Goal: Task Accomplishment & Management: Manage account settings

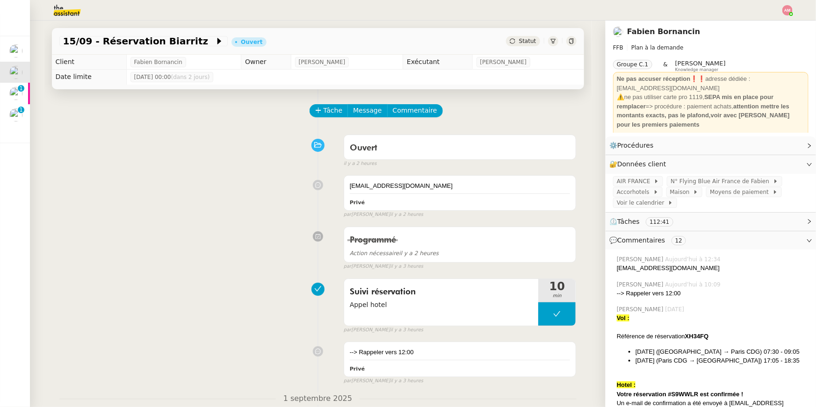
scroll to position [32, 0]
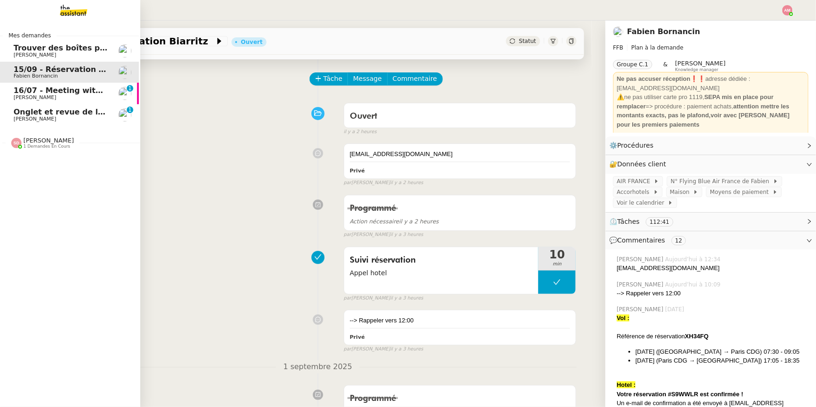
click at [17, 120] on span "Jean-Baptiste Barfety" at bounding box center [35, 119] width 43 height 6
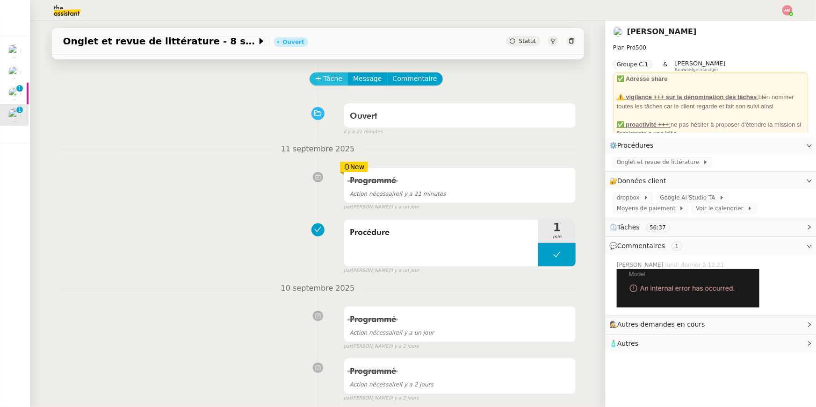
click at [334, 82] on span "Tâche" at bounding box center [333, 78] width 19 height 11
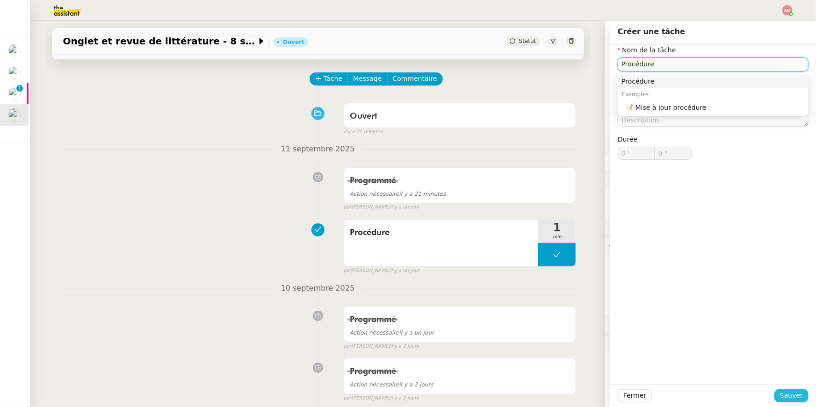
type input "Procédure"
click at [788, 390] on button "Sauver" at bounding box center [792, 396] width 34 height 13
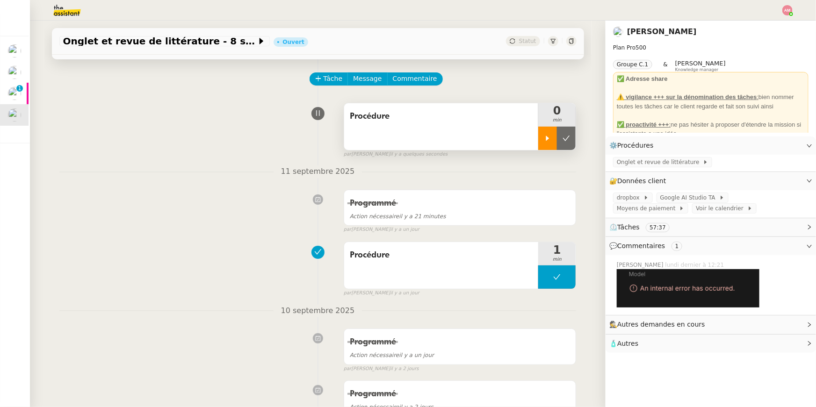
click at [550, 137] on icon at bounding box center [547, 138] width 7 height 7
click at [631, 158] on span "Onglet et revue de littérature" at bounding box center [660, 162] width 86 height 9
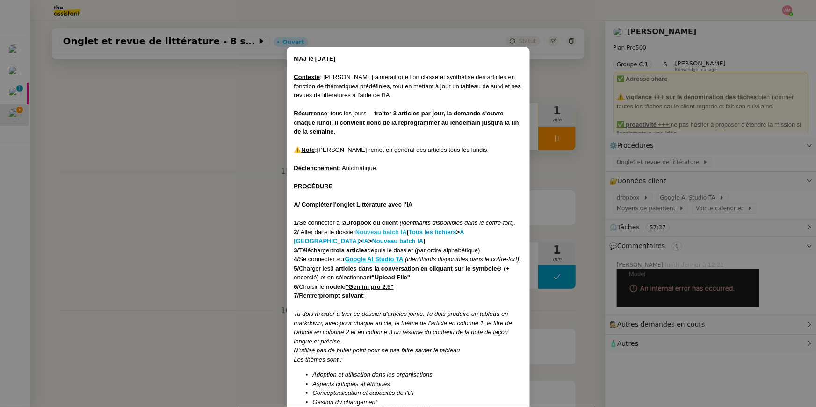
click at [367, 229] on strong "Nouveau batch IA" at bounding box center [380, 232] width 51 height 7
click at [158, 185] on nz-modal-container "MAJ le 21/07/2025 Contexte : Jean-Baptiste aimerait que l'on classe et synthéti…" at bounding box center [408, 203] width 816 height 407
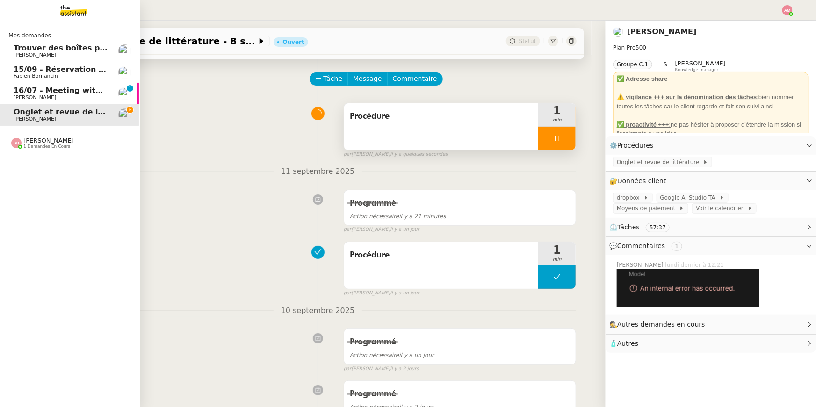
click at [36, 89] on span "16/07 - Meeting with Anna Doherty" at bounding box center [94, 90] width 160 height 9
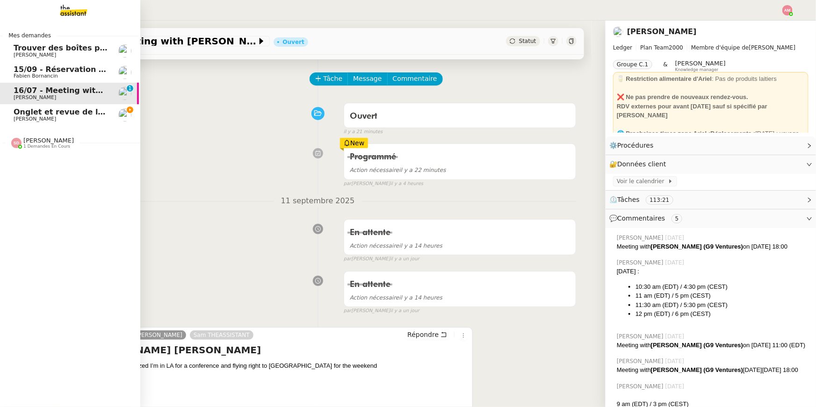
click at [56, 119] on span "Jean-Baptiste Barfety" at bounding box center [35, 119] width 43 height 6
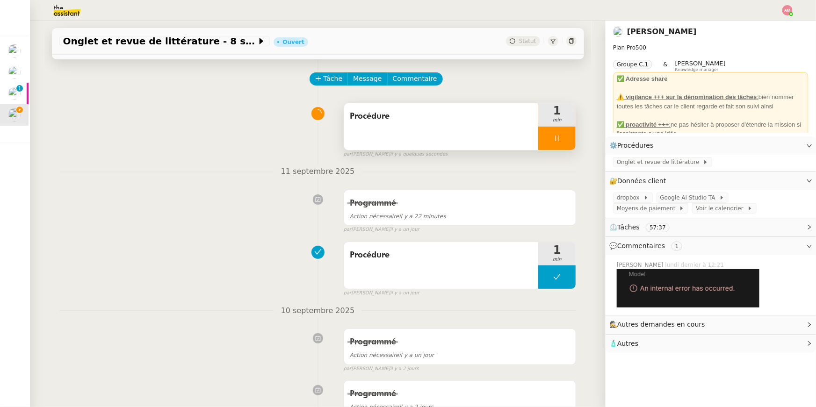
click at [559, 132] on div at bounding box center [556, 138] width 37 height 23
click at [574, 131] on button at bounding box center [566, 138] width 19 height 23
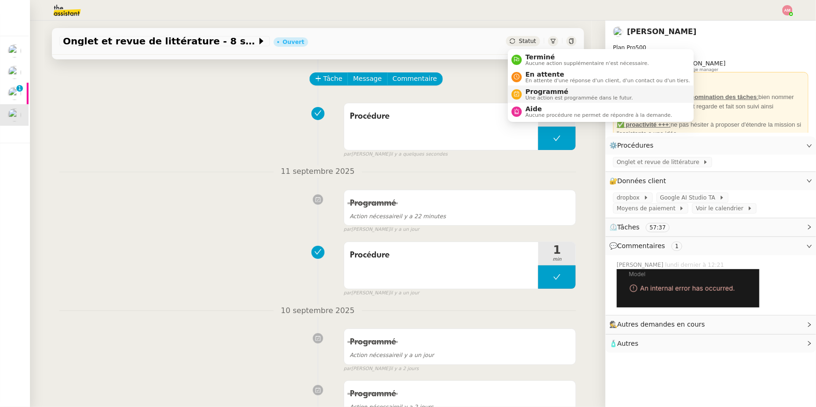
click at [549, 93] on span "Programmé" at bounding box center [580, 91] width 108 height 7
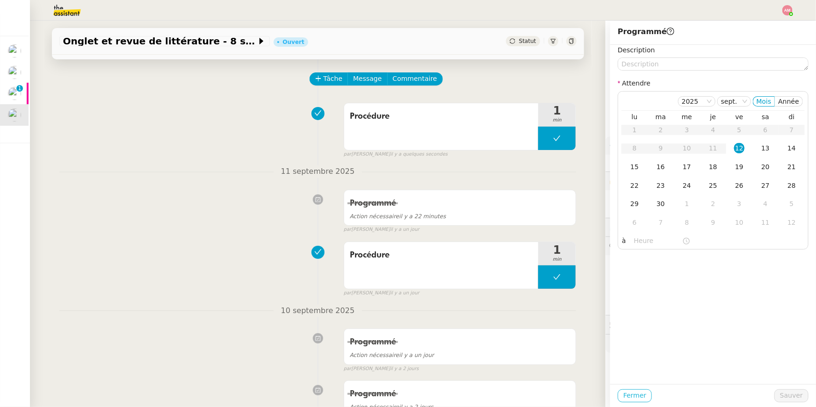
click at [627, 396] on span "Fermer" at bounding box center [635, 396] width 23 height 11
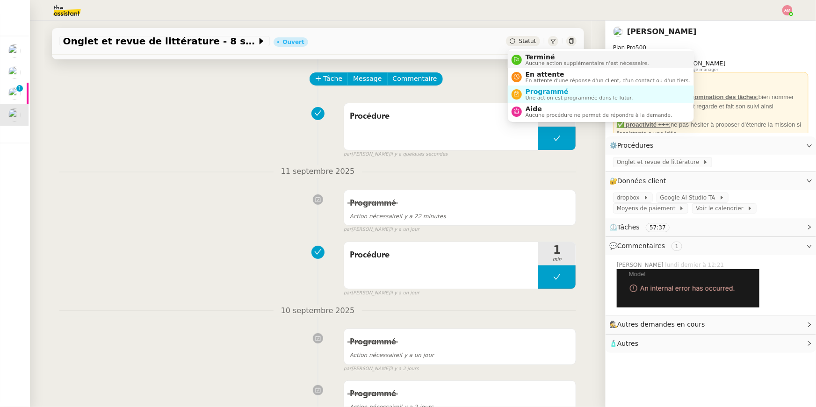
click at [534, 57] on span "Terminé" at bounding box center [587, 56] width 123 height 7
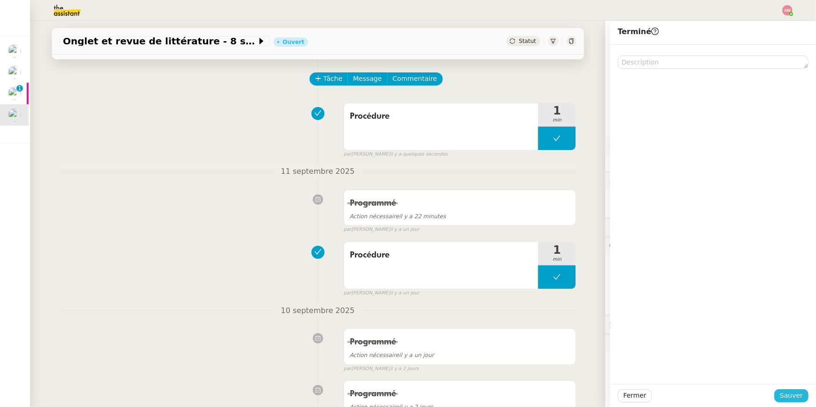
click at [798, 395] on span "Sauver" at bounding box center [791, 396] width 23 height 11
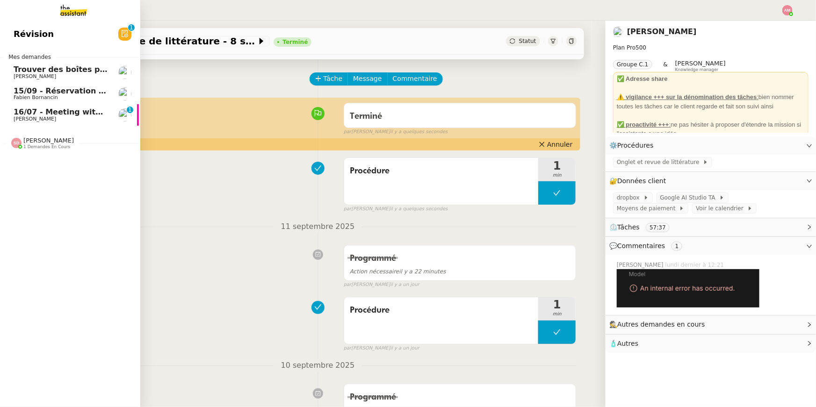
click at [65, 113] on span "16/07 - Meeting with Anna Doherty" at bounding box center [94, 112] width 160 height 9
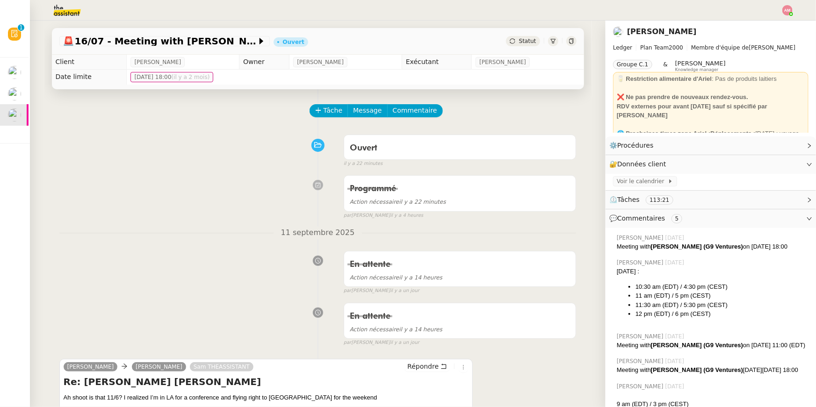
click at [326, 109] on span "Tâche" at bounding box center [333, 110] width 19 height 11
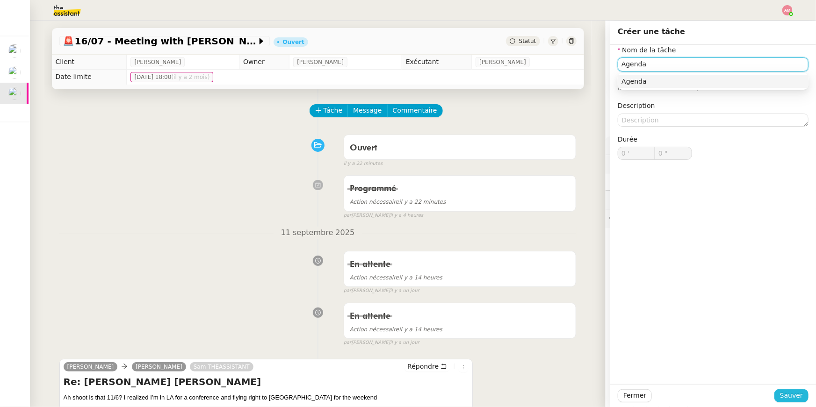
type input "Agenda"
click at [799, 395] on span "Sauver" at bounding box center [791, 396] width 23 height 11
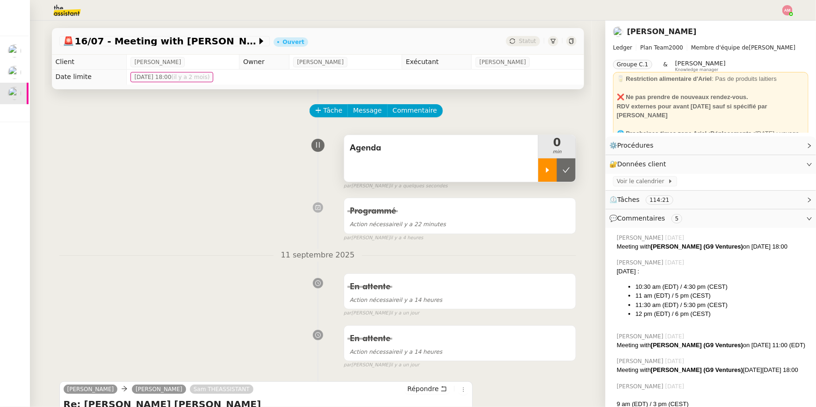
click at [543, 178] on div at bounding box center [547, 170] width 19 height 23
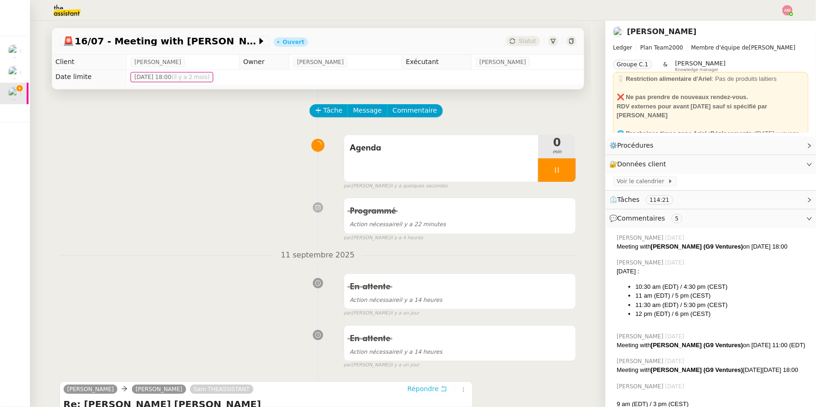
click at [427, 387] on span "Répondre" at bounding box center [422, 388] width 31 height 9
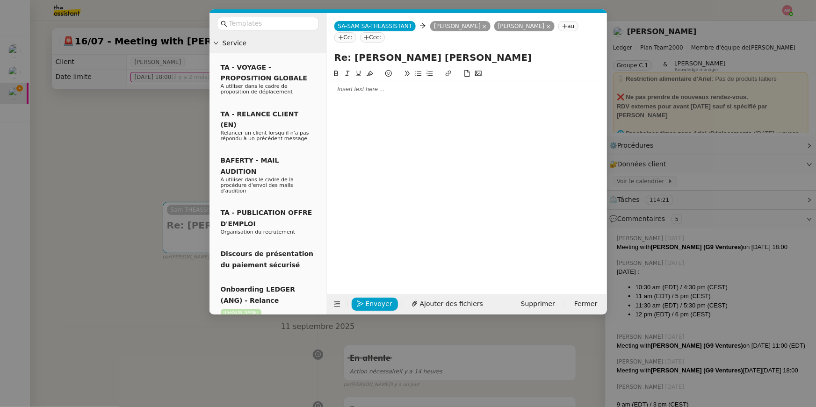
click at [342, 90] on div at bounding box center [467, 89] width 273 height 8
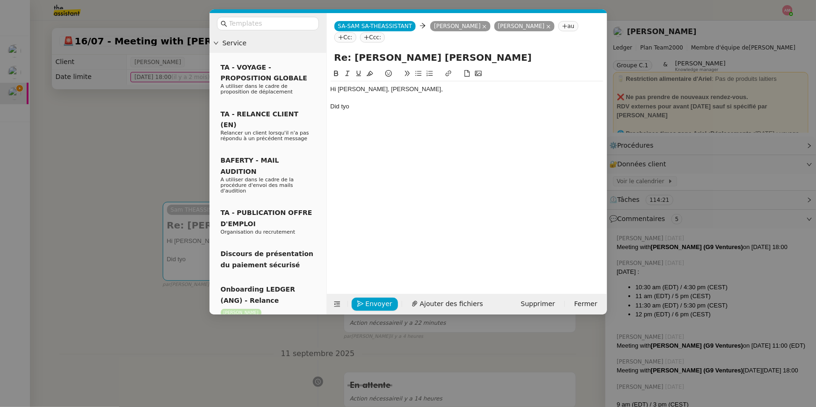
click at [127, 68] on nz-modal-container "Service TA - VOYAGE - PROPOSITION GLOBALE A utiliser dans le cadre de propositi…" at bounding box center [408, 203] width 816 height 407
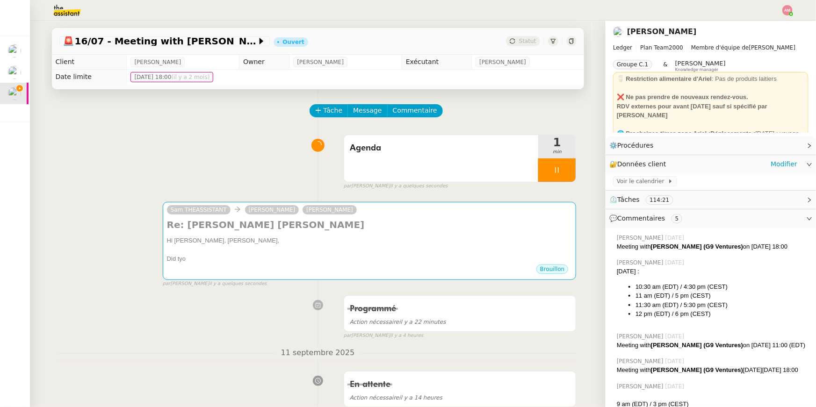
scroll to position [273, 0]
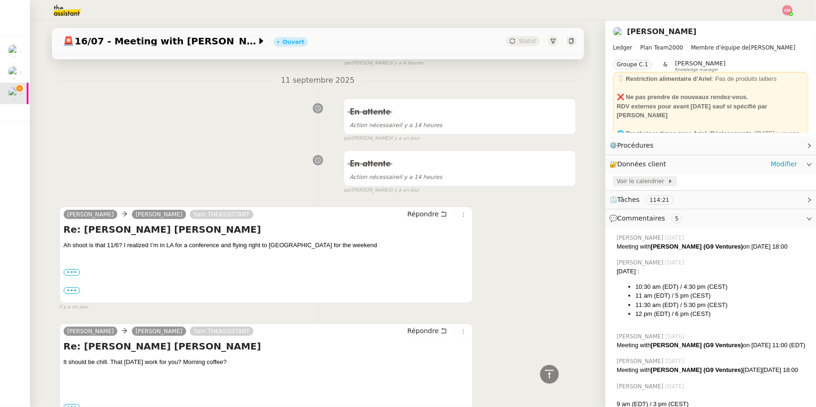
click at [627, 177] on span "Voir le calendrier" at bounding box center [642, 181] width 51 height 9
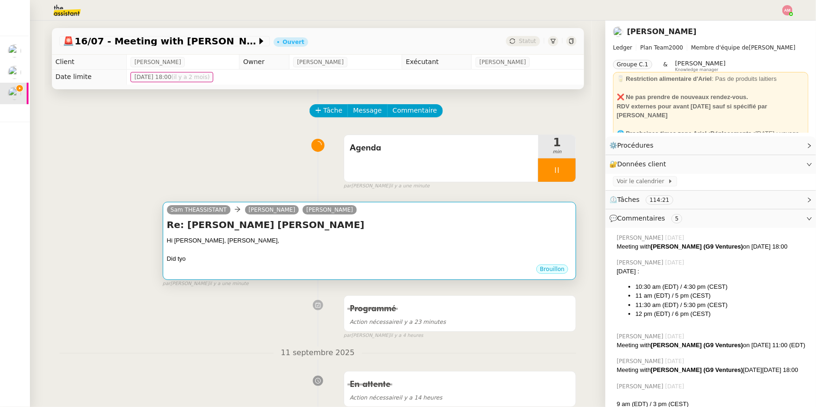
click at [310, 234] on div "Re: Ariel x Anna Coffee Hi Anna, Ariel, Did tyo •••" at bounding box center [370, 240] width 406 height 45
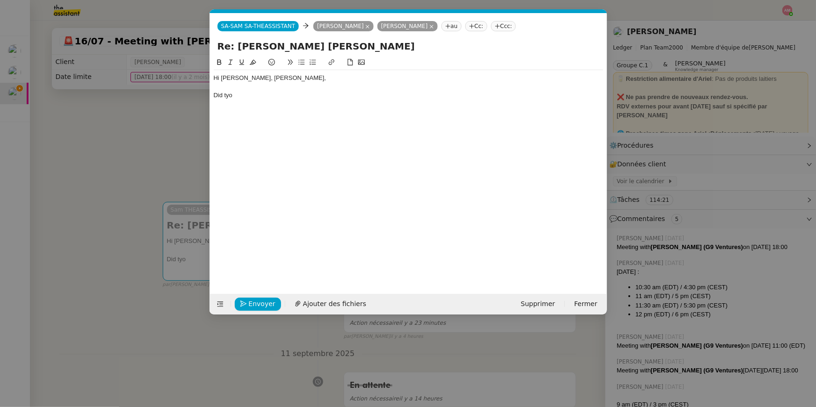
scroll to position [0, 20]
click at [283, 104] on div "Hi Anna, Ariel, Did tyo" at bounding box center [409, 168] width 390 height 223
drag, startPoint x: 279, startPoint y: 100, endPoint x: 173, endPoint y: 100, distance: 106.2
click at [173, 100] on nz-modal-container "Service TA - VOYAGE - PROPOSITION GLOBALE A utiliser dans le cadre de propositi…" at bounding box center [408, 203] width 816 height 407
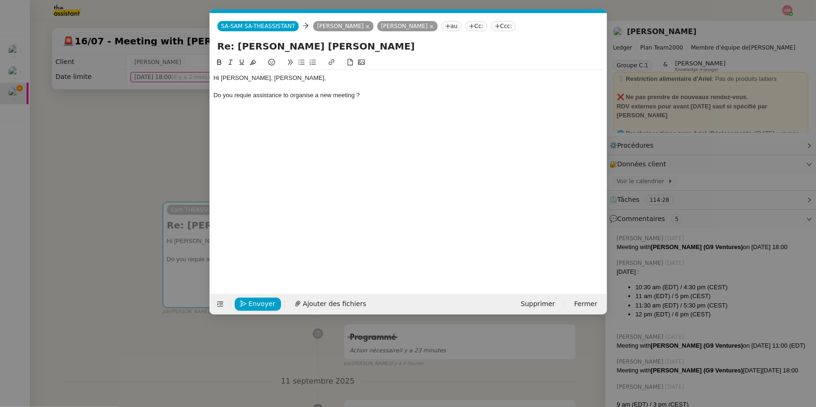
click at [248, 94] on div "Do you requie assistance to organise a new meeting ?" at bounding box center [409, 95] width 390 height 8
click at [153, 104] on nz-modal-container "Service TA - VOYAGE - PROPOSITION GLOBALE A utiliser dans le cadre de propositi…" at bounding box center [408, 203] width 816 height 407
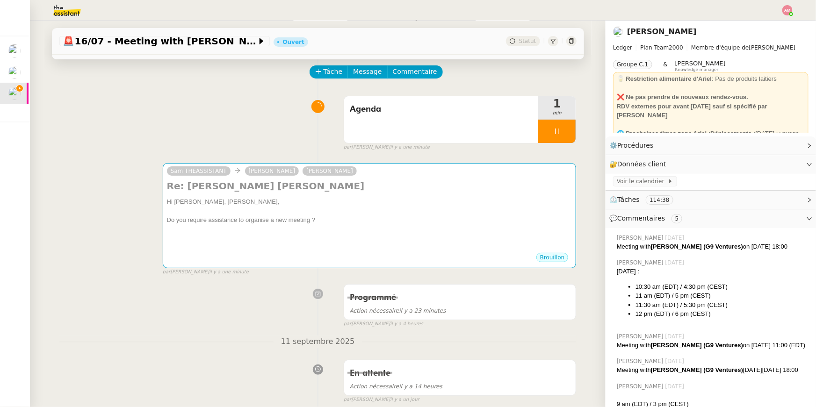
scroll to position [24, 0]
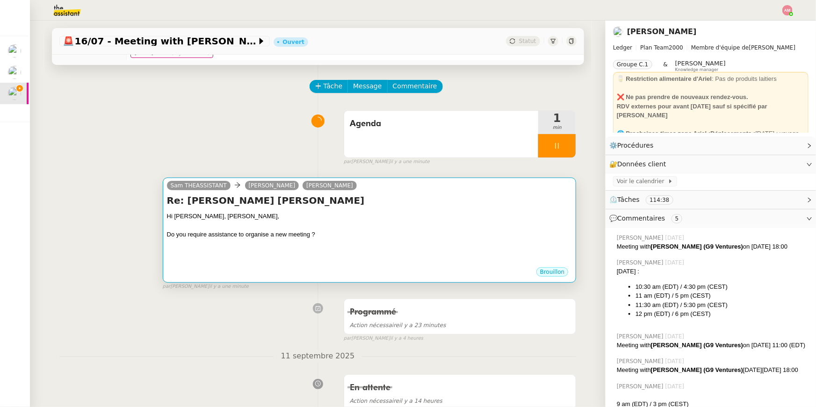
click at [225, 245] on div at bounding box center [370, 243] width 406 height 9
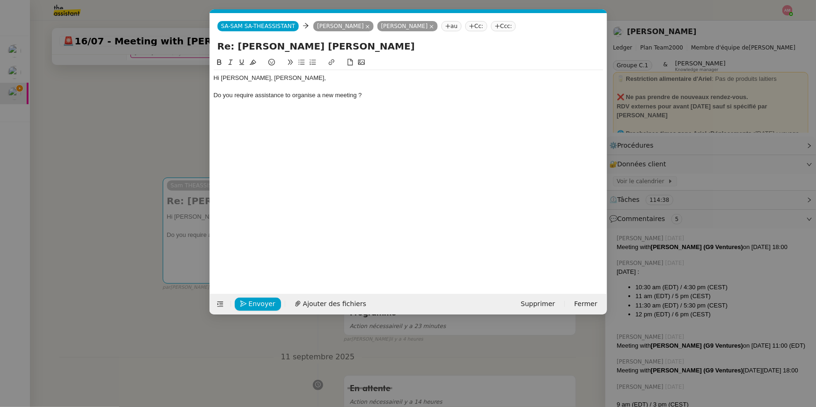
scroll to position [0, 20]
click at [372, 94] on div "Do you require assistance to organise a new meeting ?" at bounding box center [409, 95] width 390 height 8
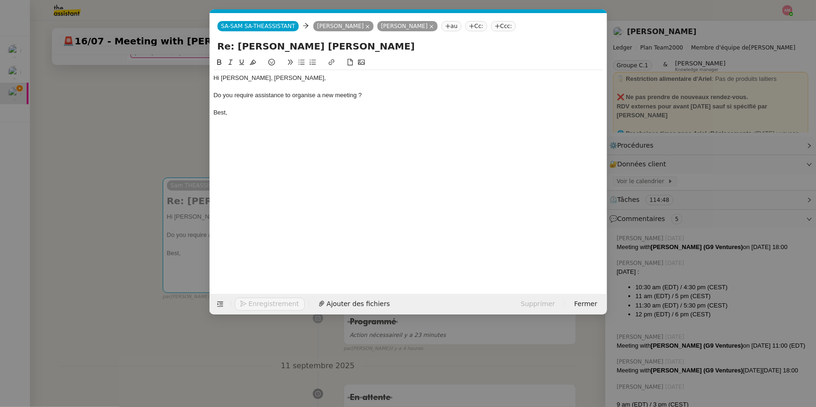
click at [387, 91] on div "Do you require assistance to organise a new meeting ?" at bounding box center [409, 95] width 390 height 8
click at [385, 95] on div "Do you require assistance to organise a new meeting ?" at bounding box center [409, 95] width 390 height 8
drag, startPoint x: 366, startPoint y: 90, endPoint x: 450, endPoint y: 93, distance: 83.8
click at [450, 93] on div "Hi Anna, Ariel, Do you require assistance to organise a new meeting ? wCH WEEK …" at bounding box center [409, 104] width 390 height 68
click at [450, 93] on div "Do you require assistance to organise a new meeting ? wCH WEEK SHOULD WE" at bounding box center [409, 95] width 390 height 8
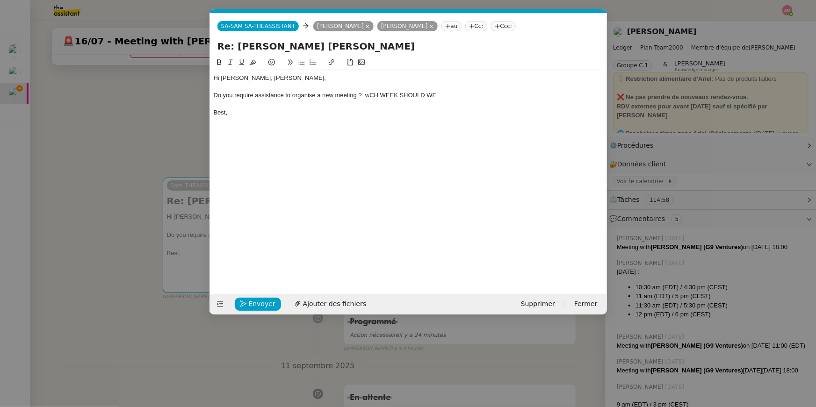
drag, startPoint x: 452, startPoint y: 97, endPoint x: 364, endPoint y: 98, distance: 87.9
click at [364, 98] on div "Do you require assistance to organise a new meeting ? wCH WEEK SHOULD WE" at bounding box center [409, 95] width 390 height 8
click at [501, 103] on div at bounding box center [409, 104] width 390 height 8
click at [387, 94] on div "Do you require assistance to organise a new meeting ? If so, whoch week should …" at bounding box center [409, 95] width 390 height 8
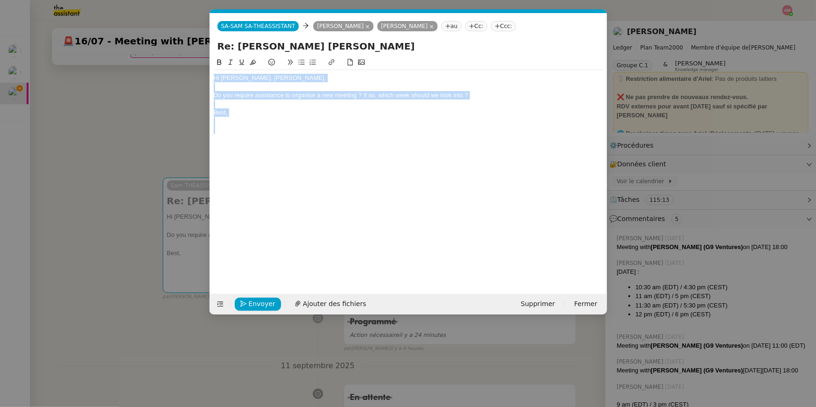
copy div "Hi Anna, Ariel, Do you require assistance to organise a new meeting ? If so, wh…"
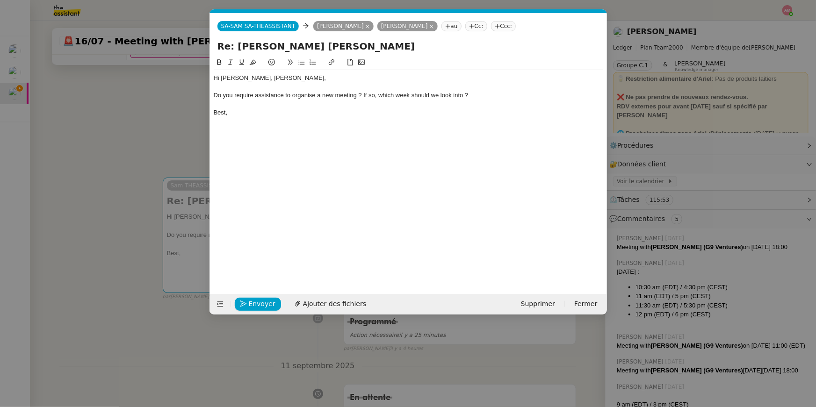
scroll to position [0, 0]
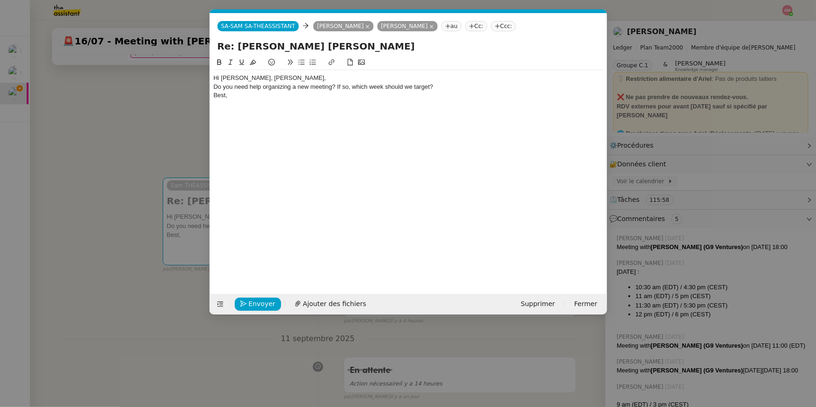
click at [268, 79] on div "Hi Anna, Ariel," at bounding box center [409, 78] width 390 height 8
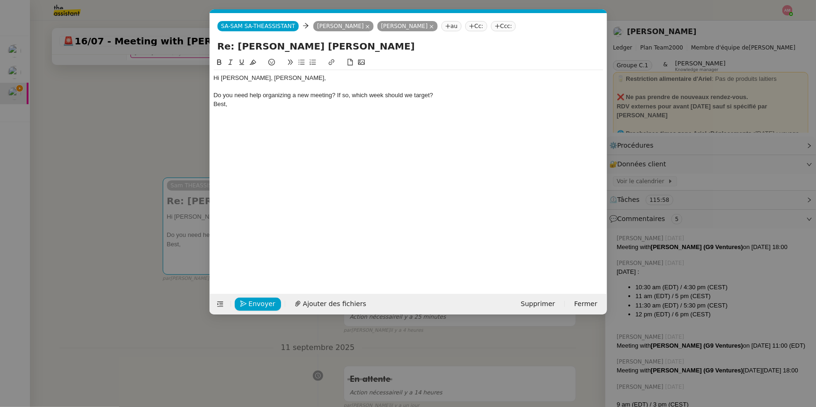
click at [216, 106] on div "Best," at bounding box center [409, 104] width 390 height 8
click at [148, 257] on nz-modal-container "Service TA - VOYAGE - PROPOSITION GLOBALE A utiliser dans le cadre de propositi…" at bounding box center [408, 203] width 816 height 407
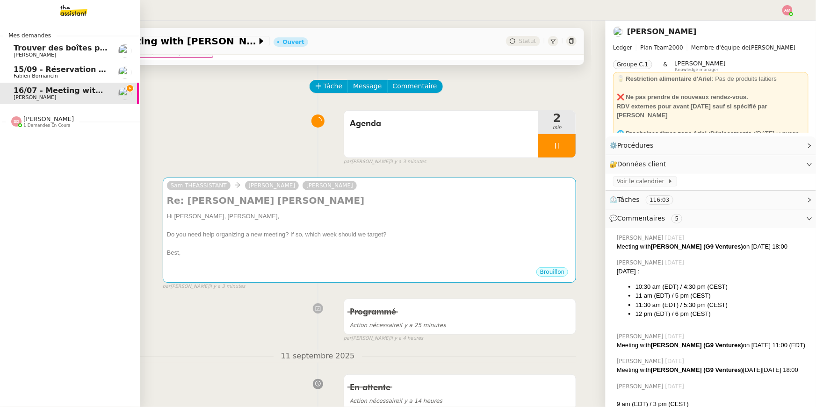
click at [25, 74] on span "Fabien Bornancin" at bounding box center [36, 76] width 44 height 6
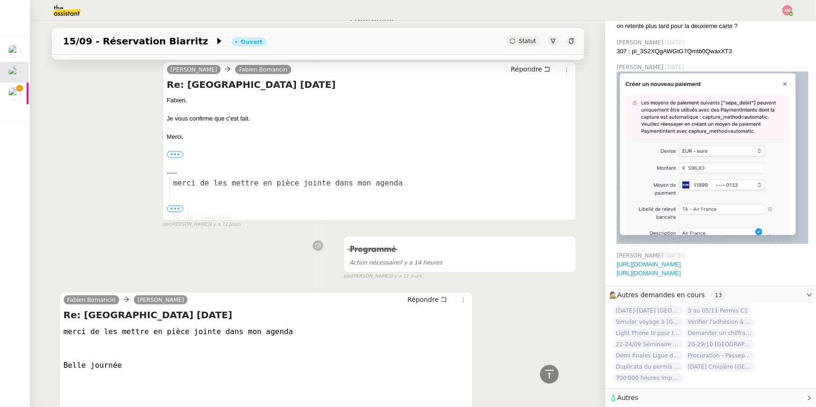
scroll to position [317, 0]
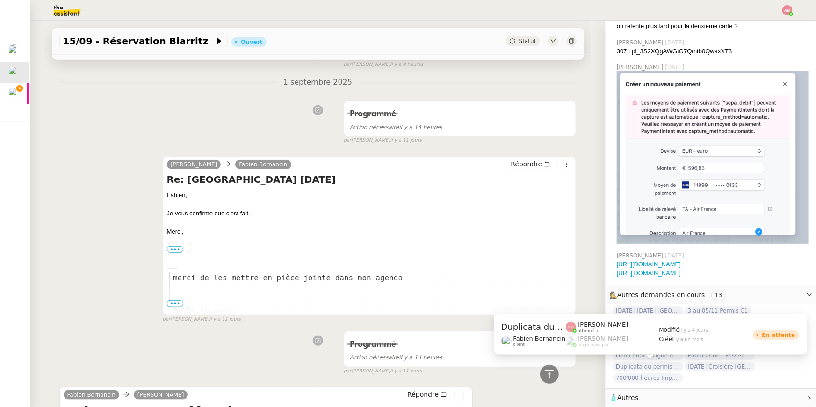
click at [638, 403] on span "🧴 Autres" at bounding box center [703, 398] width 188 height 11
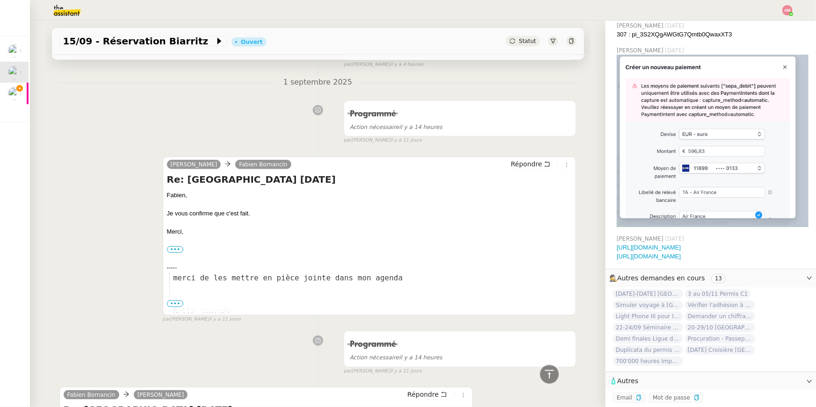
scroll to position [0, 0]
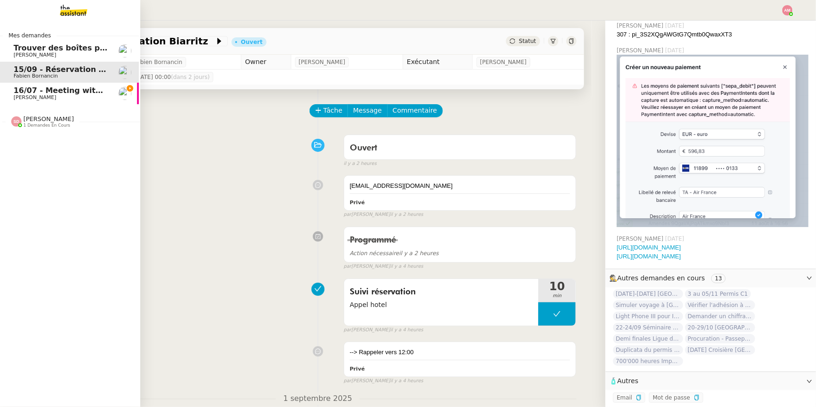
click at [48, 85] on link "16/07 - Meeting with Anna Doherty Ariel Wengroff" at bounding box center [69, 94] width 140 height 22
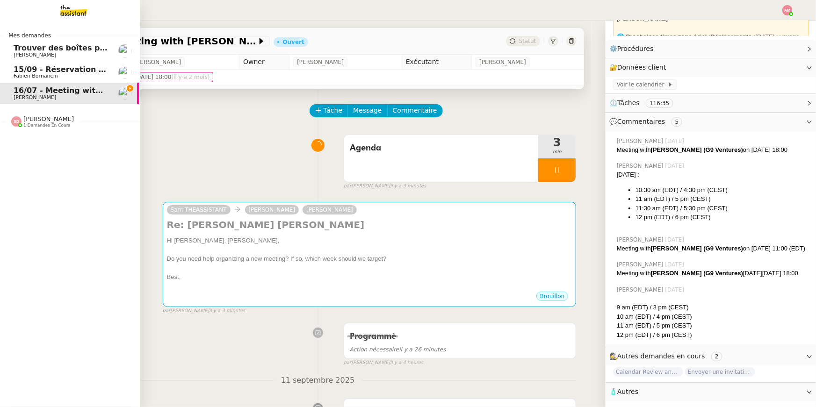
scroll to position [135, 0]
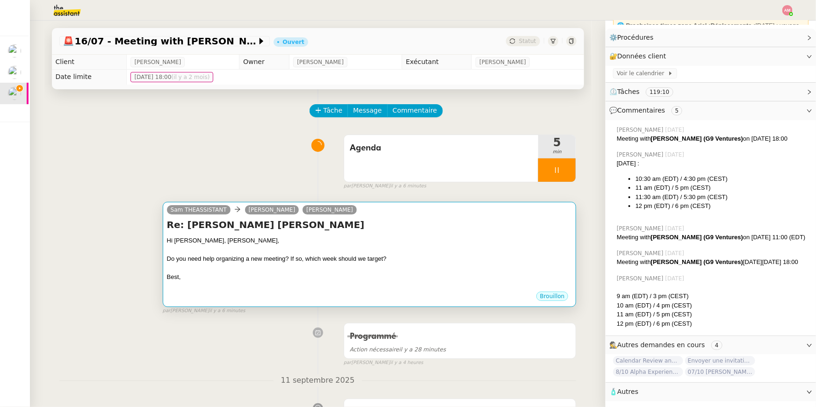
click at [325, 279] on div "Best," at bounding box center [370, 277] width 406 height 9
click at [310, 273] on div "Best," at bounding box center [370, 277] width 406 height 9
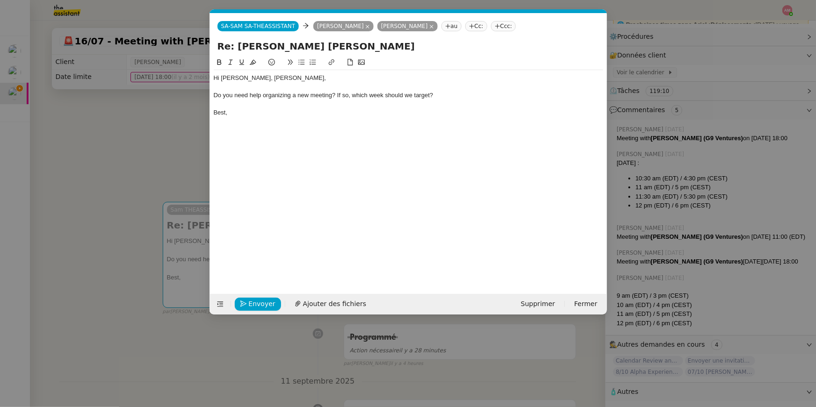
scroll to position [0, 20]
click at [260, 304] on span "Envoyer" at bounding box center [262, 304] width 27 height 11
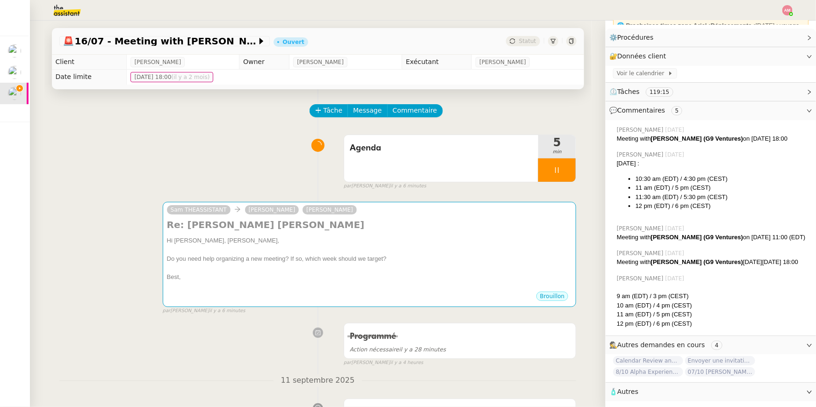
scroll to position [135, 0]
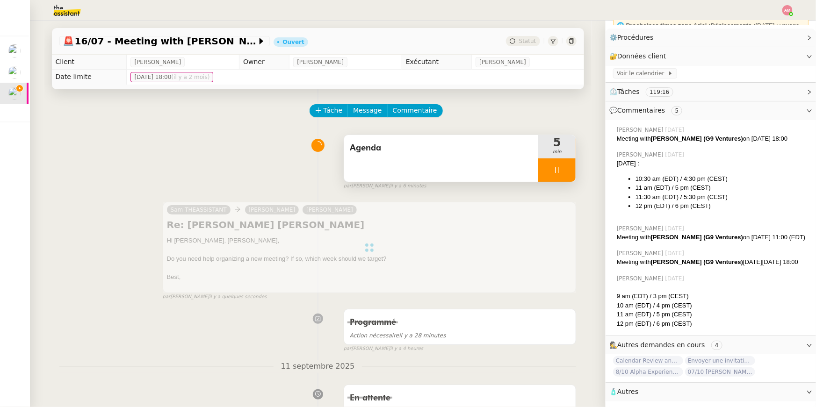
click at [554, 176] on div at bounding box center [556, 170] width 37 height 23
click at [561, 174] on button at bounding box center [566, 170] width 19 height 23
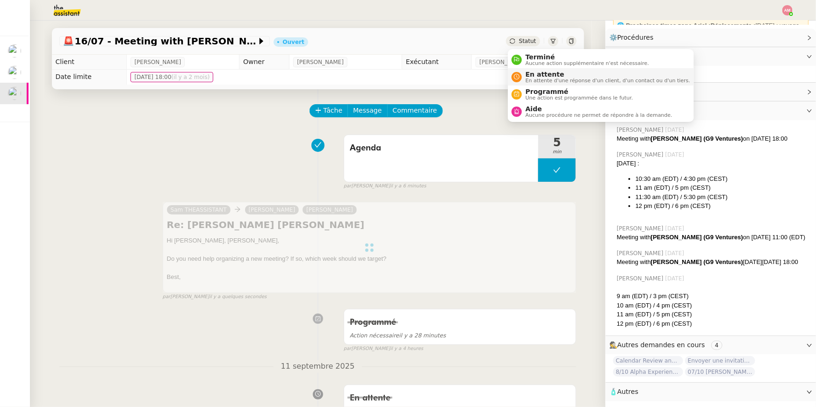
click at [530, 78] on span "En attente d'une réponse d'un client, d'un contact ou d'un tiers." at bounding box center [608, 80] width 165 height 5
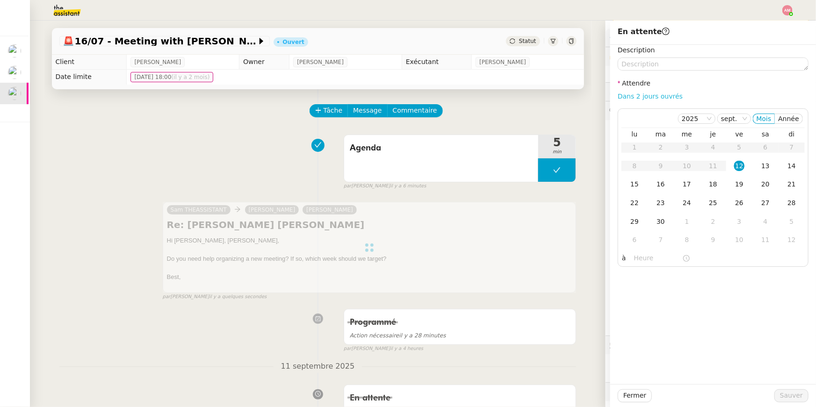
click at [646, 96] on link "Dans 2 jours ouvrés" at bounding box center [650, 96] width 65 height 7
type input "07:00"
click at [779, 395] on button "Sauver" at bounding box center [792, 396] width 34 height 13
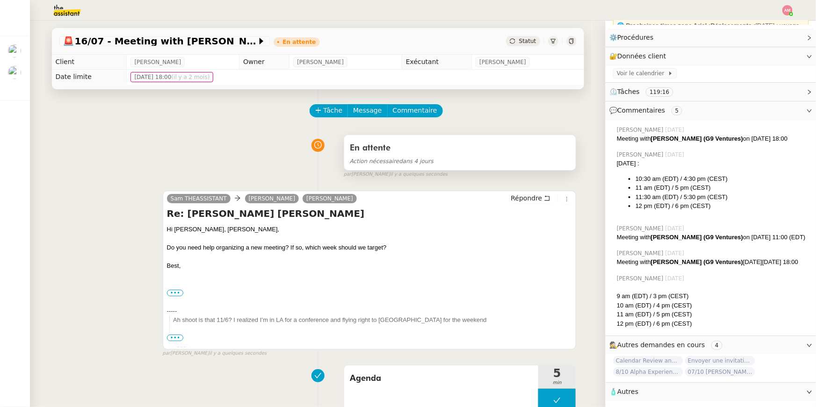
click at [384, 157] on div "Action nécessaire dans 4 jours" at bounding box center [460, 161] width 221 height 11
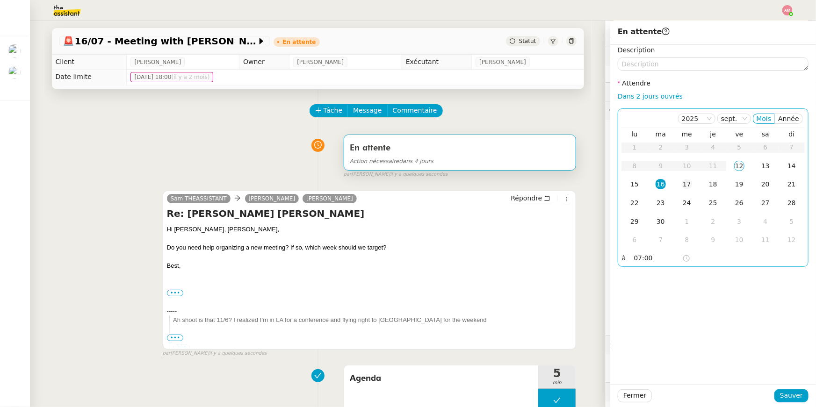
click at [691, 177] on td "17" at bounding box center [687, 184] width 26 height 19
click at [787, 391] on span "Sauver" at bounding box center [791, 396] width 23 height 11
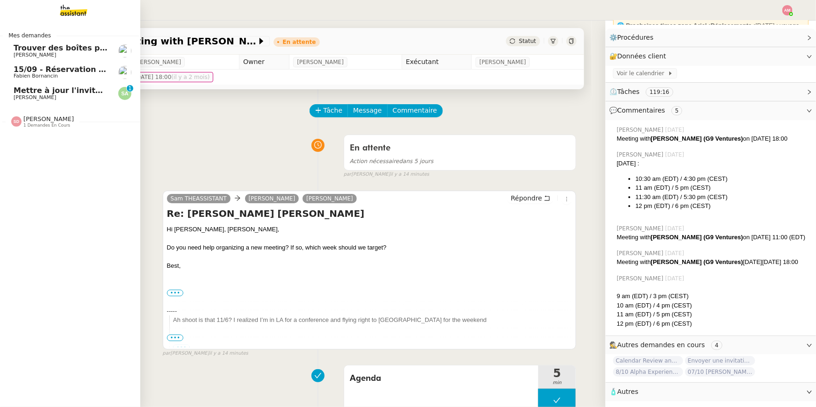
click at [25, 94] on span "Mettre à jour l'invitation à la réunion" at bounding box center [92, 90] width 156 height 9
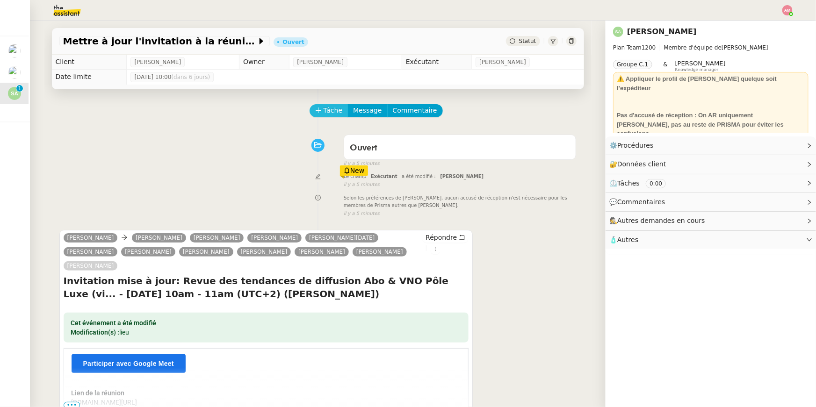
click at [340, 106] on span "Tâche" at bounding box center [333, 110] width 19 height 11
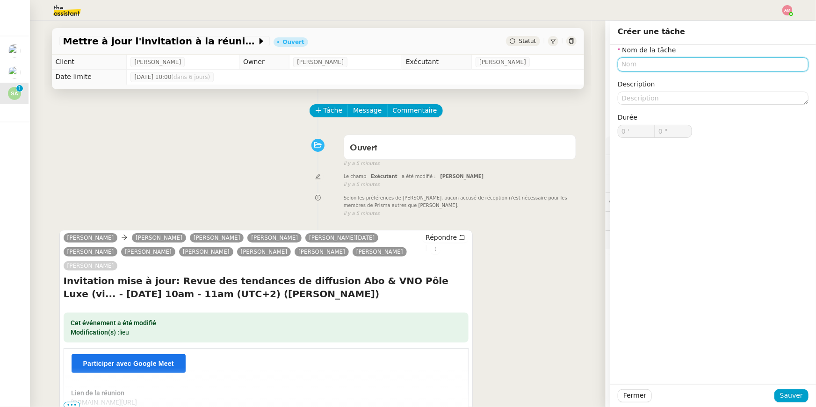
type input "a"
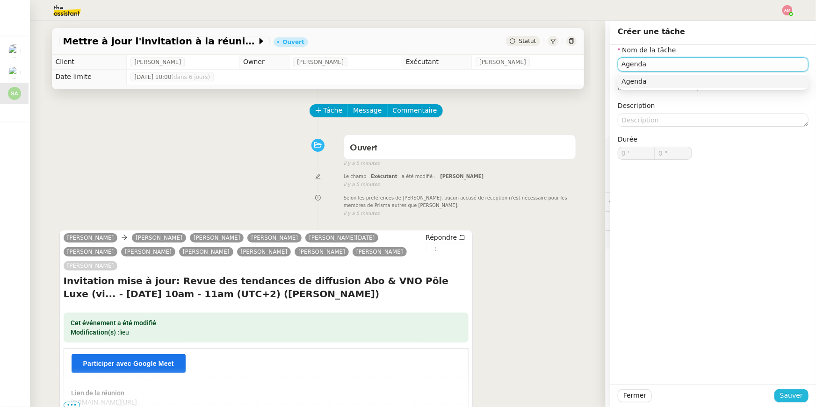
type input "Agenda"
click at [800, 392] on span "Sauver" at bounding box center [791, 396] width 23 height 11
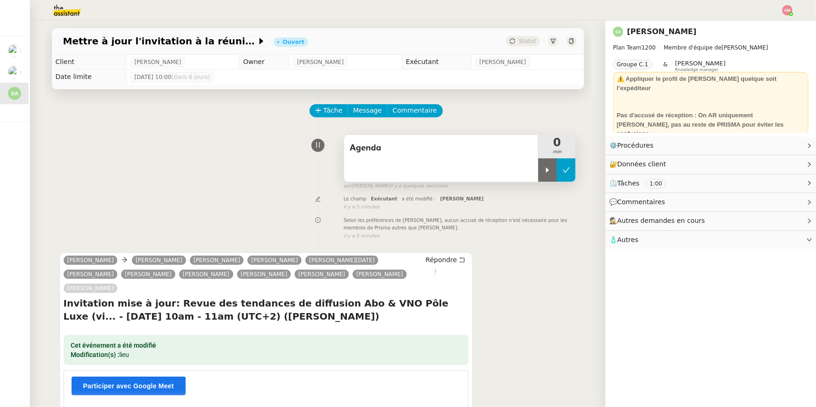
click at [560, 170] on button at bounding box center [566, 170] width 19 height 23
click at [559, 171] on icon at bounding box center [556, 170] width 7 height 7
click at [551, 171] on icon at bounding box center [547, 170] width 7 height 7
click at [566, 166] on div at bounding box center [556, 170] width 37 height 23
click at [568, 166] on button at bounding box center [566, 170] width 19 height 23
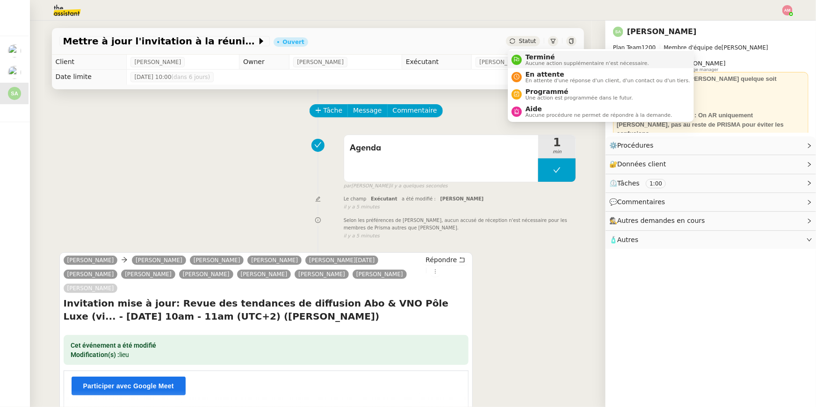
click at [534, 56] on span "Terminé" at bounding box center [587, 56] width 123 height 7
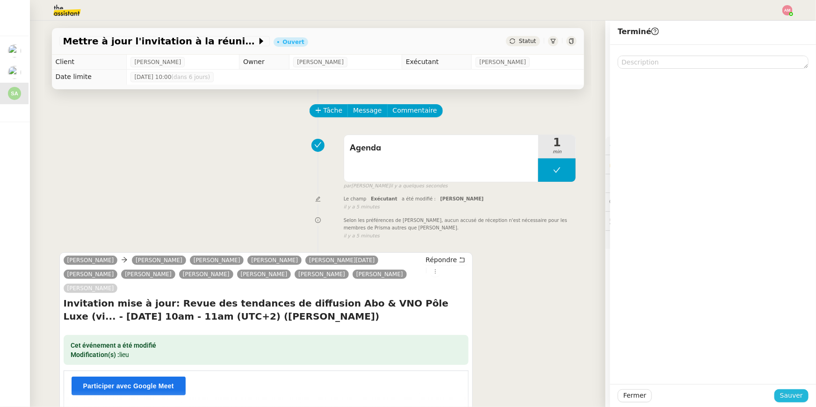
click at [802, 396] on span "Sauver" at bounding box center [791, 396] width 23 height 11
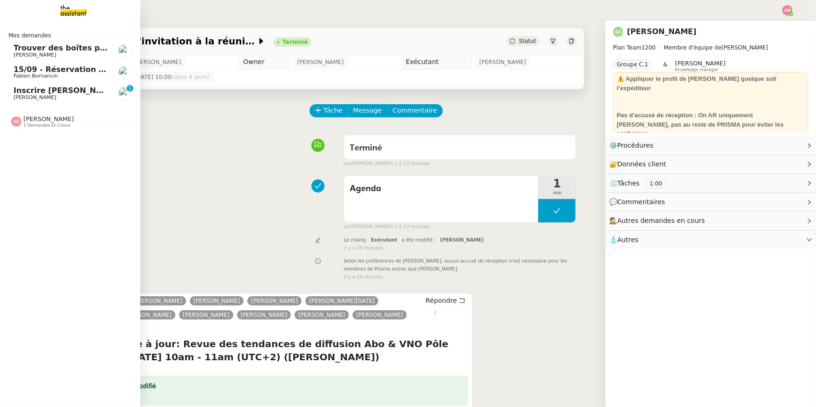
click at [12, 98] on link "Inscrire David à l'événement AWS GenAI Loft David Berrebi 0 1 2 3 4 5 6 7 8 9" at bounding box center [69, 94] width 140 height 22
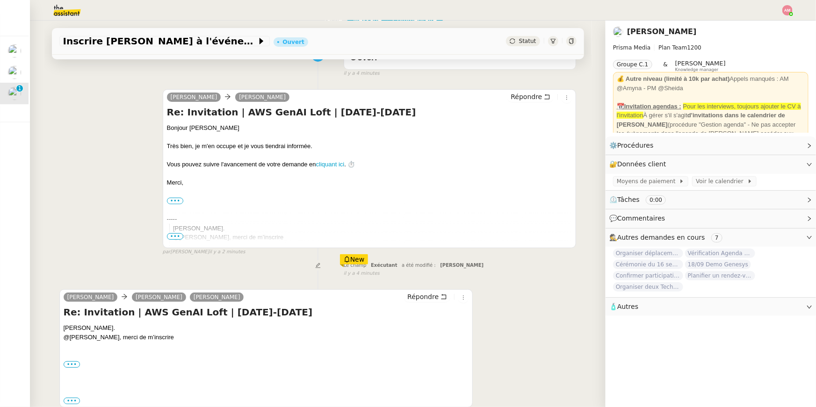
scroll to position [144, 0]
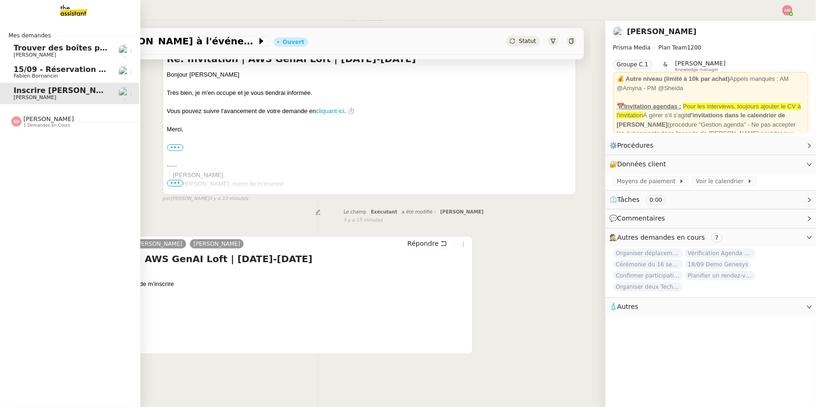
click at [2, 127] on nz-divider "Sheida Delpazir 1 demandes en cours" at bounding box center [72, 122] width 140 height 12
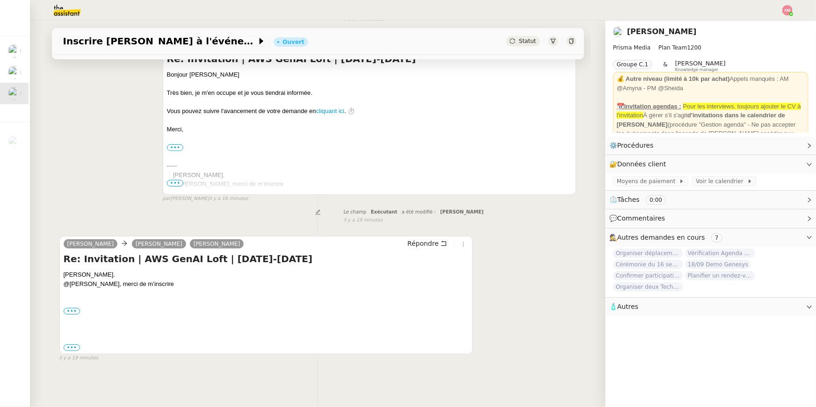
scroll to position [0, 0]
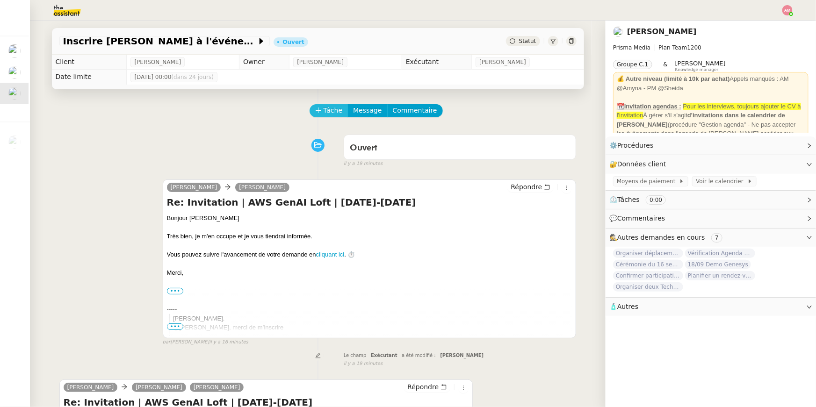
click at [330, 113] on span "Tâche" at bounding box center [333, 110] width 19 height 11
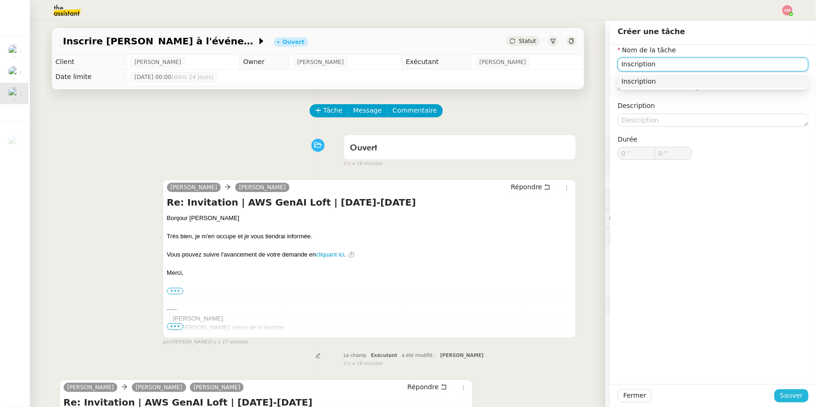
type input "Inscription"
click at [783, 393] on span "Sauver" at bounding box center [791, 396] width 23 height 11
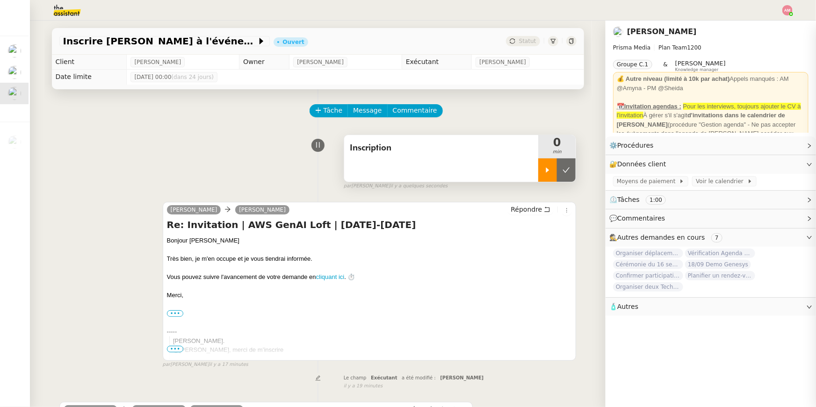
click at [541, 166] on div at bounding box center [547, 170] width 19 height 23
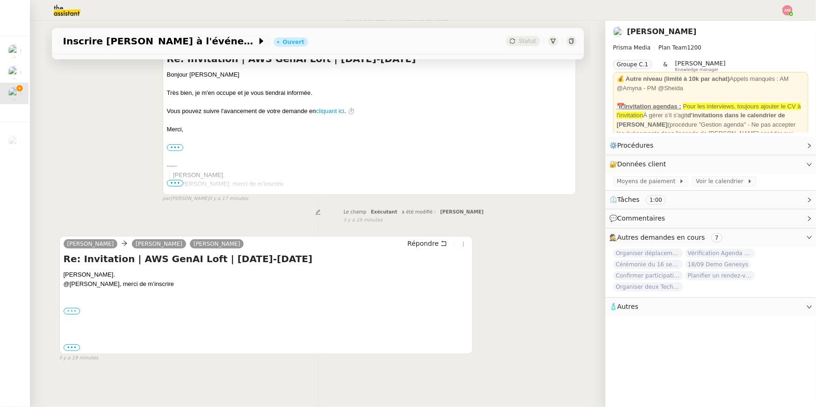
click at [67, 314] on label "•••" at bounding box center [72, 311] width 17 height 7
click at [0, 0] on input "•••" at bounding box center [0, 0] width 0 height 0
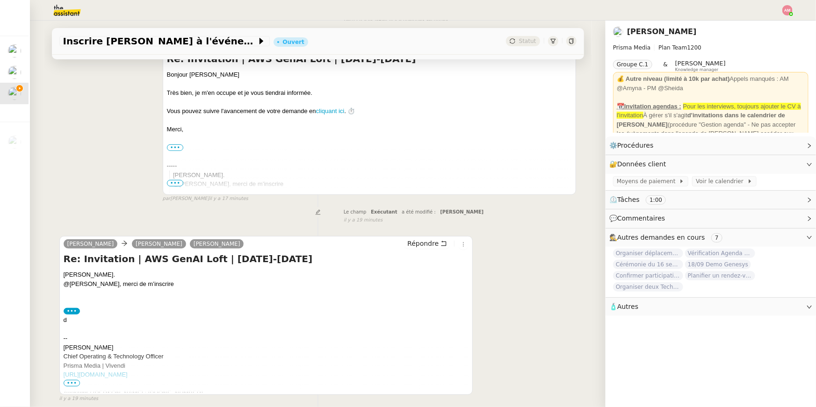
click at [73, 382] on span "•••" at bounding box center [72, 383] width 17 height 7
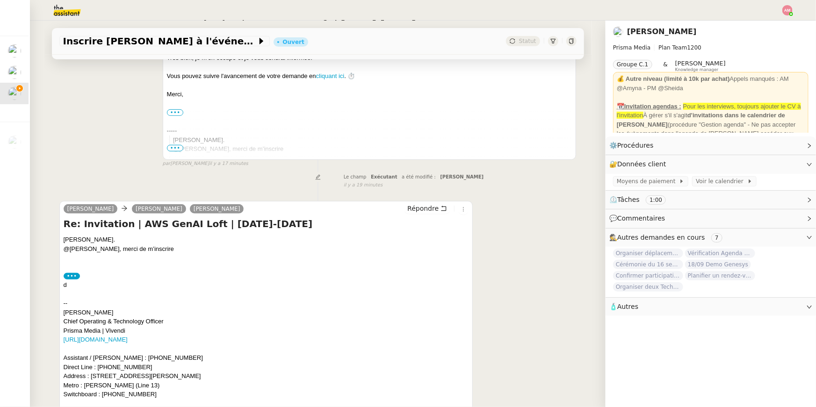
scroll to position [284, 0]
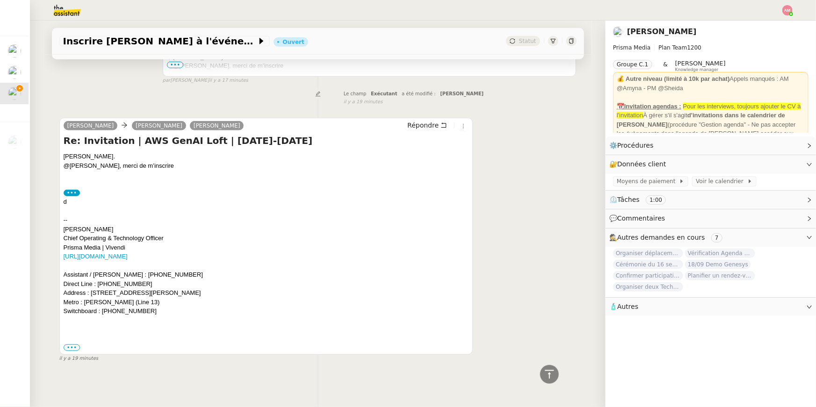
click at [65, 360] on span "il y a 19 minutes" at bounding box center [78, 359] width 39 height 8
click at [92, 308] on div "d -- David BERREBI Chief Operating & Technology Officer Prisma Media | Vivendi …" at bounding box center [267, 256] width 406 height 119
click at [71, 348] on label "•••" at bounding box center [72, 348] width 17 height 7
click at [0, 0] on input "•••" at bounding box center [0, 0] width 0 height 0
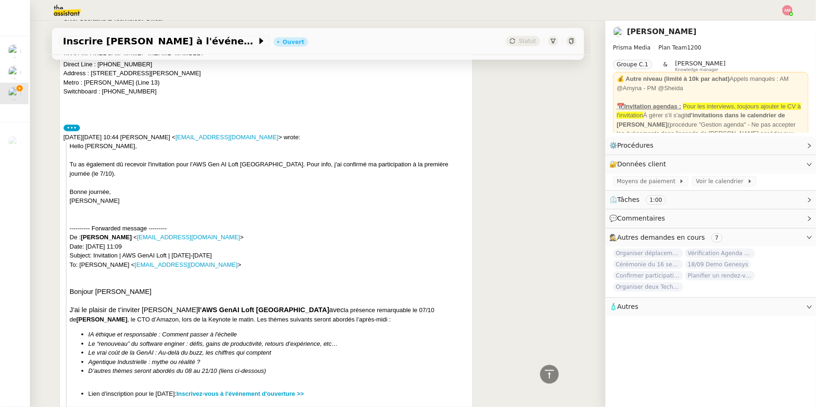
scroll to position [518, 0]
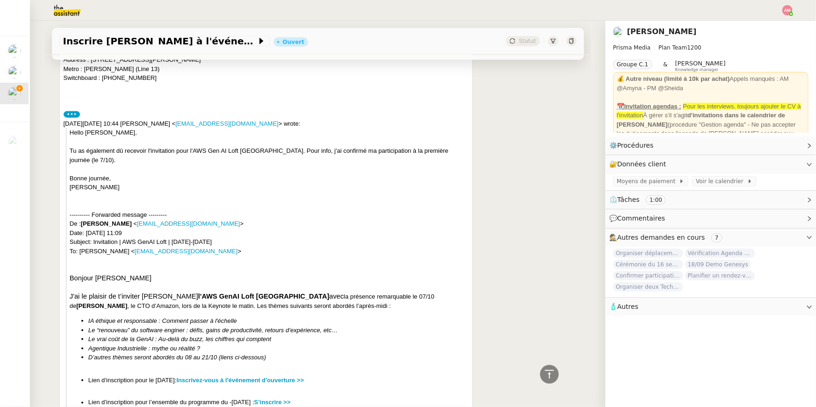
click at [202, 376] on li "Lien d’inscription pour le 7 octobre: Inscrivez-vous à l'événement d'ouverture …" at bounding box center [278, 380] width 380 height 9
click at [201, 377] on link "Inscrivez-vous à l'événement d'ouverture >>" at bounding box center [240, 380] width 128 height 7
click at [776, 160] on link "Modifier" at bounding box center [784, 164] width 27 height 11
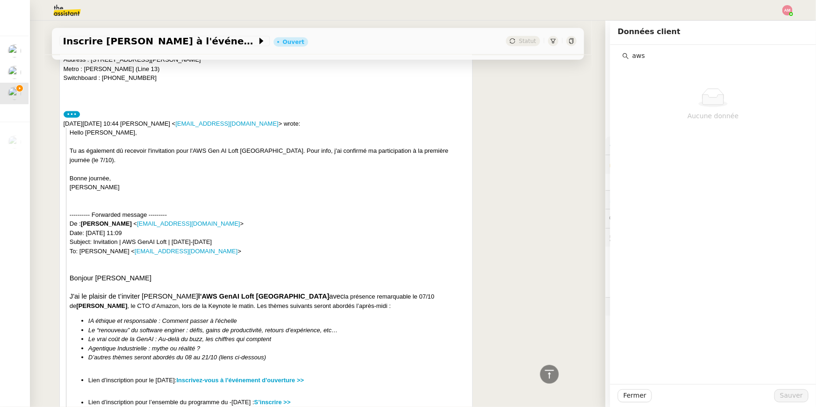
type input "aws"
click at [653, 402] on div at bounding box center [713, 396] width 123 height 13
click at [651, 407] on div "Fermer Sauver" at bounding box center [713, 395] width 206 height 23
click at [509, 285] on div "David Berrebi Marianne ROCHET Lisa Green Répondre Re: Invitation | AWS GenAI Lo…" at bounding box center [317, 249] width 517 height 747
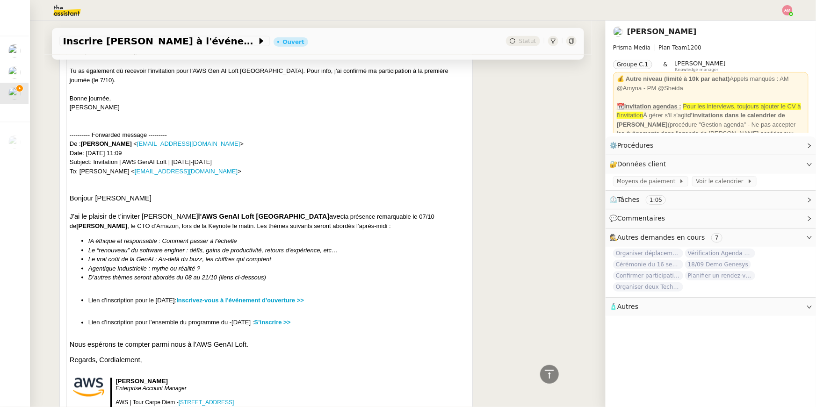
scroll to position [601, 0]
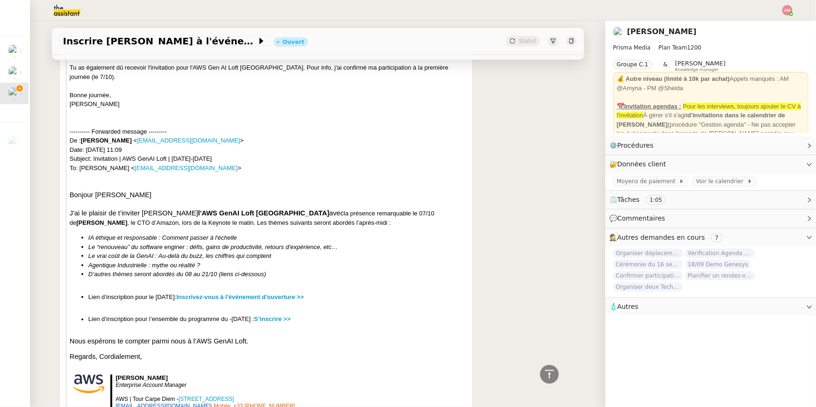
click at [274, 353] on p "Regards, Cordialement," at bounding box center [269, 357] width 399 height 9
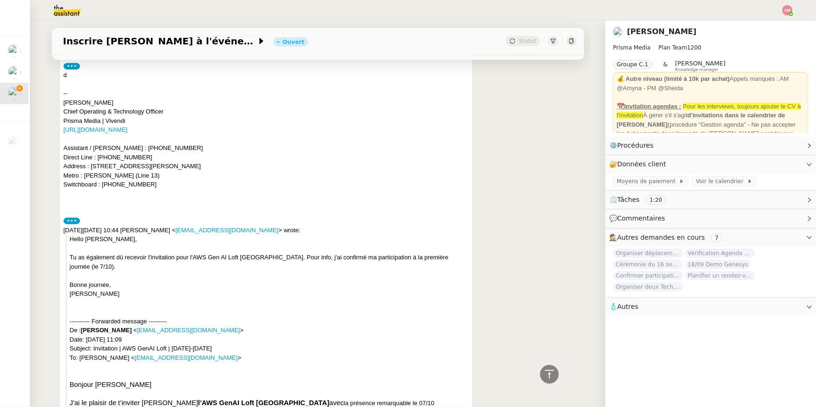
scroll to position [356, 0]
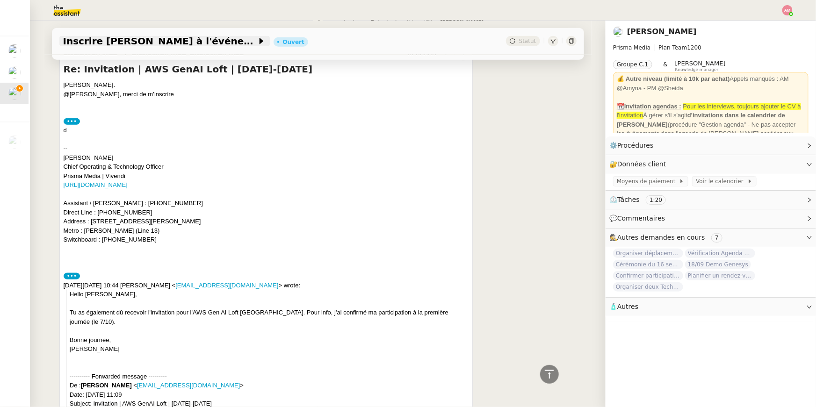
click at [196, 44] on span "Inscrire [PERSON_NAME] à l'événement AWS GenAI Loft" at bounding box center [160, 40] width 194 height 9
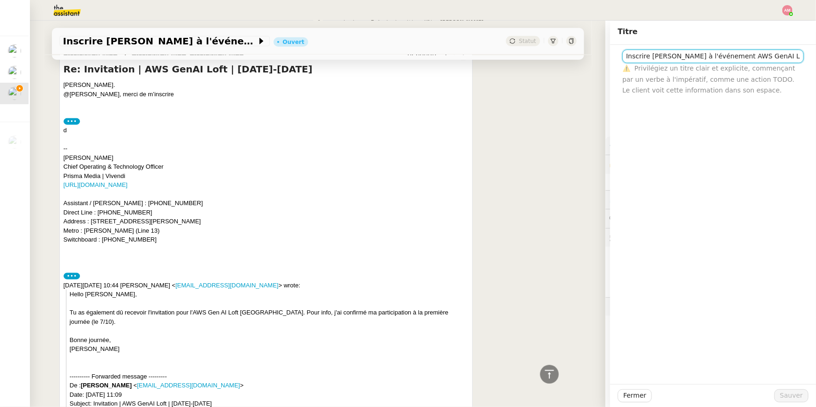
drag, startPoint x: 713, startPoint y: 58, endPoint x: 772, endPoint y: 57, distance: 59.0
click at [772, 57] on input "Inscrire [PERSON_NAME] à l'événement AWS GenAI Loft" at bounding box center [713, 57] width 181 height 14
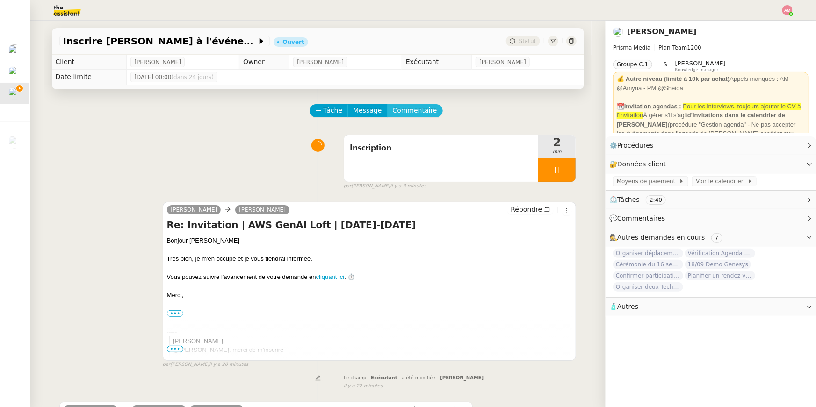
click at [420, 109] on span "Commentaire" at bounding box center [415, 110] width 44 height 11
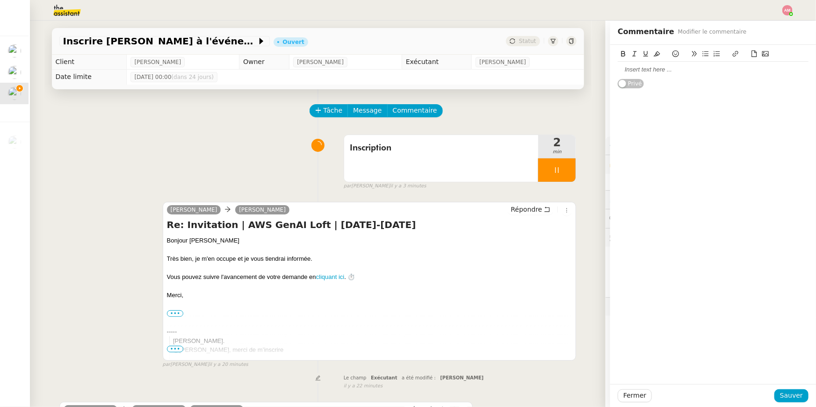
click at [718, 69] on div at bounding box center [713, 69] width 191 height 8
click at [667, 81] on div at bounding box center [713, 78] width 191 height 8
click at [666, 74] on div at bounding box center [713, 78] width 191 height 8
click at [791, 403] on div "Fermer Sauver" at bounding box center [713, 395] width 206 height 23
click at [789, 397] on span "Sauver" at bounding box center [791, 396] width 23 height 11
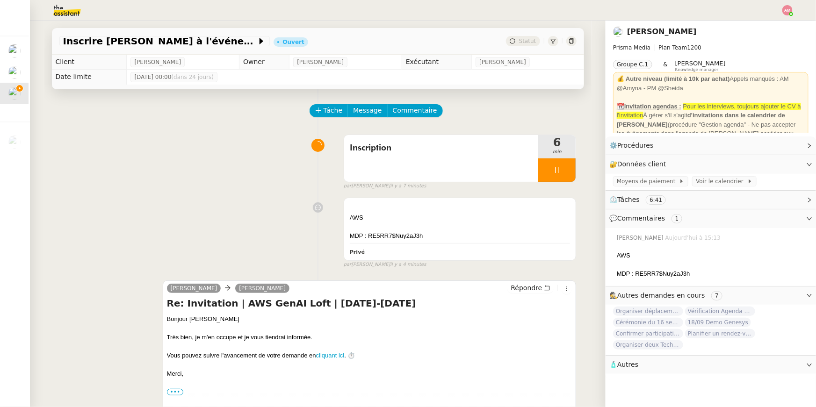
click at [188, 296] on div "Lisa Green David Berrebi" at bounding box center [230, 290] width 126 height 14
copy h4 "AWS GenAI Loft"
drag, startPoint x: 231, startPoint y: 305, endPoint x: 300, endPoint y: 303, distance: 69.7
click at [300, 303] on h4 "Re: Invitation | AWS GenAI Loft | 7-21 octobre 2025" at bounding box center [370, 303] width 406 height 13
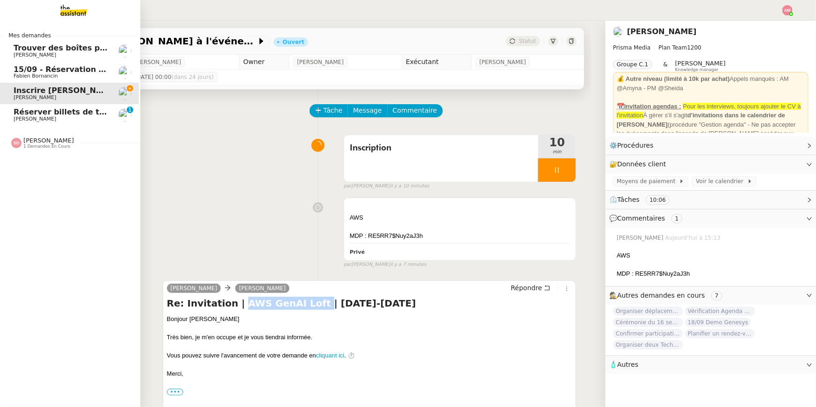
click at [37, 114] on span "Réserver billets de train pour [GEOGRAPHIC_DATA]" at bounding box center [121, 112] width 215 height 9
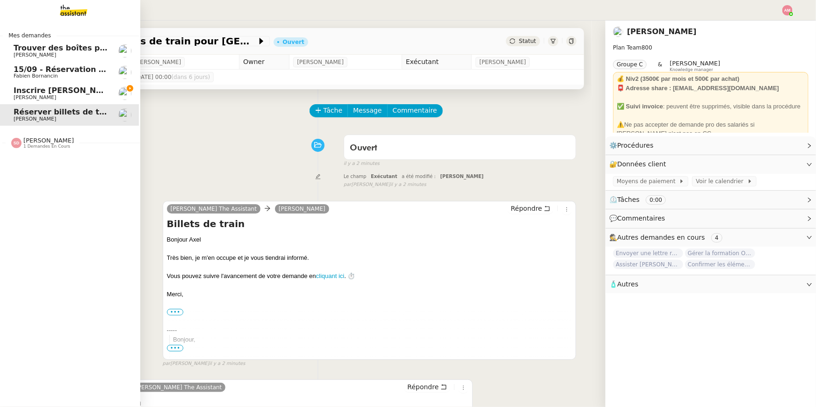
click at [20, 94] on span "Inscrire [PERSON_NAME] à l'événement AWS GenAI Loft" at bounding box center [131, 90] width 235 height 9
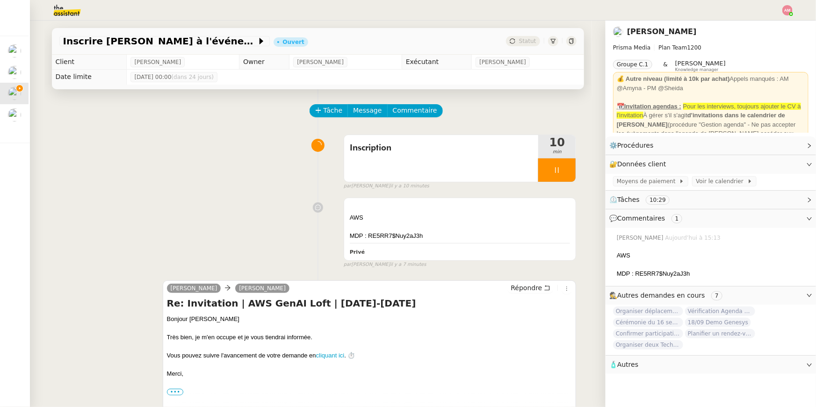
scroll to position [224, 0]
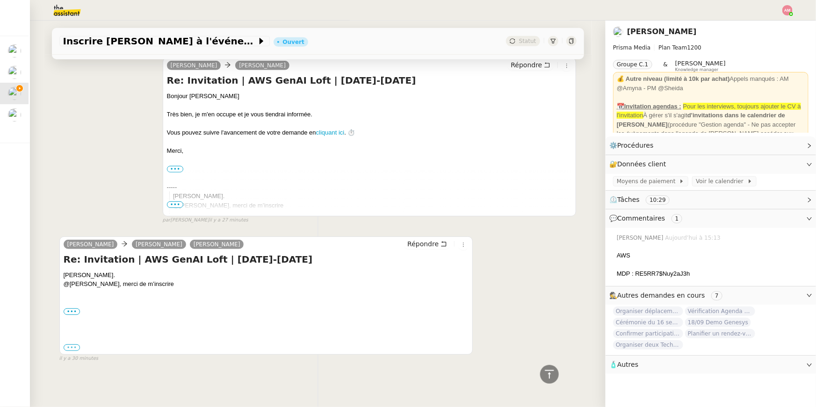
click at [75, 345] on label "•••" at bounding box center [72, 348] width 17 height 7
click at [0, 0] on input "•••" at bounding box center [0, 0] width 0 height 0
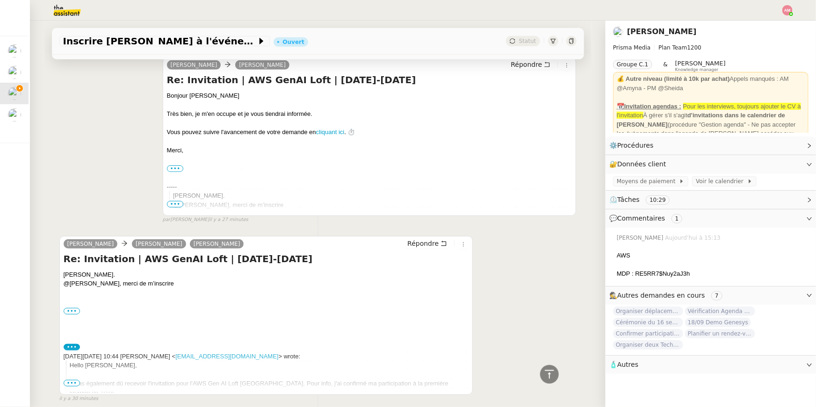
click at [75, 382] on span "•••" at bounding box center [72, 383] width 17 height 7
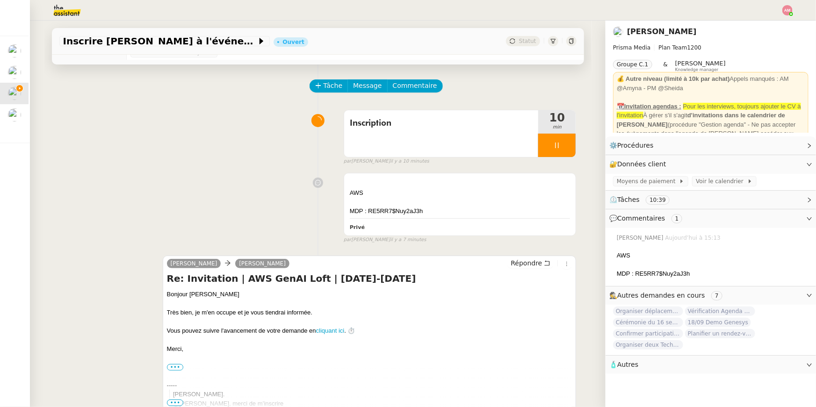
scroll to position [0, 0]
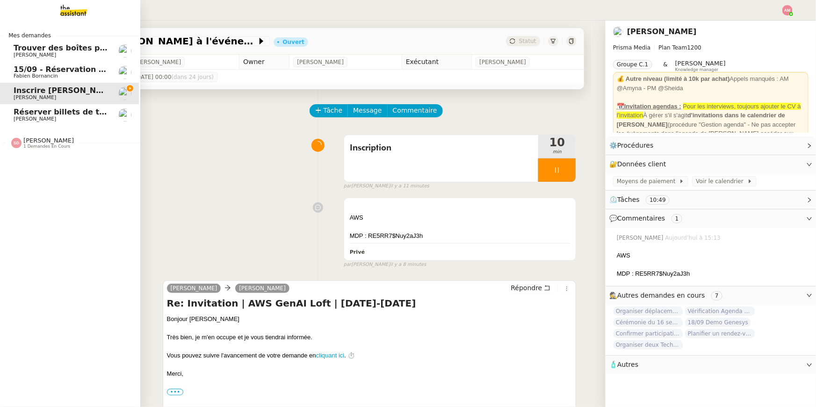
click at [30, 74] on span "Fabien Bornancin" at bounding box center [36, 76] width 44 height 6
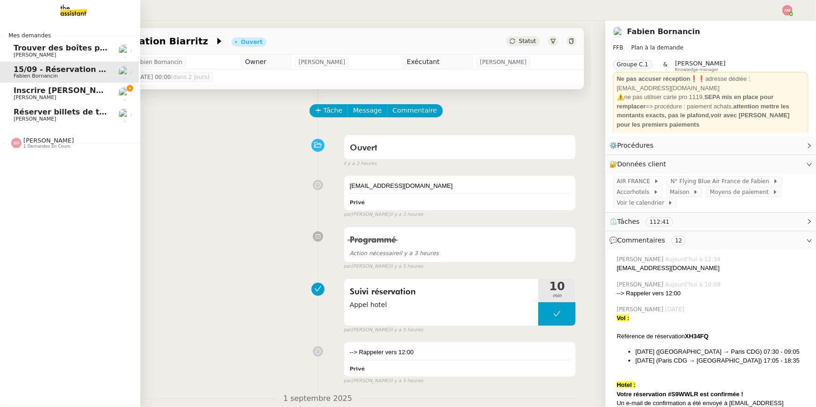
click at [33, 116] on span "[PERSON_NAME]" at bounding box center [35, 119] width 43 height 6
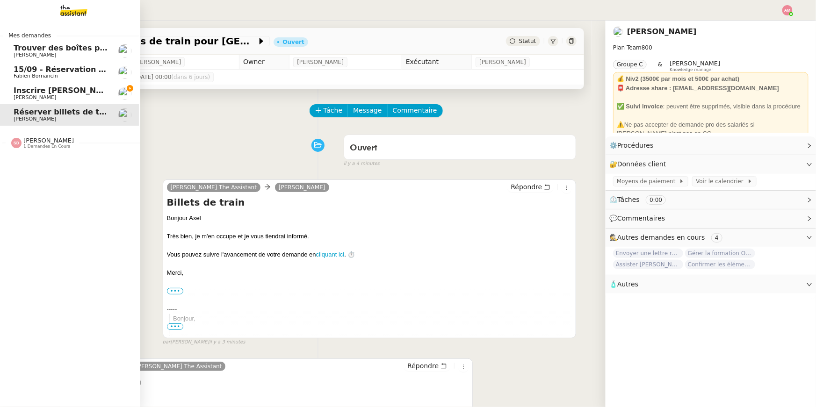
click at [49, 66] on span "15/09 - Réservation Biarritz" at bounding box center [72, 69] width 116 height 9
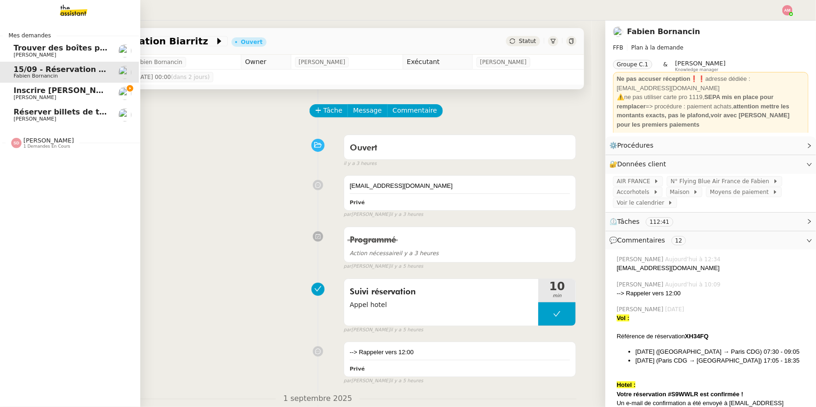
click at [53, 106] on link "Réserver billets de train pour Bordeaux Axel BANDIAKY" at bounding box center [69, 115] width 140 height 22
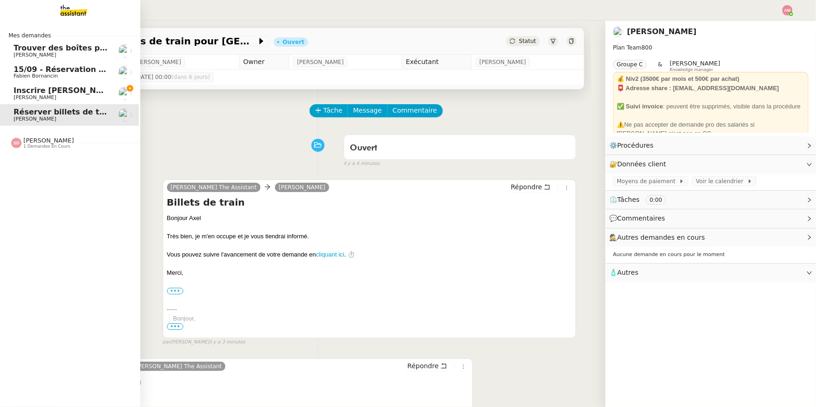
click at [51, 99] on span "[PERSON_NAME]" at bounding box center [61, 98] width 94 height 6
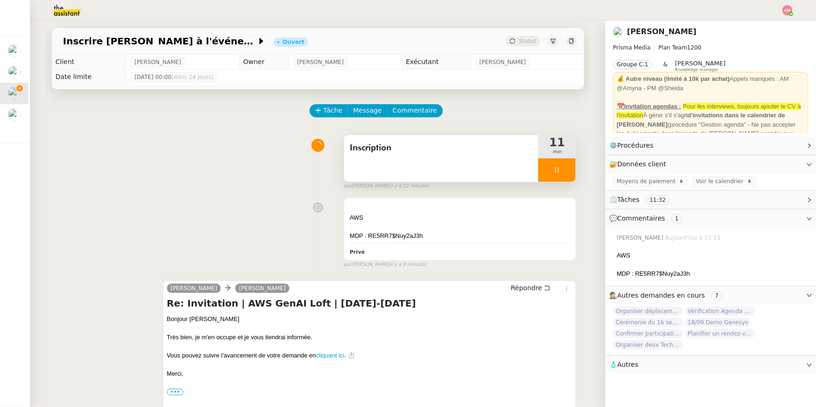
click at [557, 165] on div at bounding box center [556, 170] width 37 height 23
click at [559, 166] on button at bounding box center [566, 170] width 19 height 23
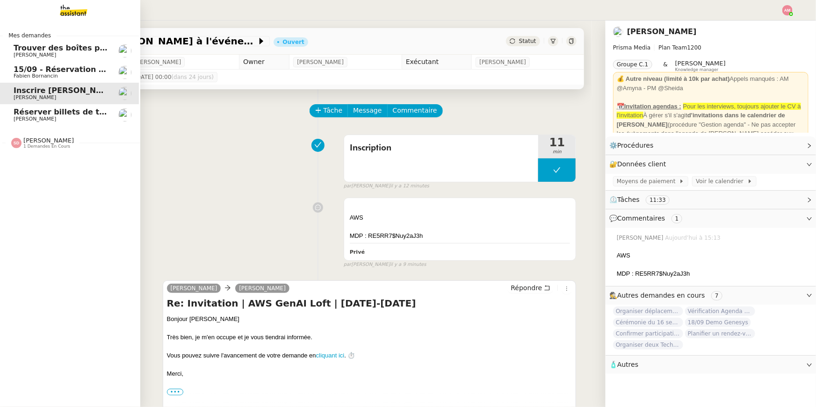
click at [20, 73] on span "15/09 - Réservation Biarritz" at bounding box center [72, 69] width 116 height 9
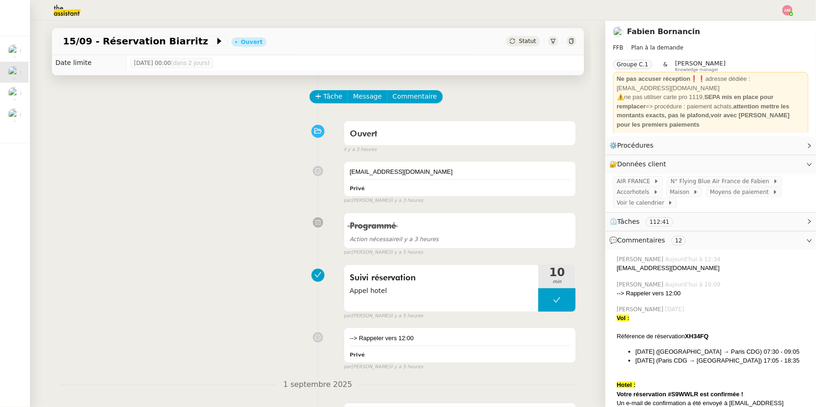
scroll to position [15, 0]
click at [332, 92] on span "Tâche" at bounding box center [333, 95] width 19 height 11
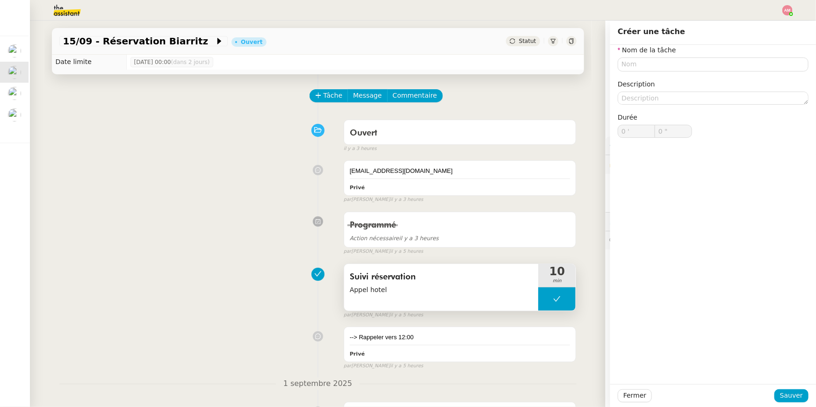
click at [560, 306] on button at bounding box center [556, 299] width 37 height 23
click at [551, 302] on div at bounding box center [547, 299] width 19 height 23
click at [631, 404] on div "Fermer Sauver" at bounding box center [713, 395] width 206 height 23
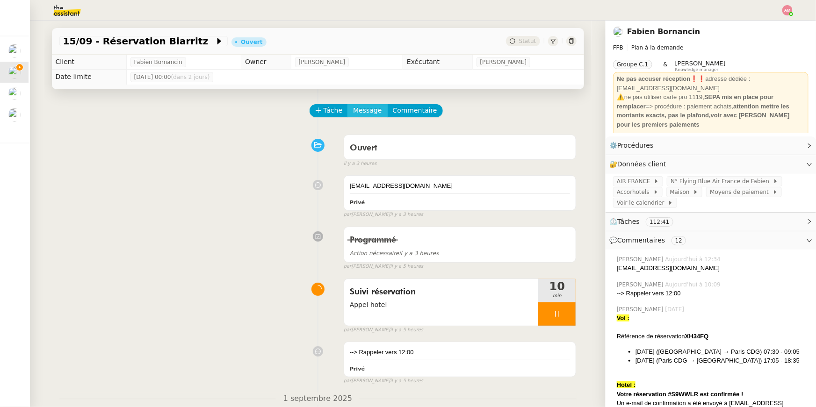
click at [376, 116] on span "Message" at bounding box center [367, 110] width 29 height 11
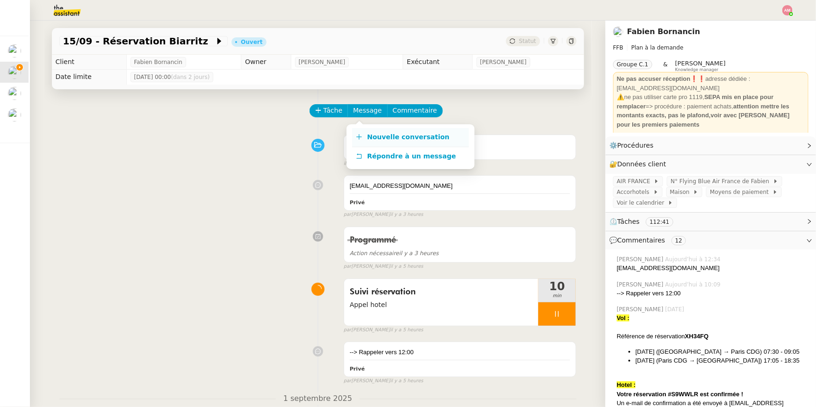
click at [377, 131] on link "Nouvelle conversation" at bounding box center [410, 137] width 117 height 19
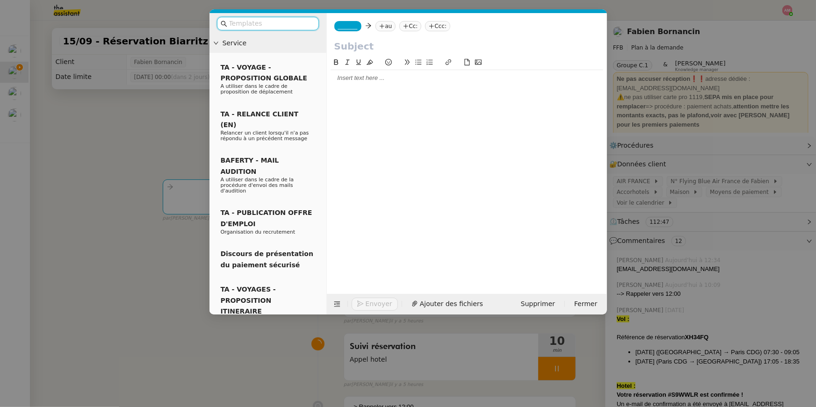
click at [631, 267] on nz-modal-container "Service TA - VOYAGE - PROPOSITION GLOBALE A utiliser dans le cadre de propositi…" at bounding box center [408, 203] width 816 height 407
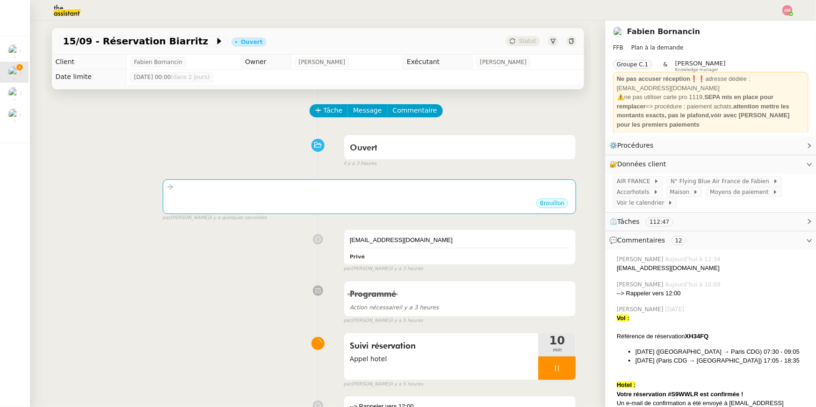
drag, startPoint x: 617, startPoint y: 270, endPoint x: 710, endPoint y: 271, distance: 92.1
click at [710, 271] on div "[EMAIL_ADDRESS][DOMAIN_NAME]" at bounding box center [713, 268] width 192 height 9
copy div "[EMAIL_ADDRESS][DOMAIN_NAME]"
click at [301, 193] on div "•••" at bounding box center [370, 195] width 406 height 5
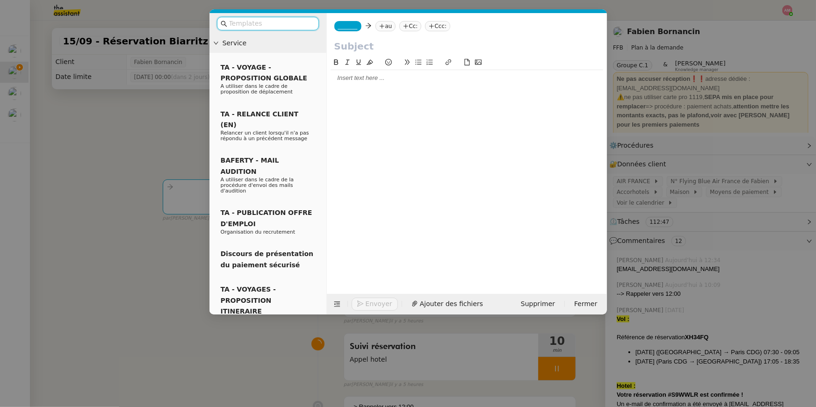
click at [343, 32] on div "_______ au Cc: Ccc:" at bounding box center [467, 26] width 280 height 26
click at [344, 28] on span "_______" at bounding box center [348, 26] width 20 height 7
paste input "[EMAIL_ADDRESS][DOMAIN_NAME]"
type input "[EMAIL_ADDRESS][DOMAIN_NAME]"
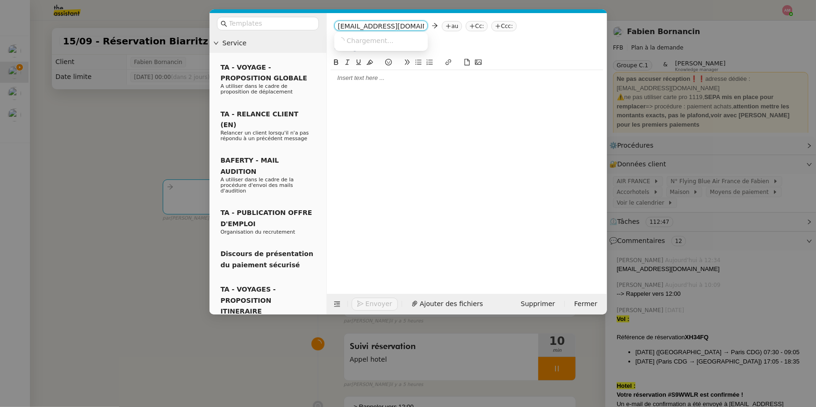
scroll to position [0, 8]
click at [398, 44] on span "[EMAIL_ADDRESS][DOMAIN_NAME]" at bounding box center [395, 39] width 115 height 7
click at [671, 226] on nz-modal-container "Service TA - VOYAGE - PROPOSITION GLOBALE A utiliser dans le cadre de propositi…" at bounding box center [408, 203] width 816 height 407
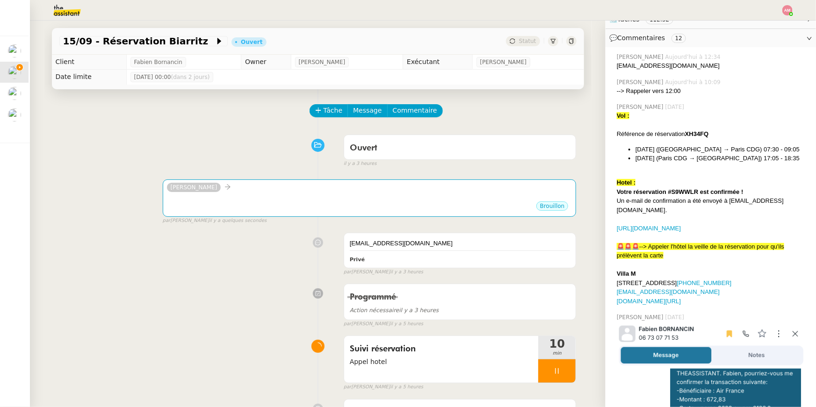
scroll to position [202, 0]
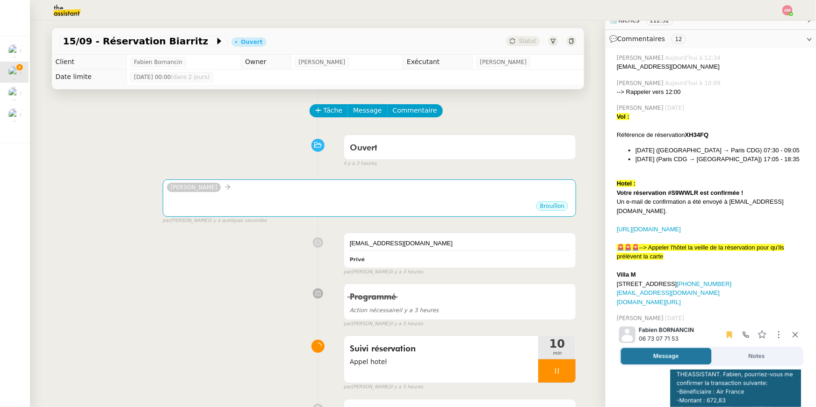
click at [714, 308] on div "Amyna Mehrez 01/09/2025 Vol : Référence de réservation XH34FQ Lundi 15 septembr…" at bounding box center [711, 205] width 196 height 210
drag, startPoint x: 731, startPoint y: 288, endPoint x: 614, endPoint y: 292, distance: 117.0
click at [614, 292] on div "Amyna Mehrez 01/09/2025 Vol : Référence de réservation XH34FQ Lundi 15 septembr…" at bounding box center [711, 205] width 196 height 210
copy link "[EMAIL_ADDRESS][DOMAIN_NAME]"
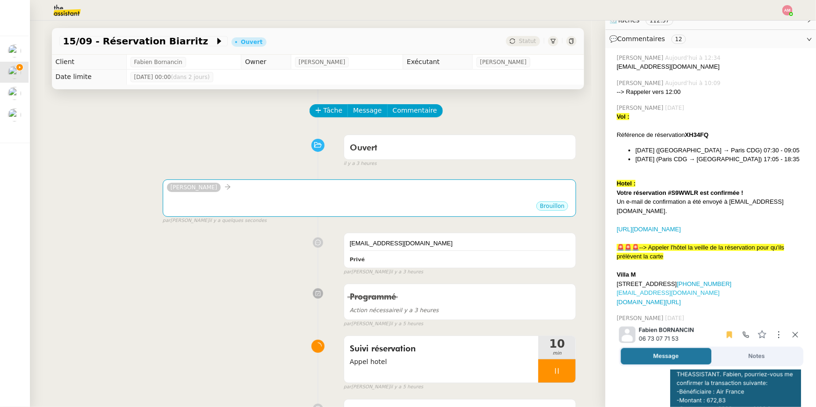
drag, startPoint x: 715, startPoint y: 293, endPoint x: 618, endPoint y: 293, distance: 97.3
click at [618, 293] on div "[EMAIL_ADDRESS][DOMAIN_NAME]" at bounding box center [713, 293] width 192 height 9
click at [418, 200] on div "•••" at bounding box center [370, 198] width 406 height 5
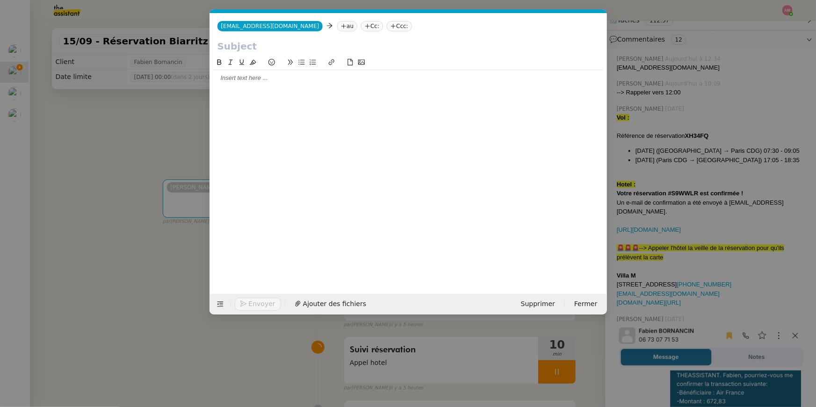
scroll to position [0, 20]
click at [329, 32] on div "camille.t5pq@theassistant.com camille.t5pq@theassistant.com au Cc: Ccc:" at bounding box center [408, 26] width 397 height 26
click at [341, 28] on icon at bounding box center [344, 26] width 6 height 6
paste input "[EMAIL_ADDRESS][DOMAIN_NAME]"
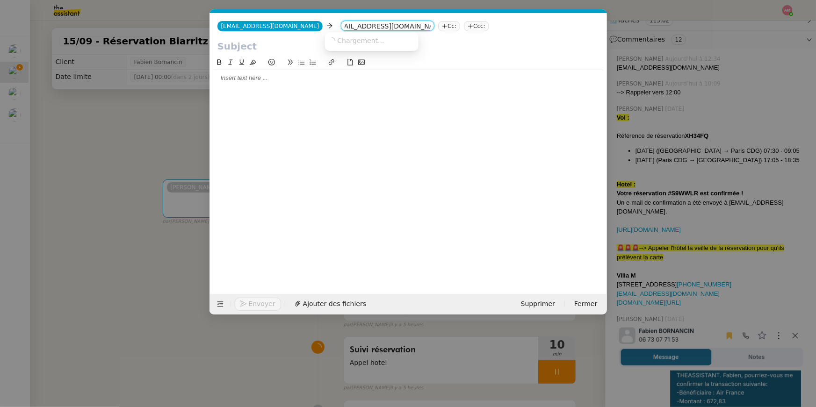
type input "[EMAIL_ADDRESS][DOMAIN_NAME]"
click at [337, 43] on span "Chargement..." at bounding box center [360, 40] width 47 height 7
click at [337, 43] on span "[EMAIL_ADDRESS][DOMAIN_NAME]" at bounding box center [386, 39] width 115 height 7
click at [323, 46] on input "text" at bounding box center [409, 46] width 382 height 14
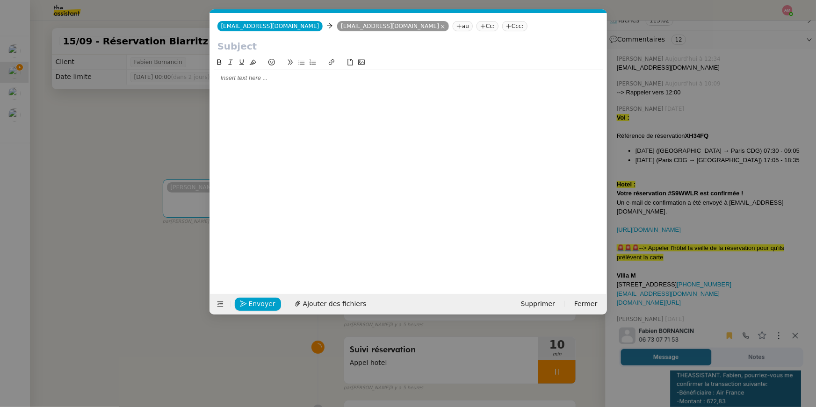
click at [253, 47] on input "text" at bounding box center [409, 46] width 382 height 14
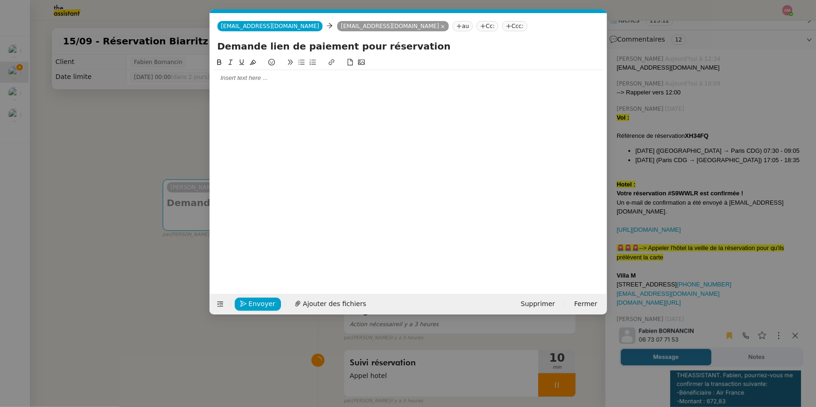
type input "Demande lien de paiement pour réservation"
click at [706, 188] on nz-modal-container "Service TA - VOYAGE - PROPOSITION GLOBALE A utiliser dans le cadre de propositi…" at bounding box center [408, 203] width 816 height 407
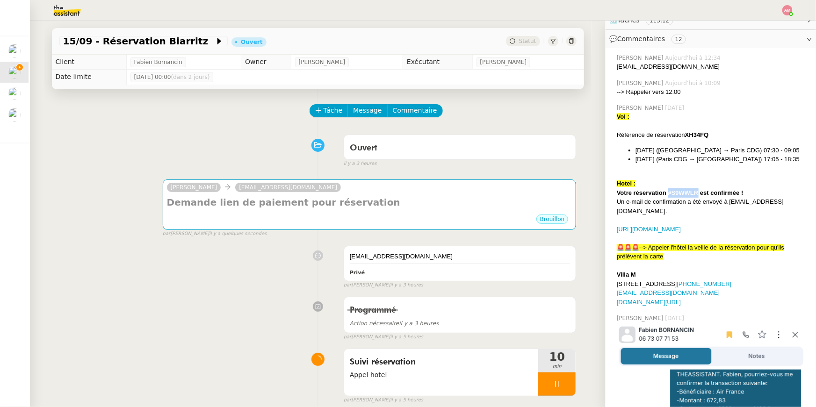
copy strong "#S9WWLR"
drag, startPoint x: 699, startPoint y: 193, endPoint x: 668, endPoint y: 193, distance: 30.9
click at [668, 193] on strong "Votre réservation #S9WWLR est confirmée !" at bounding box center [680, 192] width 127 height 7
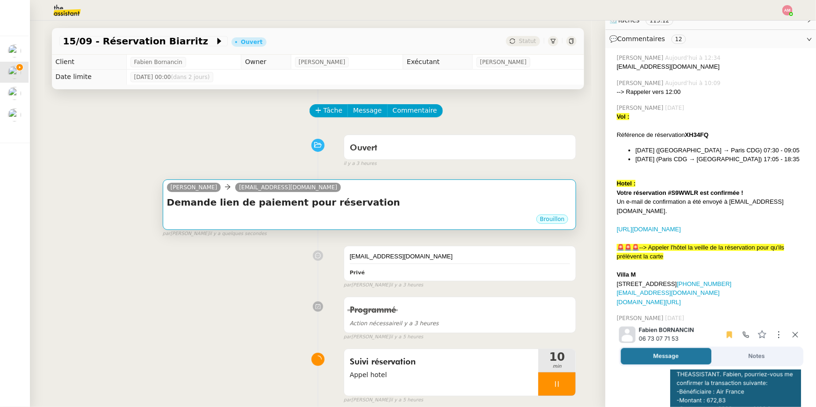
click at [437, 220] on div "Brouillon" at bounding box center [370, 221] width 406 height 14
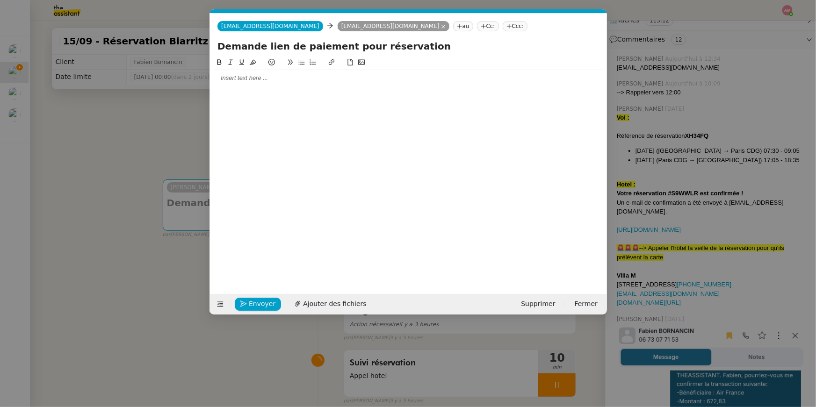
scroll to position [0, 20]
click at [427, 44] on input "Demande lien de paiement pour réservation" at bounding box center [409, 46] width 382 height 14
paste input "#S9WWLR"
type input "Demande lien de paiement pour réservation #S9WWLR"
click at [340, 78] on div at bounding box center [409, 78] width 390 height 8
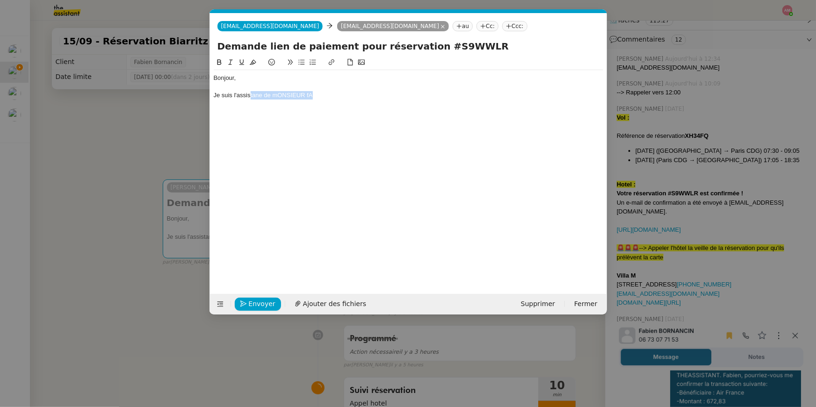
drag, startPoint x: 250, startPoint y: 97, endPoint x: 356, endPoint y: 99, distance: 106.2
click at [356, 99] on div "Je suis l'assistane de mONSIEUR fA" at bounding box center [409, 95] width 390 height 8
click at [392, 96] on div "Je suis l'assistante de Monsieur Fabien Bornancin." at bounding box center [409, 95] width 390 height 8
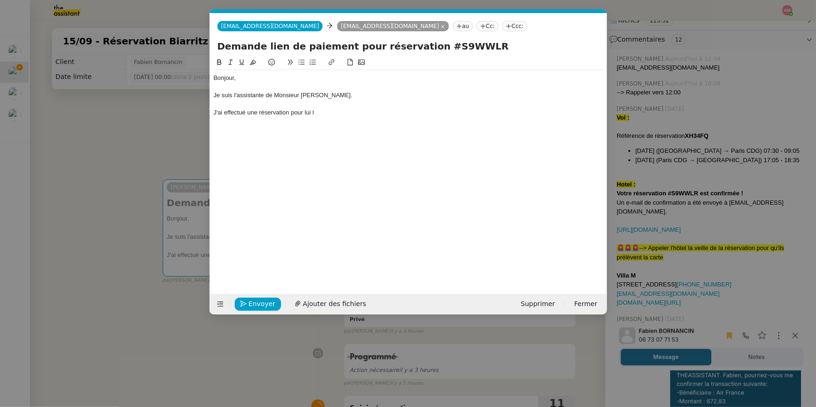
click at [638, 176] on nz-modal-container "Service TA - VOYAGE - PROPOSITION GLOBALE A utiliser dans le cadre de propositi…" at bounding box center [408, 203] width 816 height 407
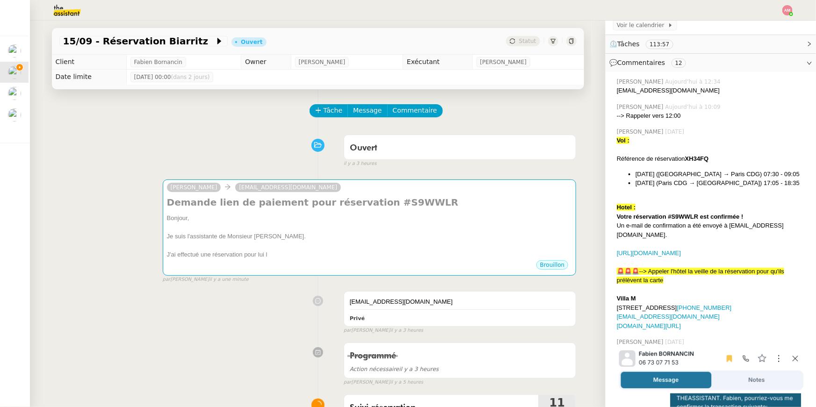
scroll to position [179, 0]
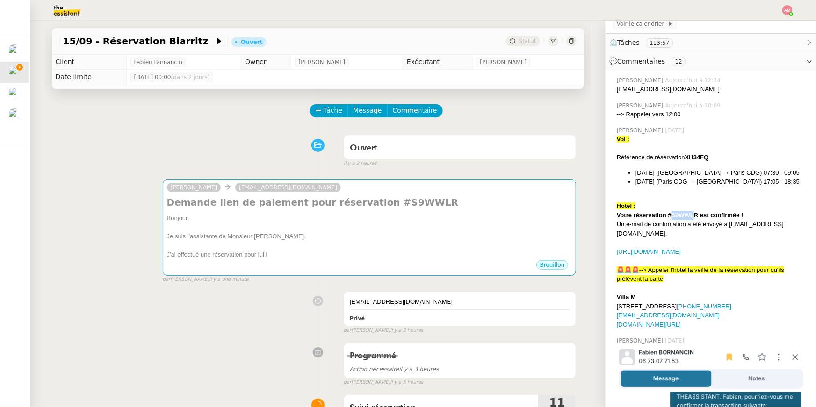
drag, startPoint x: 670, startPoint y: 216, endPoint x: 696, endPoint y: 214, distance: 25.3
click at [696, 214] on strong "Votre réservation #S9WWLR est confirmée !" at bounding box center [680, 215] width 127 height 7
drag, startPoint x: 699, startPoint y: 215, endPoint x: 668, endPoint y: 214, distance: 30.9
click at [668, 214] on strong "Votre réservation #S9WWLR est confirmée !" at bounding box center [680, 215] width 127 height 7
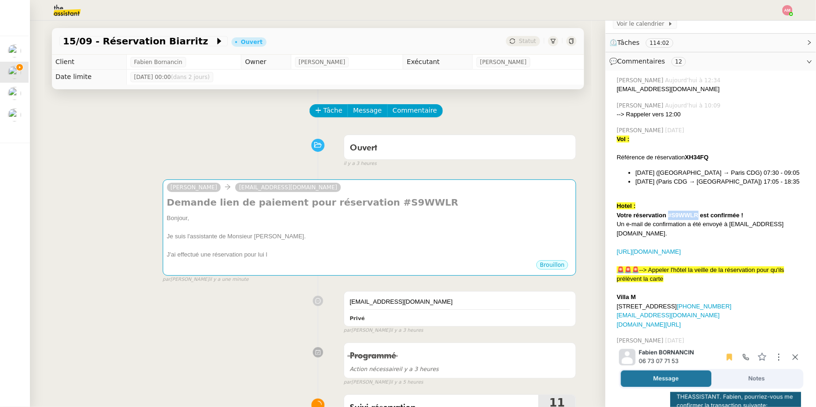
copy strong "#S9WWLR"
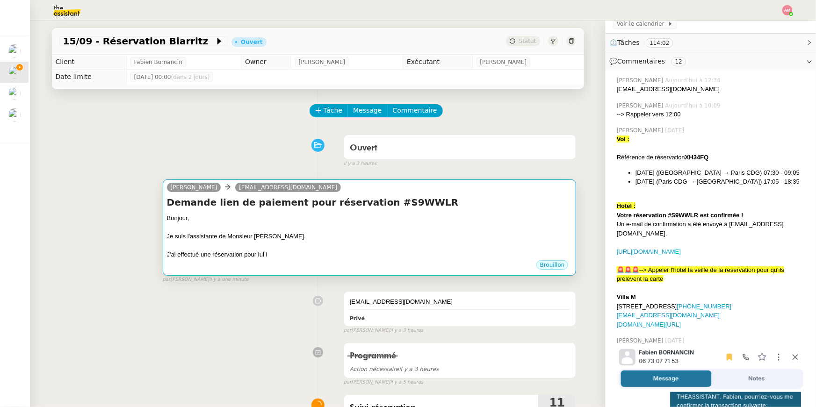
click at [501, 244] on div at bounding box center [370, 245] width 406 height 9
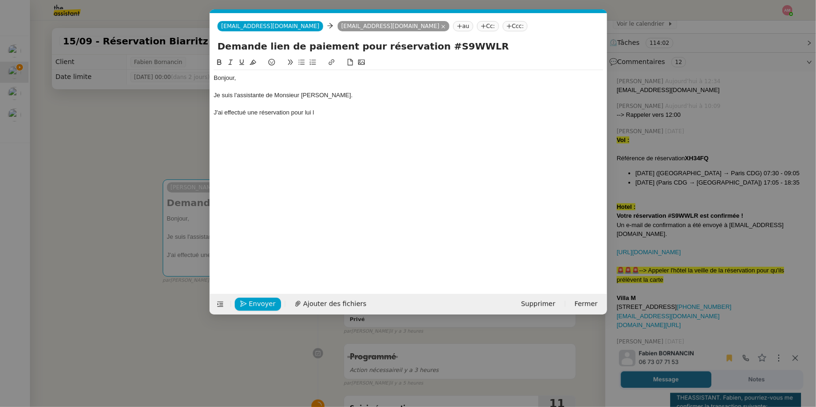
scroll to position [0, 20]
click at [346, 128] on div "Bonjour, Je suis l'assistante de Monsieur Fabien Bornancin. J'ai effectué une r…" at bounding box center [409, 168] width 390 height 223
click at [342, 112] on div "J'ai effectué une réservation pour lui l" at bounding box center [409, 113] width 390 height 8
click at [400, 113] on strong "#S9WWLR) pour la soirée du 15 au 16 septembre" at bounding box center [383, 112] width 136 height 7
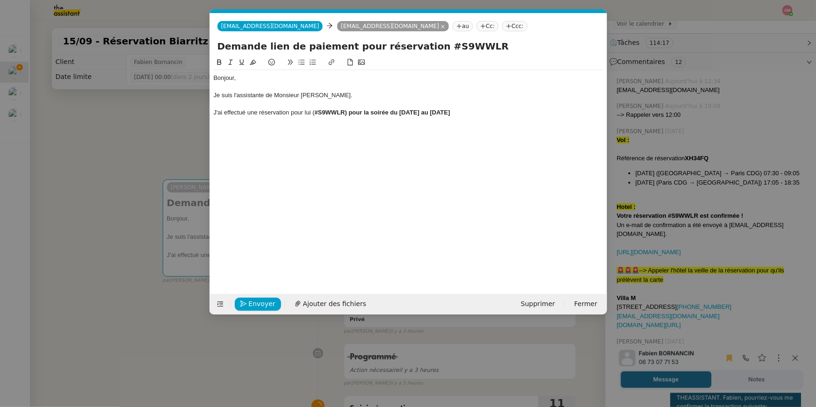
click at [434, 112] on strong "#S9WWLR) pour la soirée du lundi 15 au 16 septembre" at bounding box center [383, 112] width 136 height 7
click at [457, 144] on div "Bonjour, Je suis l'assistante de Monsieur Fabien Bornancin. J'ai effectué une r…" at bounding box center [409, 168] width 390 height 223
click at [541, 116] on div "J'ai effectué une réservation pour lui ( #S9WWLR) pour la soirée du lundi 15 au…" at bounding box center [409, 113] width 390 height 8
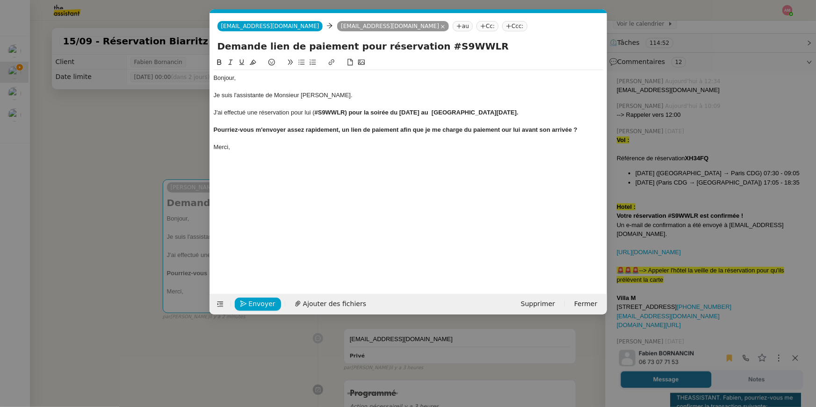
copy div "Bonjour, Je suis l'assistante de Monsieur Fabien Bornancin. J'ai effectué une r…"
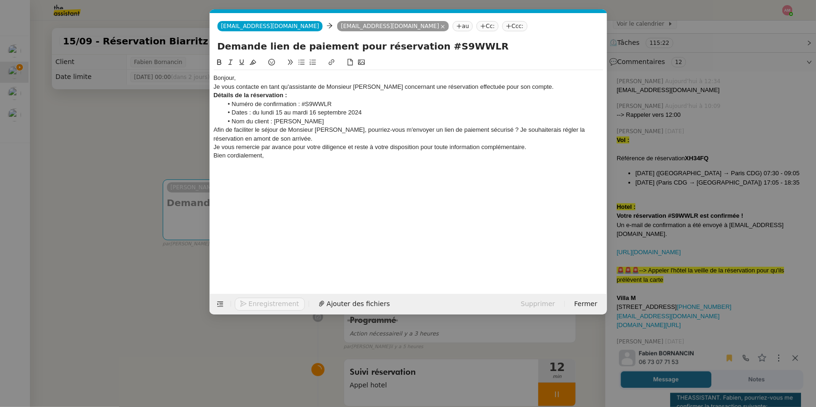
click at [269, 77] on div "Bonjour," at bounding box center [409, 78] width 390 height 8
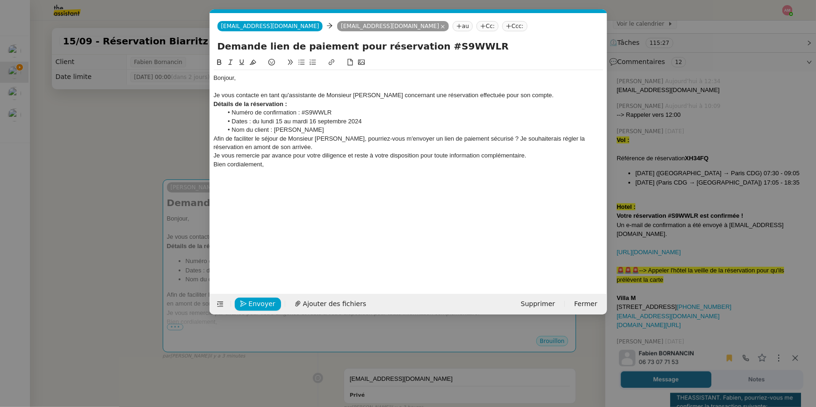
click at [567, 100] on div "Détails de la réservation :" at bounding box center [409, 104] width 390 height 8
click at [562, 94] on div "Je vous contacte en tant qu'assistante de Monsieur [PERSON_NAME] concernant une…" at bounding box center [409, 95] width 390 height 8
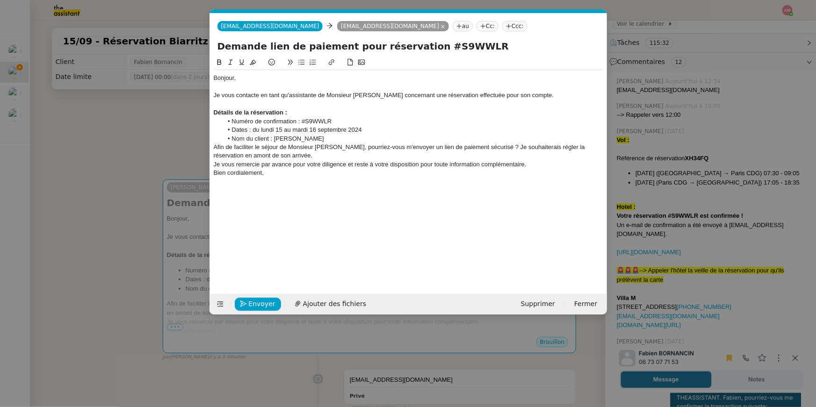
click at [347, 132] on li "Dates : du lundi 15 au mardi 16 septembre 2024" at bounding box center [413, 130] width 381 height 8
click at [345, 137] on li "Nom du client : [PERSON_NAME]" at bounding box center [413, 139] width 381 height 8
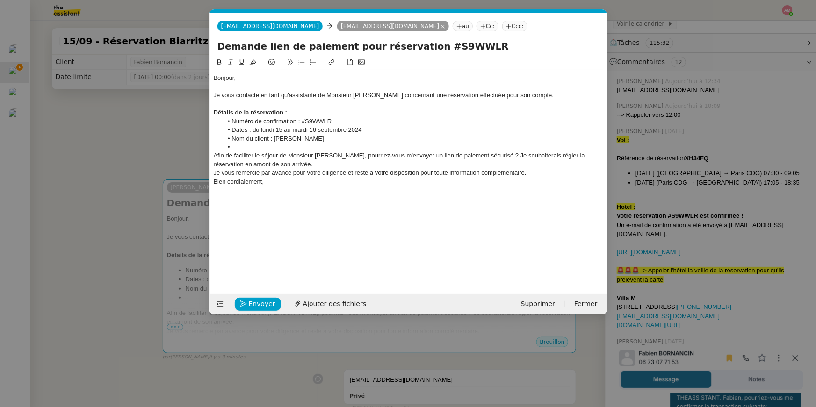
click at [346, 163] on div "Afin de faciliter le séjour de Monsieur [PERSON_NAME], pourriez-vous m'envoyer …" at bounding box center [409, 160] width 390 height 17
click at [324, 146] on li at bounding box center [413, 147] width 381 height 8
click at [306, 167] on div "Afin de faciliter le séjour de Monsieur [PERSON_NAME], pourriez-vous m'envoyer …" at bounding box center [409, 160] width 390 height 17
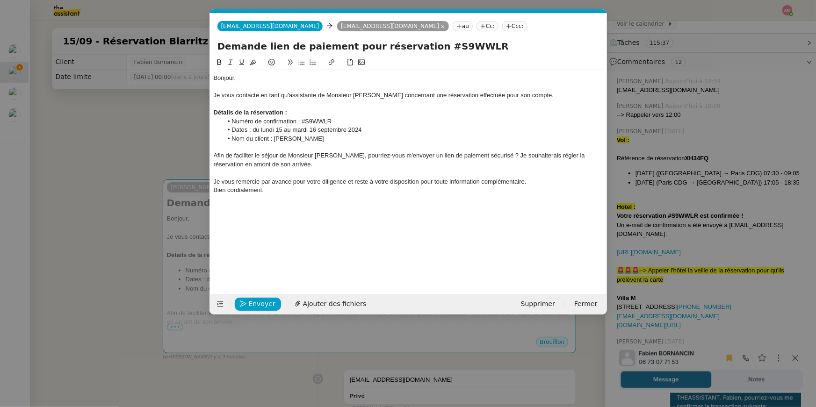
click at [569, 185] on div "Je vous remercie par avance pour votre diligence et reste à votre disposition p…" at bounding box center [409, 182] width 390 height 8
click at [468, 233] on div "Bonjour, Je vous contacte en tant qu'assistante de Monsieur Fabien Bornancin co…" at bounding box center [409, 168] width 390 height 223
click at [181, 312] on nz-modal-container "Service TA - VOYAGE - PROPOSITION GLOBALE A utiliser dans le cadre de propositi…" at bounding box center [408, 203] width 816 height 407
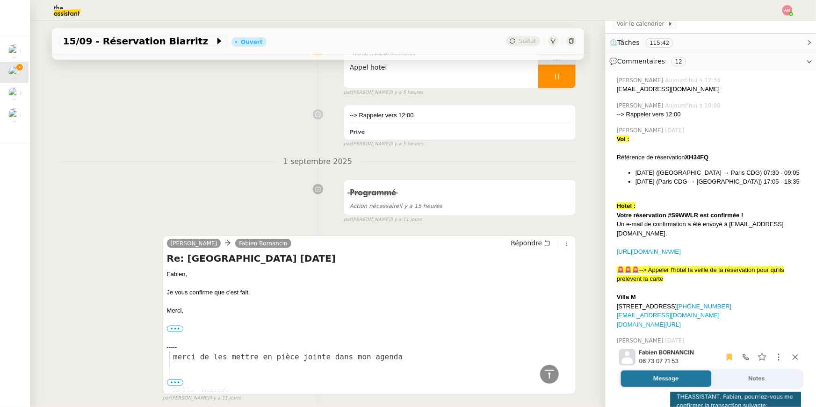
scroll to position [238, 0]
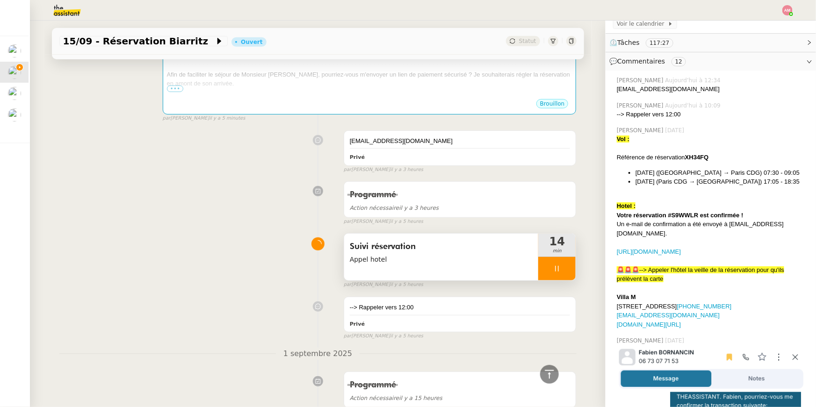
click at [473, 256] on span "Appel hotel" at bounding box center [441, 259] width 183 height 11
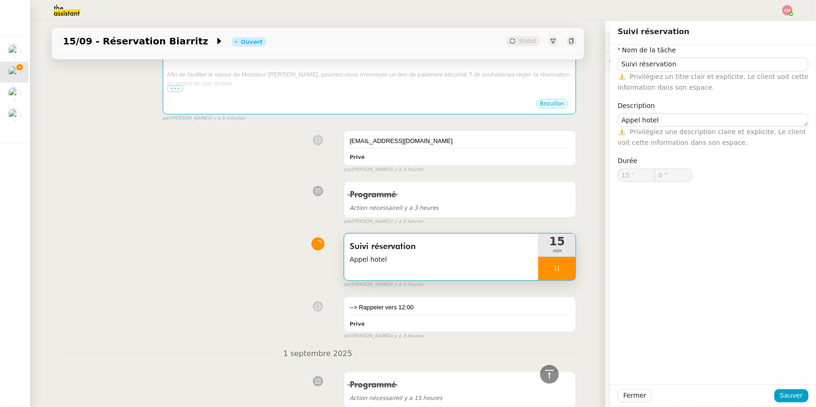
click at [554, 267] on icon at bounding box center [556, 268] width 7 height 7
type input "Suivi réservation"
type textarea "Appel hotel"
type input "15 '"
type input "0 ""
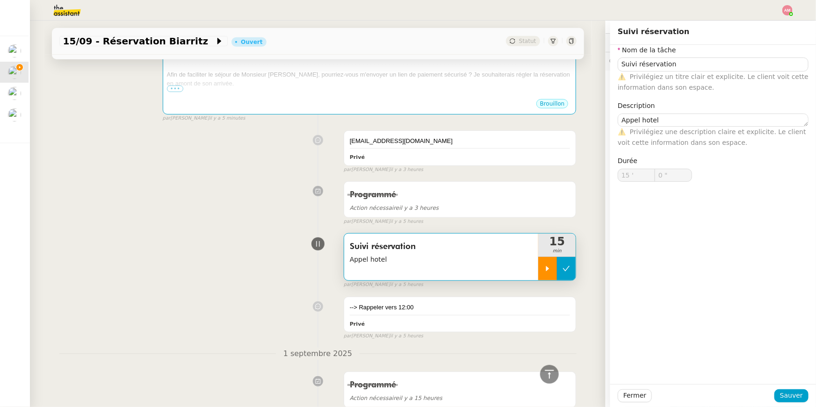
click at [569, 268] on icon at bounding box center [566, 268] width 7 height 7
type input "Suivi réservation"
type textarea "Appel hotel"
type input "15 '"
type input "0 ""
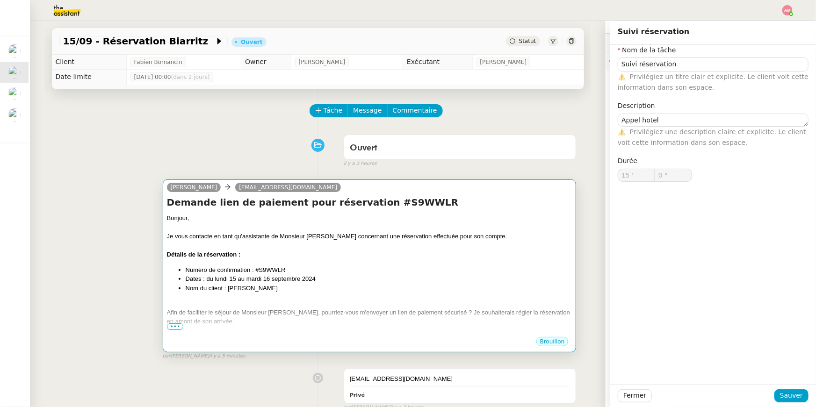
click at [360, 220] on div "Bonjour," at bounding box center [370, 218] width 406 height 9
type input "Suivi réservation"
type textarea "Appel hotel"
type input "15 '"
type input "0 ""
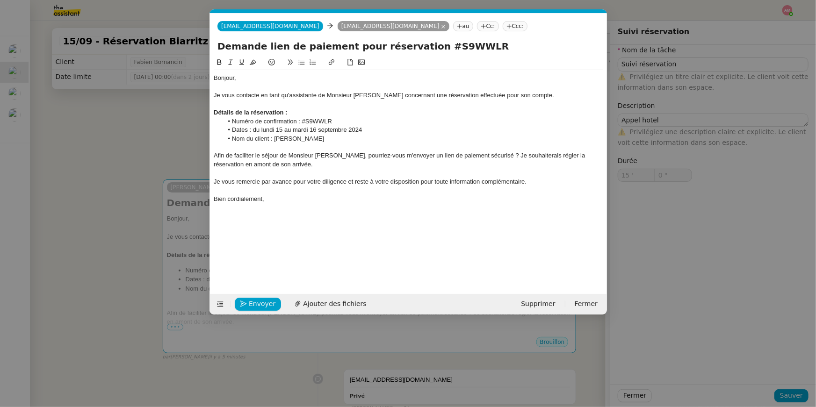
scroll to position [0, 20]
click at [259, 303] on span "Envoyer" at bounding box center [262, 304] width 27 height 11
click at [259, 303] on span "Confirmer l'envoi" at bounding box center [277, 304] width 56 height 11
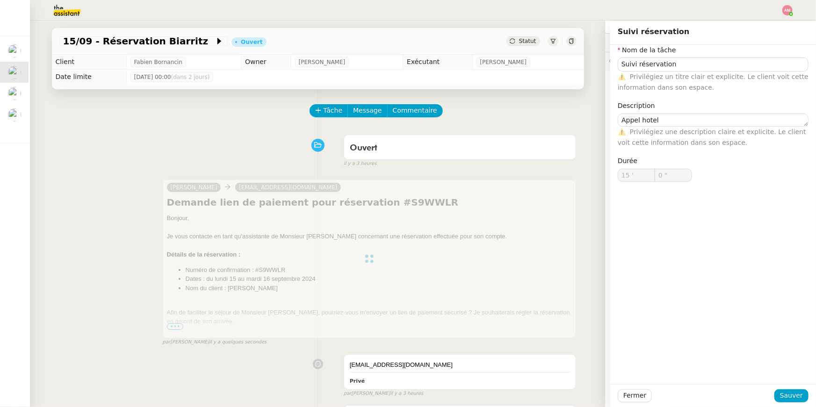
type input "Suivi réservation"
type textarea "Appel hotel"
type input "15 '"
type input "0 ""
type input "Suivi réservation"
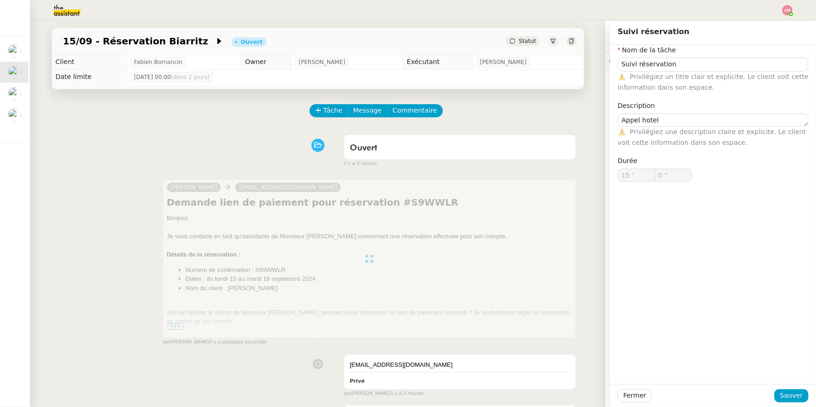
type textarea "Appel hotel"
type input "15 '"
type input "0 ""
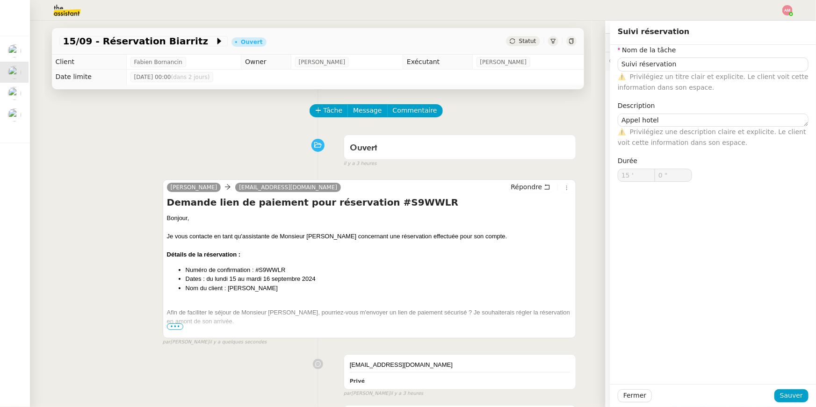
type input "Suivi réservation"
type textarea "Appel hotel"
type input "15 '"
type input "0 ""
type input "Suivi réservation"
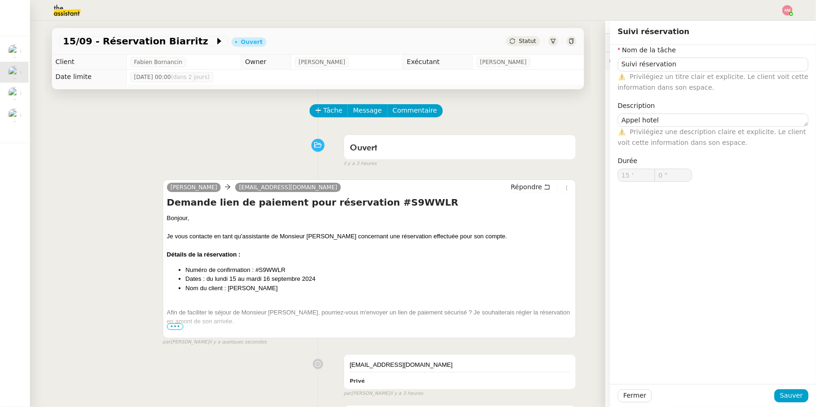
type textarea "Appel hotel"
type input "15 '"
type input "0 ""
type input "Suivi réservation"
type textarea "Appel hotel"
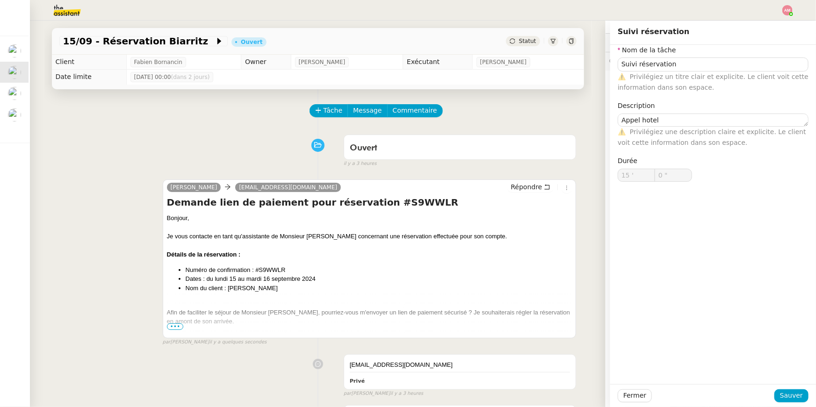
type input "15 '"
type input "0 ""
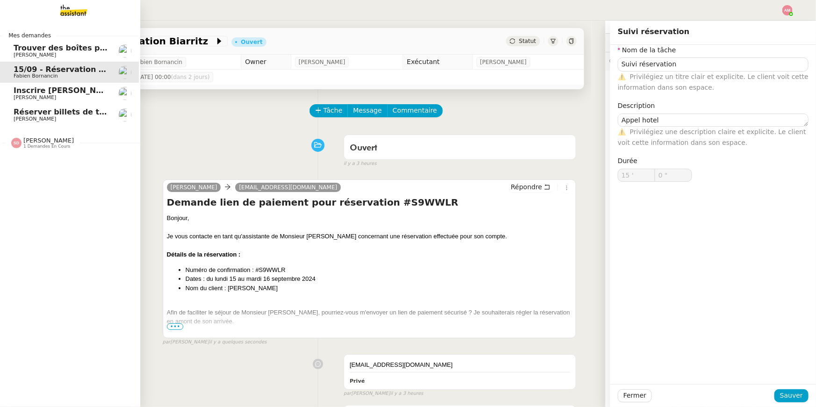
click at [22, 94] on span "Inscrire [PERSON_NAME] à l'événement AWS GenAI Loft" at bounding box center [131, 90] width 235 height 9
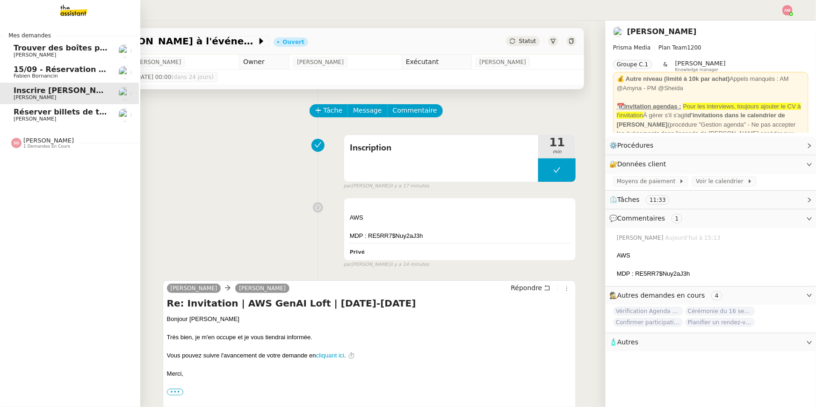
click at [39, 112] on span "Réserver billets de train pour [GEOGRAPHIC_DATA]" at bounding box center [121, 112] width 215 height 9
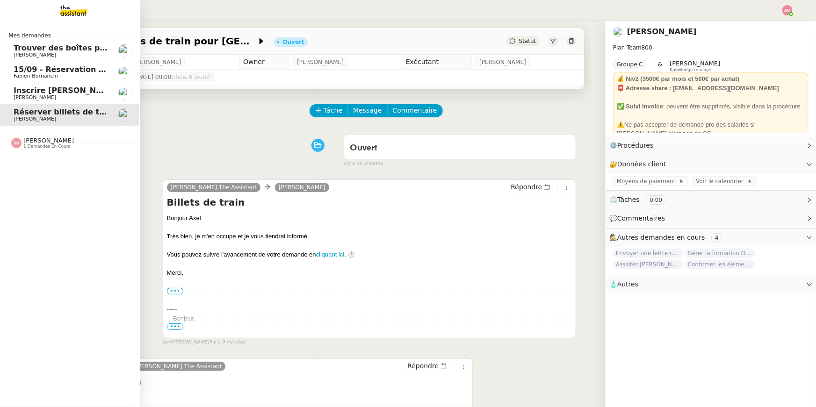
click at [34, 91] on span "Inscrire [PERSON_NAME] à l'événement AWS GenAI Loft" at bounding box center [131, 90] width 235 height 9
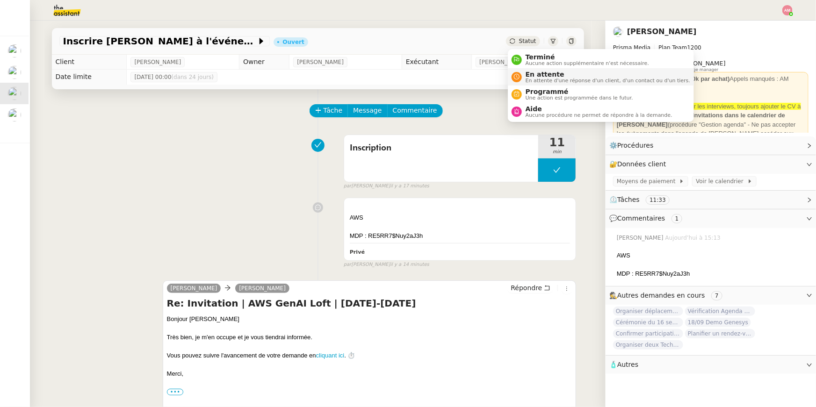
click at [533, 76] on span "En attente" at bounding box center [608, 74] width 165 height 7
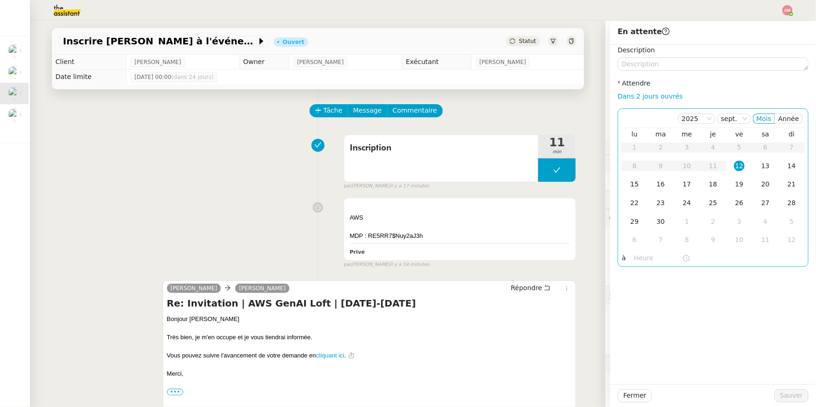
click at [638, 181] on div "15" at bounding box center [635, 184] width 10 height 10
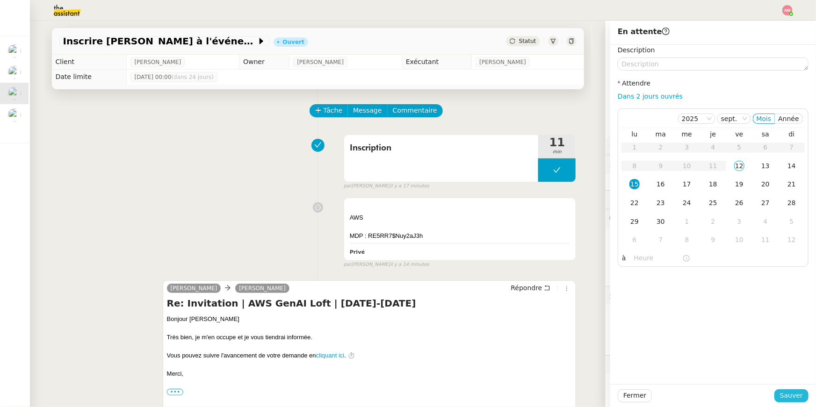
click at [785, 394] on span "Sauver" at bounding box center [791, 396] width 23 height 11
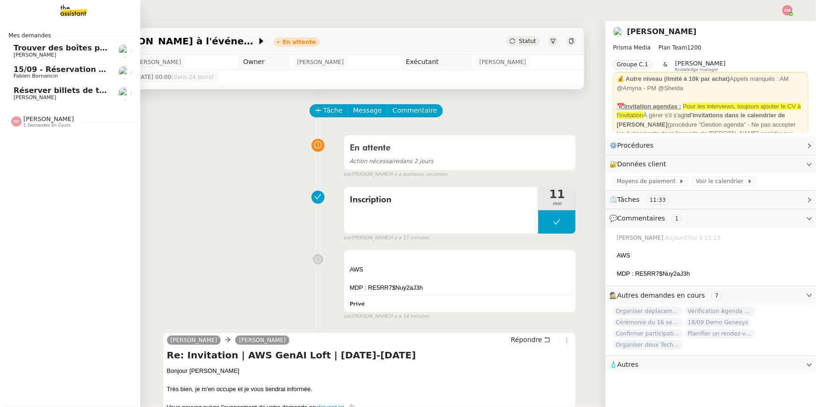
click at [37, 89] on span "Réserver billets de train pour [GEOGRAPHIC_DATA]" at bounding box center [121, 90] width 215 height 9
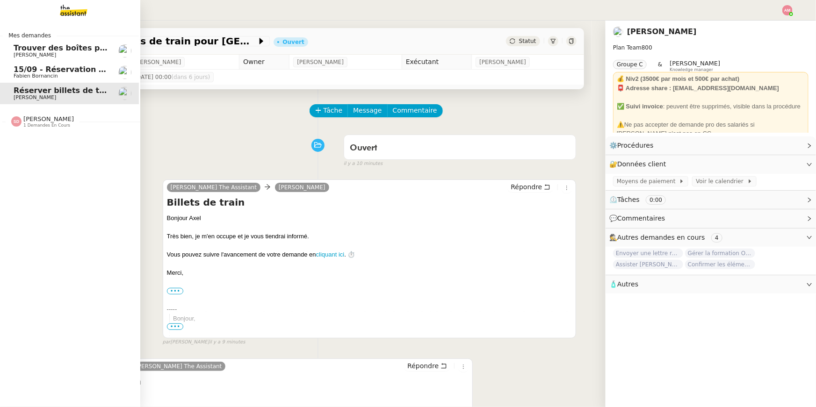
click at [49, 66] on span "15/09 - Réservation Biarritz" at bounding box center [72, 69] width 116 height 9
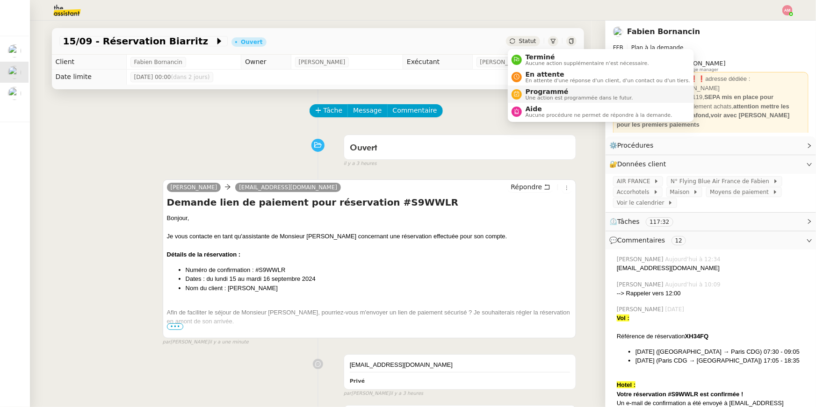
click at [526, 92] on span "Programmé" at bounding box center [580, 91] width 108 height 7
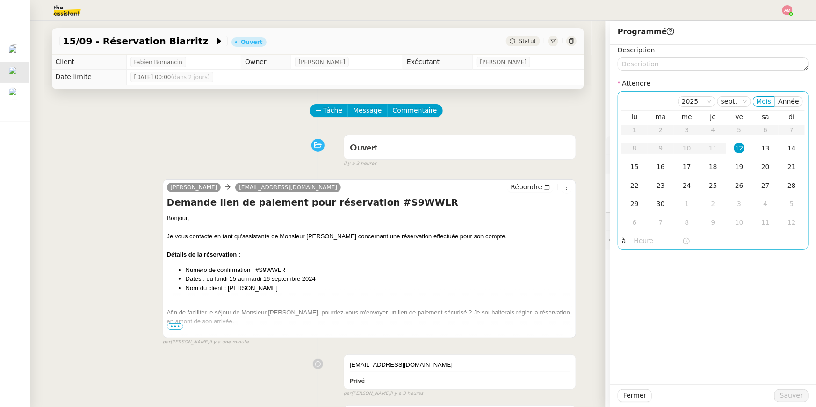
click at [637, 235] on nz-time-picker at bounding box center [662, 241] width 63 height 13
click at [638, 241] on input "text" at bounding box center [658, 241] width 48 height 11
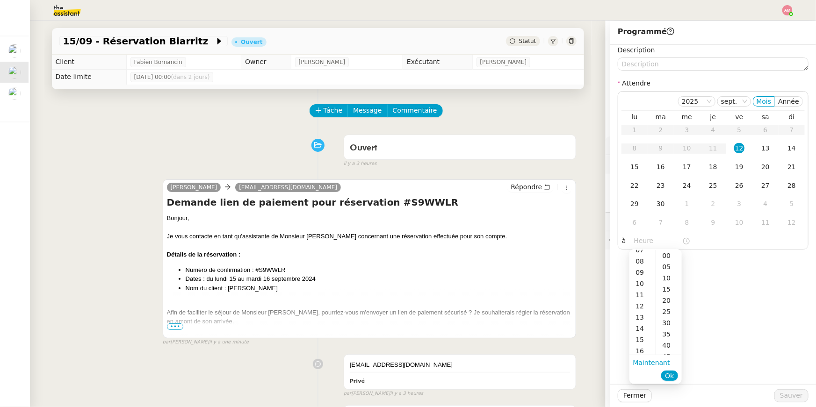
scroll to position [85, 0]
click at [646, 346] on div "16" at bounding box center [643, 350] width 26 height 11
click at [665, 261] on div "05" at bounding box center [669, 266] width 26 height 11
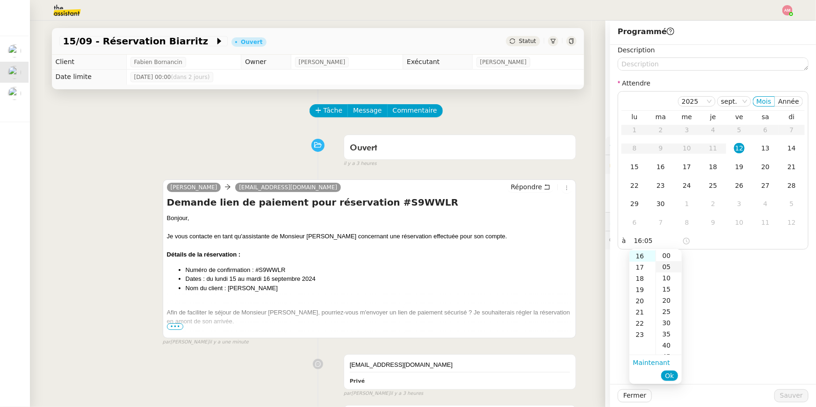
click at [665, 257] on div "00" at bounding box center [669, 255] width 26 height 11
type input "16:00"
click at [676, 371] on button "Ok" at bounding box center [669, 376] width 16 height 10
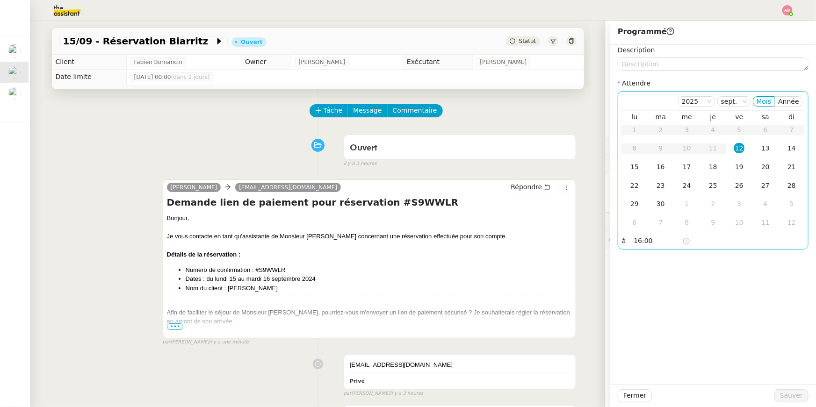
click at [735, 150] on div "12" at bounding box center [739, 148] width 10 height 10
click at [792, 397] on span "Sauver" at bounding box center [791, 396] width 23 height 11
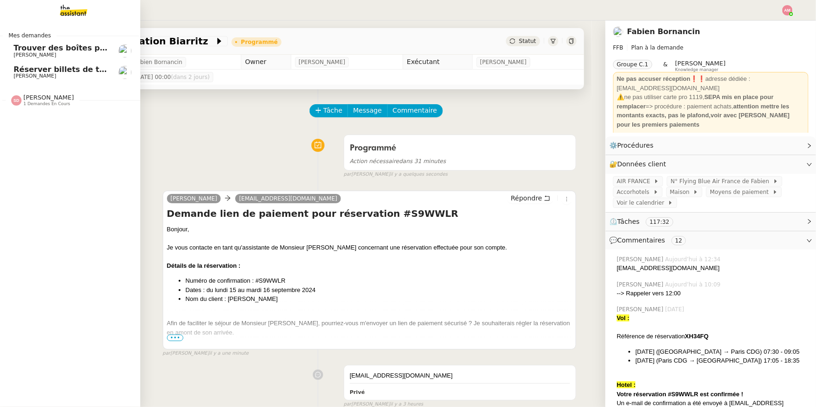
click at [13, 64] on link "Réserver billets de train pour Bordeaux Axel BANDIAKY" at bounding box center [69, 73] width 140 height 22
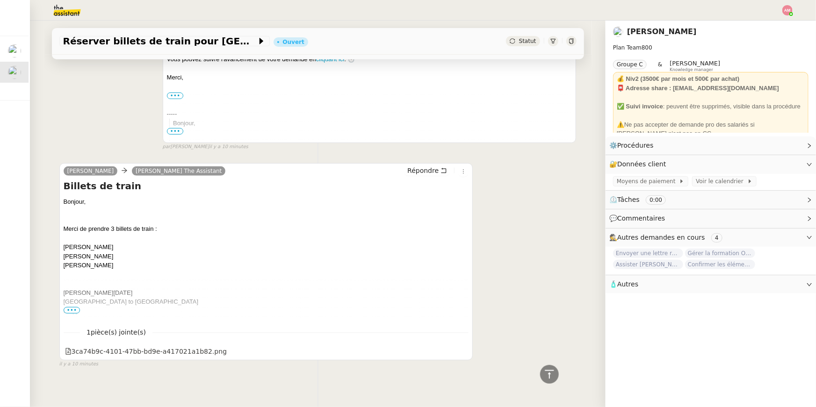
scroll to position [197, 0]
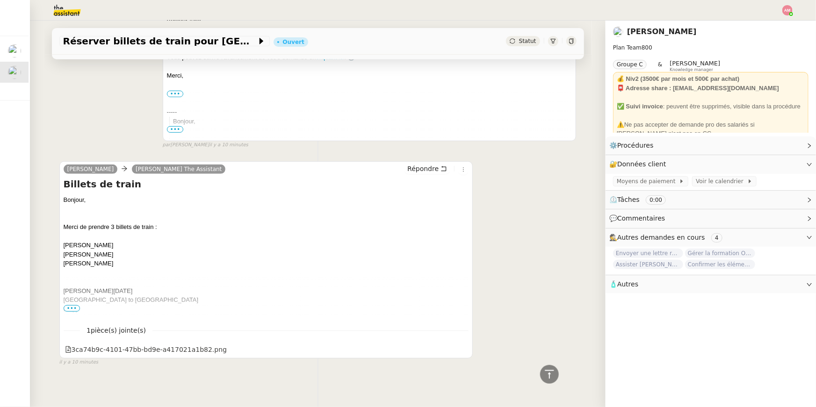
click at [70, 303] on div "Paris to BORDEAUX" at bounding box center [267, 300] width 406 height 9
click at [70, 306] on span "•••" at bounding box center [72, 308] width 17 height 7
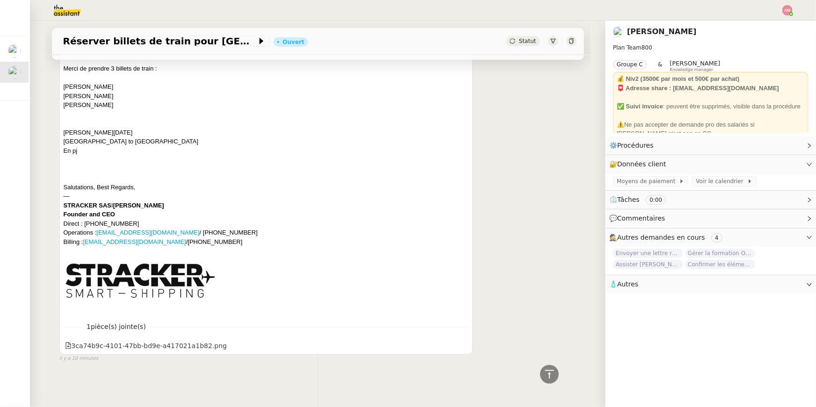
scroll to position [256, 0]
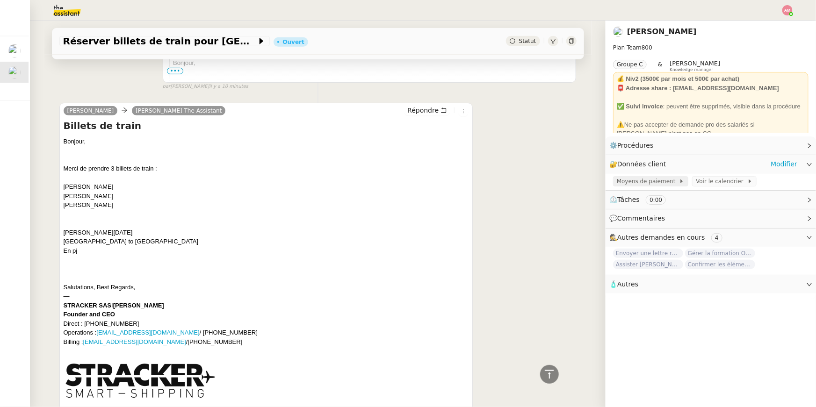
click at [665, 181] on span "Moyens de paiement" at bounding box center [648, 181] width 62 height 9
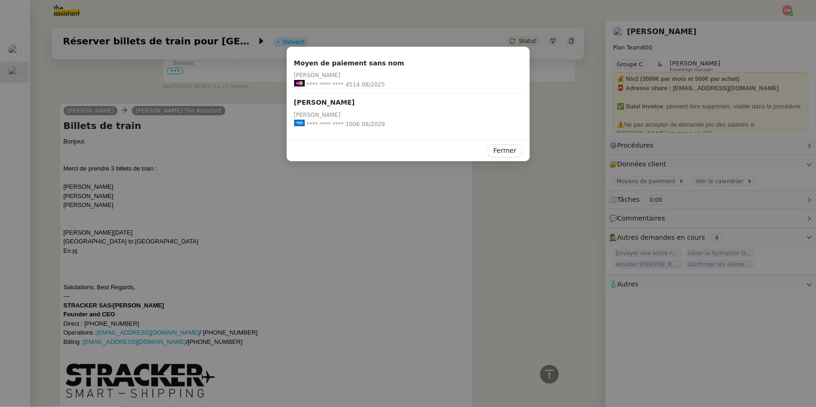
click at [436, 219] on nz-modal-container "Moyen de paiement sans nom Axel BANDIAKY **** **** **** 4514 08/2025 Bandiaky A…" at bounding box center [408, 203] width 816 height 407
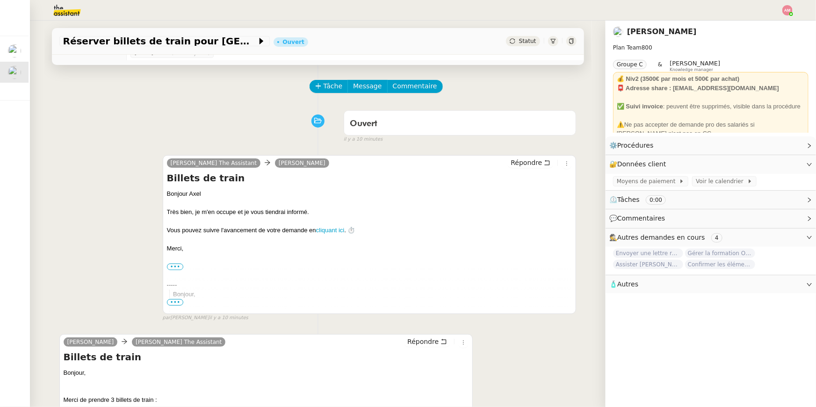
scroll to position [0, 0]
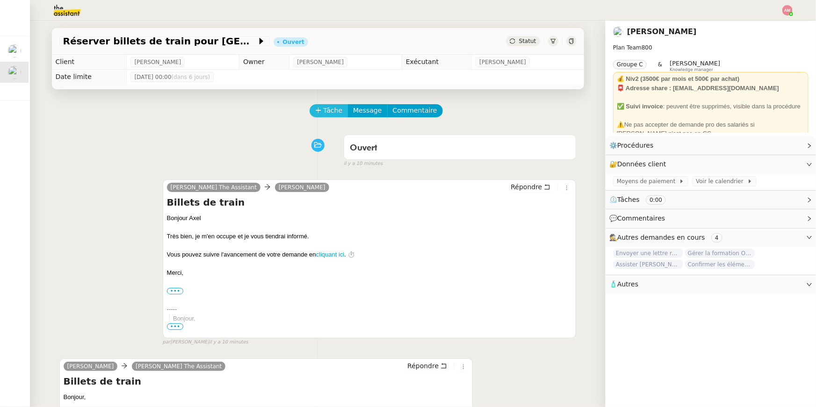
click at [324, 109] on span "Tâche" at bounding box center [333, 110] width 19 height 11
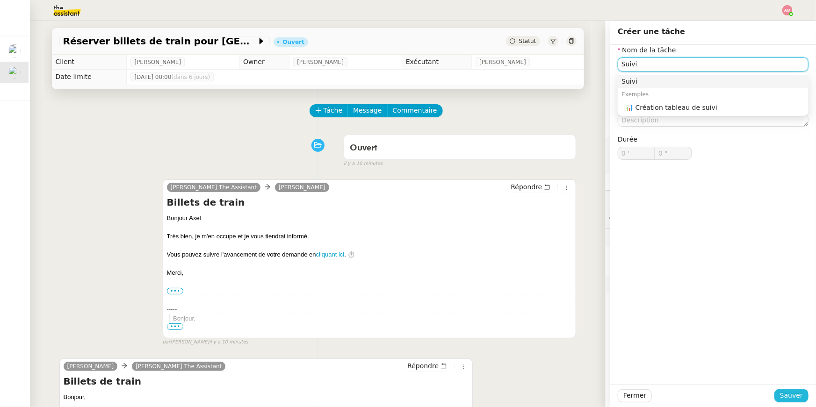
type input "Suivi"
click at [805, 384] on div "Fermer Sauver" at bounding box center [713, 395] width 206 height 23
click at [800, 392] on span "Sauver" at bounding box center [791, 396] width 23 height 11
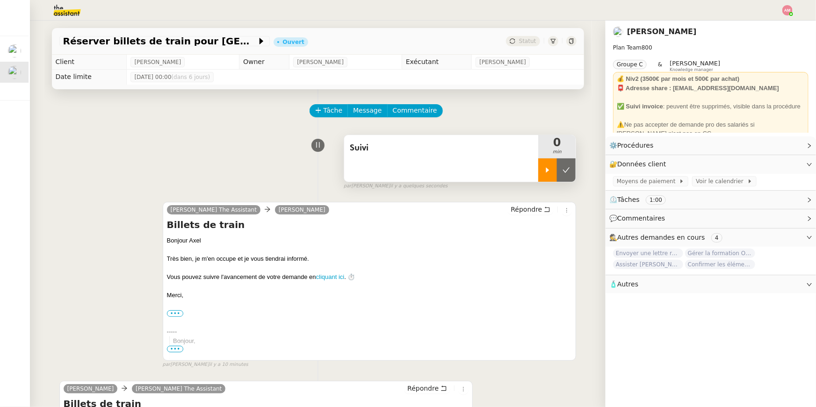
click at [555, 165] on div at bounding box center [547, 170] width 19 height 23
click at [614, 181] on div "Moyens de paiement" at bounding box center [650, 181] width 75 height 10
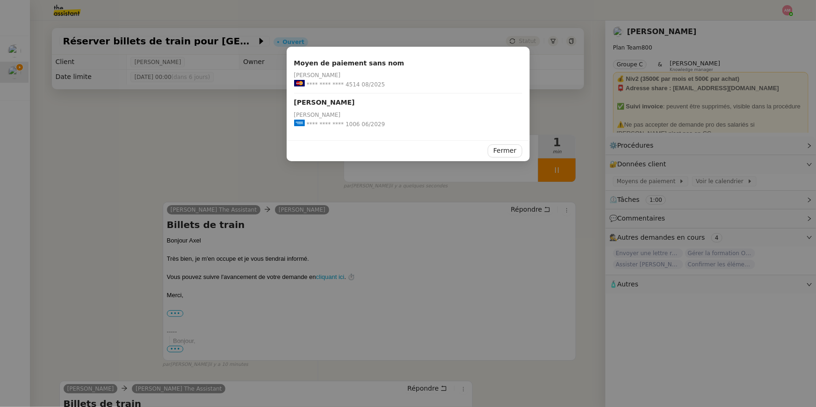
click at [396, 202] on nz-modal-container "Moyen de paiement sans nom Axel BANDIAKY **** **** **** 4514 08/2025 Bandiaky A…" at bounding box center [408, 203] width 816 height 407
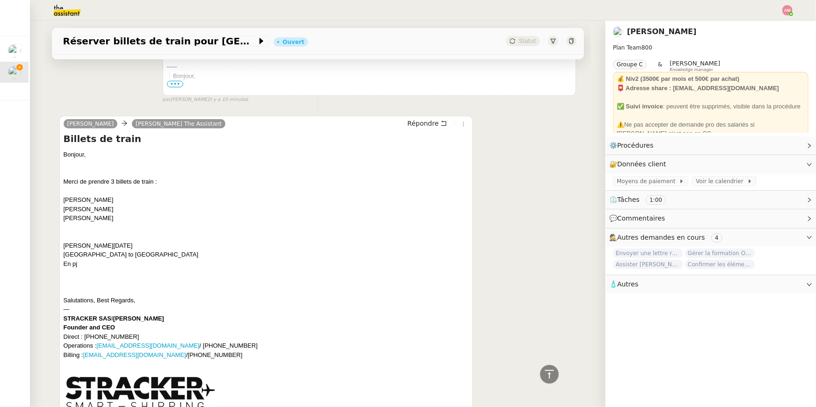
scroll to position [379, 0]
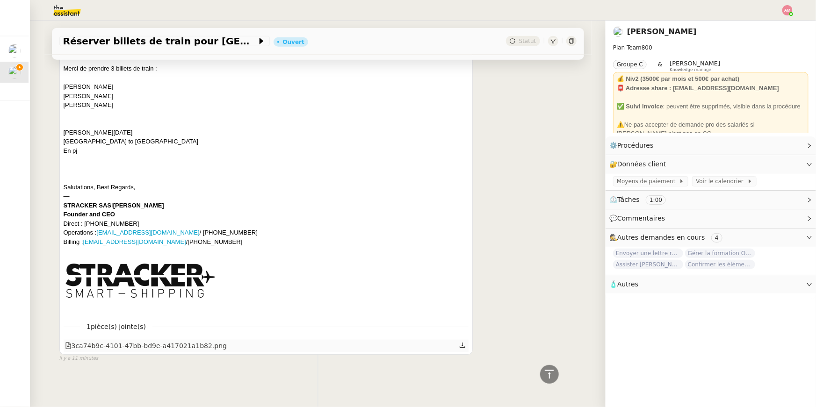
click at [460, 346] on icon at bounding box center [462, 345] width 7 height 7
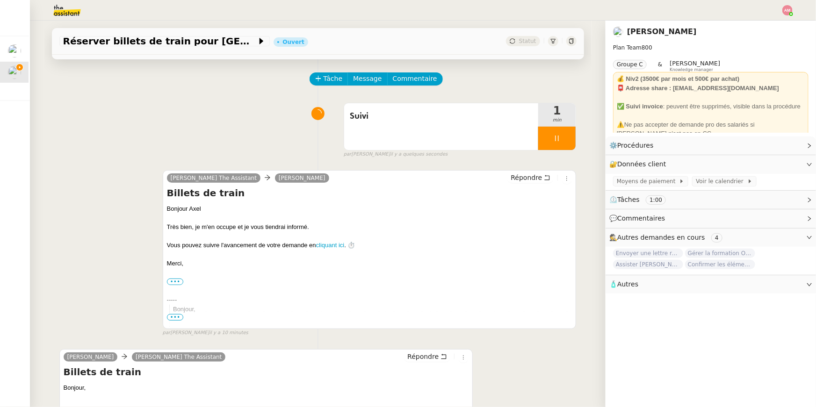
scroll to position [0, 0]
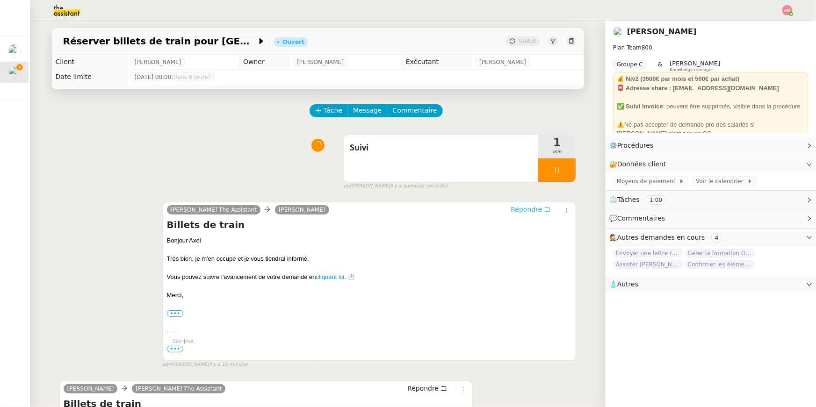
click at [521, 210] on span "Répondre" at bounding box center [526, 209] width 31 height 9
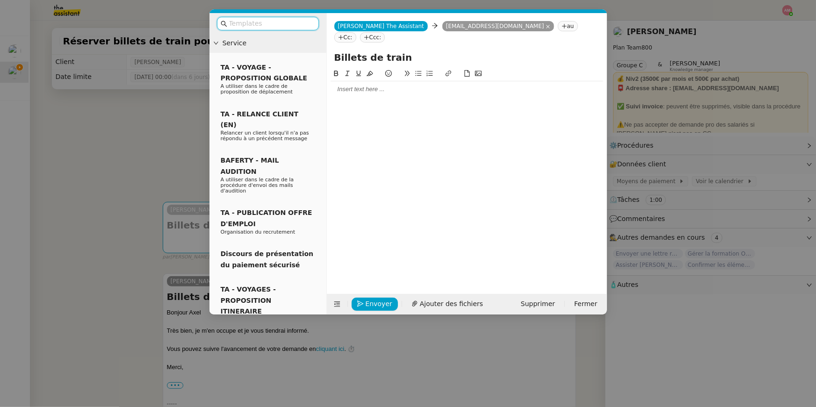
click at [248, 23] on input "text" at bounding box center [271, 23] width 84 height 11
click at [392, 85] on div at bounding box center [467, 89] width 273 height 8
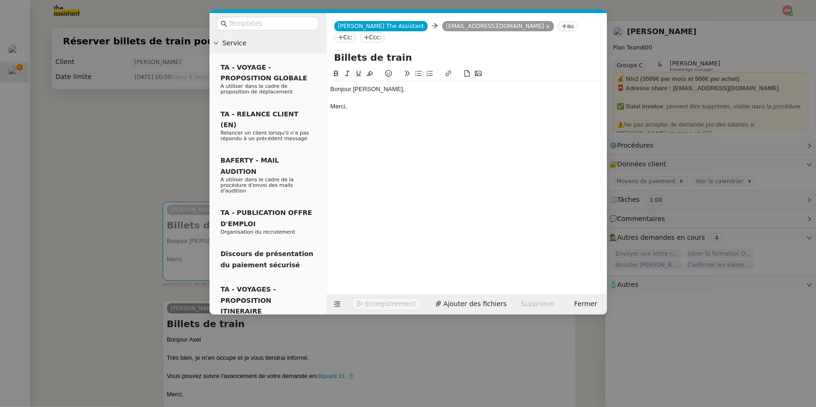
click at [387, 85] on div "Bonjour Axel," at bounding box center [467, 89] width 273 height 8
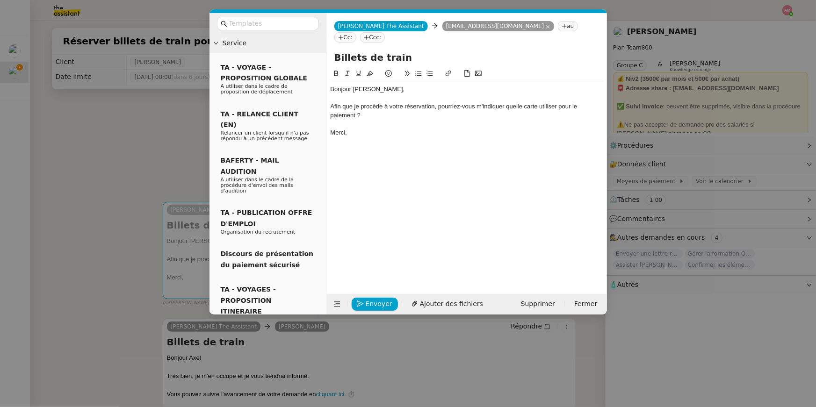
drag, startPoint x: 377, startPoint y: 106, endPoint x: 327, endPoint y: 91, distance: 51.8
click at [327, 91] on nz-spin "Bonjour Axel, Afin que je procède à votre réservation, pourriez-vous m'indiquer…" at bounding box center [467, 175] width 280 height 215
copy div "Afin que je procède à votre réservation, pourriez-vous m'indiquer quelle carte …"
click at [399, 181] on div "Bonjour Axel, Afin que je procède à votre réservation, pourriez-vous m'indiquer…" at bounding box center [467, 173] width 273 height 211
click at [377, 306] on span "Envoyer" at bounding box center [379, 304] width 27 height 11
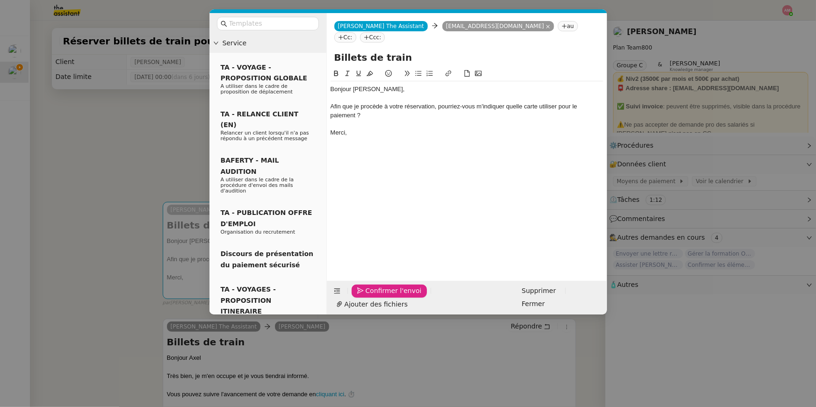
click at [377, 297] on span "Confirmer l'envoi" at bounding box center [394, 291] width 56 height 11
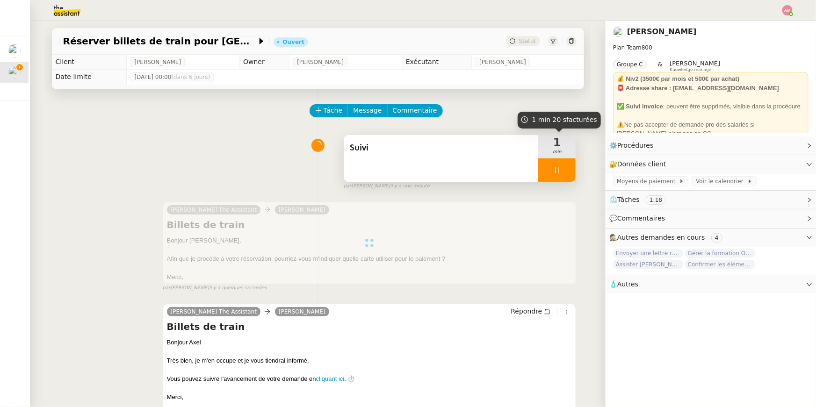
click at [555, 171] on icon at bounding box center [556, 170] width 7 height 7
click at [566, 171] on icon at bounding box center [566, 169] width 7 height 5
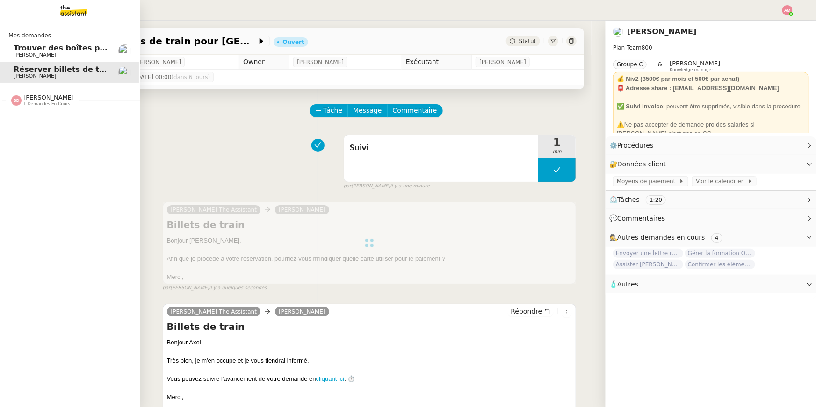
click at [15, 46] on span "Trouver des boîtes pour louer un détecteur" at bounding box center [105, 48] width 182 height 9
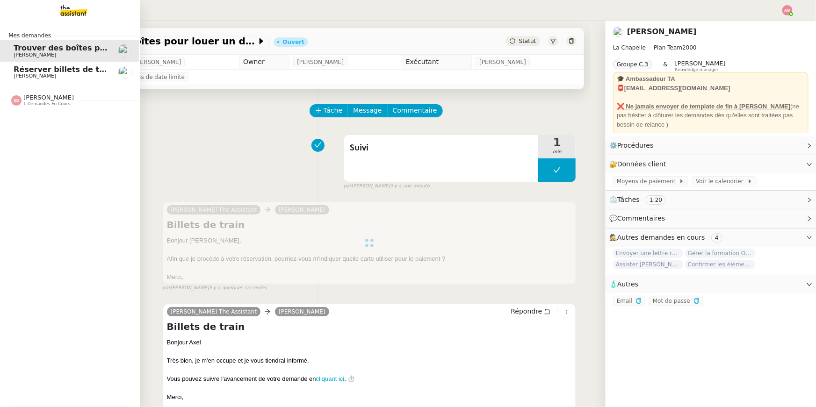
click at [15, 46] on span "Trouver des boîtes pour louer un détecteur" at bounding box center [105, 48] width 182 height 9
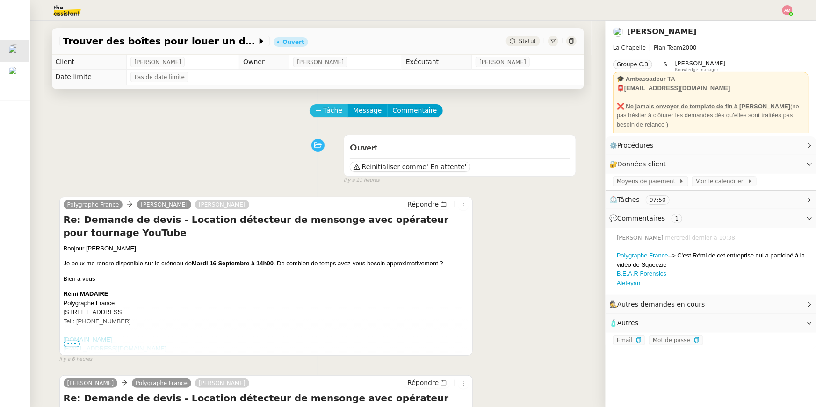
click at [329, 106] on span "Tâche" at bounding box center [333, 110] width 19 height 11
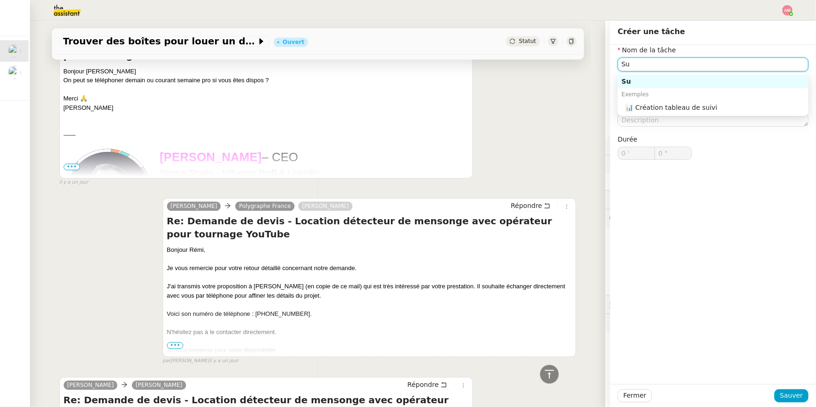
scroll to position [1059, 0]
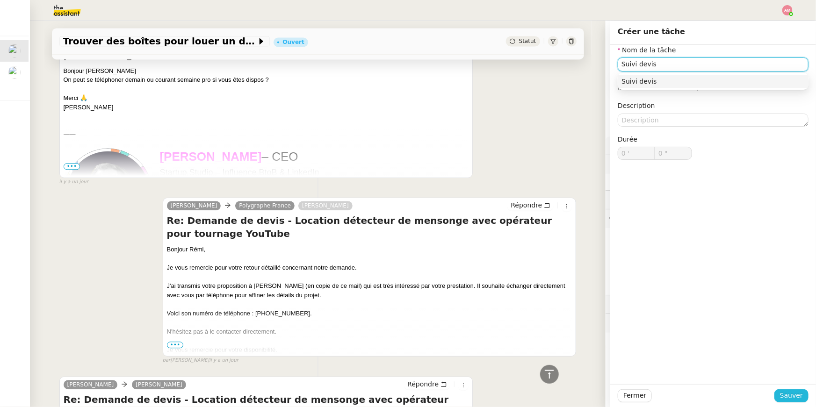
type input "Suivi devis"
click at [794, 392] on span "Sauver" at bounding box center [791, 396] width 23 height 11
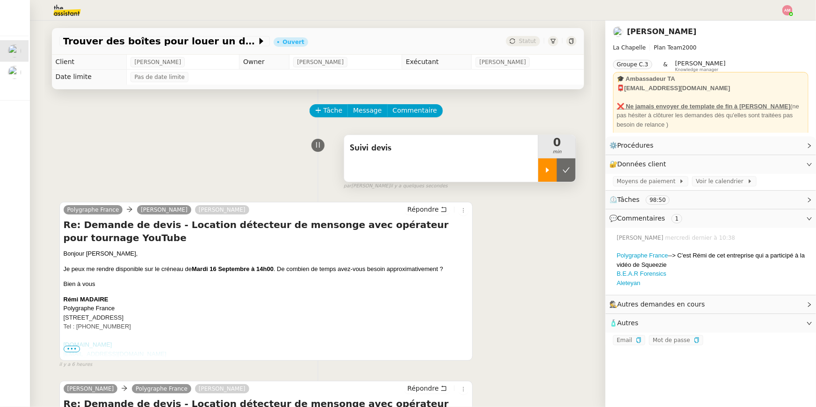
click at [545, 173] on icon at bounding box center [547, 170] width 7 height 7
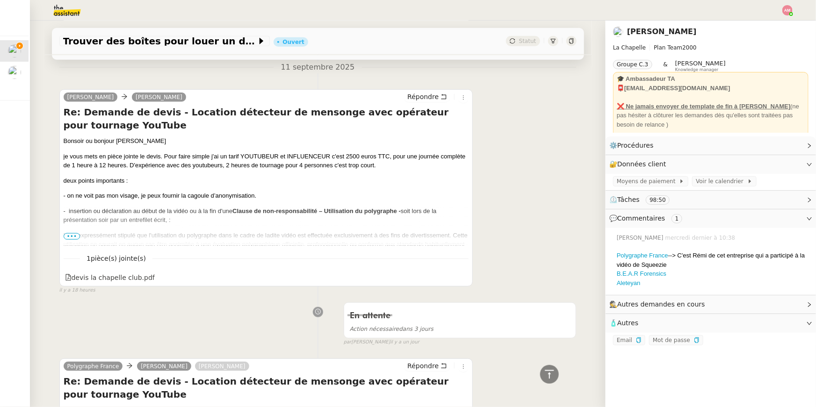
scroll to position [494, 0]
click at [422, 98] on span "Répondre" at bounding box center [422, 96] width 31 height 9
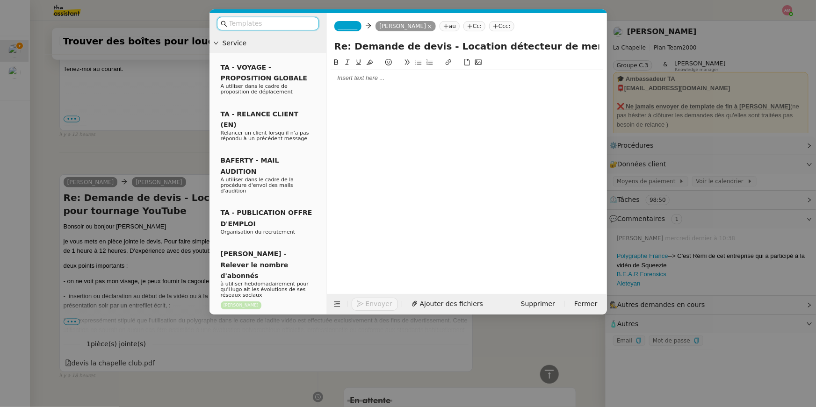
scroll to position [580, 0]
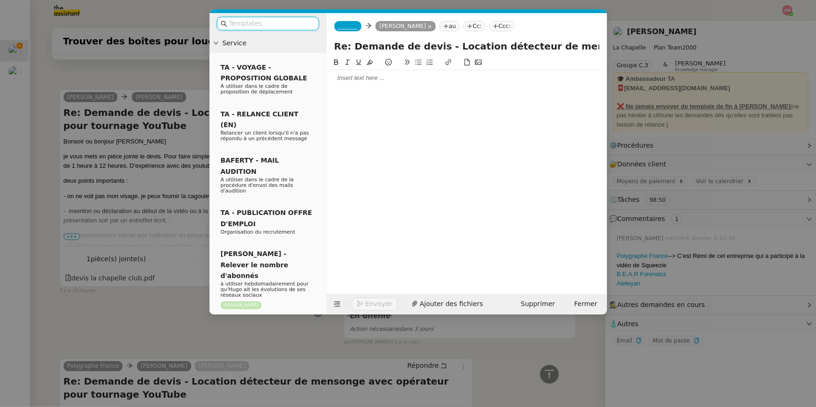
click at [381, 81] on div at bounding box center [467, 78] width 273 height 8
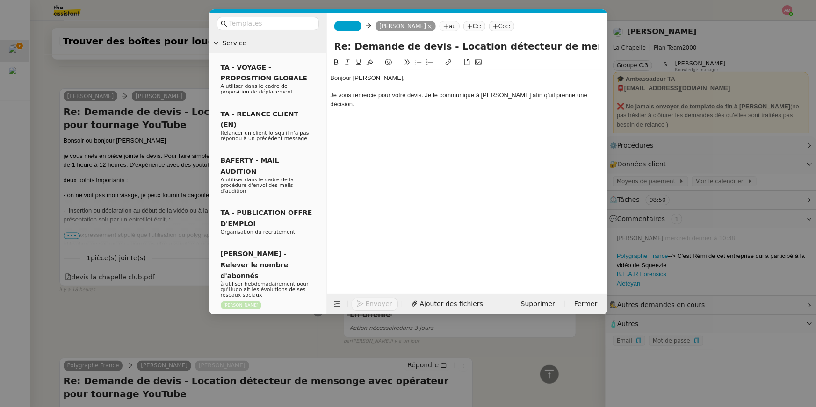
scroll to position [626, 0]
click at [519, 95] on div "Je vous remercie pour votre devis. Je le communique à Hugo afin q'uil prenne un…" at bounding box center [467, 99] width 273 height 17
click at [516, 94] on div "Je vous remercie pour votre devis. Je le communique à Hugo afin q'uil prenne un…" at bounding box center [467, 99] width 273 height 17
click at [515, 94] on div "Je vous remercie pour votre devis. Je le communique à Hugo afin q'uil prenne un…" at bounding box center [467, 99] width 273 height 17
drag, startPoint x: 522, startPoint y: 99, endPoint x: 581, endPoint y: 96, distance: 58.5
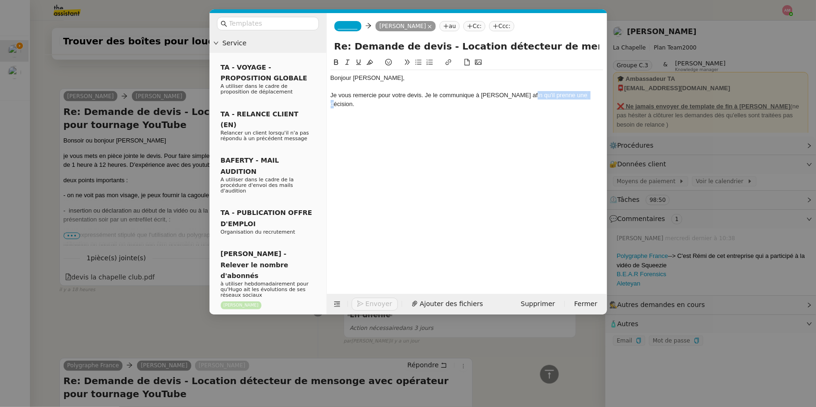
click at [581, 96] on div "Je vous remercie pour votre devis. Je le communique à Hugo afin qu'il prenne un…" at bounding box center [467, 99] width 273 height 17
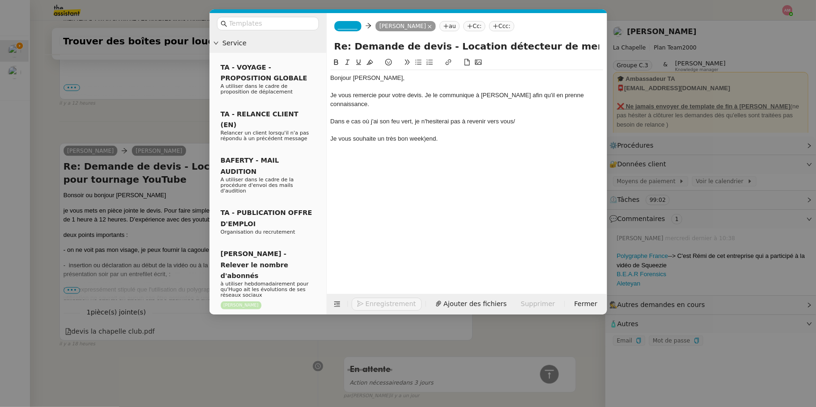
scroll to position [681, 0]
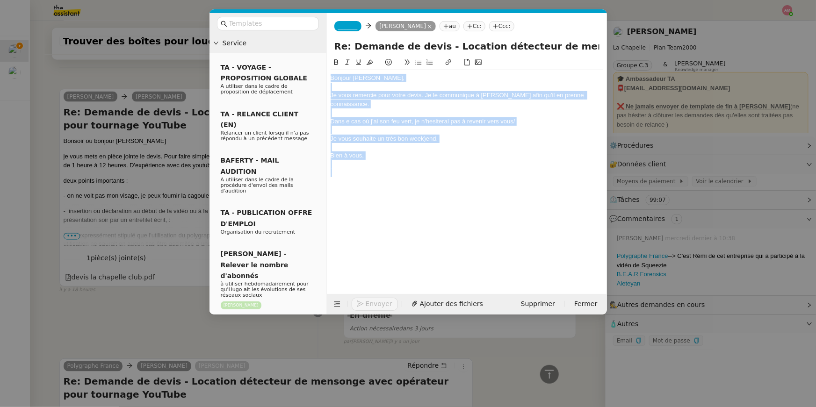
copy div "Bonjour Giles, Je vous remercie pour votre devis. Je le communique à Hugo afin …"
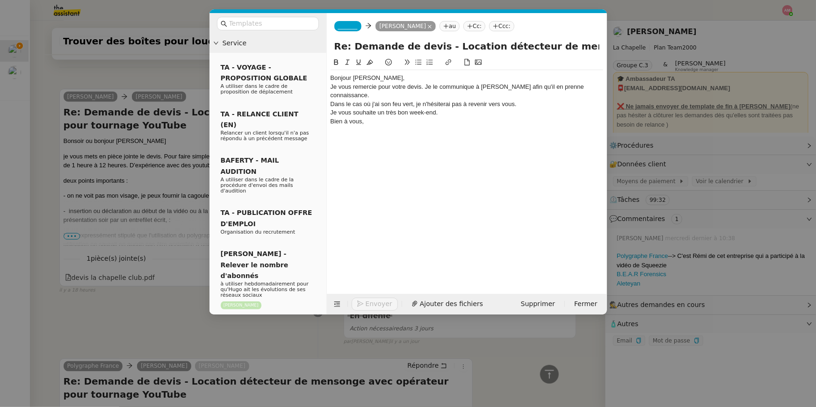
scroll to position [635, 0]
click at [374, 79] on div "Bonjour Giles," at bounding box center [467, 78] width 273 height 8
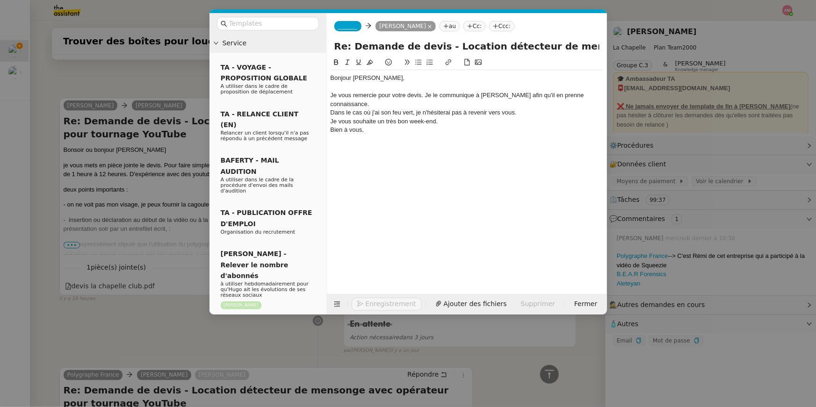
scroll to position [645, 0]
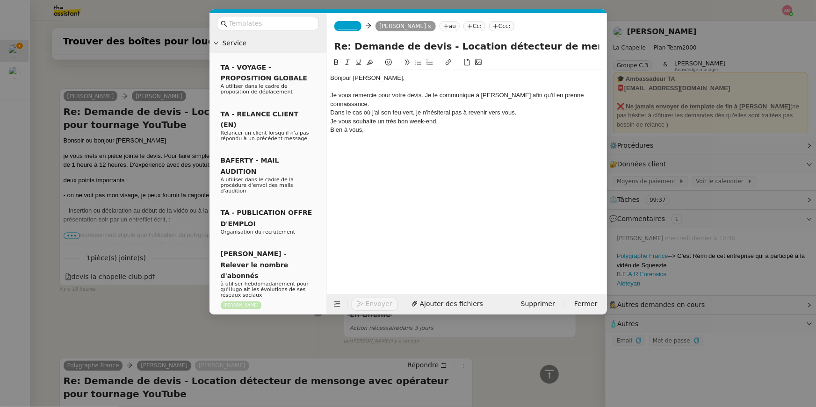
click at [554, 109] on div "Dans le cas où j'ai son feu vert, je n'hésiterai pas à revenir vers vous." at bounding box center [467, 113] width 273 height 8
click at [588, 95] on div "Je vous remercie pour votre devis. Je le communique à Hugo afin qu'il en prenne…" at bounding box center [467, 99] width 273 height 17
click at [591, 97] on div "Je vous remercie pour votre devis. Je le communique à Hugo afin qu'il en prenne…" at bounding box center [467, 99] width 273 height 17
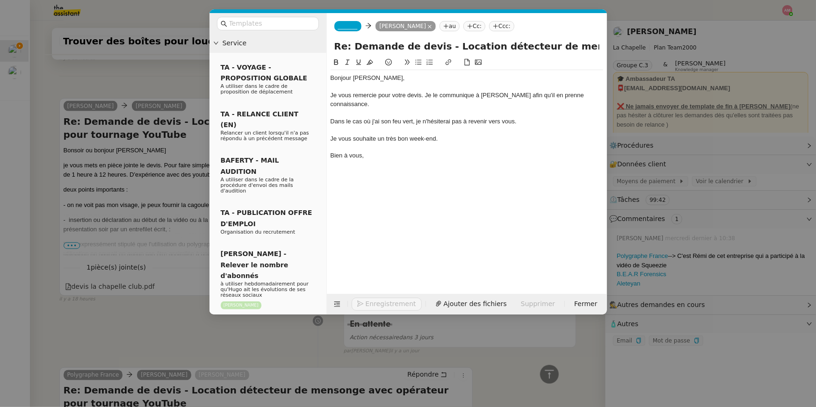
scroll to position [672, 0]
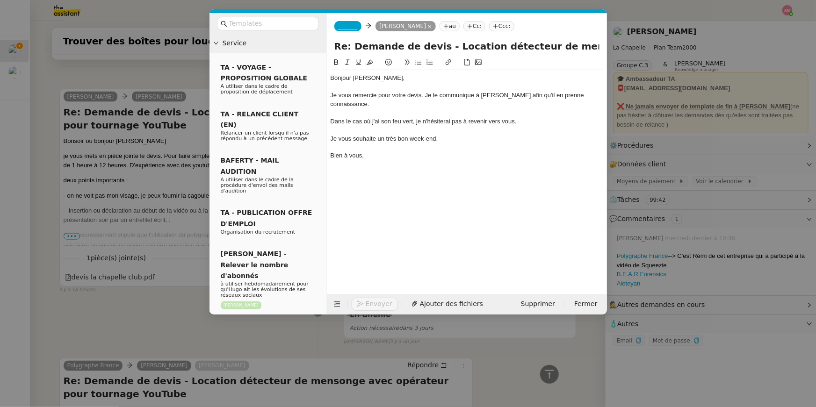
click at [353, 23] on span "_______" at bounding box center [348, 26] width 20 height 7
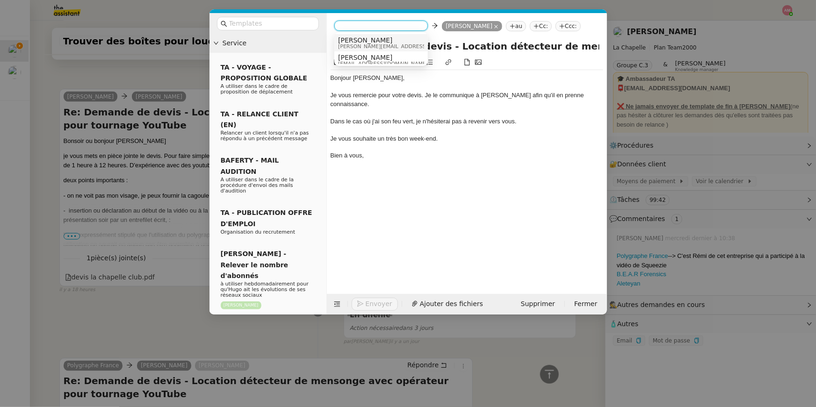
scroll to position [5, 0]
click at [355, 58] on span "camille.t5qn@theassistant.com" at bounding box center [383, 59] width 90 height 5
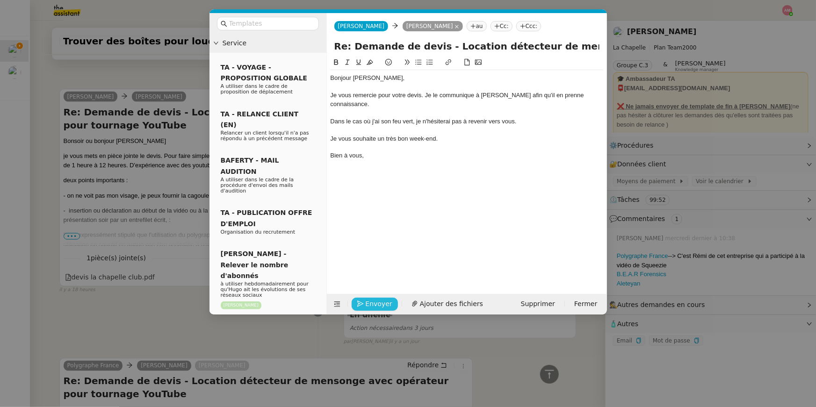
drag, startPoint x: 388, startPoint y: 299, endPoint x: 485, endPoint y: 63, distance: 255.9
click at [485, 63] on form "Camille Camille Gilles au Cc: Ccc: Re: Demande de devis - Location détecteur de…" at bounding box center [466, 164] width 281 height 302
drag, startPoint x: 476, startPoint y: 124, endPoint x: 476, endPoint y: 132, distance: 8.4
click at [476, 132] on div "Bonjour Giles, Je vous remercie pour votre devis. Je le communique à Hugo afin …" at bounding box center [467, 121] width 273 height 102
click at [349, 61] on icon at bounding box center [347, 62] width 7 height 7
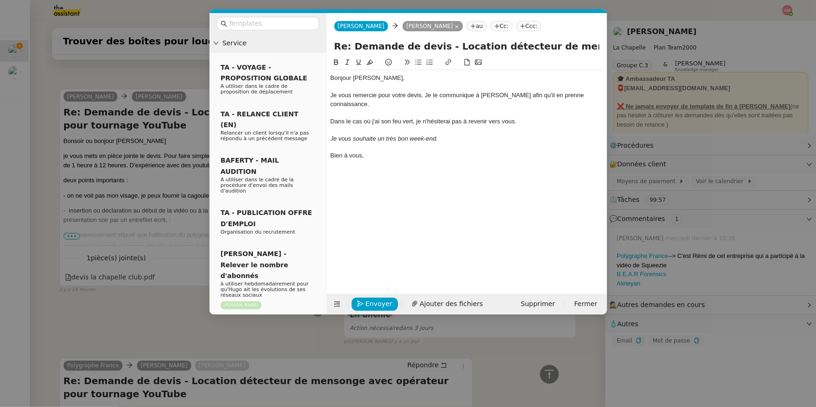
click at [417, 170] on div "Bonjour Giles, Je vous remercie pour votre devis. Je le communique à Hugo afin …" at bounding box center [467, 168] width 273 height 223
click at [373, 305] on span "Envoyer" at bounding box center [379, 304] width 27 height 11
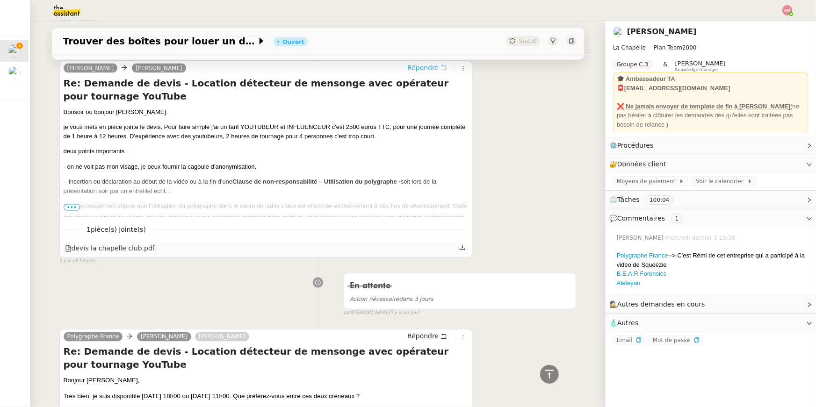
scroll to position [675, 0]
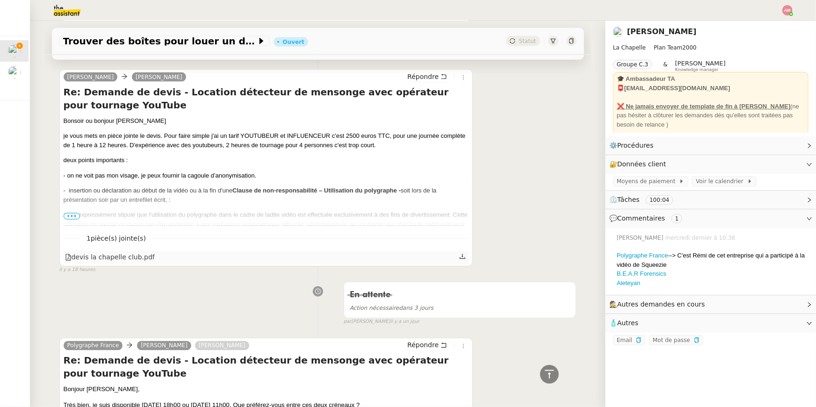
click at [462, 258] on icon at bounding box center [462, 257] width 7 height 7
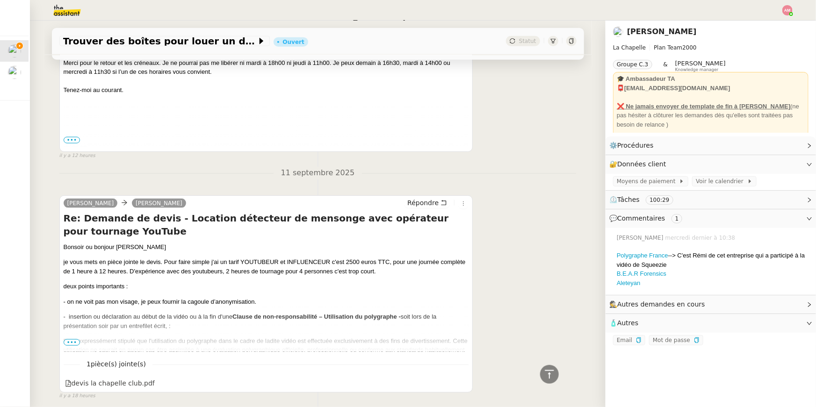
scroll to position [572, 0]
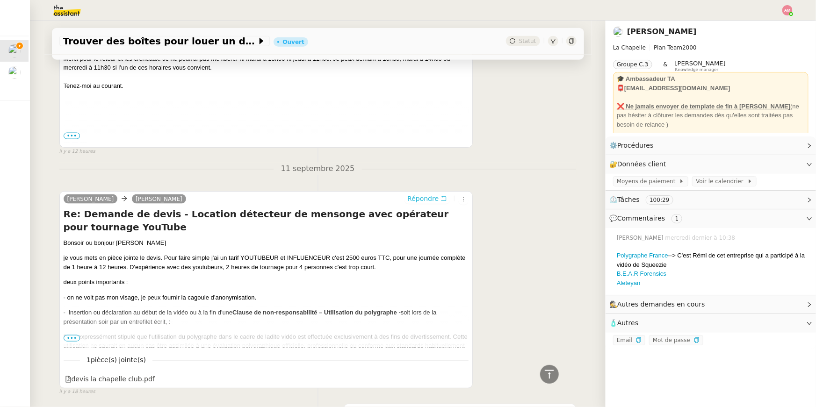
click at [415, 196] on span "Répondre" at bounding box center [422, 198] width 31 height 9
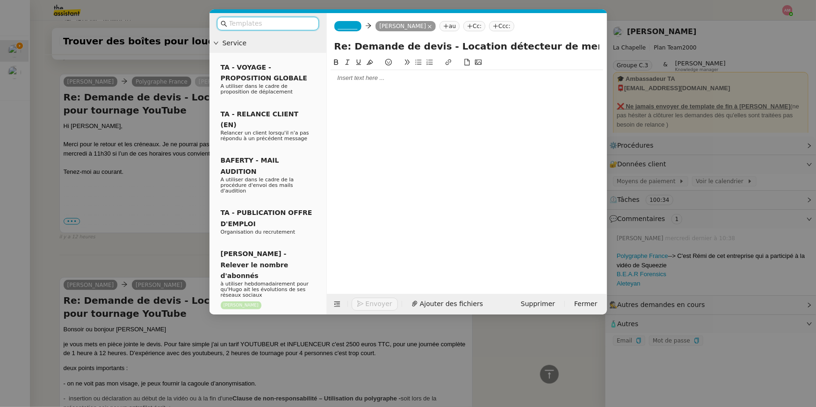
scroll to position [658, 0]
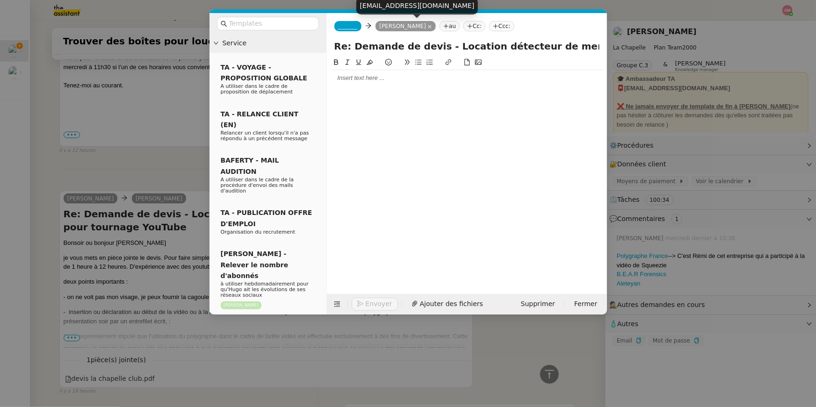
click at [428, 25] on icon at bounding box center [430, 27] width 4 height 4
click at [381, 28] on icon at bounding box center [382, 26] width 6 height 6
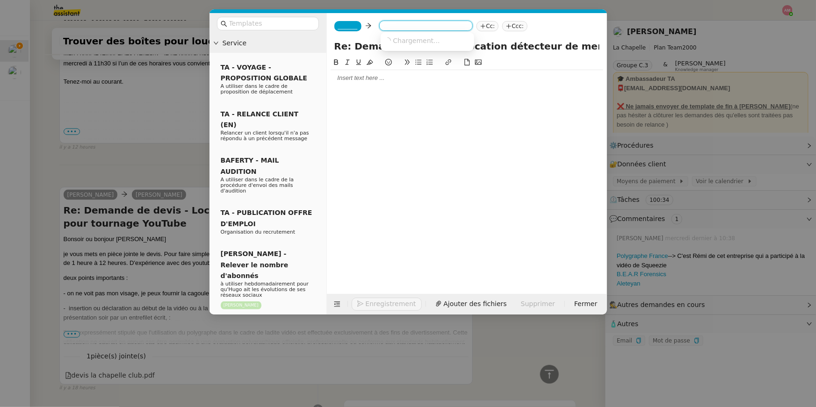
scroll to position [654, 0]
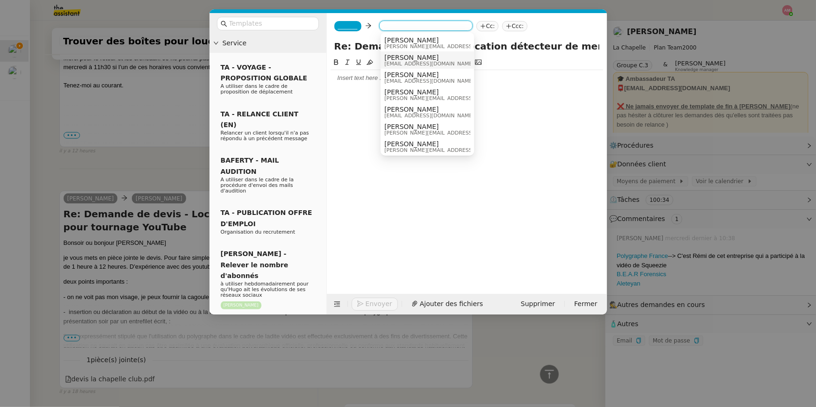
click at [397, 58] on span "[PERSON_NAME]" at bounding box center [429, 57] width 90 height 7
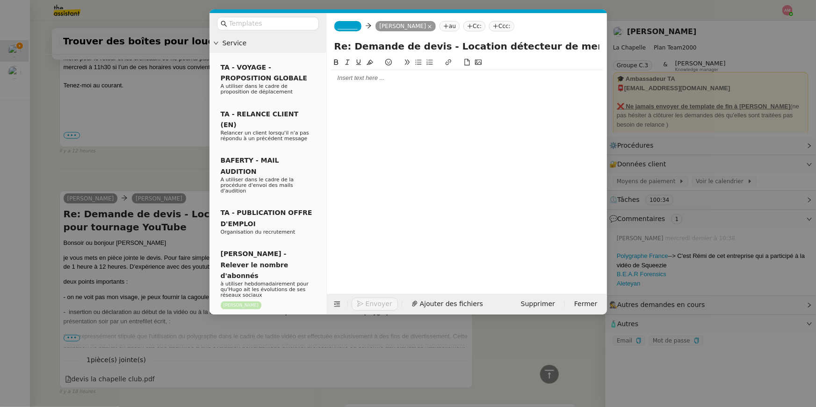
click at [344, 29] on span "_______" at bounding box center [348, 26] width 20 height 7
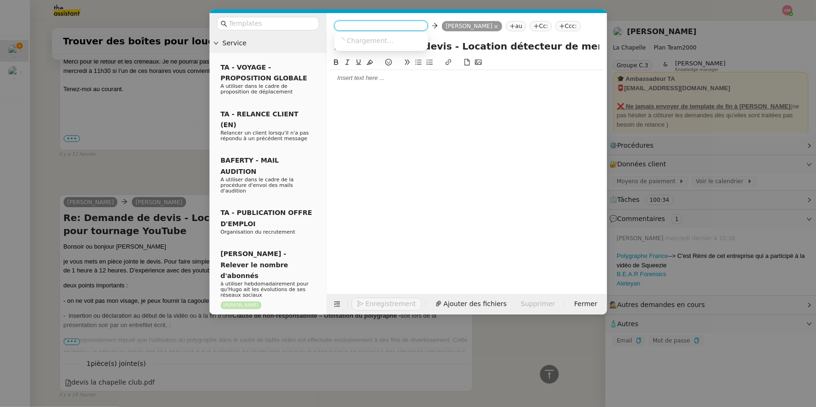
scroll to position [658, 0]
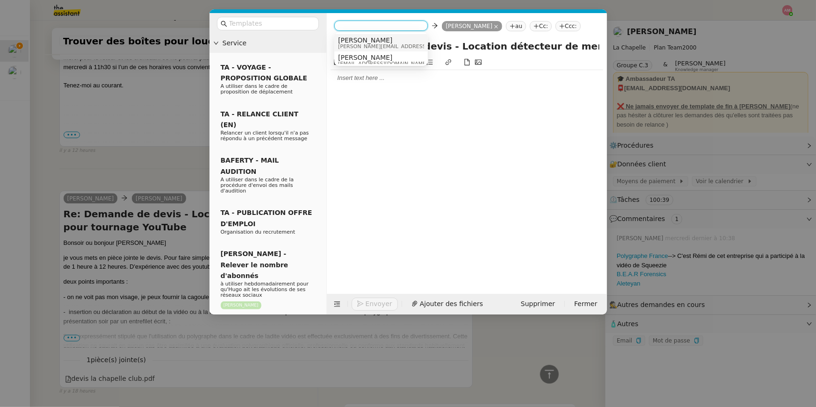
click at [347, 37] on span "[PERSON_NAME]" at bounding box center [404, 39] width 133 height 7
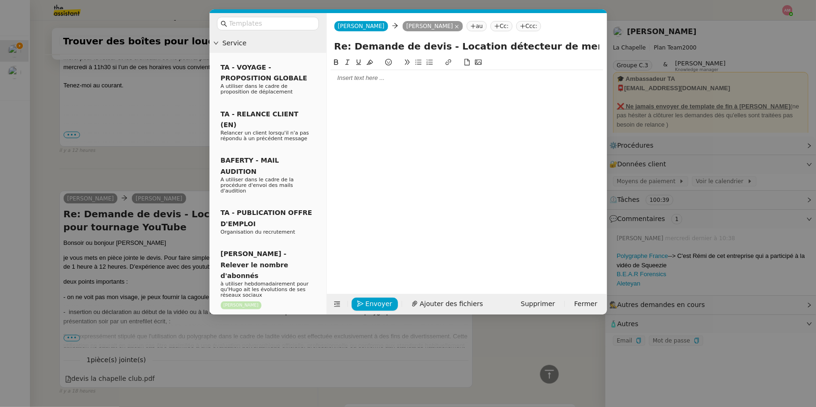
click at [421, 304] on div "Envoyer Ajouter des fichiers" at bounding box center [410, 304] width 159 height 13
click at [432, 303] on span "Ajouter des fichiers" at bounding box center [451, 304] width 63 height 11
click at [164, 246] on nz-modal-container "Service TA - VOYAGE - PROPOSITION GLOBALE A utiliser dans le cadre de propositi…" at bounding box center [408, 203] width 816 height 407
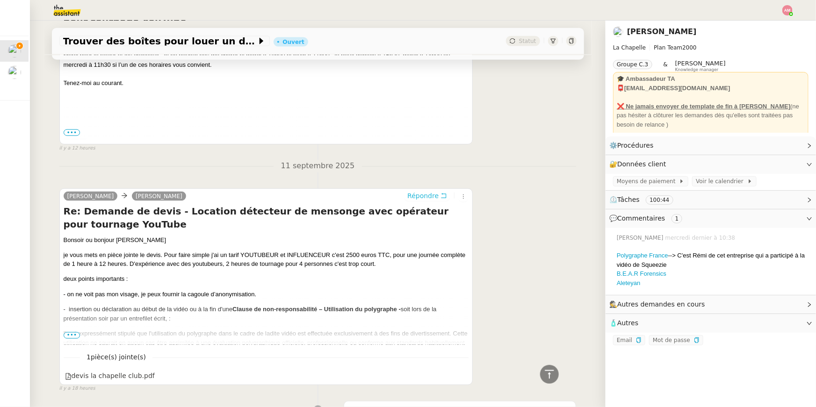
scroll to position [655, 0]
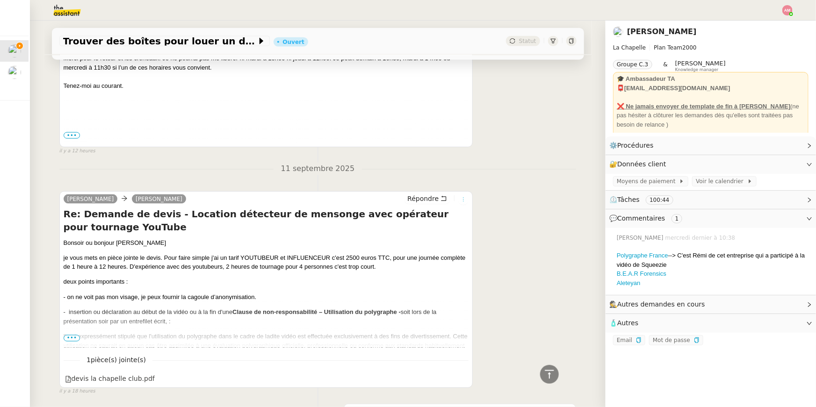
click at [462, 200] on icon at bounding box center [464, 200] width 6 height 6
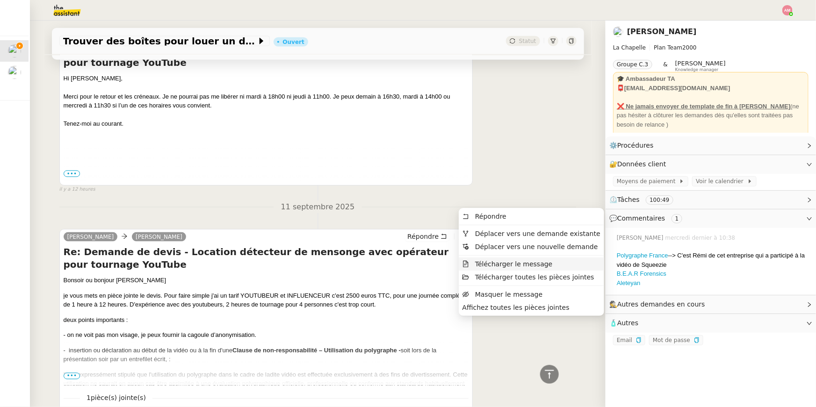
scroll to position [694, 0]
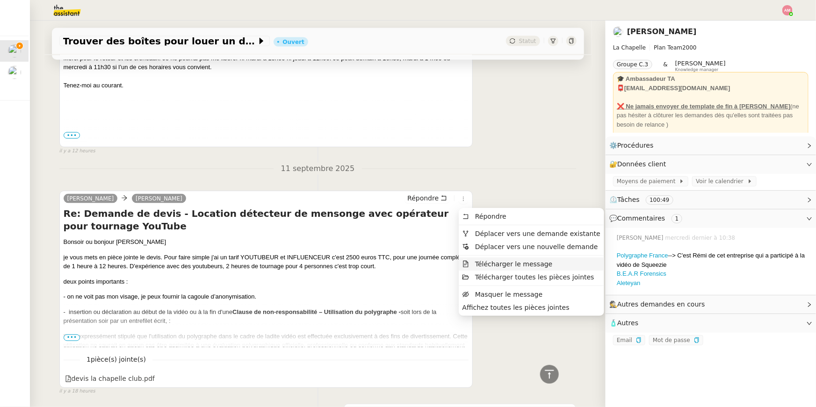
click at [490, 268] on span "Télécharger le message" at bounding box center [508, 264] width 90 height 8
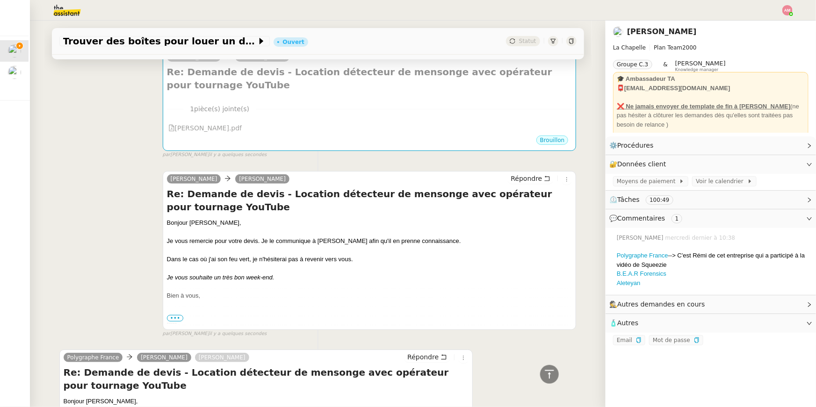
scroll to position [0, 0]
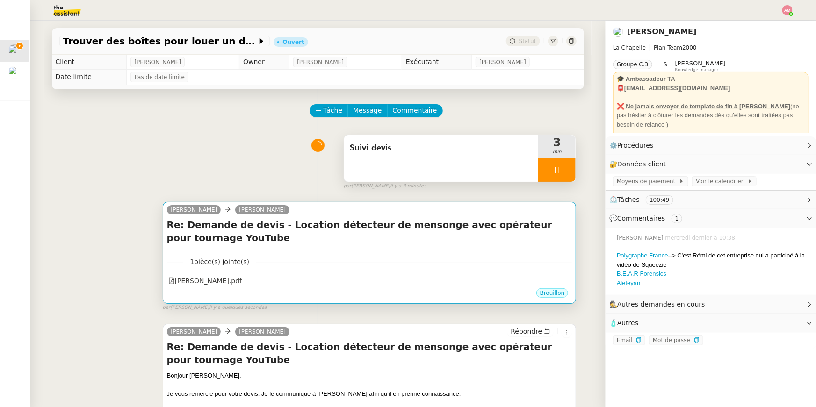
click at [459, 247] on div "Re: Demande de devis - Location détecteur de mensonge avec opérateur pour tourn…" at bounding box center [370, 233] width 406 height 31
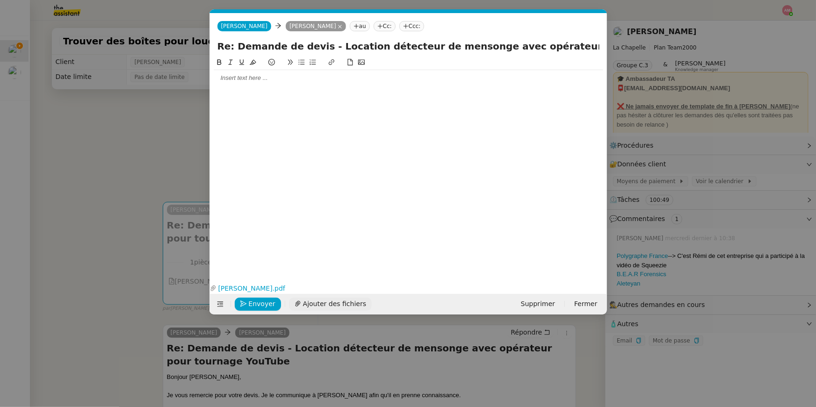
scroll to position [0, 20]
click at [324, 302] on span "Ajouter des fichiers" at bounding box center [334, 304] width 63 height 11
click at [109, 316] on nz-modal-container "Service TA - VOYAGE - PROPOSITION GLOBALE A utiliser dans le cadre de propositi…" at bounding box center [408, 203] width 816 height 407
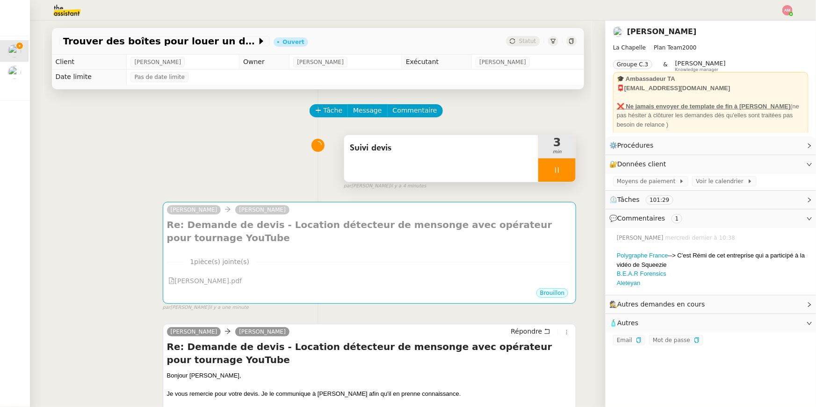
click at [112, 202] on div "camille Hugo Bentz Re: Demande de devis - Location détecteur de mensonge avec o…" at bounding box center [317, 253] width 517 height 118
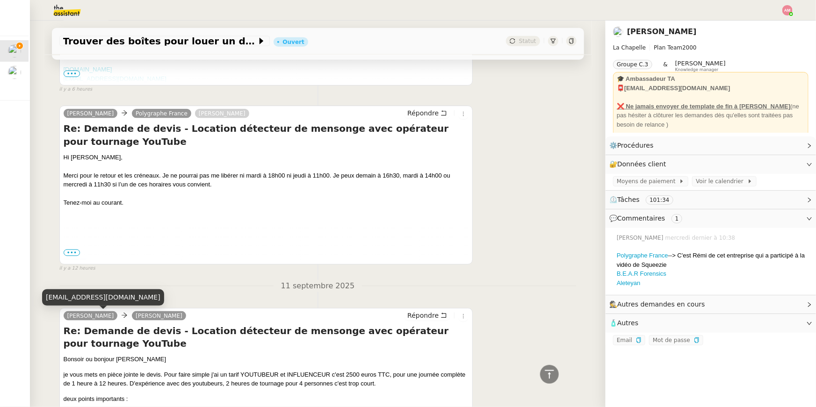
scroll to position [0, 0]
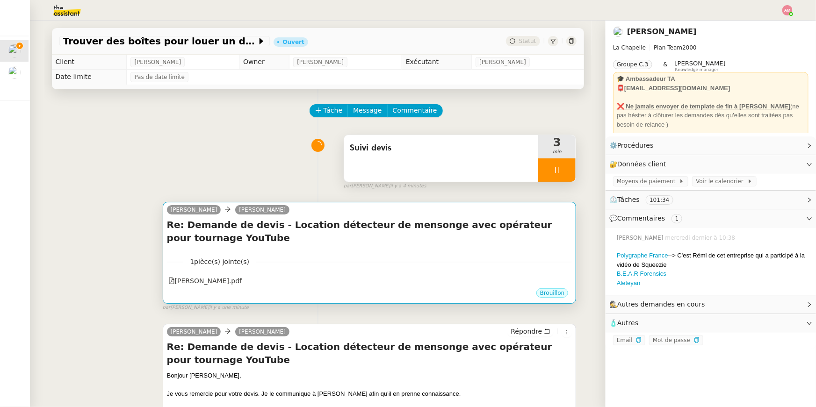
click at [256, 252] on div "1 pièce(s) jointe(s) Devis Aleteyan.pdf" at bounding box center [370, 268] width 406 height 38
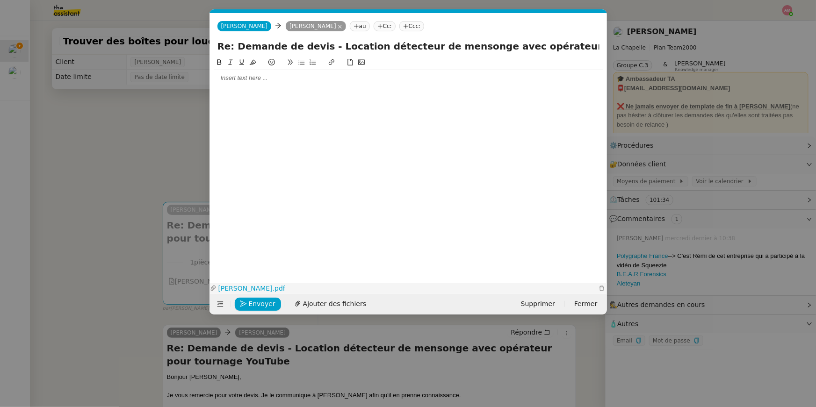
scroll to position [0, 20]
click at [325, 298] on button "Ajouter des fichiers" at bounding box center [330, 304] width 83 height 13
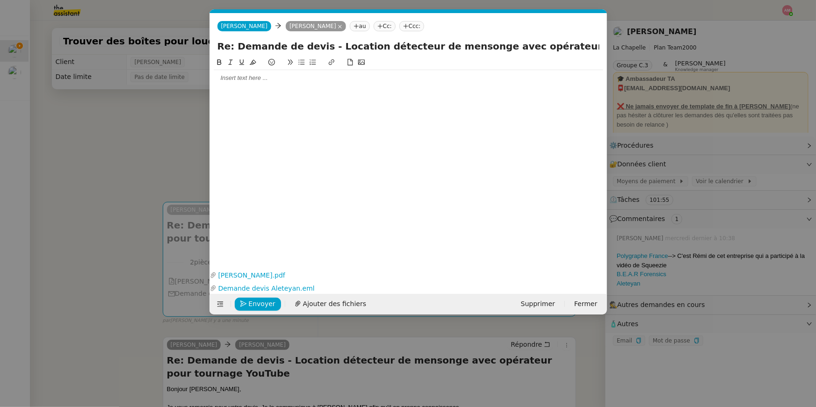
click at [120, 259] on nz-modal-container "Service TA - VOYAGE - PROPOSITION GLOBALE A utiliser dans le cadre de propositi…" at bounding box center [408, 203] width 816 height 407
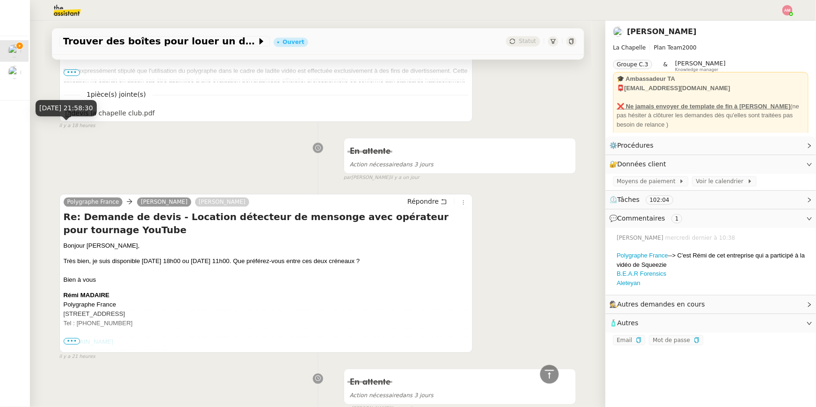
scroll to position [792, 0]
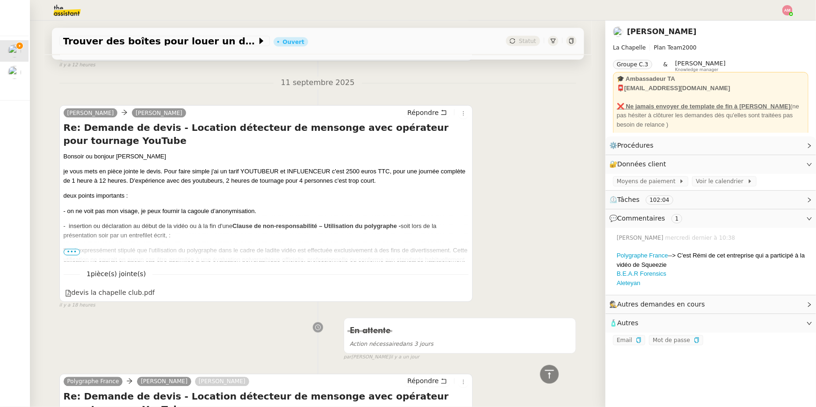
click at [78, 251] on span "•••" at bounding box center [72, 252] width 17 height 7
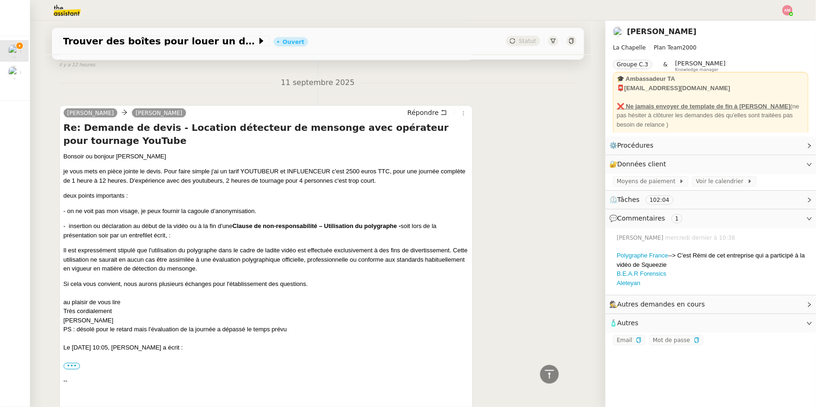
click at [99, 358] on div "Bonsoir ou bonjour Camille je vous mets en pièce jointe le devis. Pour faire si…" at bounding box center [267, 310] width 406 height 316
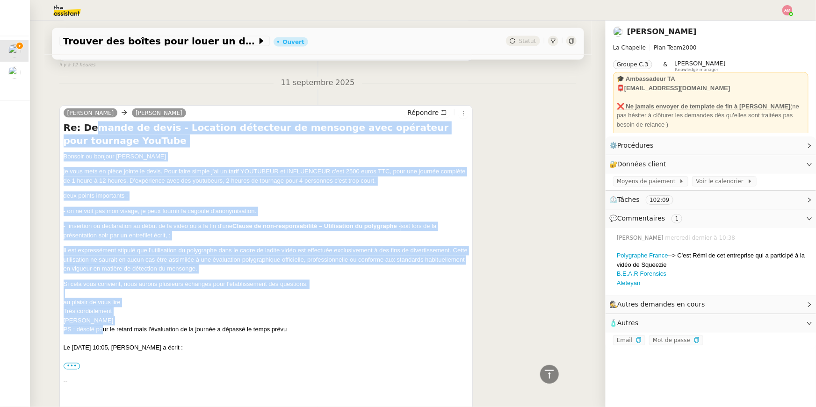
drag, startPoint x: 102, startPoint y: 334, endPoint x: 89, endPoint y: 127, distance: 207.1
click at [89, 127] on div "Re: Demande de devis - Location détecteur de mensonge avec opérateur pour tourn…" at bounding box center [267, 295] width 406 height 347
click at [254, 273] on p "Il est expressément stipulé que l'utilisation du polygraphe dans le cadre de la…" at bounding box center [267, 261] width 406 height 28
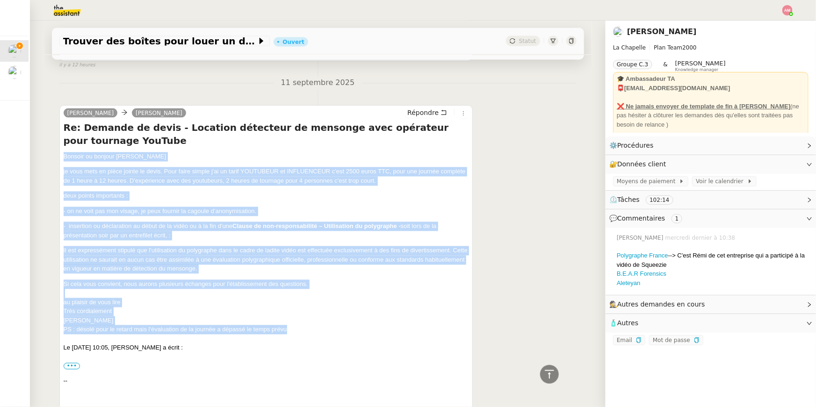
drag, startPoint x: 315, startPoint y: 333, endPoint x: 365, endPoint y: 140, distance: 199.1
click at [365, 140] on div "Re: Demande de devis - Location détecteur de mensonge avec opérateur pour tourn…" at bounding box center [267, 295] width 406 height 347
copy div "Bonsoir ou bonjour Camille je vous mets en pièce jointe le devis. Pour faire si…"
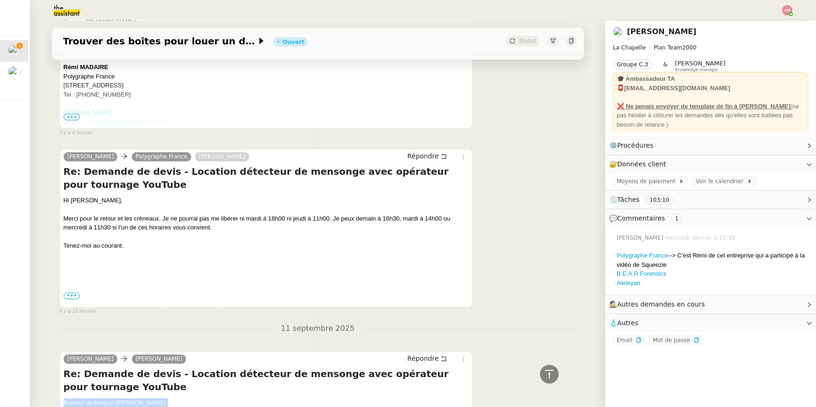
scroll to position [761, 0]
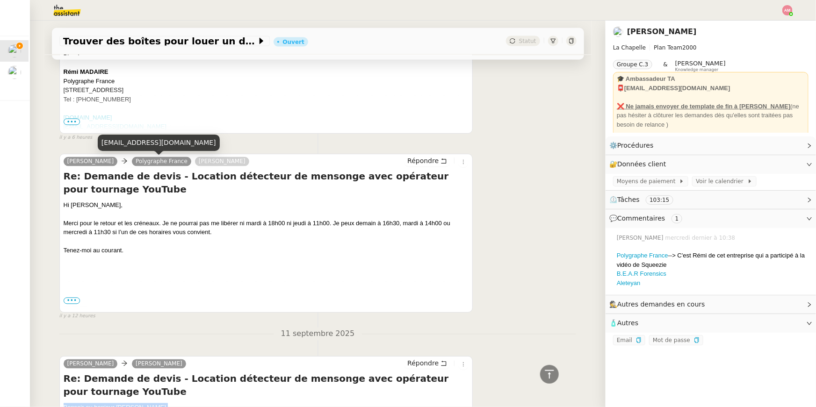
drag, startPoint x: 115, startPoint y: 160, endPoint x: 168, endPoint y: 161, distance: 53.3
click at [168, 161] on div "Hugo Bentz Polygraphe France camille" at bounding box center [158, 163] width 189 height 14
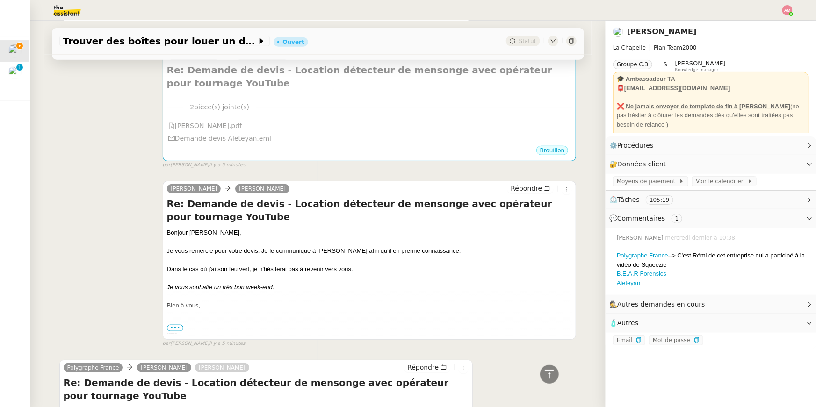
scroll to position [0, 0]
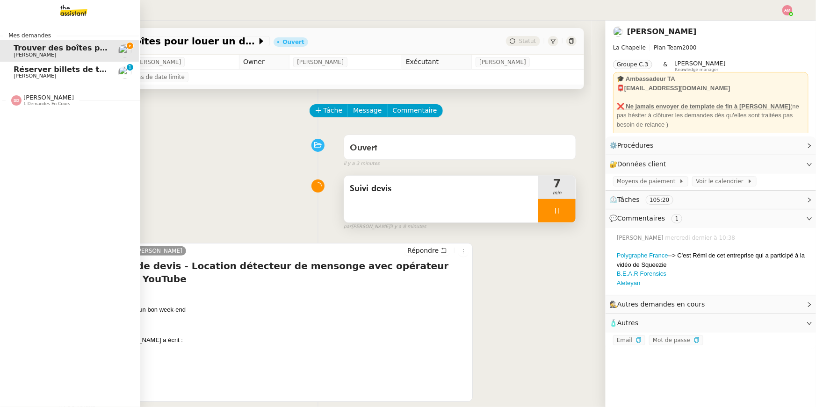
click at [21, 70] on span "Réserver billets de train pour [GEOGRAPHIC_DATA]" at bounding box center [121, 69] width 215 height 9
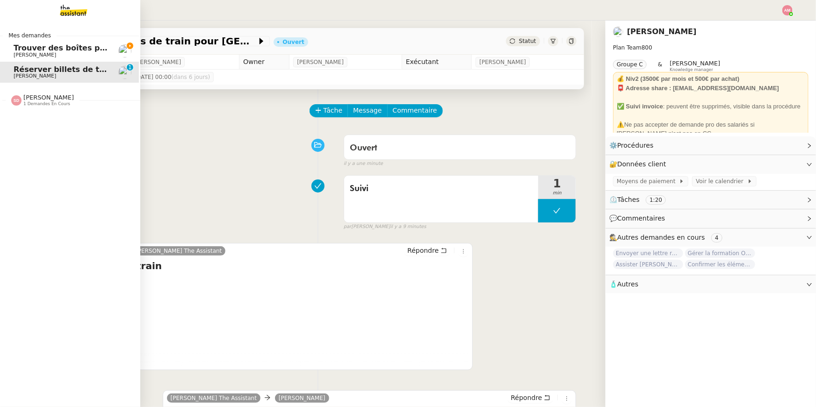
click at [35, 46] on span "Trouver des boîtes pour louer un détecteur" at bounding box center [105, 48] width 182 height 9
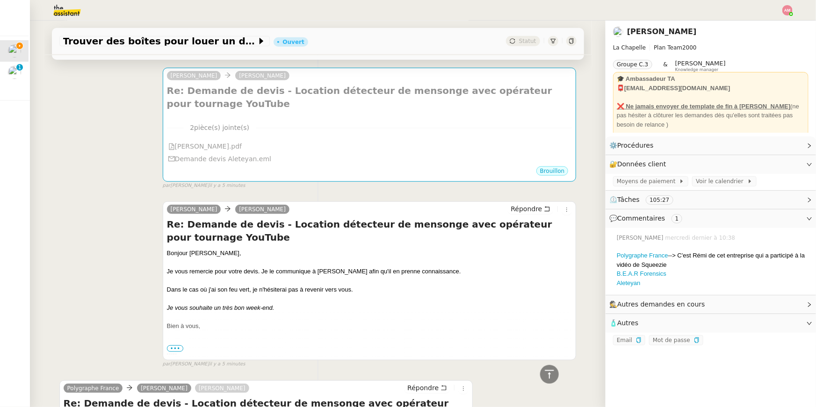
scroll to position [286, 0]
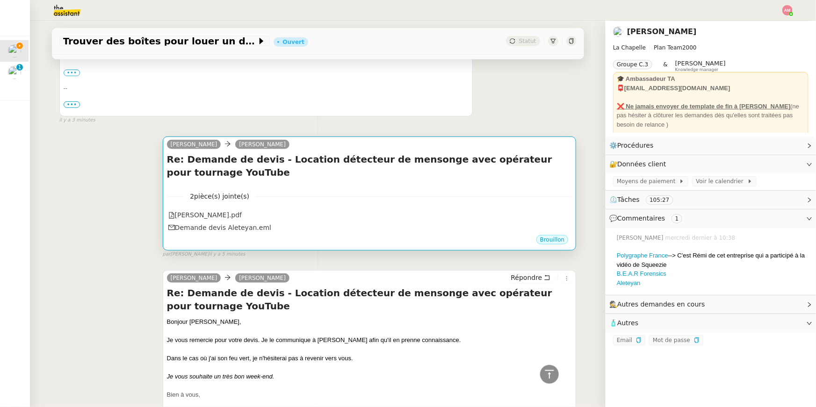
click at [345, 186] on div "2 pièce(s) jointe(s) Devis Aleteyan.pdf Demande devis Aleteyan.eml" at bounding box center [370, 209] width 406 height 51
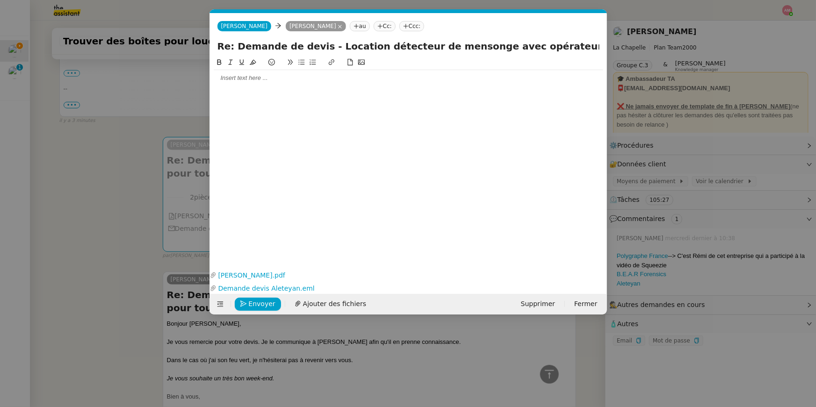
scroll to position [0, 20]
click at [311, 78] on div at bounding box center [409, 78] width 390 height 8
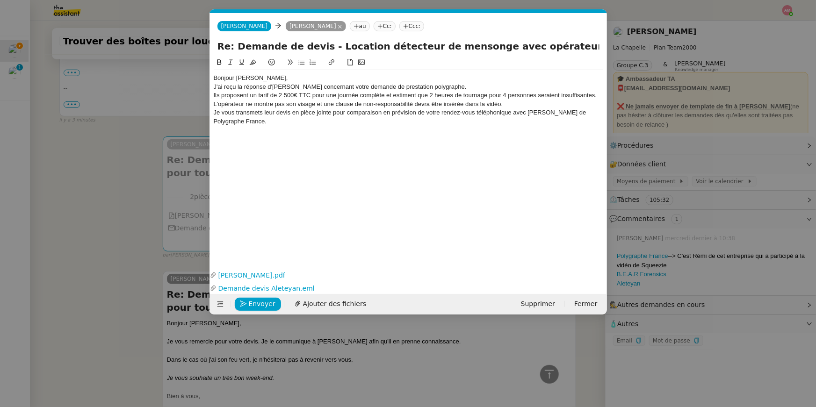
scroll to position [0, 0]
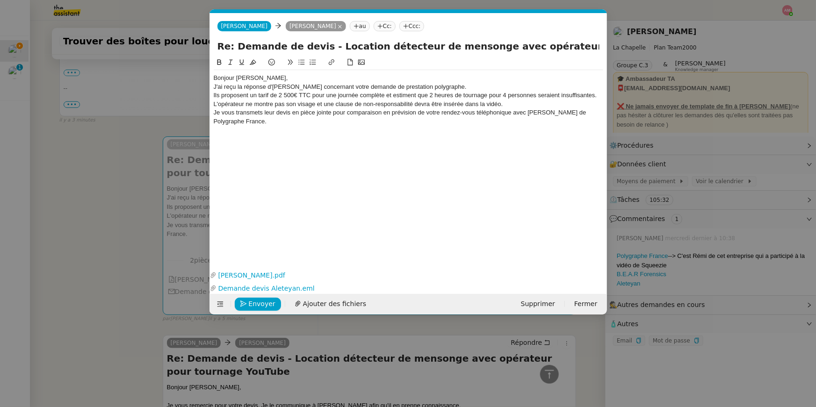
click at [251, 42] on input "Re: Demande de devis - Location détecteur de mensonge avec opérateur pour tourn…" at bounding box center [409, 46] width 382 height 14
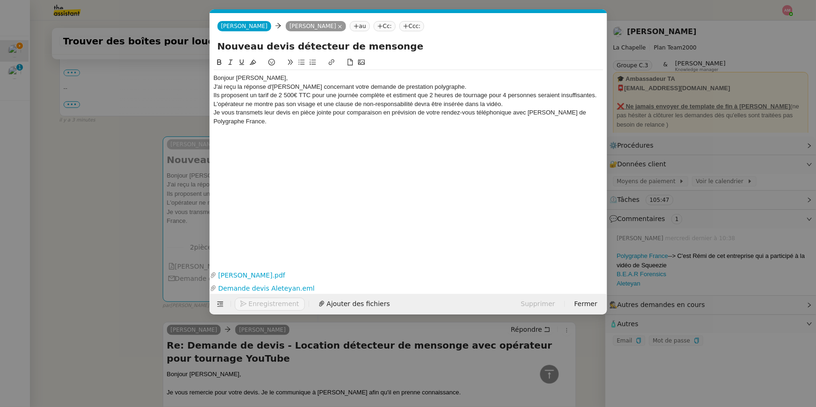
click at [395, 37] on div "Camille Camille Hugo Bentz au Cc: Ccc:" at bounding box center [408, 26] width 397 height 26
click at [394, 46] on input "Nouveau devis détecteur de mensonge" at bounding box center [409, 46] width 382 height 14
type input "Nouveau devis détecteur de mensonges"
click at [367, 77] on div "Bonjour Hugo," at bounding box center [409, 78] width 390 height 8
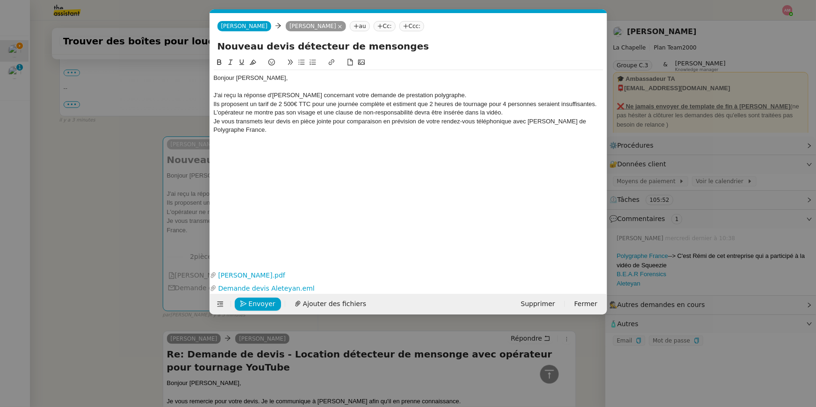
click at [461, 91] on div "J'ai reçu la réponse d'Aleteyan concernant votre demande de prestation polygrap…" at bounding box center [409, 95] width 390 height 8
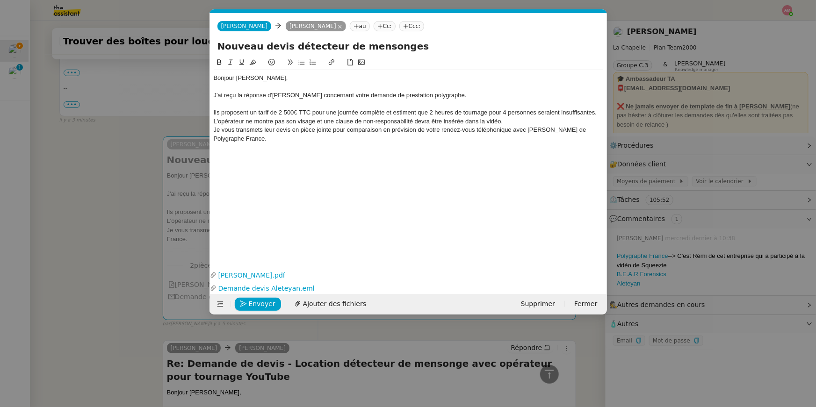
click at [145, 167] on nz-modal-container "Service TA - VOYAGE - PROPOSITION GLOBALE A utiliser dans le cadre de propositi…" at bounding box center [408, 203] width 816 height 407
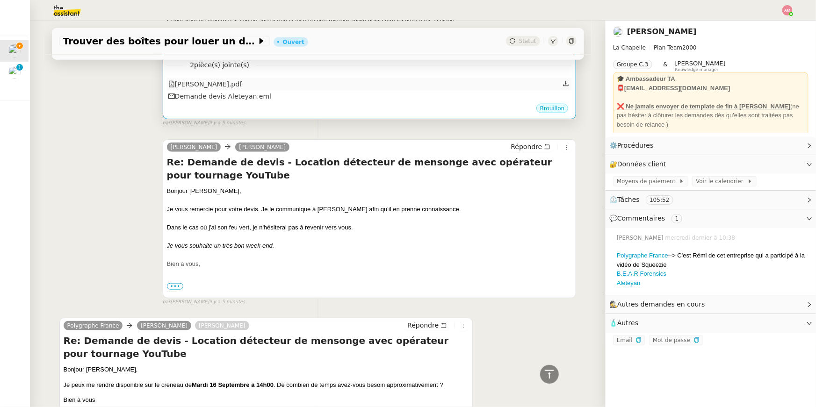
scroll to position [714, 0]
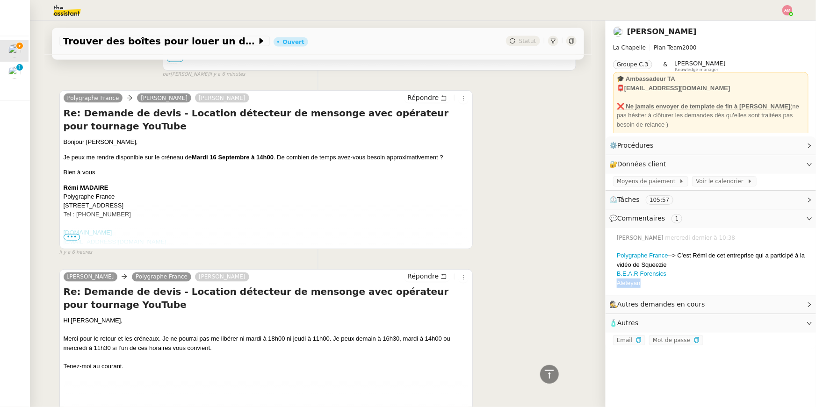
drag, startPoint x: 653, startPoint y: 285, endPoint x: 618, endPoint y: 284, distance: 34.6
click at [618, 284] on div "Aleteyan" at bounding box center [713, 283] width 192 height 9
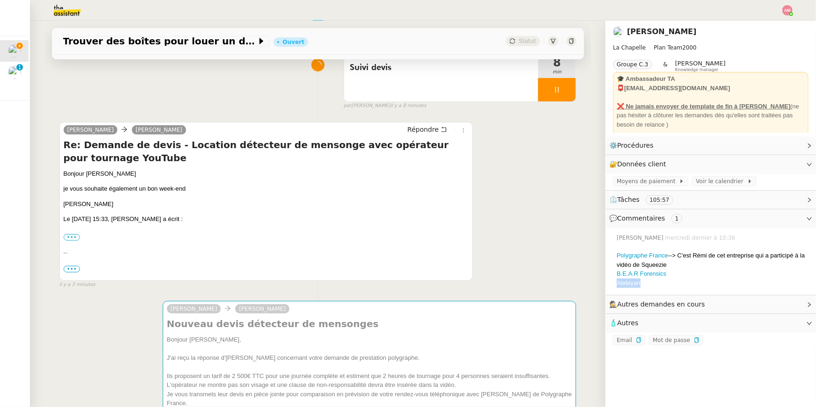
scroll to position [219, 0]
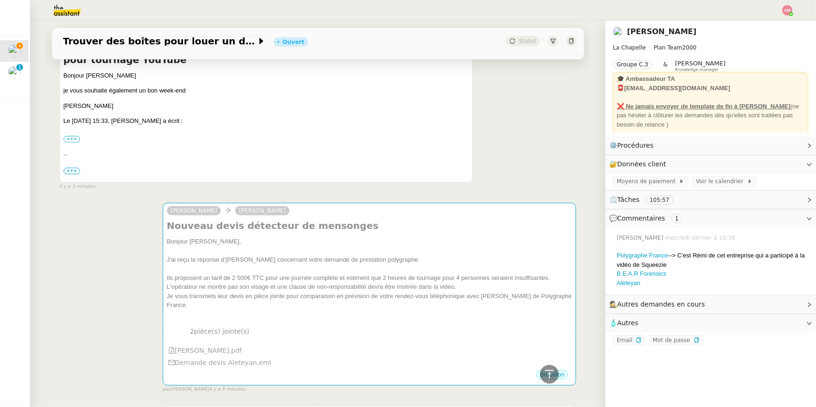
click at [314, 297] on div "Je vous transmets leur devis en pièce jointe pour comparaison en prévision de v…" at bounding box center [370, 301] width 406 height 18
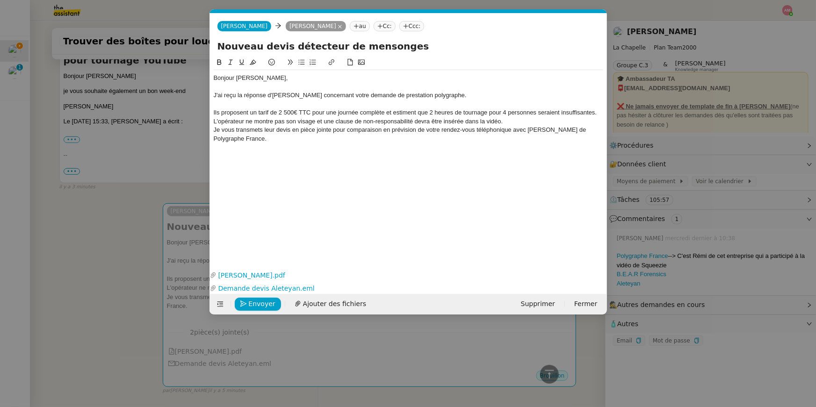
scroll to position [0, 20]
drag, startPoint x: 272, startPoint y: 95, endPoint x: 295, endPoint y: 94, distance: 22.5
click at [295, 94] on div "J'ai reçu la réponse d'Aleteyan concernant votre demande de prestation polygrap…" at bounding box center [409, 95] width 390 height 8
paste div
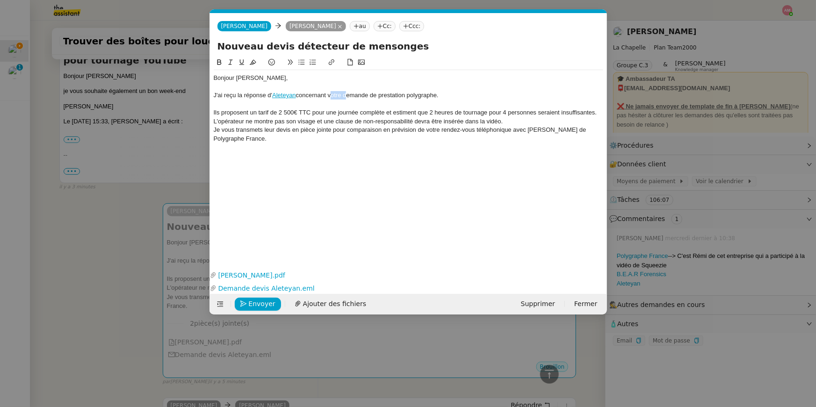
drag, startPoint x: 330, startPoint y: 96, endPoint x: 344, endPoint y: 96, distance: 14.0
click at [344, 96] on div "J'ai reçu la réponse d' Aleteyan concernant votre demande de prestation polygra…" at bounding box center [409, 95] width 390 height 8
drag, startPoint x: 376, startPoint y: 96, endPoint x: 399, endPoint y: 95, distance: 23.4
click at [399, 95] on div "J'ai reçu la réponse d' Aleteyan concernant ma demande de prestation polygraphe." at bounding box center [409, 95] width 390 height 8
click at [381, 96] on div "J'ai reçu la réponse d' Aleteyan concernant ma demande de dn polygraphe." at bounding box center [409, 95] width 390 height 8
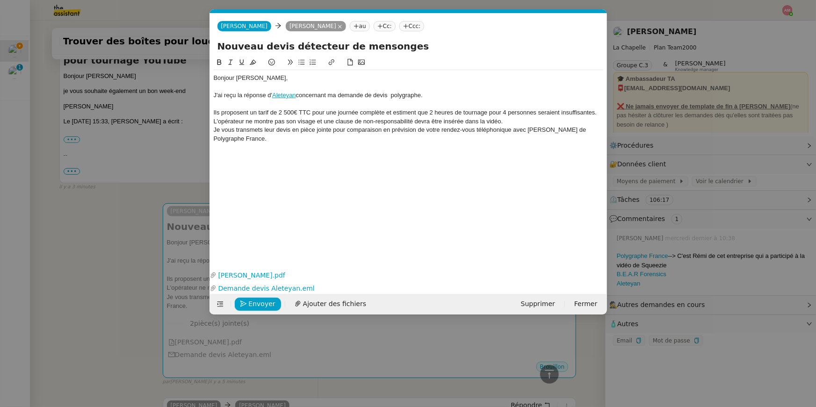
drag, startPoint x: 392, startPoint y: 95, endPoint x: 425, endPoint y: 95, distance: 33.2
click at [425, 95] on div "J'ai reçu la réponse d' Aleteyan concernant ma demande de devis polygraphe." at bounding box center [409, 95] width 390 height 8
click at [358, 142] on div "Je vous transmets leur devis en pièce jointe pour comparaison en prévision de v…" at bounding box center [409, 134] width 390 height 17
click at [533, 119] on div "Ils proposent un tarif de 2 500€ TTC pour une journée complète et estiment que …" at bounding box center [409, 117] width 390 height 17
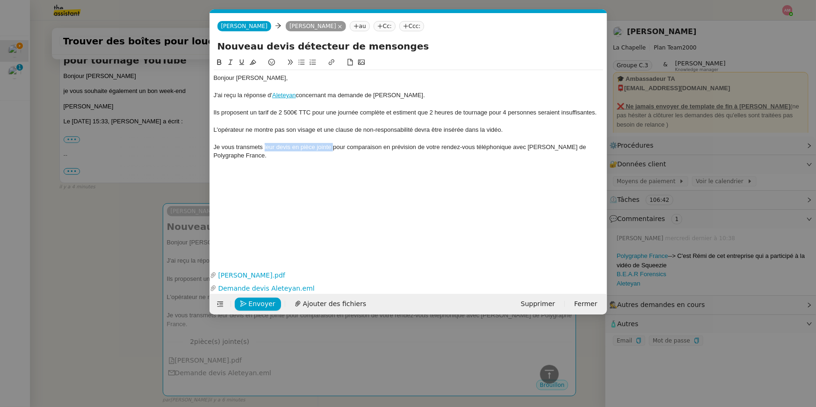
drag, startPoint x: 333, startPoint y: 147, endPoint x: 263, endPoint y: 151, distance: 70.3
click at [263, 151] on div "Je vous transmets leur devis en pièce jointe pour comparaison en prévision de v…" at bounding box center [409, 151] width 390 height 17
click at [285, 154] on div "Je vous transmets leur devis en pièce jointe pour comparaison en prévision de v…" at bounding box center [409, 151] width 390 height 17
drag, startPoint x: 263, startPoint y: 146, endPoint x: 380, endPoint y: 146, distance: 117.4
click at [380, 146] on div "Je vous transmets leur devis en pièce jointe pour comparaison en prévision de v…" at bounding box center [409, 151] width 390 height 17
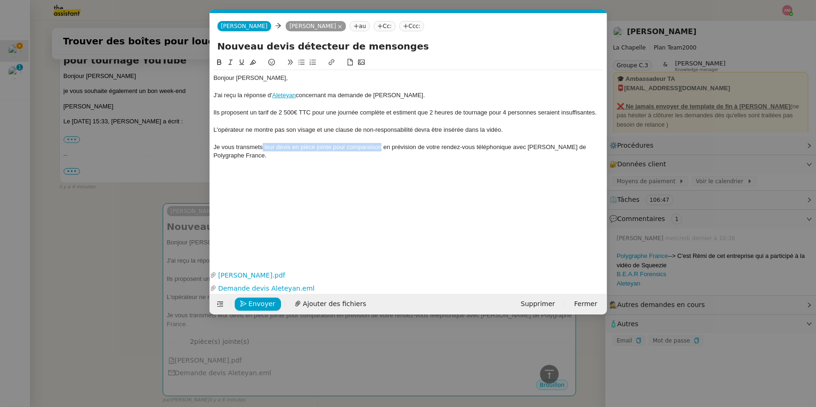
click at [218, 60] on icon at bounding box center [219, 62] width 4 height 6
click at [311, 164] on div "Bonjour Hugo, J'ai reçu la réponse d' Aleteyan concernant ma demande de devis. …" at bounding box center [409, 155] width 390 height 197
click at [307, 159] on div "Je vous transmets leur devis en pièce jointe pour comparaison en prévision de v…" at bounding box center [409, 151] width 390 height 17
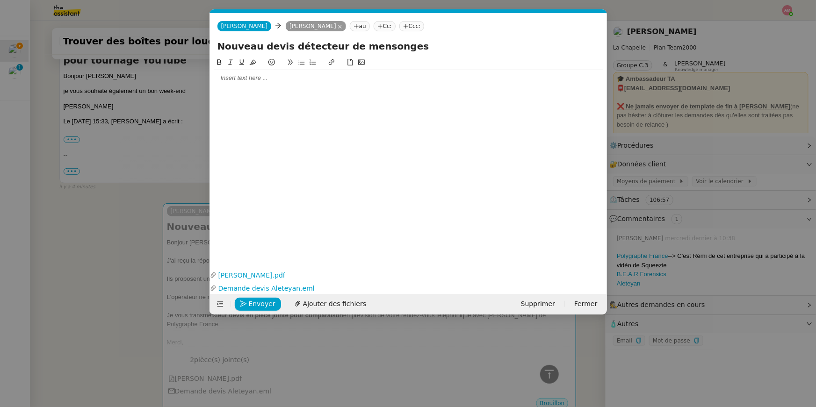
click at [143, 212] on nz-modal-container "Service TA - VOYAGE - PROPOSITION GLOBALE A utiliser dans le cadre de propositi…" at bounding box center [408, 203] width 816 height 407
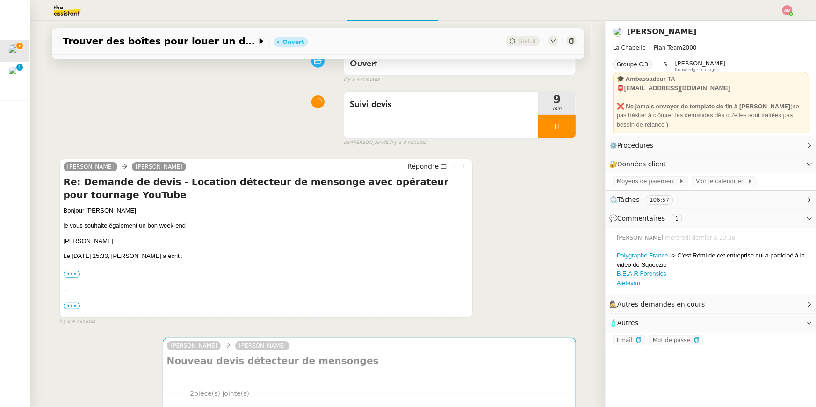
scroll to position [80, 0]
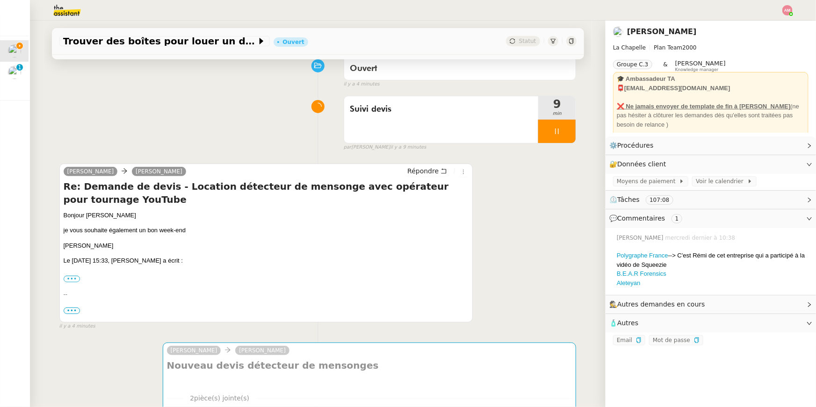
click at [64, 205] on h4 "Re: Demande de devis - Location détecteur de mensonge avec opérateur pour tourn…" at bounding box center [267, 193] width 406 height 26
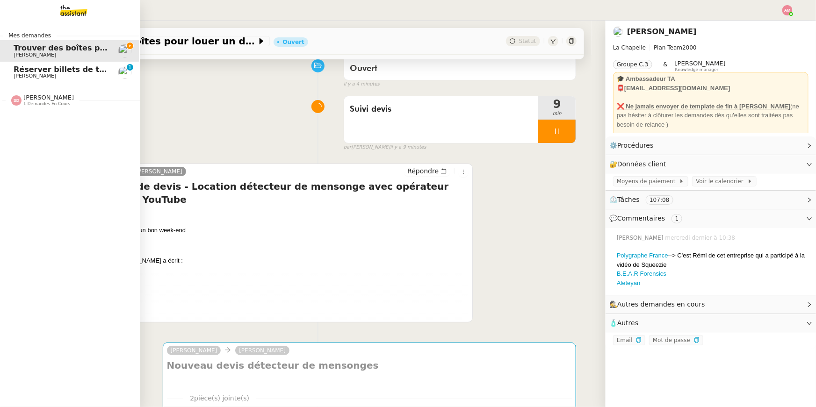
click at [44, 93] on span "Sheida Delpazir 1 demandes en cours" at bounding box center [72, 97] width 140 height 20
click at [37, 111] on link "Vérification Agenda + Chat + Wagram (9h et 14h) David Berrebi" at bounding box center [69, 121] width 140 height 22
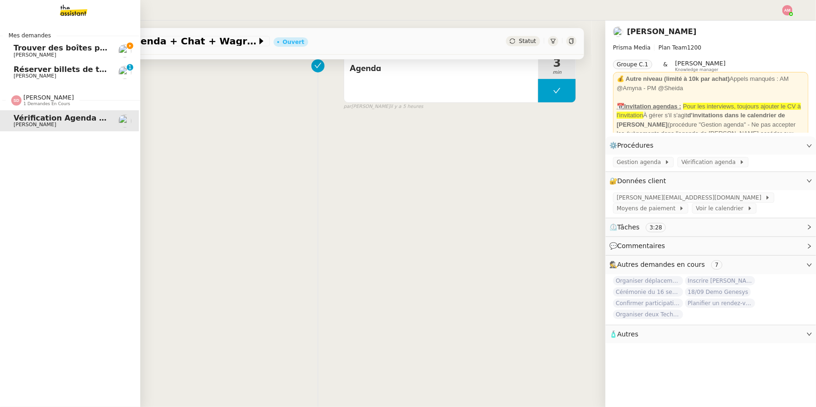
click at [44, 70] on span "Réserver billets de train pour [GEOGRAPHIC_DATA]" at bounding box center [121, 69] width 215 height 9
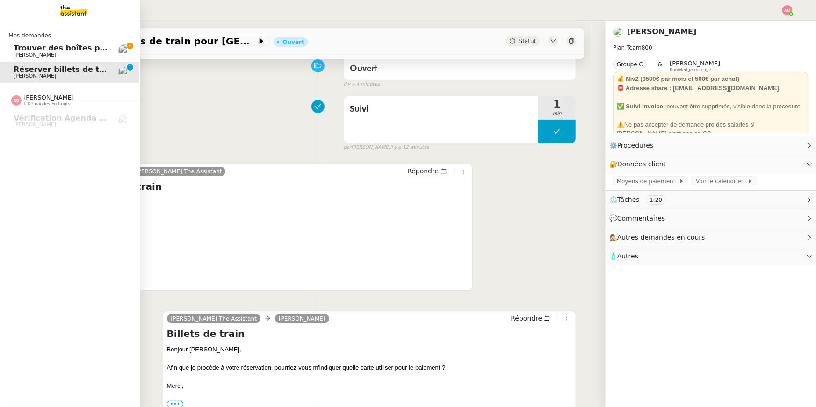
click at [45, 50] on span "Trouver des boîtes pour louer un détecteur" at bounding box center [105, 48] width 182 height 9
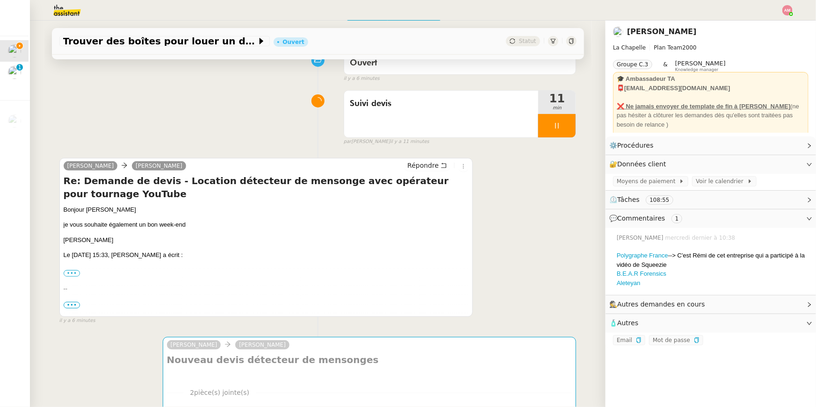
scroll to position [174, 0]
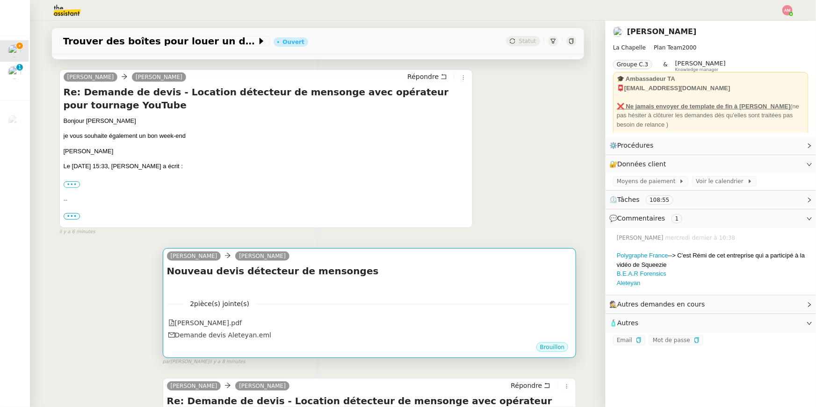
click at [440, 291] on div at bounding box center [370, 287] width 406 height 9
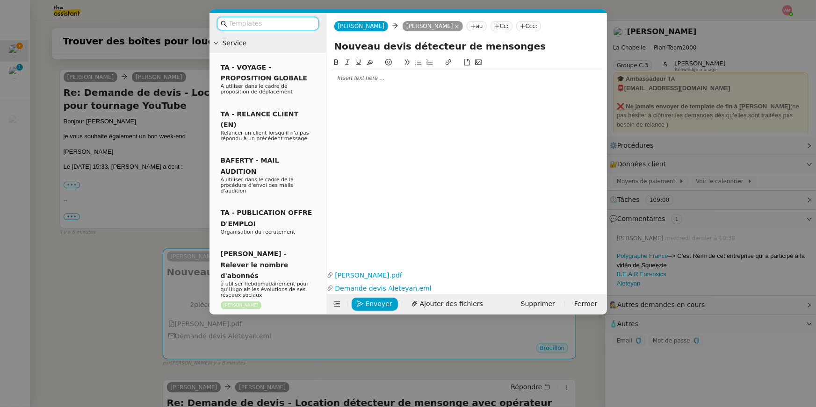
click at [406, 75] on div at bounding box center [467, 78] width 273 height 8
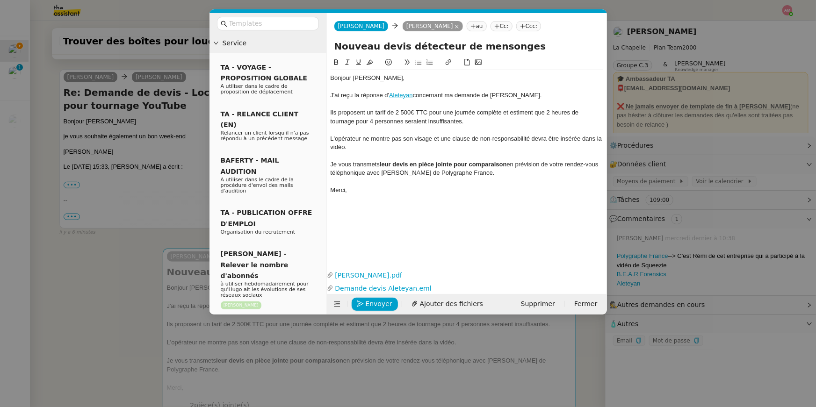
click at [129, 269] on nz-modal-container "Service TA - VOYAGE - PROPOSITION GLOBALE A utiliser dans le cadre de propositi…" at bounding box center [408, 203] width 816 height 407
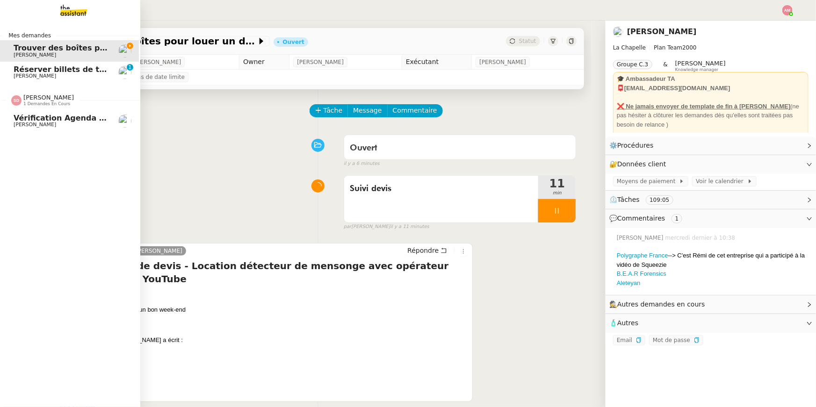
click at [30, 123] on span "[PERSON_NAME]" at bounding box center [35, 125] width 43 height 6
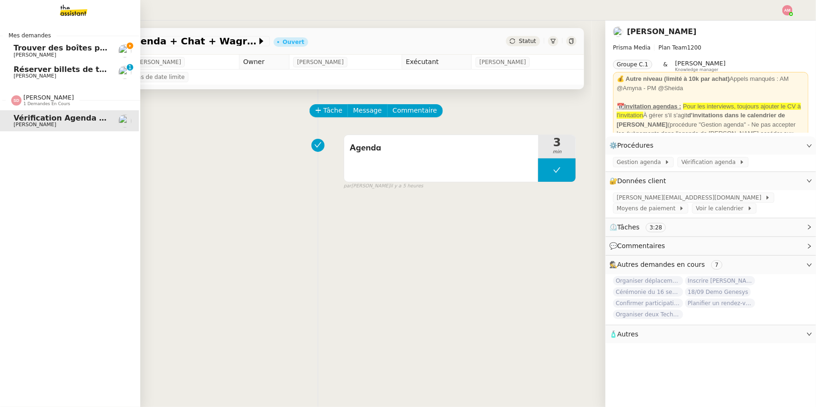
click at [40, 80] on link "Réserver billets de train pour Bordeaux Axel BANDIAKY 0 1 2 3 4 5 6 7 8 9" at bounding box center [69, 73] width 140 height 22
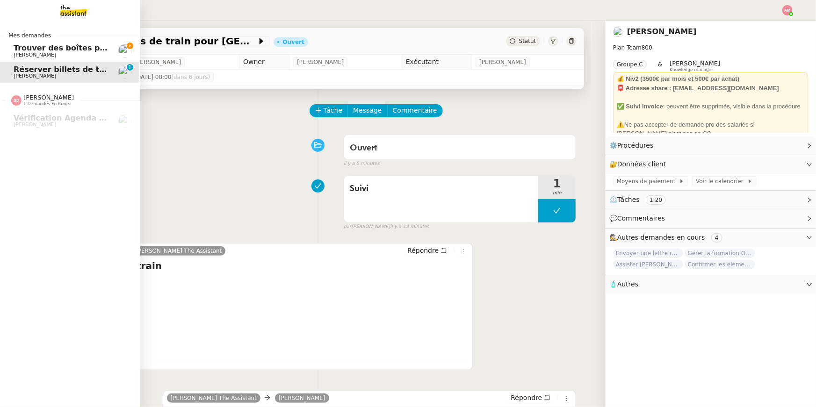
click at [44, 52] on span "[PERSON_NAME]" at bounding box center [61, 55] width 94 height 6
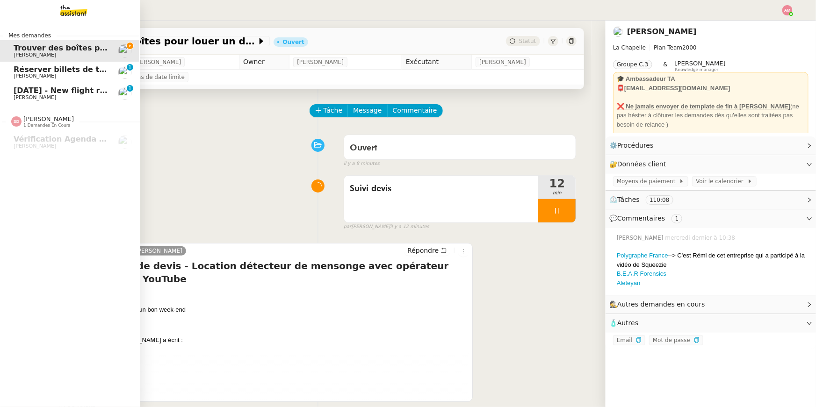
click at [69, 93] on span "[DATE] - New flight request - [PERSON_NAME]" at bounding box center [110, 90] width 193 height 9
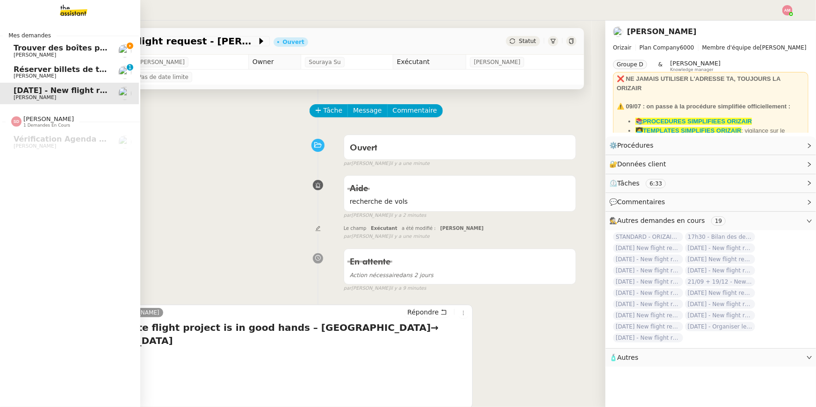
click at [35, 51] on span "Trouver des boîtes pour louer un détecteur" at bounding box center [105, 48] width 182 height 9
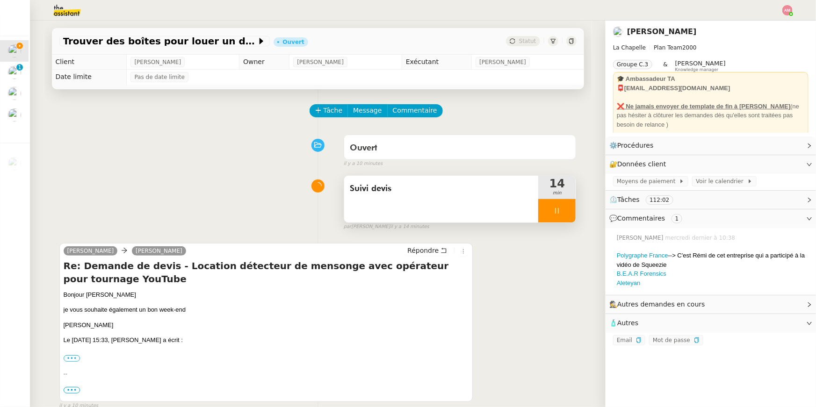
click at [460, 202] on div "Suivi devis" at bounding box center [441, 199] width 195 height 47
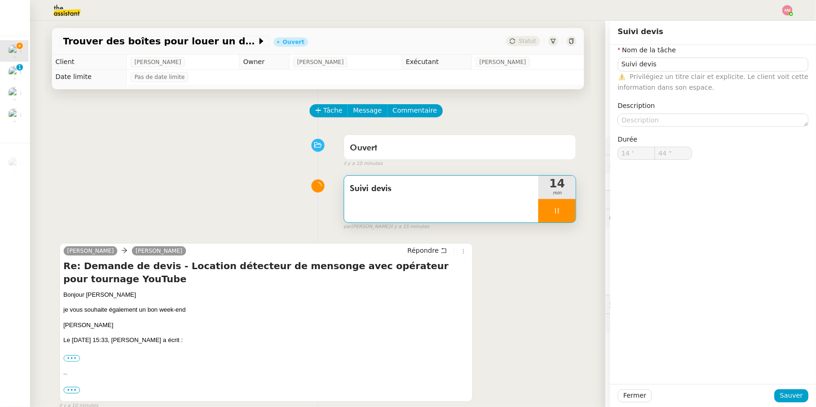
click at [511, 215] on div "Suivi devis" at bounding box center [441, 199] width 195 height 47
click at [510, 205] on div "Suivi devis" at bounding box center [441, 199] width 195 height 47
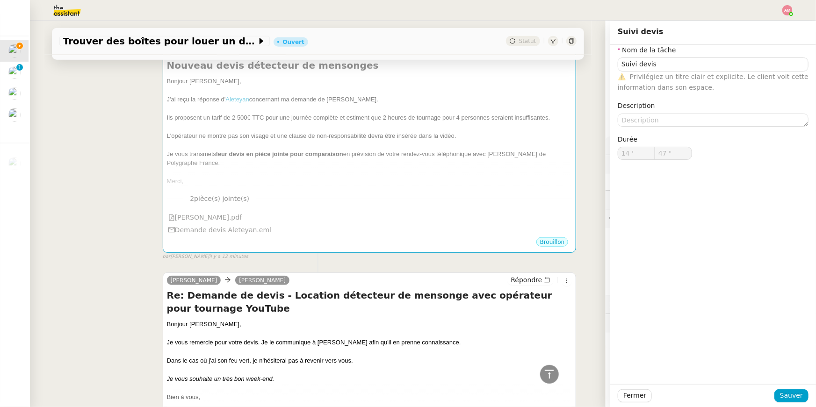
scroll to position [336, 0]
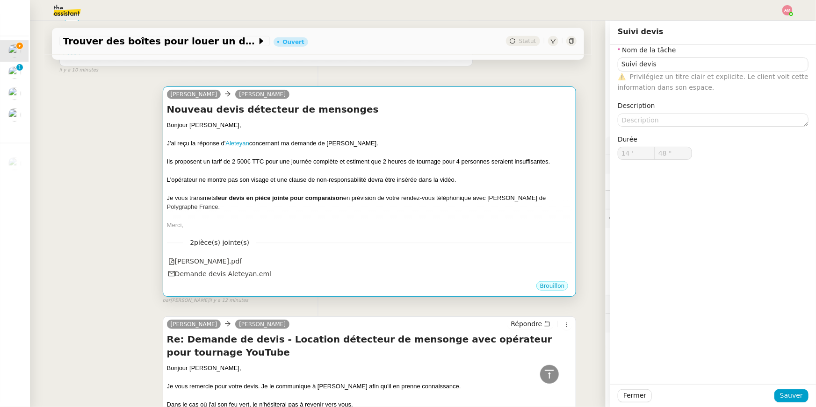
click at [444, 219] on div at bounding box center [370, 216] width 406 height 9
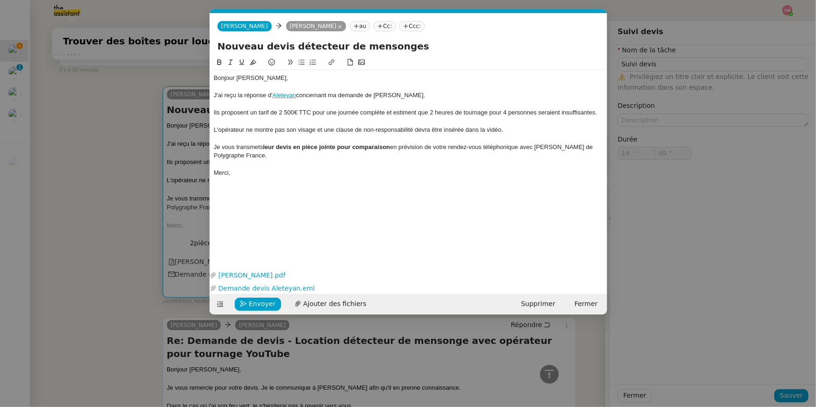
scroll to position [0, 20]
click at [254, 276] on link "Devis Aleteyan.pdf" at bounding box center [407, 275] width 380 height 11
click at [280, 163] on div at bounding box center [409, 164] width 390 height 8
type input "59 ""
type input "15 '"
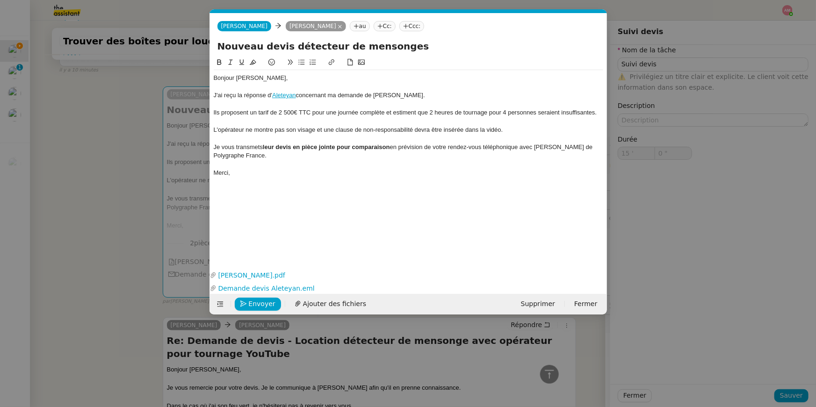
click at [337, 146] on strong "leur devis en pièce jointe pour comparaison" at bounding box center [326, 147] width 127 height 7
click at [297, 147] on strong "leur devis en pièce jointe pour comparaison" at bounding box center [326, 147] width 127 height 7
click at [295, 147] on strong "leur devis en pièce jointe pour comparaison" at bounding box center [326, 147] width 127 height 7
type input "3 ""
click at [377, 148] on strong "leur devis et leur réponse sont en pièce jointe pour comparaison" at bounding box center [356, 147] width 187 height 7
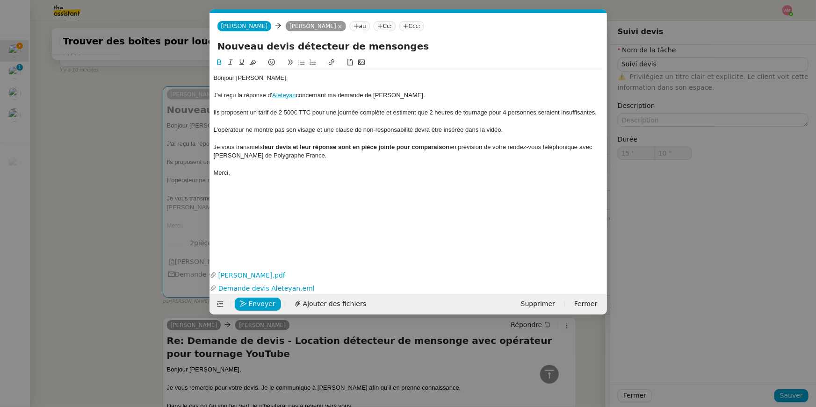
click at [377, 148] on strong "leur devis et leur réponse sont en pièce jointe pour comparaison" at bounding box center [356, 147] width 187 height 7
click at [399, 150] on strong "leur devis et leur réponse sont en pièces jointe pour comparaison" at bounding box center [358, 147] width 190 height 7
click at [399, 161] on div at bounding box center [409, 164] width 390 height 8
click at [263, 307] on span "Envoyer" at bounding box center [262, 304] width 27 height 11
click at [263, 307] on span "Confirmer l'envoi" at bounding box center [277, 304] width 56 height 11
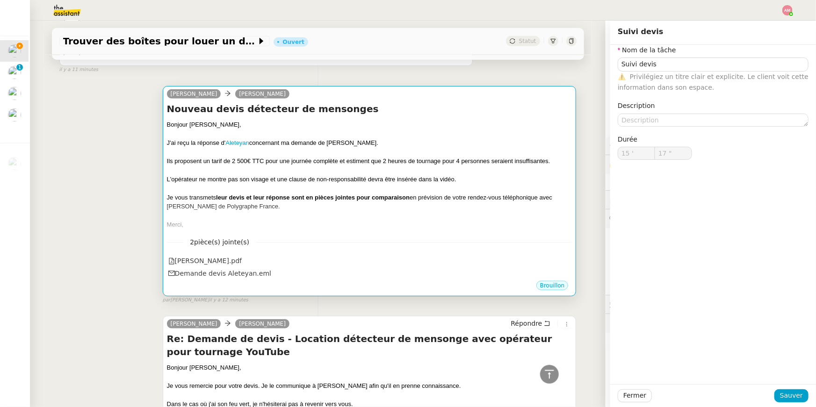
scroll to position [336, 0]
type input "18 ""
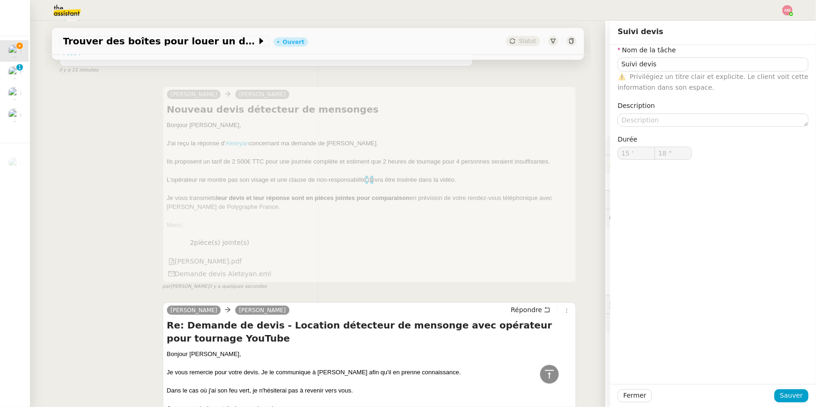
scroll to position [0, 0]
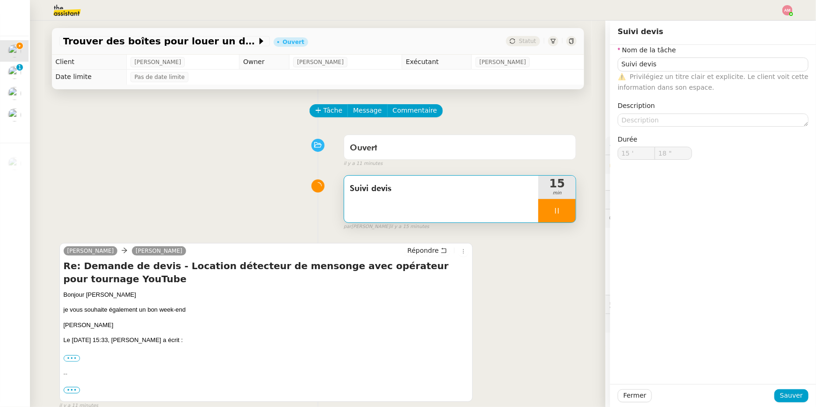
type input "Suivi devis"
type input "15 '"
type input "19 ""
click at [565, 202] on div at bounding box center [556, 210] width 37 height 23
click at [567, 204] on button at bounding box center [566, 210] width 19 height 23
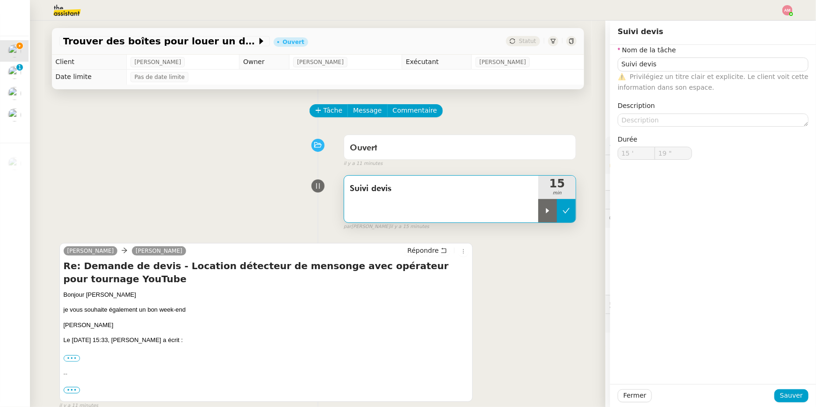
type input "Suivi devis"
type input "15 '"
type input "18 ""
type input "Suivi devis"
type input "15 '"
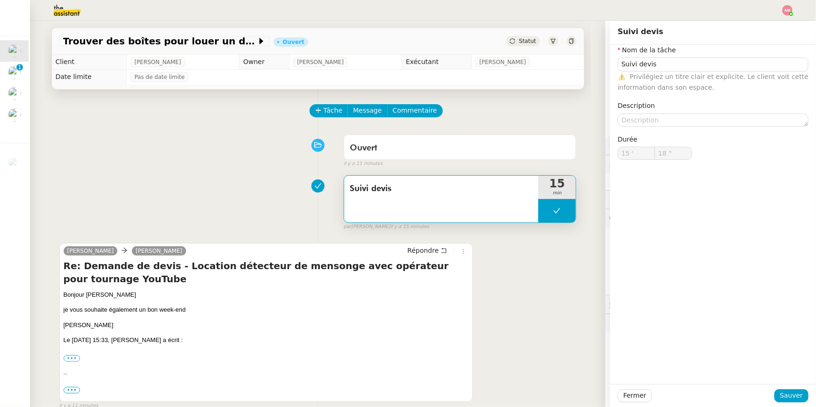
type input "18 ""
type input "Suivi devis"
type input "15 '"
type input "18 ""
type input "Suivi devis"
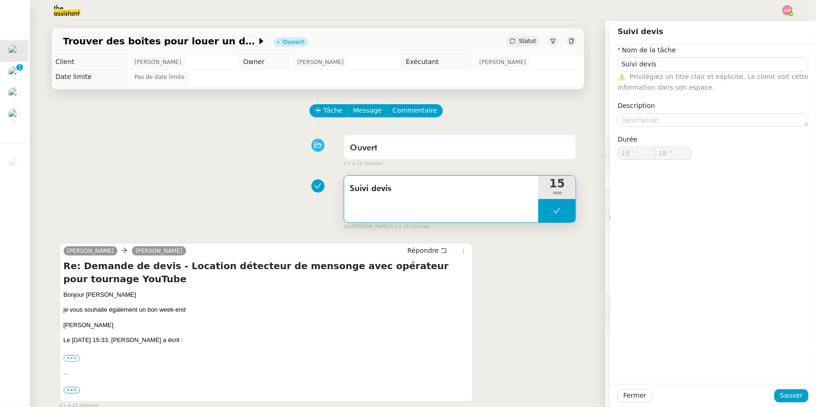
type input "15 '"
type input "18 ""
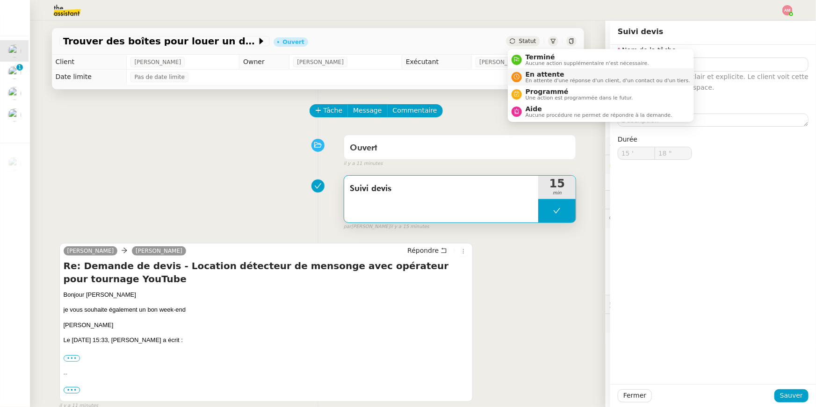
click at [537, 78] on span "En attente d'une réponse d'un client, d'un contact ou d'un tiers." at bounding box center [608, 80] width 165 height 5
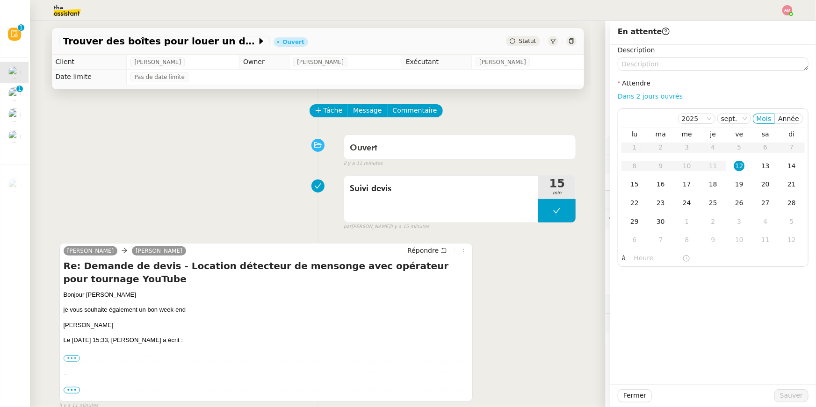
click at [672, 94] on link "Dans 2 jours ouvrés" at bounding box center [650, 96] width 65 height 7
type input "07:00"
click at [789, 400] on span "Sauver" at bounding box center [791, 396] width 23 height 11
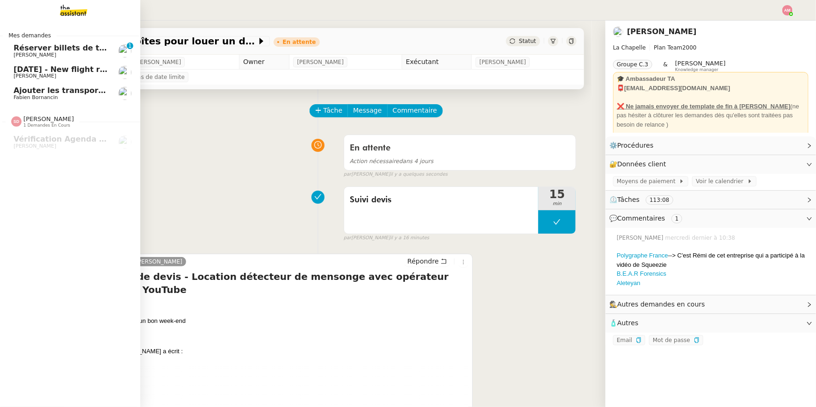
click at [42, 102] on link "Ajouter les transports dans l'agenda [PERSON_NAME]" at bounding box center [69, 94] width 140 height 22
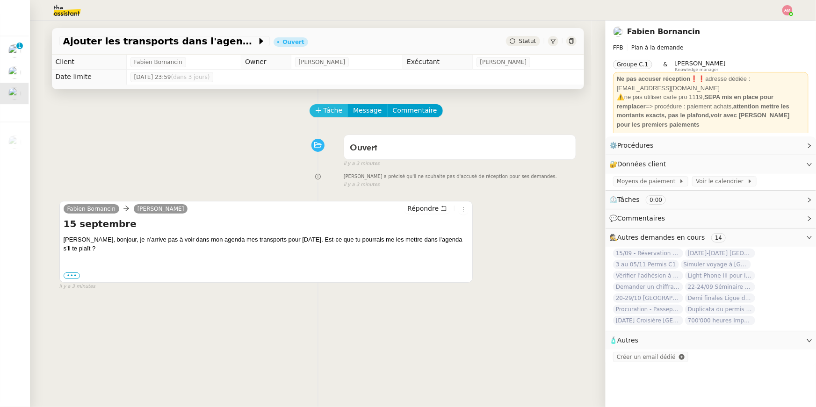
click at [322, 108] on button "Tâche" at bounding box center [329, 110] width 39 height 13
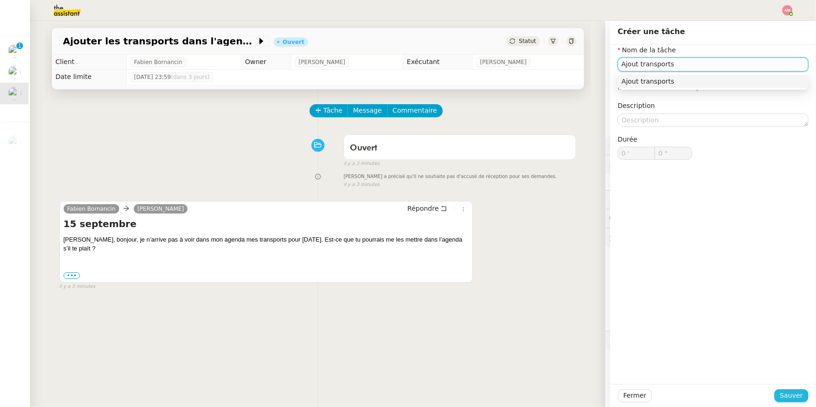
type input "Ajout transports"
click at [788, 392] on span "Sauver" at bounding box center [791, 396] width 23 height 11
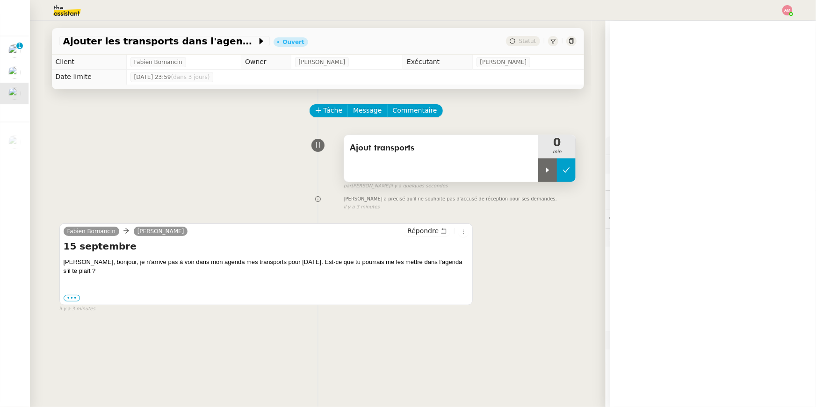
click at [563, 173] on icon at bounding box center [566, 170] width 7 height 7
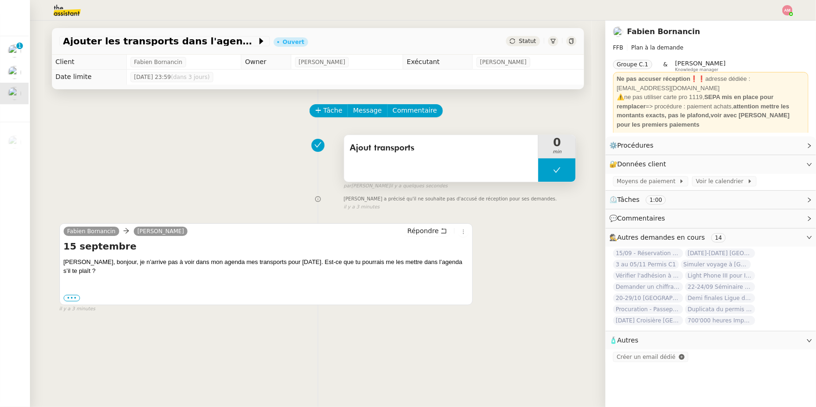
click at [555, 170] on icon at bounding box center [557, 169] width 7 height 5
click at [554, 170] on div at bounding box center [547, 170] width 19 height 23
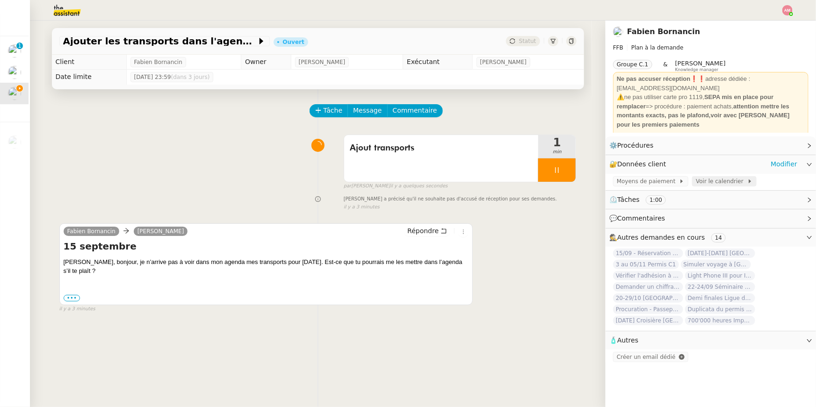
click at [710, 178] on span "Voir le calendrier" at bounding box center [721, 181] width 51 height 9
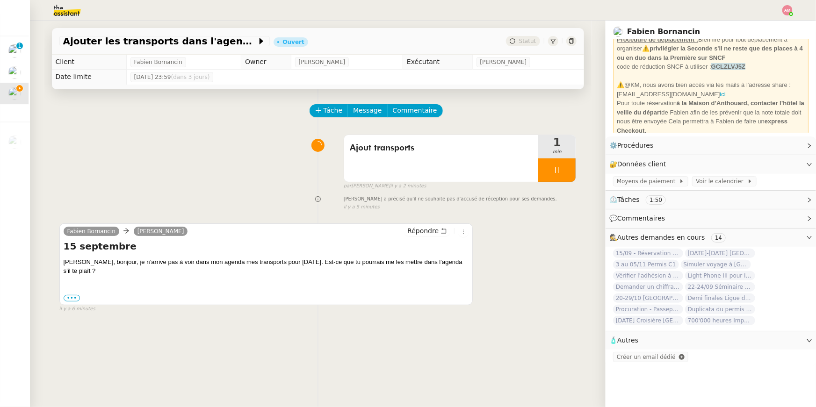
scroll to position [112, 0]
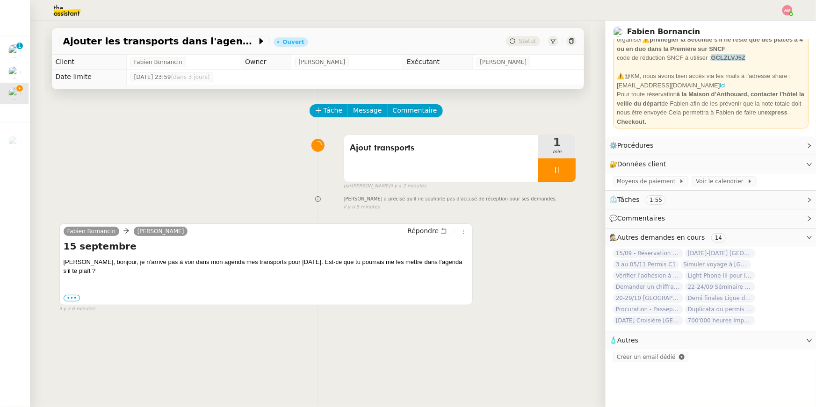
click at [516, 244] on div "Fabien Bornancin camille Répondre 15 septembre Camille, bonjour, je n’arrive pa…" at bounding box center [317, 264] width 517 height 98
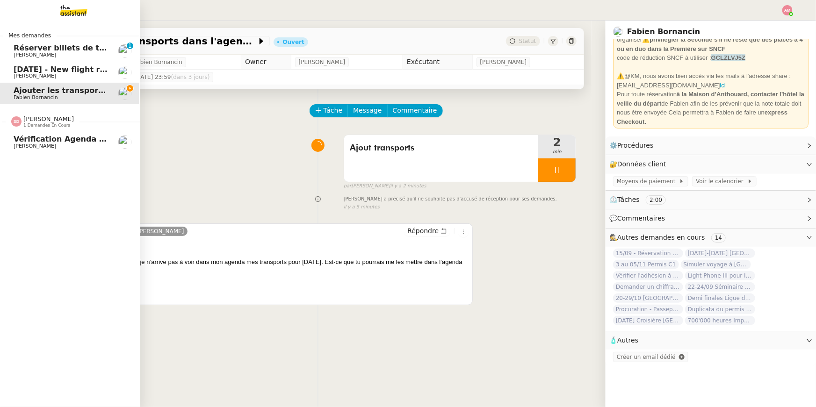
click at [28, 140] on span "Vérification Agenda + Chat + Wagram (9h et 14h)" at bounding box center [119, 139] width 210 height 9
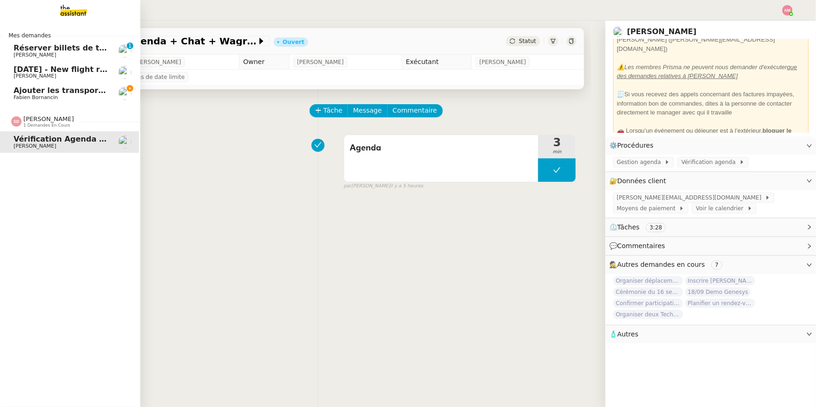
click at [39, 87] on span "Ajouter les transports dans l'agenda" at bounding box center [91, 90] width 154 height 9
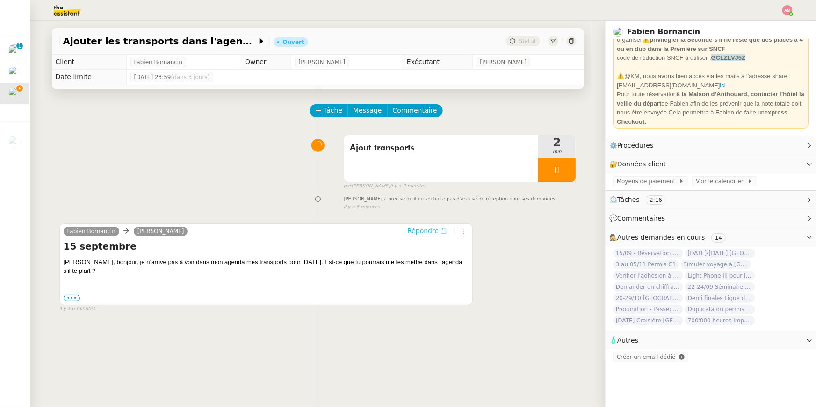
click at [429, 231] on span "Répondre" at bounding box center [422, 230] width 31 height 9
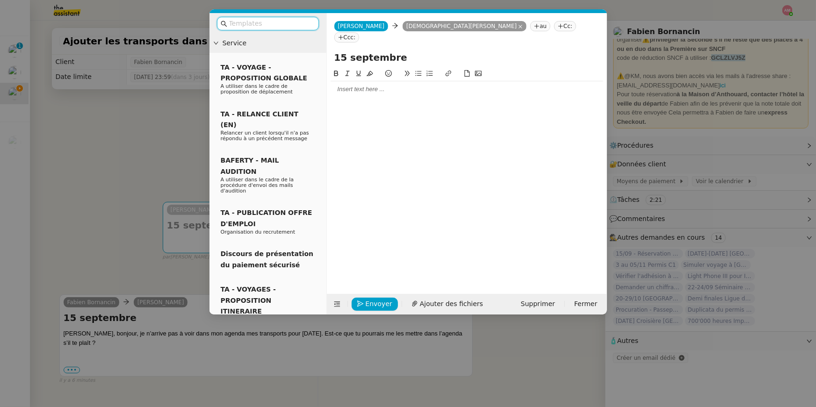
click at [429, 85] on div at bounding box center [467, 89] width 273 height 8
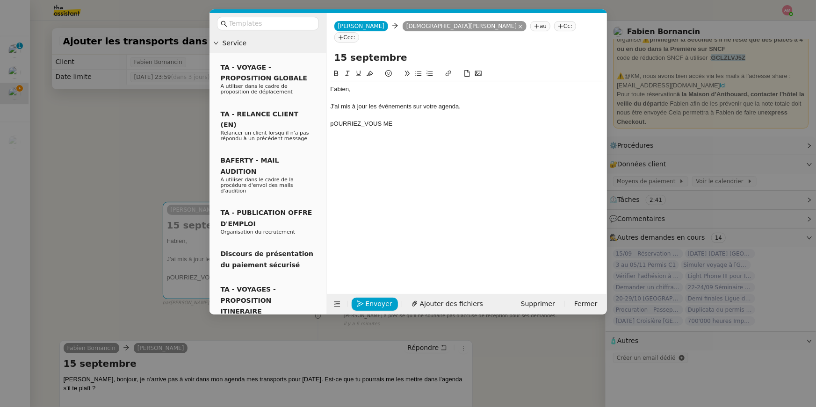
click at [444, 102] on div "J'ai mis à jour les événements sur votre agenda." at bounding box center [467, 106] width 273 height 8
click at [413, 102] on div "J'ai mis à jour les événements sur votre agenda." at bounding box center [467, 106] width 273 height 8
drag, startPoint x: 413, startPoint y: 99, endPoint x: 504, endPoint y: 98, distance: 91.2
click at [504, 102] on div "J'ai mis à jour les événements POUR VOTRE VOYAGE DU &(°&§sur votre agenda." at bounding box center [467, 106] width 273 height 8
click at [509, 94] on div at bounding box center [467, 98] width 273 height 8
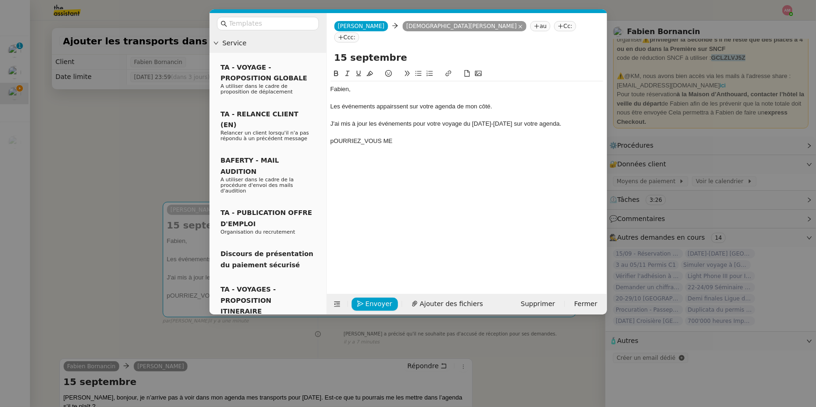
click at [340, 120] on div "J'ai mis à jour les événements pour votre voyage du 15-16 septembre sur votre a…" at bounding box center [467, 124] width 273 height 8
drag, startPoint x: 334, startPoint y: 109, endPoint x: 334, endPoint y: 116, distance: 6.5
click at [334, 120] on div "J'ai mis à jour les événements pour votre voyage du 15-16 septembre sur votre a…" at bounding box center [467, 124] width 273 height 8
click at [346, 120] on div "Je l'ai mis à jour les événements pour votre voyage du 15-16 septembre sur votr…" at bounding box center [467, 124] width 273 height 8
drag, startPoint x: 428, startPoint y: 112, endPoint x: 533, endPoint y: 109, distance: 104.8
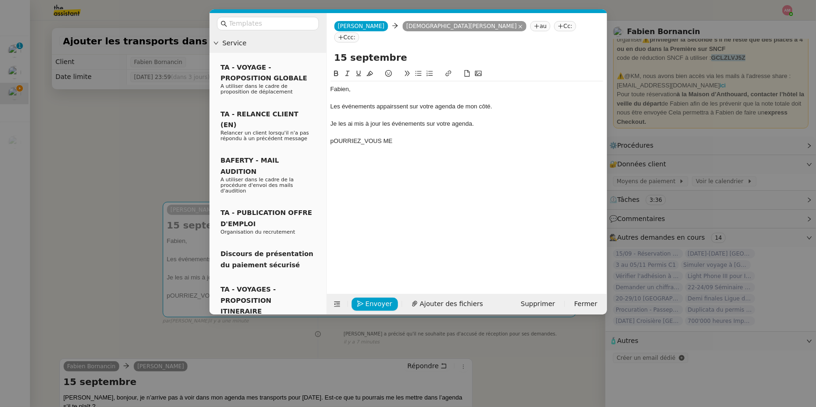
click at [533, 120] on div "Je les ai mis à jour les événements sur votre agenda." at bounding box center [467, 124] width 273 height 8
click at [377, 102] on div "Les événements appairssent sur votre agenda de mon côté." at bounding box center [467, 106] width 273 height 8
click at [493, 120] on div "Je les ai mis à jour les événements sur votre agenda." at bounding box center [467, 124] width 273 height 8
drag, startPoint x: 476, startPoint y: 115, endPoint x: 382, endPoint y: 114, distance: 94.0
click at [382, 120] on div "Je les ai mis à jour les événements sur votre agenda." at bounding box center [467, 124] width 273 height 8
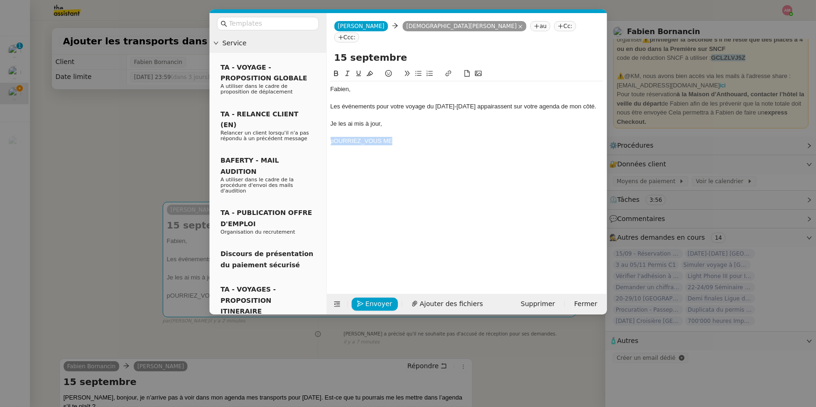
drag, startPoint x: 397, startPoint y: 132, endPoint x: 398, endPoint y: 124, distance: 8.0
click at [398, 124] on div "Fabien, Les événements pour votre voyage du 15-16 septembre appairassent sur vo…" at bounding box center [467, 173] width 273 height 211
drag, startPoint x: 400, startPoint y: 127, endPoint x: 402, endPoint y: 113, distance: 14.6
click at [402, 113] on div "Fabien, Les événements pour votre voyage du 15-16 septembre appairassent sur vo…" at bounding box center [467, 115] width 273 height 68
click at [472, 120] on div "Je les ai mis à jour, pourriez-vous me confirmer que ette fois-ci vous les voye…" at bounding box center [467, 124] width 273 height 8
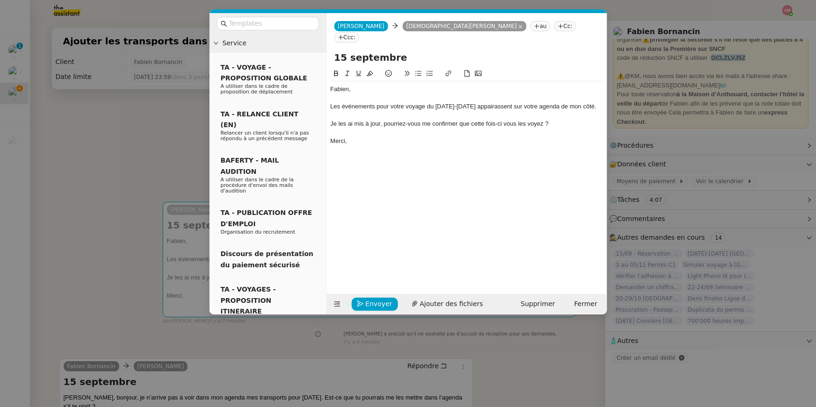
click at [552, 120] on div "Je les ai mis à jour, pourriez-vous me confirmer que cette fois-ci vous les voy…" at bounding box center [467, 124] width 273 height 8
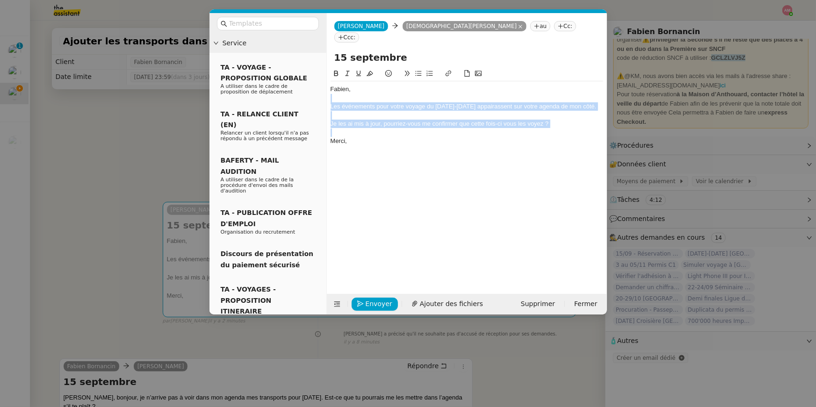
drag, startPoint x: 552, startPoint y: 110, endPoint x: 554, endPoint y: 86, distance: 23.9
click at [554, 86] on div "Fabien, Les événements pour votre voyage du 15-16 septembre appairassent sur vo…" at bounding box center [467, 115] width 273 height 68
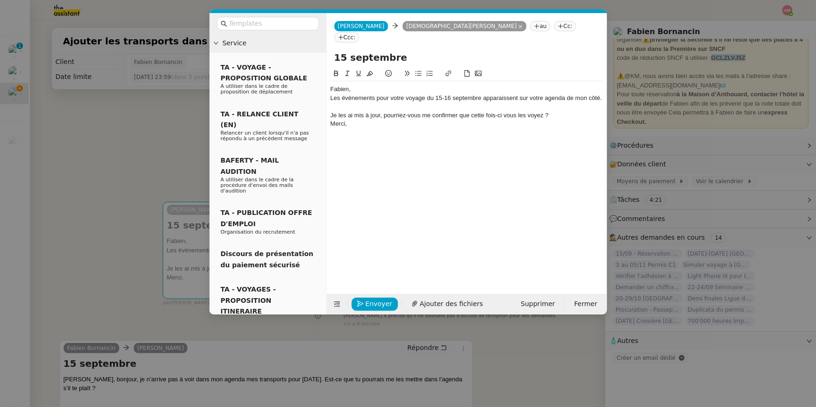
click at [374, 85] on div "Fabien," at bounding box center [467, 89] width 273 height 8
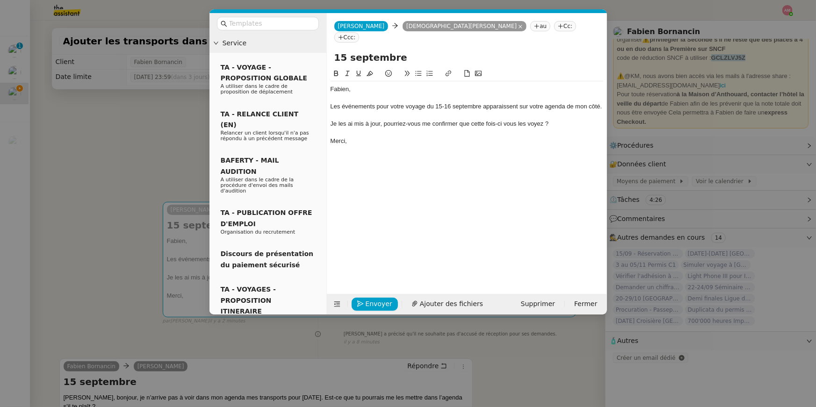
click at [423, 68] on button at bounding box center [418, 73] width 11 height 11
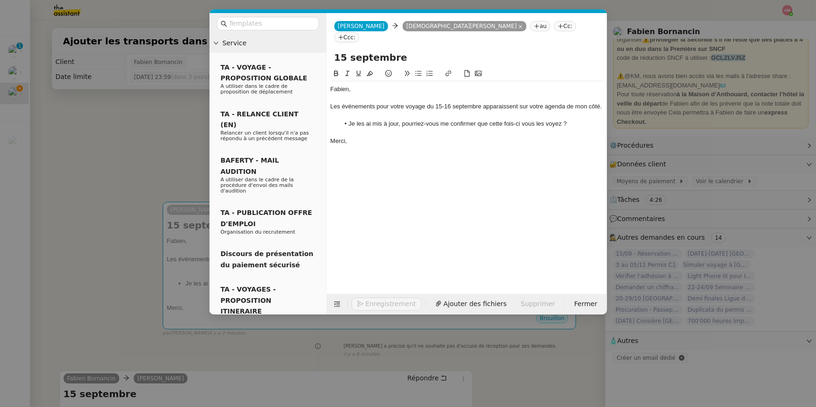
click at [427, 121] on li "Je les ai mis à jour, pourriez-vous me confirmer que cette fois-ci vous les voy…" at bounding box center [472, 124] width 264 height 8
drag, startPoint x: 438, startPoint y: 95, endPoint x: 482, endPoint y: 104, distance: 45.0
click at [482, 104] on div "Les événements pour votre voyage du 15-16 septembre apparaissent sur votre agen…" at bounding box center [467, 106] width 273 height 8
click at [348, 121] on li "Je les ai mis à jour, pourriez-vous me confirmer que cette fois-ci vous les voy…" at bounding box center [472, 124] width 264 height 8
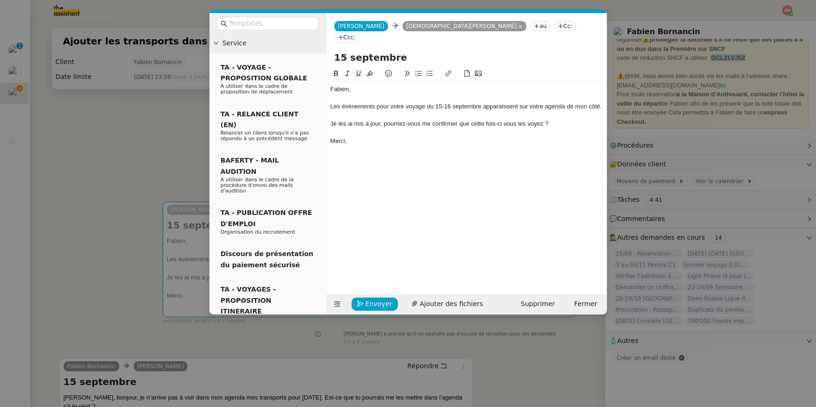
click at [384, 120] on div "Je les ai mis à jour, pourriez-vous me confirmer que cette fois-ci vous les voy…" at bounding box center [467, 124] width 273 height 8
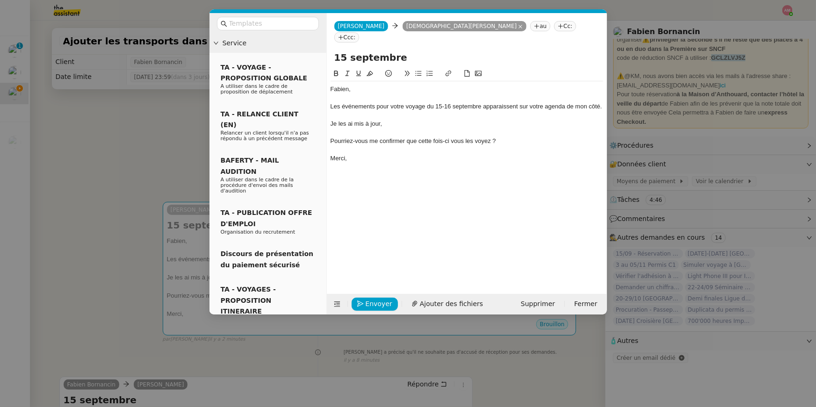
click at [421, 70] on icon at bounding box center [418, 73] width 7 height 7
click at [150, 157] on nz-modal-container "Service TA - VOYAGE - PROPOSITION GLOBALE A utiliser dans le cadre de propositi…" at bounding box center [408, 203] width 816 height 407
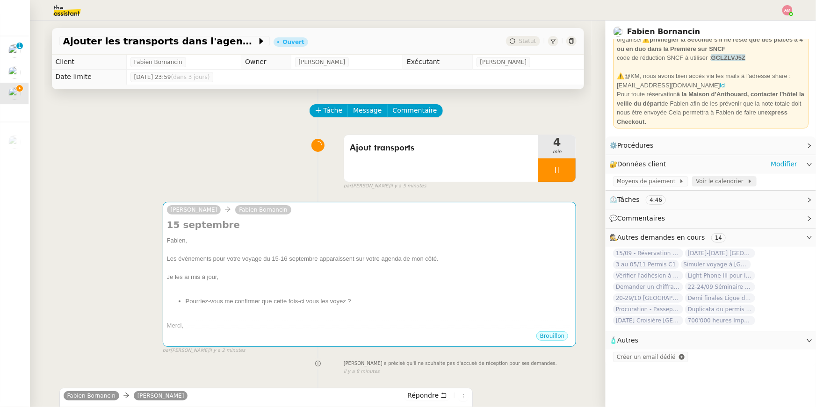
click at [699, 181] on span "Voir le calendrier" at bounding box center [721, 181] width 51 height 9
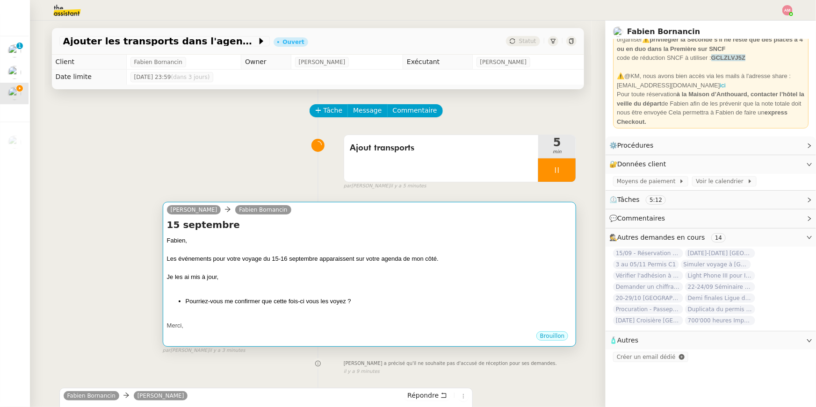
click at [294, 280] on div "Je les ai mis à jour," at bounding box center [370, 277] width 406 height 9
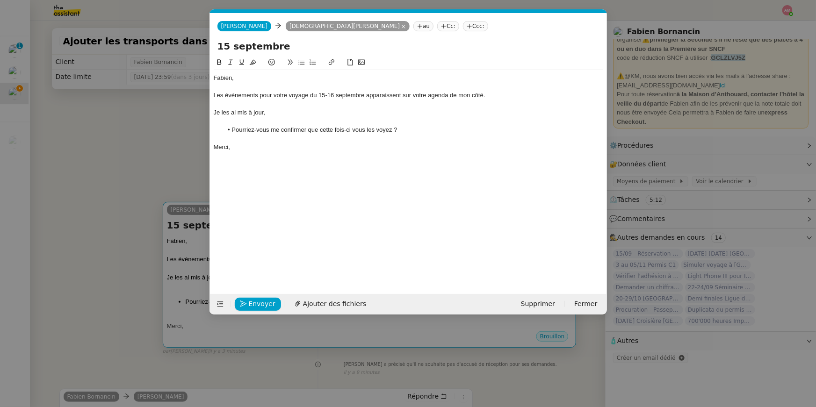
scroll to position [0, 20]
click at [245, 311] on div "Envoyer Ajouter des fichiers Supprimer Fermer" at bounding box center [408, 304] width 397 height 21
click at [245, 309] on button "Envoyer" at bounding box center [258, 304] width 46 height 13
click at [250, 309] on span "Confirmer l'envoi" at bounding box center [277, 304] width 56 height 11
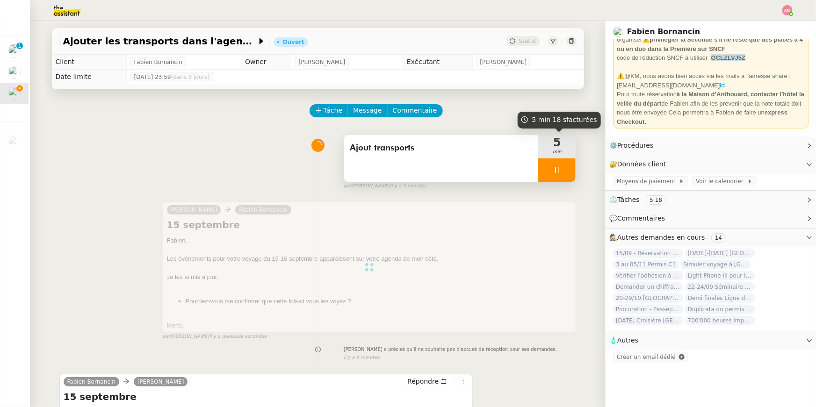
click at [567, 153] on span "min" at bounding box center [556, 152] width 37 height 8
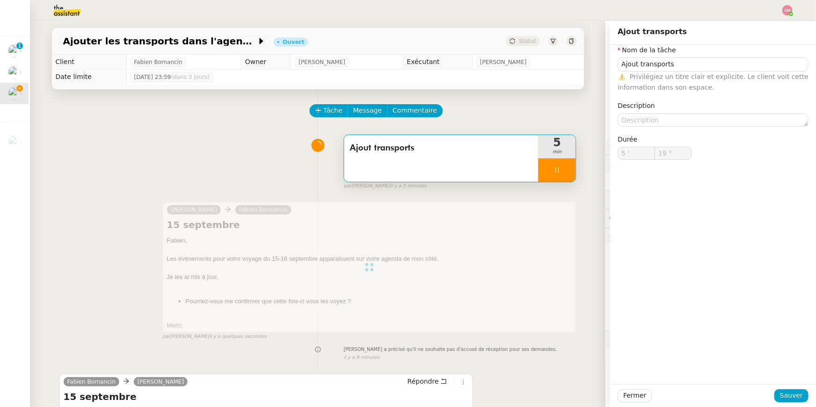
click at [565, 167] on div at bounding box center [556, 170] width 37 height 23
type input "Ajout transports"
type input "5 '"
type input "19 ""
click at [569, 167] on icon at bounding box center [566, 170] width 7 height 7
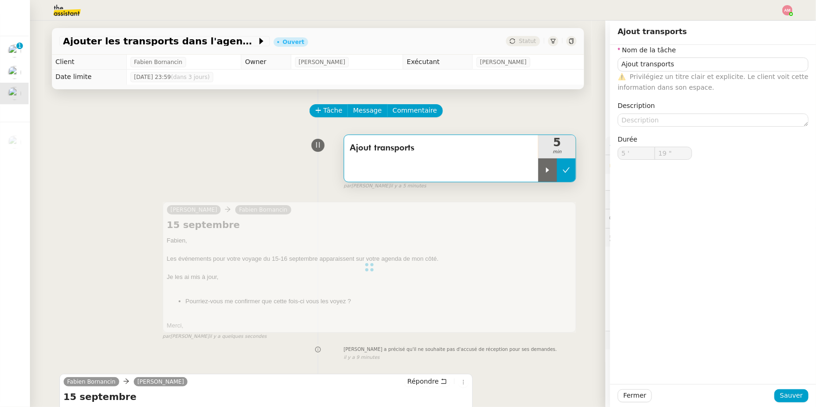
type input "Ajout transports"
type input "5 '"
type input "19 ""
type input "Ajout transports"
type input "5 '"
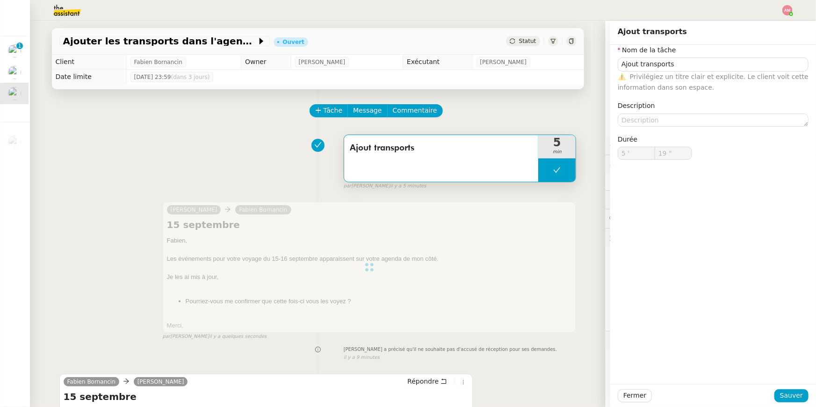
type input "19 ""
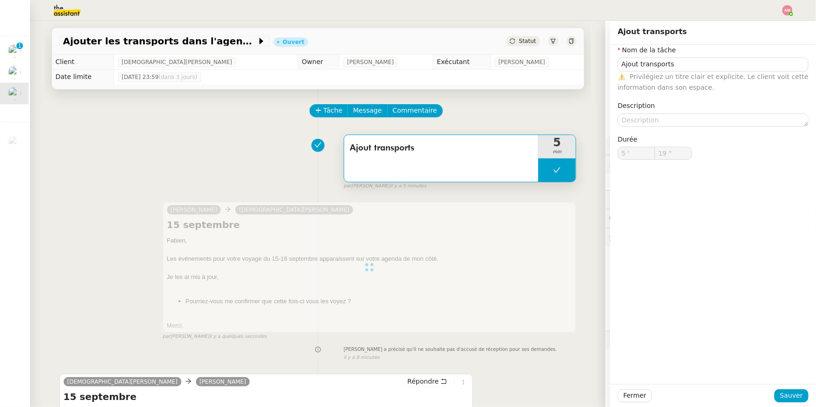
type input "Ajout transports"
type input "5 '"
type input "19 ""
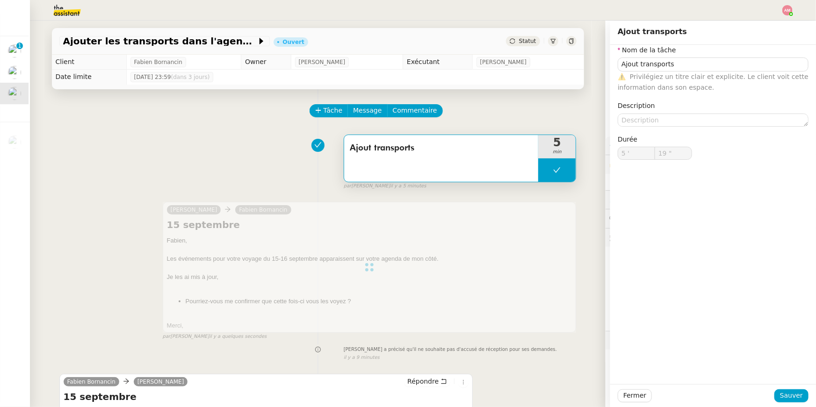
type input "Ajout transports"
type input "5 '"
type input "19 ""
click at [567, 167] on button at bounding box center [556, 170] width 37 height 23
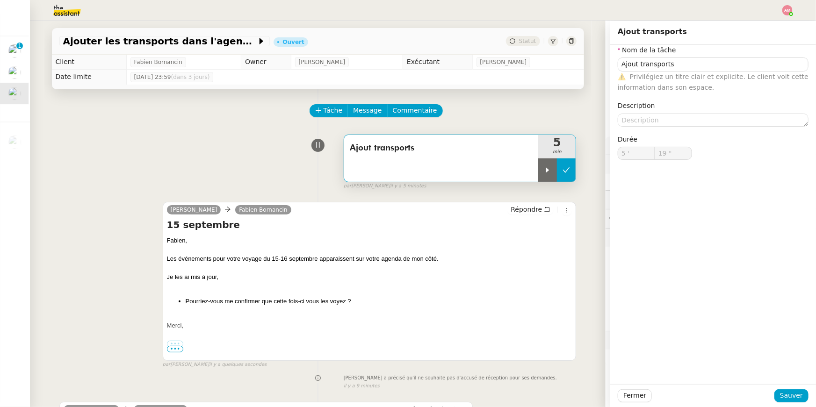
type input "Ajout transports"
type input "5 '"
type input "19 ""
type input "Ajout transports"
type input "5 '"
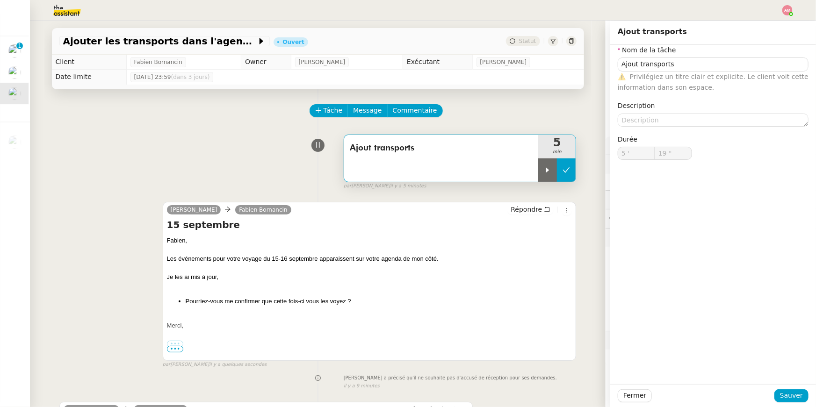
type input "19 ""
type input "Ajout transports"
type input "5 '"
type input "19 ""
type input "Ajout transports"
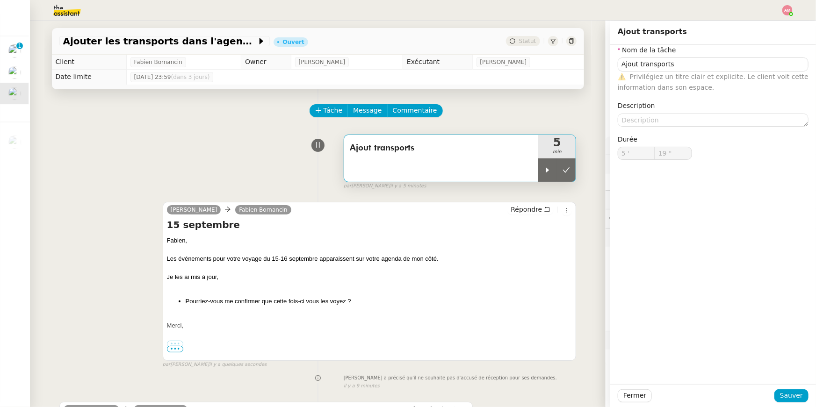
type input "5 '"
type input "19 ""
type input "Ajout transports"
type input "5 '"
type input "19 ""
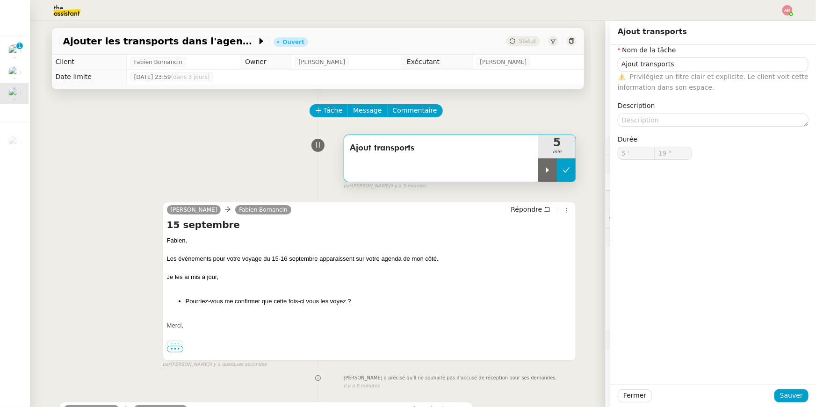
click at [567, 167] on icon at bounding box center [566, 170] width 7 height 7
type input "Ajout transports"
type input "5 '"
type input "19 ""
type input "Ajout transports"
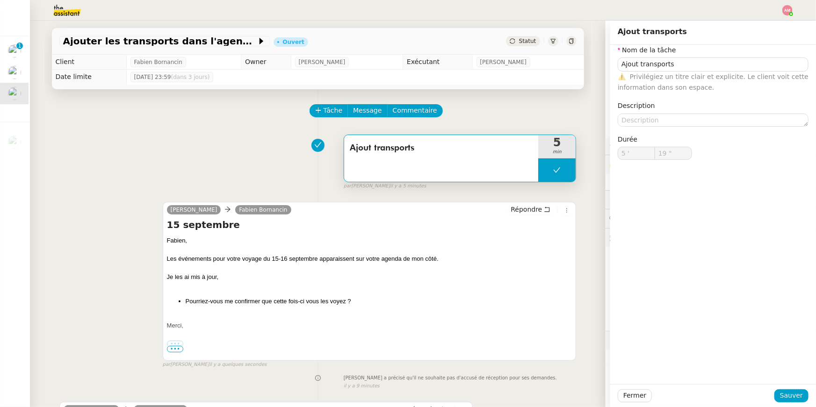
type input "5 '"
type input "19 ""
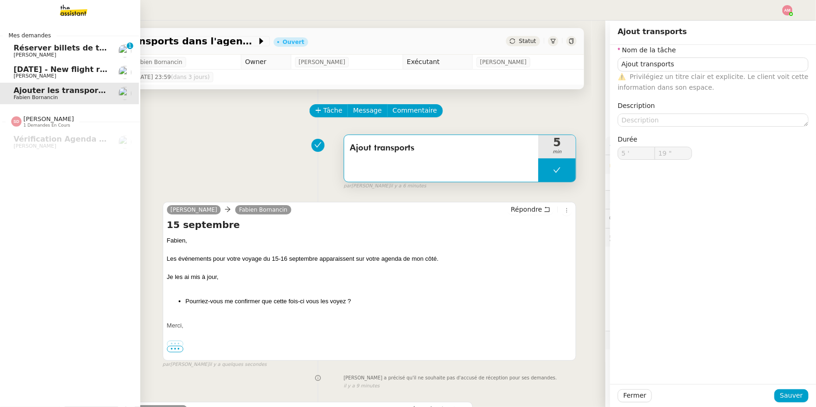
click at [14, 79] on link "27th December 2025 - New flight request - Jasmiina Turunen Louis Frei" at bounding box center [69, 73] width 140 height 22
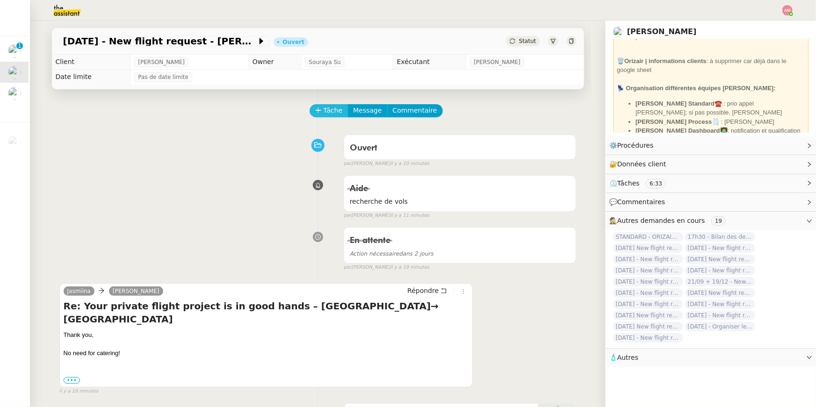
click at [332, 106] on span "Tâche" at bounding box center [333, 110] width 19 height 11
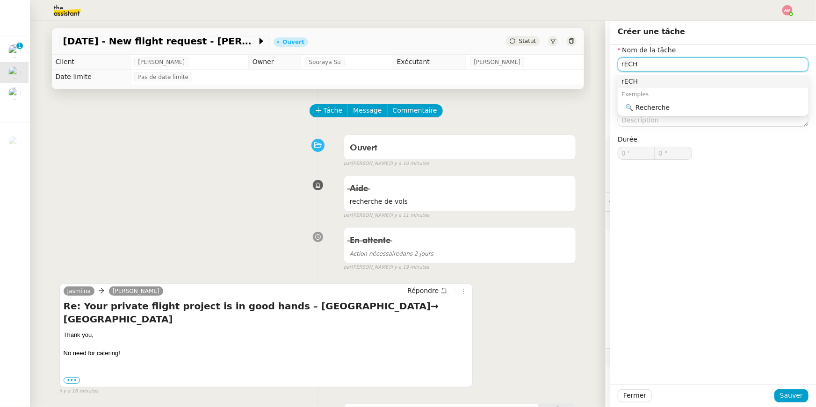
click at [640, 103] on div "🔍 Recherche" at bounding box center [715, 107] width 180 height 8
type input "Recherche devis"
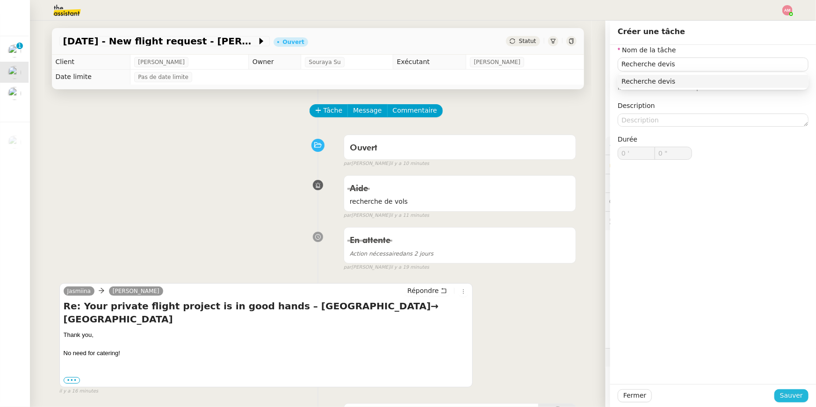
click at [782, 390] on button "Sauver" at bounding box center [792, 396] width 34 height 13
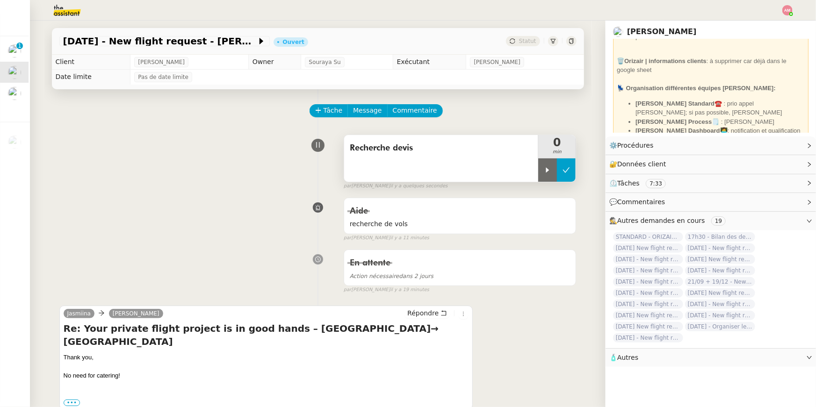
click at [561, 171] on button at bounding box center [566, 170] width 19 height 23
click at [553, 170] on button at bounding box center [556, 170] width 37 height 23
click at [546, 170] on icon at bounding box center [547, 170] width 7 height 7
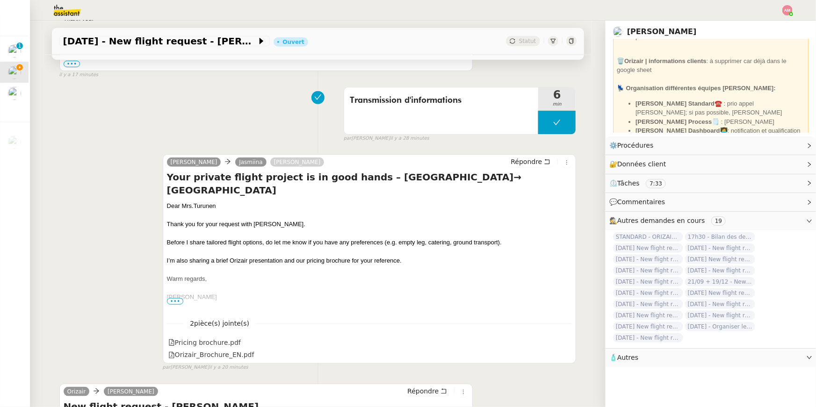
scroll to position [510, 0]
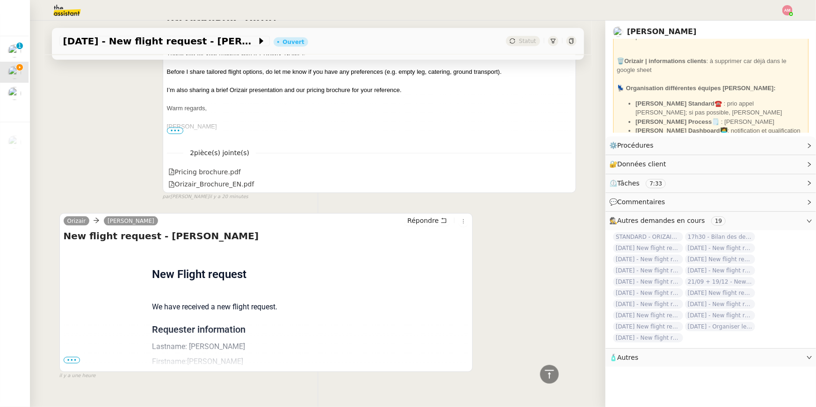
click at [83, 344] on div "Flight request created by Jasmiina Turunen New Flight request We have received …" at bounding box center [267, 401] width 406 height 308
click at [76, 351] on div "Flight request created by Jasmiina Turunen New Flight request We have received …" at bounding box center [267, 401] width 406 height 308
click at [72, 347] on div "Flight request created by Jasmiina Turunen New Flight request We have received …" at bounding box center [267, 401] width 406 height 308
click at [71, 357] on span "•••" at bounding box center [72, 360] width 17 height 7
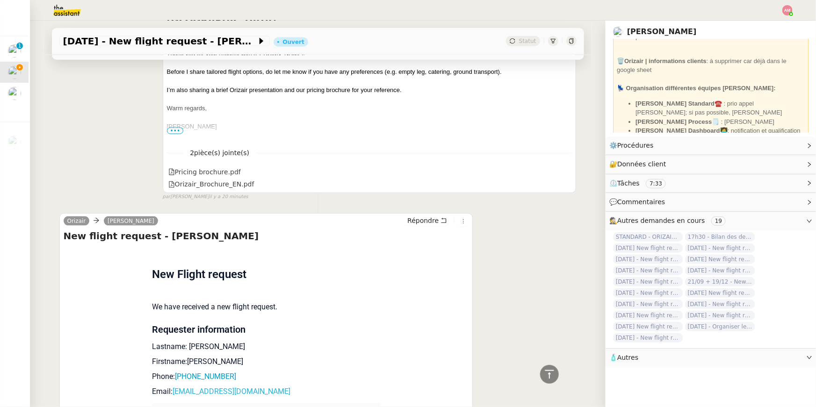
scroll to position [696, 0]
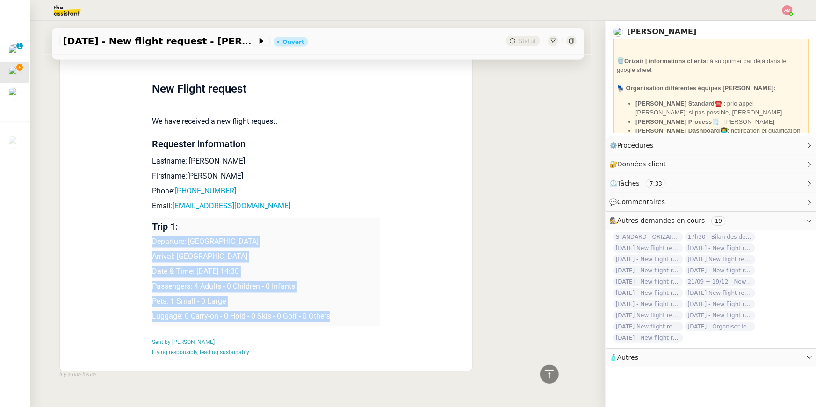
drag, startPoint x: 348, startPoint y: 301, endPoint x: 355, endPoint y: 212, distance: 88.7
click at [355, 218] on td "Trip 1: Departure: Helsinki Vantaa Airport Arrival: Lugano Airport Date & Time:…" at bounding box center [266, 272] width 228 height 109
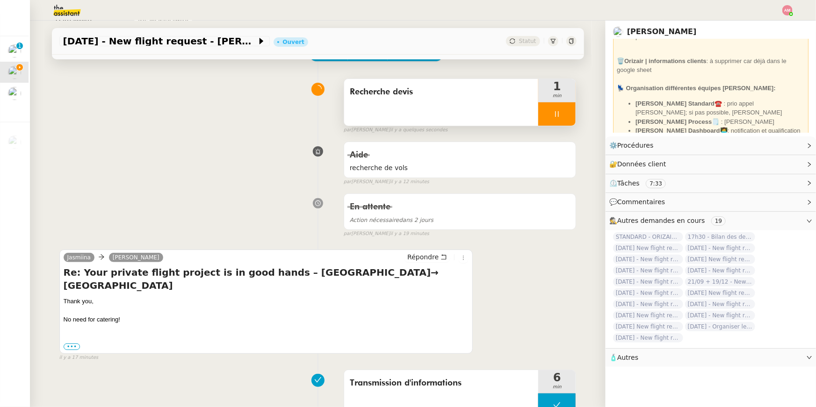
scroll to position [0, 0]
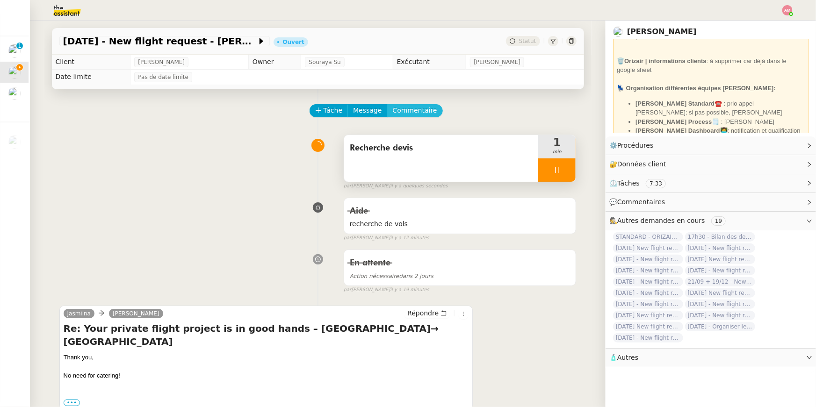
click at [400, 112] on span "Commentaire" at bounding box center [415, 110] width 44 height 11
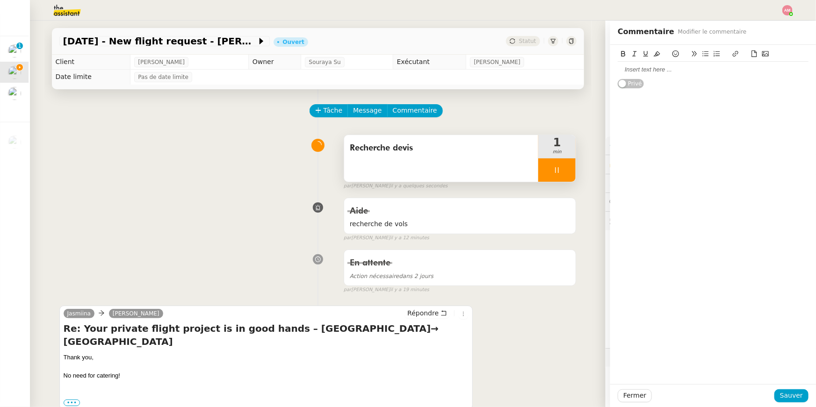
click at [643, 68] on div at bounding box center [713, 69] width 191 height 8
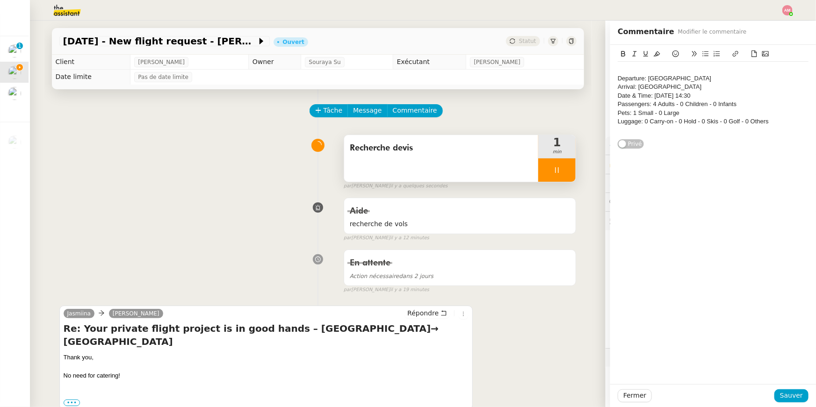
click at [619, 80] on div "Departure: Helsinki Vantaa Airport" at bounding box center [713, 78] width 191 height 8
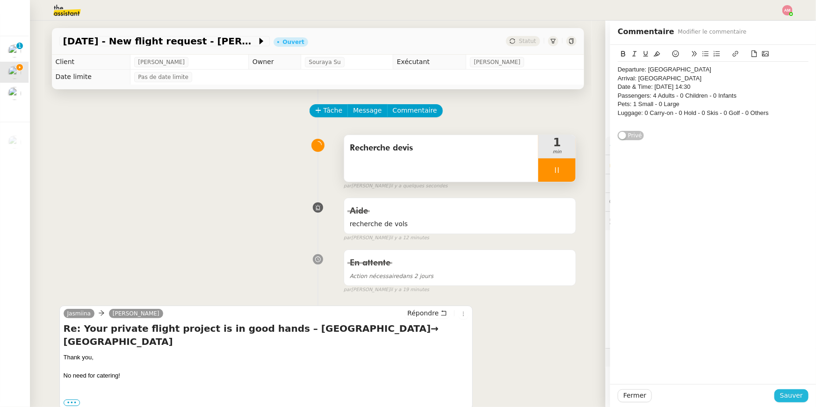
click at [789, 397] on span "Sauver" at bounding box center [791, 396] width 23 height 11
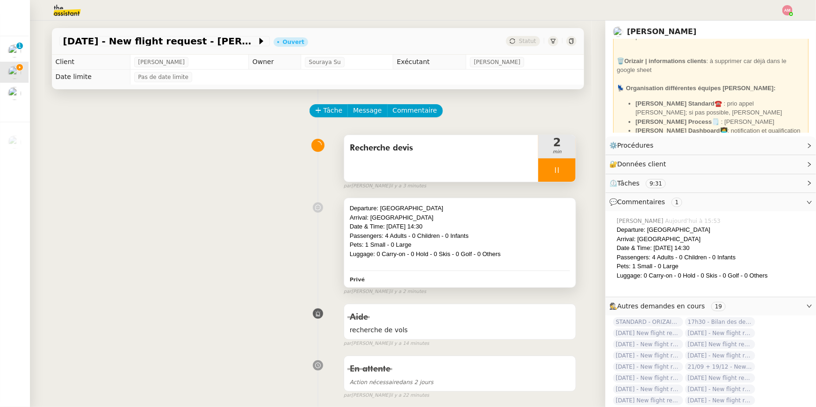
click at [403, 235] on div "Passengers: 4 Adults - 0 Children - 0 Infants" at bounding box center [460, 236] width 221 height 9
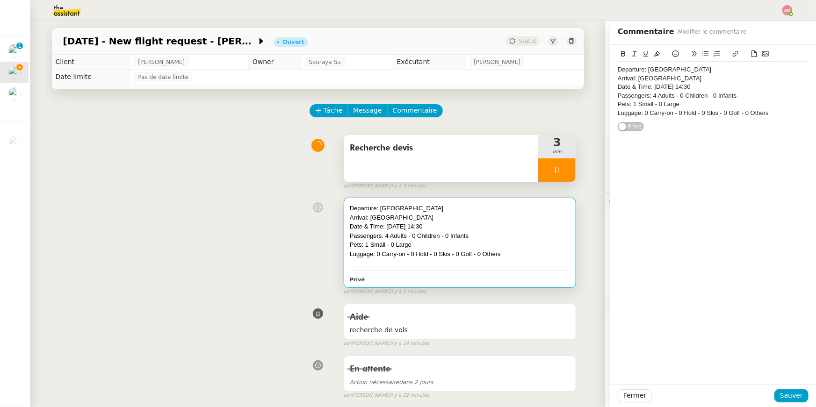
click at [621, 70] on div "Departure: Helsinki Vantaa Airport" at bounding box center [713, 69] width 191 height 8
click at [620, 70] on div "Departure: Helsinki Vantaa Airport" at bounding box center [713, 69] width 191 height 8
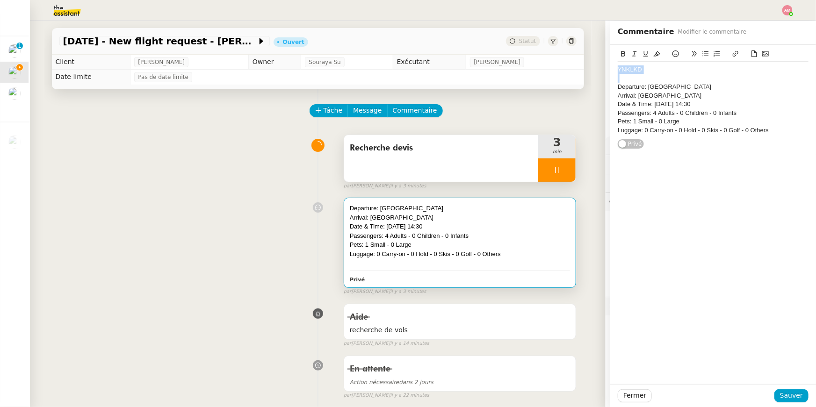
drag, startPoint x: 651, startPoint y: 75, endPoint x: 601, endPoint y: 67, distance: 50.6
click at [601, 67] on app-ticket "27th December 2025 - New flight request - Jasmiina Turunen Ouvert Statut Client…" at bounding box center [423, 214] width 786 height 387
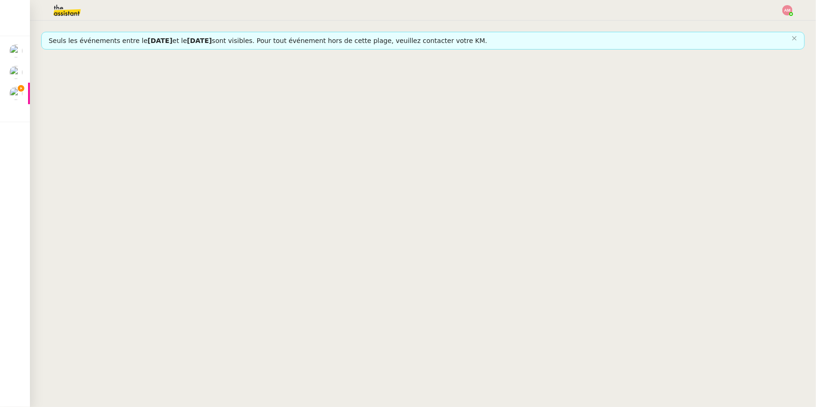
click at [589, 325] on nz-content "Seuls les événements entre le 01/08/2025 et le 01/04/2026 sont visibles. Pour t…" at bounding box center [423, 214] width 764 height 387
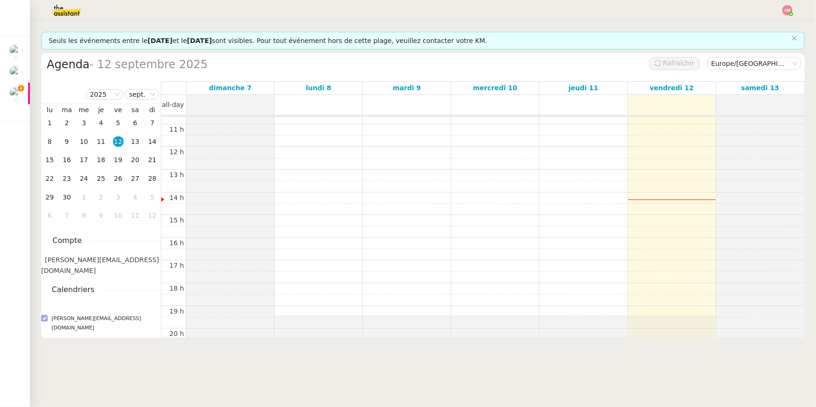
scroll to position [245, 0]
click at [680, 240] on div "00 h 01 h 02 h 03 h 04 h 05 h 06 h 07 h 08 h 09 h 10 h 11 h 12 h 13 h 14 h 15 h…" at bounding box center [482, 145] width 643 height 546
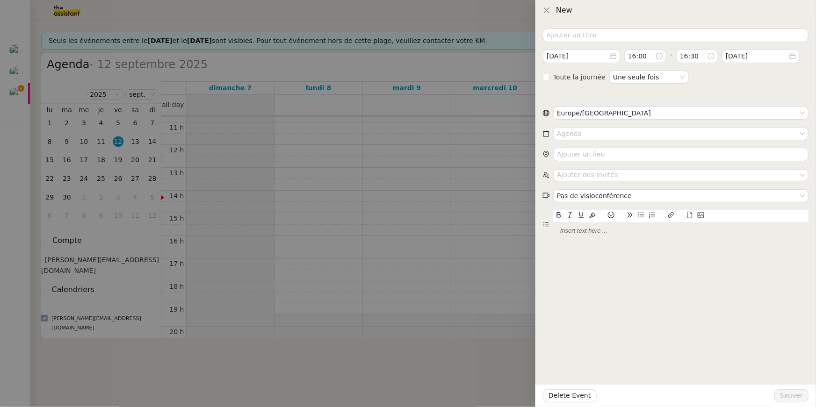
click at [525, 230] on div at bounding box center [408, 203] width 816 height 407
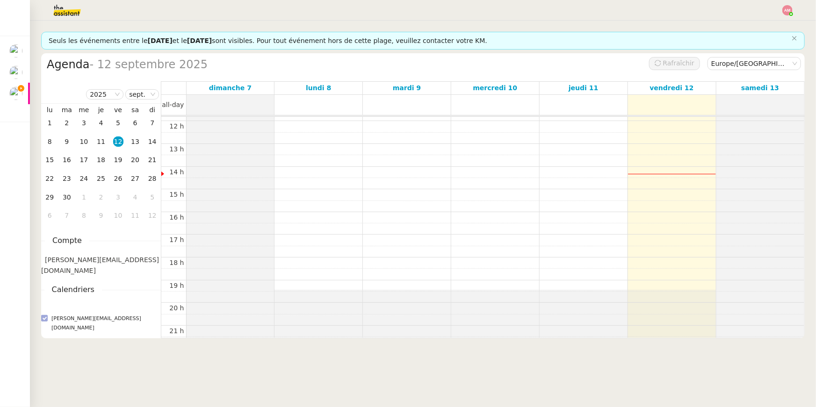
scroll to position [268, 0]
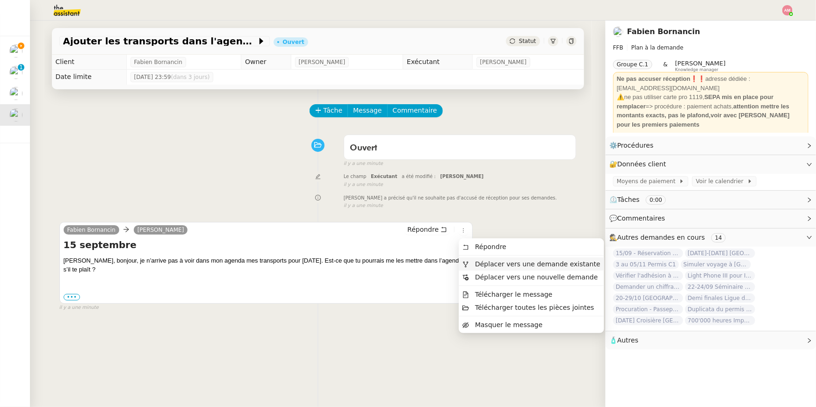
click at [484, 259] on li "Déplacer vers une demande existante" at bounding box center [531, 264] width 145 height 13
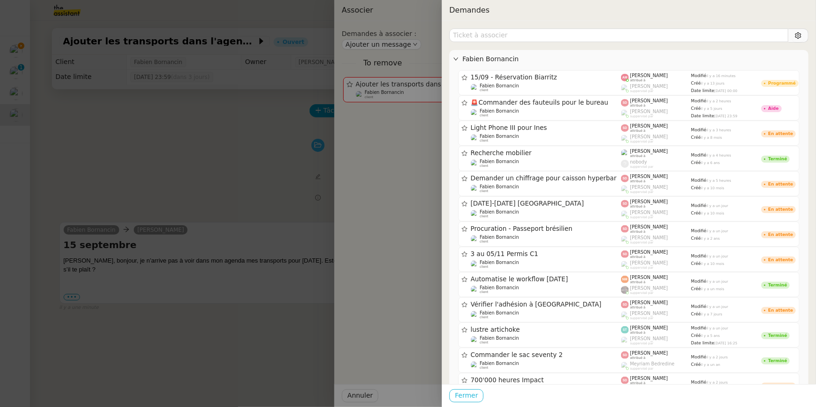
click at [476, 396] on span "Fermer" at bounding box center [466, 396] width 23 height 11
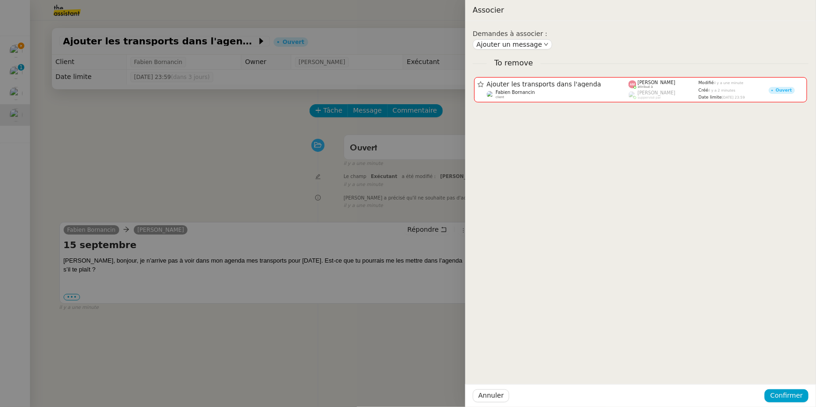
click at [310, 355] on div at bounding box center [408, 203] width 816 height 407
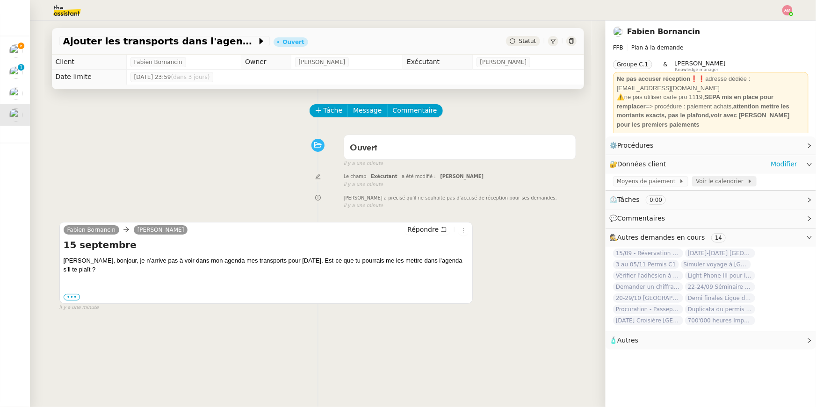
click at [711, 184] on span "Voir le calendrier" at bounding box center [721, 181] width 51 height 9
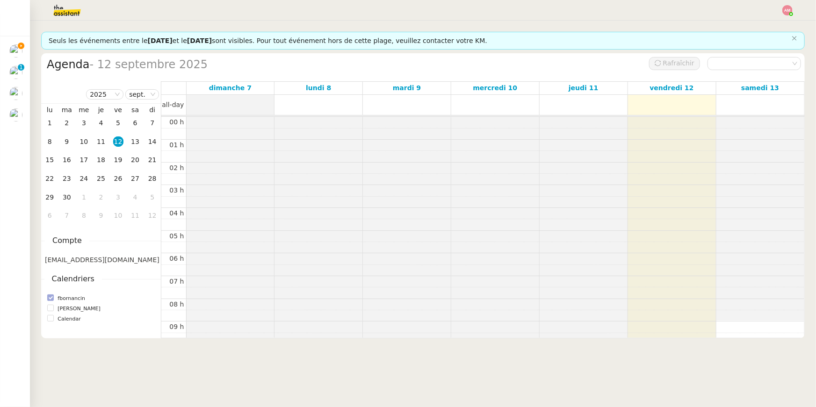
scroll to position [136, 0]
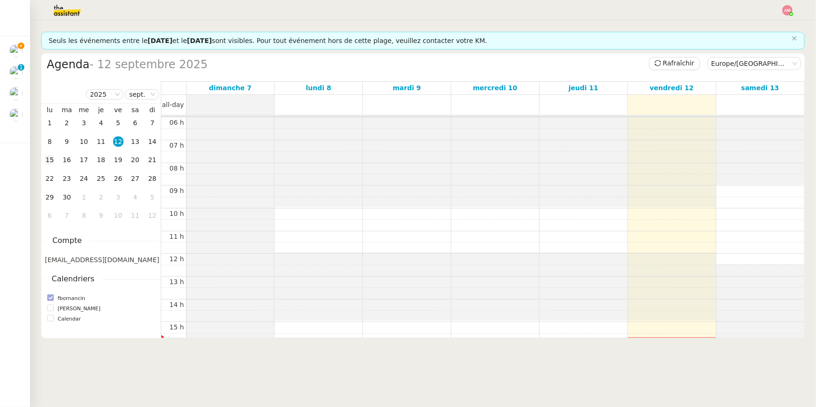
click at [49, 162] on div "15" at bounding box center [49, 160] width 10 height 10
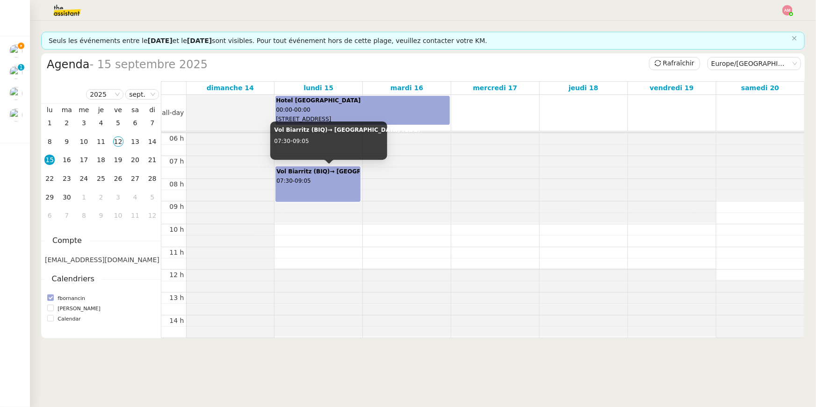
click at [315, 173] on b "Vol Biarritz (BIQ)→ Paris (CDG)" at bounding box center [349, 171] width 146 height 7
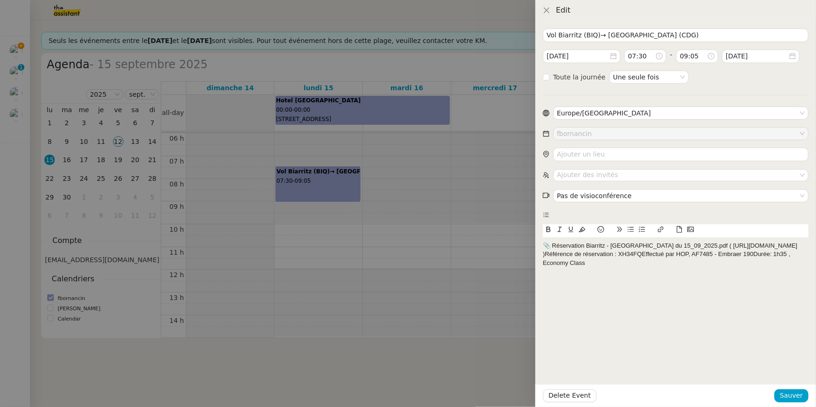
click at [588, 131] on nz-select-item "fbornancin" at bounding box center [681, 134] width 248 height 12
click at [579, 156] on input "search" at bounding box center [680, 155] width 255 height 14
click at [580, 176] on nz-select-top-control "Ajouter des invités" at bounding box center [680, 175] width 255 height 12
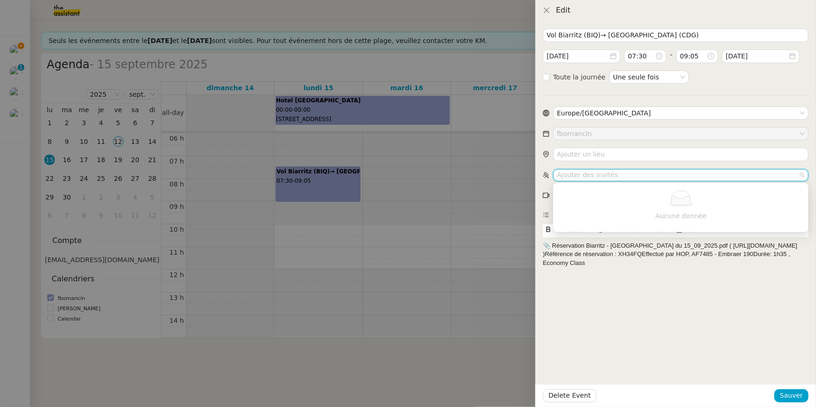
click at [370, 118] on div at bounding box center [408, 203] width 816 height 407
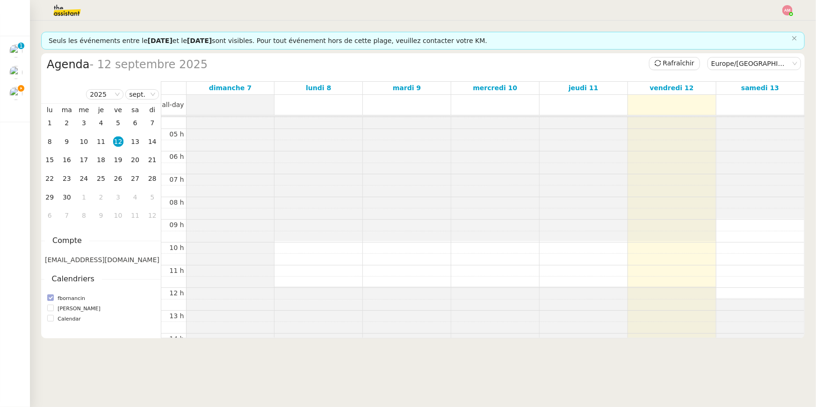
scroll to position [323, 0]
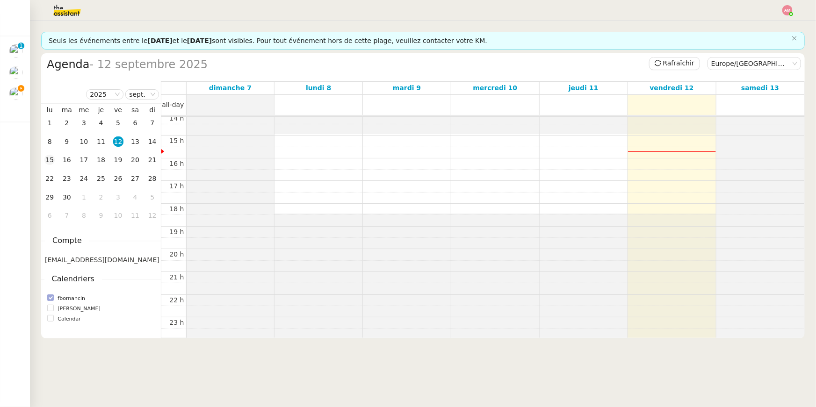
click at [49, 157] on div "15" at bounding box center [49, 160] width 10 height 10
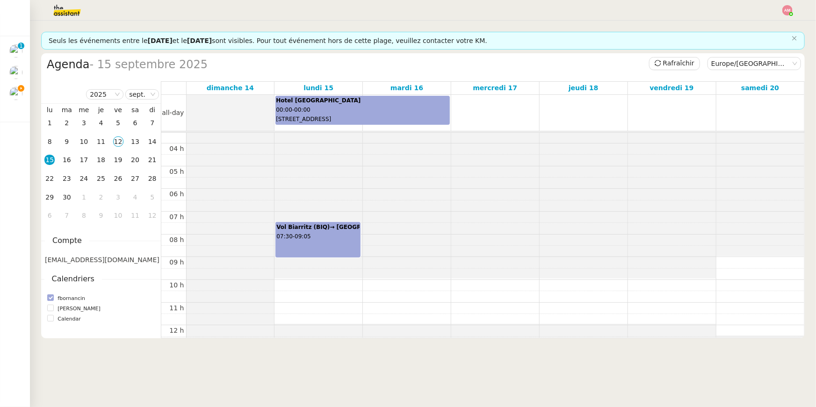
scroll to position [106, 0]
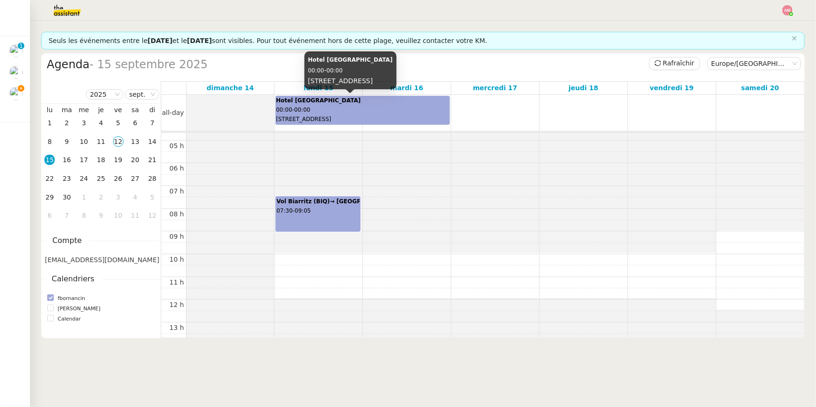
click at [300, 118] on span "[STREET_ADDRESS]" at bounding box center [303, 119] width 55 height 7
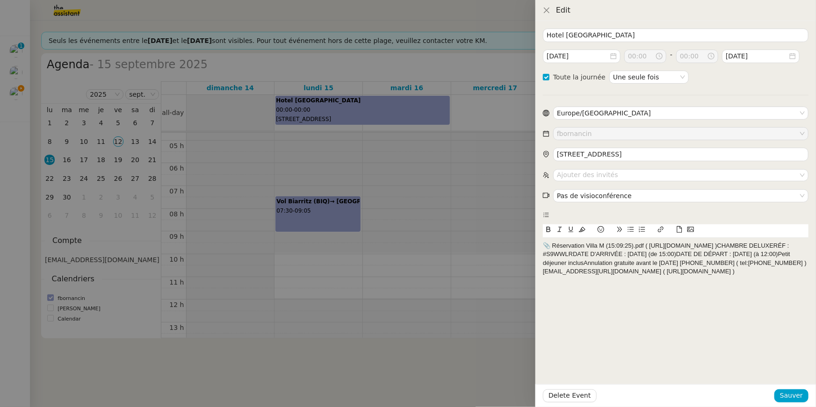
click at [599, 132] on nz-select-item "fbornancin" at bounding box center [681, 134] width 248 height 12
click at [591, 172] on nz-select-top-control "Ajouter des invités" at bounding box center [680, 175] width 255 height 12
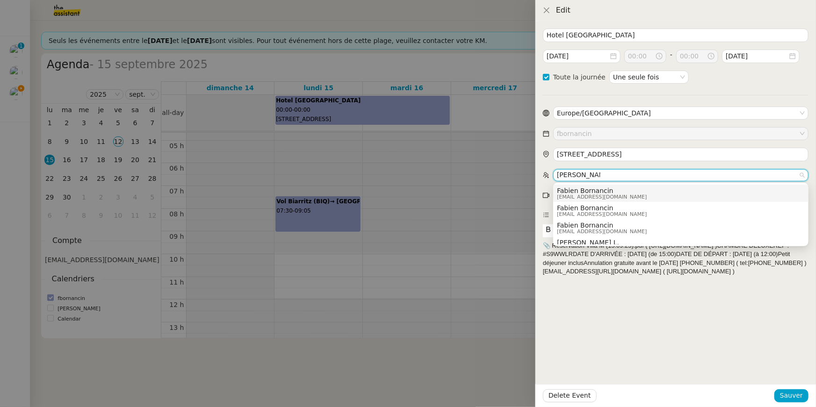
type input "[PERSON_NAME]"
click at [588, 192] on span "Fabien Bornancin" at bounding box center [602, 190] width 90 height 7
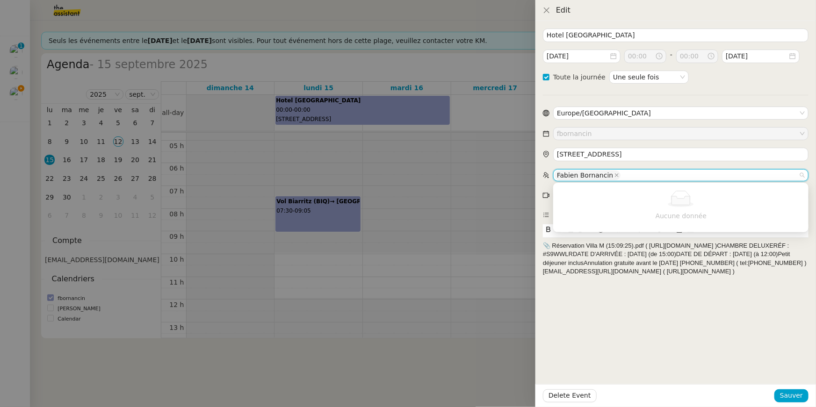
click at [576, 128] on nz-select-item "fbornancin" at bounding box center [681, 134] width 248 height 12
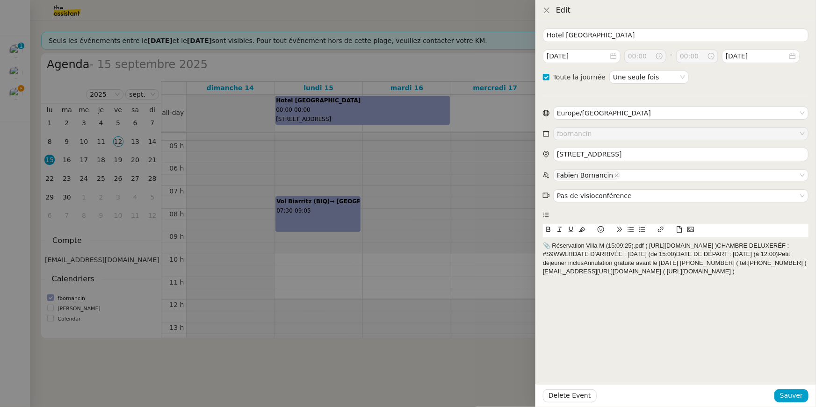
click at [117, 254] on div at bounding box center [408, 203] width 816 height 407
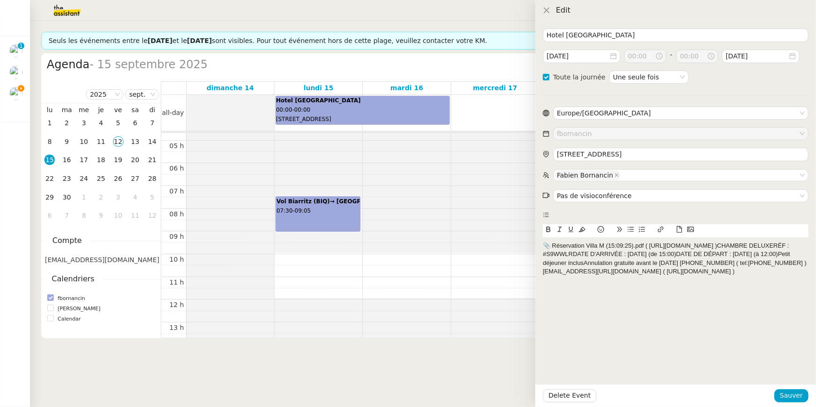
checkbox input "false"
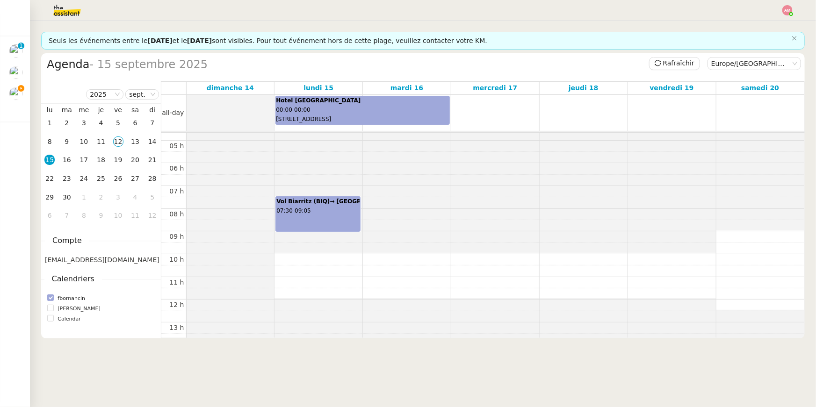
click at [293, 112] on div "Hotel Villa M 00:00 - 00:00 [STREET_ADDRESS]" at bounding box center [363, 110] width 174 height 28
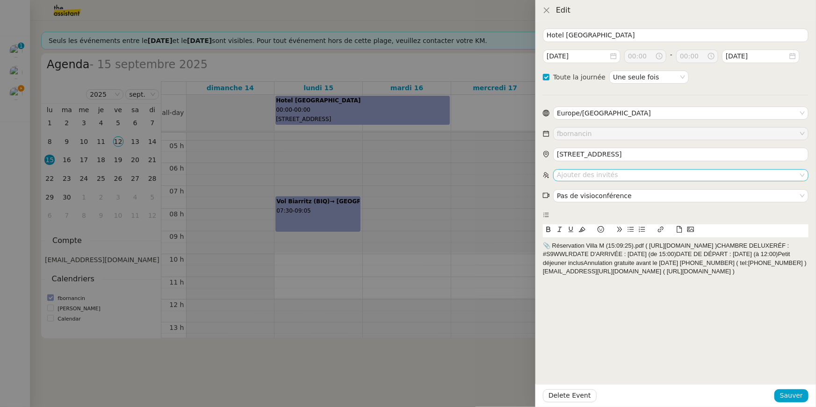
click at [628, 174] on nz-select-top-control "Ajouter des invités" at bounding box center [680, 175] width 255 height 12
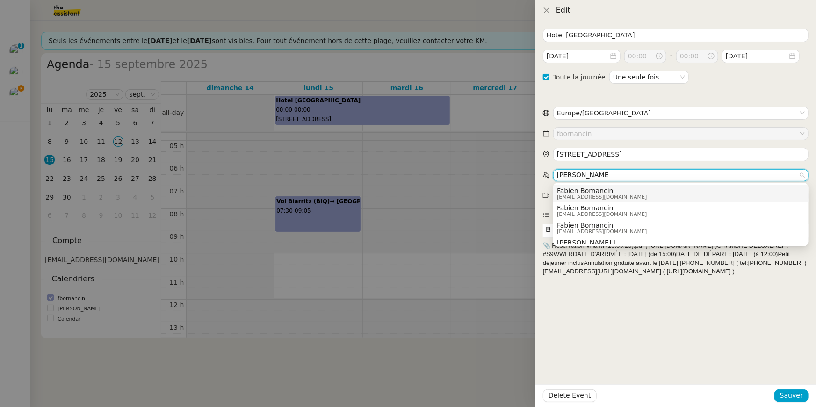
type input "fabien bornancin"
click at [619, 189] on div "Fabien Bornancin fbornancin@gmail.com" at bounding box center [605, 193] width 97 height 13
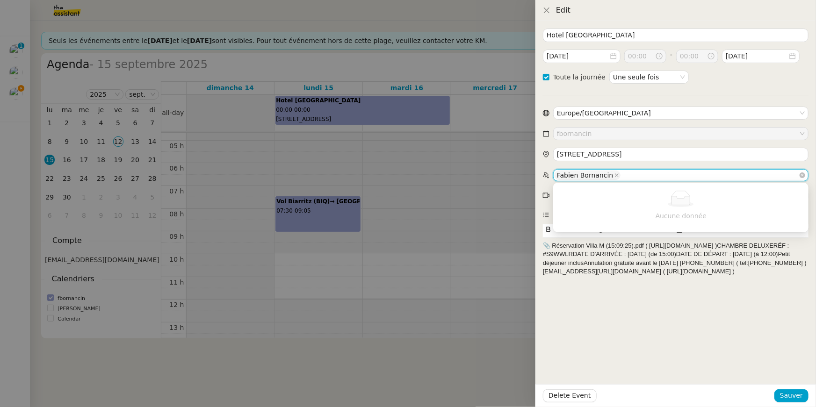
click at [625, 171] on nz-select-top-control "Fabien Bornancin" at bounding box center [680, 175] width 255 height 12
click at [791, 396] on span "Sauver" at bounding box center [791, 396] width 23 height 11
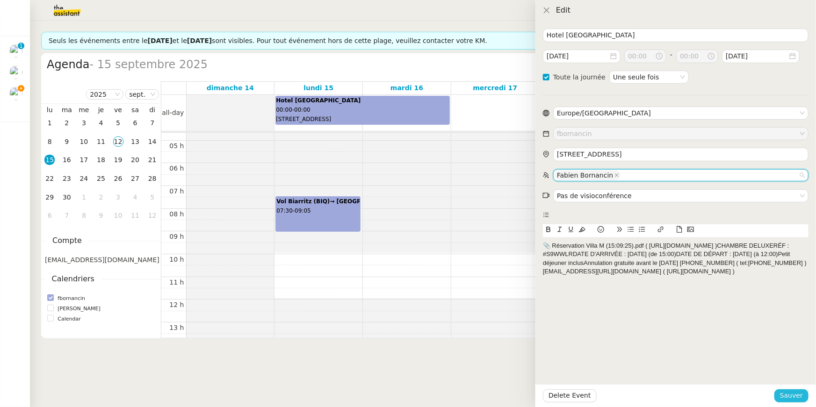
checkbox input "false"
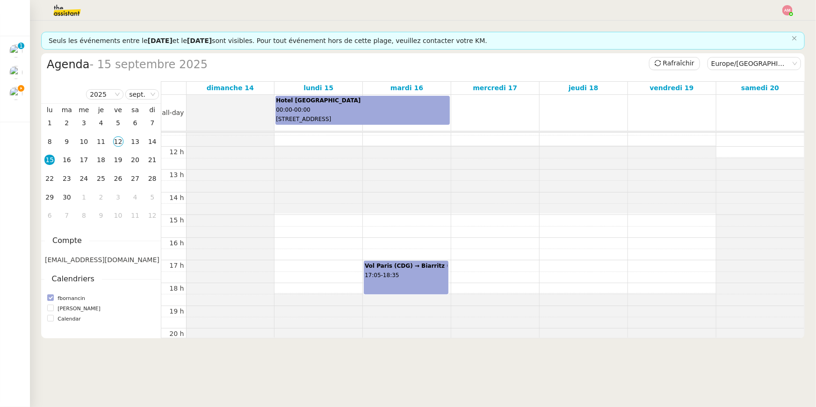
scroll to position [182, 0]
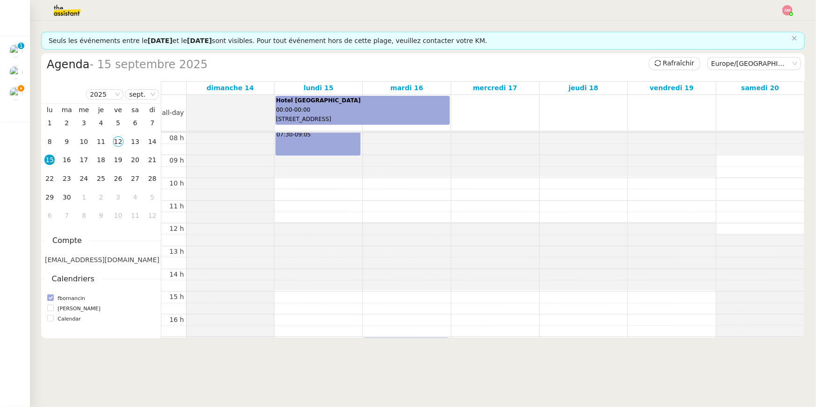
click at [303, 148] on div "Vol Biarritz (BIQ)→ [GEOGRAPHIC_DATA] (CDG) 07:30 - 09:05" at bounding box center [318, 138] width 84 height 35
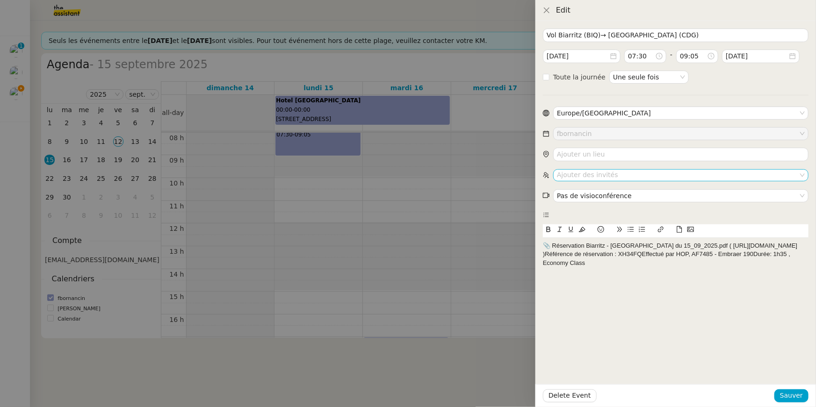
click at [595, 171] on nz-select-top-control "Ajouter des invités" at bounding box center [680, 175] width 255 height 12
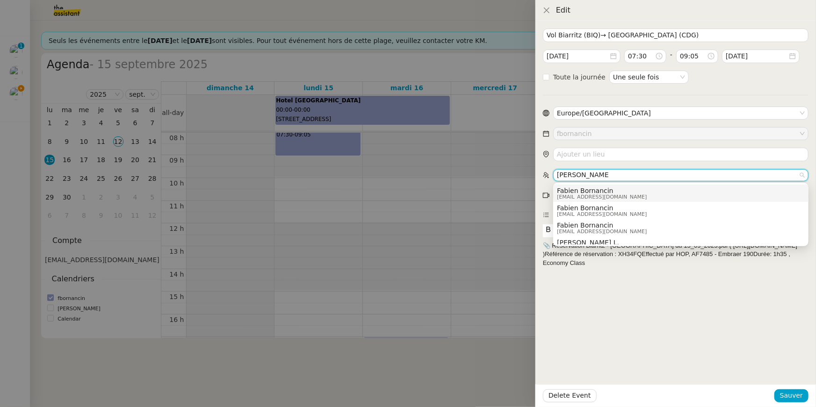
type input "fabien bornancin"
click at [595, 187] on span "Fabien Bornancin" at bounding box center [602, 190] width 90 height 7
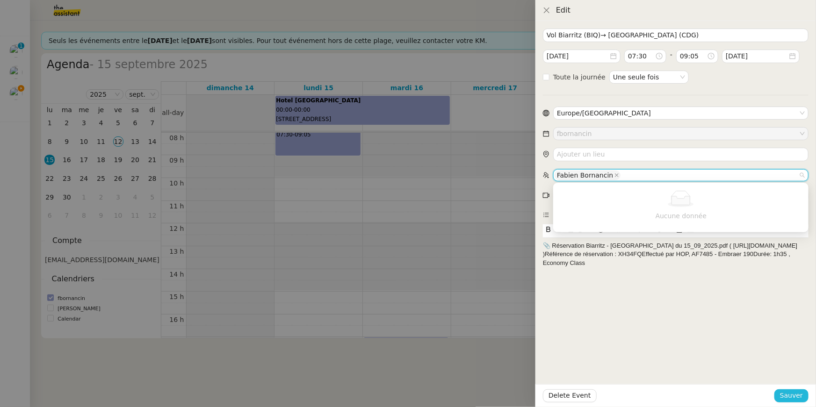
click at [791, 391] on span "Sauver" at bounding box center [791, 396] width 23 height 11
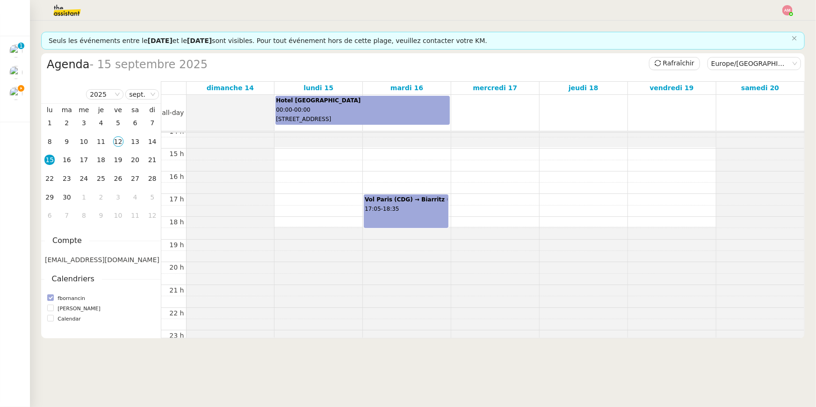
scroll to position [313, 0]
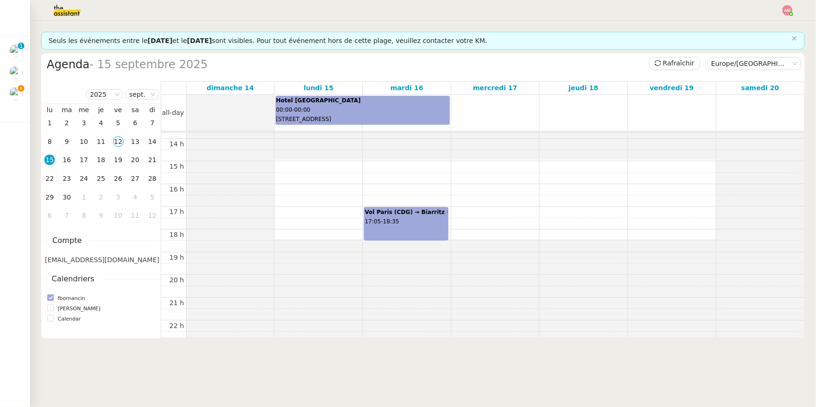
click at [425, 228] on div "Vol Paris (CDG) → Biarritz (BIQ) 17:05 - 18:35" at bounding box center [406, 222] width 83 height 28
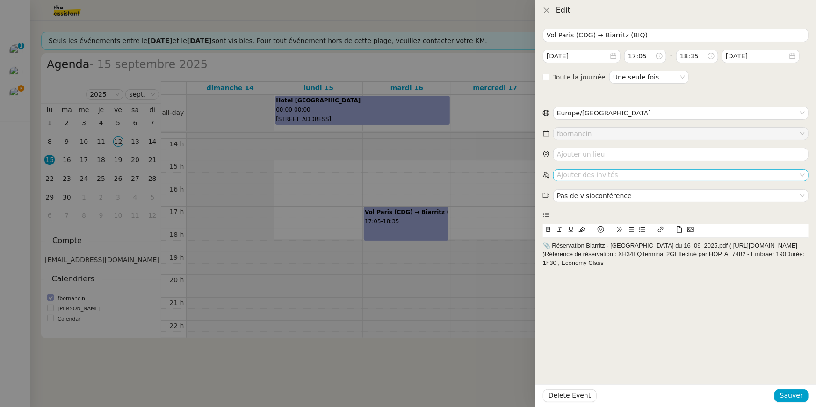
click at [582, 178] on nz-select-top-control "Ajouter des invités" at bounding box center [680, 175] width 255 height 12
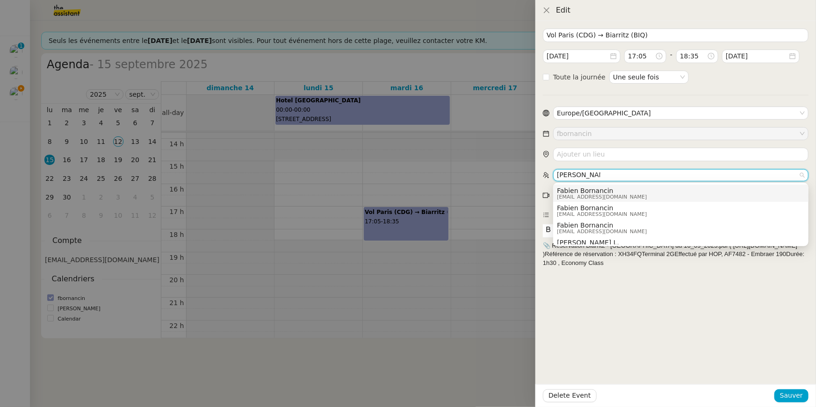
type input "fabien bornan"
click at [577, 195] on span "[EMAIL_ADDRESS][DOMAIN_NAME]" at bounding box center [602, 197] width 90 height 5
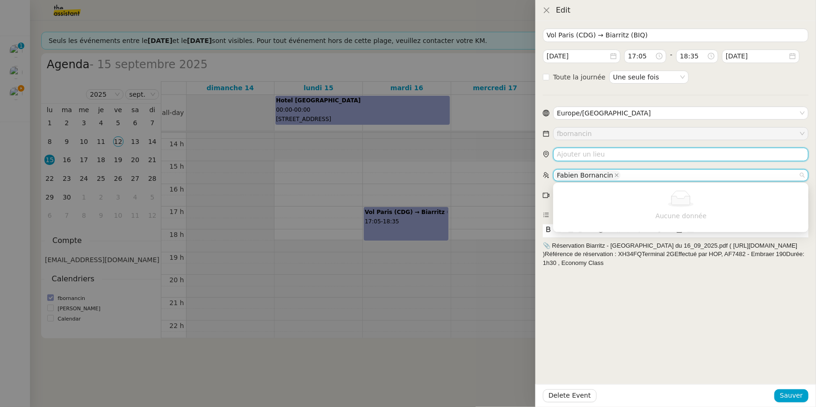
click at [606, 160] on input "search" at bounding box center [680, 155] width 255 height 14
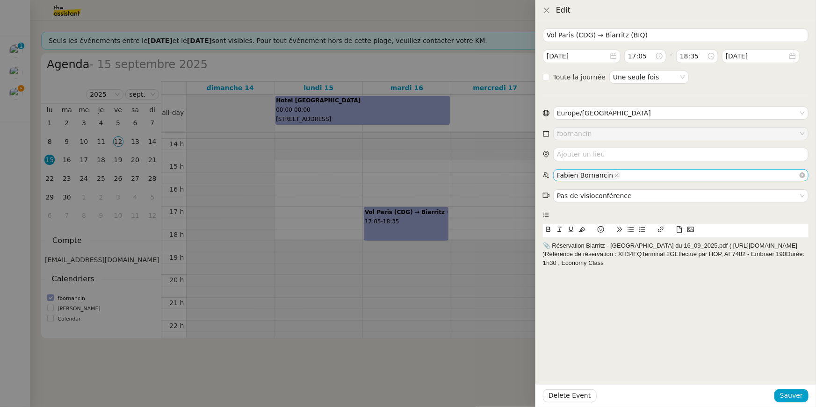
click at [598, 173] on div "Fabien Bornancin" at bounding box center [585, 175] width 57 height 8
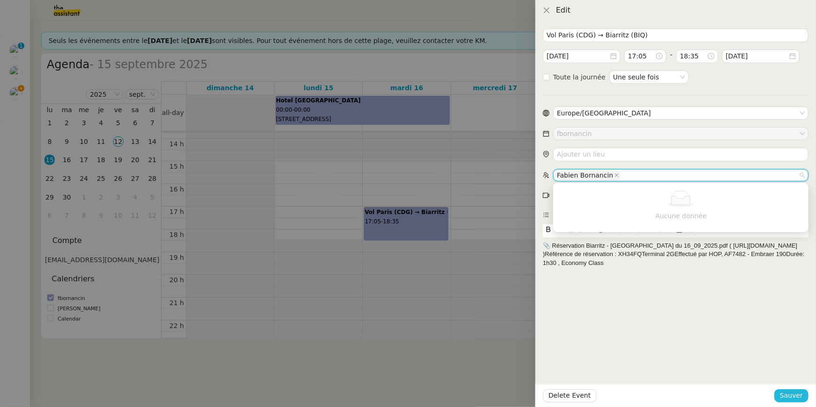
click at [784, 396] on span "Sauver" at bounding box center [791, 396] width 23 height 11
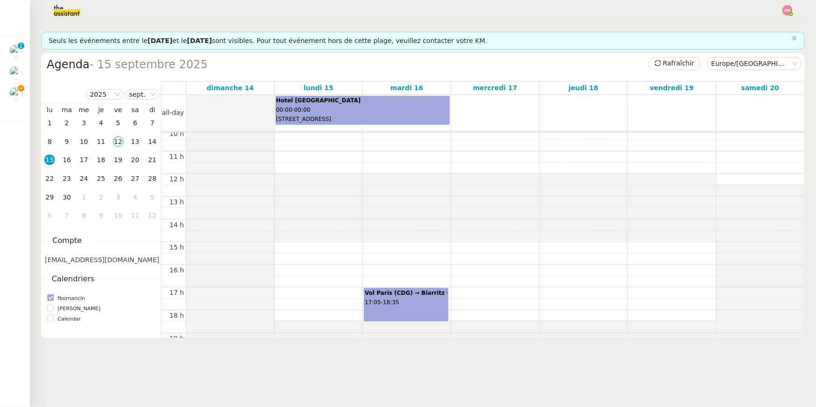
scroll to position [147, 0]
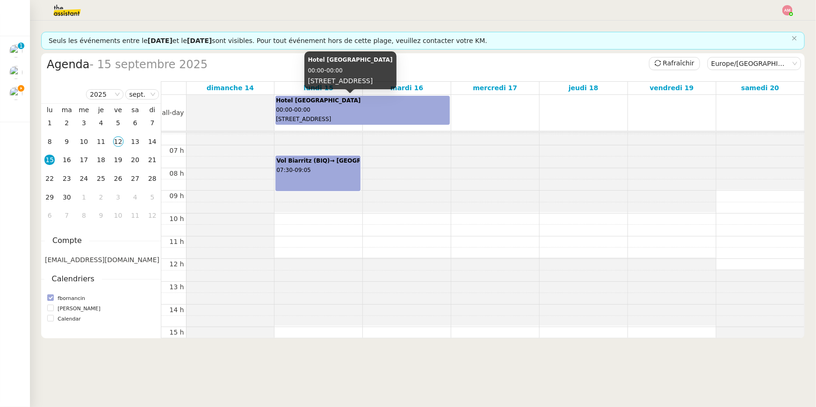
click at [350, 105] on div "Hotel Villa M 00:00 - 00:00 [STREET_ADDRESS]" at bounding box center [363, 110] width 174 height 28
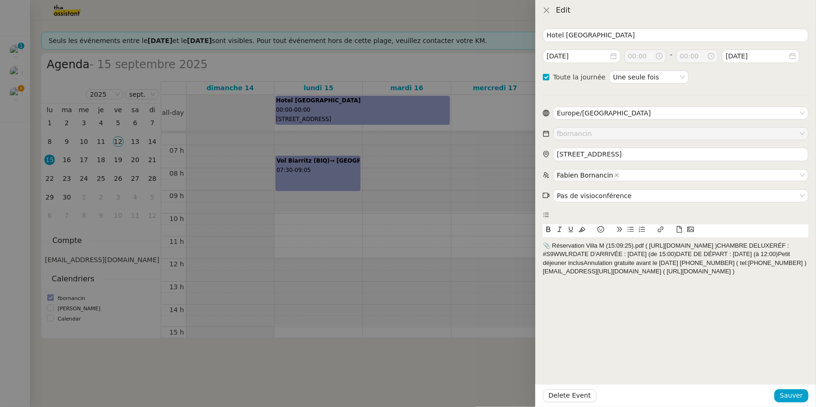
click at [340, 133] on div at bounding box center [408, 203] width 816 height 407
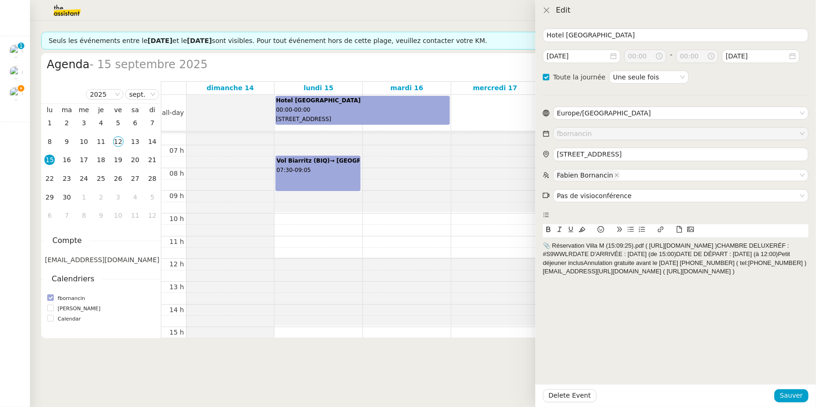
checkbox input "false"
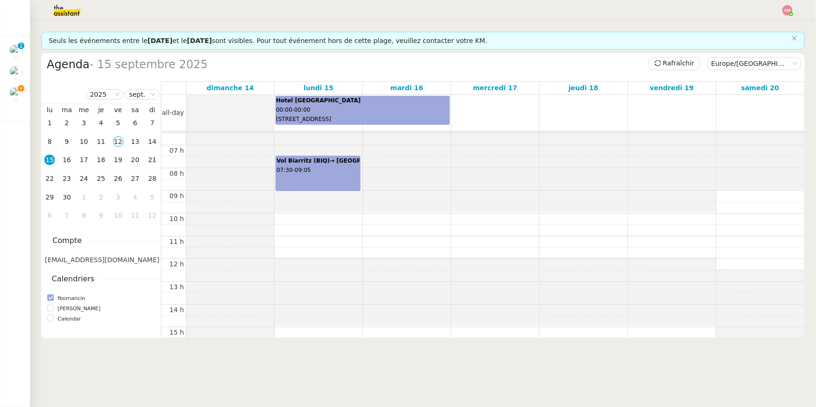
click at [332, 158] on b "Vol Biarritz (BIQ)→ [GEOGRAPHIC_DATA] (CDG)" at bounding box center [349, 161] width 146 height 7
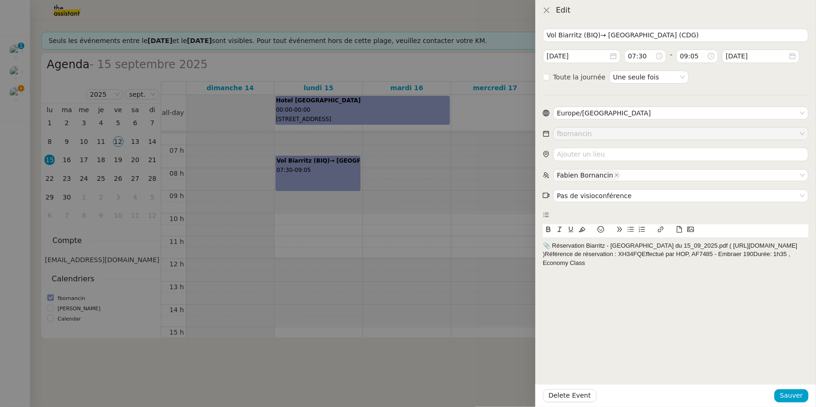
click at [455, 241] on div at bounding box center [408, 203] width 816 height 407
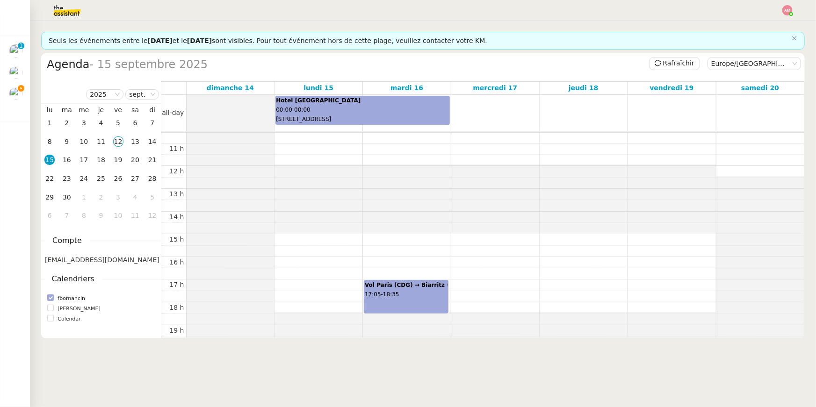
scroll to position [245, 0]
click at [444, 288] on div "Vol Paris (CDG) → Biarritz (BIQ) 17:05 - 18:35" at bounding box center [406, 290] width 83 height 28
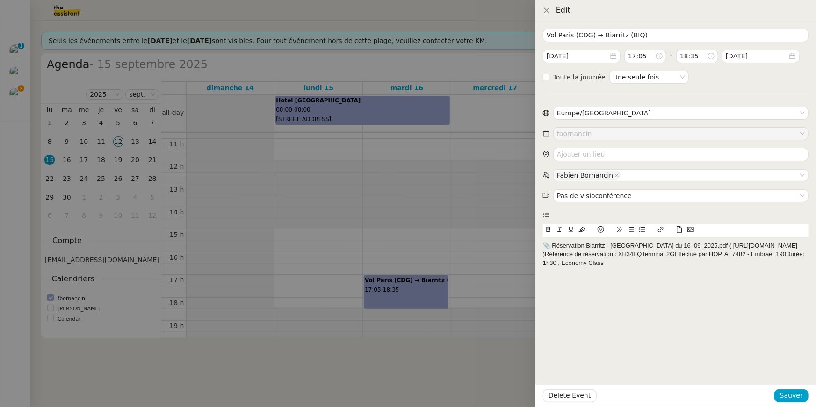
click at [614, 245] on div "📎 Réservation Biarritz - [GEOGRAPHIC_DATA] du 16_09_2025.pdf ( [URL][DOMAIN_NA…" at bounding box center [676, 255] width 266 height 26
click at [602, 260] on div "📎 Réservation Biarritz - [GEOGRAPHIC_DATA] du 16_09_2025.pdf ( [URL][DOMAIN_NA…" at bounding box center [676, 255] width 266 height 26
click at [510, 359] on div at bounding box center [408, 203] width 816 height 407
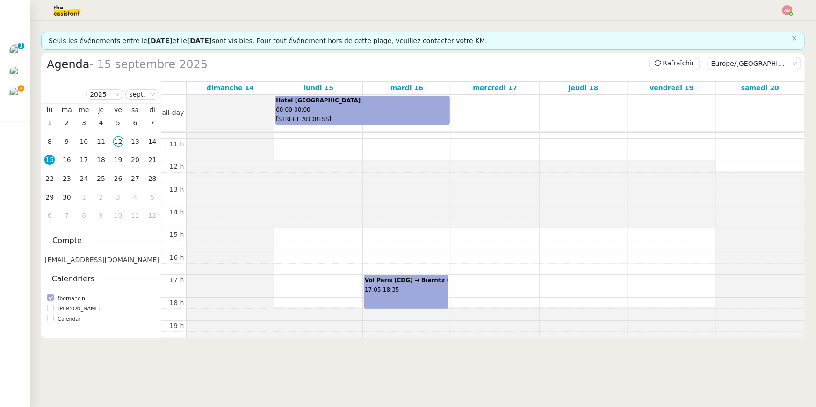
scroll to position [129, 0]
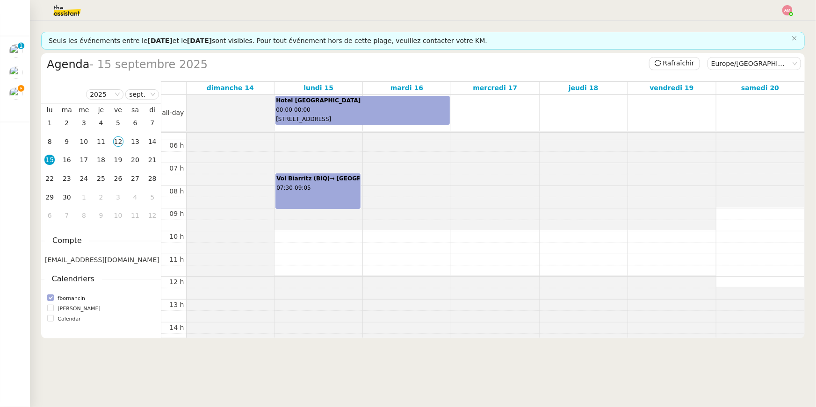
click at [316, 199] on div "Vol Biarritz (BIQ)→ Paris (CDG) 07:30 - 09:05" at bounding box center [317, 188] width 83 height 28
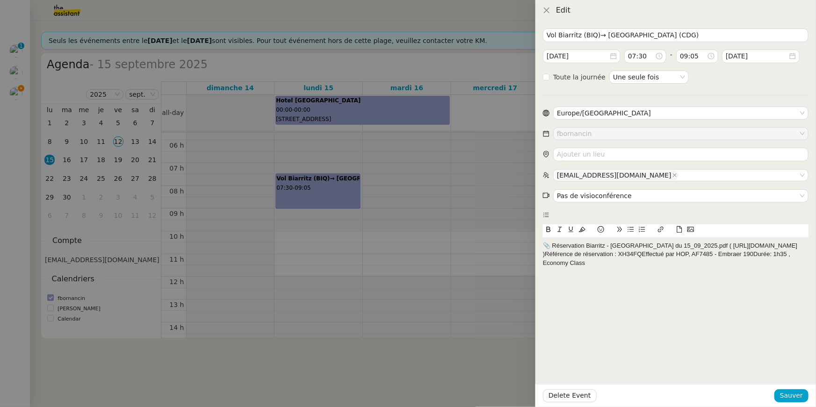
click at [563, 244] on div "📎 Réservation Biarritz - Paris du 15_09_2025.pdf ( https://dashboard.theassist…" at bounding box center [676, 255] width 266 height 26
click at [501, 265] on div at bounding box center [408, 203] width 816 height 407
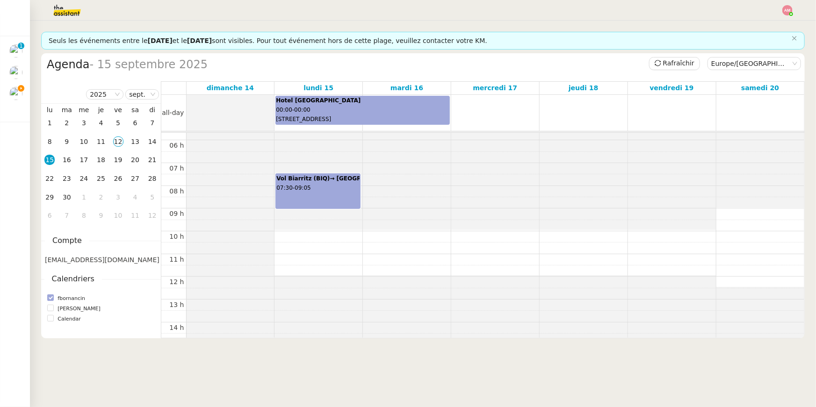
scroll to position [338, 0]
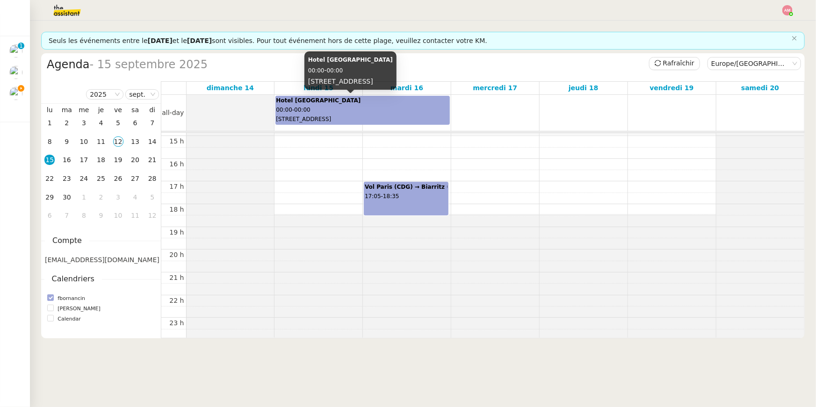
click at [348, 104] on div "Hotel Villa M 00:00 - 00:00 24-30 Boulevard Pasteur, 75015 Paris, Paris, France" at bounding box center [363, 110] width 174 height 28
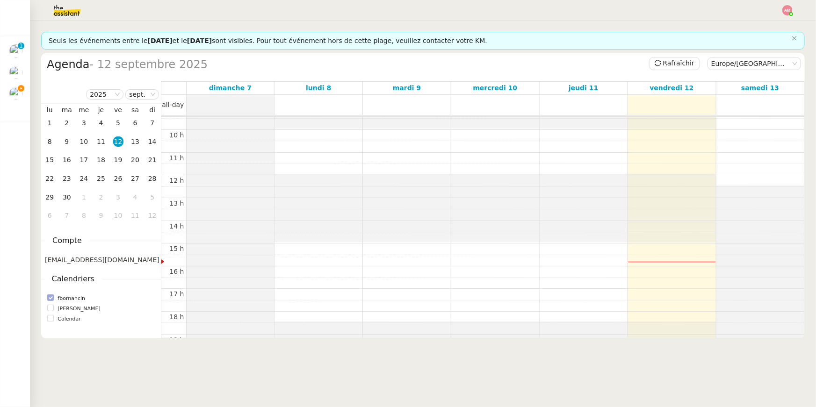
scroll to position [217, 0]
click at [51, 161] on div "15" at bounding box center [49, 160] width 10 height 10
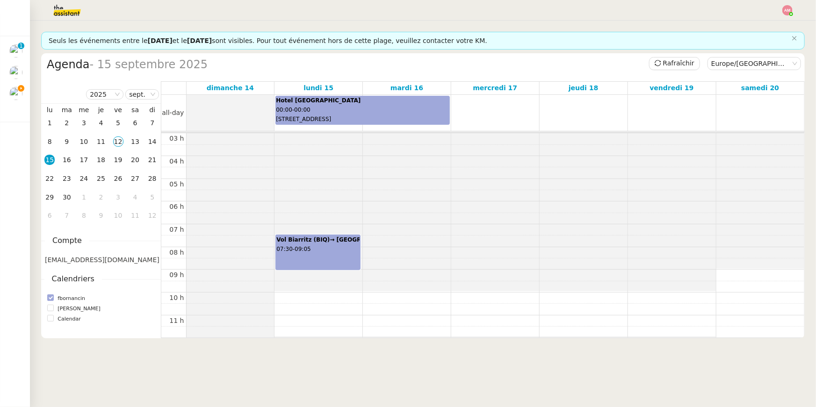
scroll to position [0, 0]
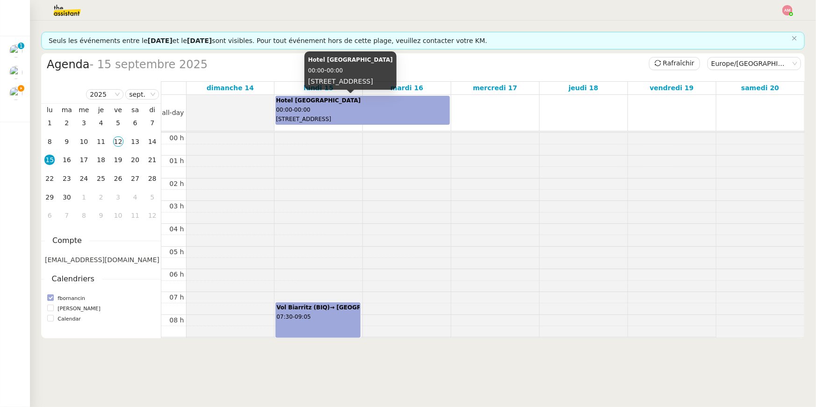
click at [312, 113] on div "Hotel Villa M 00:00 - 00:00 [STREET_ADDRESS]" at bounding box center [363, 110] width 174 height 28
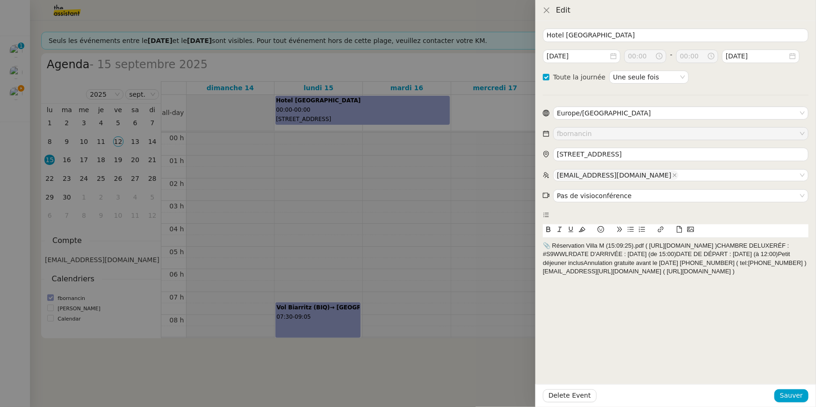
click at [329, 324] on div at bounding box center [408, 203] width 816 height 407
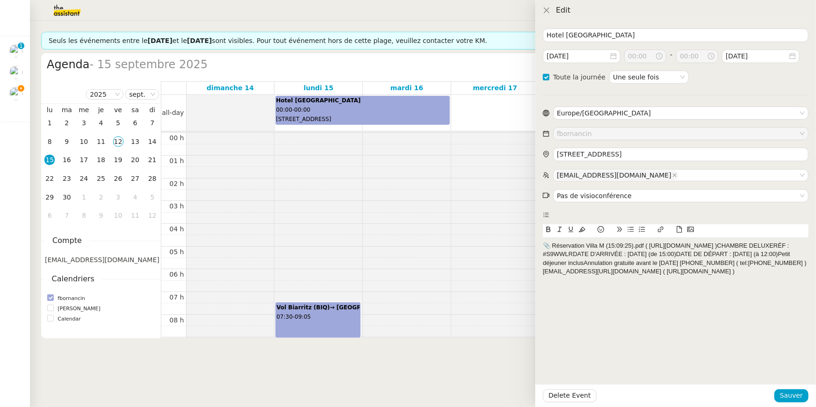
checkbox input "false"
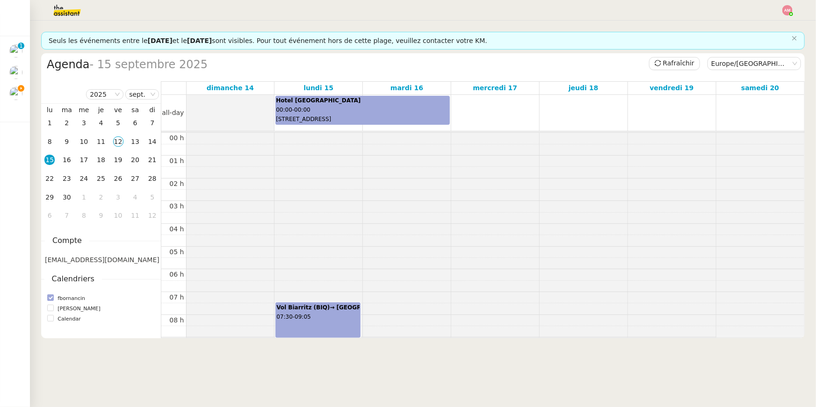
click at [329, 324] on div "Vol Biarritz (BIQ)→ [GEOGRAPHIC_DATA] (CDG) 07:30 - 09:05" at bounding box center [317, 318] width 83 height 28
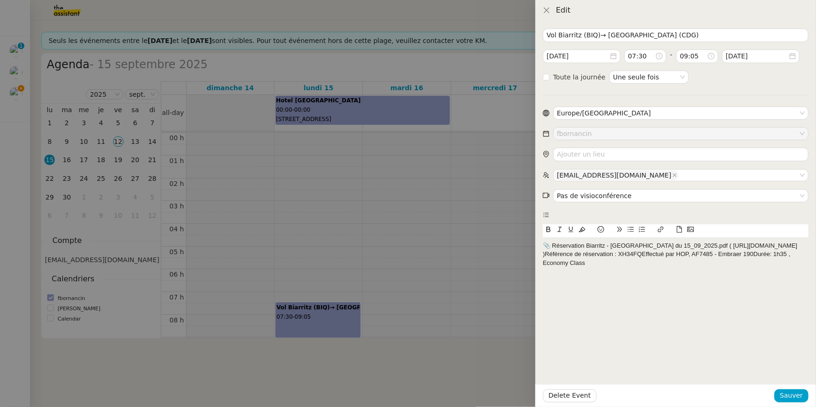
click at [354, 239] on div at bounding box center [408, 203] width 816 height 407
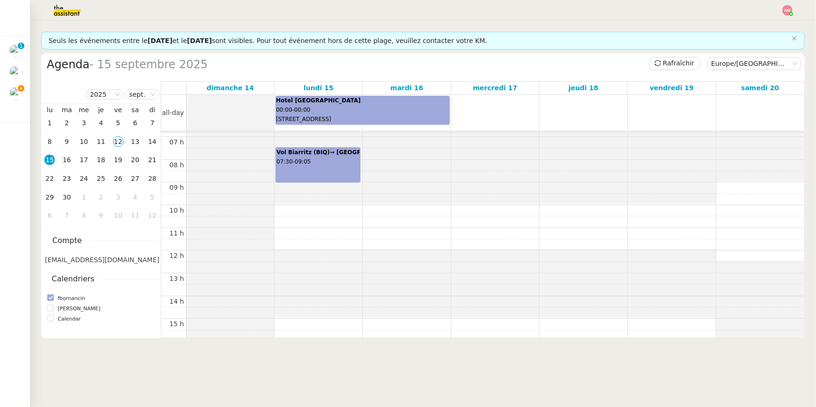
scroll to position [338, 0]
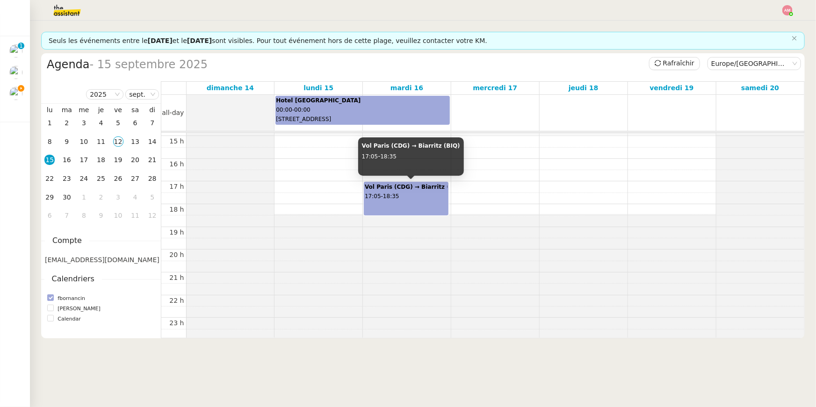
click at [386, 189] on b "Vol Paris (CDG) → Biarritz (BIQ)" at bounding box center [414, 187] width 98 height 7
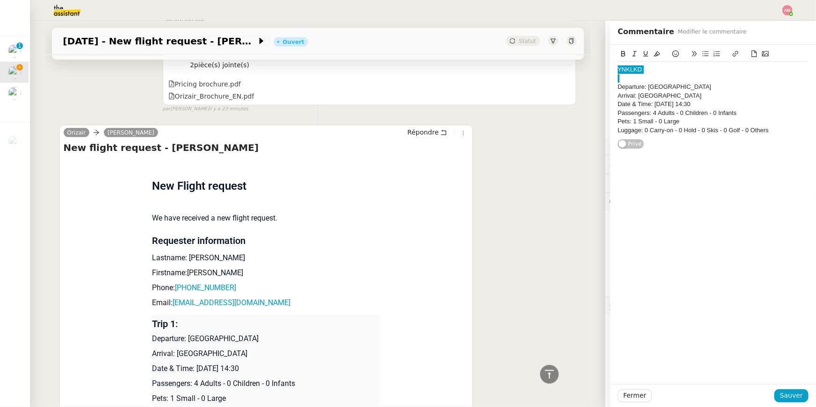
scroll to position [714, 0]
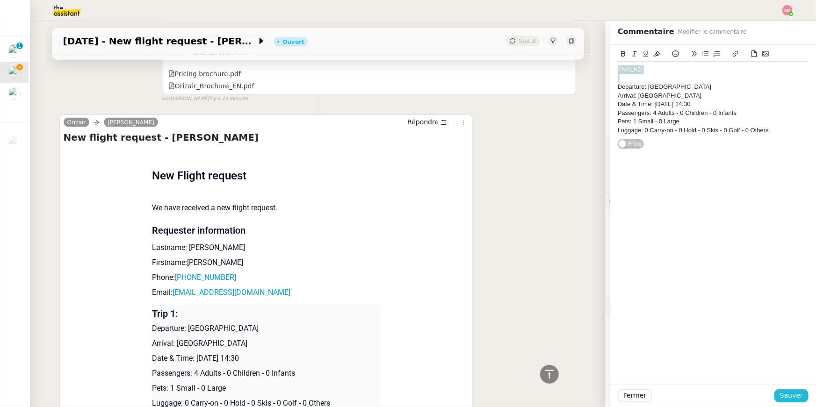
click at [794, 398] on span "Sauver" at bounding box center [791, 396] width 23 height 11
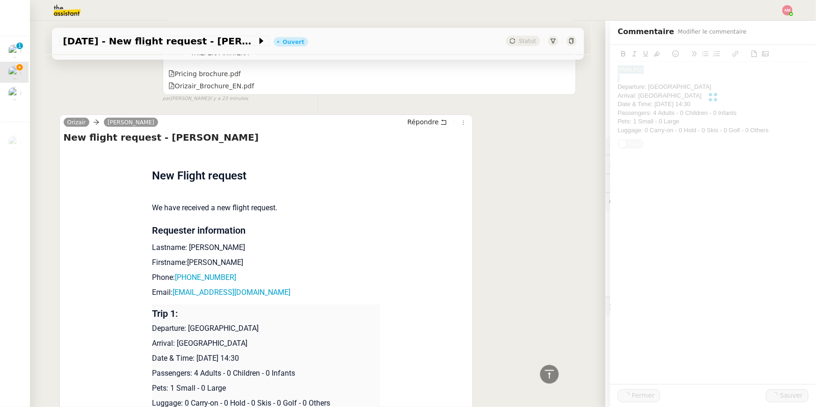
scroll to position [723, 0]
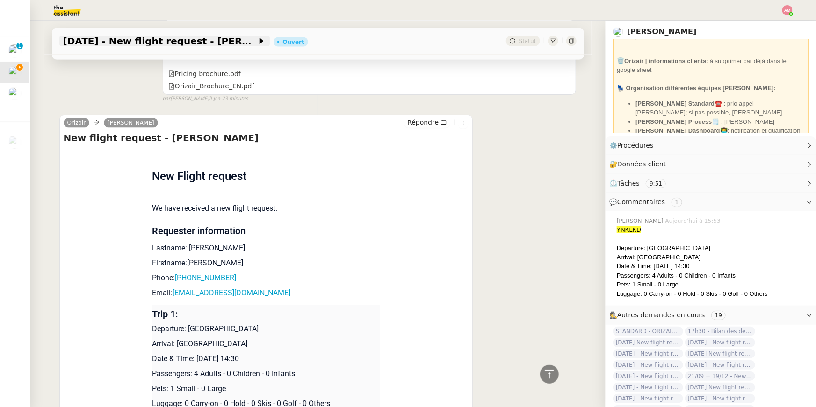
click at [233, 43] on span "27th December 2025 - New flight request - Jasmiina Turunen" at bounding box center [160, 40] width 194 height 9
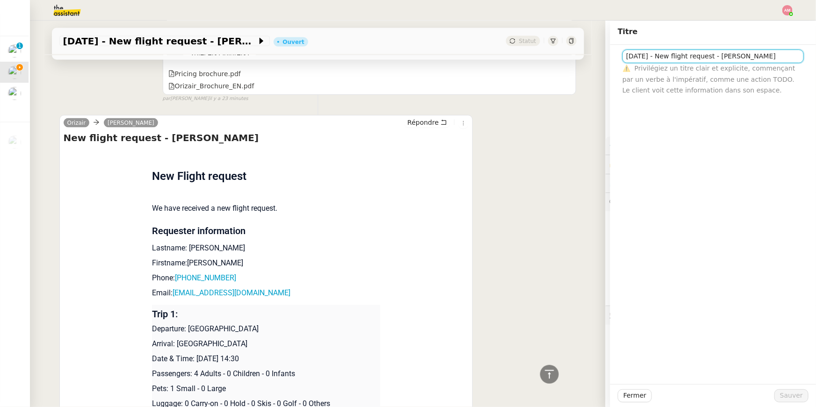
scroll to position [0, 13]
drag, startPoint x: 752, startPoint y: 58, endPoint x: 803, endPoint y: 60, distance: 51.0
click at [803, 60] on input "27th December 2025 - New flight request - Jasmiina Turunen" at bounding box center [713, 57] width 181 height 14
drag, startPoint x: 798, startPoint y: 58, endPoint x: 791, endPoint y: 58, distance: 7.5
click at [791, 58] on input "27th December 2025 - New flight request - Jasmiina Turunen" at bounding box center [713, 57] width 181 height 14
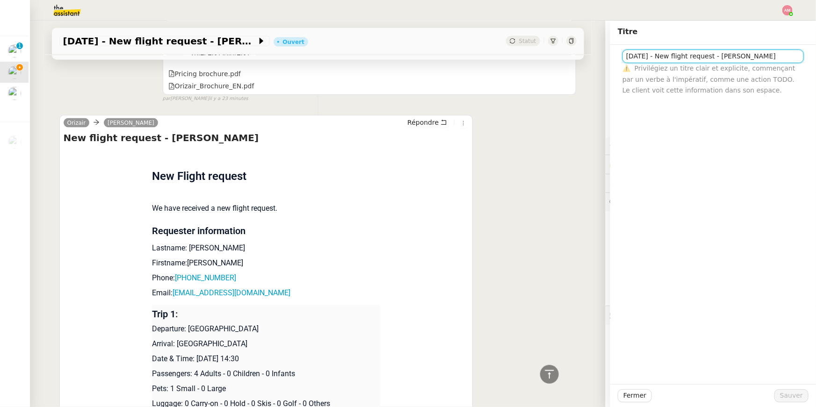
drag, startPoint x: 747, startPoint y: 57, endPoint x: 820, endPoint y: 57, distance: 73.0
click at [816, 57] on html "Mes demandes Réserver billets de train pour Bordeaux Axel BANDIAKY 0 1 2 3 4 5 …" at bounding box center [408, 203] width 816 height 407
click at [243, 273] on p "Phone: +358440527788" at bounding box center [266, 278] width 228 height 11
drag, startPoint x: 203, startPoint y: 264, endPoint x: 178, endPoint y: 262, distance: 25.4
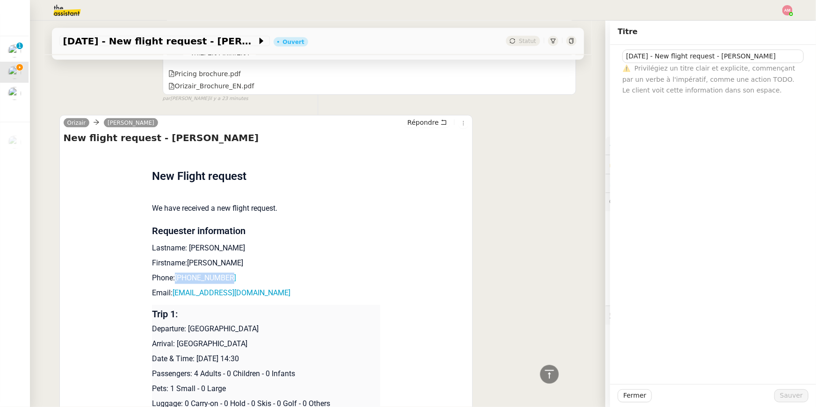
click at [178, 273] on p "Phone: +358440527788" at bounding box center [266, 278] width 228 height 11
copy link "+358440527788"
drag, startPoint x: 245, startPoint y: 275, endPoint x: 174, endPoint y: 282, distance: 71.9
click at [174, 282] on td "New Flight request We have received a new flight request. Requester information…" at bounding box center [266, 303] width 228 height 308
copy link "jassut@gmail.com"
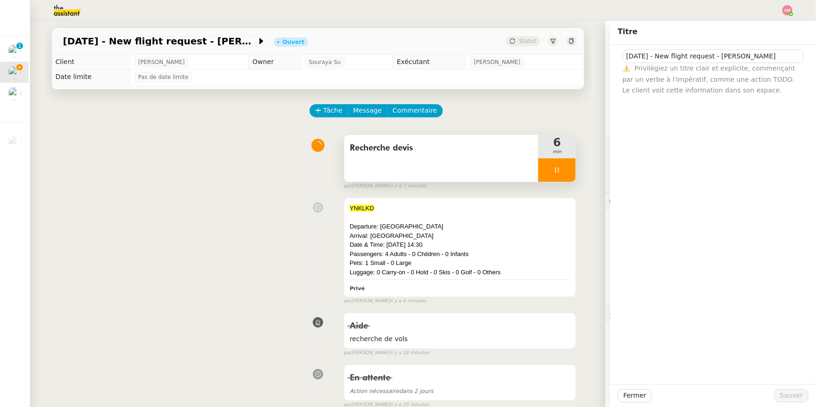
click at [469, 172] on div "Recherche devis" at bounding box center [441, 158] width 195 height 47
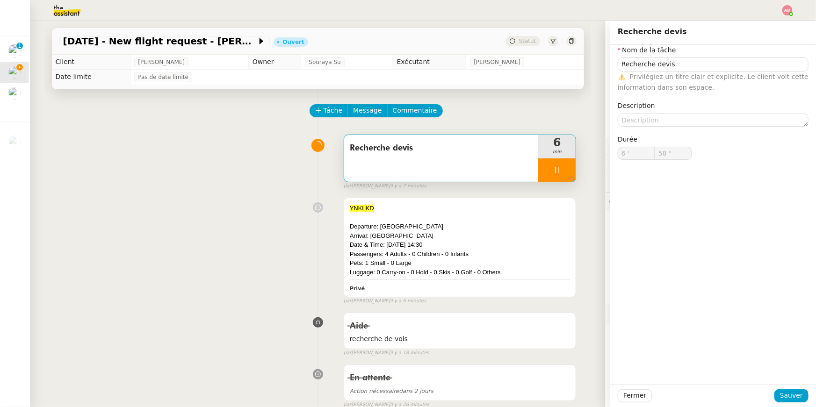
type input "59 ""
type input "7 '"
click at [516, 154] on span "Recherche devis" at bounding box center [441, 148] width 183 height 14
type input "59 ""
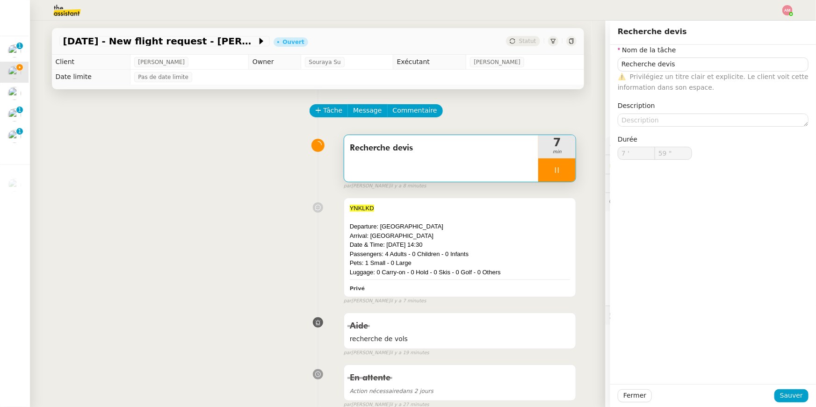
type input "8 '"
type input "2 ""
click at [566, 169] on div at bounding box center [556, 170] width 37 height 23
type input "Recherche devis"
type input "8 '"
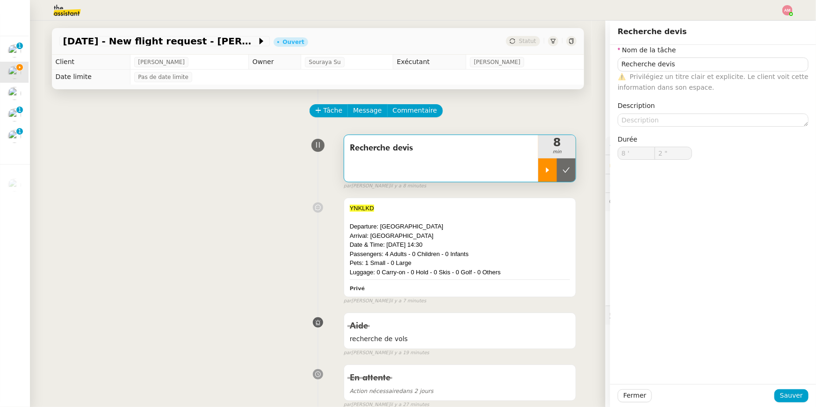
type input "1 ""
click at [566, 169] on icon at bounding box center [566, 170] width 7 height 7
type input "Recherche devis"
type input "8 '"
type input "1 ""
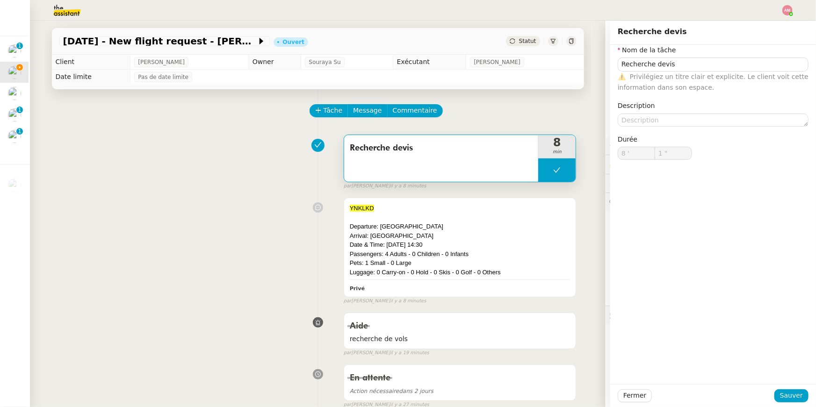
type input "Recherche devis"
type input "8 '"
type input "1 ""
type input "Recherche devis"
type input "8 '"
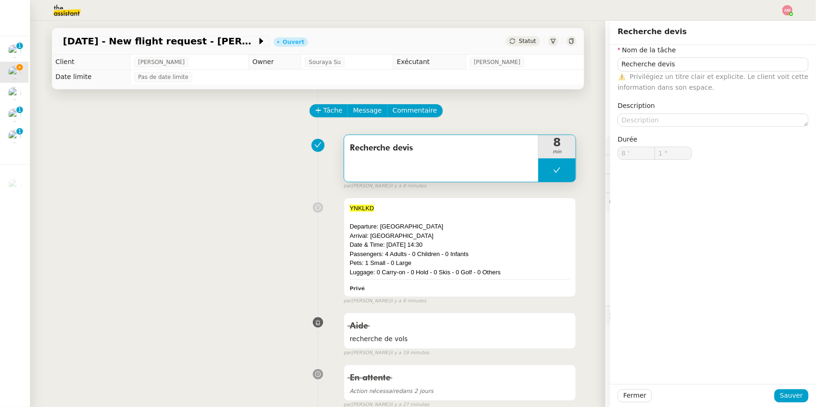
type input "1 ""
click at [252, 176] on div "Recherche devis 8 min false par Amyna M. il y a 8 minutes" at bounding box center [317, 161] width 517 height 60
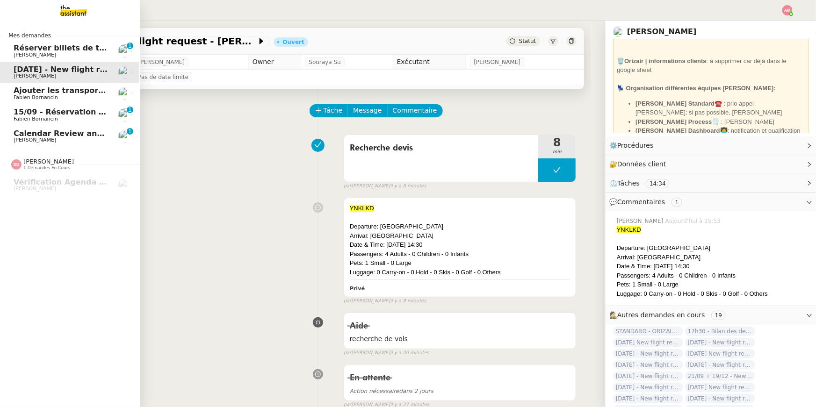
click at [38, 114] on span "15/09 - Réservation Biarritz" at bounding box center [72, 112] width 116 height 9
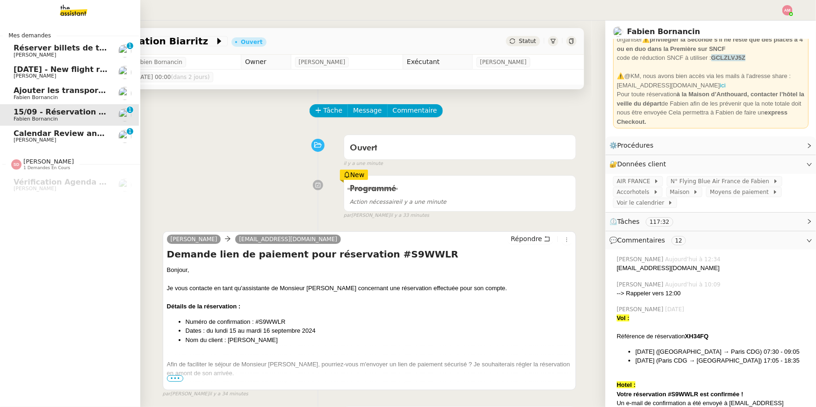
click at [54, 47] on span "Réserver billets de train pour [GEOGRAPHIC_DATA]" at bounding box center [121, 48] width 215 height 9
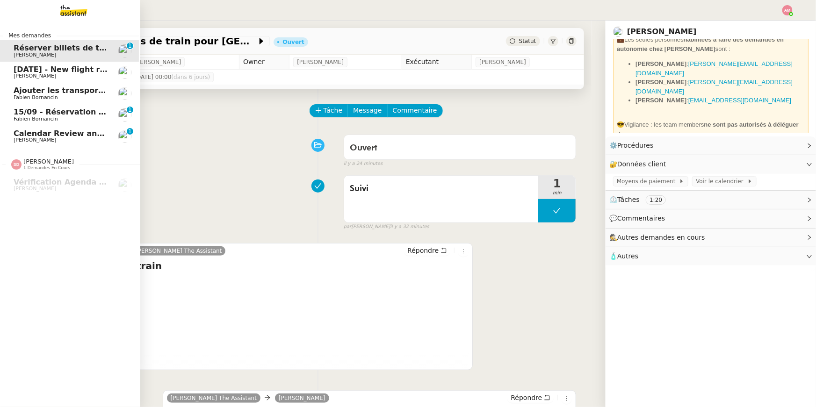
scroll to position [107, 0]
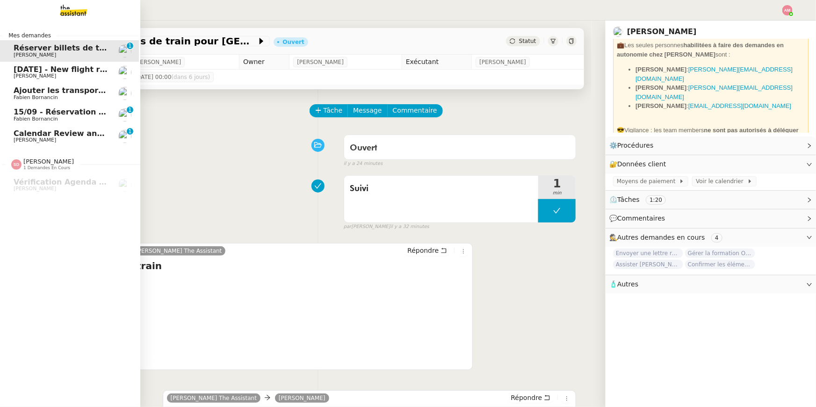
click at [63, 118] on span "Fabien Bornancin" at bounding box center [61, 119] width 94 height 6
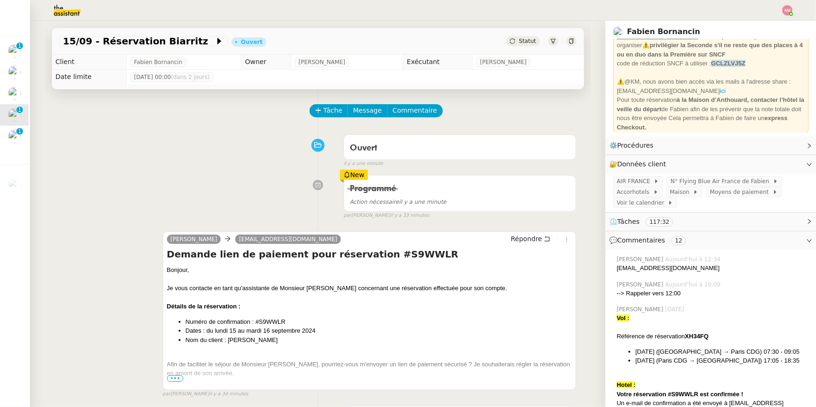
scroll to position [112, 0]
click at [303, 288] on div "Je vous contacte en tant qu'assistante de Monsieur [PERSON_NAME] concernant une…" at bounding box center [370, 288] width 406 height 9
click at [218, 186] on div "Programmé Action nécessaire il y a une minute New par Amyna M. il y a 33 minutes" at bounding box center [317, 195] width 517 height 48
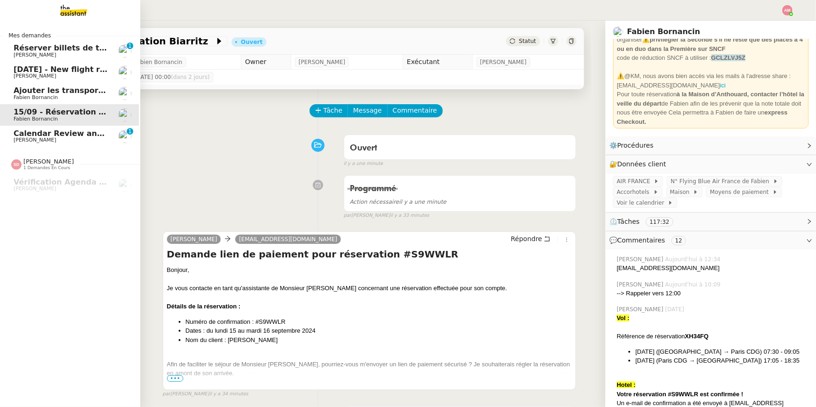
click at [15, 51] on span "Réserver billets de train pour [GEOGRAPHIC_DATA]" at bounding box center [121, 48] width 215 height 9
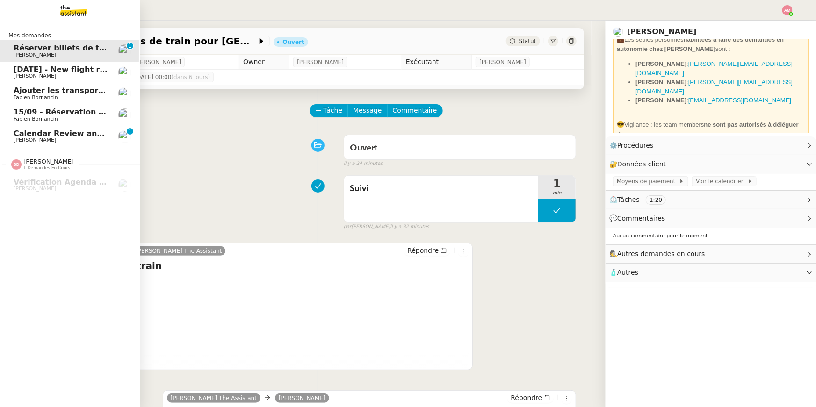
scroll to position [107, 0]
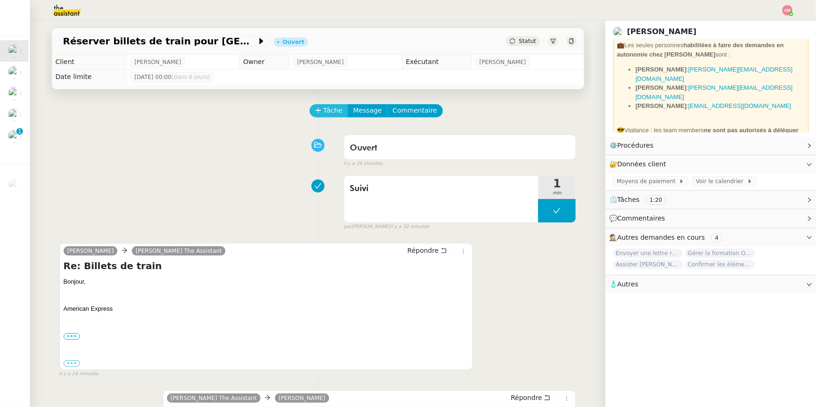
click at [318, 108] on icon at bounding box center [318, 110] width 7 height 7
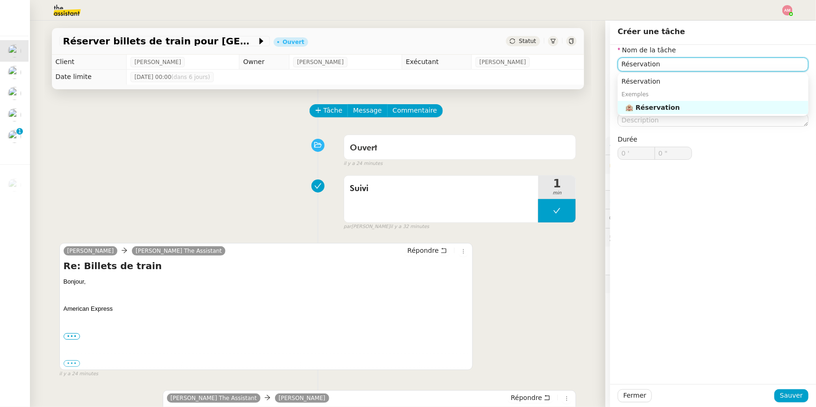
click at [636, 102] on nz-auto-option "🏨 Réservation" at bounding box center [713, 107] width 191 height 13
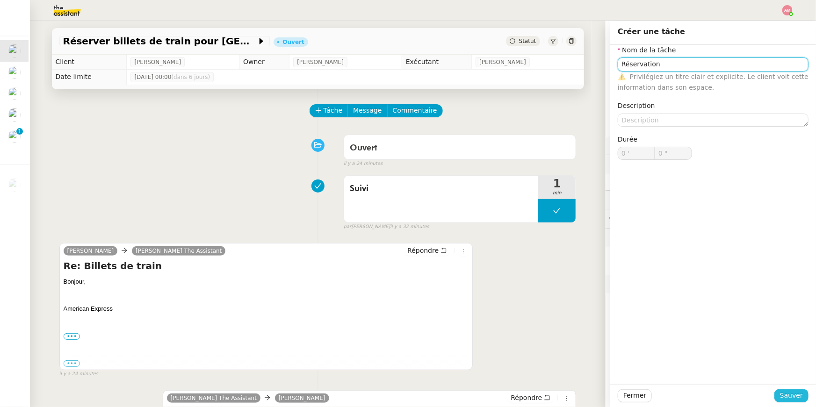
type input "Réservation"
click at [788, 394] on span "Sauver" at bounding box center [791, 396] width 23 height 11
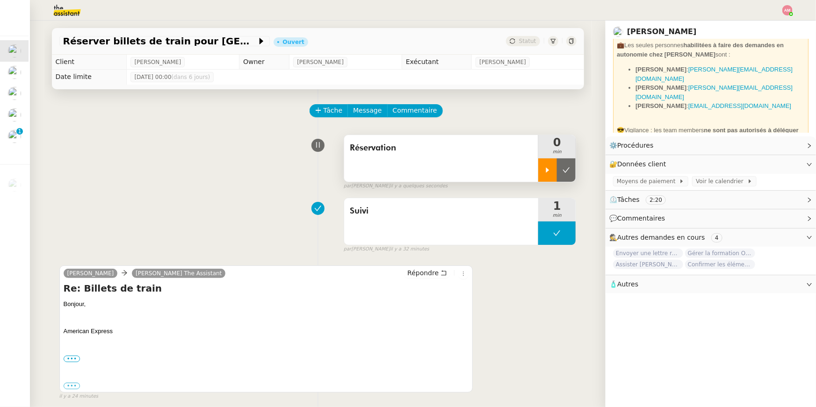
click at [552, 171] on div at bounding box center [547, 170] width 19 height 23
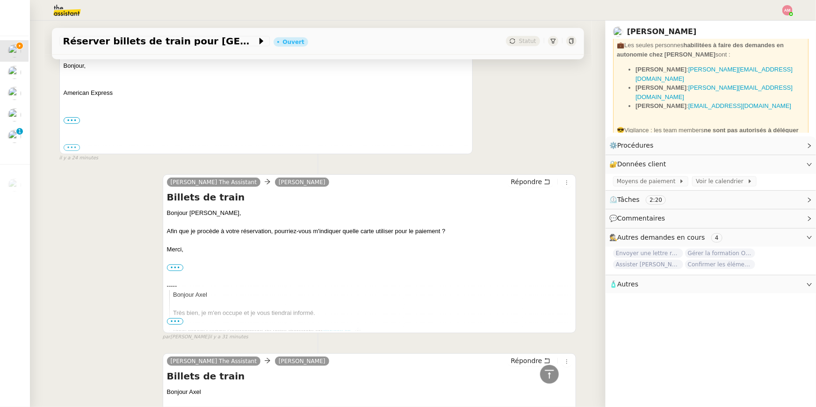
scroll to position [614, 0]
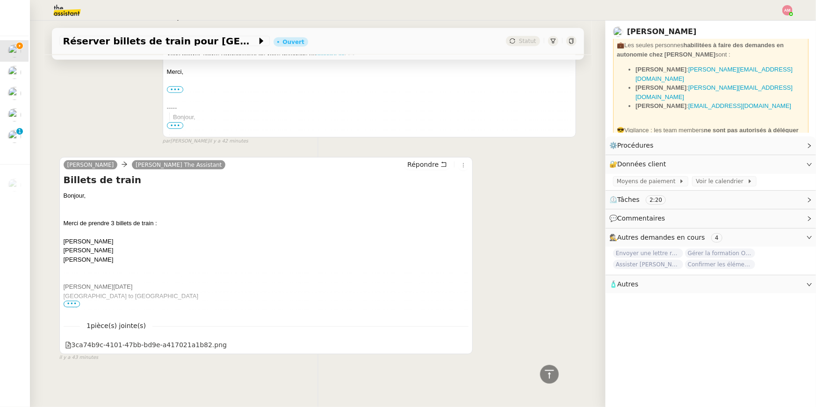
click at [73, 305] on span "•••" at bounding box center [72, 304] width 17 height 7
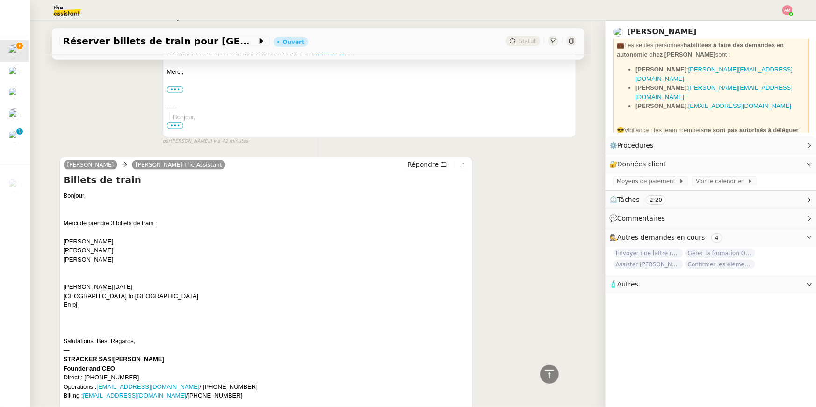
scroll to position [769, 0]
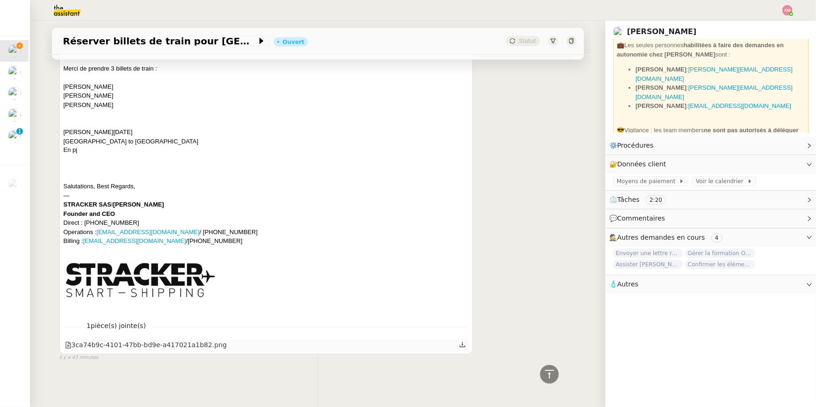
click at [462, 344] on icon at bounding box center [462, 345] width 7 height 7
click at [612, 93] on nz-page-header "Axel BANDIAKY Plan Team 800 Groupe C & Frédérique Albert Knowledge manager 💰 Ni…" at bounding box center [711, 79] width 210 height 116
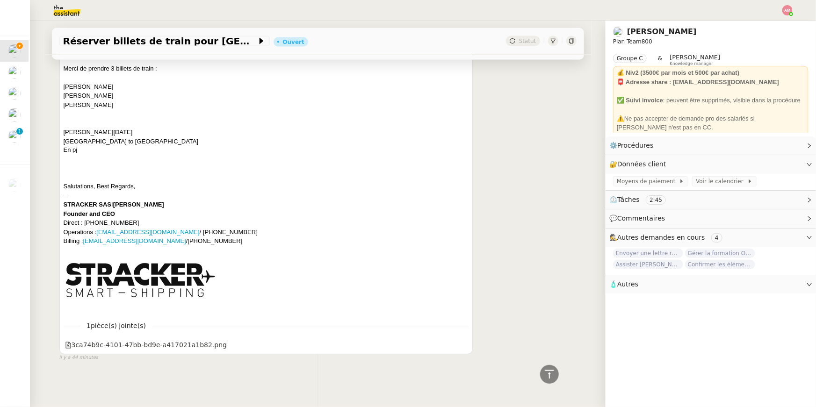
scroll to position [0, 0]
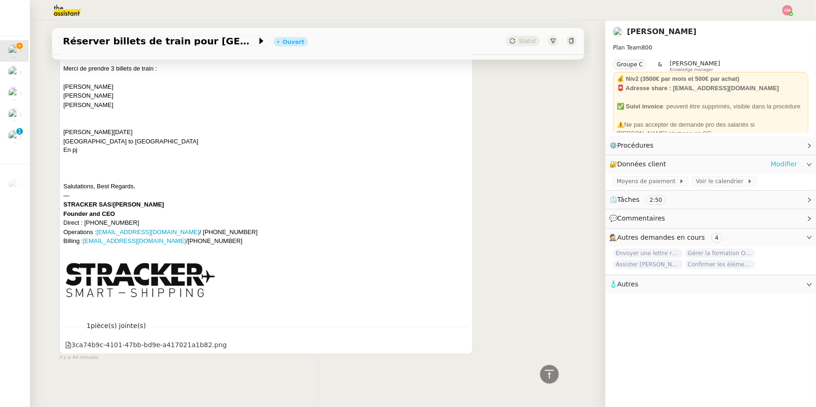
click at [780, 167] on link "Modifier" at bounding box center [784, 164] width 27 height 11
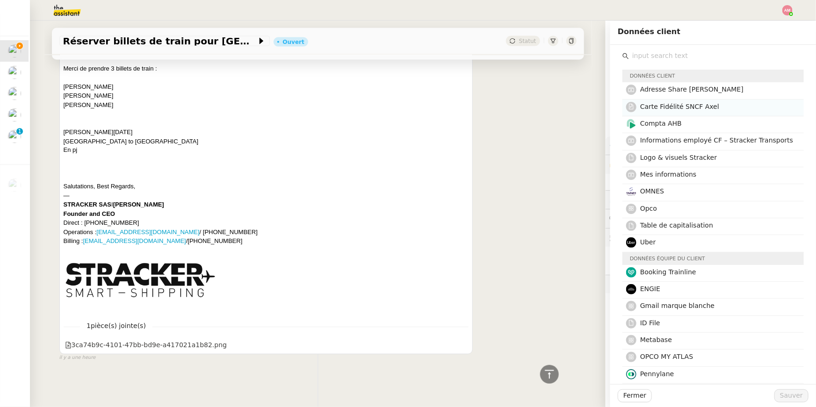
click at [715, 104] on span "Carte Fidélité SNCF Axel" at bounding box center [679, 106] width 79 height 7
click at [790, 397] on span "Sauver" at bounding box center [791, 396] width 23 height 11
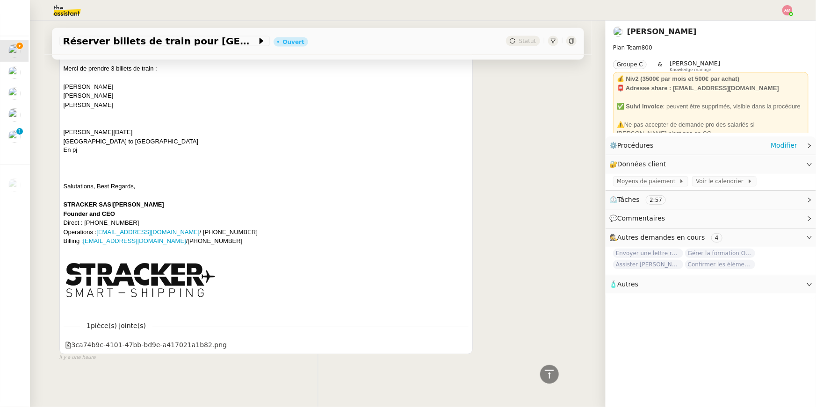
click at [675, 146] on div "⚙️ Procédures Modifier" at bounding box center [703, 145] width 188 height 11
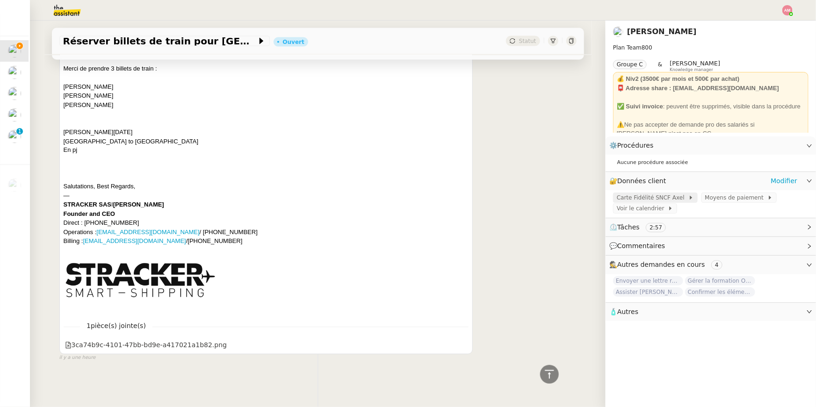
click at [672, 195] on span "Carte Fidélité SNCF Axel" at bounding box center [653, 197] width 72 height 9
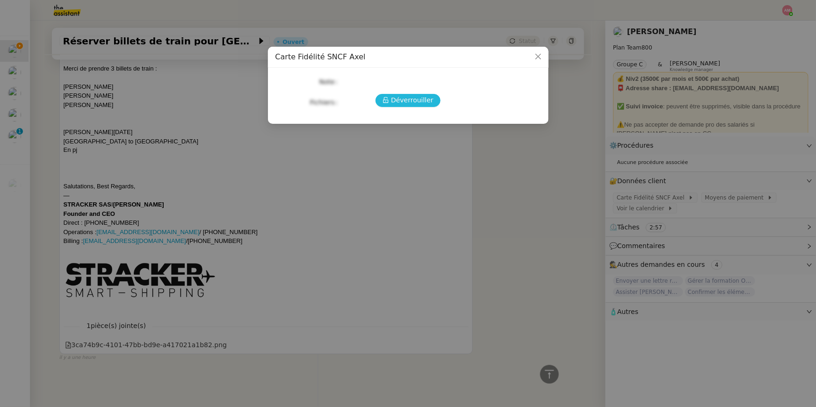
click at [412, 105] on span "Déverrouiller" at bounding box center [412, 100] width 43 height 11
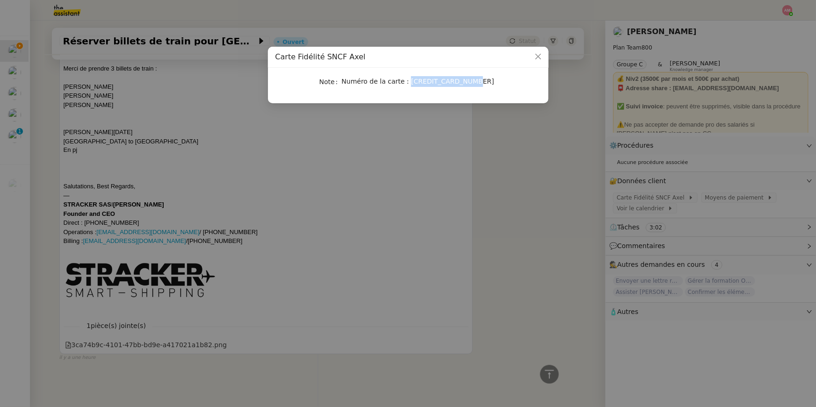
drag, startPoint x: 405, startPoint y: 80, endPoint x: 489, endPoint y: 80, distance: 84.2
click at [489, 80] on div "Numéro de la carte : 29090108644680580" at bounding box center [419, 81] width 155 height 11
copy span "29090108644680580"
click at [557, 232] on nz-modal-container "Carte Fidélité SNCF Axel Note Numéro de la carte : 29090108644680580" at bounding box center [408, 203] width 816 height 407
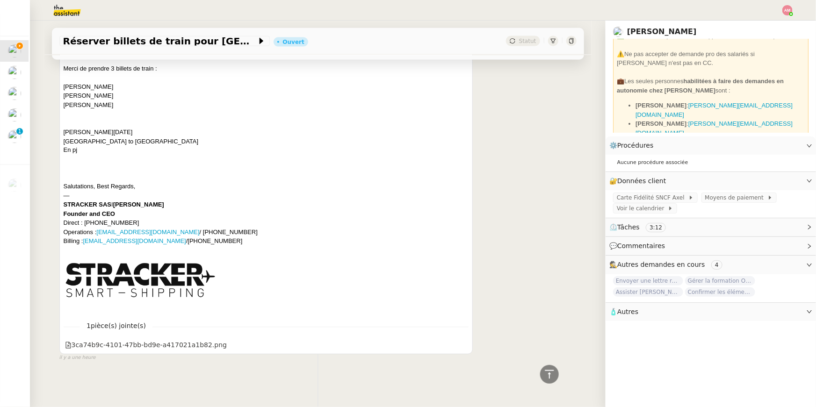
scroll to position [76, 0]
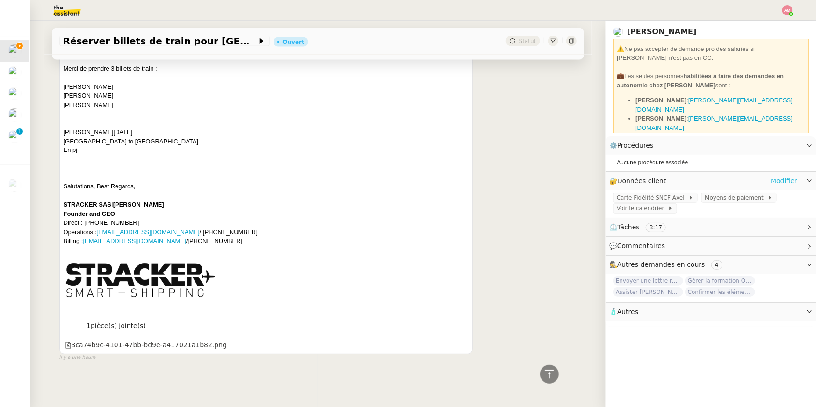
click at [778, 182] on link "Modifier" at bounding box center [784, 181] width 27 height 11
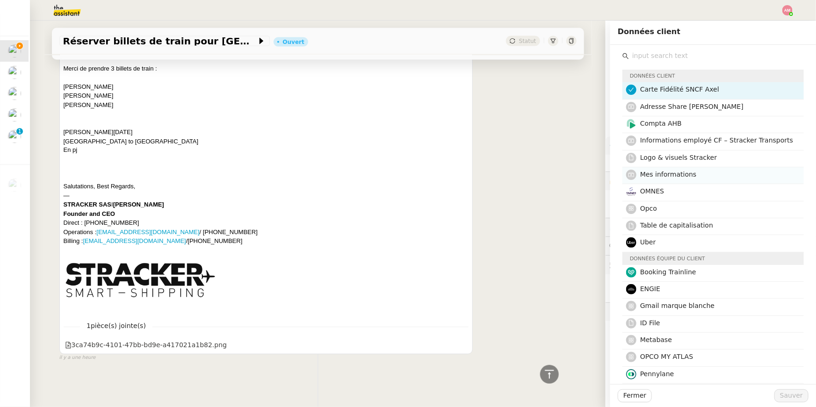
click at [741, 168] on nz-list-item "Mes informations" at bounding box center [713, 175] width 181 height 17
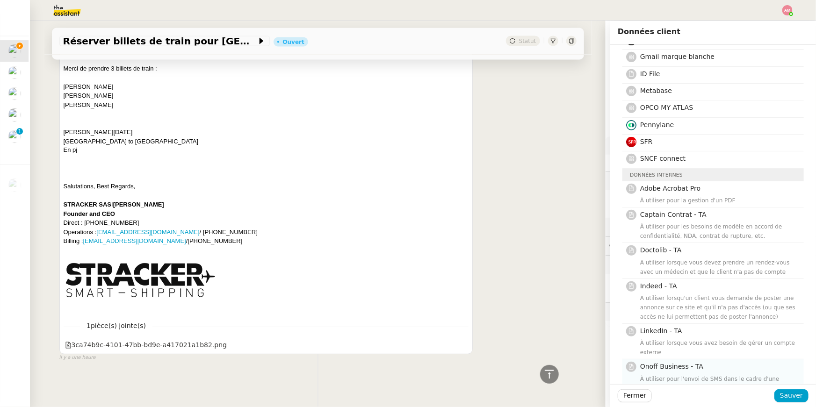
scroll to position [260, 0]
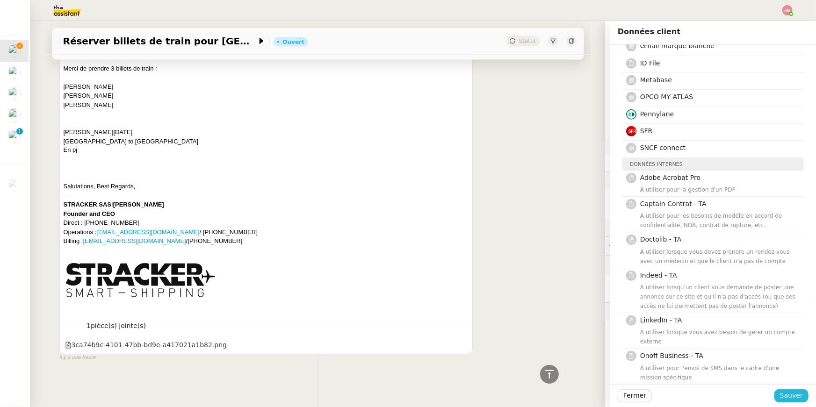
click at [788, 393] on span "Sauver" at bounding box center [791, 396] width 23 height 11
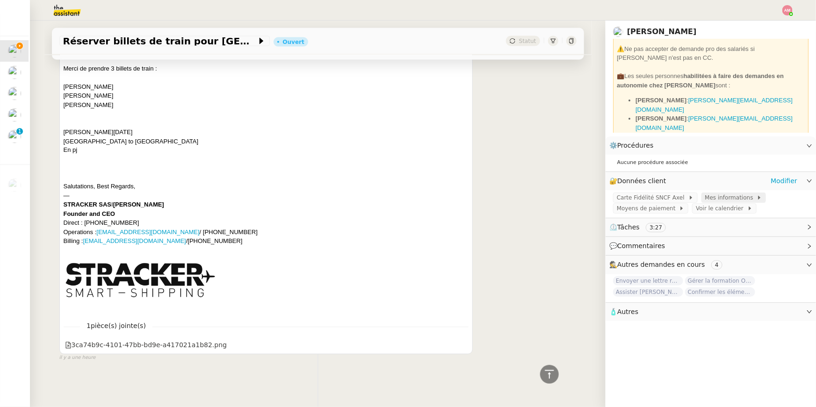
click at [707, 197] on span "Mes informations" at bounding box center [731, 197] width 52 height 9
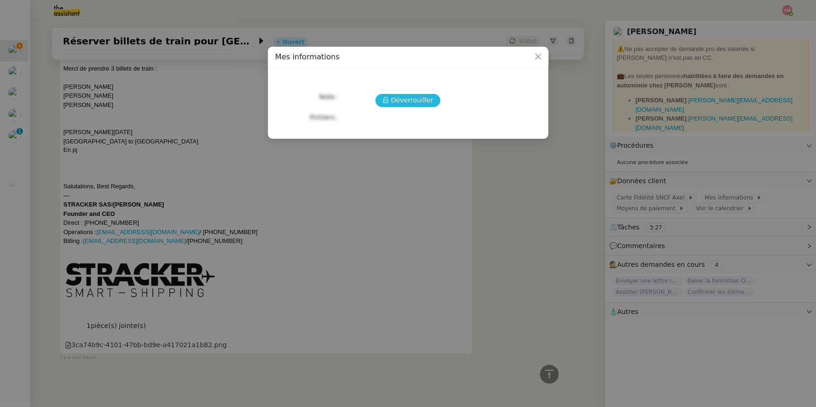
click at [425, 104] on span "Déverrouiller" at bounding box center [412, 100] width 43 height 11
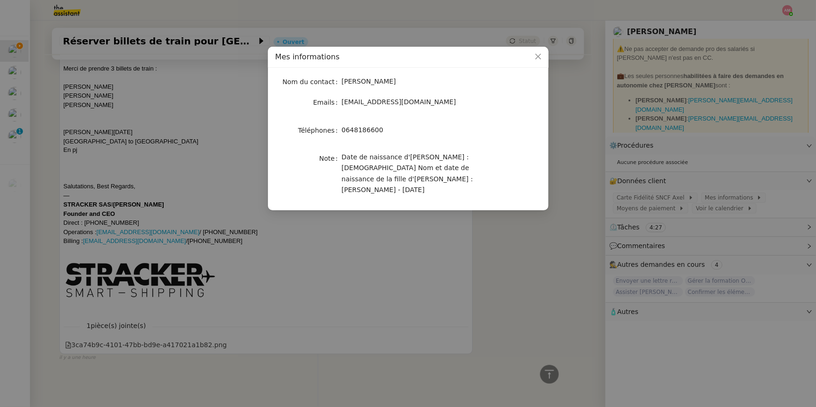
click at [662, 196] on nz-modal-container "Mes informations Nom du contact Axel BANDIAKY Emails axel@stracker.fr Téléphone…" at bounding box center [408, 203] width 816 height 407
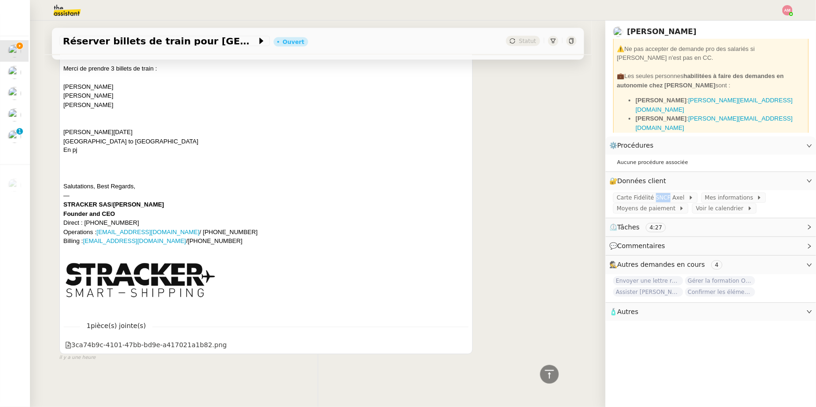
click at [662, 196] on span "Carte Fidélité SNCF Axel" at bounding box center [653, 197] width 72 height 9
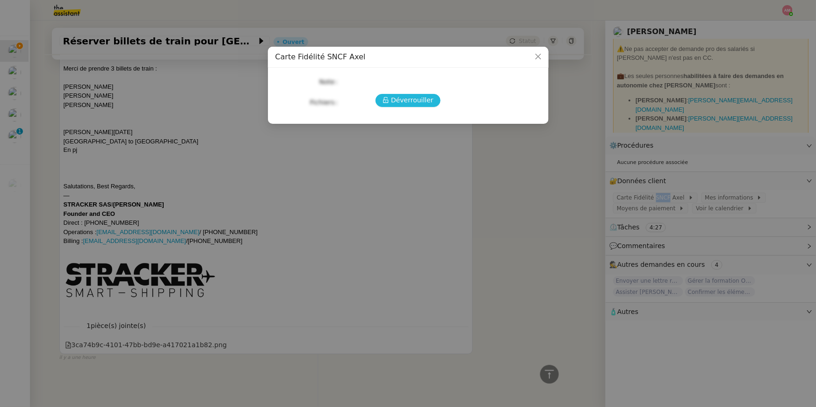
click at [414, 101] on span "Déverrouiller" at bounding box center [412, 100] width 43 height 11
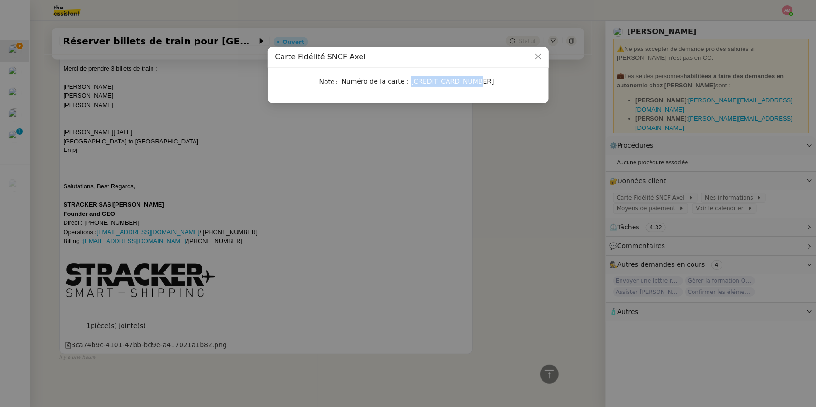
drag, startPoint x: 406, startPoint y: 81, endPoint x: 479, endPoint y: 79, distance: 73.0
click at [479, 79] on div "Numéro de la carte : 29090108644680580" at bounding box center [419, 81] width 155 height 11
copy span "29090108644680580"
click at [645, 201] on nz-modal-container "Carte Fidélité SNCF Axel Note Numéro de la carte : 29090108644680580" at bounding box center [408, 203] width 816 height 407
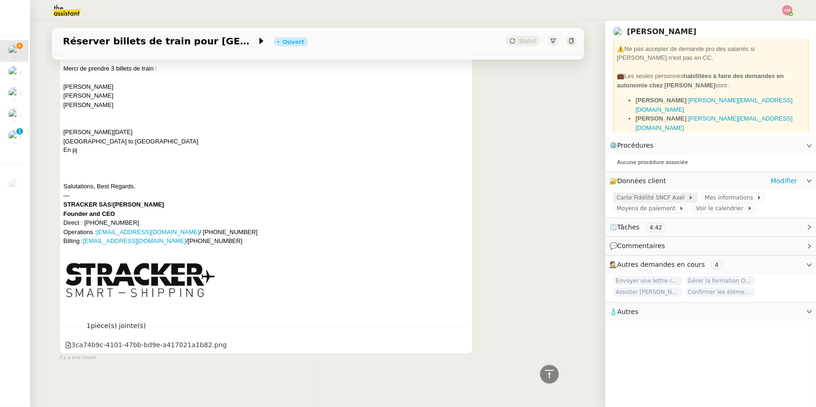
click at [643, 201] on span "Carte Fidélité SNCF Axel" at bounding box center [653, 197] width 72 height 9
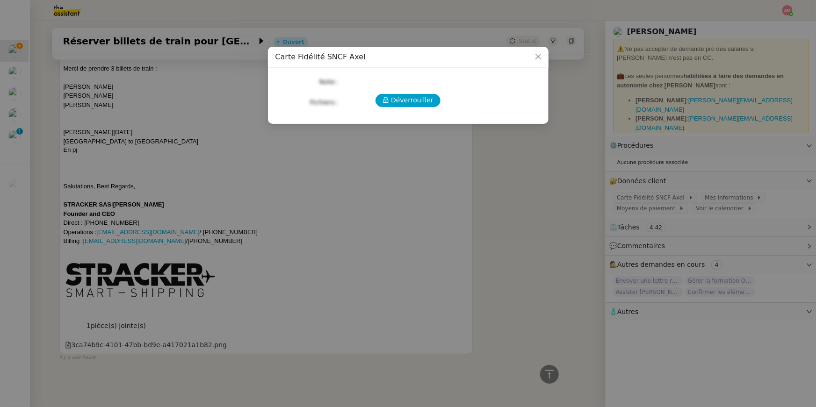
click at [577, 144] on nz-modal-container "Carte Fidélité SNCF Axel Déverrouiller Note Fichiers Upload" at bounding box center [408, 203] width 816 height 407
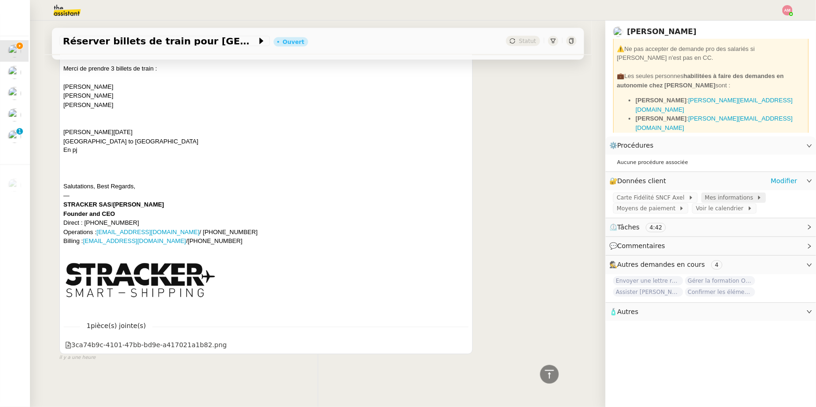
click at [705, 199] on span "Mes informations" at bounding box center [731, 197] width 52 height 9
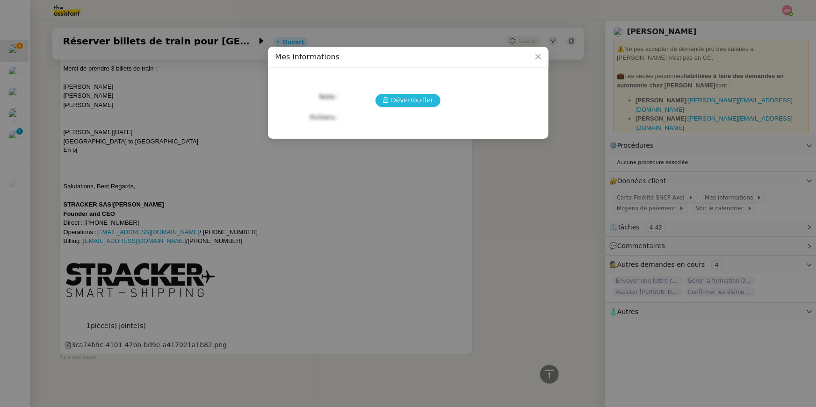
click at [422, 94] on button "Déverrouiller" at bounding box center [408, 100] width 65 height 13
click at [418, 101] on span "Déverrouiller" at bounding box center [412, 100] width 43 height 11
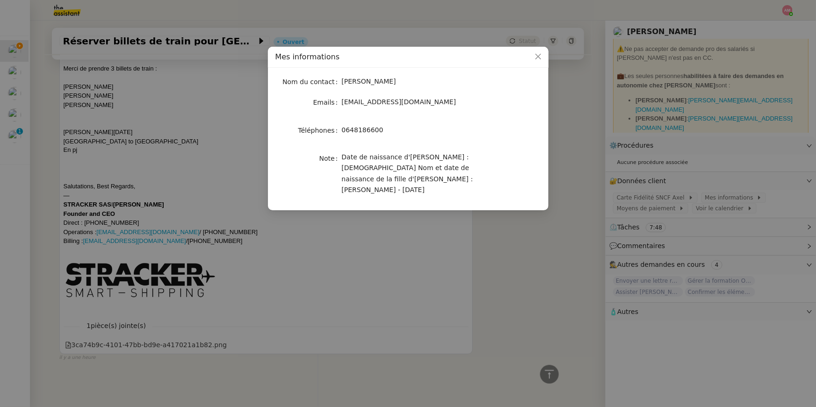
click at [572, 174] on nz-modal-container "Mes informations Nom du contact Axel BANDIAKY Emails axel@stracker.fr Téléphone…" at bounding box center [408, 203] width 816 height 407
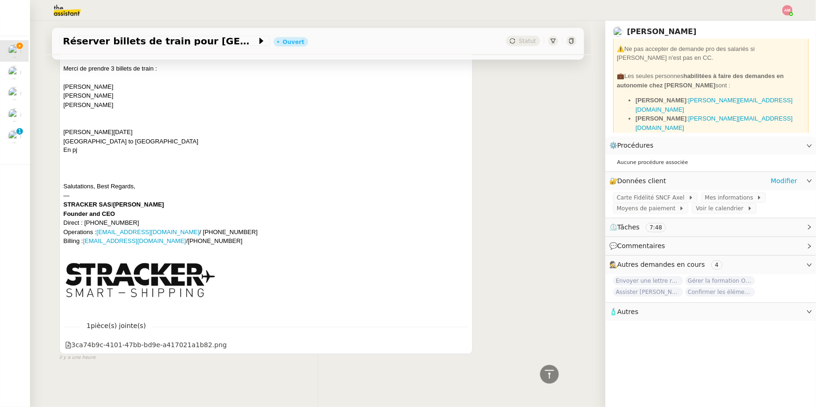
click at [769, 182] on div "🔐 Données client Modifier" at bounding box center [703, 181] width 188 height 11
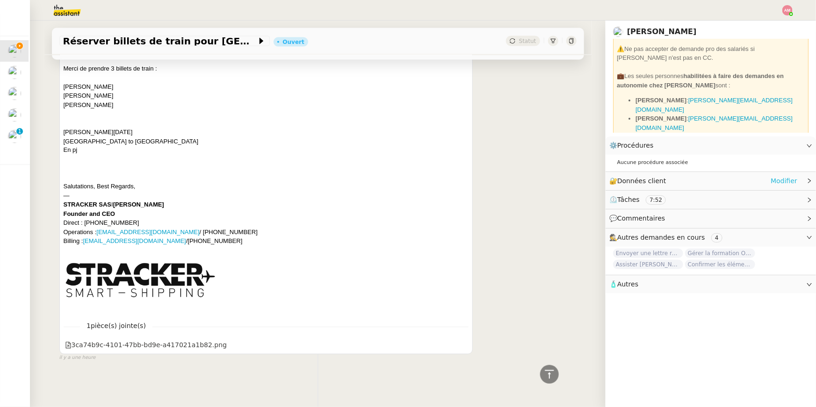
click at [774, 179] on link "Modifier" at bounding box center [784, 181] width 27 height 11
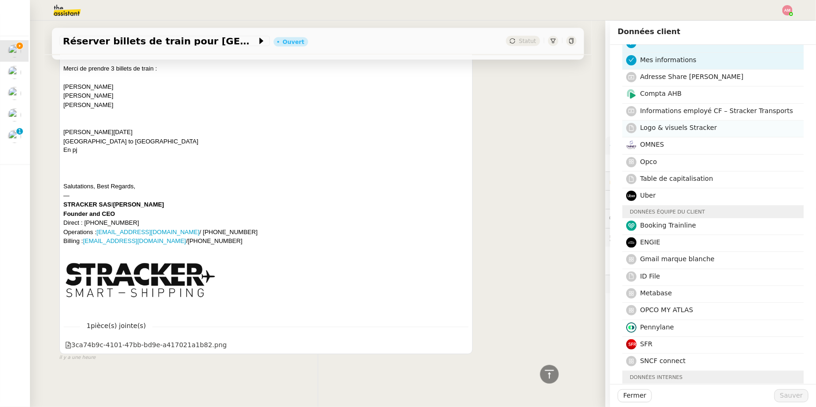
scroll to position [47, 0]
click at [710, 357] on h4 "SNCF connect" at bounding box center [719, 360] width 158 height 11
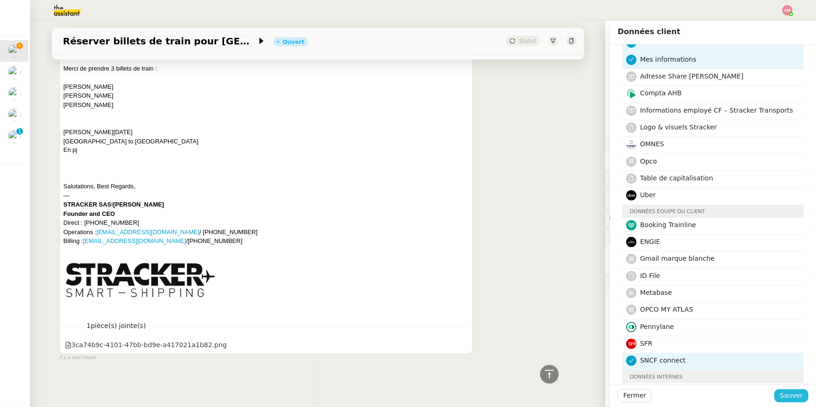
click at [788, 390] on button "Sauver" at bounding box center [792, 396] width 34 height 13
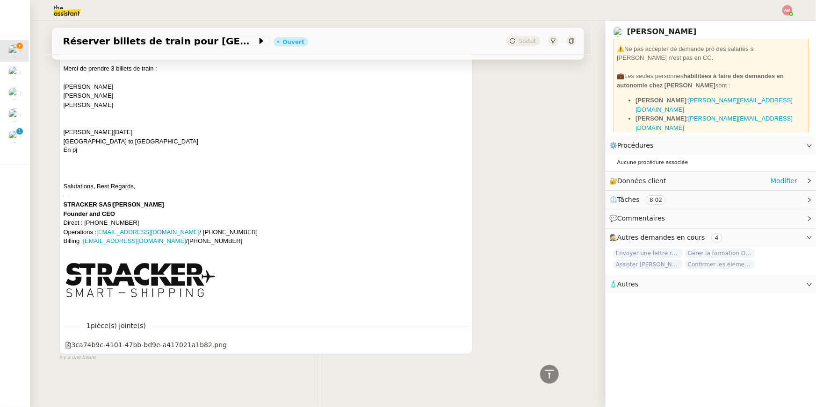
click at [717, 181] on div "🔐 Données client Modifier" at bounding box center [703, 181] width 188 height 11
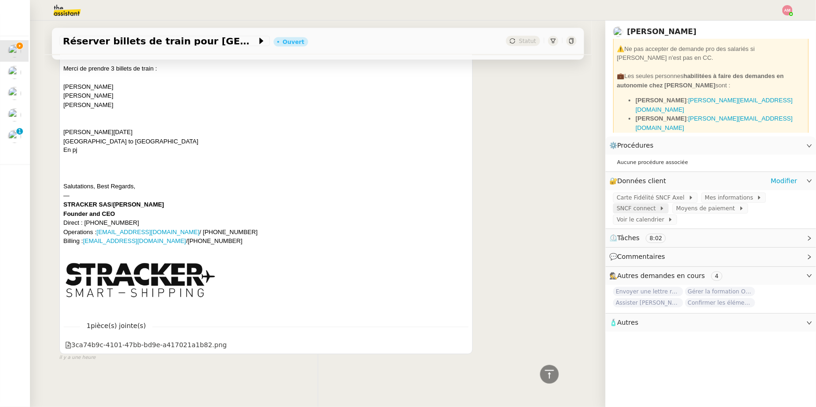
click at [661, 205] on div "SNCF connect" at bounding box center [641, 208] width 48 height 9
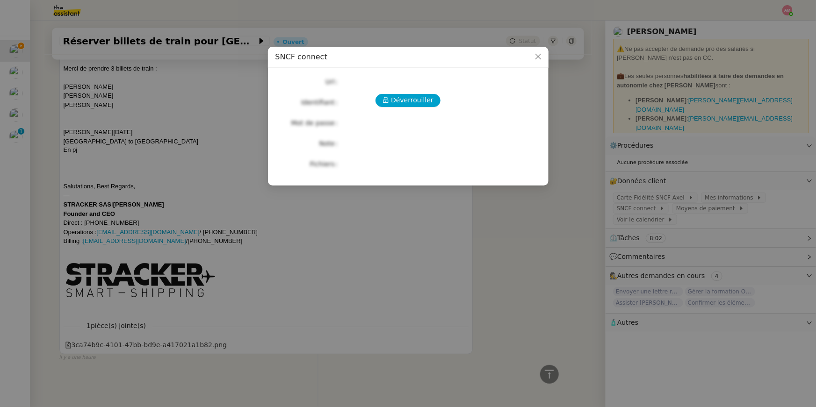
click at [421, 109] on div "Déverrouiller Url Identifiant Mot de passe Note Fichiers Upload" at bounding box center [409, 122] width 266 height 95
click at [416, 104] on span "Déverrouiller" at bounding box center [412, 100] width 43 height 11
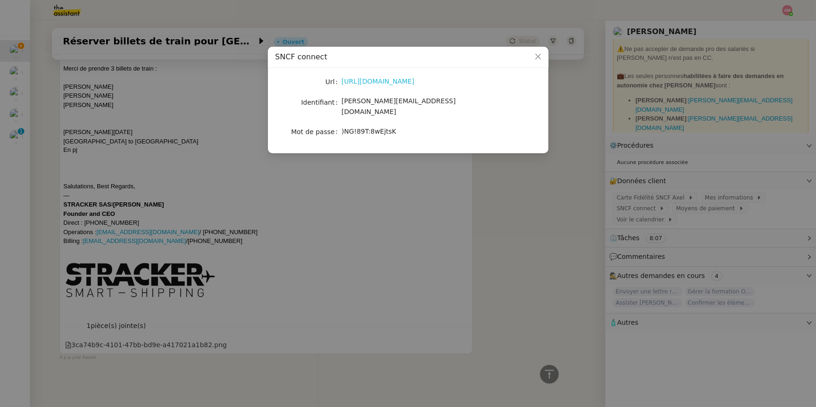
click at [364, 84] on link "https://www.sncf-connect.com/app/trips/detail" at bounding box center [378, 81] width 73 height 7
click at [346, 101] on span "charlie@stracker.fr" at bounding box center [399, 106] width 114 height 18
drag, startPoint x: 342, startPoint y: 101, endPoint x: 422, endPoint y: 102, distance: 79.5
click at [422, 102] on div "charlie@stracker.fr" at bounding box center [419, 107] width 155 height 22
copy span "charlie@stracker.fr"
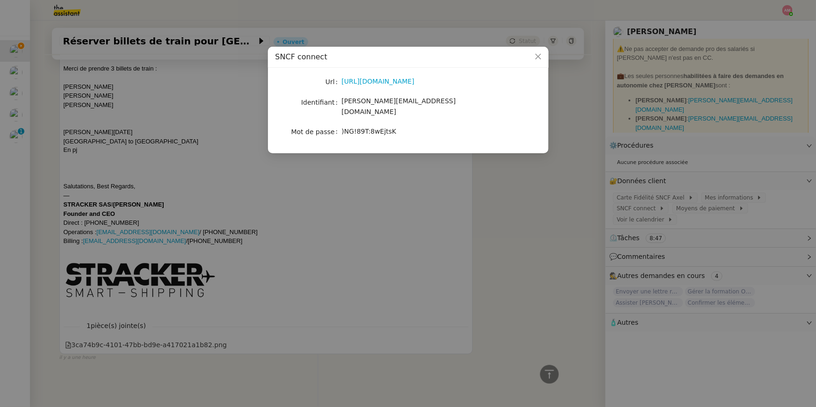
click at [340, 125] on label "Mot de passe" at bounding box center [316, 131] width 51 height 13
drag, startPoint x: 342, startPoint y: 123, endPoint x: 416, endPoint y: 121, distance: 73.5
click at [416, 126] on div ")NG!89T:8wEjtsK" at bounding box center [419, 131] width 155 height 11
copy span ")NG!89T:8wEjtsK"
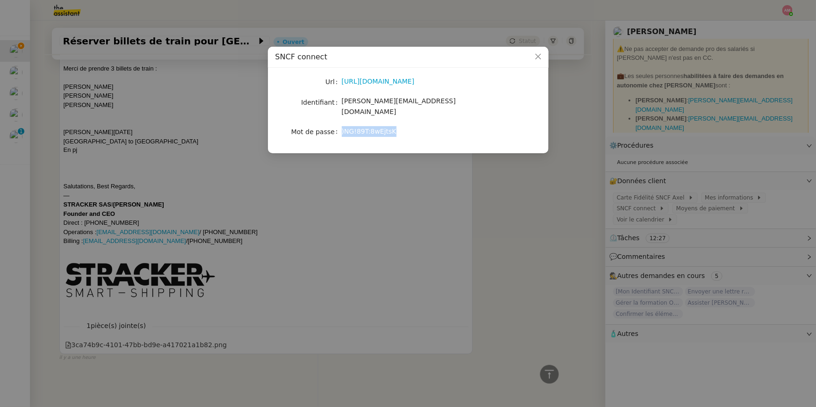
click at [254, 187] on nz-modal-container "SNCF connect Url https://www.sncf-connect.com/app/trips/detail Identifiant char…" at bounding box center [408, 203] width 816 height 407
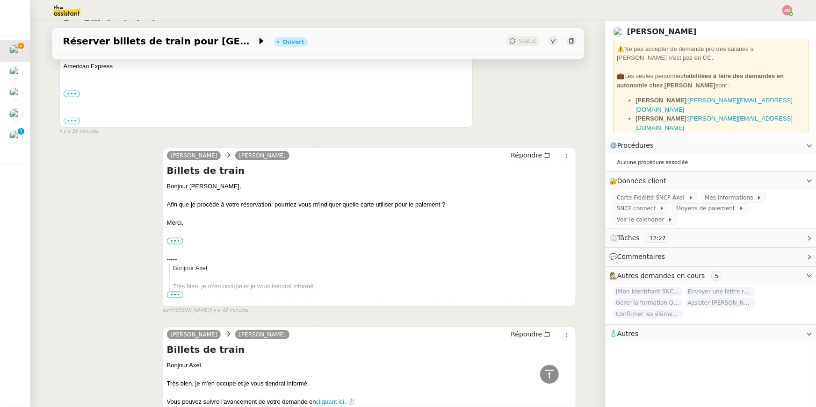
scroll to position [0, 0]
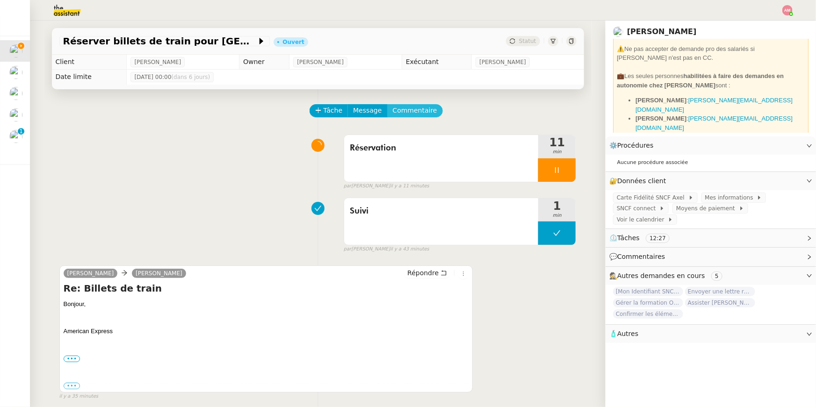
click at [415, 107] on span "Commentaire" at bounding box center [415, 110] width 44 height 11
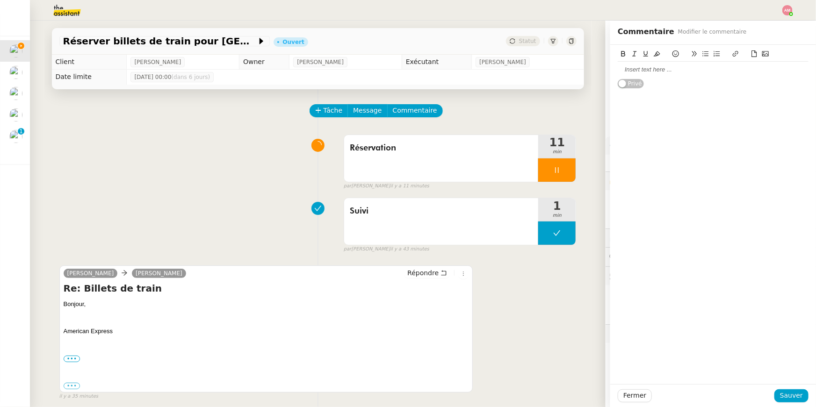
click at [672, 73] on div at bounding box center [713, 69] width 191 height 8
click at [786, 395] on span "Sauver" at bounding box center [791, 396] width 23 height 11
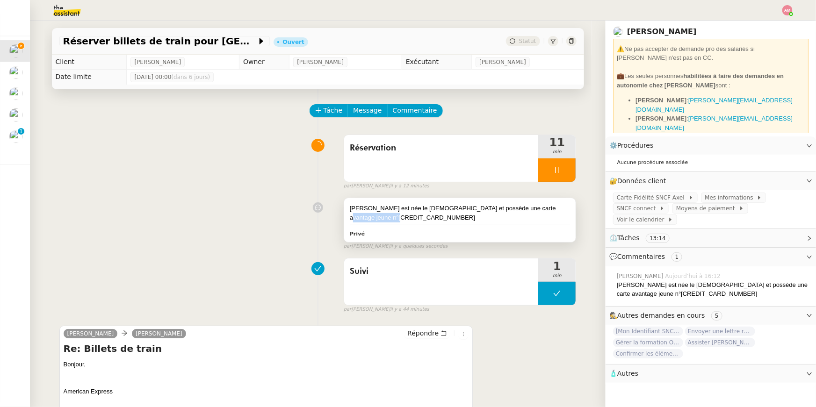
drag, startPoint x: 361, startPoint y: 218, endPoint x: 414, endPoint y: 215, distance: 53.4
click at [414, 215] on div "Aliya est née le 02/02/2012 et possède une carte avantage jeune n°2909010480340…" at bounding box center [460, 213] width 221 height 18
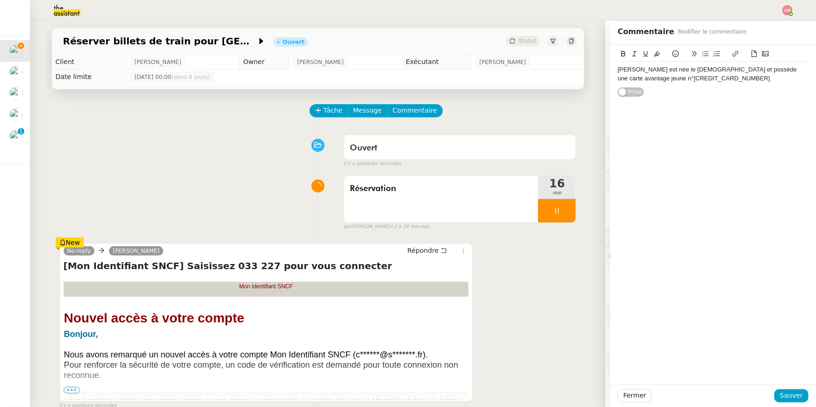
click at [486, 242] on div "No-reply Charlie Répondre [Mon Identifiant SNCF] Saisissez 033 227 pour vous co…" at bounding box center [317, 322] width 517 height 175
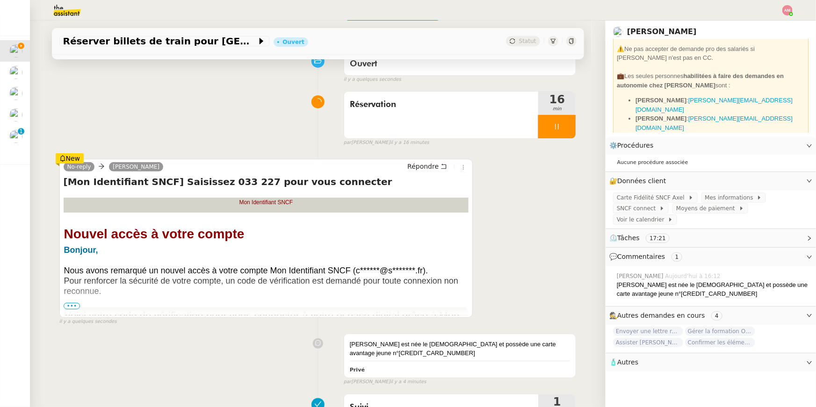
scroll to position [85, 0]
click at [675, 196] on span "Carte Fidélité SNCF Axel" at bounding box center [653, 197] width 72 height 9
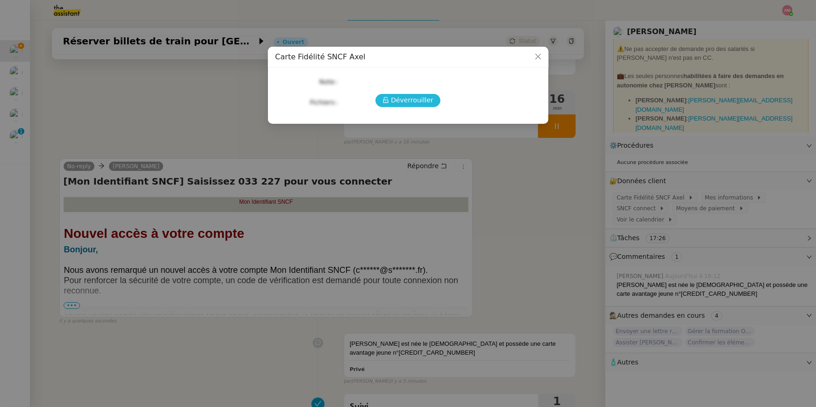
click at [419, 103] on span "Déverrouiller" at bounding box center [412, 100] width 43 height 11
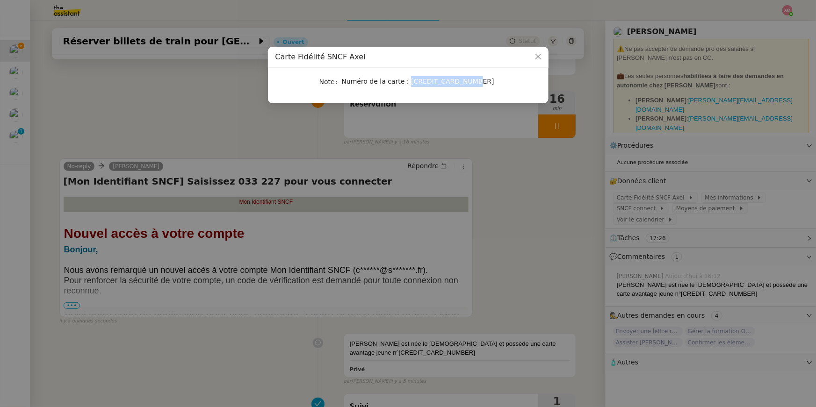
drag, startPoint x: 405, startPoint y: 83, endPoint x: 486, endPoint y: 85, distance: 81.9
click at [486, 85] on div "Numéro de la carte : 29090108644680580" at bounding box center [419, 81] width 155 height 11
copy span "29090108644680580"
click at [269, 117] on nz-modal-container "Carte Fidélité SNCF Axel Note Numéro de la carte : 29090108644680580" at bounding box center [408, 203] width 816 height 407
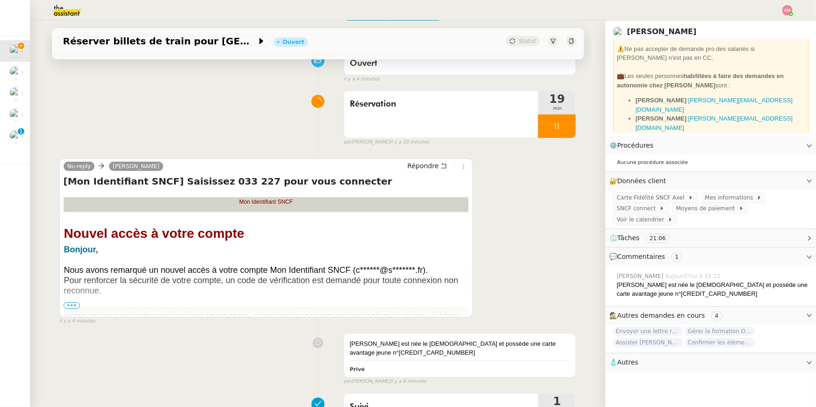
click at [269, 117] on nz-modal-container "Carte Fidélité SNCF Axel Note Numéro de la carte : 29090108644680580" at bounding box center [408, 203] width 816 height 407
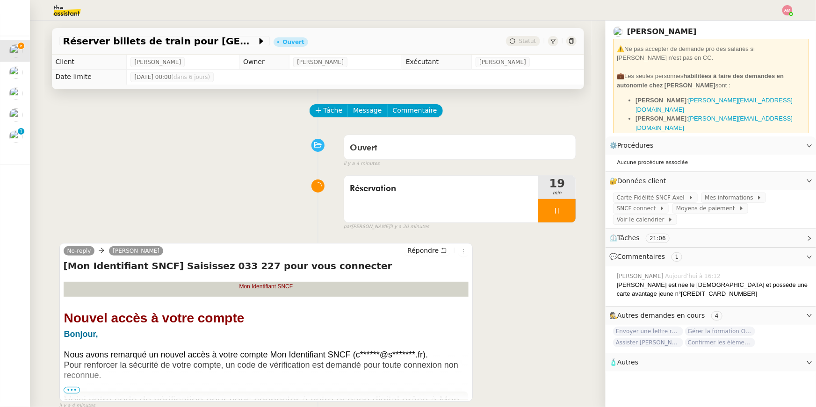
scroll to position [225, 0]
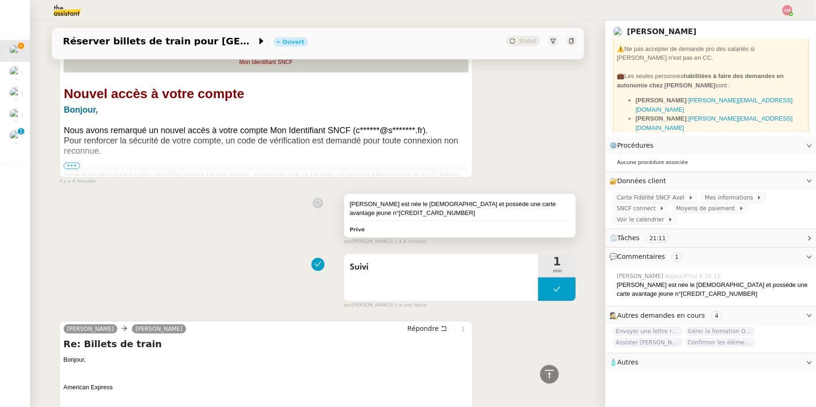
click at [440, 211] on div "Aliya est née le 02/02/2012 et possède une carte avantage jeune n°2909010480340…" at bounding box center [460, 209] width 221 height 18
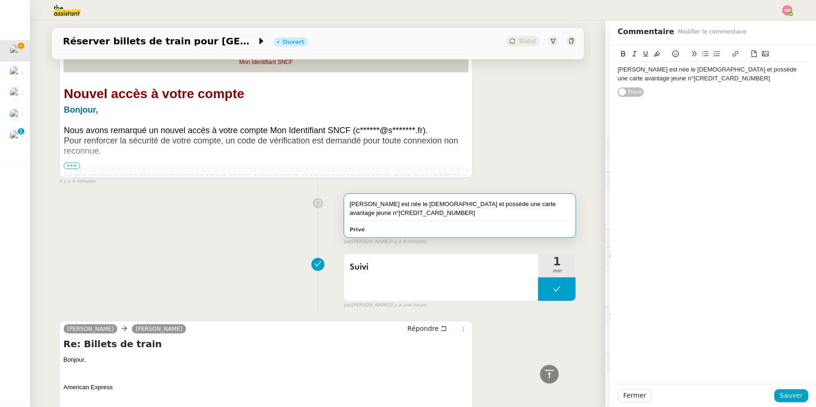
click at [684, 81] on div "Aliya est née le 02/02/2012 et possède une carte avantage jeune n°2909010480340…" at bounding box center [713, 73] width 191 height 17
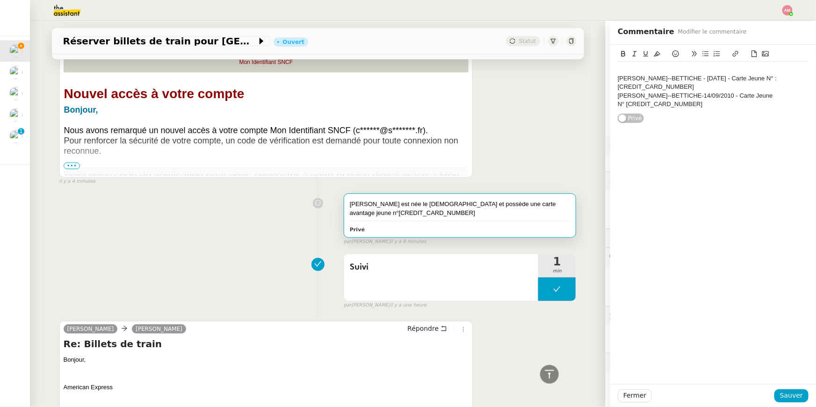
click at [677, 84] on div "Aliya BANDIAKY--BETTICHE - 02/02/12 - Carte Jeune N° : 290901 04 803406982" at bounding box center [713, 82] width 191 height 17
click at [792, 399] on span "Sauver" at bounding box center [791, 396] width 23 height 11
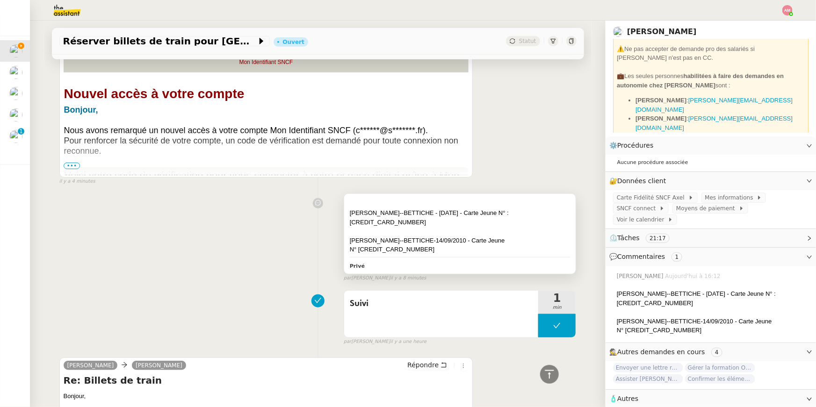
click at [424, 210] on div "Aliya BANDIAKY--BETTICHE - 02/02/12 - Carte Jeune N° : 290901 04 803406982" at bounding box center [460, 218] width 221 height 18
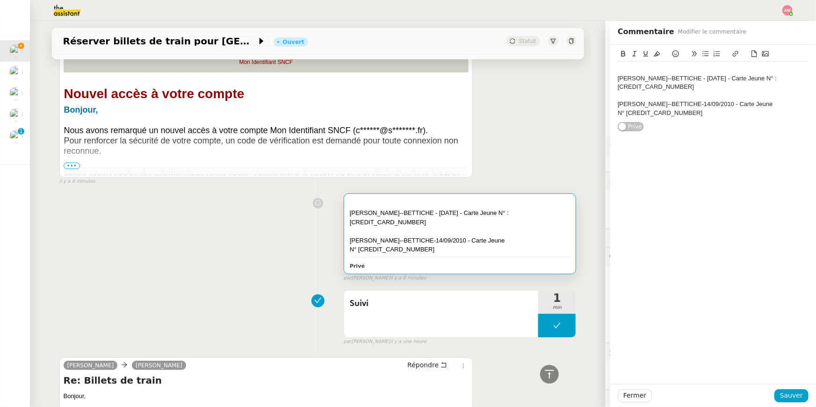
click at [617, 80] on div "Aliya BANDIAKY--BETTICHE - 02/02/12 - Carte Jeune N° : 290901 04 803406982 Ylia…" at bounding box center [713, 88] width 206 height 87
drag, startPoint x: 619, startPoint y: 80, endPoint x: 618, endPoint y: 65, distance: 15.4
click at [618, 65] on div "Aliya BANDIAKY--BETTICHE - 02/02/12 - Carte Jeune N° : 290901 04 803406982 Ylia…" at bounding box center [713, 91] width 191 height 59
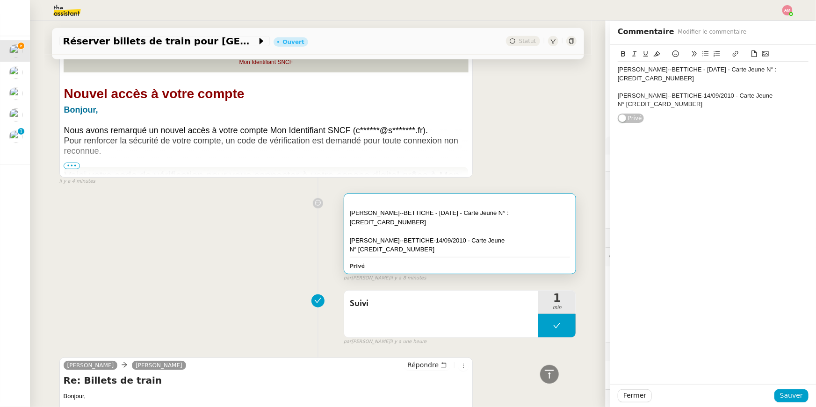
click at [789, 404] on div "Fermer Sauver" at bounding box center [713, 395] width 206 height 23
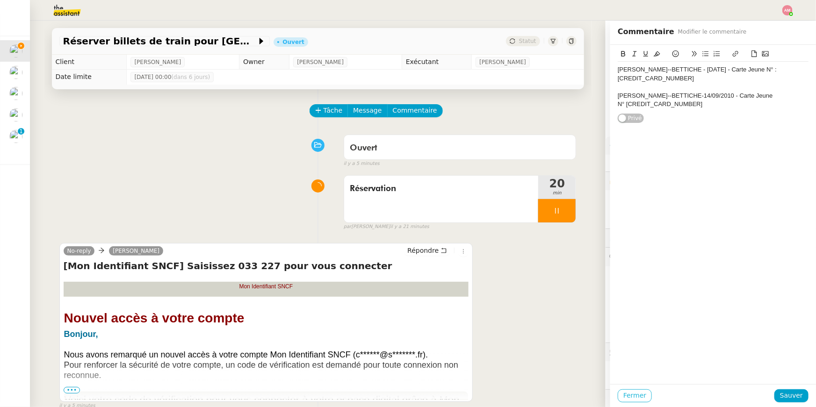
click at [628, 399] on span "Fermer" at bounding box center [635, 396] width 23 height 11
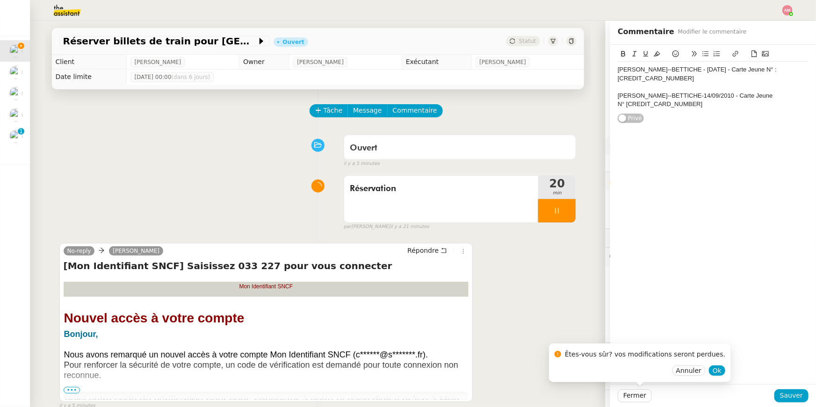
click at [743, 367] on div "Aliya BANDIAKY--BETTICHE - 02/02/12 - Carte Jeune N° : 290901 04 803406982 Ylia…" at bounding box center [713, 215] width 206 height 340
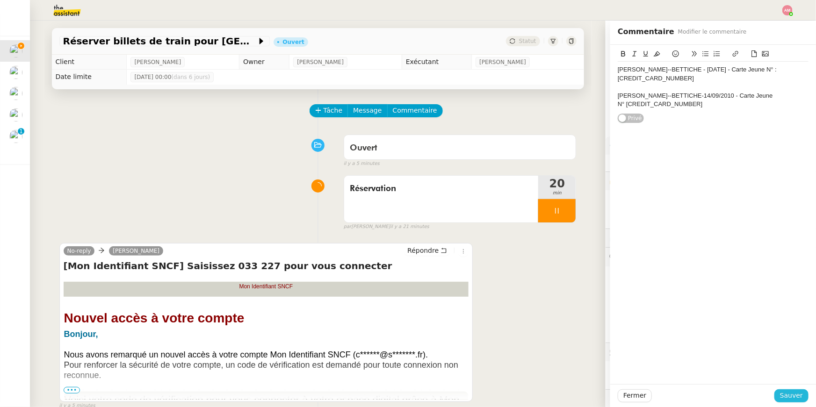
click at [797, 395] on span "Sauver" at bounding box center [791, 396] width 23 height 11
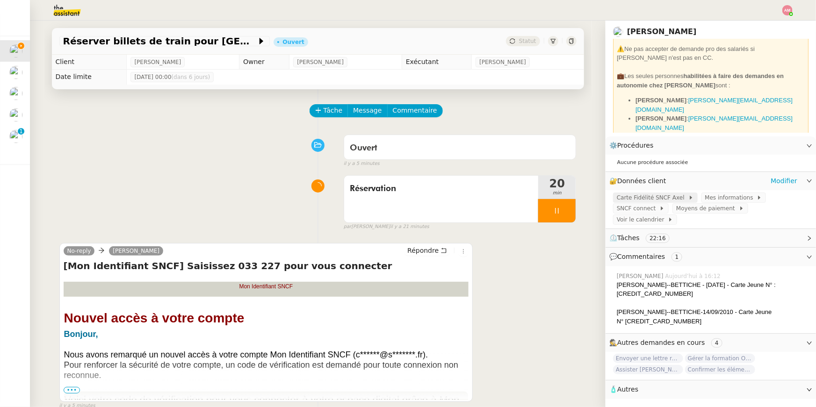
click at [655, 197] on span "Carte Fidélité SNCF Axel" at bounding box center [653, 197] width 72 height 9
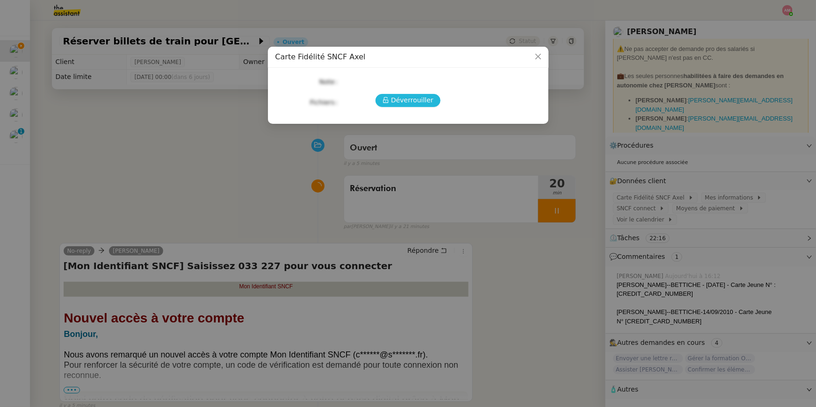
click at [400, 97] on span "Déverrouiller" at bounding box center [412, 100] width 43 height 11
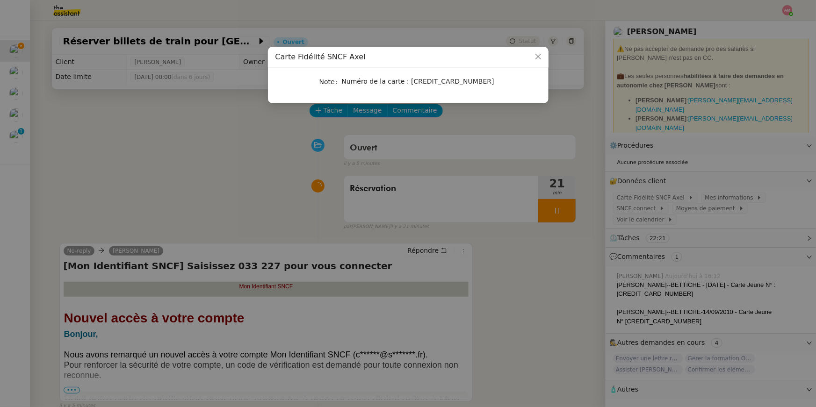
click at [507, 166] on nz-modal-container "Carte Fidélité SNCF Axel Note Numéro de la carte : 29090108644680580" at bounding box center [408, 203] width 816 height 407
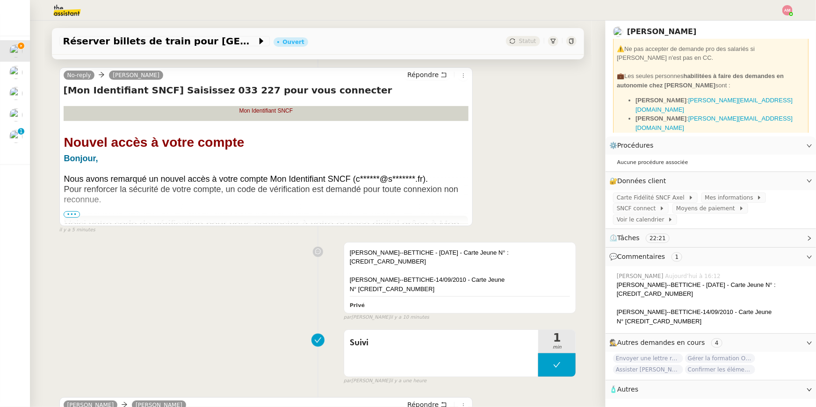
scroll to position [182, 0]
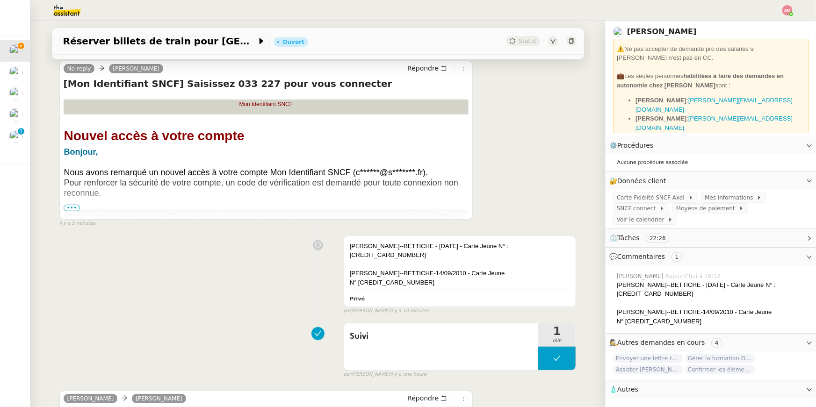
click at [505, 246] on div "Aliya BANDIAKY--BETTICHE - 02/02/12 - Carte Jeune N° : 290901 04 803406982" at bounding box center [460, 251] width 221 height 18
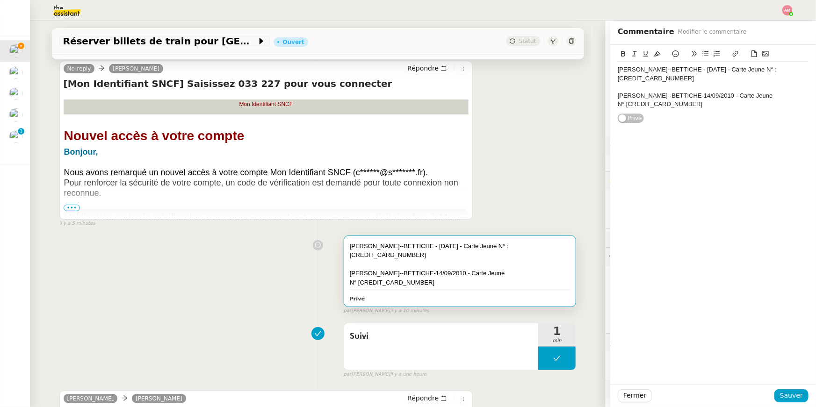
click at [670, 103] on div "Yliana BANDIAKY--BETTICHE-14/09/2010 - Carte Jeune N° 290901 04 708634985" at bounding box center [713, 100] width 191 height 17
click at [798, 387] on div "Fermer Sauver" at bounding box center [713, 395] width 206 height 23
click at [796, 399] on span "Sauver" at bounding box center [791, 396] width 23 height 11
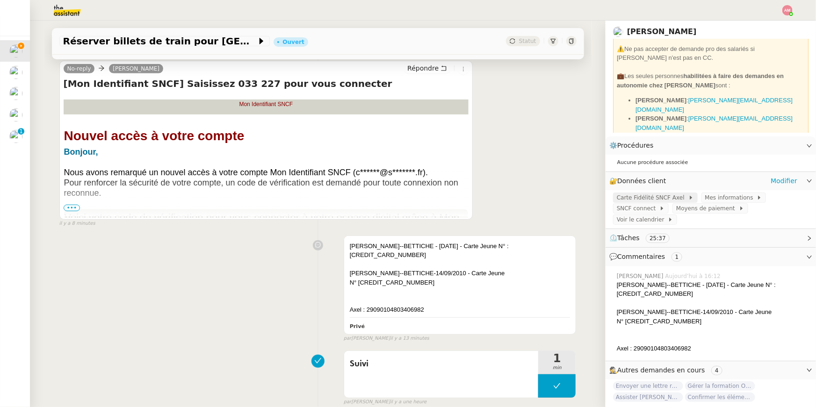
click at [660, 198] on span "Carte Fidélité SNCF Axel" at bounding box center [653, 197] width 72 height 9
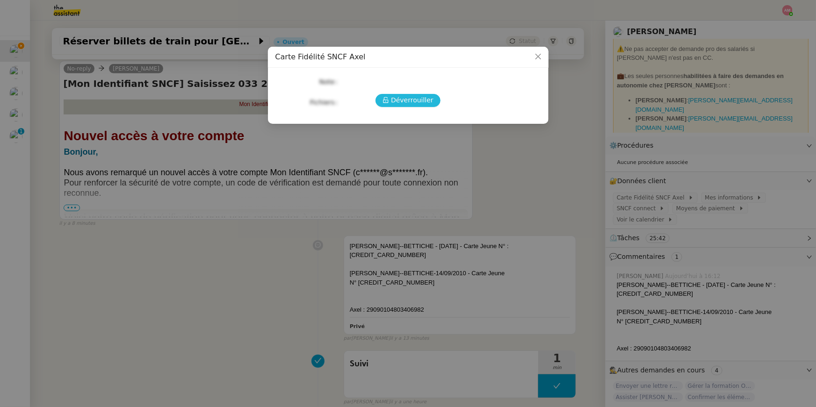
click at [388, 97] on icon at bounding box center [386, 100] width 7 height 7
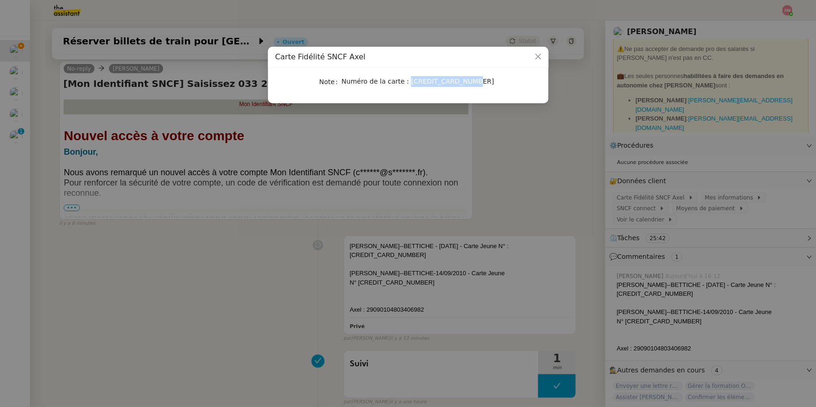
drag, startPoint x: 406, startPoint y: 85, endPoint x: 490, endPoint y: 86, distance: 83.7
click at [490, 86] on div "Numéro de la carte : 29090108644680580" at bounding box center [419, 81] width 155 height 11
copy span "29090108644680580"
click at [429, 309] on nz-modal-container "Carte Fidélité SNCF Axel Note Numéro de la carte : 29090108644680580" at bounding box center [408, 203] width 816 height 407
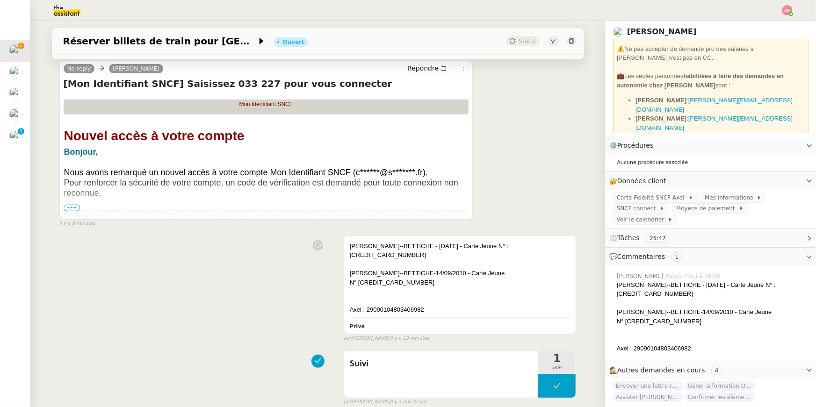
click at [429, 309] on div "Axel : 29090104803406982" at bounding box center [460, 309] width 221 height 9
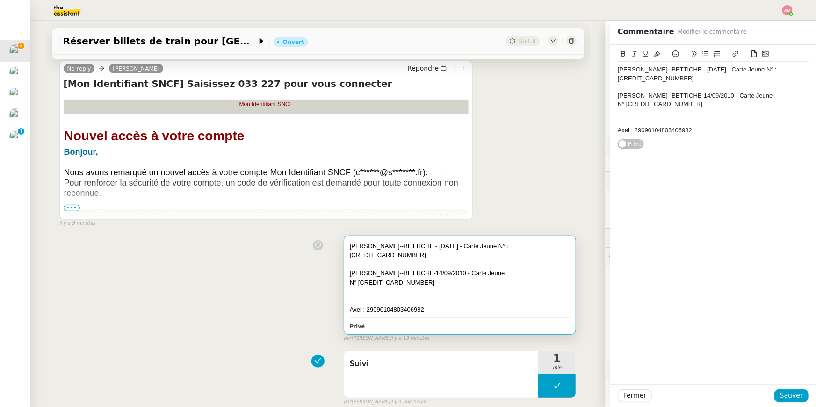
click at [706, 134] on div "Axel : 29090104803406982" at bounding box center [713, 130] width 191 height 8
click at [635, 127] on div "Axel : 29090104803406982" at bounding box center [713, 130] width 191 height 8
drag, startPoint x: 627, startPoint y: 138, endPoint x: 629, endPoint y: 145, distance: 7.3
click at [629, 145] on div "Aliya BANDIAKY--BETTICHE - 02/02/12 - Carte Jeune N° : 290901 04 803406982 Ylia…" at bounding box center [713, 109] width 191 height 94
click at [705, 49] on button at bounding box center [705, 54] width 11 height 11
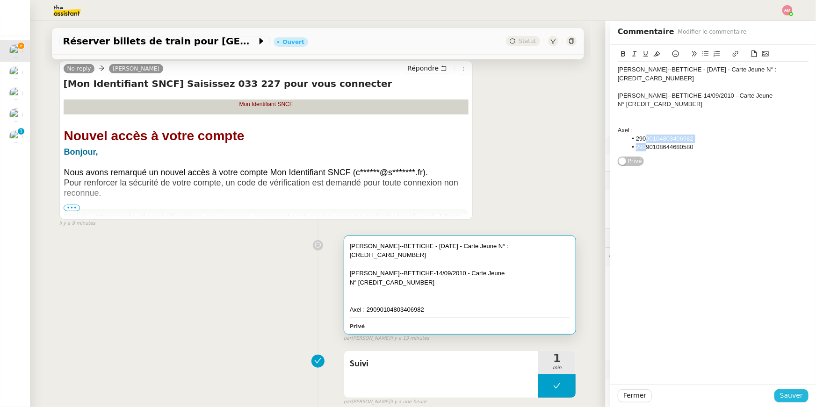
click at [784, 395] on span "Sauver" at bounding box center [791, 396] width 23 height 11
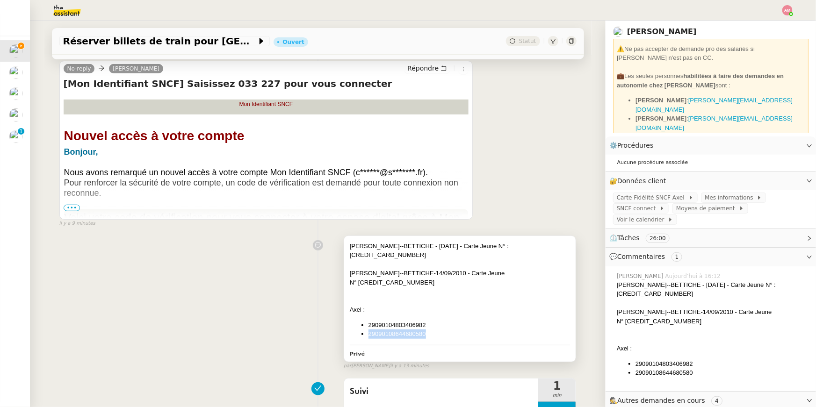
drag, startPoint x: 434, startPoint y: 334, endPoint x: 369, endPoint y: 334, distance: 65.0
click at [369, 334] on li "29090108644680580" at bounding box center [470, 334] width 202 height 9
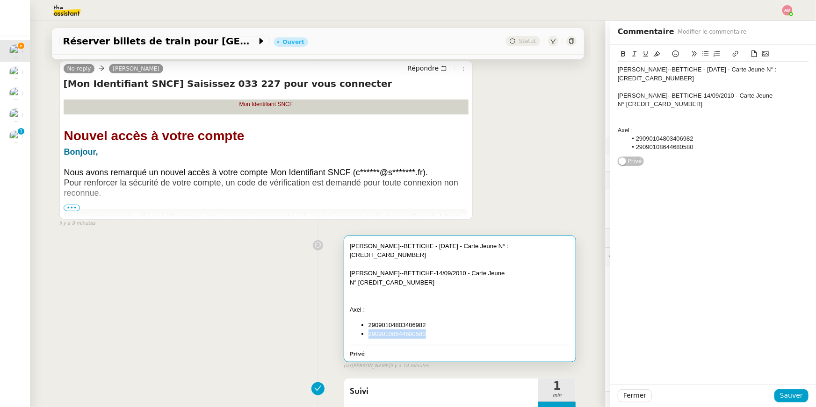
click at [402, 333] on li "29090108644680580" at bounding box center [470, 334] width 202 height 9
click at [706, 133] on div "Aliya BANDIAKY--BETTICHE - 02/02/12 - Carte Jeune N° : 290901 04 803406982 Ylia…" at bounding box center [713, 109] width 191 height 94
click at [639, 133] on li "Axel Carte avantage adulte" at bounding box center [718, 130] width 182 height 8
click at [637, 130] on li "Axel Carte avantage adulte" at bounding box center [718, 130] width 182 height 8
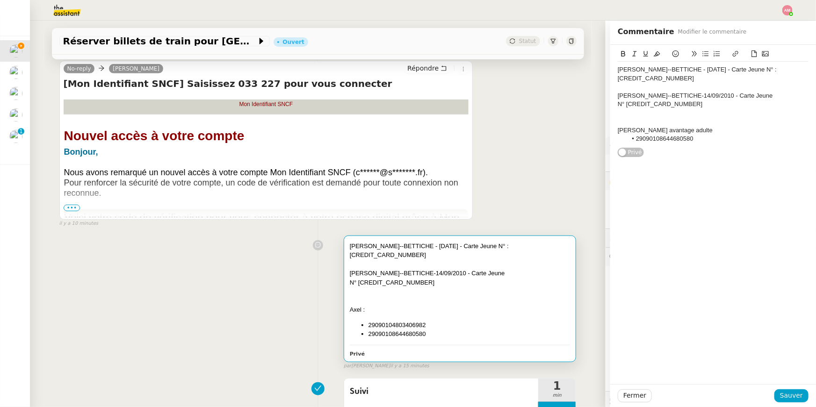
click at [633, 132] on div "Axel Carte avantage adulte" at bounding box center [713, 130] width 191 height 8
click at [783, 397] on span "Sauver" at bounding box center [791, 396] width 23 height 11
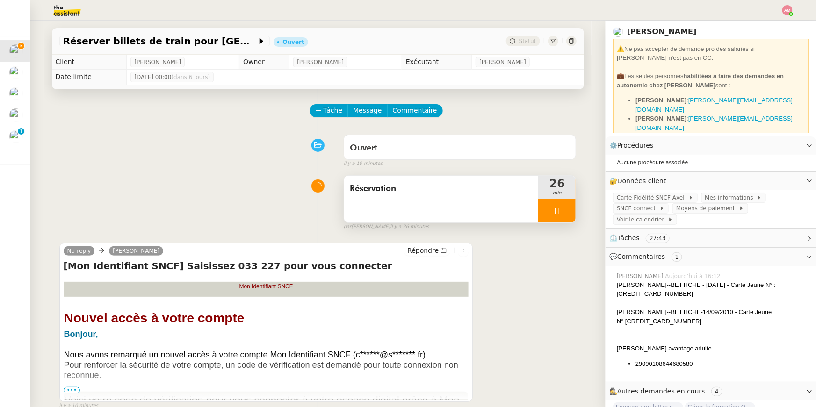
click at [565, 202] on div at bounding box center [556, 210] width 37 height 23
click at [566, 208] on icon at bounding box center [566, 210] width 7 height 7
click at [719, 196] on span "Mes informations" at bounding box center [731, 197] width 52 height 9
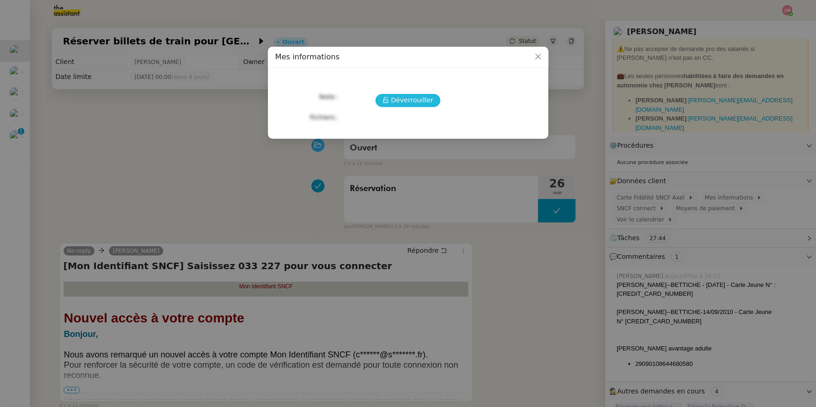
click at [420, 106] on button "Déverrouiller" at bounding box center [408, 100] width 65 height 13
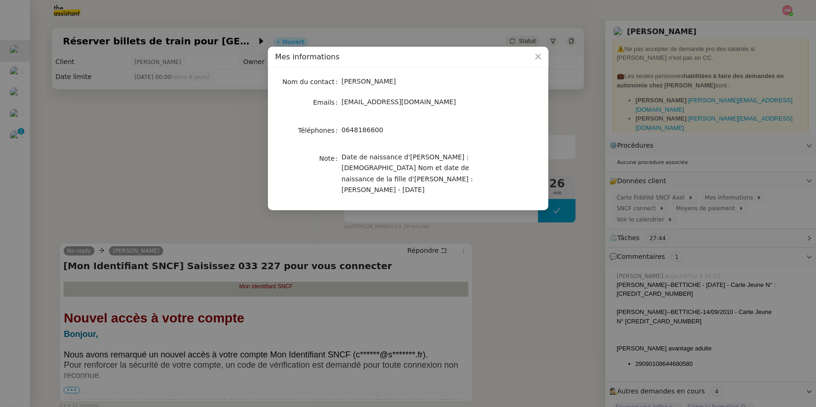
click at [125, 163] on nz-modal-container "Mes informations Nom du contact Axel BANDIAKY Emails axel@stracker.fr Téléphone…" at bounding box center [408, 203] width 816 height 407
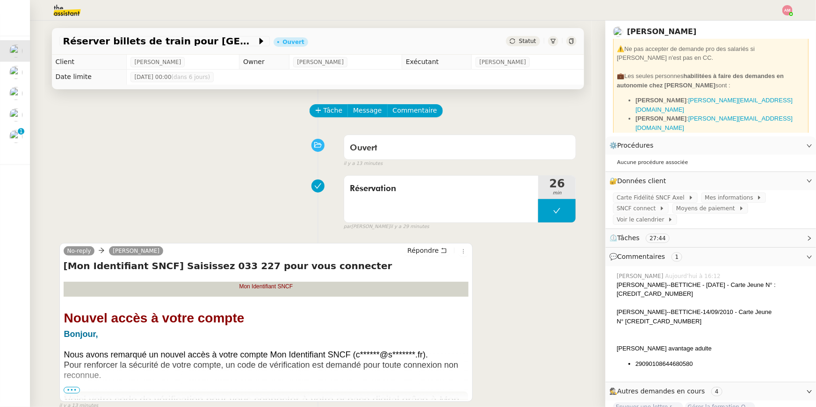
drag, startPoint x: 658, startPoint y: 322, endPoint x: 781, endPoint y: 312, distance: 123.4
click at [781, 312] on div "Yliana BANDIAKY--BETTICHE-14/09/2010 - Carte Jeune N° 290901 04 708634985" at bounding box center [713, 317] width 192 height 18
copy div "290901 04 708634985"
click at [799, 313] on div "Yliana BANDIAKY--BETTICHE-14/09/2010 - Carte Jeune N° 290901 04 708634985" at bounding box center [713, 317] width 192 height 18
drag, startPoint x: 626, startPoint y: 322, endPoint x: 706, endPoint y: 327, distance: 79.7
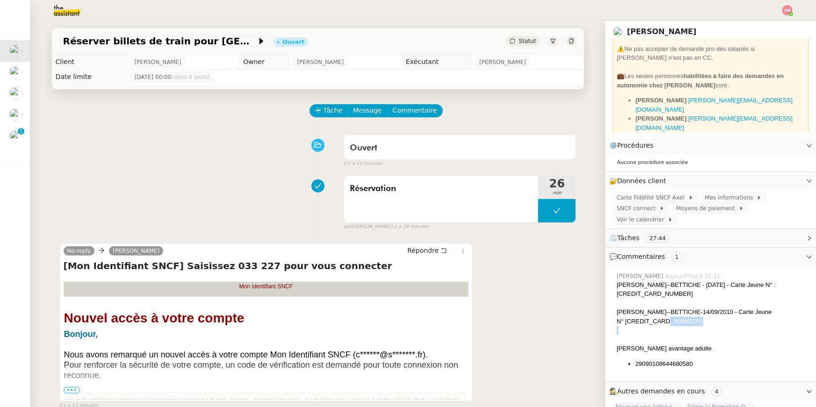
click at [706, 327] on div "Aliya BANDIAKY--BETTICHE - 02/02/12 - Carte Jeune N° : 290901 04 803406982 Ylia…" at bounding box center [713, 325] width 192 height 88
copy div "708634985"
click at [654, 313] on div "Yliana BANDIAKY--BETTICHE-14/09/2010 - Carte Jeune N° 290901 04 708634985" at bounding box center [713, 317] width 192 height 18
drag, startPoint x: 658, startPoint y: 320, endPoint x: 626, endPoint y: 324, distance: 31.6
click at [626, 324] on div "Yliana BANDIAKY--BETTICHE-14/09/2010 - Carte Jeune N° 290901 04 708634985" at bounding box center [713, 317] width 192 height 18
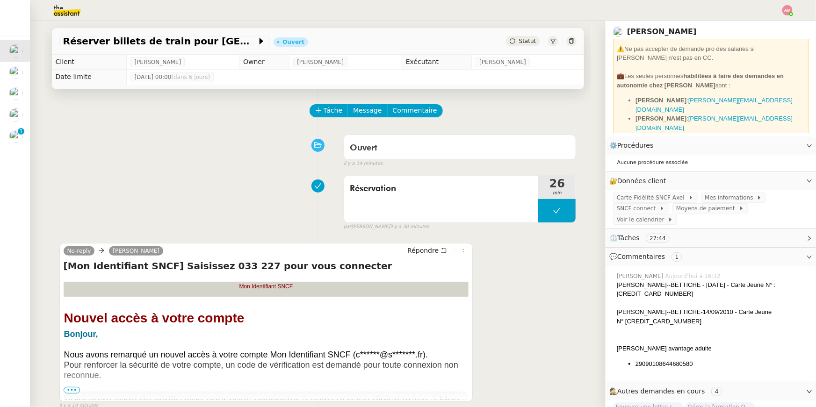
drag, startPoint x: 657, startPoint y: 296, endPoint x: 617, endPoint y: 295, distance: 40.7
click at [617, 295] on div "Aliya BANDIAKY--BETTICHE - 02/02/12 - Carte Jeune N° : 290901 04 803406982" at bounding box center [713, 290] width 192 height 18
click at [678, 340] on div at bounding box center [713, 339] width 192 height 9
drag, startPoint x: 694, startPoint y: 367, endPoint x: 638, endPoint y: 365, distance: 56.2
click at [638, 365] on li "29090108644680580" at bounding box center [722, 364] width 173 height 9
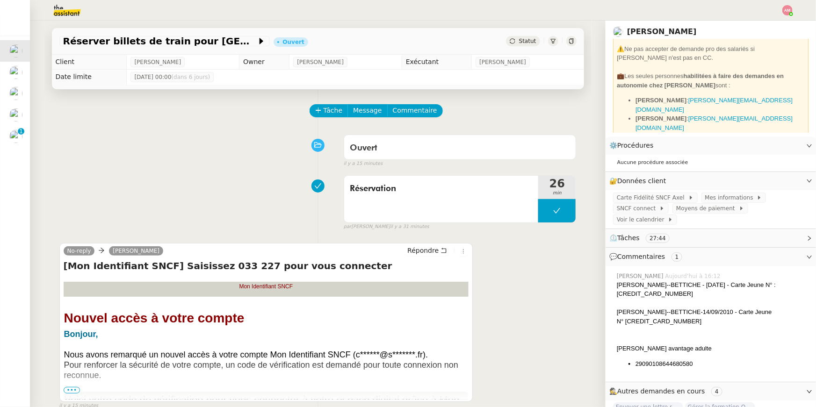
click at [666, 354] on div "Aliya BANDIAKY--BETTICHE - 02/02/12 - Carte Jeune N° : 290901 04 803406982 Ylia…" at bounding box center [713, 325] width 192 height 88
click at [713, 206] on span "Moyens de paiement" at bounding box center [707, 208] width 62 height 9
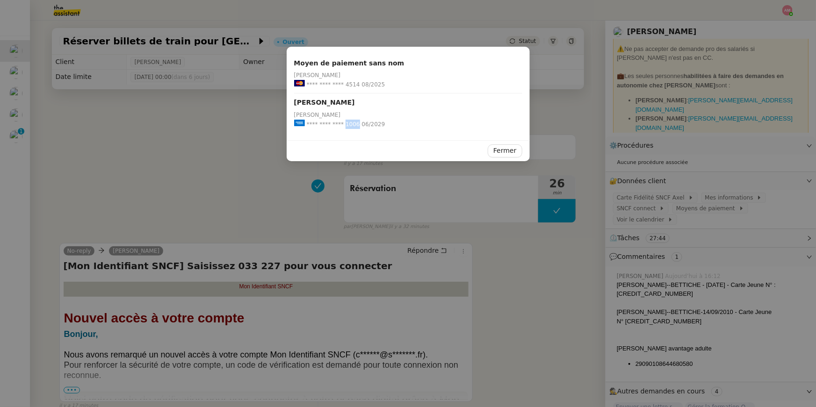
drag, startPoint x: 343, startPoint y: 124, endPoint x: 356, endPoint y: 124, distance: 13.1
click at [356, 124] on span "**** **** **** 1006" at bounding box center [333, 124] width 53 height 9
click at [480, 173] on nz-modal-container "Moyen de paiement sans nom Axel BANDIAKY **** **** **** 4514 08/2025 Bandiaky A…" at bounding box center [408, 203] width 816 height 407
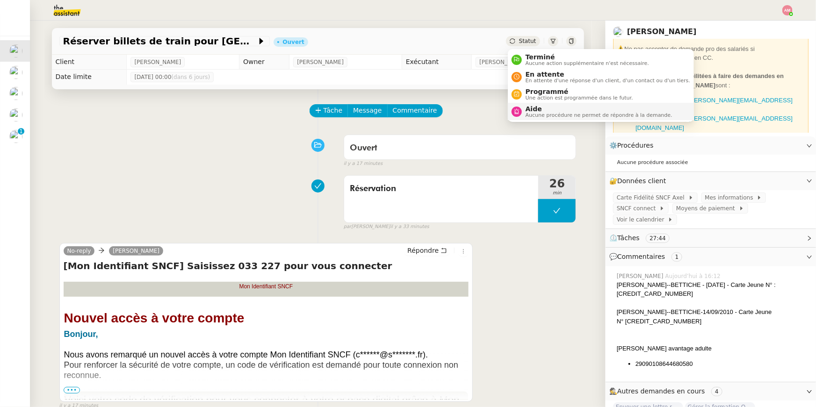
click at [536, 109] on span "Aide" at bounding box center [599, 108] width 147 height 7
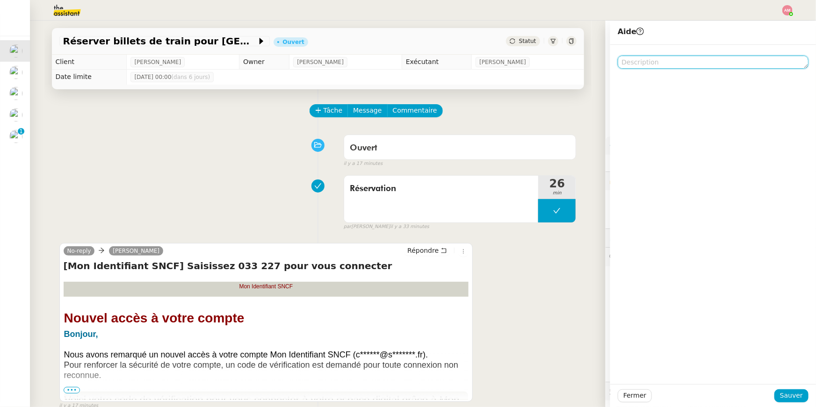
click at [668, 59] on textarea at bounding box center [713, 62] width 191 height 13
type textarea "Valider carte flash"
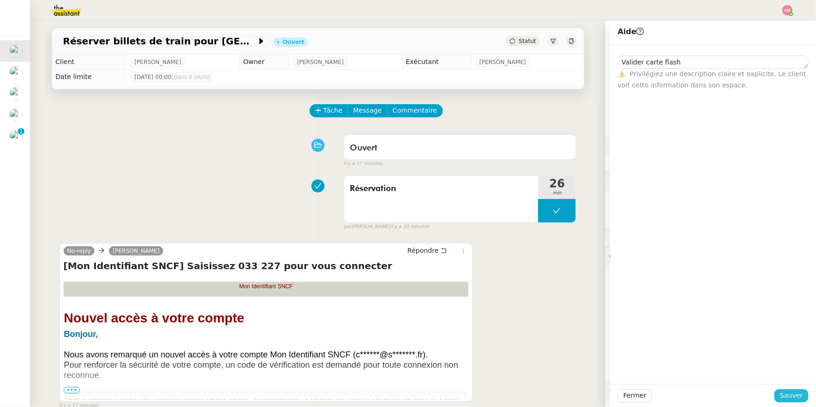
click at [794, 391] on span "Sauver" at bounding box center [791, 396] width 23 height 11
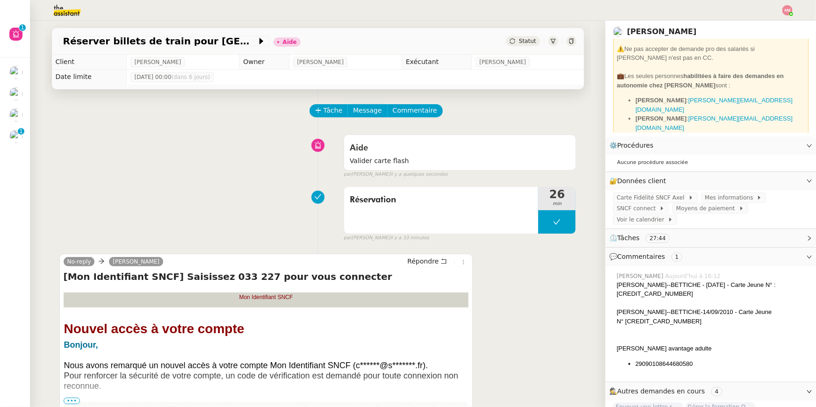
click at [572, 42] on icon at bounding box center [572, 41] width 6 height 6
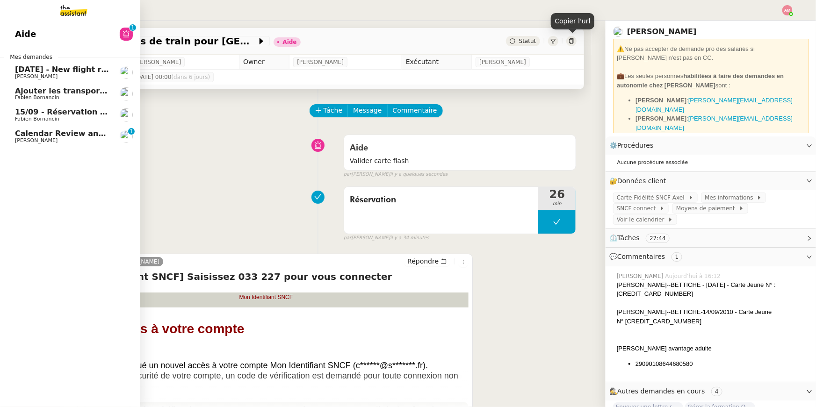
click at [30, 112] on span "15/09 - Réservation Biarritz" at bounding box center [73, 112] width 116 height 9
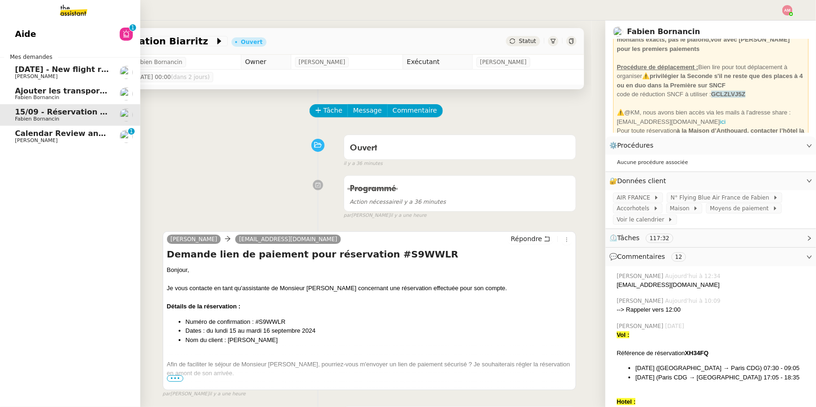
click at [36, 82] on link "27th December 2025 - New flight request - Jasmiina Turunen Louis Frei" at bounding box center [70, 73] width 140 height 22
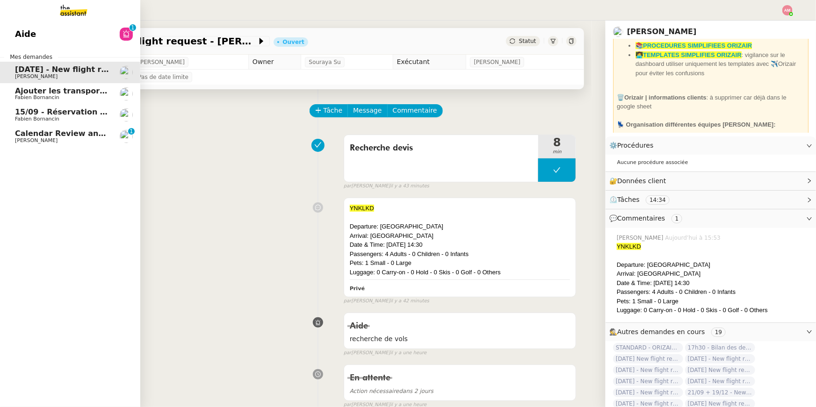
click at [38, 94] on span "Ajouter les transports dans l'agenda" at bounding box center [92, 91] width 154 height 9
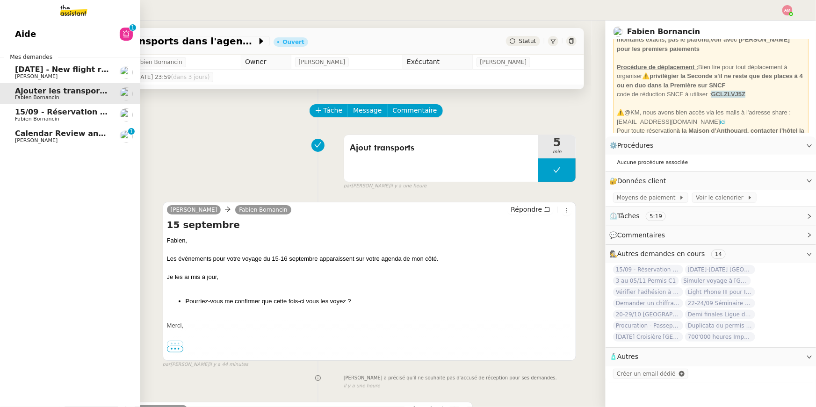
click at [58, 121] on span "Fabien Bornancin" at bounding box center [62, 119] width 94 height 6
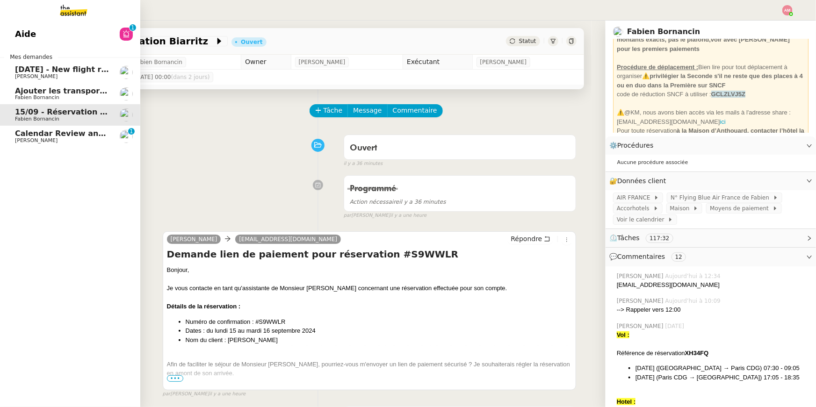
click at [63, 137] on span "Calendar Review and Appointment Confirmation - 12 septembre 2025" at bounding box center [162, 133] width 294 height 9
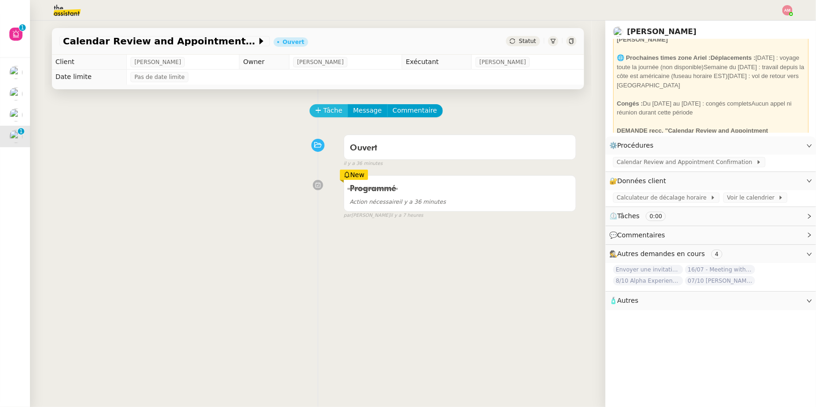
click at [326, 107] on span "Tâche" at bounding box center [333, 110] width 19 height 11
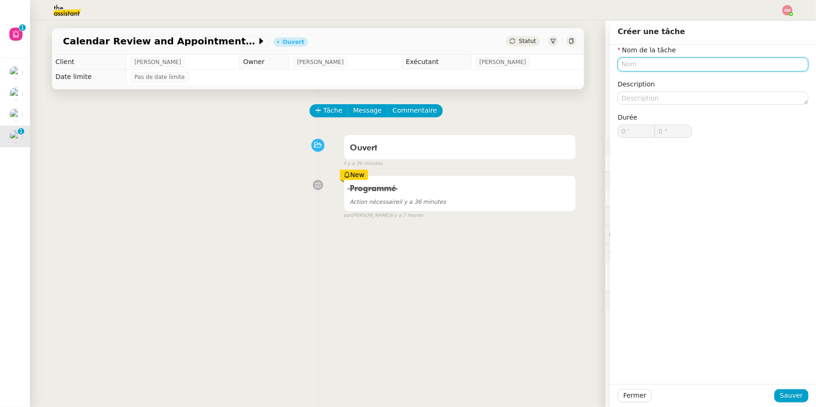
click at [638, 66] on input "text" at bounding box center [713, 65] width 191 height 14
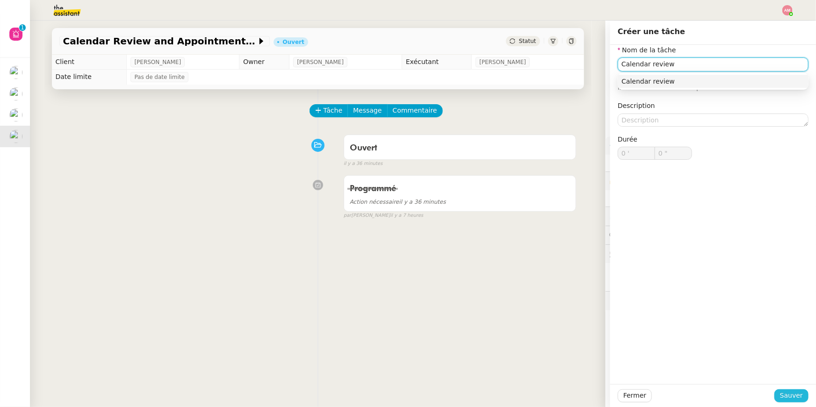
type input "Calendar review"
click at [781, 399] on button "Sauver" at bounding box center [792, 396] width 34 height 13
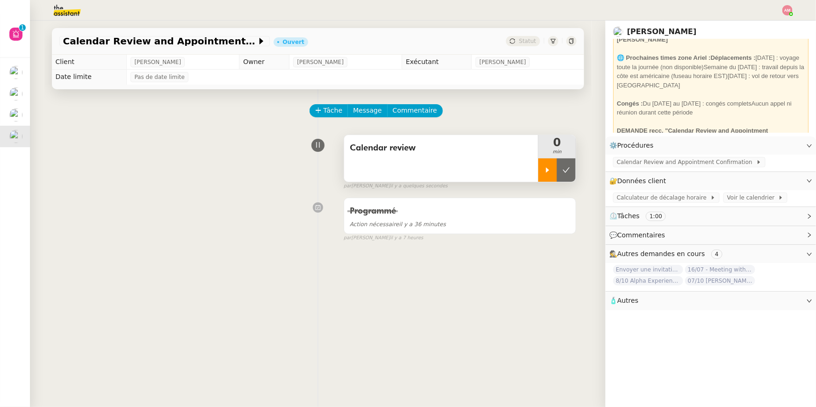
click at [552, 169] on div at bounding box center [547, 170] width 19 height 23
click at [369, 117] on div "Tâche Message Commentaire" at bounding box center [444, 115] width 266 height 22
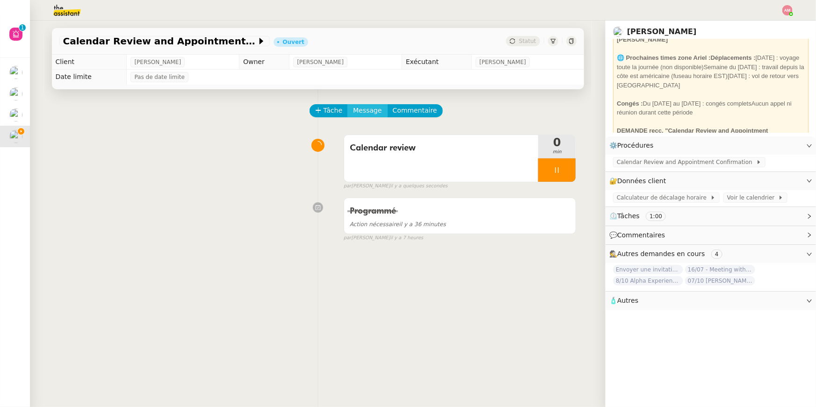
click at [365, 113] on span "Message" at bounding box center [367, 110] width 29 height 11
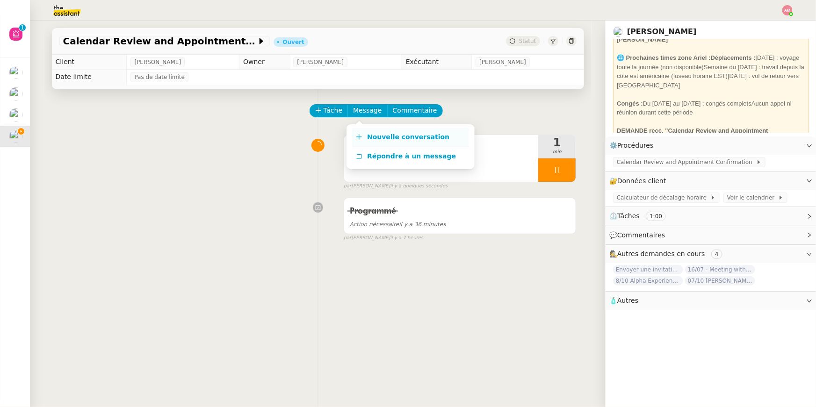
click at [382, 136] on span "Nouvelle conversation" at bounding box center [408, 136] width 82 height 7
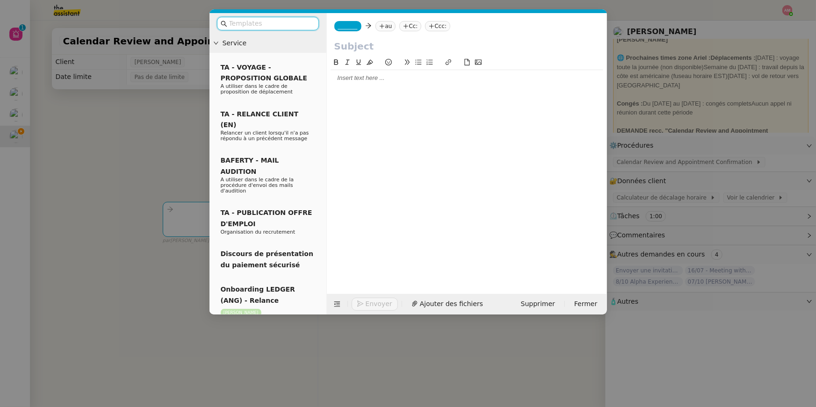
click at [339, 30] on nz-tag "_______" at bounding box center [347, 26] width 27 height 10
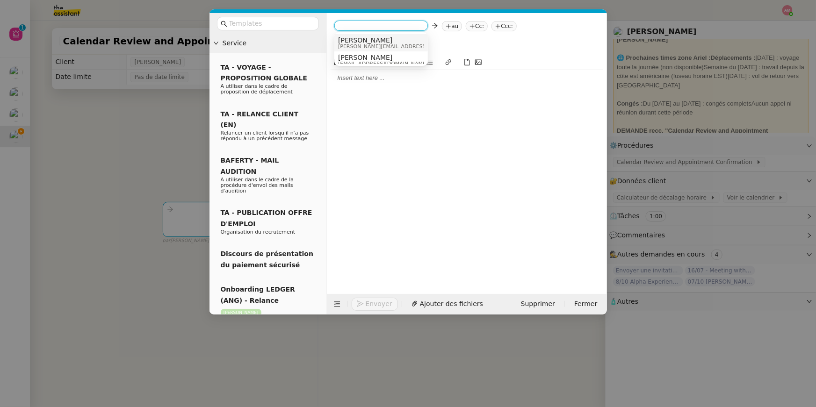
click at [346, 39] on span "Sam" at bounding box center [404, 39] width 133 height 7
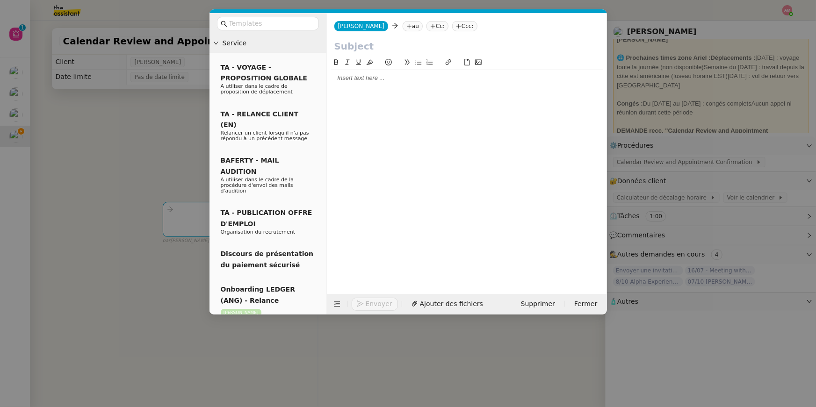
click at [403, 23] on nz-tag "au" at bounding box center [413, 26] width 20 height 10
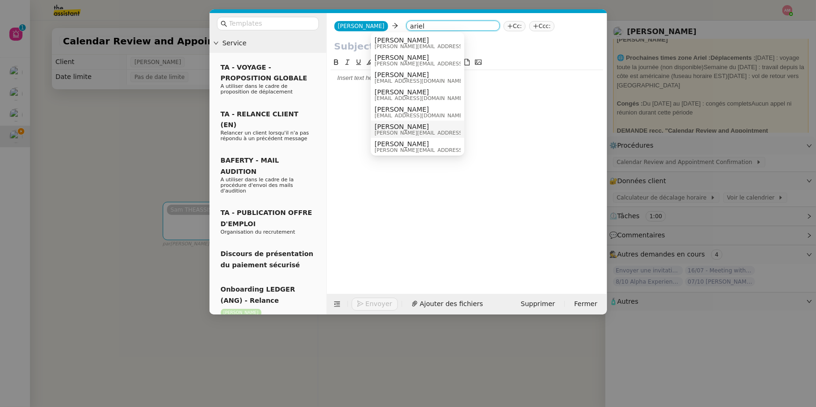
type input "ariel"
click at [400, 131] on span "ariel.wengroff@ledger.fr" at bounding box center [441, 133] width 133 height 5
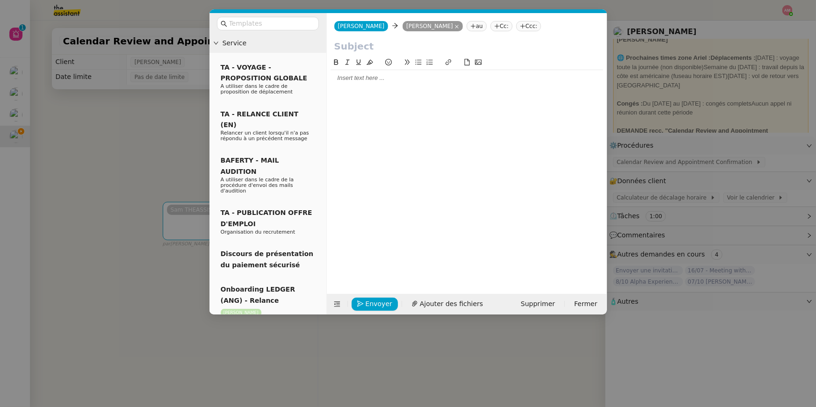
click at [163, 80] on nz-modal-container "Service TA - VOYAGE - PROPOSITION GLOBALE A utiliser dans le cadre de propositi…" at bounding box center [408, 203] width 816 height 407
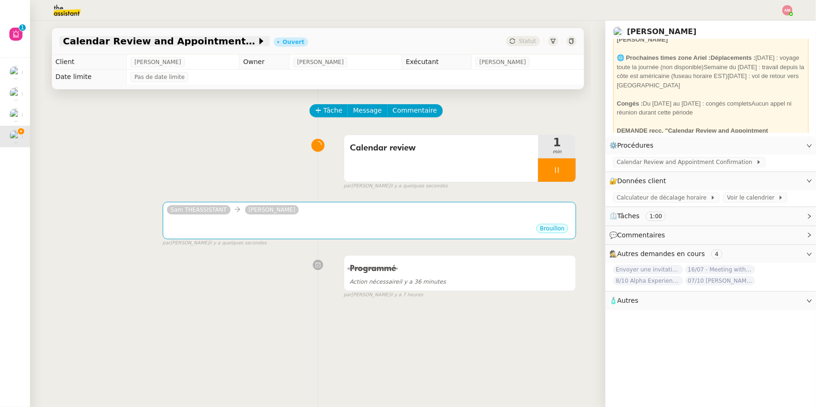
click at [164, 38] on span "Calendar Review and Appointment Confirmation - 12 septembre 2025" at bounding box center [160, 40] width 194 height 9
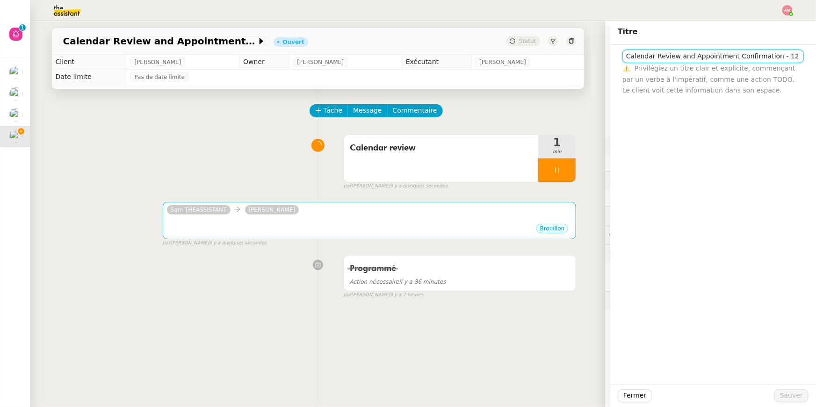
scroll to position [0, 37]
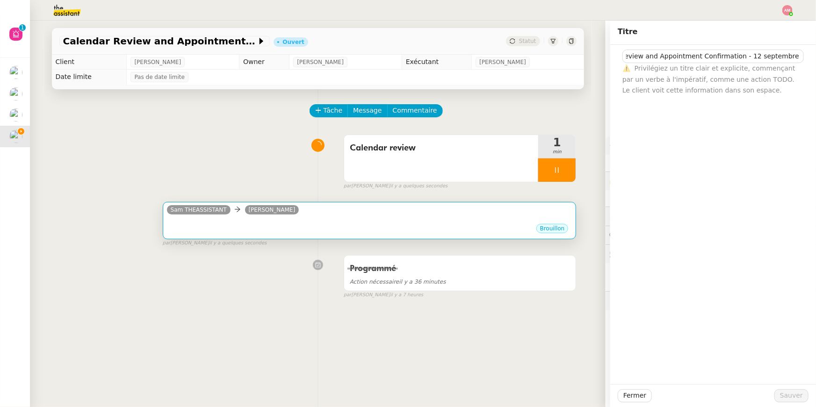
click at [451, 215] on div "Sam THEASSISTANT Ariel Wengroff" at bounding box center [370, 211] width 406 height 14
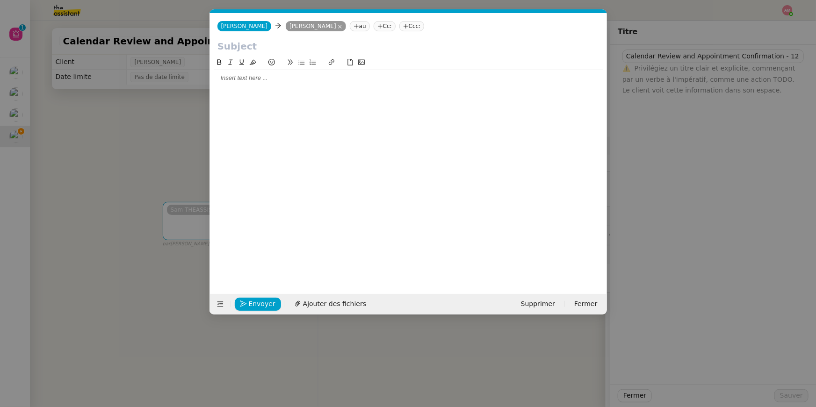
scroll to position [0, 20]
click at [370, 41] on input "text" at bounding box center [409, 46] width 382 height 14
paste input "Calendar Review and Appointment Confirmation - 12 septembre 2025"
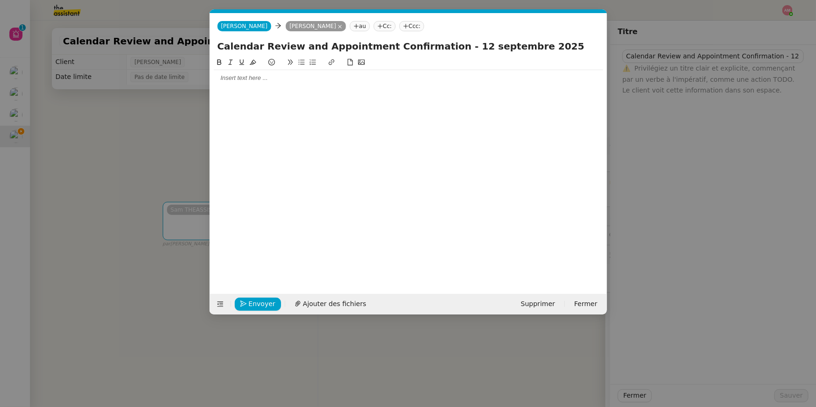
type input "Calendar Review and Appointment Confirmation - 12 septembre 2025"
click at [144, 126] on nz-modal-container "Service TA - VOYAGE - PROPOSITION GLOBALE A utiliser dans le cadre de propositi…" at bounding box center [408, 203] width 816 height 407
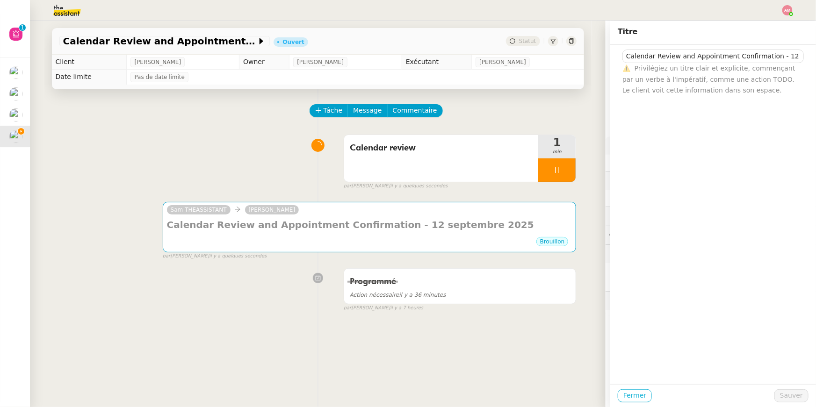
click at [643, 399] on span "Fermer" at bounding box center [635, 396] width 23 height 11
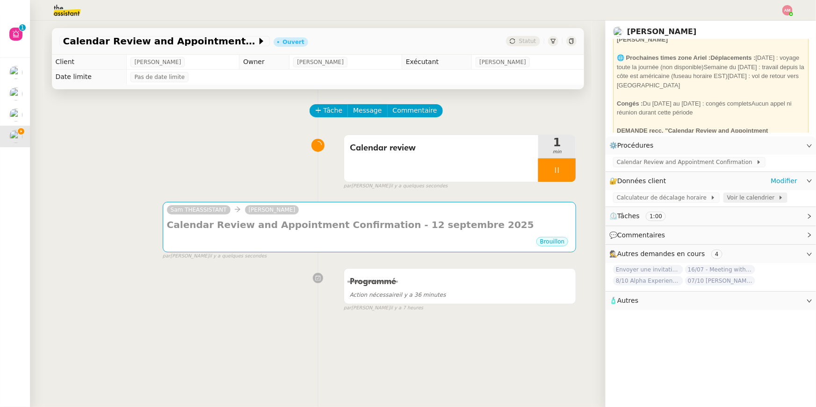
click at [756, 195] on span "Voir le calendrier" at bounding box center [752, 197] width 51 height 9
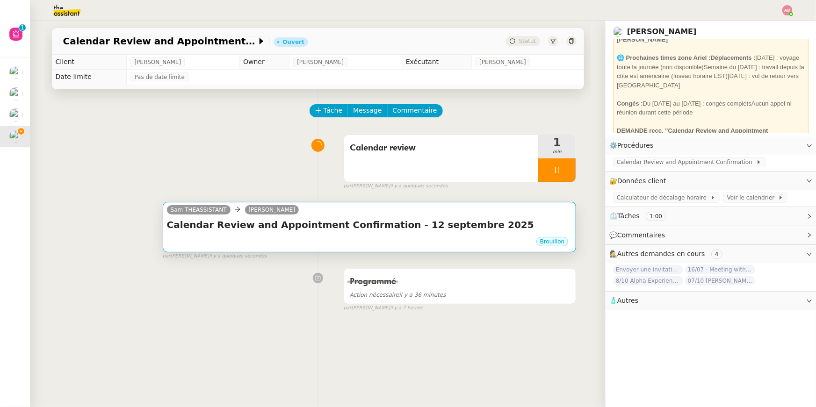
click at [252, 238] on div "Brouillon" at bounding box center [370, 243] width 406 height 14
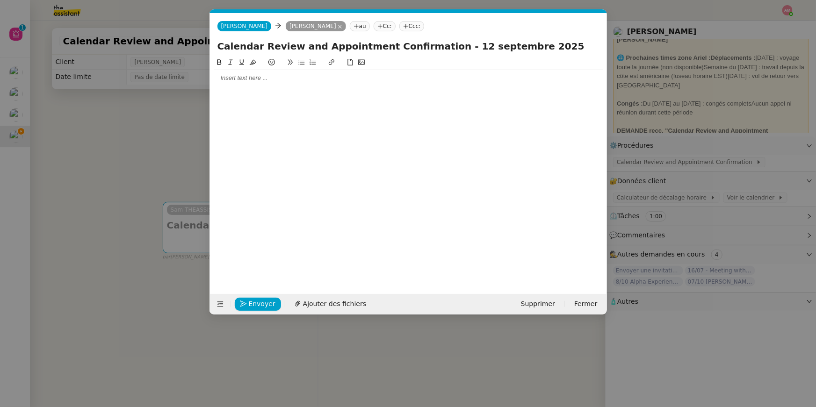
scroll to position [0, 20]
click at [218, 305] on icon at bounding box center [220, 304] width 7 height 7
click at [216, 305] on icon at bounding box center [220, 304] width 12 height 7
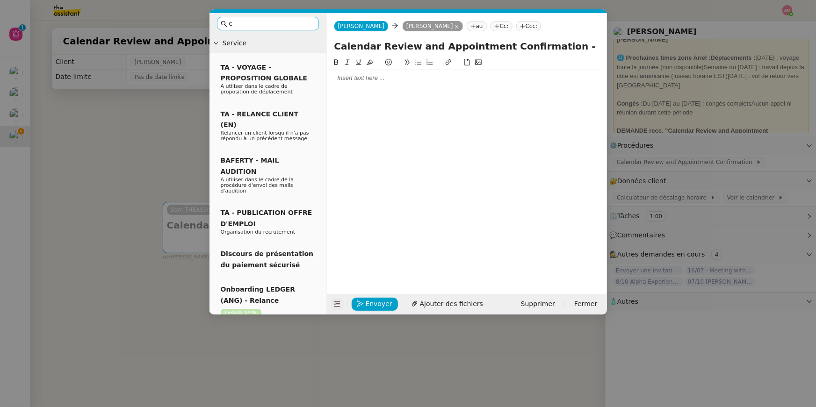
click at [276, 27] on input "c" at bounding box center [271, 23] width 84 height 11
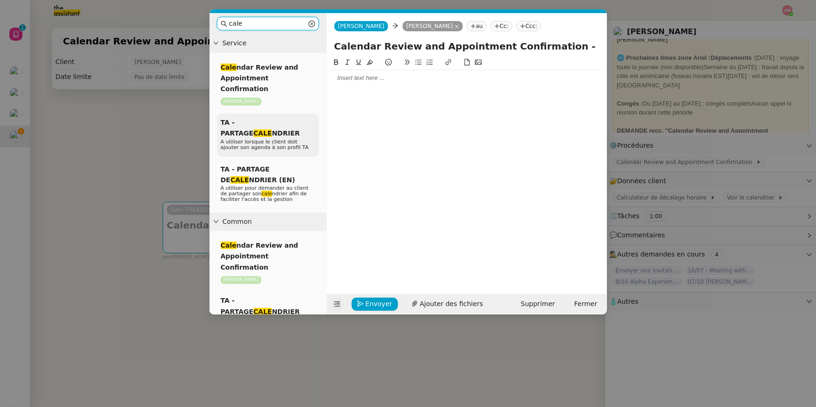
type input "cale"
click at [287, 139] on span "A utiliser lorsque le client doit ajouter son agenda à son profil TA" at bounding box center [265, 145] width 88 height 12
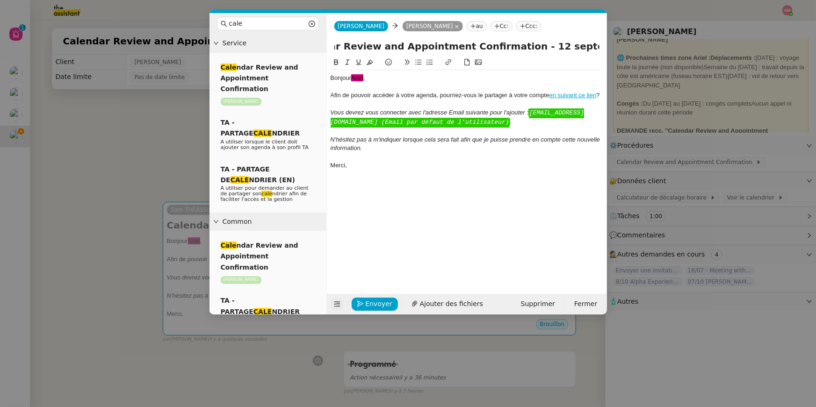
scroll to position [0, 42]
drag, startPoint x: 553, startPoint y: 45, endPoint x: 573, endPoint y: 48, distance: 19.8
click at [573, 48] on input "Calendar Review and Appointment Confirmation - 12 septembre 2025" at bounding box center [466, 46] width 265 height 14
type input "Calendar Review and Appointment Confirmation - September 12th 2025"
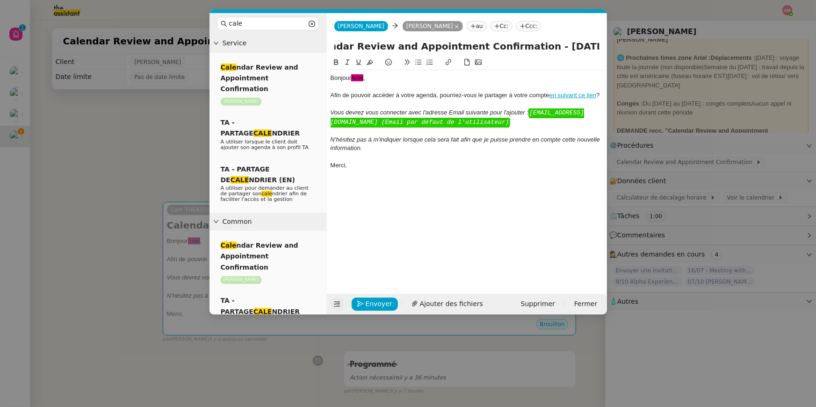
scroll to position [0, 0]
drag, startPoint x: 386, startPoint y: 81, endPoint x: 379, endPoint y: 81, distance: 7.5
click at [379, 81] on div "Bonjour ﻿Ariel﻿ ," at bounding box center [467, 78] width 273 height 8
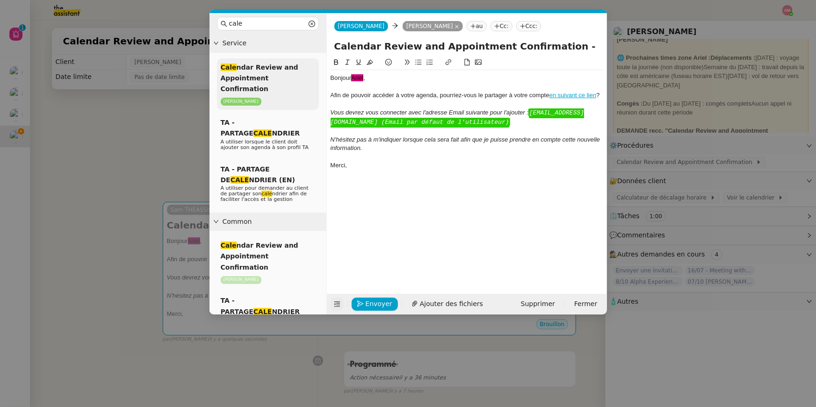
click at [264, 72] on div "Cale ndar Review and Appointment Confirmation Ariel Wengroff" at bounding box center [268, 83] width 102 height 51
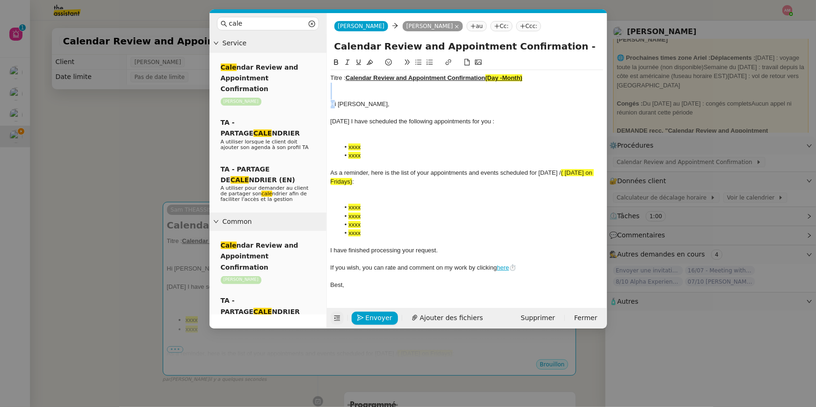
drag, startPoint x: 333, startPoint y: 102, endPoint x: 325, endPoint y: 76, distance: 26.6
click at [325, 76] on nz-layout "cale Service Cale ndar Review and Appointment Confirmation Ariel Wengroff TA - …" at bounding box center [409, 171] width 398 height 316
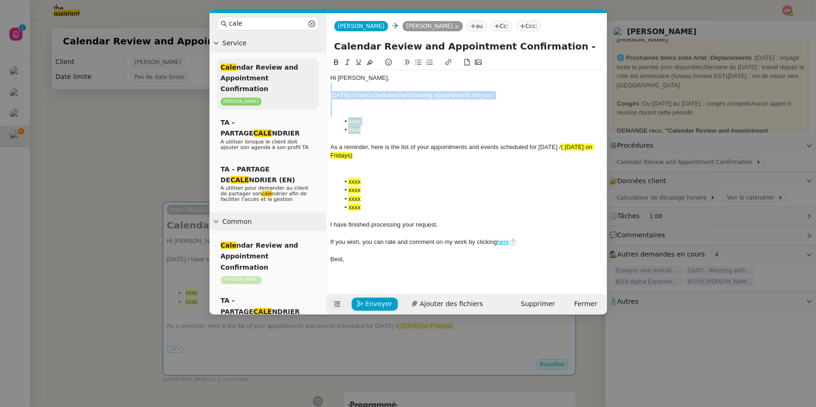
drag, startPoint x: 364, startPoint y: 130, endPoint x: 318, endPoint y: 87, distance: 63.2
click at [318, 87] on nz-layout "cale Service Cale ndar Review and Appointment Confirmation Ariel Wengroff TA - …" at bounding box center [409, 164] width 398 height 302
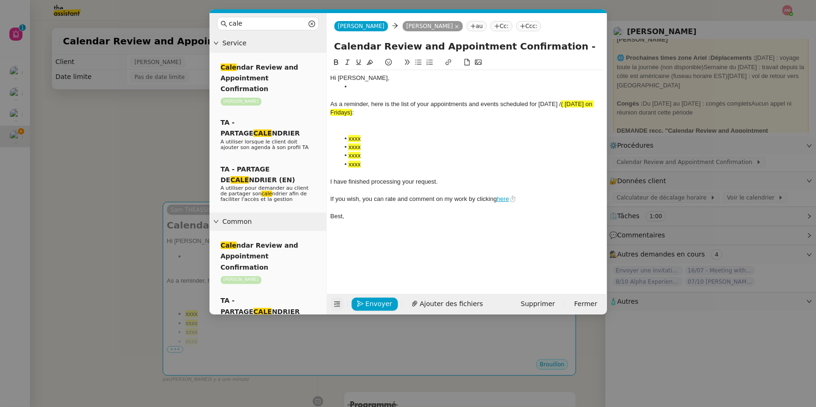
click at [541, 103] on div "As a reminder, here is the list of your appointments and events scheduled for t…" at bounding box center [467, 108] width 273 height 17
drag, startPoint x: 573, startPoint y: 103, endPoint x: 353, endPoint y: 114, distance: 220.6
click at [353, 114] on span "( next Monday on Fridays)" at bounding box center [463, 108] width 264 height 15
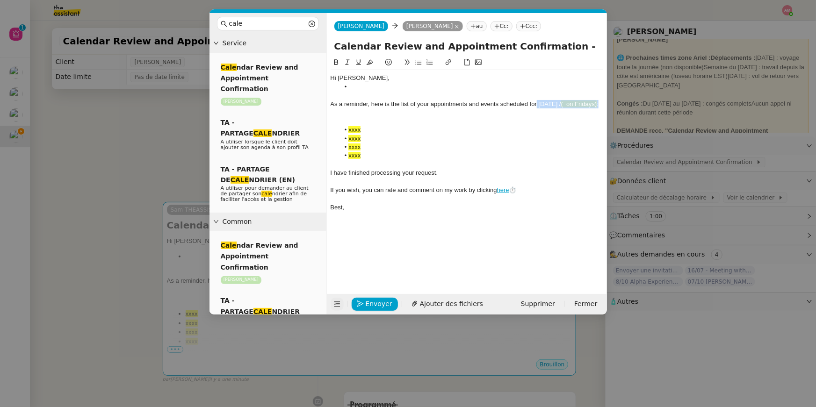
drag, startPoint x: 386, startPoint y: 116, endPoint x: 537, endPoint y: 108, distance: 150.8
click at [537, 108] on div "As a reminder, here is the list of your appointments and events scheduled for t…" at bounding box center [467, 104] width 273 height 8
click at [536, 106] on div "As a reminder, here is the list of your appointments and events scheduled forne…" at bounding box center [467, 104] width 273 height 8
click at [583, 99] on div at bounding box center [467, 95] width 273 height 8
click at [580, 104] on div "As a reminder, here is the list of your appointments and events scheduled for n…" at bounding box center [467, 104] width 273 height 8
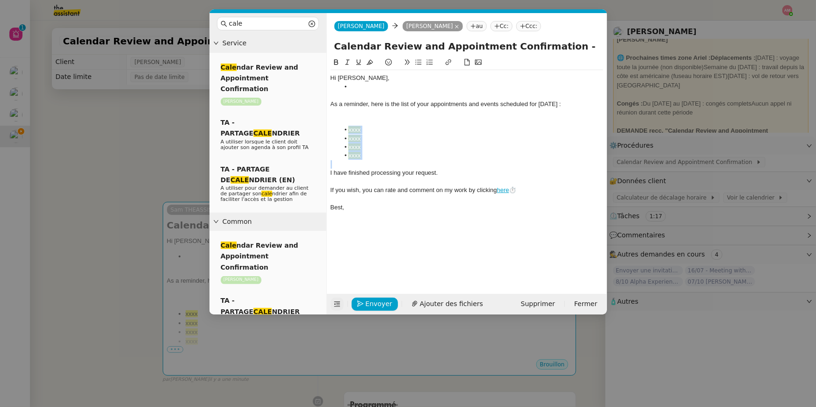
drag, startPoint x: 391, startPoint y: 160, endPoint x: 342, endPoint y: 129, distance: 57.7
click at [342, 129] on div "Hi Ariel, As a reminder, here is the list of your appointments and events sched…" at bounding box center [467, 142] width 273 height 145
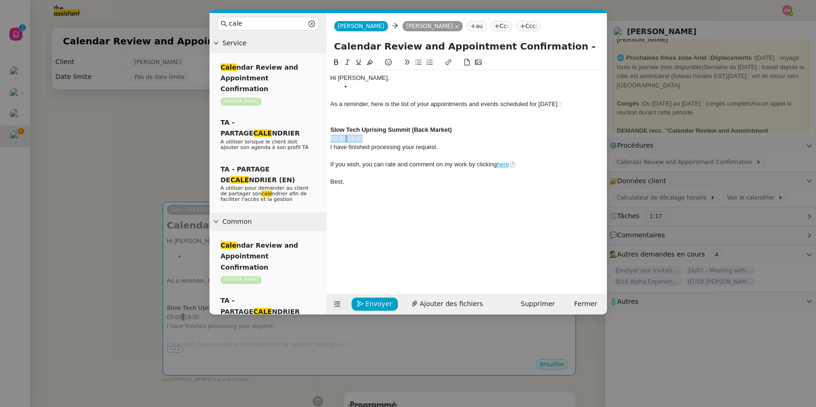
drag, startPoint x: 350, startPoint y: 139, endPoint x: 323, endPoint y: 139, distance: 26.7
click at [323, 139] on nz-layout "cale Service Cale ndar Review and Appointment Confirmation Ariel Wengroff TA - …" at bounding box center [409, 164] width 398 height 302
click at [334, 127] on strong "Slow Tech Uprising Summit (Back Market)" at bounding box center [392, 129] width 122 height 7
click at [332, 127] on strong "Slow Tech Uprising Summit (Back Market)" at bounding box center [392, 129] width 122 height 7
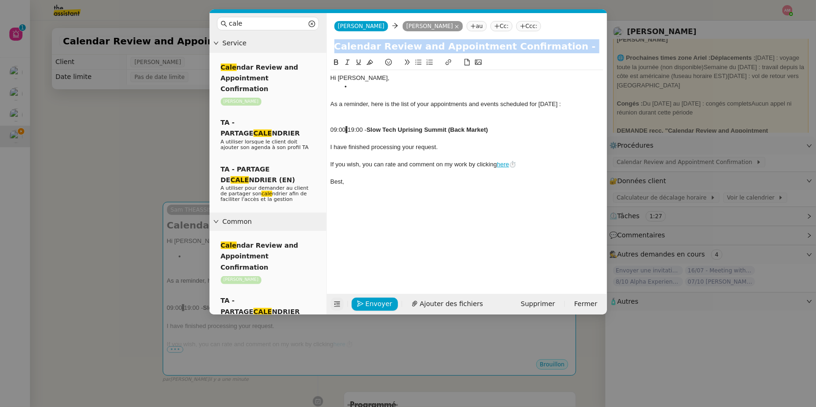
drag, startPoint x: 329, startPoint y: 130, endPoint x: 495, endPoint y: 130, distance: 166.1
click at [495, 130] on nz-spin "Hi Ariel, As a reminder, here is the list of your appointments and events sched…" at bounding box center [467, 170] width 280 height 226
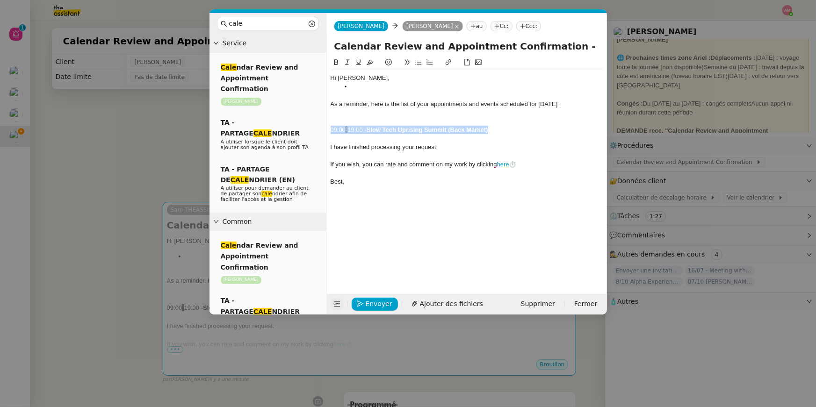
drag, startPoint x: 495, startPoint y: 130, endPoint x: 325, endPoint y: 128, distance: 170.7
click at [325, 128] on nz-layout "cale Service Cale ndar Review and Appointment Confirmation Ariel Wengroff TA - …" at bounding box center [409, 164] width 398 height 302
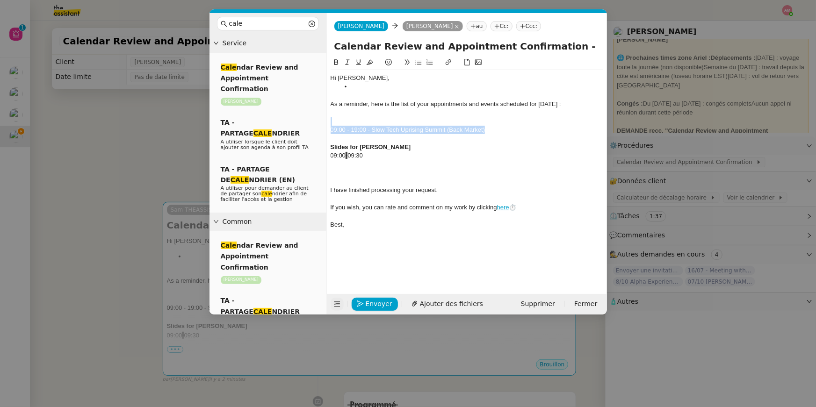
drag, startPoint x: 522, startPoint y: 133, endPoint x: 514, endPoint y: 122, distance: 14.0
click at [514, 122] on div "Hi Ariel, As a reminder, here is the list of your appointments and events sched…" at bounding box center [467, 151] width 273 height 163
click at [508, 114] on div at bounding box center [508, 114] width 0 height 0
click at [508, 131] on div "09:00 - 19:00 - Slow Tech Uprising Summit (Back Market)" at bounding box center [467, 130] width 273 height 8
drag, startPoint x: 508, startPoint y: 131, endPoint x: 319, endPoint y: 131, distance: 189.0
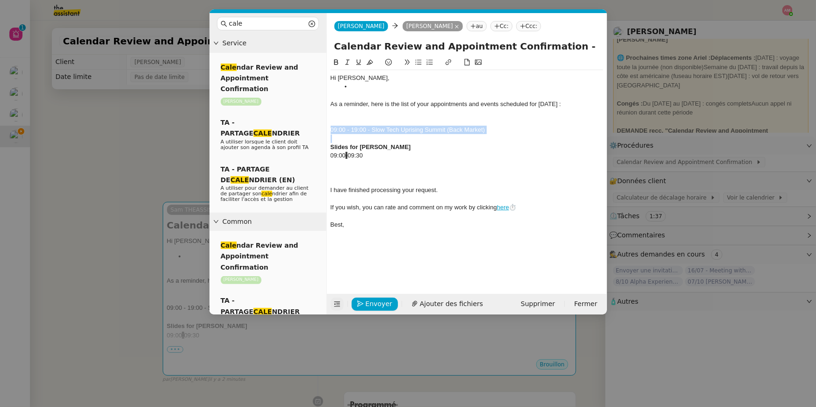
click at [319, 131] on nz-layout "cale Service Cale ndar Review and Appointment Confirmation Ariel Wengroff TA - …" at bounding box center [409, 164] width 398 height 302
click at [334, 64] on icon at bounding box center [336, 62] width 7 height 7
click at [421, 60] on icon at bounding box center [418, 62] width 6 height 5
click at [431, 131] on strong "09:00 - 19:00 - Slow Tech Uprising Summit (Back Market)" at bounding box center [429, 129] width 163 height 7
drag, startPoint x: 521, startPoint y: 131, endPoint x: 341, endPoint y: 129, distance: 180.1
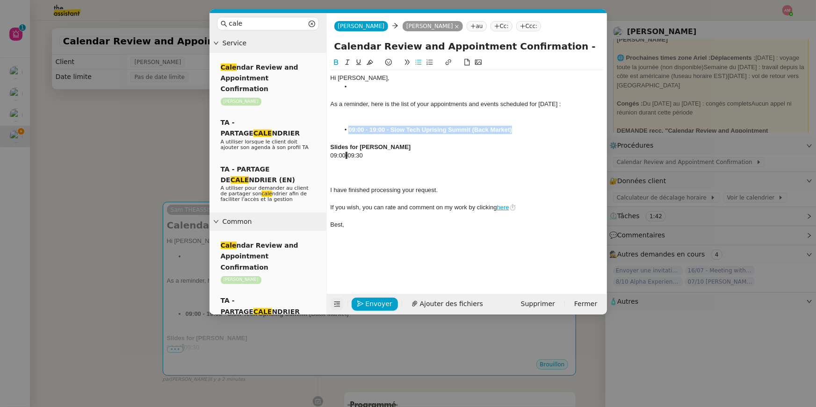
click at [341, 129] on li "09:00 - 19:00 - Slow Tech Uprising Summit (Back Market)" at bounding box center [472, 130] width 264 height 8
click at [370, 63] on icon at bounding box center [370, 62] width 7 height 5
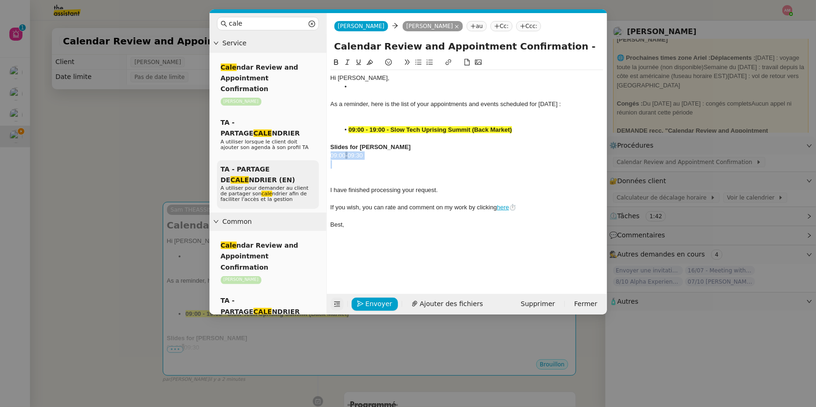
drag, startPoint x: 375, startPoint y: 161, endPoint x: 306, endPoint y: 158, distance: 68.8
click at [306, 158] on nz-layout "cale Service Cale ndar Review and Appointment Confirmation Ariel Wengroff TA - …" at bounding box center [409, 164] width 398 height 302
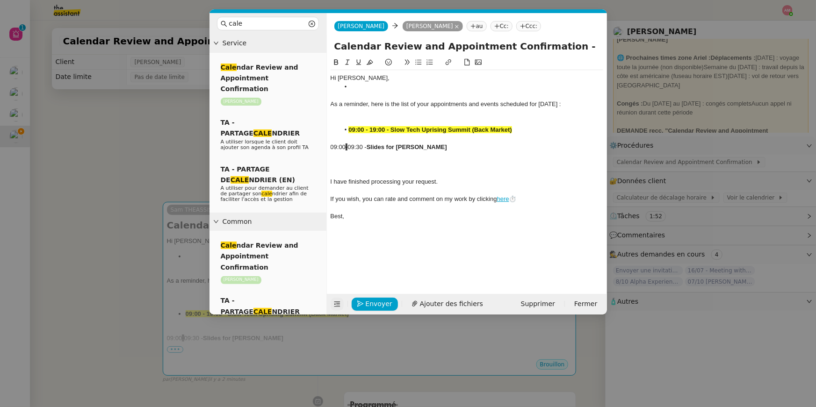
click at [341, 156] on div at bounding box center [467, 156] width 273 height 8
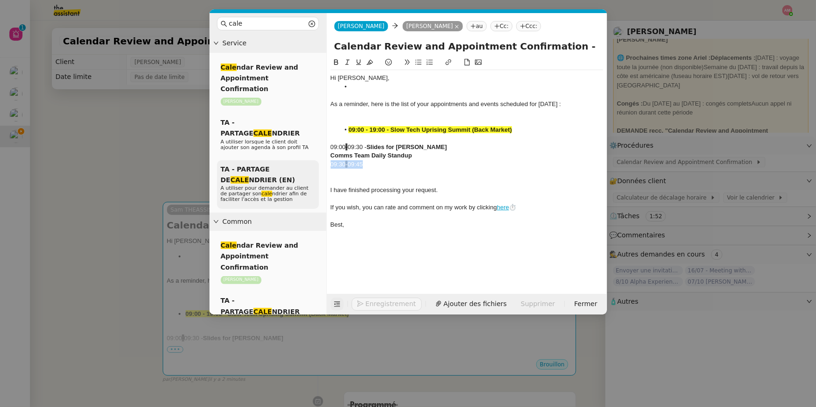
drag, startPoint x: 366, startPoint y: 168, endPoint x: 310, endPoint y: 168, distance: 55.7
click at [310, 168] on nz-layout "cale Service Cale ndar Review and Appointment Confirmation Ariel Wengroff TA - …" at bounding box center [409, 164] width 398 height 302
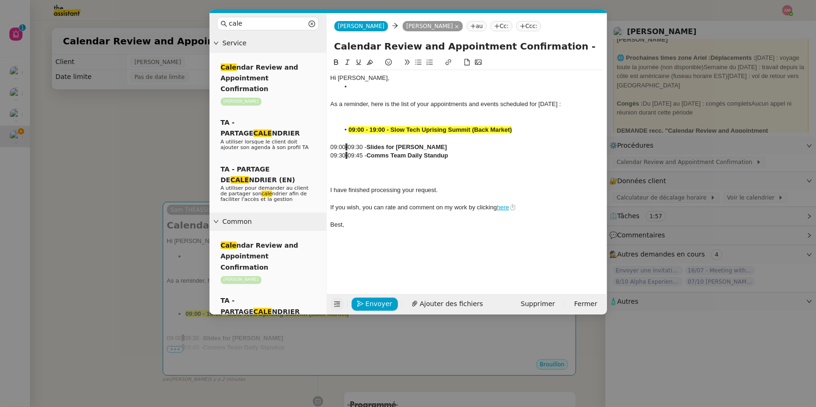
click at [396, 170] on div at bounding box center [467, 173] width 273 height 8
click at [384, 168] on div at bounding box center [467, 164] width 273 height 8
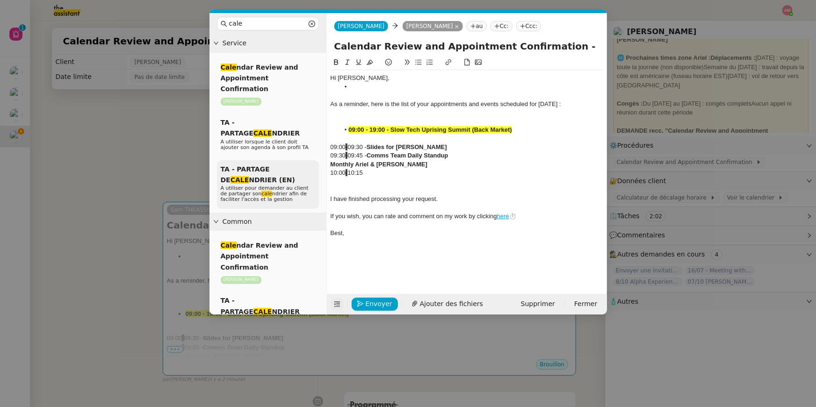
drag, startPoint x: 383, startPoint y: 169, endPoint x: 318, endPoint y: 169, distance: 65.0
click at [318, 169] on nz-layout "cale Service Cale ndar Review and Appointment Confirmation Ariel Wengroff TA - …" at bounding box center [409, 164] width 398 height 302
drag, startPoint x: 375, startPoint y: 168, endPoint x: 331, endPoint y: 167, distance: 44.0
click at [328, 167] on nz-spin "Hi Ariel, As a reminder, here is the list of your appointments and events sched…" at bounding box center [467, 170] width 280 height 226
click at [385, 170] on div "10:00 - 10:15" at bounding box center [467, 173] width 273 height 8
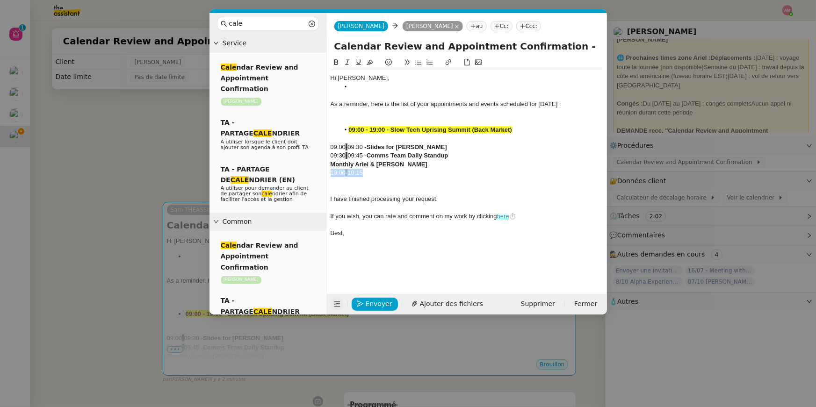
drag, startPoint x: 386, startPoint y: 172, endPoint x: 324, endPoint y: 171, distance: 61.8
click at [324, 171] on nz-layout "cale Service Cale ndar Review and Appointment Confirmation Ariel Wengroff TA - …" at bounding box center [409, 164] width 398 height 302
click at [343, 175] on div at bounding box center [467, 173] width 273 height 8
click at [464, 152] on div "09:30 - 09:45 - Comms Team Daily Standup" at bounding box center [467, 156] width 273 height 8
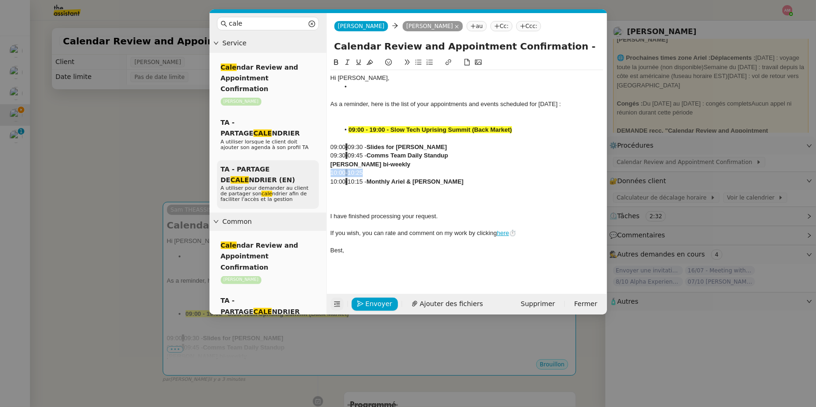
drag, startPoint x: 395, startPoint y: 171, endPoint x: 317, endPoint y: 170, distance: 78.1
click at [317, 170] on nz-layout "cale Service Cale ndar Review and Appointment Confirmation Ariel Wengroff TA - …" at bounding box center [409, 164] width 398 height 302
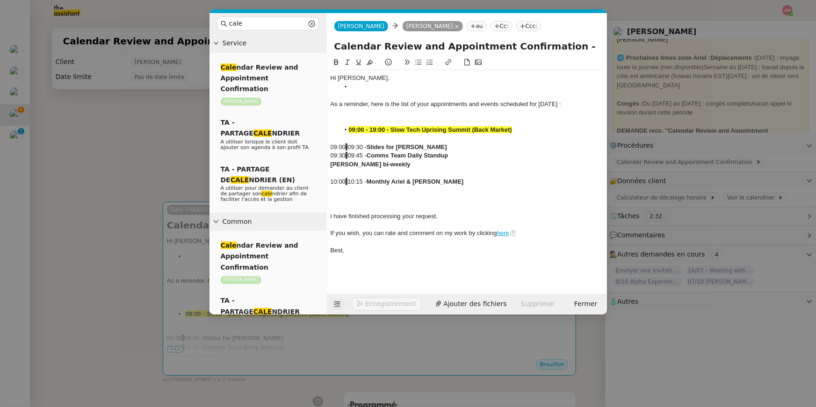
click at [331, 167] on strong "Ariel x Geraldine bi-weekly" at bounding box center [371, 164] width 80 height 7
click at [378, 178] on strong "Monthly Ariel & Charles" at bounding box center [415, 181] width 97 height 7
click at [369, 166] on div "10:00 - 10:25 - Ariel x Geraldine bi-weekly" at bounding box center [467, 164] width 273 height 8
click at [369, 174] on div at bounding box center [467, 173] width 273 height 8
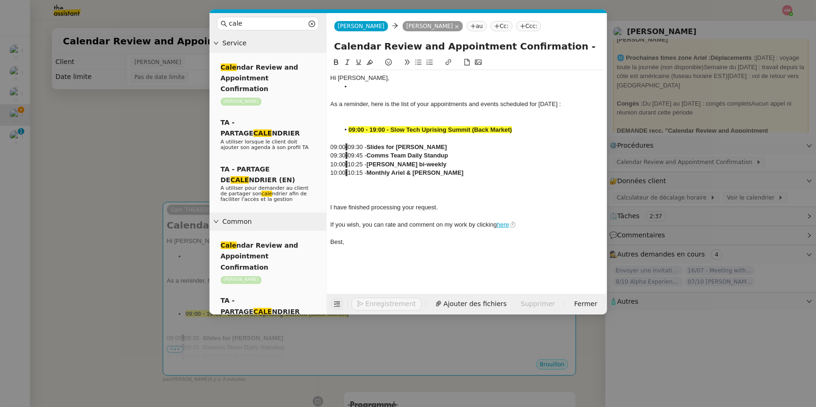
click at [127, 178] on nz-modal-container "cale Service Cale ndar Review and Appointment Confirmation Ariel Wengroff TA - …" at bounding box center [408, 203] width 816 height 407
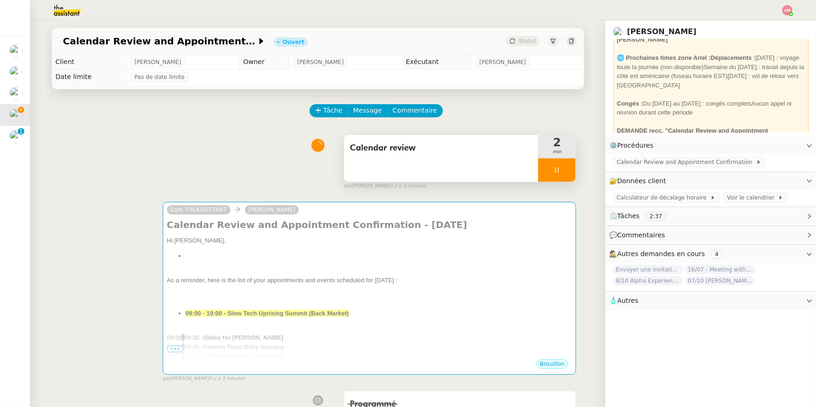
click at [566, 168] on div at bounding box center [556, 170] width 37 height 23
click at [567, 169] on icon at bounding box center [566, 170] width 7 height 7
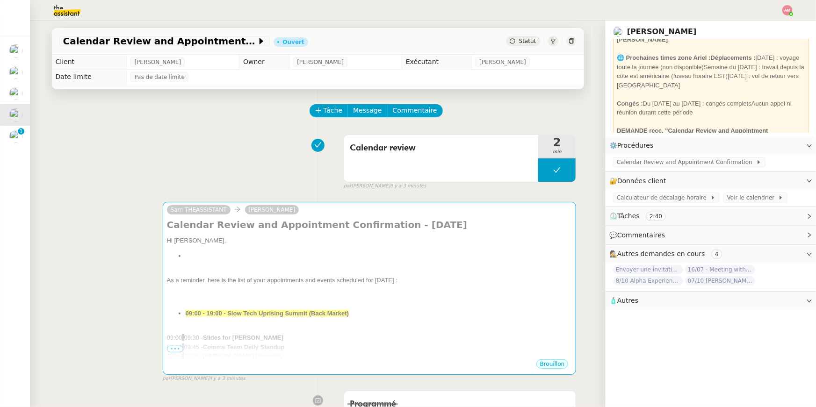
click at [16, 135] on img at bounding box center [15, 136] width 13 height 13
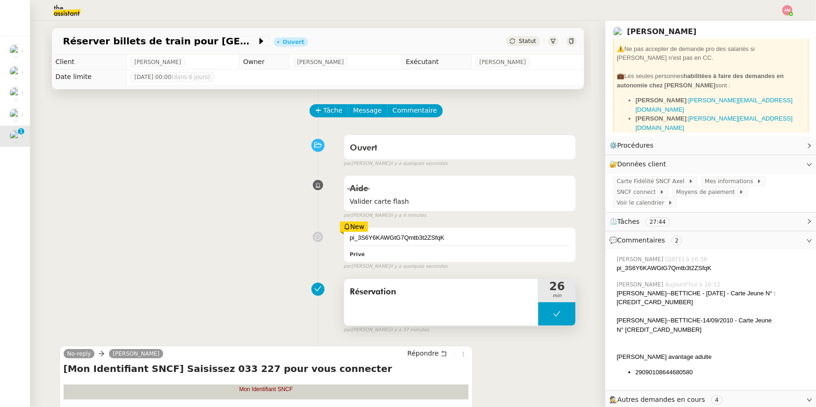
click at [553, 316] on icon at bounding box center [556, 314] width 7 height 7
click at [546, 315] on icon at bounding box center [547, 314] width 7 height 7
drag, startPoint x: 633, startPoint y: 320, endPoint x: 615, endPoint y: 319, distance: 18.3
click at [615, 319] on div "Amyna Mehrez Aujourd’hui à 16:12 Aliya BANDIAKY--BETTICHE - 02/02/12 - Carte Je…" at bounding box center [711, 332] width 196 height 110
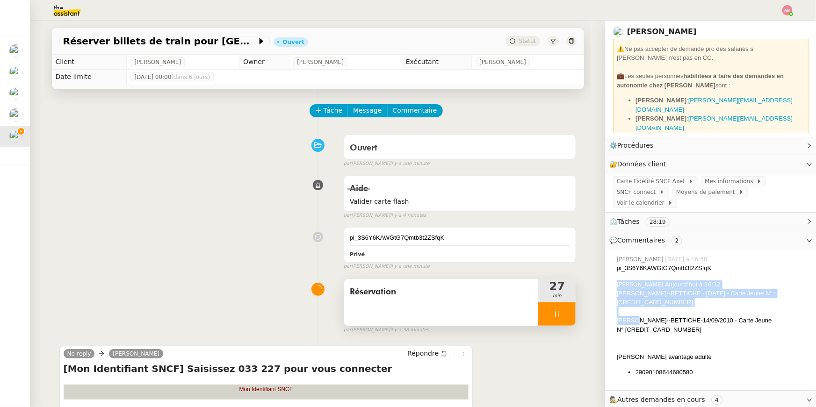
click at [632, 320] on div "Yliana BANDIAKY--BETTICHE-14/09/2010 - Carte Jeune N° 290901 04 708634985" at bounding box center [713, 325] width 192 height 18
drag, startPoint x: 635, startPoint y: 320, endPoint x: 620, endPoint y: 320, distance: 14.5
click at [620, 320] on div "Yliana BANDIAKY--BETTICHE-14/09/2010 - Carte Jeune N° 290901 04 708634985" at bounding box center [713, 325] width 192 height 18
drag, startPoint x: 637, startPoint y: 321, endPoint x: 700, endPoint y: 319, distance: 63.2
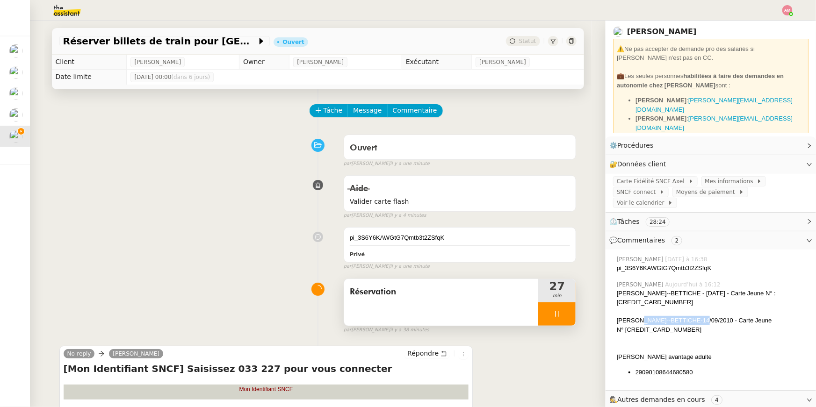
click at [700, 319] on div "Yliana BANDIAKY--BETTICHE-14/09/2010 - Carte Jeune N° 290901 04 708634985" at bounding box center [713, 325] width 192 height 18
click at [702, 182] on div "Mes informations" at bounding box center [734, 181] width 65 height 10
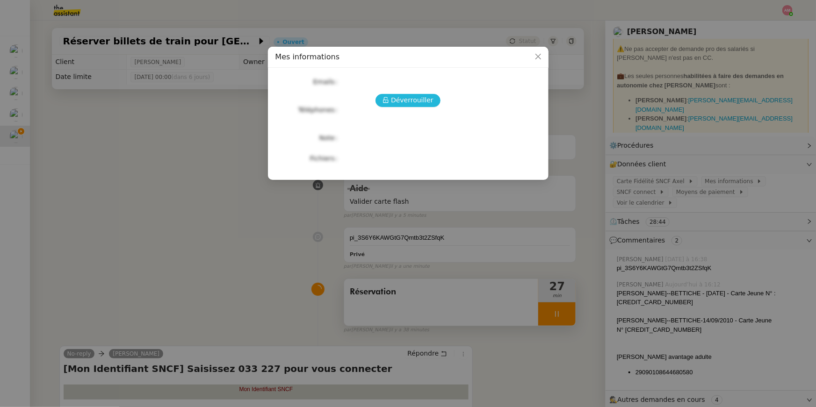
click at [414, 98] on span "Déverrouiller" at bounding box center [412, 100] width 43 height 11
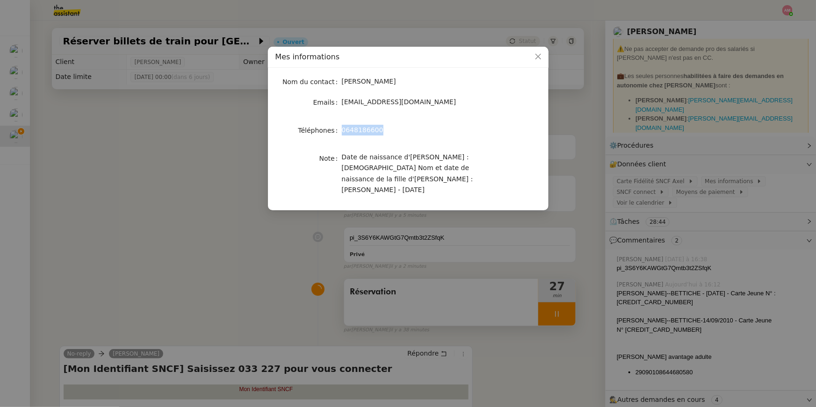
drag, startPoint x: 344, startPoint y: 130, endPoint x: 399, endPoint y: 130, distance: 55.2
click at [399, 130] on div "0648186600" at bounding box center [419, 130] width 155 height 11
click at [616, 291] on nz-modal-container "Mes informations Nom du contact Axel BANDIAKY Emails axel@stracker.fr Téléphone…" at bounding box center [408, 203] width 816 height 407
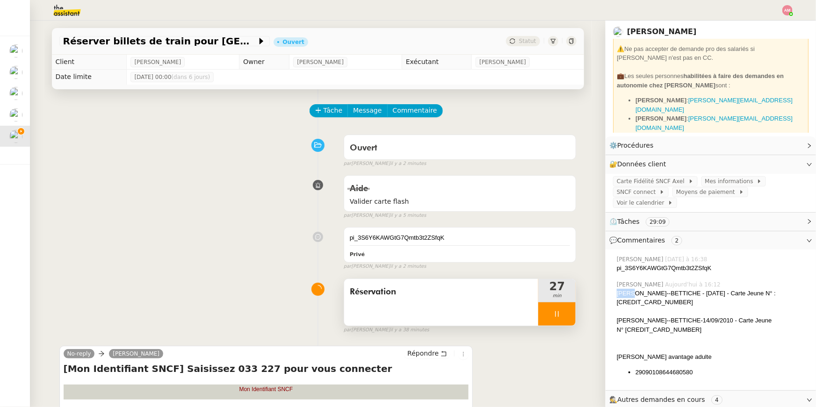
drag, startPoint x: 617, startPoint y: 293, endPoint x: 630, endPoint y: 294, distance: 13.1
click at [630, 294] on div "Amyna Mehrez Aujourd’hui à 16:12 Aliya BANDIAKY--BETTICHE - 02/02/12 - Carte Je…" at bounding box center [711, 332] width 196 height 110
click at [666, 297] on div "Aliya BANDIAKY--BETTICHE - 02/02/12 - Carte Jeune N° : 290901 04 803406982" at bounding box center [713, 298] width 192 height 18
drag, startPoint x: 633, startPoint y: 293, endPoint x: 696, endPoint y: 290, distance: 62.7
click at [696, 290] on div "Aliya BANDIAKY--BETTICHE - 02/02/12 - Carte Jeune N° : 290901 04 803406982" at bounding box center [713, 298] width 192 height 18
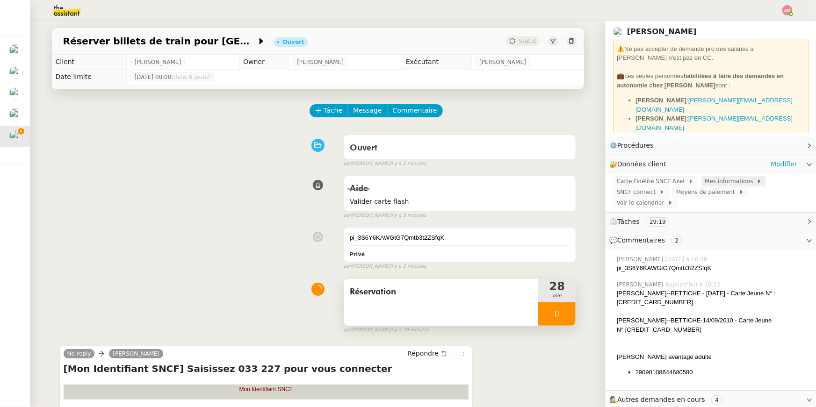
click at [709, 181] on span "Mes informations" at bounding box center [731, 181] width 52 height 9
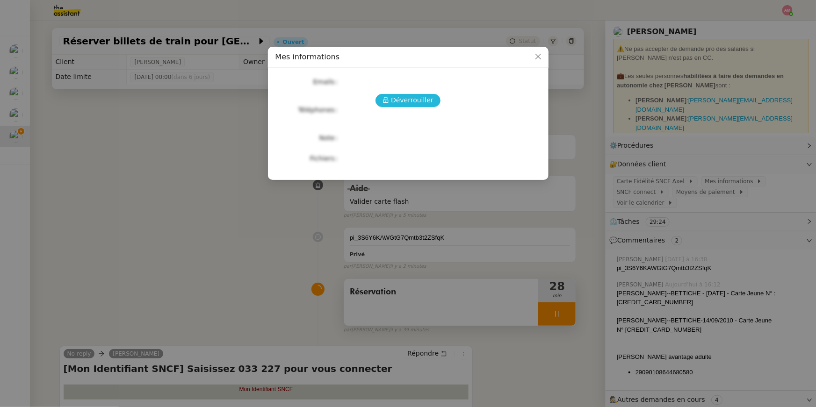
click at [412, 98] on span "Déverrouiller" at bounding box center [412, 100] width 43 height 11
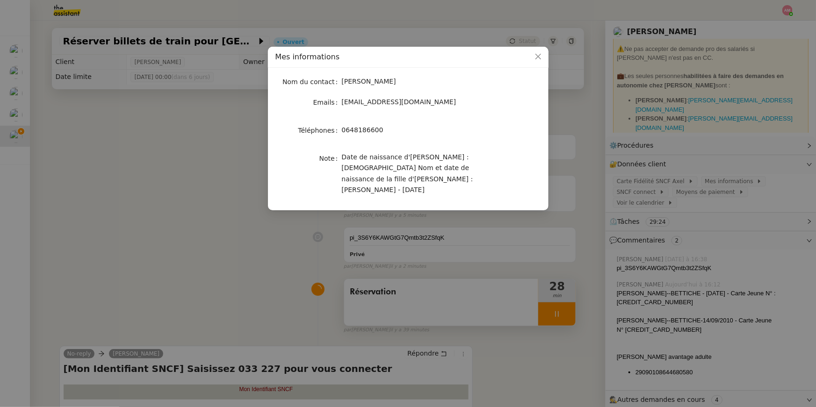
click at [392, 127] on div "0648186600" at bounding box center [419, 130] width 155 height 11
drag, startPoint x: 342, startPoint y: 131, endPoint x: 395, endPoint y: 131, distance: 53.3
click at [395, 131] on div "0648186600" at bounding box center [419, 130] width 155 height 11
drag, startPoint x: 343, startPoint y: 103, endPoint x: 424, endPoint y: 99, distance: 81.5
click at [424, 99] on div "axel@stracker.fr" at bounding box center [419, 102] width 155 height 11
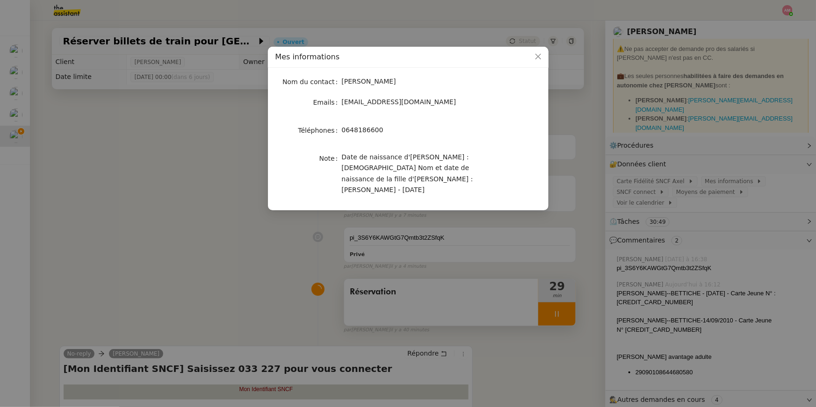
click at [632, 299] on nz-modal-container "Mes informations Nom du contact Axel BANDIAKY Emails axel@stracker.fr Téléphone…" at bounding box center [408, 203] width 816 height 407
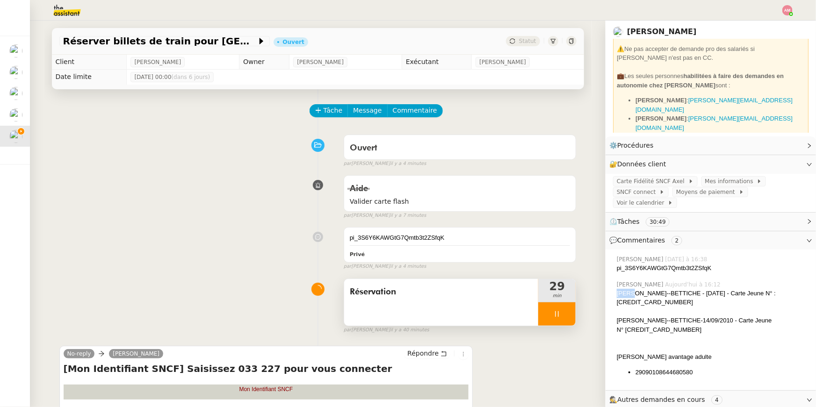
drag, startPoint x: 617, startPoint y: 293, endPoint x: 629, endPoint y: 293, distance: 11.7
click at [629, 293] on div "Aliya BANDIAKY--BETTICHE - 02/02/12 - Carte Jeune N° : 290901 04 803406982" at bounding box center [713, 298] width 192 height 18
click at [637, 317] on div "Yliana BANDIAKY--BETTICHE-14/09/2010 - Carte Jeune N° 290901 04 708634985" at bounding box center [713, 325] width 192 height 18
drag, startPoint x: 638, startPoint y: 320, endPoint x: 700, endPoint y: 320, distance: 62.7
click at [700, 320] on div "Yliana BANDIAKY--BETTICHE-14/09/2010 - Carte Jeune N° 290901 04 708634985" at bounding box center [713, 325] width 192 height 18
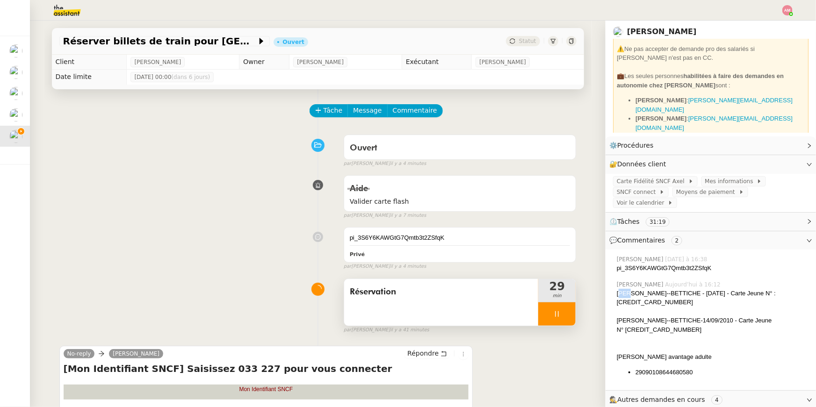
drag, startPoint x: 620, startPoint y: 296, endPoint x: 628, endPoint y: 296, distance: 7.5
click at [628, 296] on div "Aliya BANDIAKY--BETTICHE - 02/02/12 - Carte Jeune N° : 290901 04 803406982" at bounding box center [713, 298] width 192 height 18
click at [630, 296] on div "Aliya BANDIAKY--BETTICHE - 02/02/12 - Carte Jeune N° : 290901 04 803406982" at bounding box center [713, 298] width 192 height 18
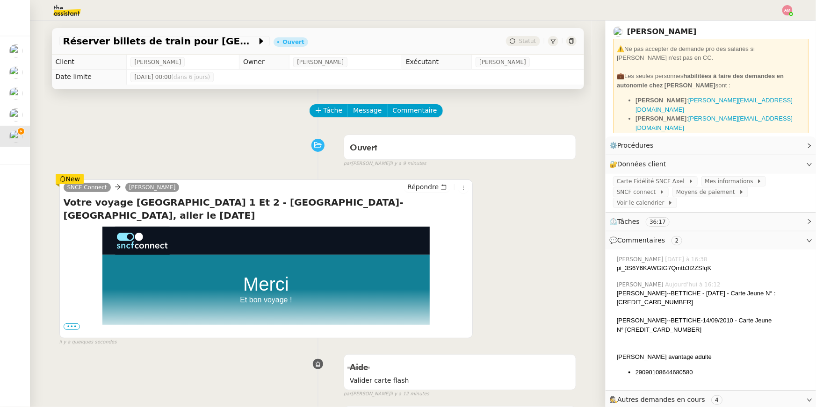
scroll to position [60, 0]
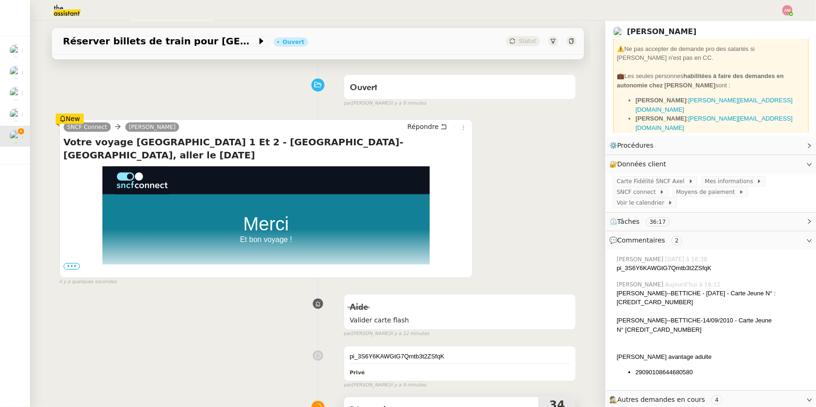
click at [70, 268] on span "•••" at bounding box center [72, 266] width 17 height 7
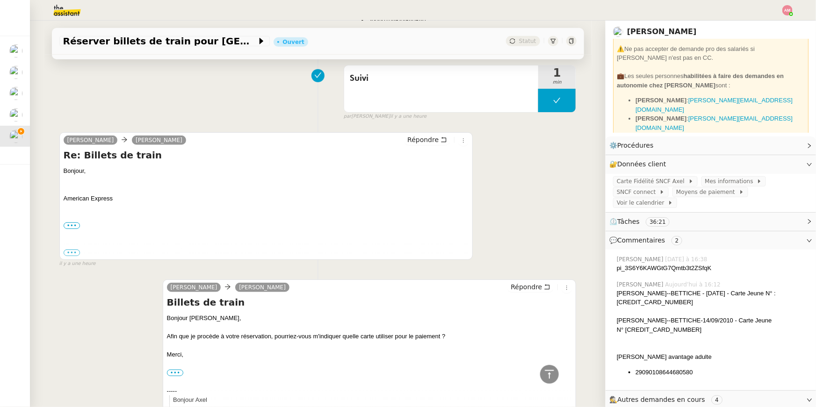
scroll to position [2027, 0]
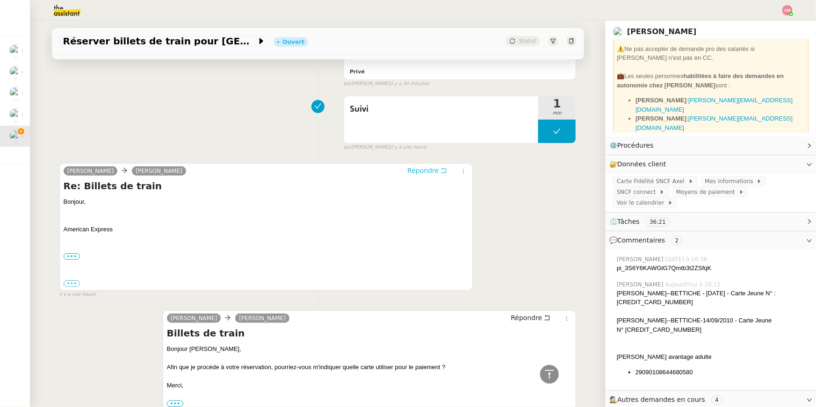
click at [426, 166] on span "Répondre" at bounding box center [422, 170] width 31 height 9
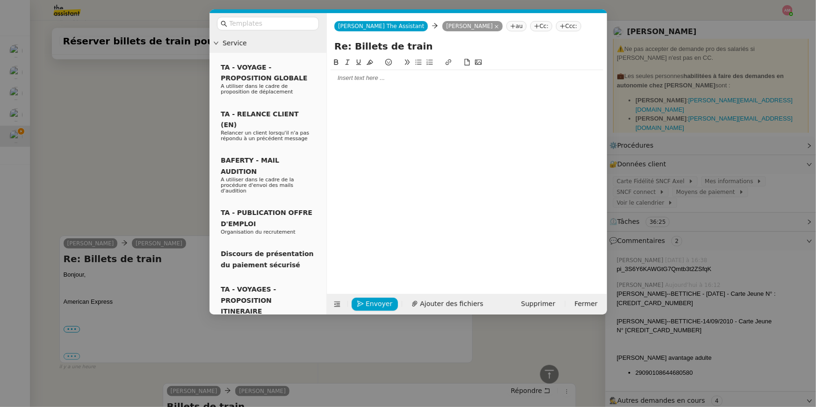
scroll to position [2100, 0]
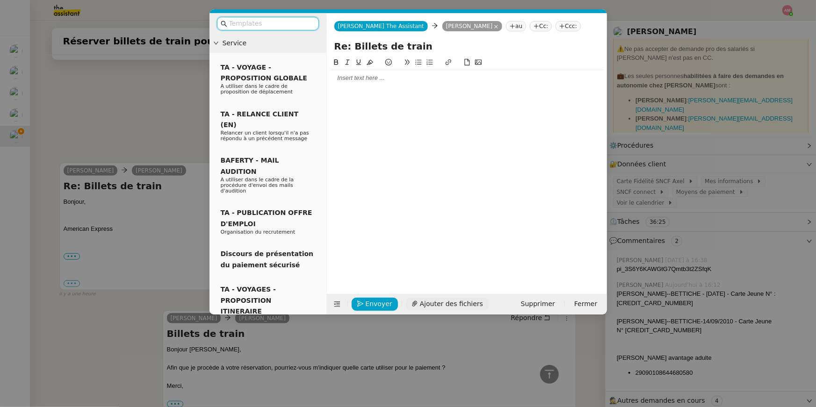
click at [414, 299] on button "Ajouter des fichiers" at bounding box center [447, 304] width 83 height 13
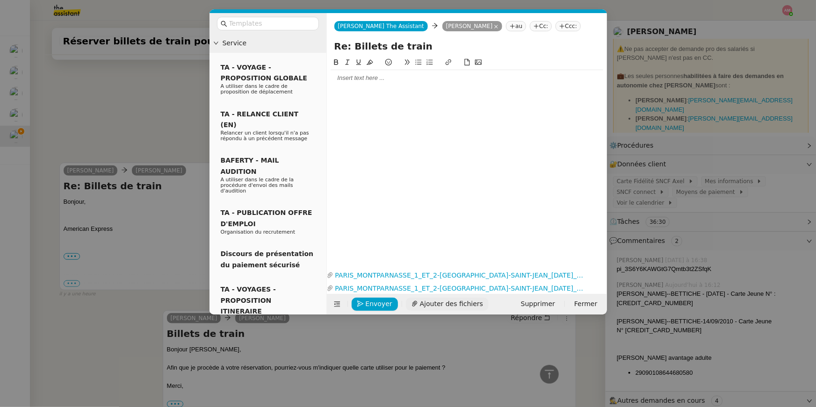
scroll to position [2150, 0]
click at [600, 276] on icon "button" at bounding box center [602, 276] width 6 height 6
click at [601, 287] on icon "button" at bounding box center [601, 288] width 5 height 5
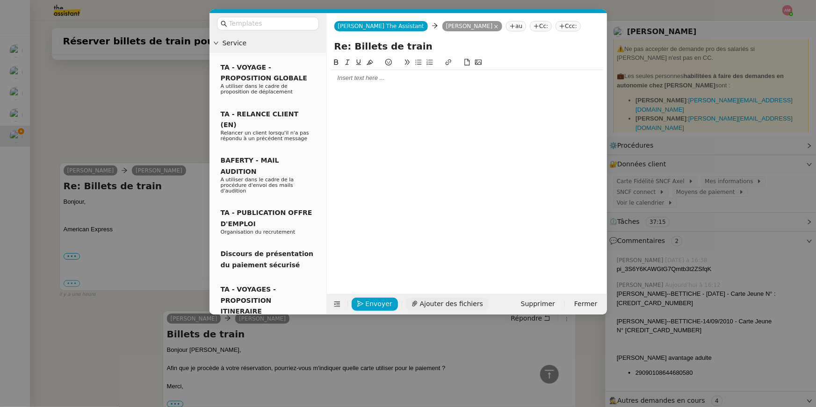
click at [470, 310] on button "Ajouter des fichiers" at bounding box center [447, 304] width 83 height 13
click at [413, 301] on icon at bounding box center [415, 304] width 7 height 7
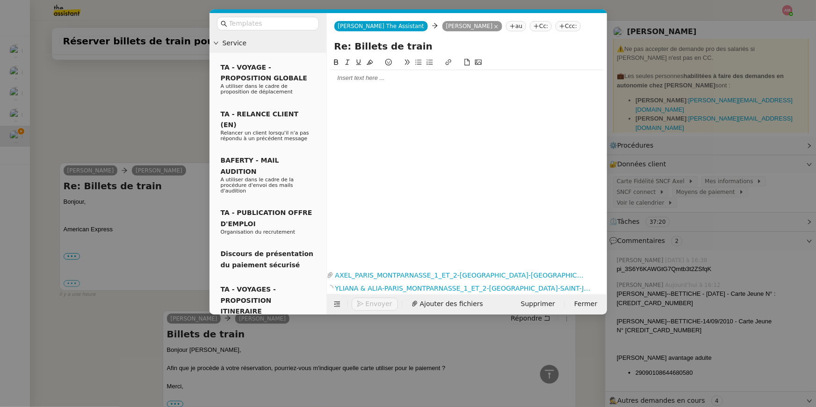
click at [405, 88] on div at bounding box center [467, 155] width 273 height 197
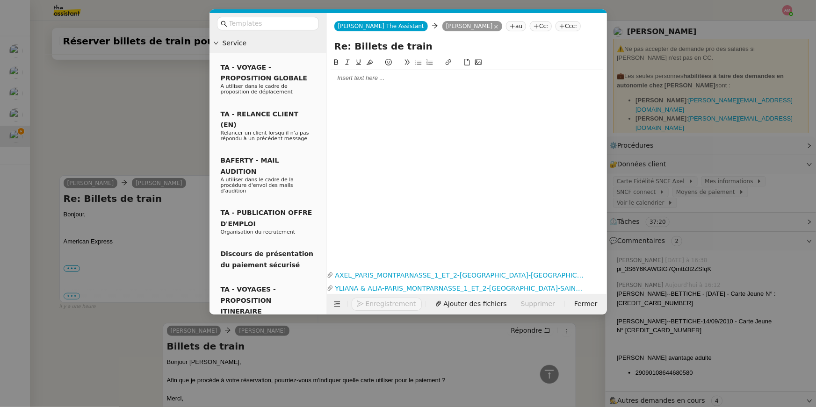
scroll to position [2150, 0]
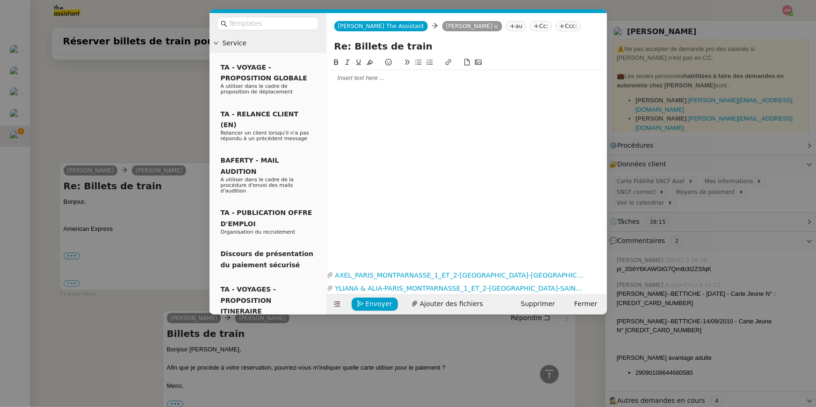
click at [359, 80] on div at bounding box center [467, 78] width 273 height 8
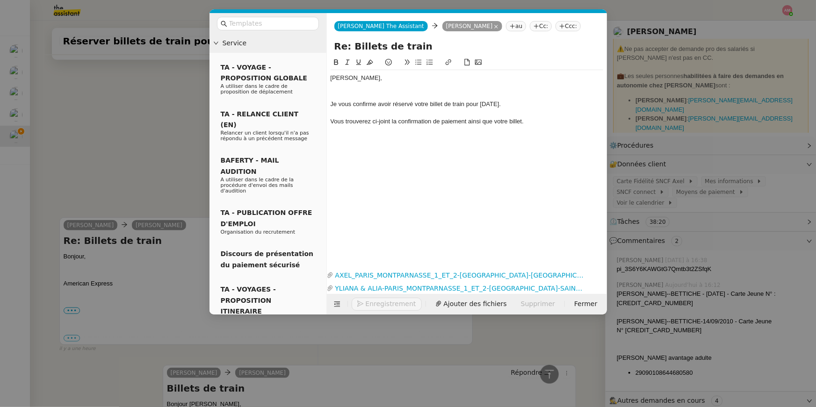
scroll to position [2205, 0]
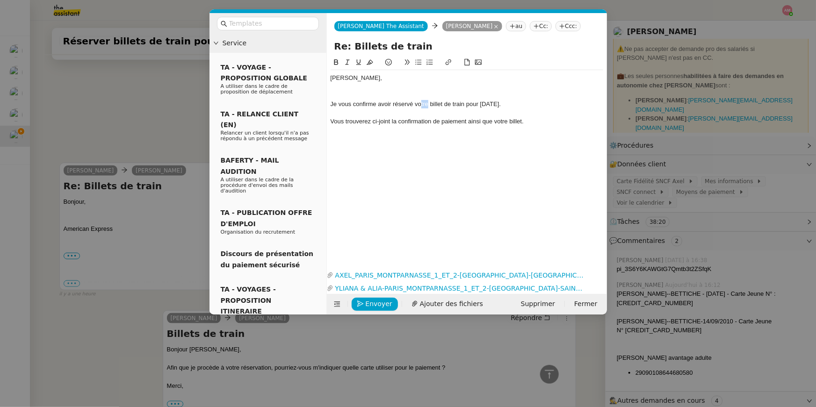
drag, startPoint x: 428, startPoint y: 105, endPoint x: 420, endPoint y: 107, distance: 8.3
click at [420, 107] on div "Je vous confirme avoir réservé votre billet de train pour aujourd'hui." at bounding box center [467, 104] width 273 height 8
drag, startPoint x: 463, startPoint y: 104, endPoint x: 509, endPoint y: 103, distance: 46.3
click at [509, 103] on div "Je vous confirme avoir réservé vos billet de train pour aujourd'hui." at bounding box center [467, 104] width 273 height 8
click at [507, 102] on div "Je vous confirme avoir réservé vos billet de train pour aujourd'hui." at bounding box center [467, 104] width 273 height 8
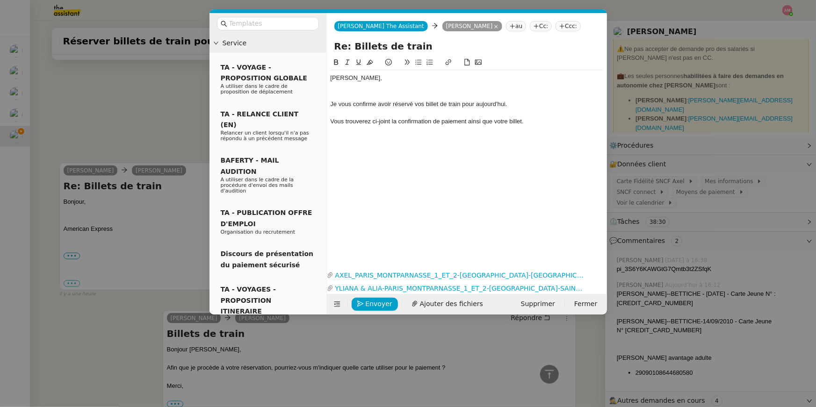
click at [472, 103] on div "Je vous confirme avoir réservé vos billet de train pour aujourd'hui." at bounding box center [467, 104] width 273 height 8
drag, startPoint x: 479, startPoint y: 103, endPoint x: 510, endPoint y: 104, distance: 31.8
click at [510, 104] on div "Je vous confirme avoir réservé vos billet de train pour aujourd'hui." at bounding box center [467, 104] width 273 height 8
drag, startPoint x: 494, startPoint y: 122, endPoint x: 507, endPoint y: 122, distance: 12.6
click at [507, 122] on div "Vous trouverez ci-joint la confirmation de paiement ainsi que votre billet." at bounding box center [467, 121] width 273 height 8
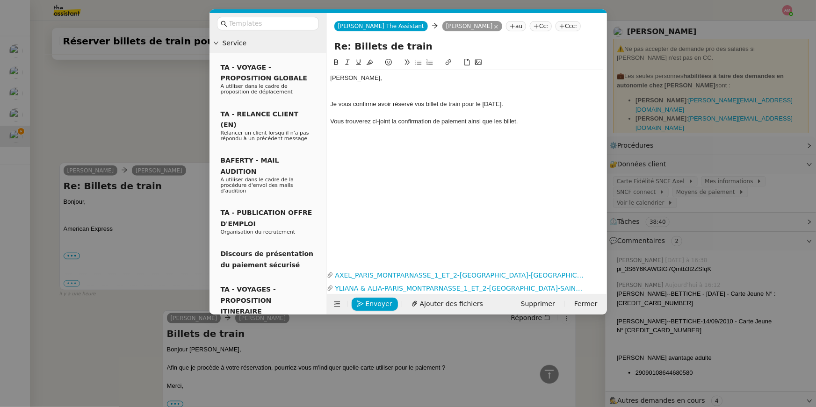
click at [516, 123] on div "Vous trouverez ci-joint la confirmation de paiement ainsi que les billet." at bounding box center [467, 121] width 273 height 8
click at [524, 114] on div at bounding box center [467, 113] width 273 height 8
click at [525, 123] on div "Vous trouverez ci-joint la confirmation de paiement ainsi que les billets." at bounding box center [467, 121] width 273 height 8
click at [462, 91] on div at bounding box center [467, 95] width 273 height 8
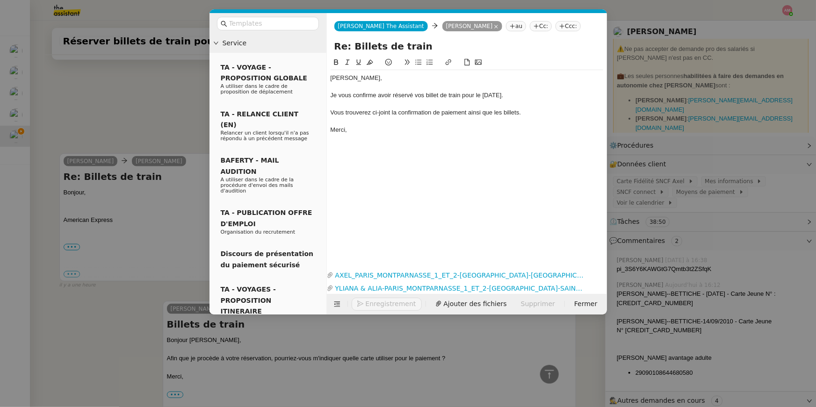
scroll to position [2214, 0]
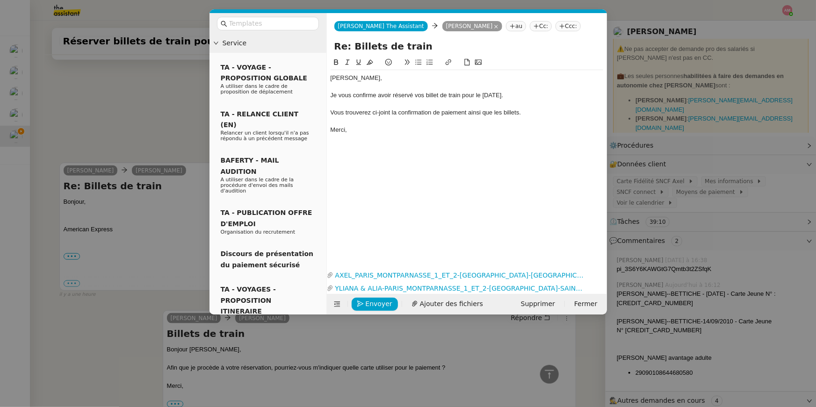
click at [145, 196] on nz-modal-container "Service TA - VOYAGE - PROPOSITION GLOBALE A utiliser dans le cadre de propositi…" at bounding box center [408, 203] width 816 height 407
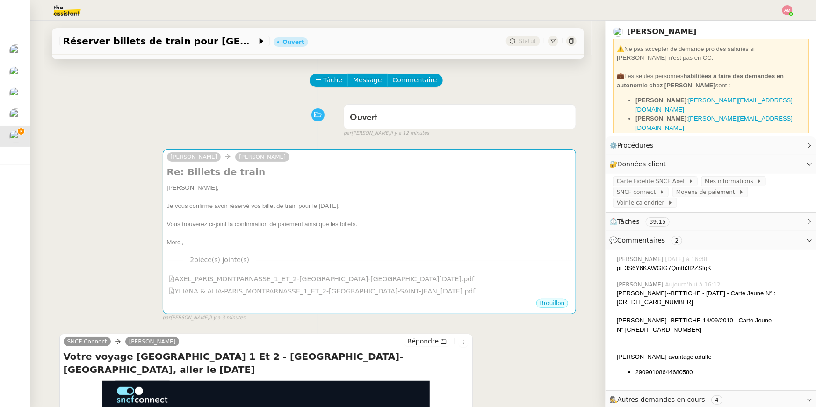
scroll to position [45, 0]
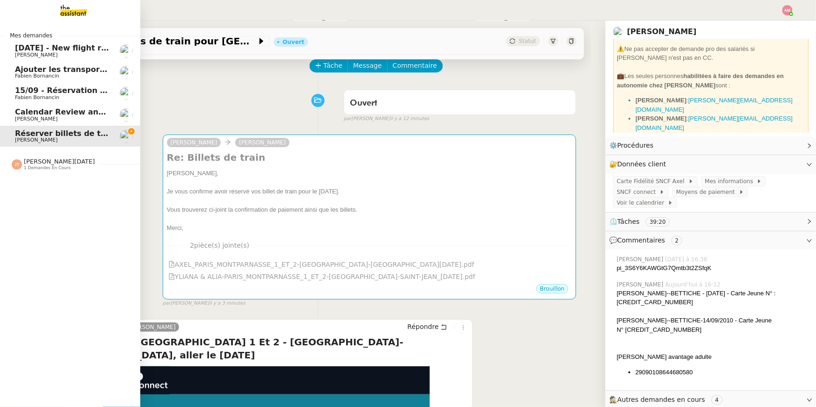
click at [21, 163] on img at bounding box center [17, 165] width 10 height 10
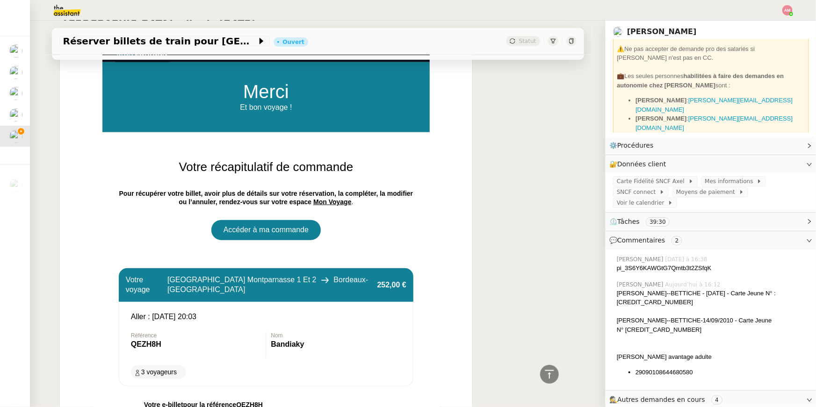
scroll to position [0, 0]
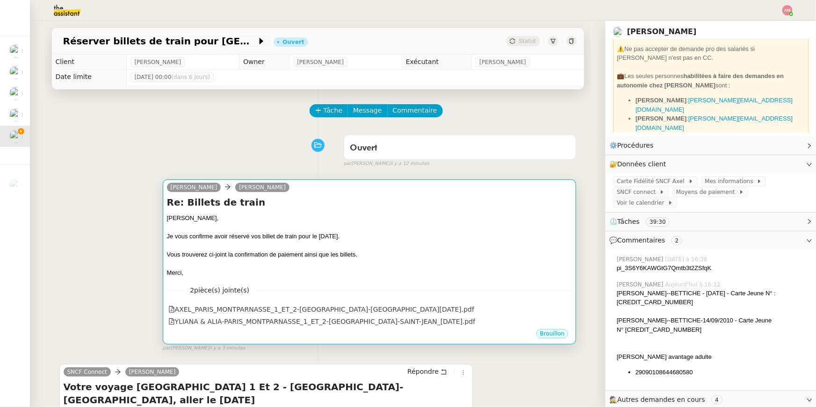
click at [332, 255] on div "Vous trouverez ci-joint la confirmation de paiement ainsi que les billets." at bounding box center [370, 254] width 406 height 9
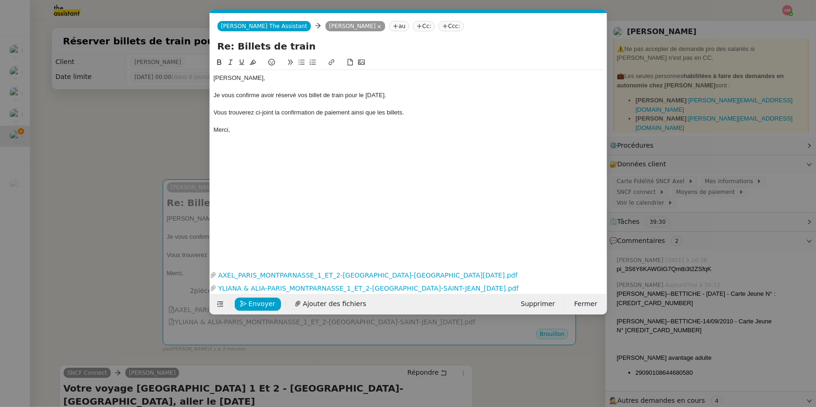
scroll to position [0, 20]
click at [357, 95] on div "Je vous confirme avoir réservé vos billet de train pour le vendredi 19 septembr…" at bounding box center [409, 95] width 390 height 8
click at [320, 94] on div "Je vous confirme avoir réservé vos billet de train pour le vendredi 19 septembr…" at bounding box center [409, 95] width 390 height 8
click at [312, 305] on span "Ajouter des fichiers" at bounding box center [334, 304] width 63 height 11
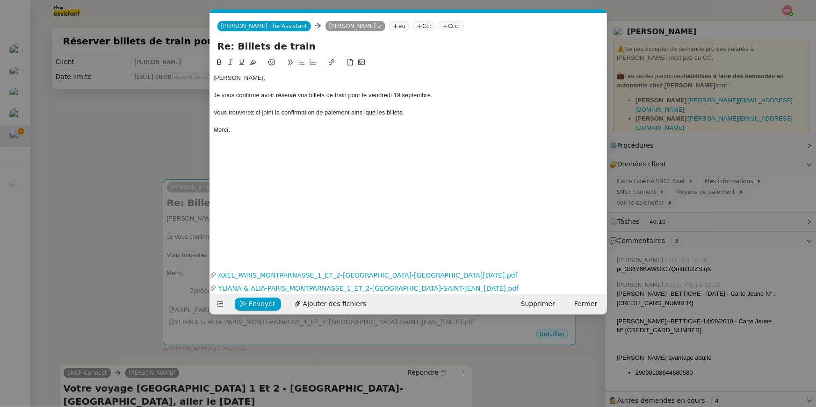
click at [307, 294] on div "Envoyer Ajouter des fichiers Supprimer Fermer" at bounding box center [408, 304] width 397 height 21
click at [310, 300] on span "Ajouter des fichiers" at bounding box center [334, 304] width 63 height 11
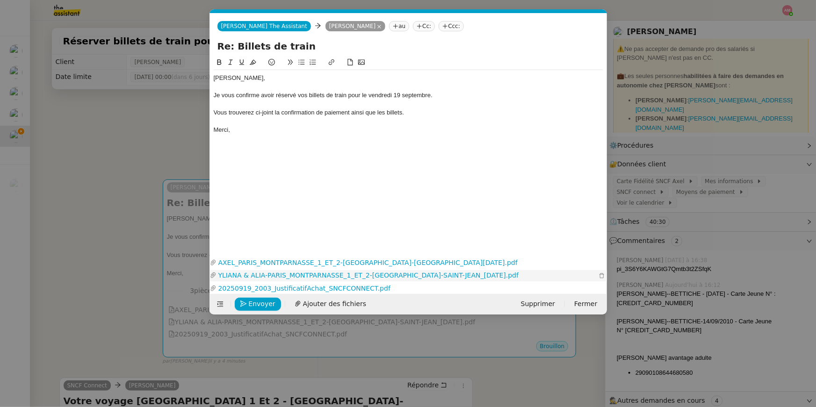
click at [331, 276] on link "YLIANA & ALIA-PARIS_MONTPARNASSE_1_ET_2-BORDEAUX-SAINT-JEAN_19-09-25.pdf" at bounding box center [407, 275] width 380 height 11
click at [169, 123] on nz-modal-container "Service TA - VOYAGE - PROPOSITION GLOBALE A utiliser dans le cadre de propositi…" at bounding box center [408, 203] width 816 height 407
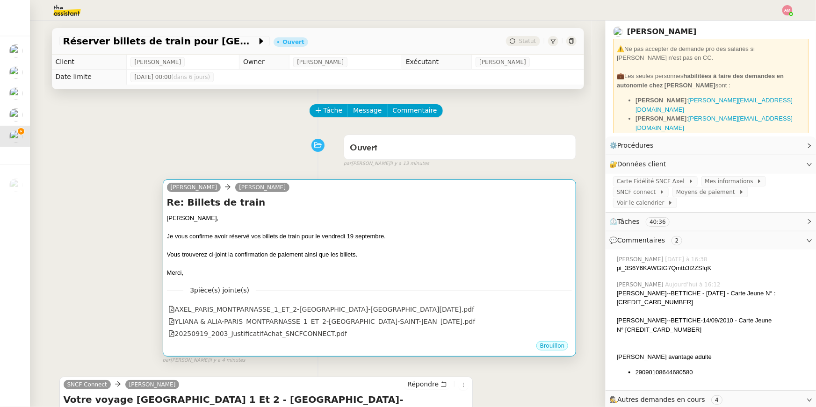
scroll to position [219, 0]
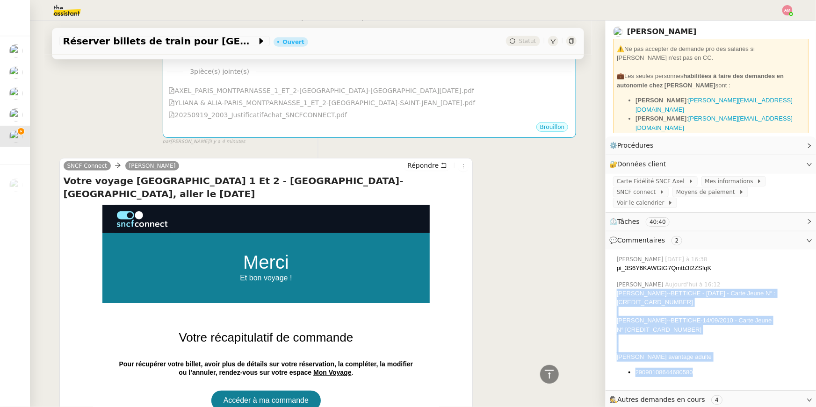
drag, startPoint x: 704, startPoint y: 370, endPoint x: 618, endPoint y: 297, distance: 112.5
click at [618, 297] on div "Aliya BANDIAKY--BETTICHE - 02/02/12 - Carte Jeune N° : 290901 04 803406982 Ylia…" at bounding box center [713, 333] width 192 height 88
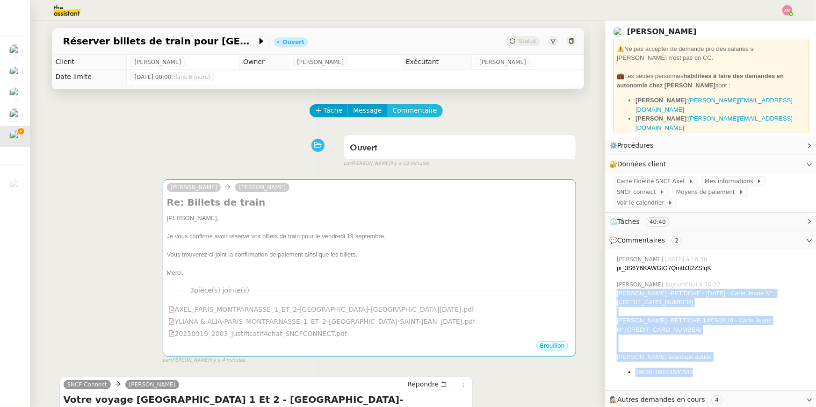
click at [424, 115] on span "Commentaire" at bounding box center [415, 110] width 44 height 11
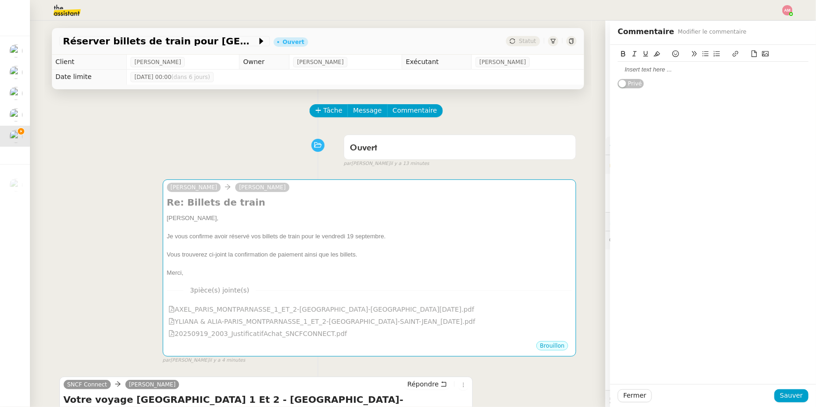
click at [655, 69] on div at bounding box center [713, 69] width 191 height 8
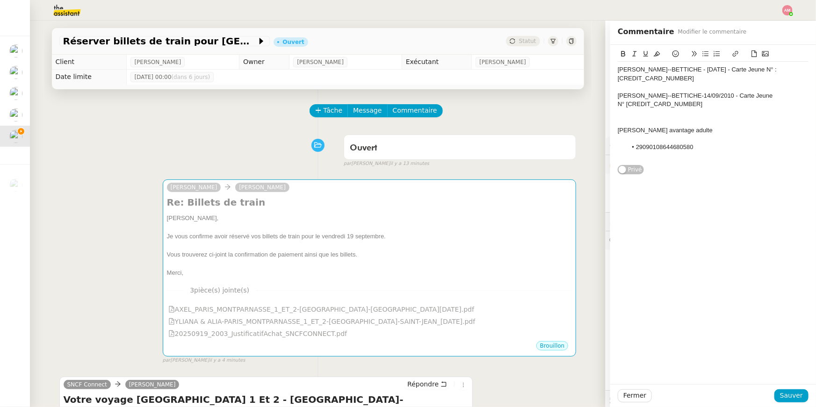
click at [631, 130] on div "Axel Carte avantage adulte" at bounding box center [713, 130] width 191 height 8
drag, startPoint x: 777, startPoint y: 68, endPoint x: 765, endPoint y: 68, distance: 12.2
click at [765, 68] on div "Aliya BANDIAKY--BETTICHE - 02/02/12 - Carte Jeune N° : 290901 04 803406982" at bounding box center [713, 73] width 191 height 17
click at [737, 129] on div "Axel BANDIAKY - - Carte avantage adulte" at bounding box center [713, 130] width 191 height 8
click at [634, 147] on li "29090108644680580" at bounding box center [718, 147] width 182 height 8
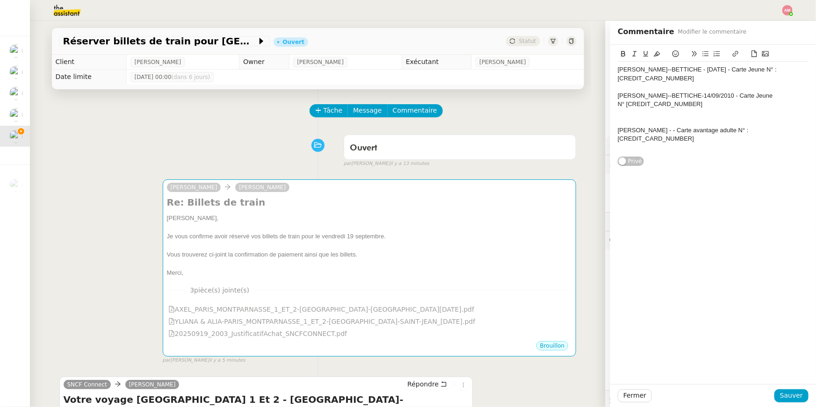
click at [763, 127] on div "Axel BANDIAKY - - Carte avantage adulte N° : 29090108644680580" at bounding box center [713, 134] width 191 height 17
click at [772, 131] on div "Axel BANDIAKY - - Carte avantage adulte N° : 29090108644680580" at bounding box center [713, 134] width 191 height 17
click at [763, 126] on div "Axel BANDIAKY - - Carte avantage adulte N° : 29090108 644680580" at bounding box center [713, 134] width 191 height 17
click at [766, 128] on div "Axel BANDIAKY - - Carte avantage adulte N° : 29090108 644680580" at bounding box center [713, 134] width 191 height 17
click at [668, 131] on div "Axel BANDIAKY - - Carte avantage adulte N° : 290901 08 644680580" at bounding box center [713, 134] width 191 height 17
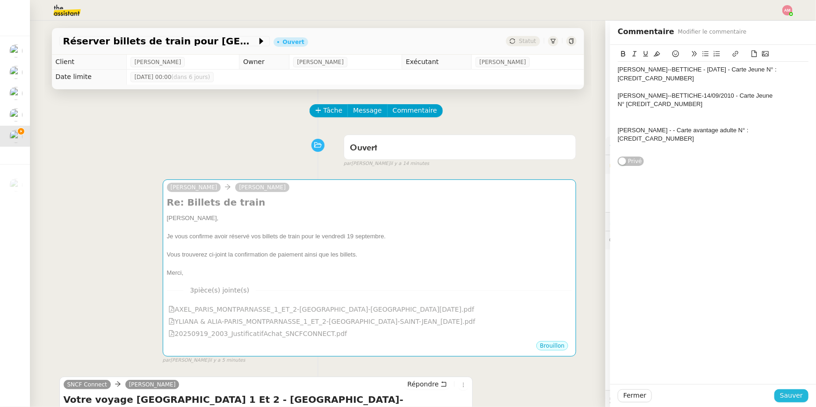
click at [783, 398] on span "Sauver" at bounding box center [791, 396] width 23 height 11
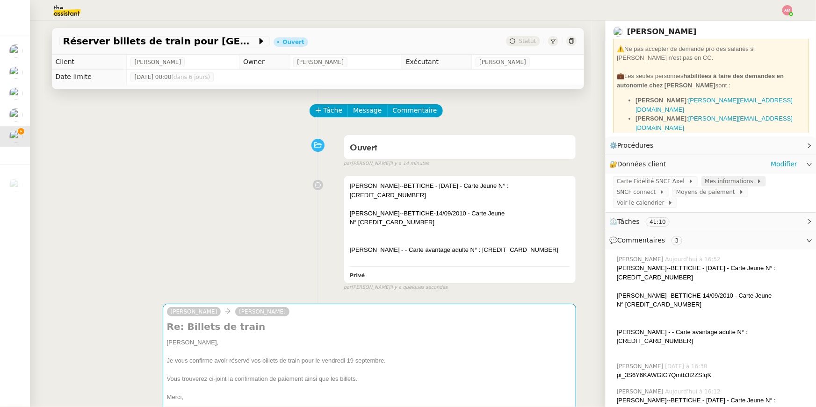
click at [706, 181] on span "Mes informations" at bounding box center [731, 181] width 52 height 9
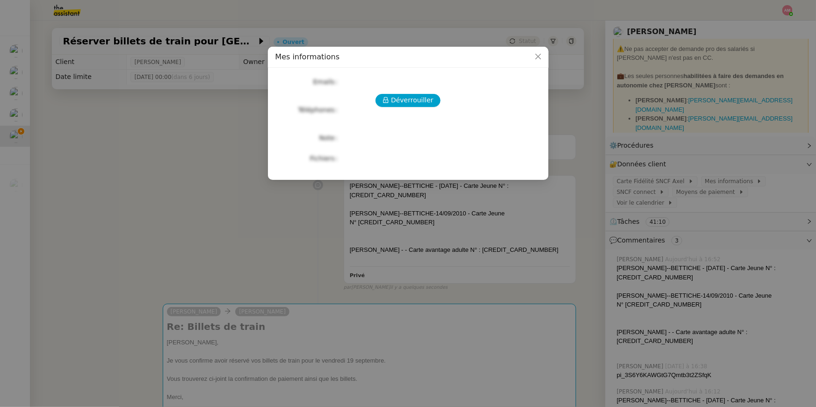
click at [645, 172] on nz-modal-container "Mes informations Déverrouiller Emails Téléphones Note Fichiers Upload" at bounding box center [408, 203] width 816 height 407
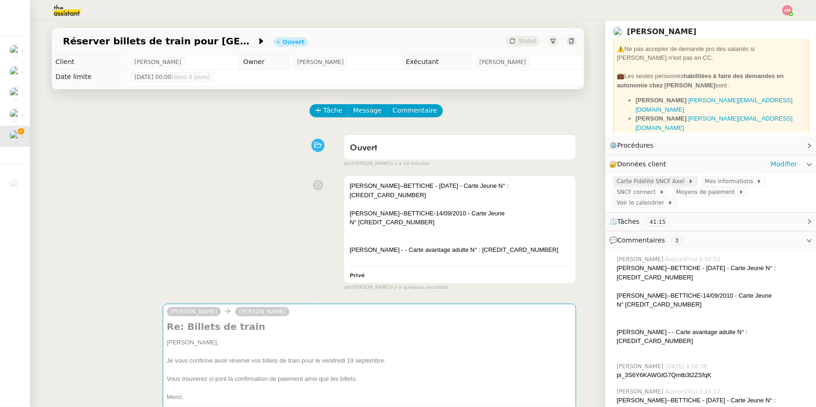
click at [645, 181] on span "Carte Fidélité SNCF Axel" at bounding box center [653, 181] width 72 height 9
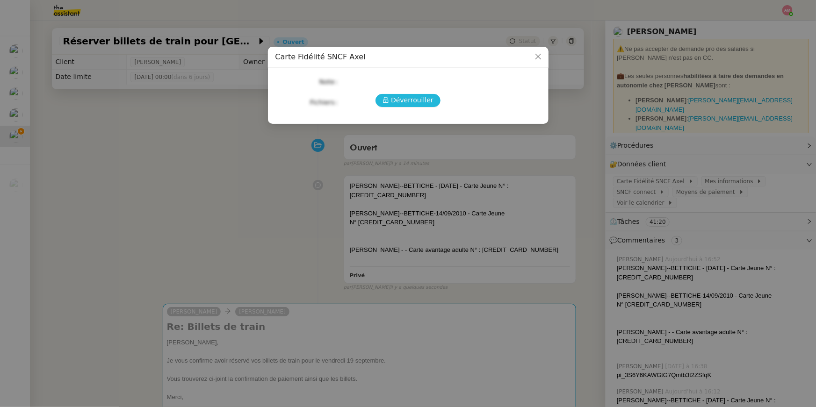
click at [388, 100] on icon at bounding box center [386, 100] width 5 height 6
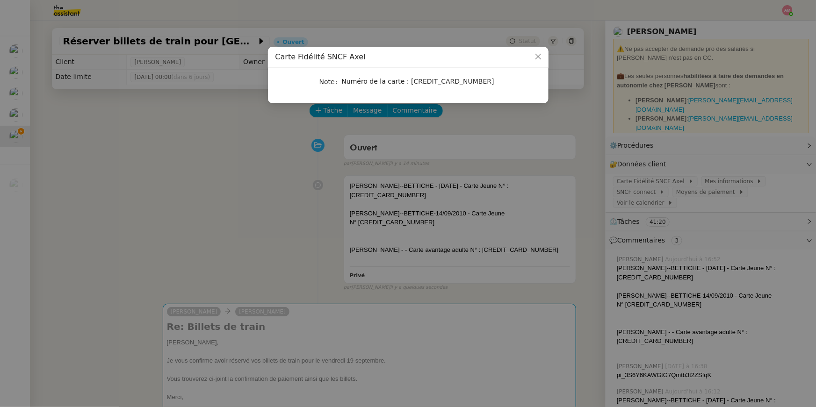
click at [702, 203] on nz-modal-container "Carte Fidélité SNCF Axel Note Numéro de la carte : 29090108644680580" at bounding box center [408, 203] width 816 height 407
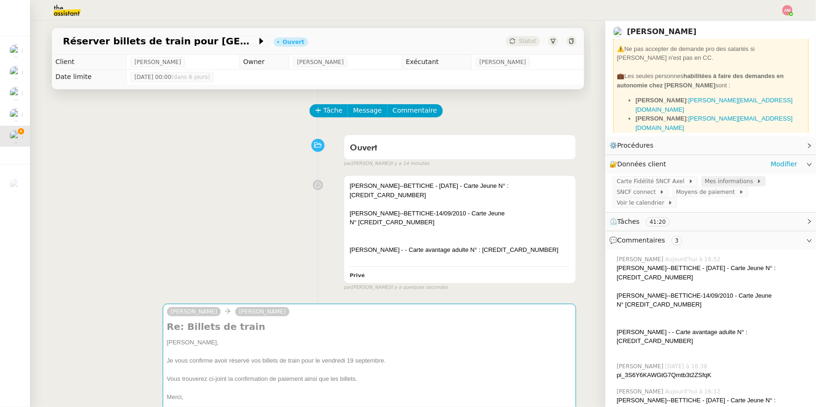
click at [725, 177] on span "Mes informations" at bounding box center [731, 181] width 52 height 9
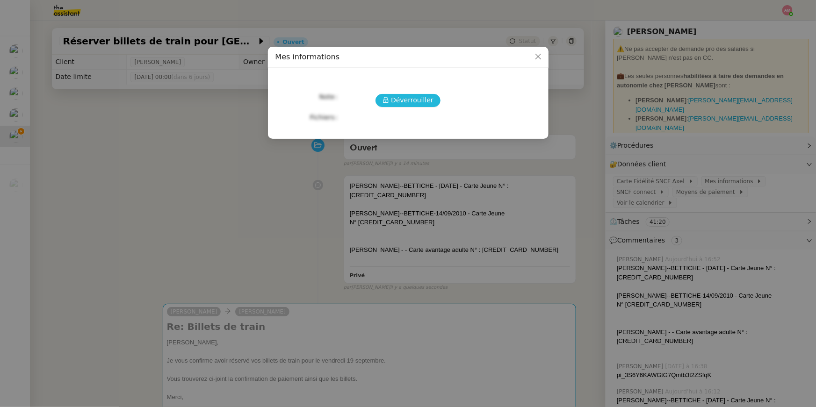
click at [406, 95] on span "Déverrouiller" at bounding box center [412, 100] width 43 height 11
click at [406, 96] on span "Déverrouiller" at bounding box center [412, 100] width 43 height 11
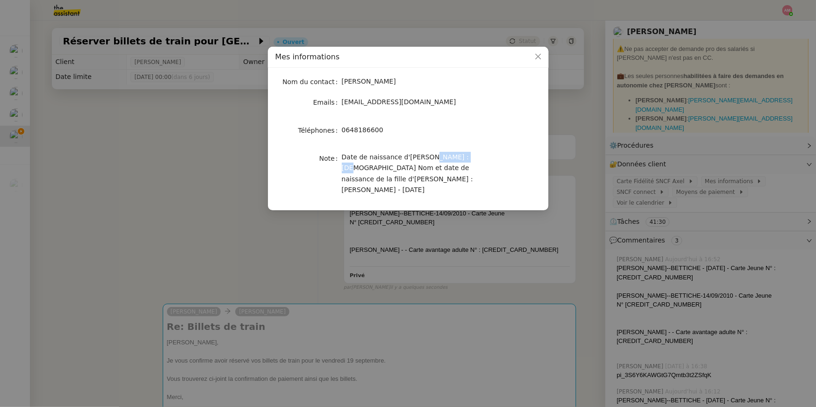
drag, startPoint x: 422, startPoint y: 158, endPoint x: 462, endPoint y: 159, distance: 39.3
click at [462, 159] on span "Date de naissance d'Axel : 26 mai 1986 Nom et date de naissance de la fille d'A…" at bounding box center [407, 173] width 131 height 40
click at [460, 221] on nz-modal-container "Mes informations Nom du contact Axel BANDIAKY Emails axel@stracker.fr Téléphone…" at bounding box center [408, 203] width 816 height 407
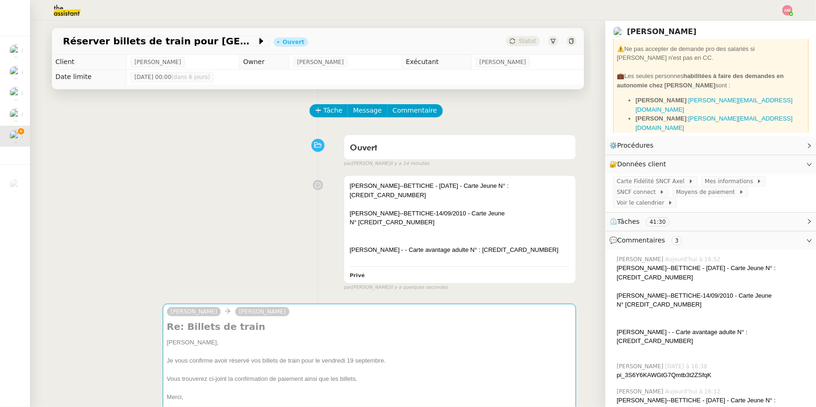
click at [460, 221] on div "Yliana BANDIAKY--BETTICHE-14/09/2010 - Carte Jeune N° 290901 04 708634985" at bounding box center [460, 218] width 221 height 18
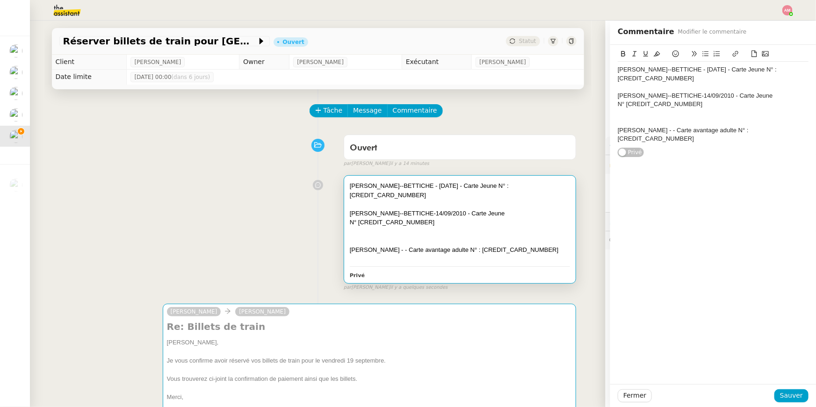
click at [667, 127] on div "Axel BANDIAKY - - Carte avantage adulte N° : 290901 08 644680580" at bounding box center [713, 134] width 191 height 17
drag, startPoint x: 689, startPoint y: 130, endPoint x: 675, endPoint y: 130, distance: 14.0
click at [675, 130] on div "Axel BANDIAKY - 26 mai 1986 - Carte avantage adulte N° : 290901 08 644680580" at bounding box center [713, 134] width 191 height 17
click at [618, 71] on div "Aliya BANDIAKY--BETTICHE - 02/02/12 - Carte Jeune N° : 290901 04 803406982" at bounding box center [713, 73] width 191 height 17
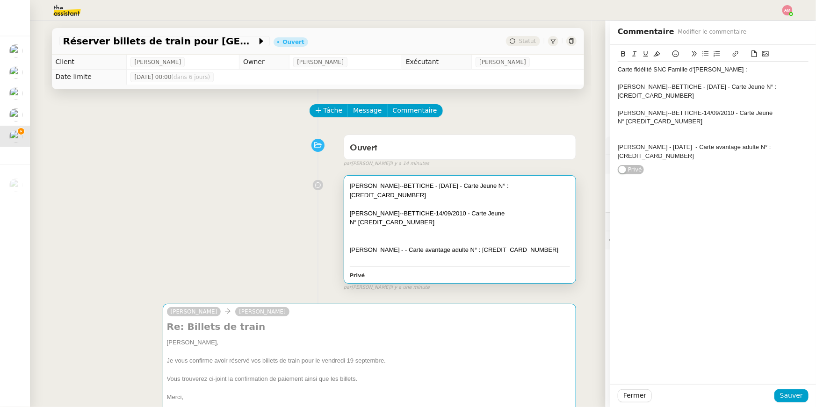
click at [627, 137] on div at bounding box center [713, 139] width 191 height 8
drag, startPoint x: 700, startPoint y: 88, endPoint x: 594, endPoint y: 88, distance: 105.7
click at [594, 88] on app-ticket "Réserver billets de train pour Bordeaux Ouvert Statut Client Axel BANDIAKY Owne…" at bounding box center [423, 214] width 786 height 387
click at [625, 52] on icon at bounding box center [624, 54] width 4 height 6
click at [704, 112] on div "Yliana BANDIAKY--BETTICHE-14/09/2010 - Carte Jeune N° 290901 04 708634985" at bounding box center [713, 117] width 191 height 17
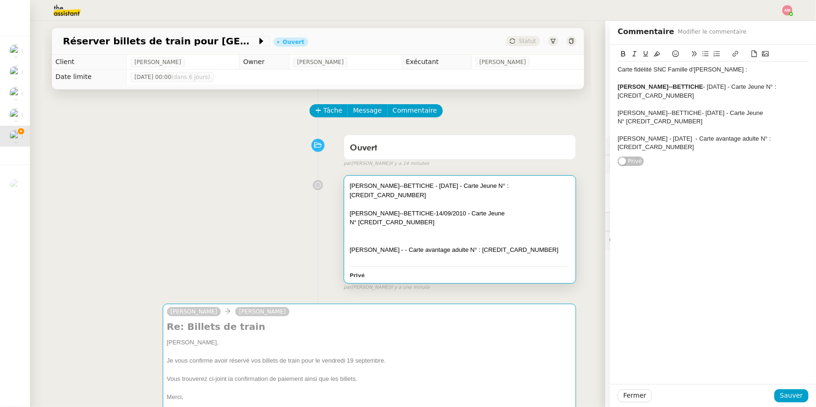
click at [702, 113] on div "Yliana BANDIAKY--BETTICHE- 14/09/2010 - Carte Jeune N° 290901 04 708634985" at bounding box center [713, 117] width 191 height 17
click at [703, 114] on div "Yliana BANDIAKY--BETTICHE- 14/09/2010 - Carte Jeune N° 290901 04 708634985" at bounding box center [713, 117] width 191 height 17
click at [704, 113] on div "Yliana BANDIAKY--BETTICHE- 14/09/2010 - Carte Jeune N° 290901 04 708634985" at bounding box center [713, 117] width 191 height 17
click at [702, 113] on div "Yliana BANDIAKY--BETTICHE- 14/09/2010 - Carte Jeune N° 290901 04 708634985" at bounding box center [713, 117] width 191 height 17
drag, startPoint x: 704, startPoint y: 113, endPoint x: 603, endPoint y: 112, distance: 101.0
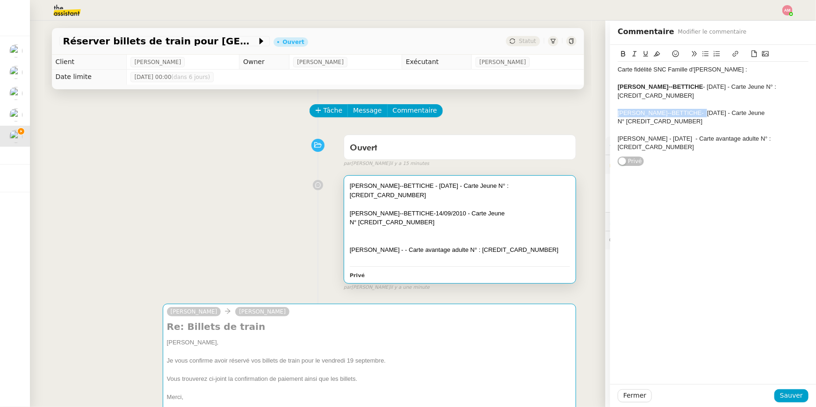
click at [603, 112] on app-ticket "Réserver billets de train pour Bordeaux Ouvert Statut Client Axel BANDIAKY Owne…" at bounding box center [423, 214] width 786 height 387
click at [622, 54] on icon at bounding box center [623, 54] width 7 height 7
click at [719, 159] on div "Carte fidélité SNC Famille d'Axel : Aliya BANDIAKY--BETTICHE - 02/02/12 - Carte…" at bounding box center [713, 106] width 191 height 122
drag, startPoint x: 702, startPoint y: 137, endPoint x: 598, endPoint y: 137, distance: 103.8
click at [598, 137] on app-ticket "Réserver billets de train pour Bordeaux Ouvert Statut Client Axel BANDIAKY Owne…" at bounding box center [423, 214] width 786 height 387
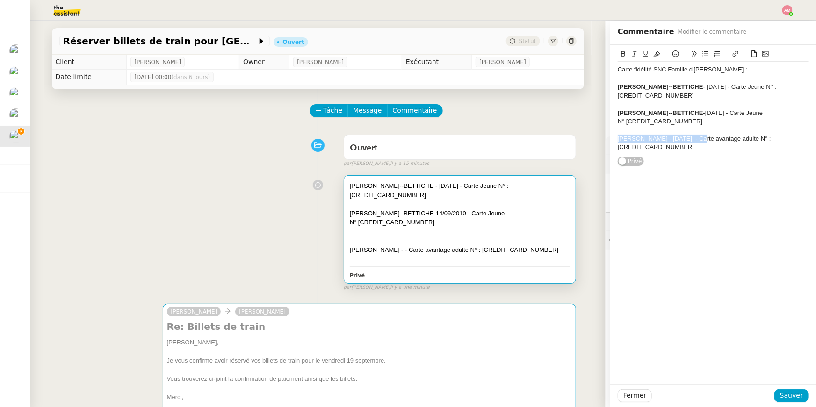
click at [624, 52] on icon at bounding box center [623, 54] width 7 height 7
click at [658, 144] on div "Axel BANDIAKY - 26/05/1986 - Carte avantage adulte N° : 290901 08 644680580" at bounding box center [713, 143] width 191 height 17
drag, startPoint x: 664, startPoint y: 151, endPoint x: 605, endPoint y: 140, distance: 60.5
click at [605, 140] on app-ticket "Réserver billets de train pour Bordeaux Ouvert Statut Client Axel BANDIAKY Owne…" at bounding box center [423, 214] width 786 height 387
click at [714, 73] on div "Carte fidélité SNC Famille d'Axel :" at bounding box center [713, 69] width 191 height 8
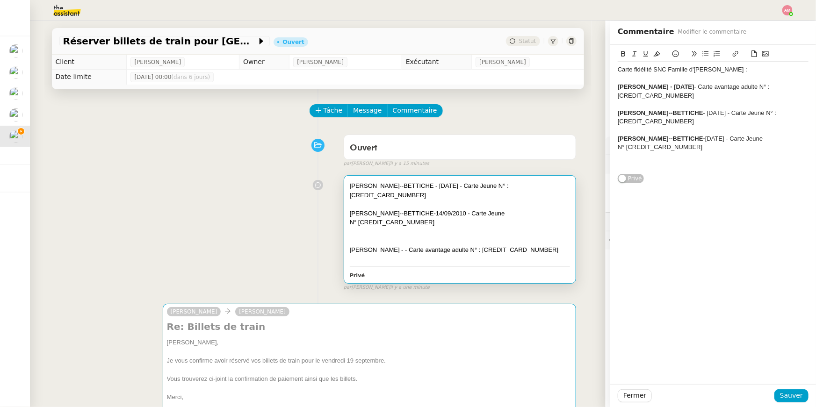
click at [634, 72] on div "Carte fidélité SNC Famille d'Axel :" at bounding box center [713, 69] width 191 height 8
click at [621, 68] on div "Cartes fidélité SNC Famille d'Axel :" at bounding box center [713, 69] width 191 height 8
click at [617, 68] on div "Cartes fidélité SNC Famille d'Axel : Axel BANDIAKY - 26/05/1986 - Carte avantag…" at bounding box center [713, 114] width 206 height 139
click at [616, 74] on div "Cartes fidélité SNC Famille d'Axel : Axel BANDIAKY - 26/05/1986 - Carte avantag…" at bounding box center [713, 114] width 206 height 139
click at [617, 73] on div "Cartes fidélité SNC Famille d'Axel : Axel BANDIAKY - 26/05/1986 - Carte avantag…" at bounding box center [713, 114] width 206 height 139
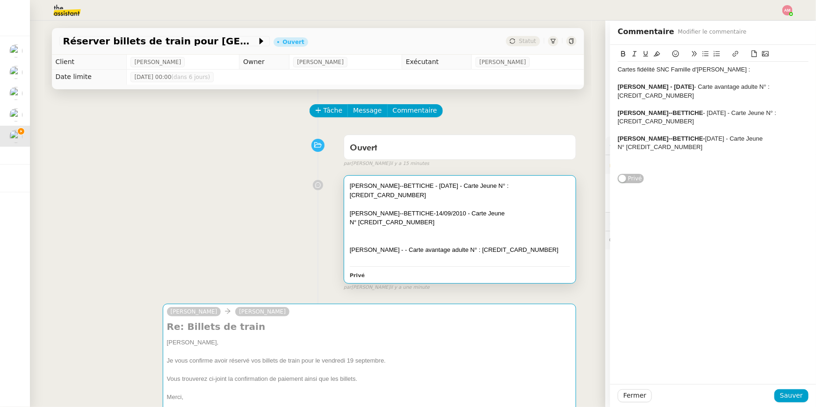
click at [618, 72] on div "Cartes fidélité SNC Famille d'Axel :" at bounding box center [713, 69] width 191 height 8
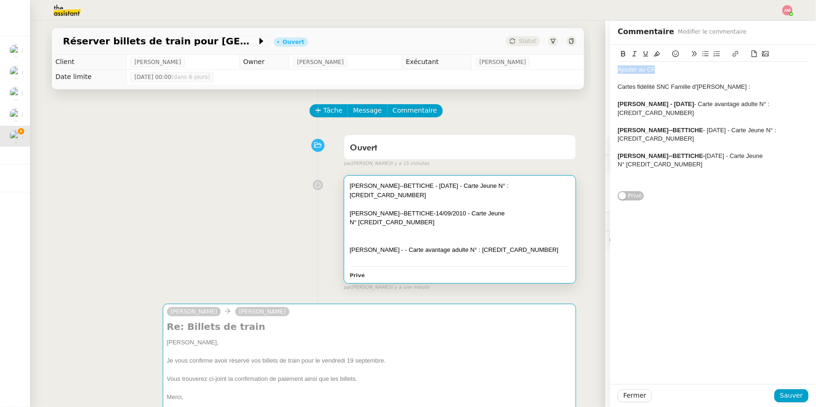
drag, startPoint x: 632, startPoint y: 72, endPoint x: 589, endPoint y: 71, distance: 43.5
click at [589, 71] on app-ticket "Réserver billets de train pour Bordeaux Ouvert Statut Client Axel BANDIAKY Owne…" at bounding box center [423, 214] width 786 height 387
click at [658, 56] on icon at bounding box center [657, 54] width 7 height 7
click at [791, 395] on span "Sauver" at bounding box center [791, 396] width 23 height 11
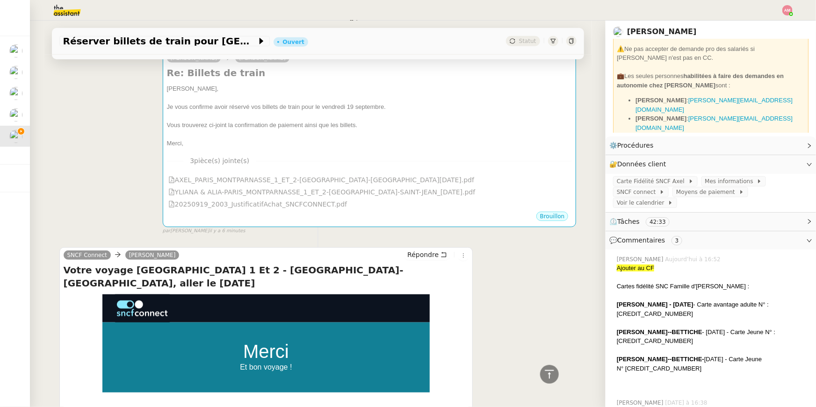
scroll to position [251, 0]
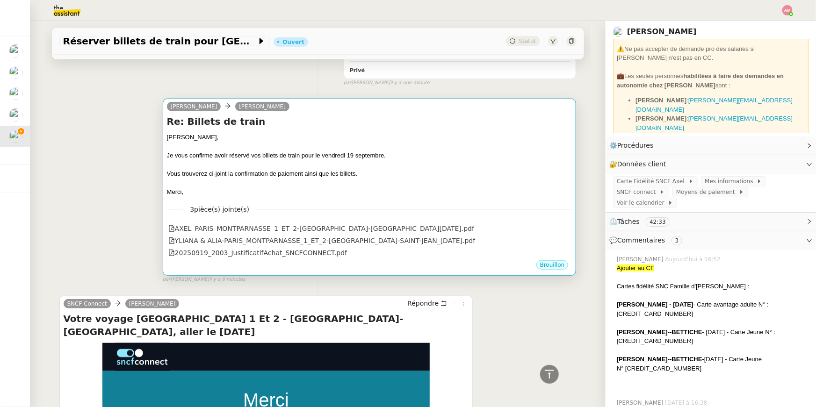
click at [504, 181] on div at bounding box center [370, 183] width 406 height 9
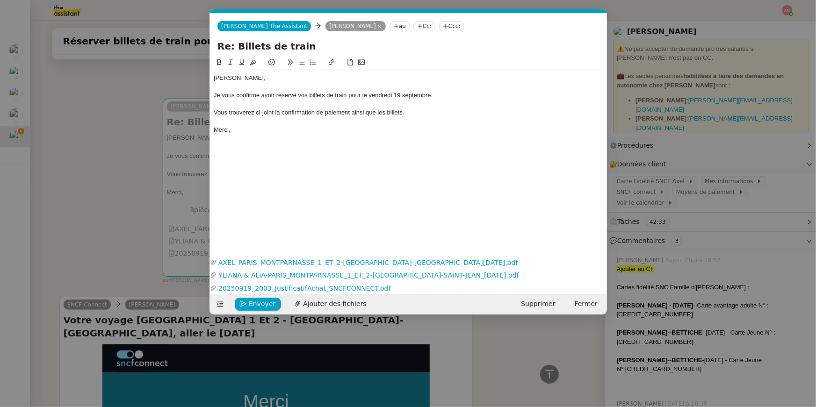
scroll to position [0, 20]
drag, startPoint x: 265, startPoint y: 304, endPoint x: 406, endPoint y: 76, distance: 267.6
click at [406, 76] on form "Charlie The Assistant Charlie The Assistant Axel BANDIAKY au Cc: Ccc: Re: Bille…" at bounding box center [409, 164] width 398 height 302
click at [402, 114] on div "Vous trouverez ci-joint la confirmation de paiement ainsi que les billets." at bounding box center [409, 113] width 390 height 8
click at [387, 160] on div "Axel, Je vous confirme avoir réservé vos billets de train pour le vendredi 19 s…" at bounding box center [409, 149] width 390 height 184
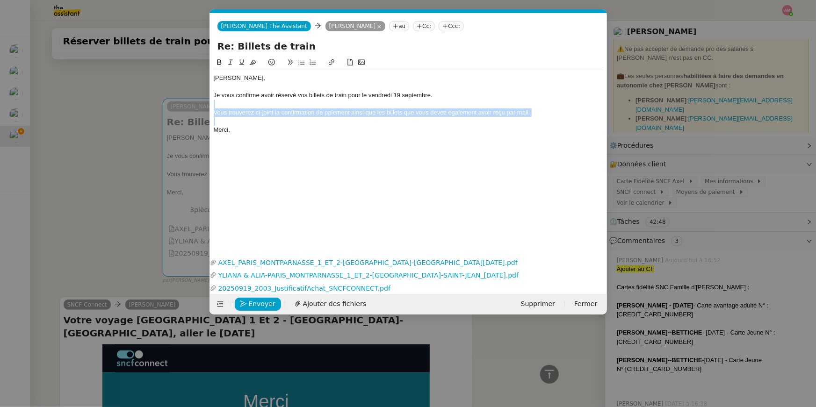
drag, startPoint x: 371, startPoint y: 122, endPoint x: 364, endPoint y: 105, distance: 18.0
click at [364, 105] on div "Axel, Je vous confirme avoir réservé vos billets de train pour le vendredi 19 s…" at bounding box center [409, 104] width 390 height 68
click at [230, 59] on icon at bounding box center [230, 62] width 7 height 7
click at [311, 176] on div "Axel, Je vous confirme avoir réservé vos billets de train pour le vendredi 19 s…" at bounding box center [409, 149] width 390 height 184
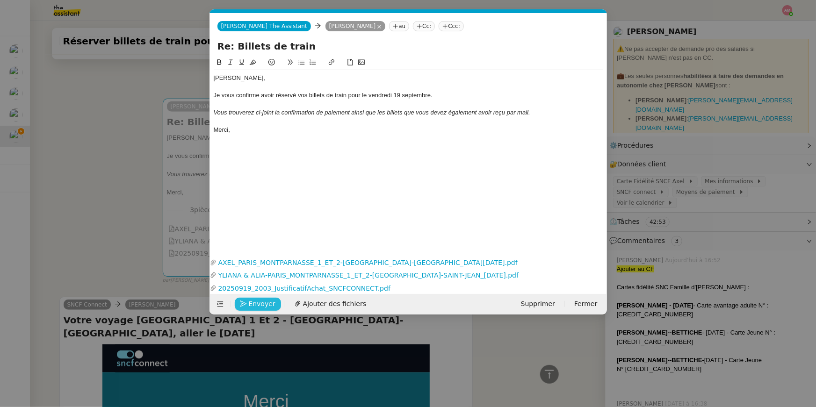
click at [259, 307] on span "Envoyer" at bounding box center [262, 304] width 27 height 11
click at [259, 307] on span "Confirmer l'envoi" at bounding box center [277, 304] width 56 height 11
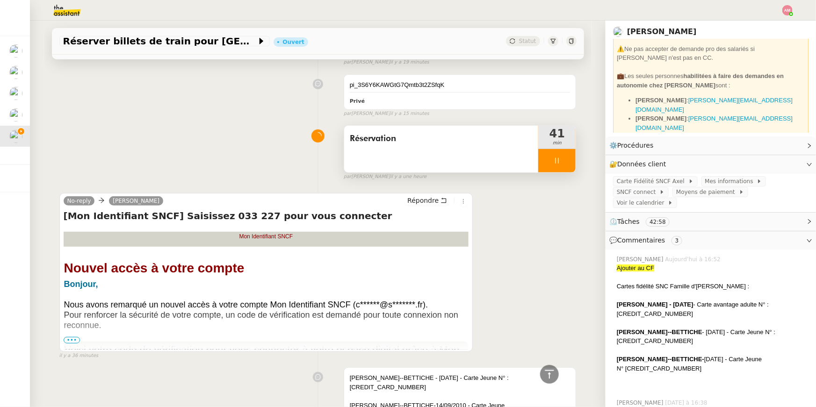
scroll to position [1973, 0]
click at [563, 174] on div "par Amyna M. il y a une heure" at bounding box center [460, 178] width 233 height 8
click at [560, 158] on icon at bounding box center [556, 161] width 7 height 7
click at [565, 158] on icon at bounding box center [566, 161] width 7 height 7
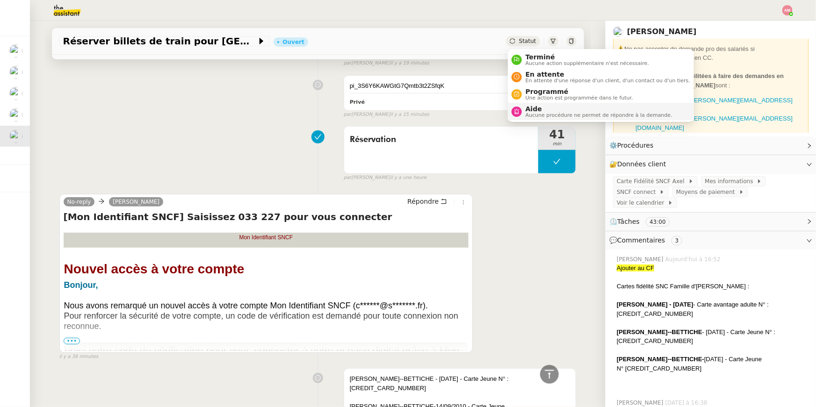
click at [537, 116] on span "Aucune procédure ne permet de répondre à la demande." at bounding box center [599, 115] width 147 height 5
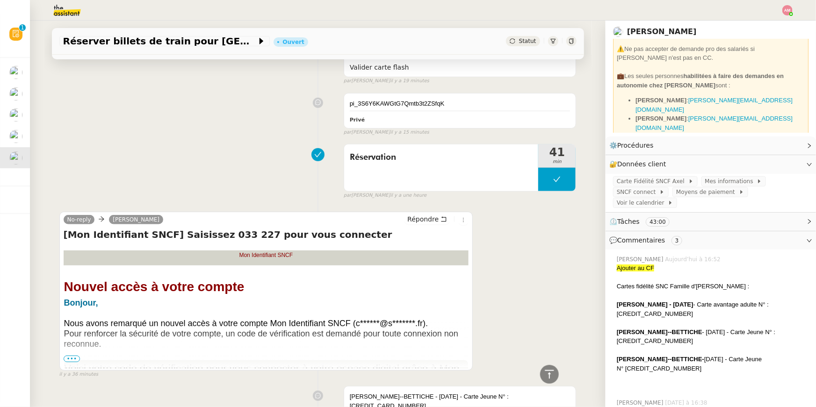
scroll to position [2002, 0]
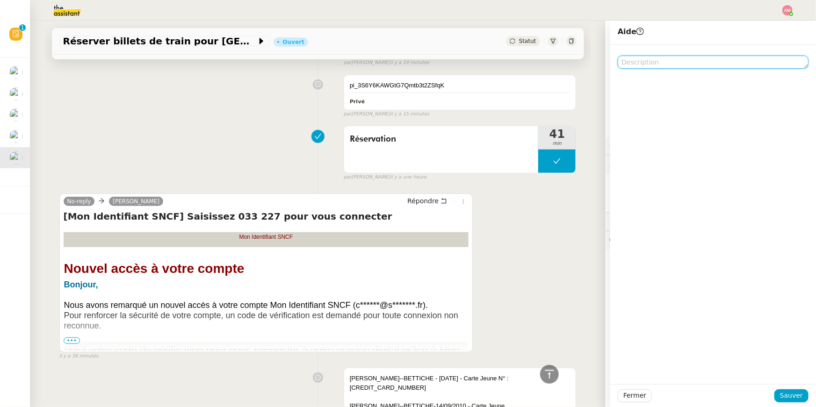
click at [680, 60] on textarea at bounding box center [713, 62] width 191 height 13
type textarea "Ajouter au CF"
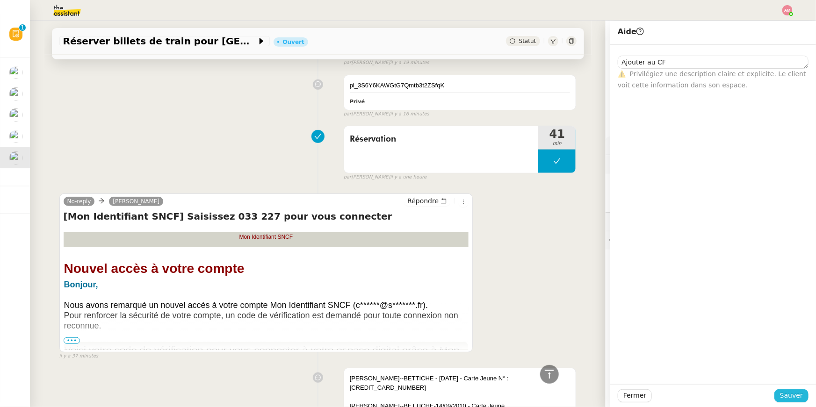
click at [786, 396] on span "Sauver" at bounding box center [791, 396] width 23 height 11
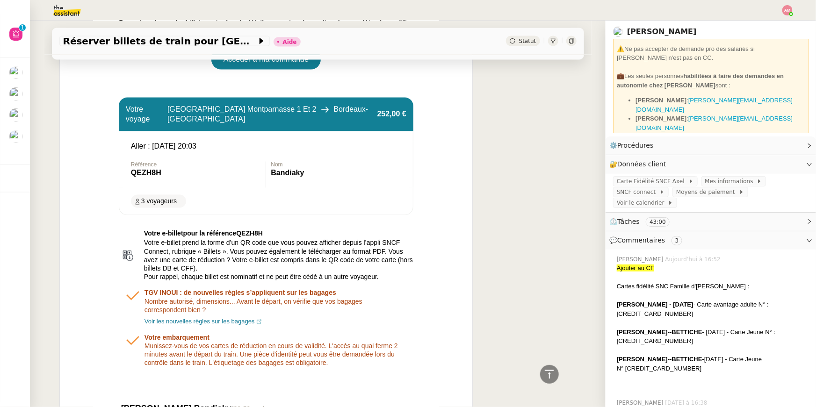
scroll to position [754, 0]
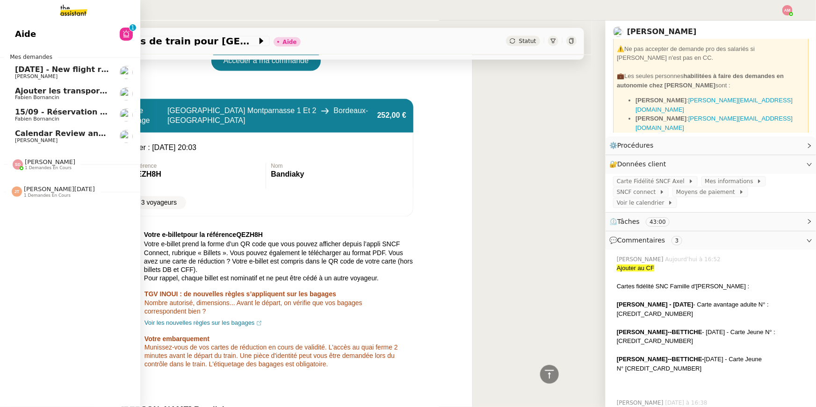
click at [18, 64] on link "27th December 2025 - New flight request - Jasmiina Turunen Louis Frei" at bounding box center [70, 73] width 140 height 22
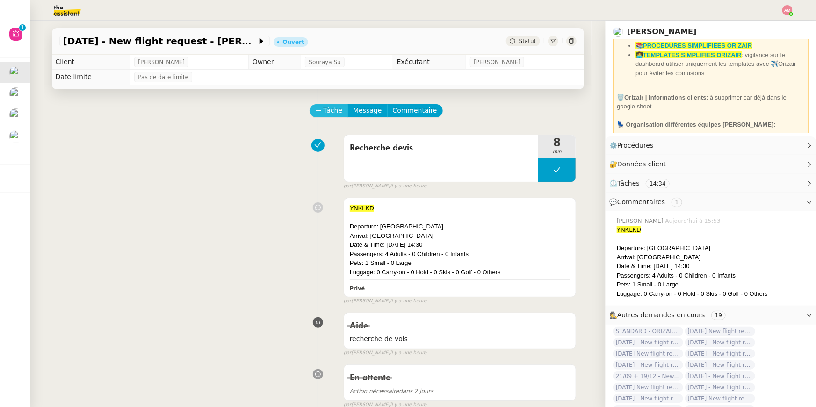
click at [325, 114] on span "Tâche" at bounding box center [333, 110] width 19 height 11
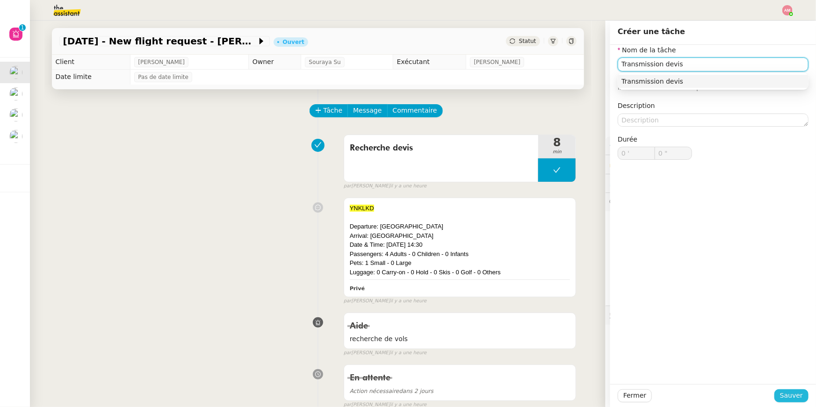
type input "Transmission devis"
click at [789, 393] on span "Sauver" at bounding box center [791, 396] width 23 height 11
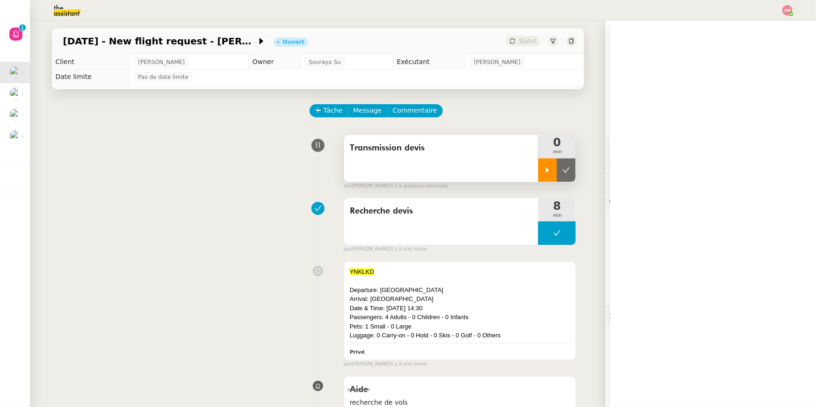
click at [553, 175] on div at bounding box center [547, 170] width 19 height 23
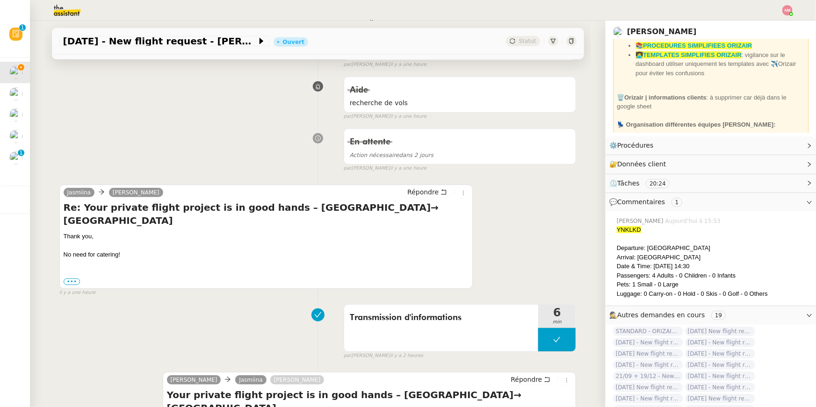
scroll to position [688, 0]
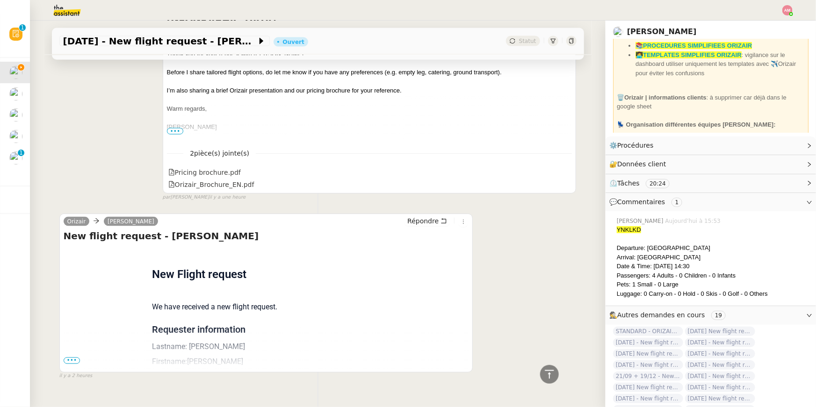
click at [74, 358] on span "•••" at bounding box center [72, 361] width 17 height 7
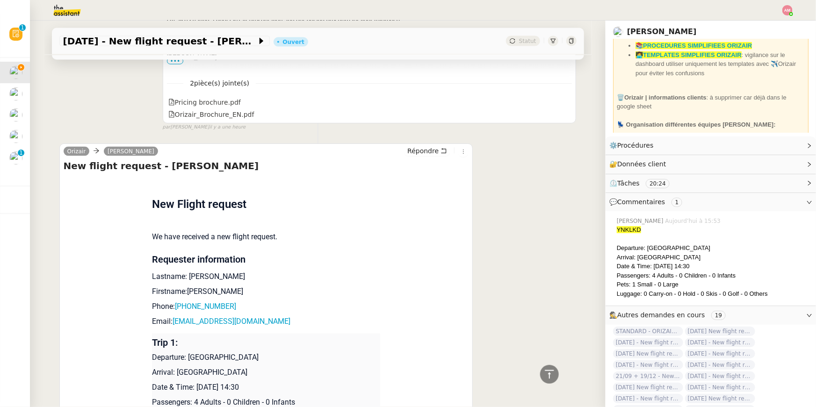
scroll to position [729, 0]
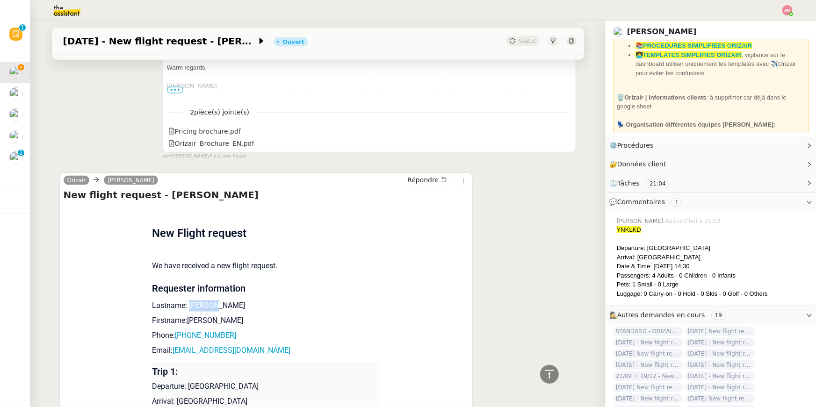
drag, startPoint x: 221, startPoint y: 293, endPoint x: 189, endPoint y: 293, distance: 31.3
click at [189, 301] on p "Lastname: Turunen" at bounding box center [266, 306] width 228 height 11
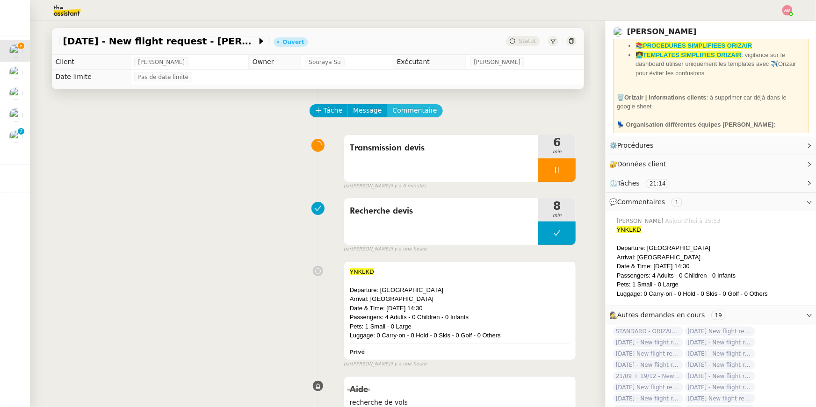
click at [420, 110] on span "Commentaire" at bounding box center [415, 110] width 44 height 11
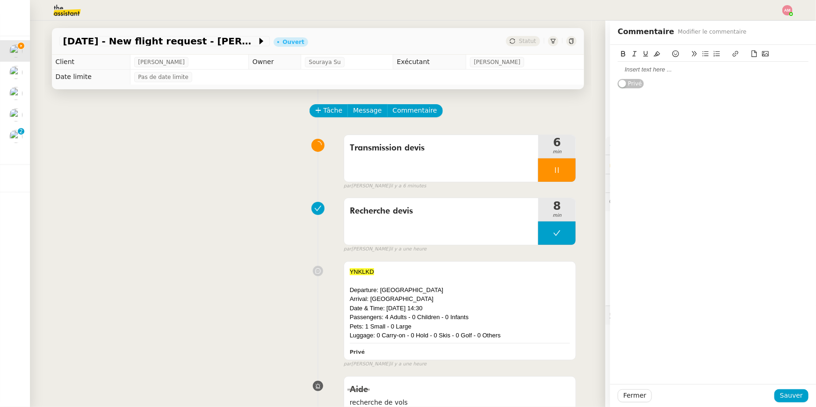
click at [759, 53] on button at bounding box center [754, 54] width 11 height 11
click at [754, 53] on icon at bounding box center [754, 54] width 7 height 7
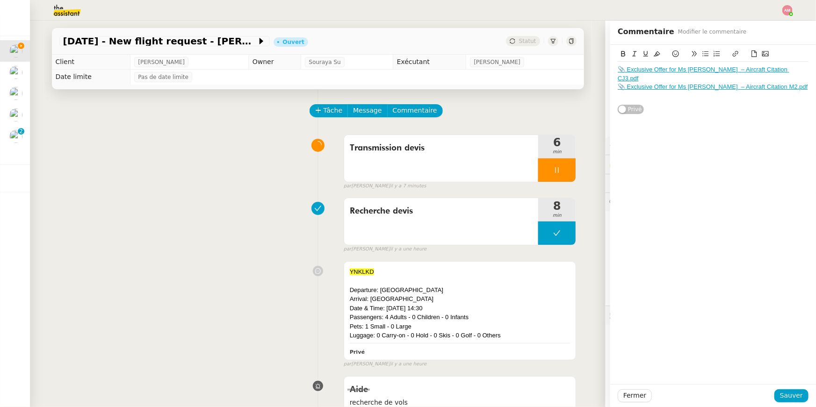
click at [752, 54] on icon at bounding box center [754, 54] width 5 height 7
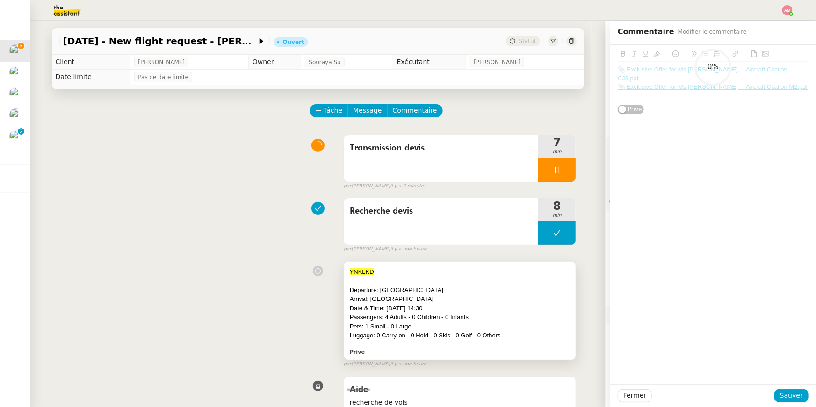
scroll to position [117, 0]
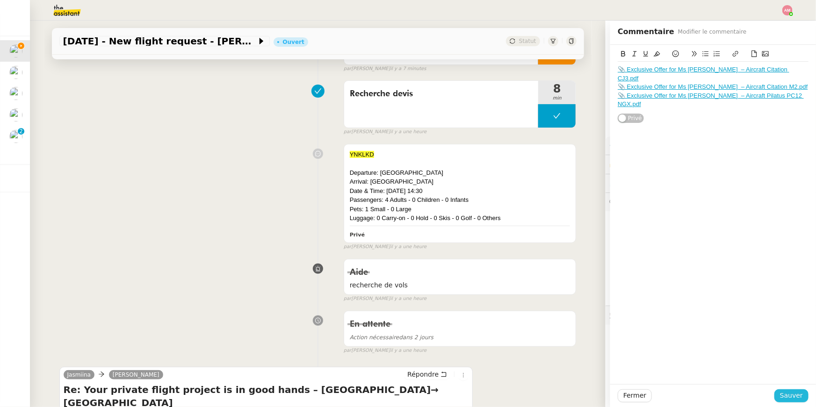
click at [786, 396] on span "Sauver" at bounding box center [791, 396] width 23 height 11
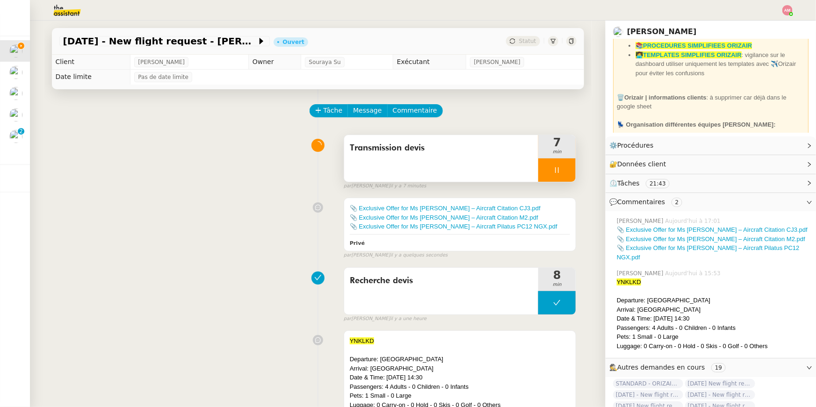
click at [519, 172] on div "Transmission devis" at bounding box center [441, 158] width 195 height 47
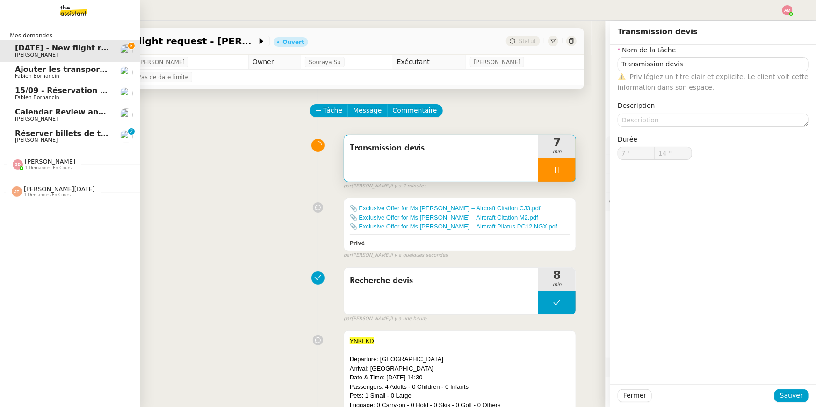
click at [0, 140] on link "Réserver billets de train pour Bordeaux Axel BANDIAKY 0 1 2 3 4 5 6 7 8 9" at bounding box center [70, 137] width 140 height 22
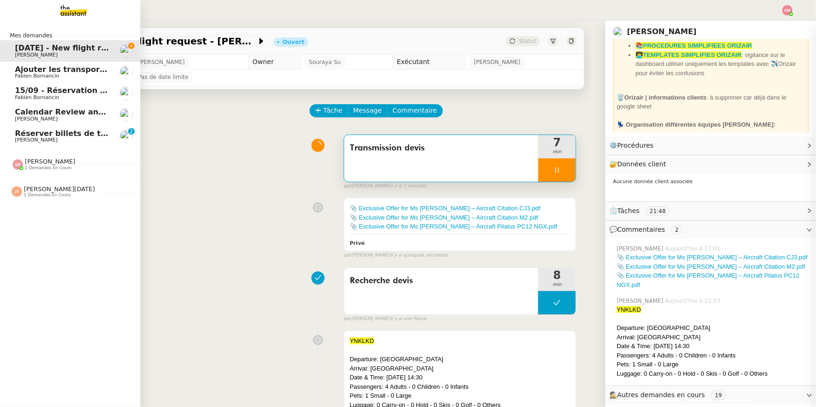
type input "15 ""
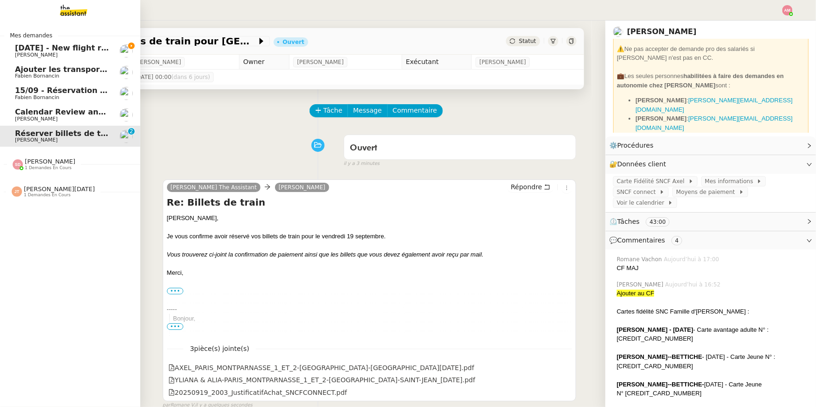
click at [12, 137] on link "Réserver billets de train pour Bordeaux Axel BANDIAKY 0 1 2 3 4 5 6 7 8 9" at bounding box center [70, 137] width 140 height 22
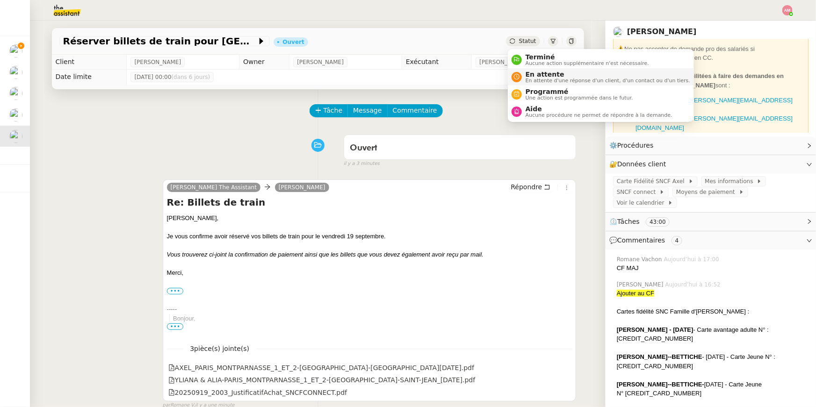
click at [541, 76] on span "En attente" at bounding box center [608, 74] width 165 height 7
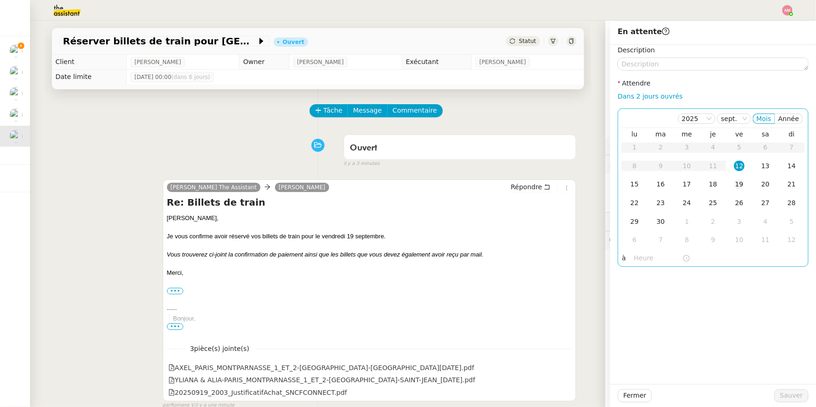
click at [734, 176] on td "19" at bounding box center [739, 184] width 26 height 19
click at [792, 391] on span "Sauver" at bounding box center [791, 396] width 23 height 11
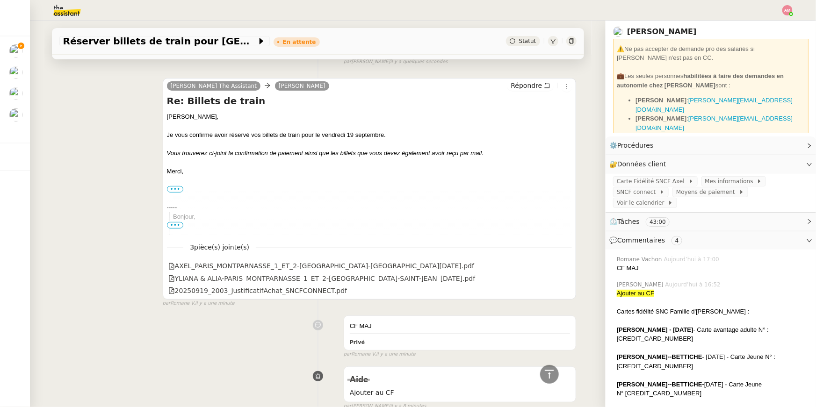
scroll to position [12, 0]
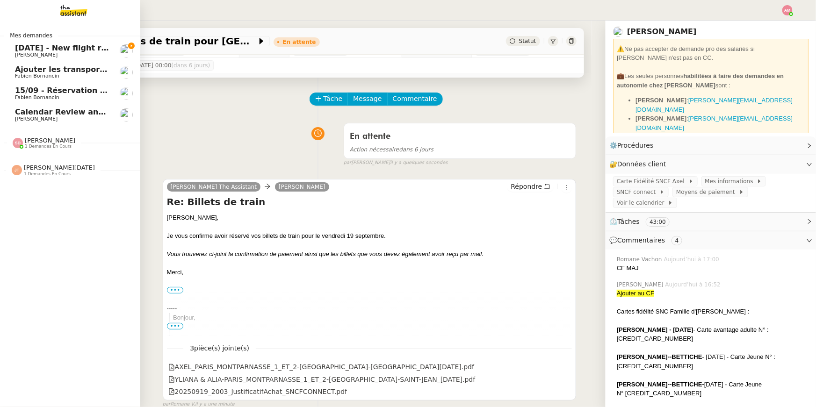
click at [25, 54] on span "[PERSON_NAME]" at bounding box center [36, 55] width 43 height 6
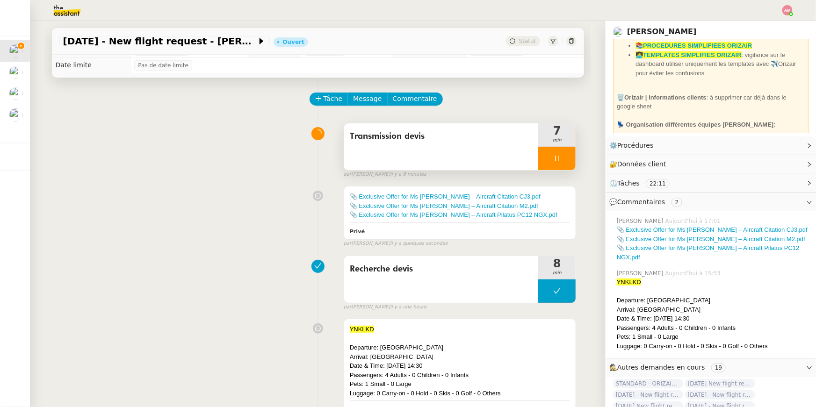
click at [408, 159] on div "Transmission devis" at bounding box center [441, 146] width 195 height 47
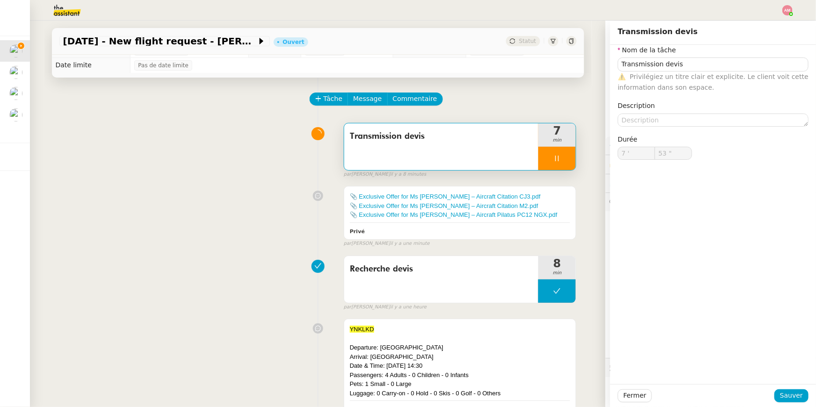
type input "54 ""
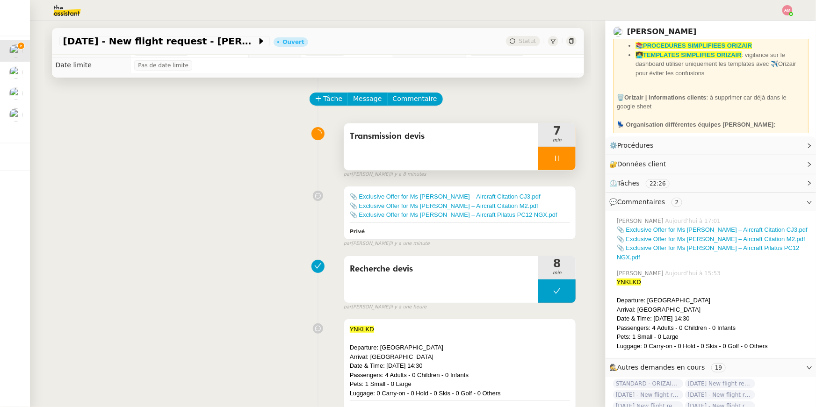
click at [522, 152] on div "Transmission devis" at bounding box center [441, 146] width 195 height 47
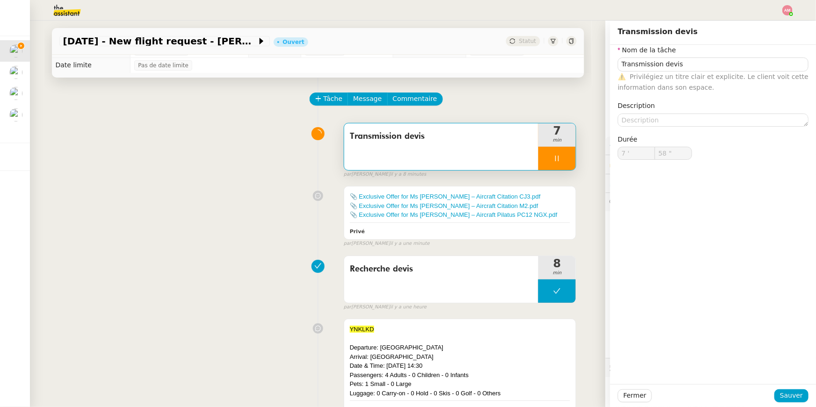
type input "59 ""
type input "8 '"
type input "1 ""
click at [557, 155] on icon at bounding box center [556, 158] width 7 height 7
type input "Transmission devis"
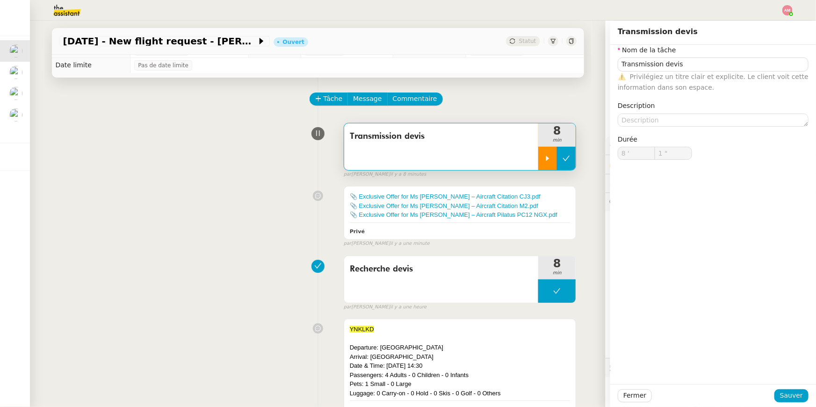
type input "8 '"
type input "1 ""
click at [570, 157] on icon at bounding box center [566, 158] width 7 height 7
type input "Transmission devis"
type input "8 '"
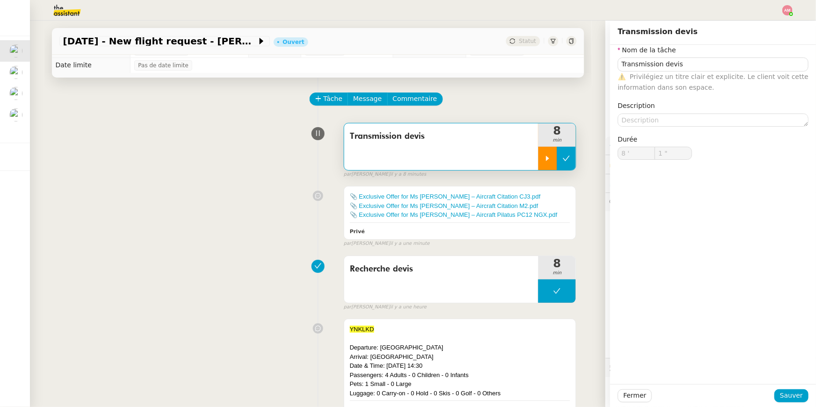
type input "1 ""
type input "Transmission devis"
type input "8 '"
type input "1 ""
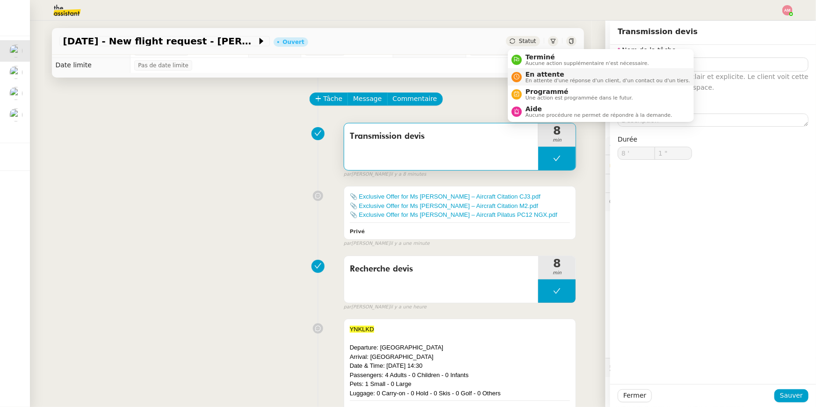
type input "Transmission devis"
type input "8 '"
type input "1 ""
click at [544, 103] on li "Aide Aucune procédure ne permet de répondre à la demande." at bounding box center [601, 111] width 186 height 17
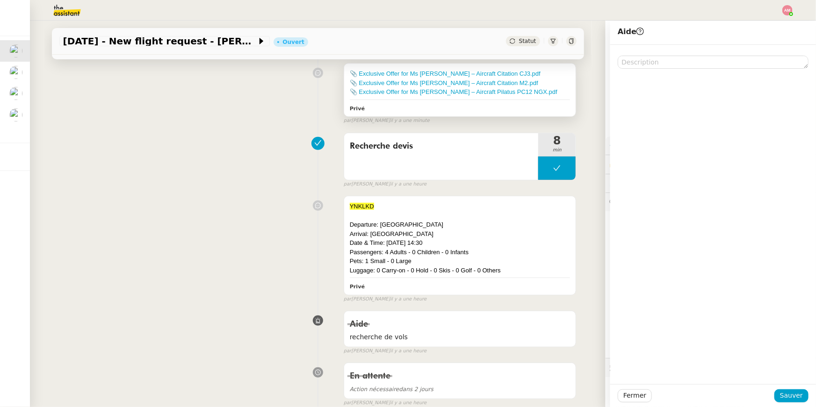
scroll to position [566, 0]
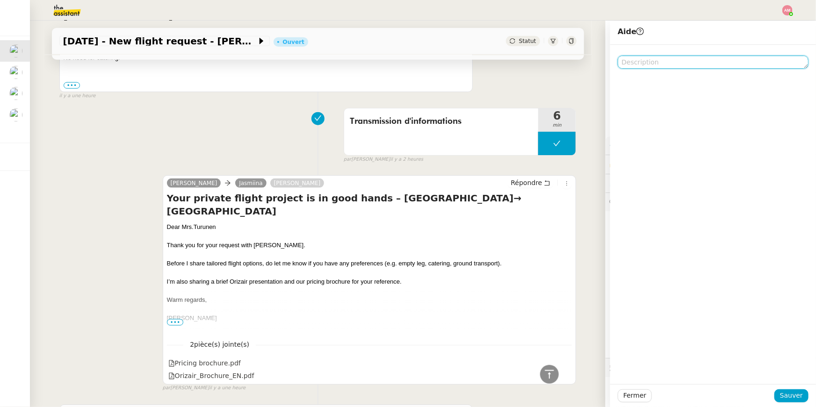
click at [637, 61] on textarea at bounding box center [713, 62] width 191 height 13
type textarea "Pour Souraya"
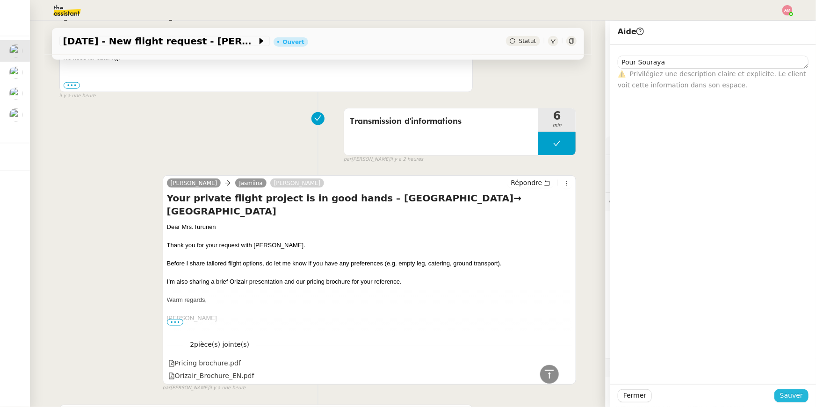
click at [788, 392] on span "Sauver" at bounding box center [791, 396] width 23 height 11
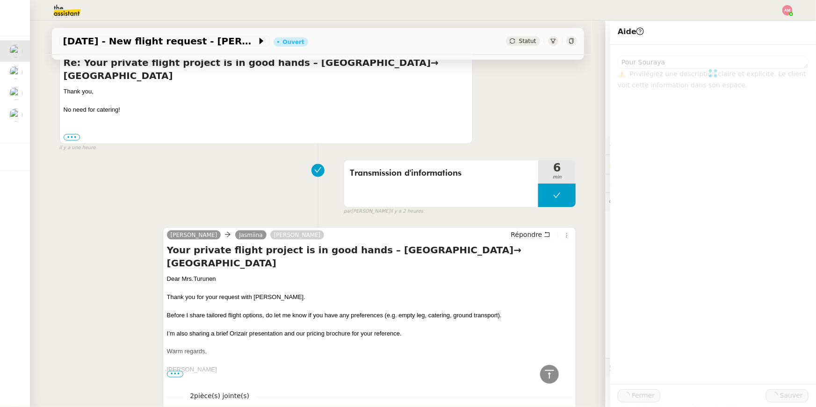
scroll to position [617, 0]
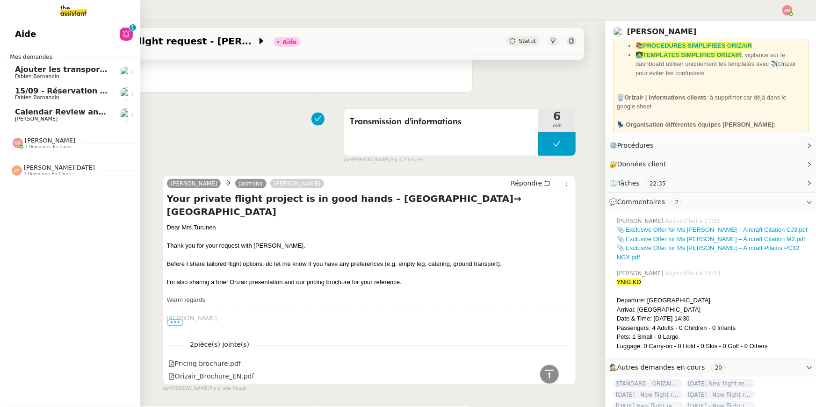
click at [25, 86] on link "15/09 - Réservation Biarritz Fabien Bornancin" at bounding box center [70, 94] width 140 height 22
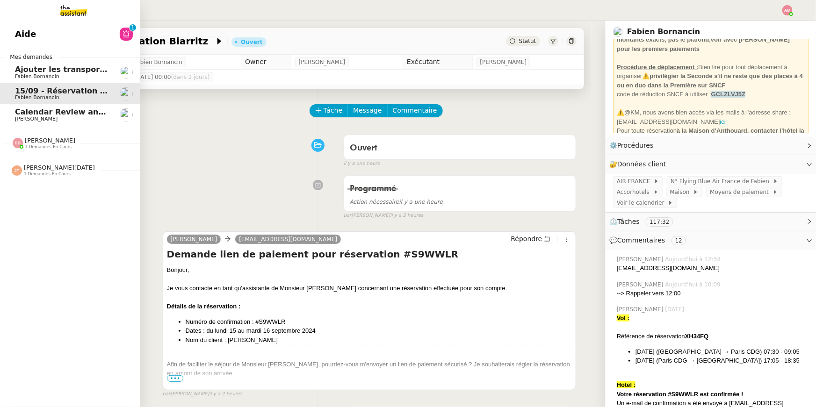
click at [17, 72] on span "Ajouter les transports dans l'agenda" at bounding box center [92, 69] width 154 height 9
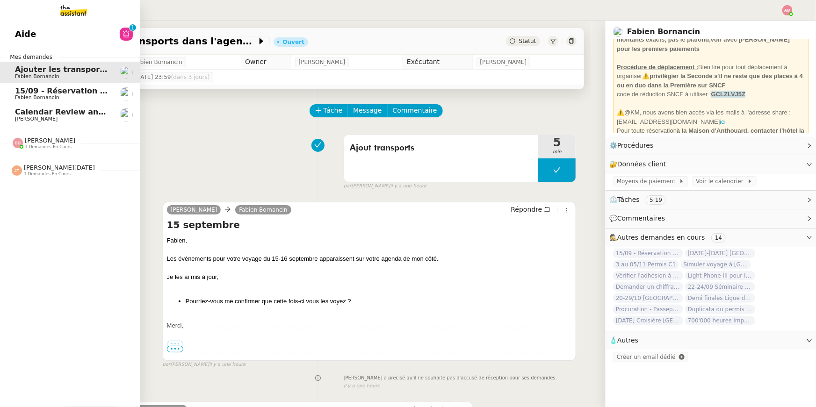
click at [53, 87] on span "15/09 - Réservation Biarritz" at bounding box center [73, 91] width 116 height 9
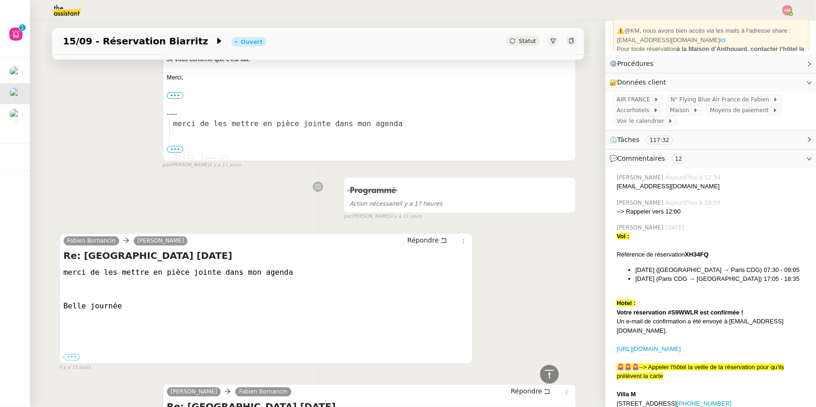
scroll to position [590, 0]
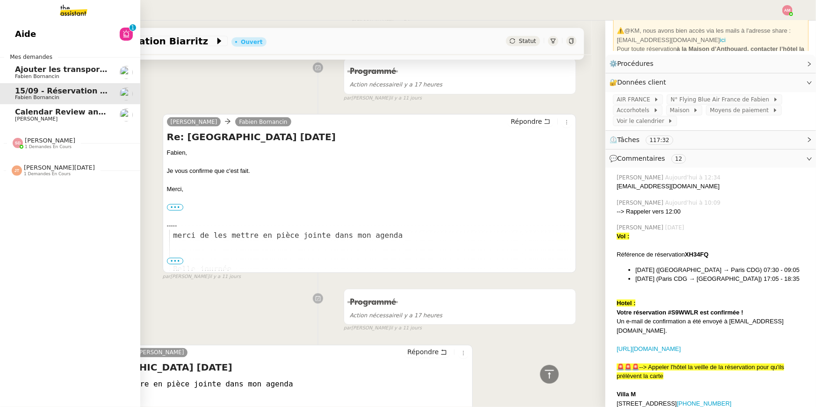
click at [34, 114] on span "Calendar Review and Appointment Confirmation - 12 septembre 2025" at bounding box center [162, 112] width 294 height 9
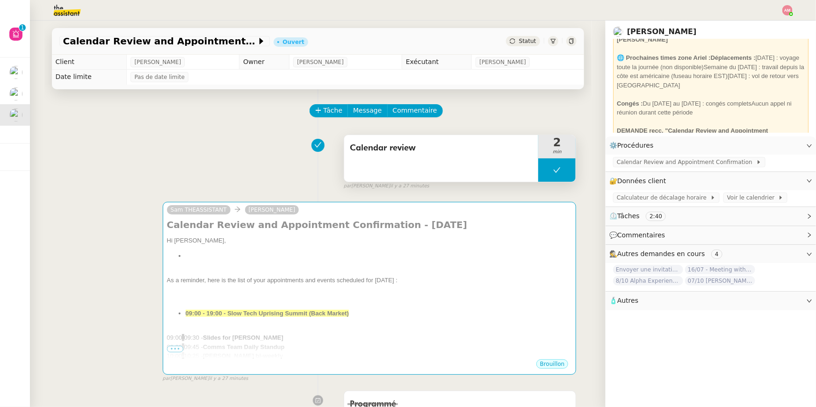
click at [547, 167] on button at bounding box center [556, 170] width 37 height 23
click at [539, 167] on div at bounding box center [547, 170] width 19 height 23
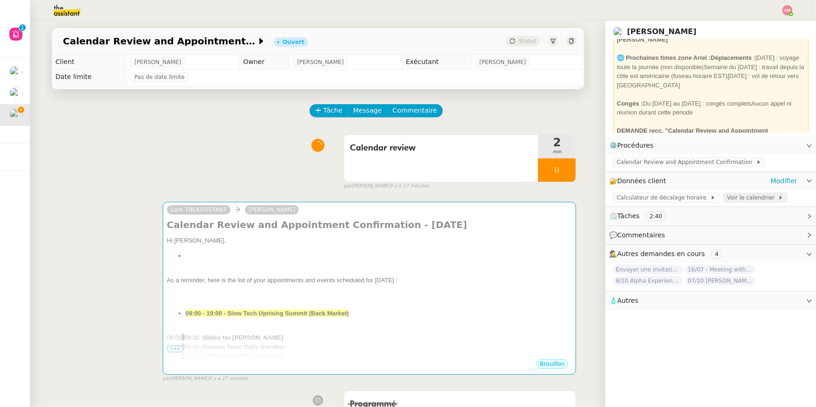
click at [745, 195] on span "Voir le calendrier" at bounding box center [752, 197] width 51 height 9
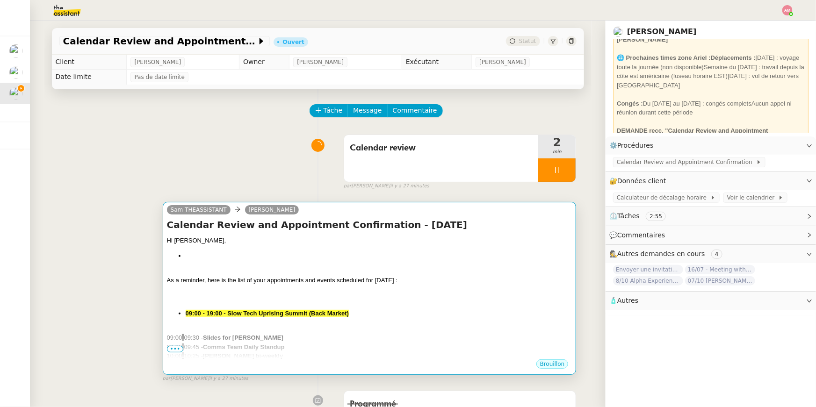
click at [262, 317] on strong "09:00 - 19:00 - Slow Tech Uprising Summit (Back Market)" at bounding box center [267, 313] width 163 height 7
click at [262, 316] on strong "09:00 - 19:00 - Slow Tech Uprising Summit (Back Market)" at bounding box center [267, 313] width 163 height 7
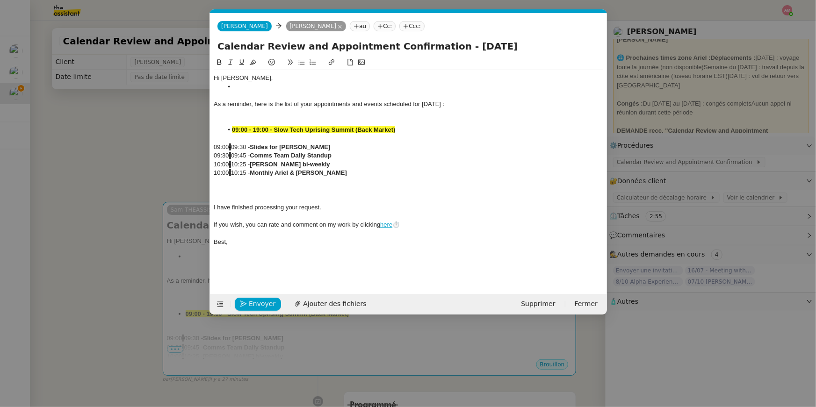
scroll to position [0, 20]
click at [280, 187] on div at bounding box center [409, 190] width 390 height 8
click at [276, 183] on div at bounding box center [409, 182] width 390 height 8
click at [300, 191] on div at bounding box center [409, 190] width 390 height 8
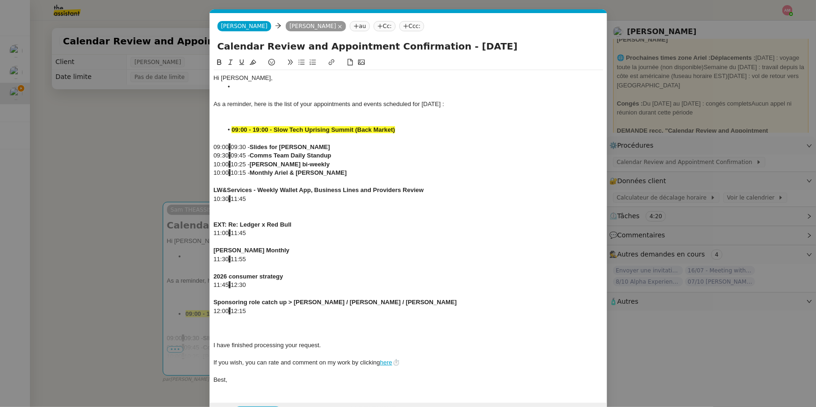
scroll to position [0, 0]
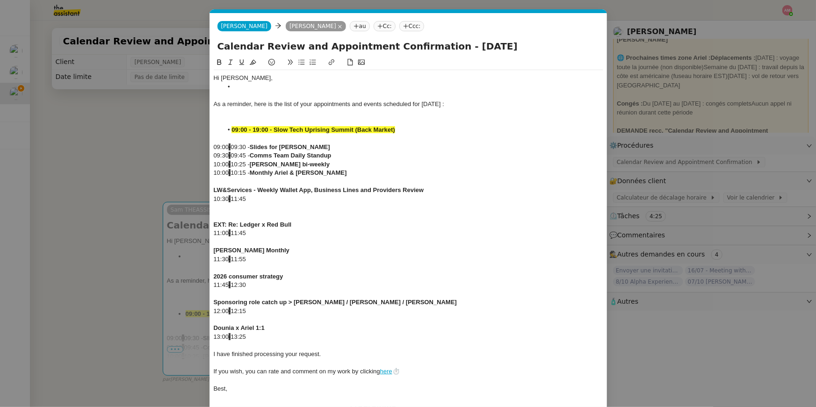
click at [299, 347] on div at bounding box center [409, 345] width 390 height 8
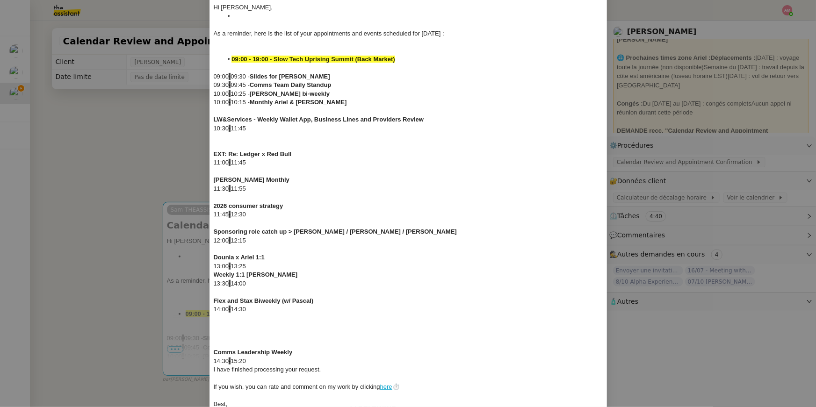
click at [238, 336] on div at bounding box center [409, 336] width 390 height 8
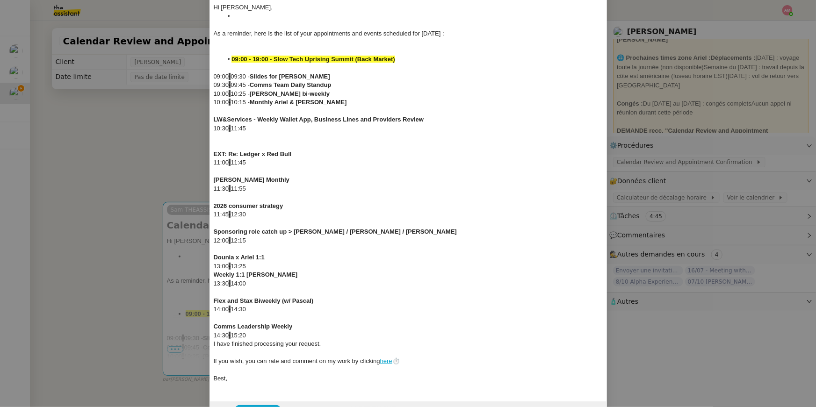
click at [249, 333] on div "14:30 - 15:20" at bounding box center [409, 336] width 390 height 8
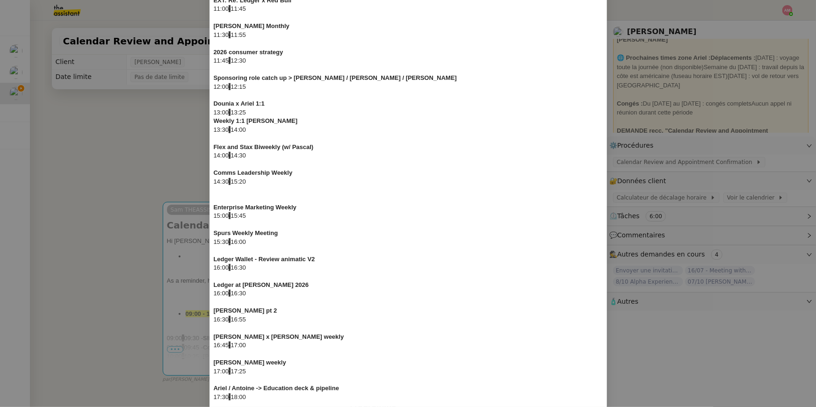
scroll to position [355, 0]
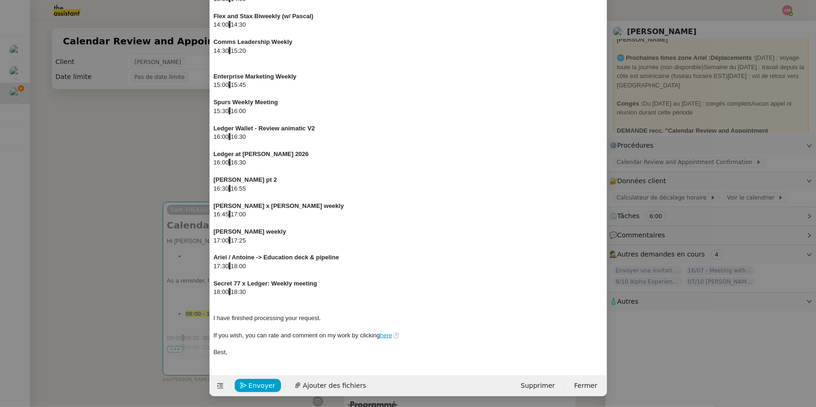
drag, startPoint x: 235, startPoint y: 298, endPoint x: 219, endPoint y: 297, distance: 15.9
click at [219, 297] on div at bounding box center [409, 301] width 390 height 8
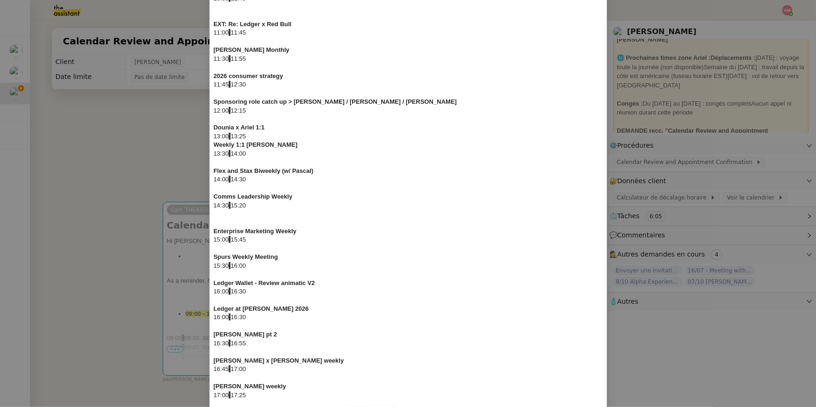
scroll to position [74, 0]
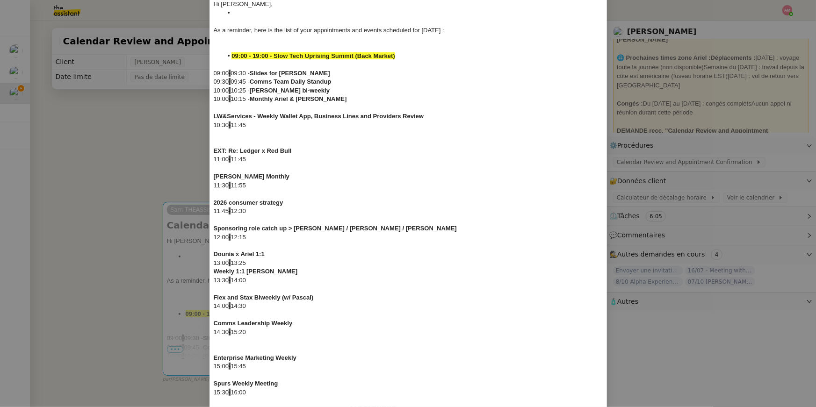
click at [154, 133] on nz-modal-container "Service TA - VOYAGE - PROPOSITION GLOBALE A utiliser dans le cadre de propositi…" at bounding box center [408, 203] width 816 height 407
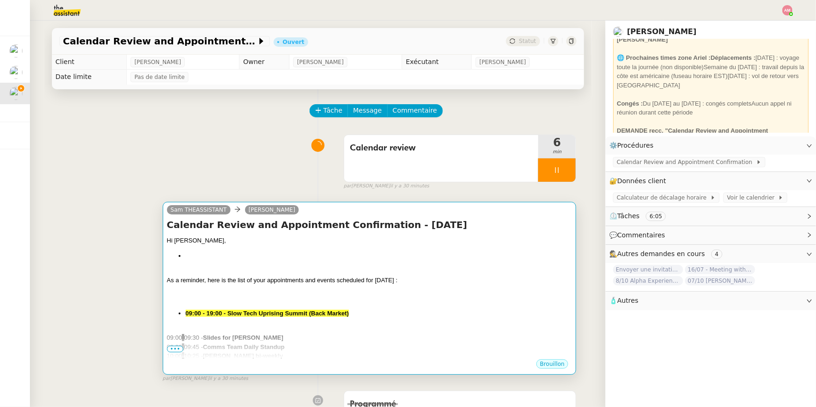
click at [299, 274] on div at bounding box center [370, 271] width 406 height 9
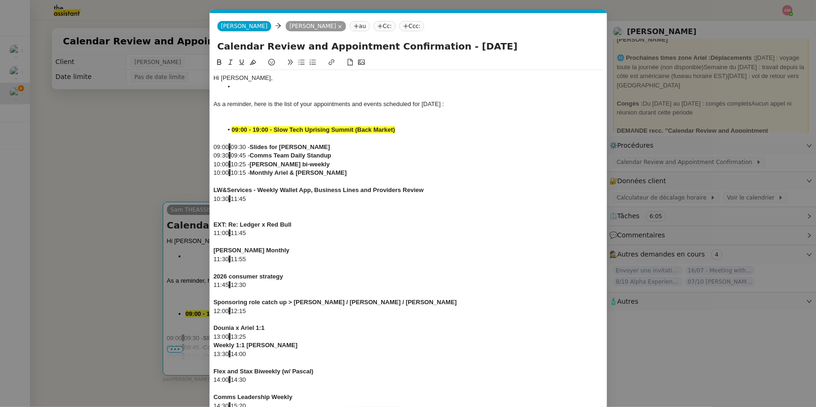
scroll to position [0, 20]
drag, startPoint x: 263, startPoint y: 210, endPoint x: 197, endPoint y: 199, distance: 67.4
click at [197, 199] on nz-modal-container "Service TA - VOYAGE - PROPOSITION GLOBALE A utiliser dans le cadre de propositi…" at bounding box center [408, 203] width 816 height 407
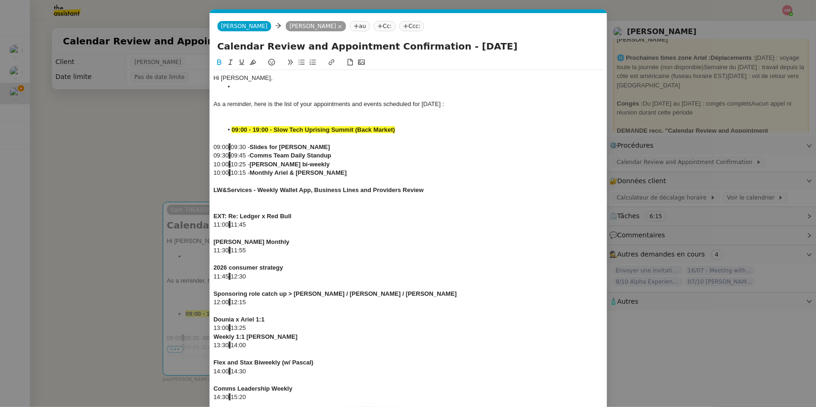
scroll to position [0, 0]
drag, startPoint x: 263, startPoint y: 227, endPoint x: 191, endPoint y: 227, distance: 72.0
click at [191, 227] on nz-modal-container "Service TA - VOYAGE - PROPOSITION GLOBALE A utiliser dans le cadre de propositi…" at bounding box center [408, 203] width 816 height 407
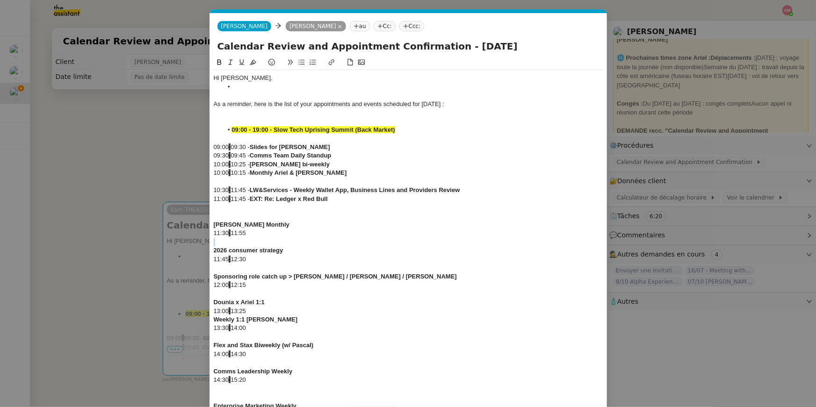
drag, startPoint x: 253, startPoint y: 234, endPoint x: 182, endPoint y: 239, distance: 70.3
click at [182, 239] on nz-modal-container "Service TA - VOYAGE - PROPOSITION GLOBALE A utiliser dans le cadre de propositi…" at bounding box center [408, 203] width 816 height 407
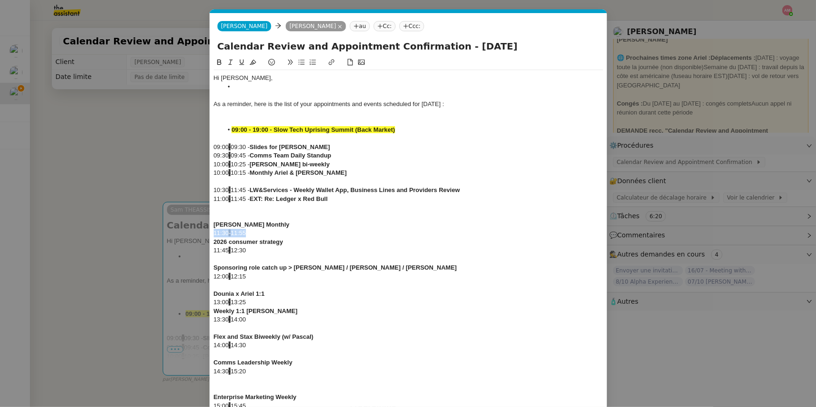
drag, startPoint x: 257, startPoint y: 236, endPoint x: 193, endPoint y: 237, distance: 64.1
click at [193, 237] on nz-modal-container "Service TA - VOYAGE - PROPOSITION GLOBALE A utiliser dans le cadre de propositi…" at bounding box center [408, 203] width 816 height 407
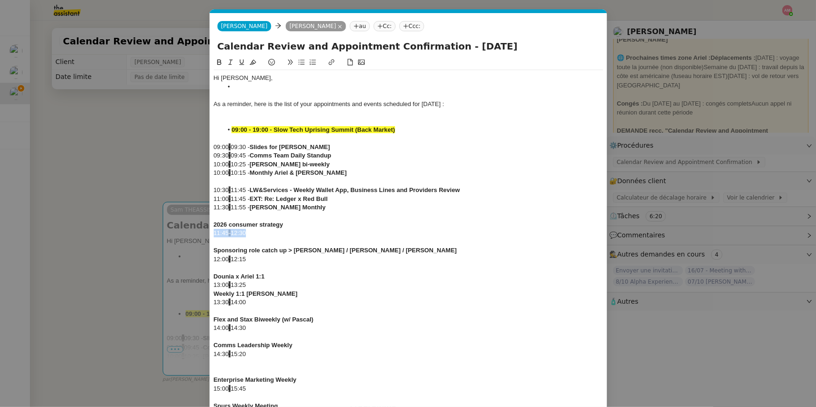
drag, startPoint x: 258, startPoint y: 234, endPoint x: 187, endPoint y: 232, distance: 70.6
click at [187, 232] on nz-modal-container "Service TA - VOYAGE - PROPOSITION GLOBALE A utiliser dans le cadre de propositi…" at bounding box center [408, 203] width 816 height 407
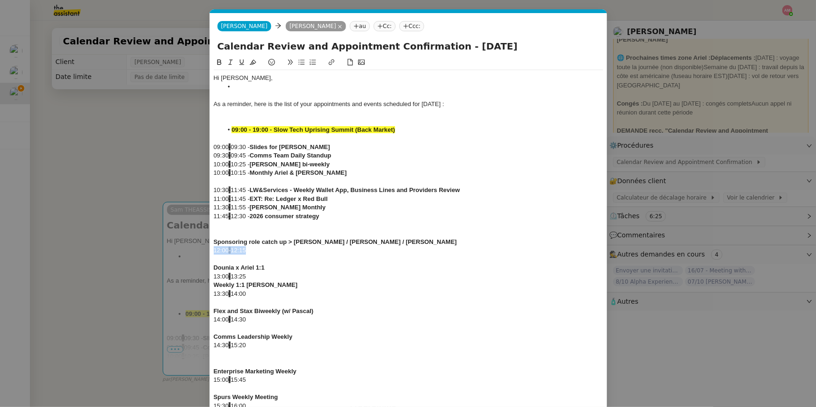
drag, startPoint x: 256, startPoint y: 253, endPoint x: 208, endPoint y: 253, distance: 48.2
click at [208, 253] on nz-modal-container "Service TA - VOYAGE - PROPOSITION GLOBALE A utiliser dans le cadre de propositi…" at bounding box center [408, 203] width 816 height 407
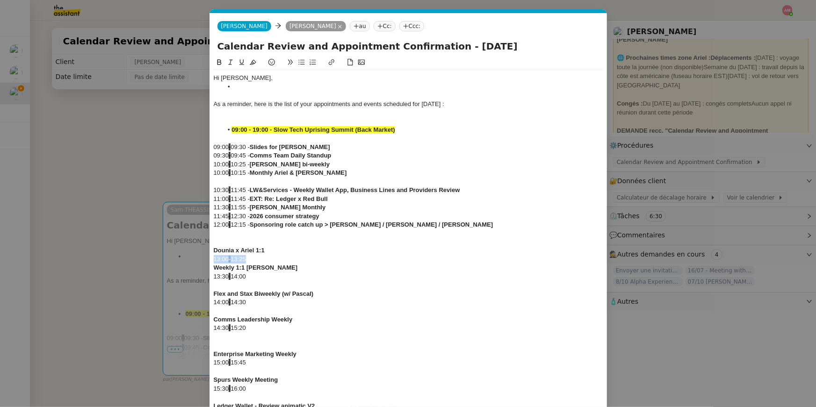
drag, startPoint x: 256, startPoint y: 261, endPoint x: 195, endPoint y: 261, distance: 61.3
click at [195, 261] on nz-modal-container "Service TA - VOYAGE - PROPOSITION GLOBALE A utiliser dans le cadre de propositi…" at bounding box center [408, 203] width 816 height 407
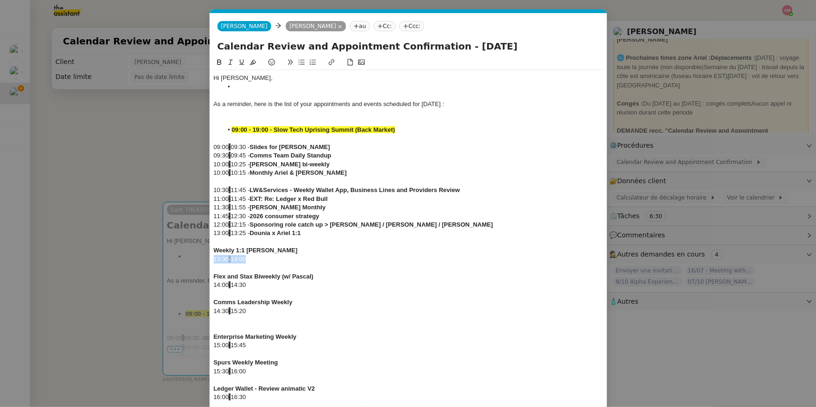
drag, startPoint x: 259, startPoint y: 255, endPoint x: 203, endPoint y: 255, distance: 56.1
click at [203, 255] on nz-modal-container "Service TA - VOYAGE - PROPOSITION GLOBALE A utiliser dans le cadre de propositi…" at bounding box center [408, 203] width 816 height 407
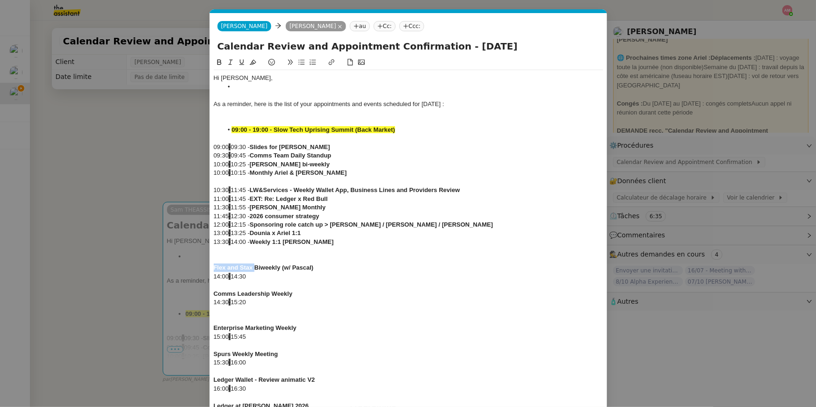
drag, startPoint x: 254, startPoint y: 271, endPoint x: 216, endPoint y: 270, distance: 38.8
click at [214, 271] on strong "Flex and Stax Biweekly (w/ Pascal)" at bounding box center [264, 267] width 100 height 7
drag, startPoint x: 258, startPoint y: 279, endPoint x: 212, endPoint y: 279, distance: 45.8
click at [212, 279] on nz-spin "Hi Ariel, As a reminder, here is the list of your appointments and events sched…" at bounding box center [408, 336] width 397 height 559
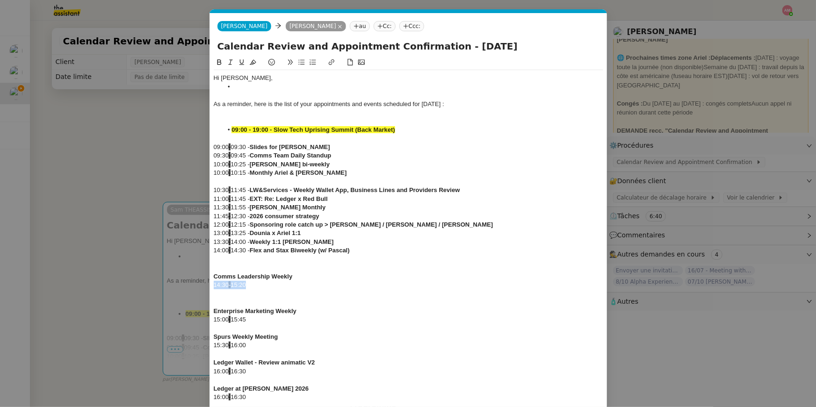
drag, startPoint x: 254, startPoint y: 287, endPoint x: 196, endPoint y: 289, distance: 59.0
click at [196, 289] on nz-modal-container "Service TA - VOYAGE - PROPOSITION GLOBALE A utiliser dans le cadre de propositi…" at bounding box center [408, 203] width 816 height 407
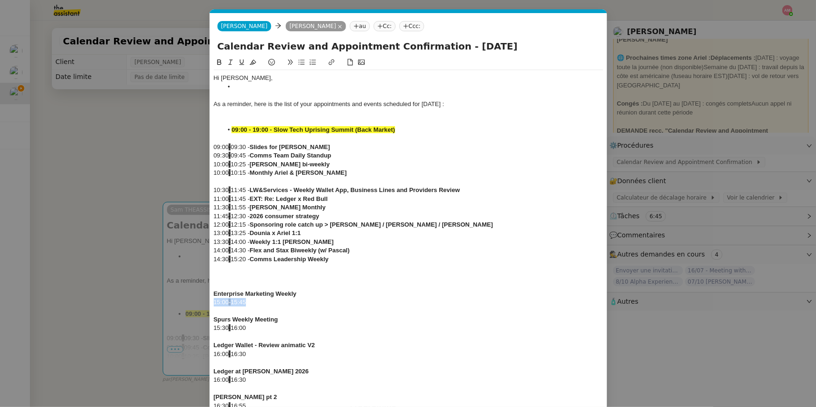
drag, startPoint x: 255, startPoint y: 304, endPoint x: 182, endPoint y: 304, distance: 73.4
click at [182, 304] on nz-modal-container "Service TA - VOYAGE - PROPOSITION GLOBALE A utiliser dans le cadre de propositi…" at bounding box center [408, 203] width 816 height 407
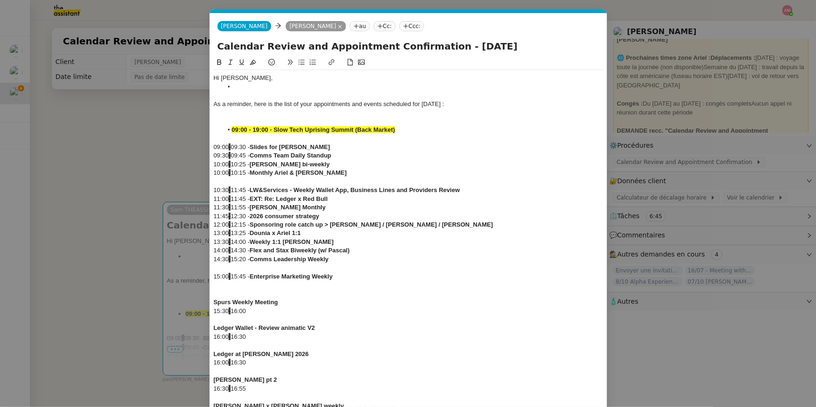
click at [217, 267] on div at bounding box center [409, 268] width 390 height 8
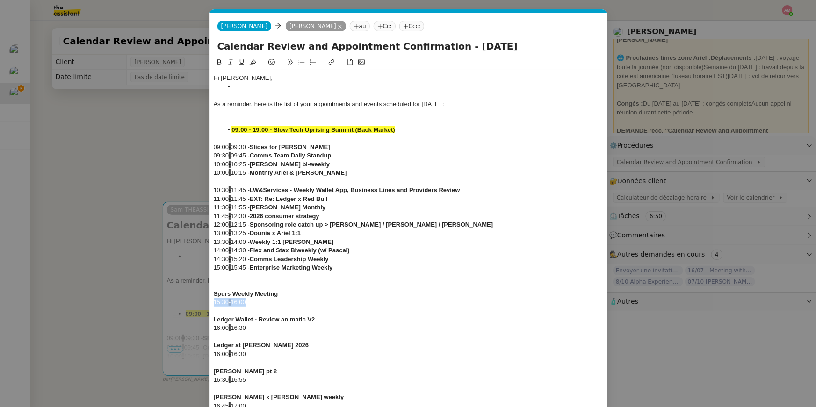
drag, startPoint x: 259, startPoint y: 304, endPoint x: 197, endPoint y: 304, distance: 61.7
click at [197, 304] on nz-modal-container "Service TA - VOYAGE - PROPOSITION GLOBALE A utiliser dans le cadre de propositi…" at bounding box center [408, 203] width 816 height 407
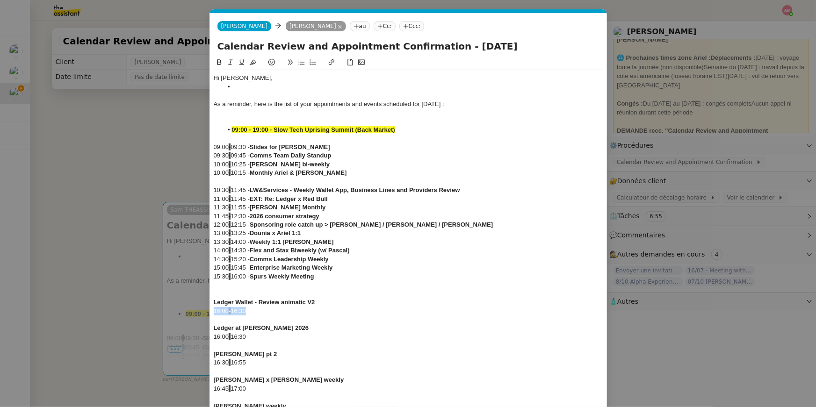
drag, startPoint x: 244, startPoint y: 311, endPoint x: 185, endPoint y: 311, distance: 59.4
click at [185, 311] on nz-modal-container "Service TA - VOYAGE - PROPOSITION GLOBALE A utiliser dans le cadre de propositi…" at bounding box center [408, 203] width 816 height 407
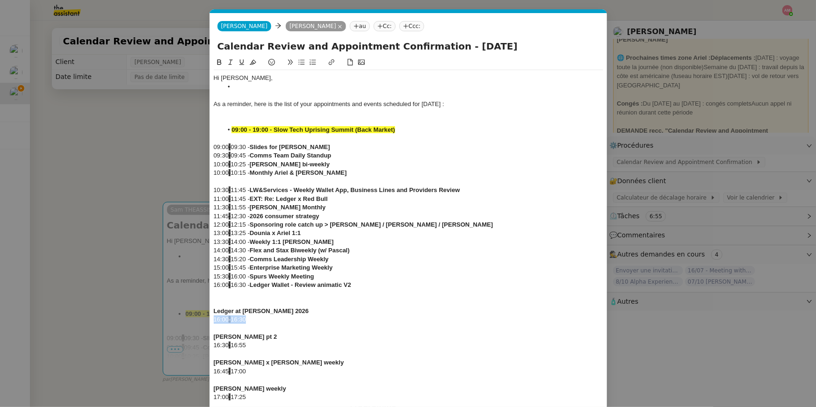
drag, startPoint x: 248, startPoint y: 321, endPoint x: 196, endPoint y: 321, distance: 52.4
click at [196, 321] on nz-modal-container "Service TA - VOYAGE - PROPOSITION GLOBALE A utiliser dans le cadre de propositi…" at bounding box center [408, 203] width 816 height 407
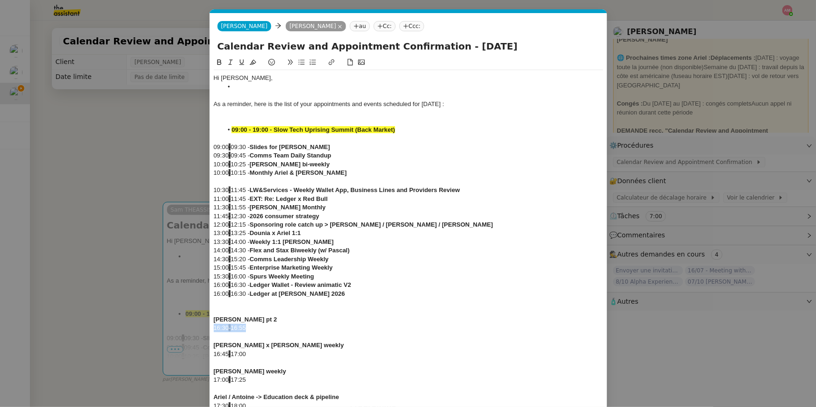
drag, startPoint x: 260, startPoint y: 331, endPoint x: 196, endPoint y: 331, distance: 64.1
click at [196, 331] on nz-modal-container "Service TA - VOYAGE - PROPOSITION GLOBALE A utiliser dans le cadre de propositi…" at bounding box center [408, 203] width 816 height 407
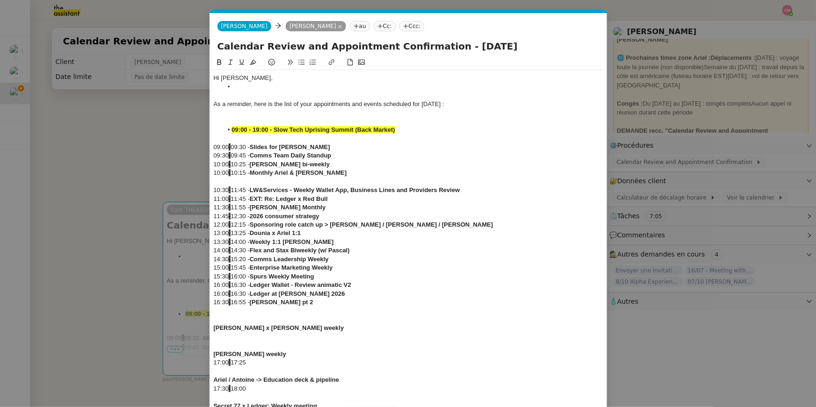
drag, startPoint x: 269, startPoint y: 334, endPoint x: 208, endPoint y: 334, distance: 61.7
click at [208, 334] on nz-modal-container "Service TA - VOYAGE - PROPOSITION GLOBALE A utiliser dans le cadre de propositi…" at bounding box center [408, 203] width 816 height 407
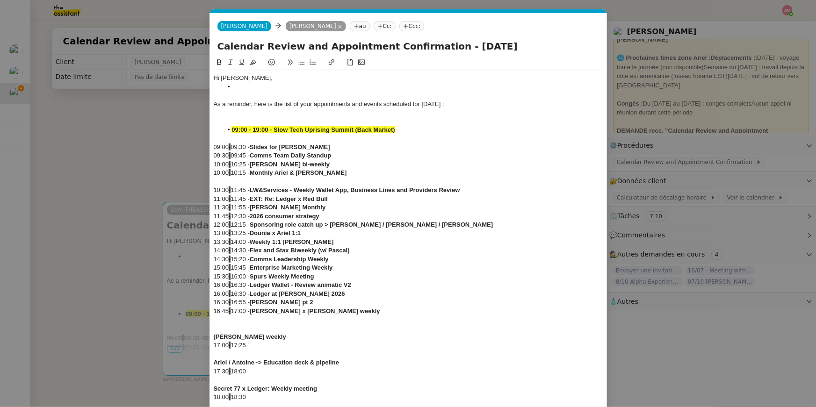
drag, startPoint x: 254, startPoint y: 341, endPoint x: 180, endPoint y: 341, distance: 73.9
click at [180, 341] on nz-modal-container "Service TA - VOYAGE - PROPOSITION GLOBALE A utiliser dans le cadre de propositi…" at bounding box center [408, 203] width 816 height 407
drag, startPoint x: 250, startPoint y: 343, endPoint x: 194, endPoint y: 341, distance: 56.7
drag, startPoint x: 259, startPoint y: 353, endPoint x: 204, endPoint y: 349, distance: 54.9
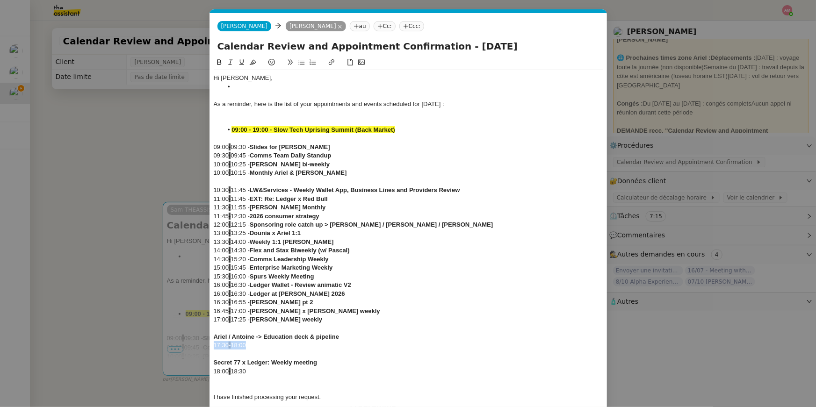
drag, startPoint x: 253, startPoint y: 346, endPoint x: 188, endPoint y: 347, distance: 65.5
click at [188, 347] on nz-modal-container "Service TA - VOYAGE - PROPOSITION GLOBALE A utiliser dans le cadre de propositi…" at bounding box center [408, 203] width 816 height 407
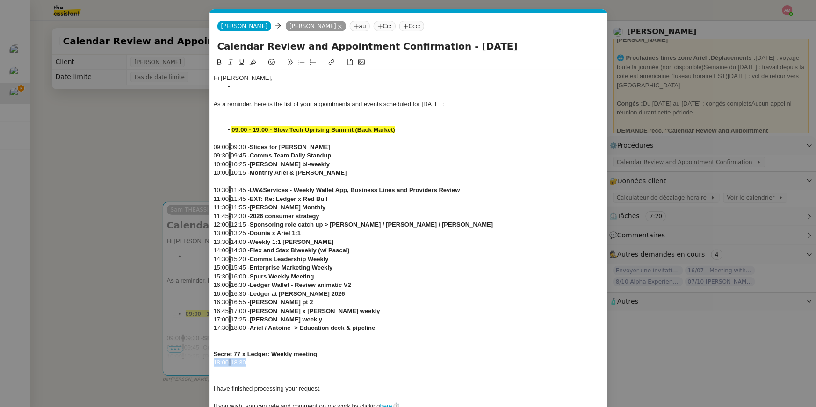
drag, startPoint x: 258, startPoint y: 362, endPoint x: 204, endPoint y: 363, distance: 54.3
click at [204, 363] on nz-modal-container "Service TA - VOYAGE - PROPOSITION GLOBALE A utiliser dans le cadre de propositi…" at bounding box center [408, 203] width 816 height 407
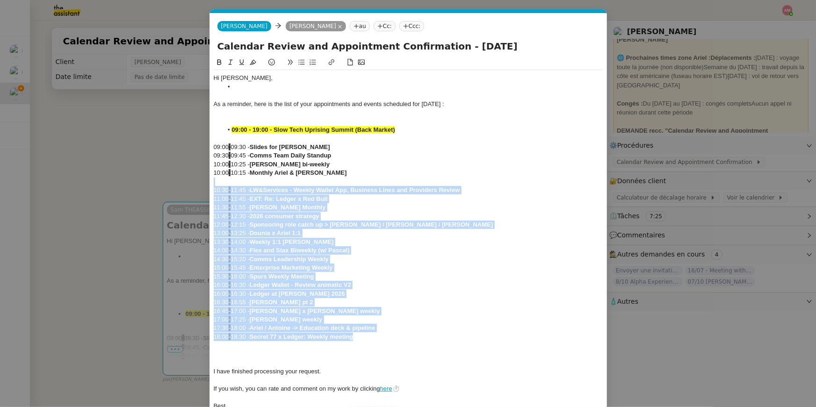
drag, startPoint x: 384, startPoint y: 335, endPoint x: 232, endPoint y: 185, distance: 213.7
click at [232, 185] on div "Hi Ariel, As a reminder, here is the list of your appointments and events sched…" at bounding box center [409, 242] width 390 height 344
click at [232, 185] on div at bounding box center [409, 182] width 390 height 8
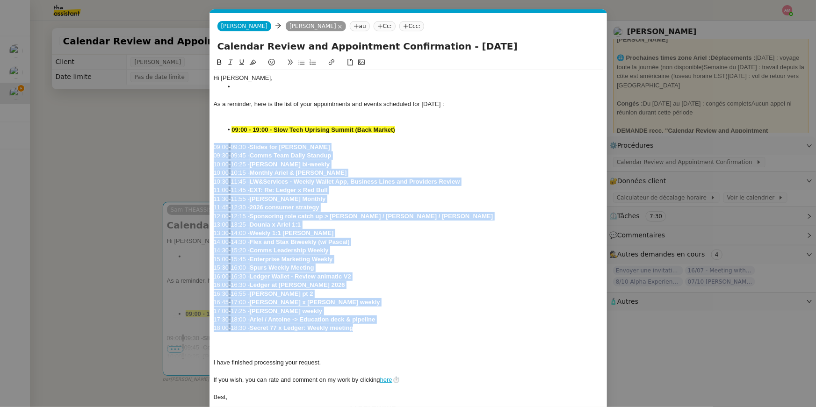
drag, startPoint x: 373, startPoint y: 328, endPoint x: 213, endPoint y: 143, distance: 244.8
click at [214, 143] on div "Hi Ariel, As a reminder, here is the list of your appointments and events sched…" at bounding box center [409, 237] width 390 height 335
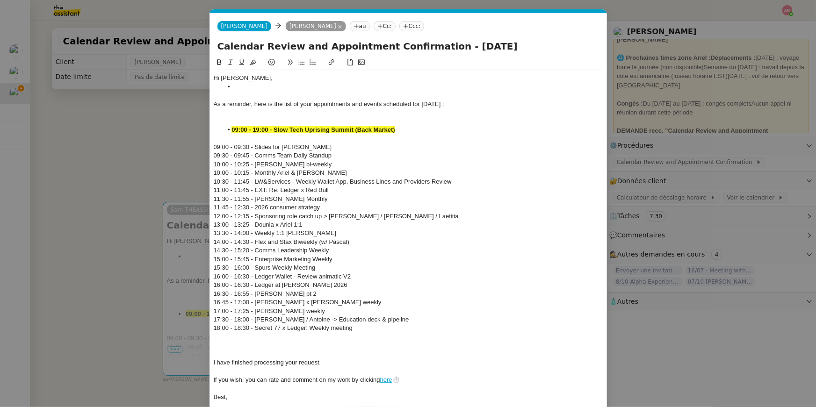
click at [280, 348] on div at bounding box center [409, 345] width 390 height 8
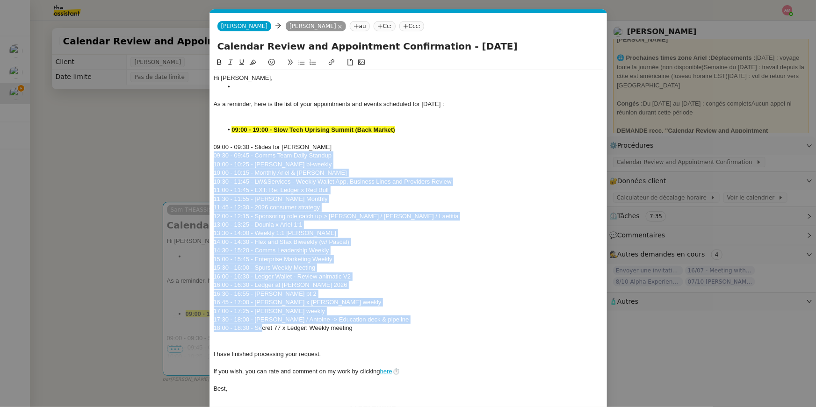
drag, startPoint x: 263, startPoint y: 332, endPoint x: 199, endPoint y: 153, distance: 189.4
click at [199, 153] on nz-modal-container "Service TA - VOYAGE - PROPOSITION GLOBALE A utiliser dans le cadre de propositi…" at bounding box center [408, 203] width 816 height 407
drag, startPoint x: 219, startPoint y: 144, endPoint x: 256, endPoint y: 340, distance: 199.4
click at [256, 340] on div "Hi Ariel, As a reminder, here is the list of your appointments and events sched…" at bounding box center [409, 233] width 390 height 327
click at [298, 67] on button at bounding box center [301, 62] width 11 height 11
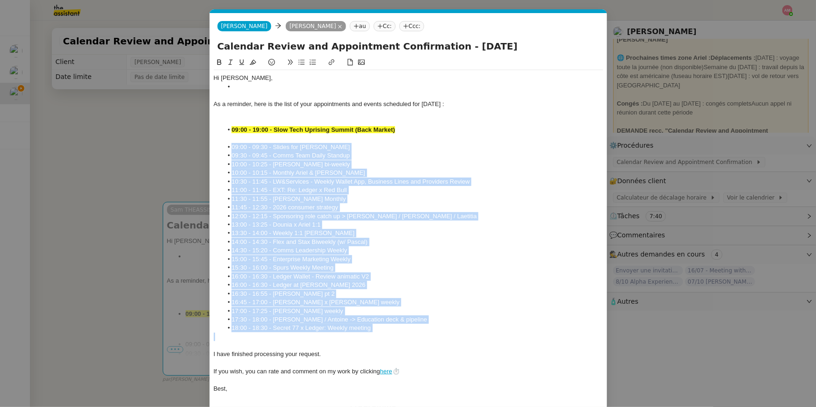
click at [267, 144] on li "09:00 - 09:30 - Slides for Pascal" at bounding box center [413, 147] width 381 height 8
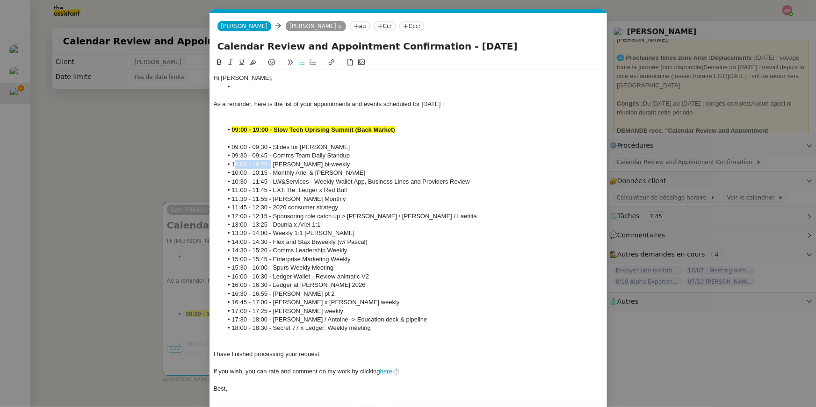
drag, startPoint x: 234, startPoint y: 164, endPoint x: 270, endPoint y: 162, distance: 36.6
click at [270, 162] on li "10:00 - 10:25 - Ariel x Geraldine bi-weekly" at bounding box center [413, 164] width 381 height 8
drag, startPoint x: 268, startPoint y: 162, endPoint x: 230, endPoint y: 162, distance: 37.9
click at [230, 162] on li "10:00 - 10:25 - Ariel x Geraldine bi-weekly" at bounding box center [413, 164] width 381 height 8
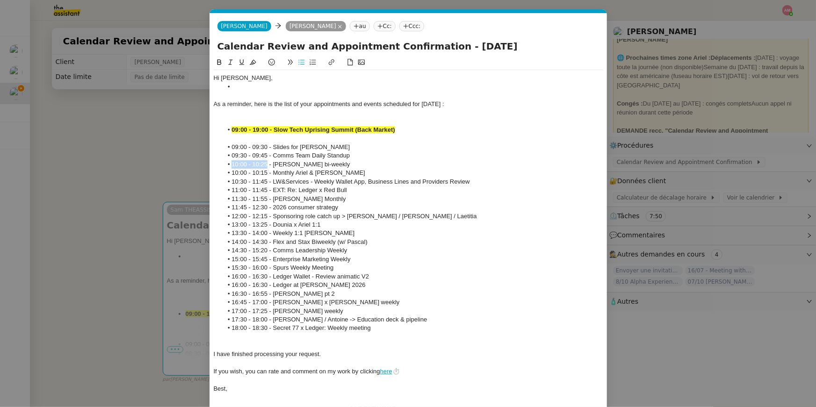
click at [254, 64] on icon at bounding box center [253, 62] width 7 height 5
click at [262, 175] on li "10:00 - 10:15 - Monthly Ariel & Charles" at bounding box center [413, 173] width 381 height 8
drag, startPoint x: 268, startPoint y: 174, endPoint x: 227, endPoint y: 174, distance: 41.2
click at [227, 174] on li "10:00 - 10:15 - Monthly Ariel & Charles" at bounding box center [413, 173] width 381 height 8
click at [251, 66] on button at bounding box center [252, 62] width 11 height 11
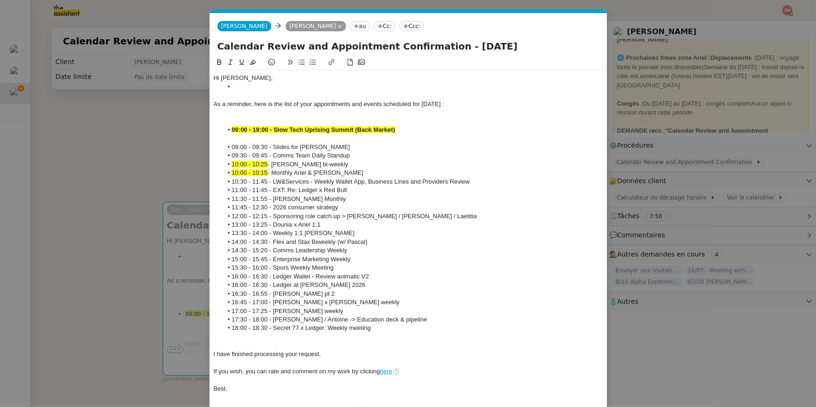
click at [257, 183] on li "10:30 - 11:45 - LW&Services - Weekly Wallet App, Business Lines and Providers R…" at bounding box center [413, 182] width 381 height 8
drag, startPoint x: 232, startPoint y: 277, endPoint x: 268, endPoint y: 277, distance: 35.1
click at [268, 277] on li "16:00 - 16:30 - Ledger Wallet - Review animatic V2" at bounding box center [413, 277] width 381 height 8
click at [250, 66] on button at bounding box center [252, 62] width 11 height 11
drag, startPoint x: 268, startPoint y: 258, endPoint x: 268, endPoint y: 264, distance: 6.1
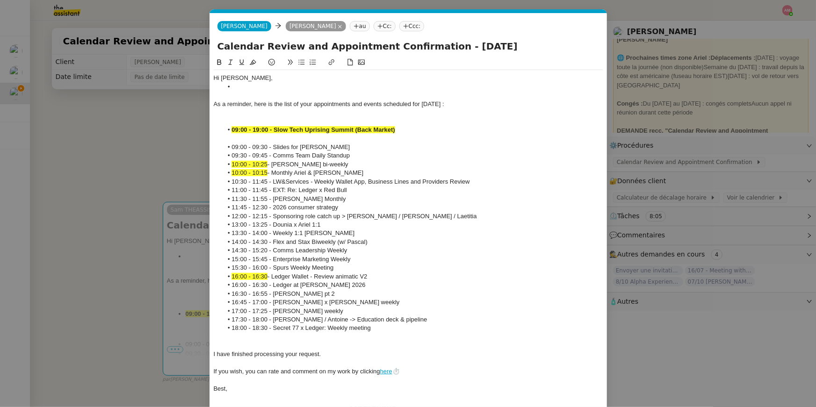
click at [268, 258] on li "15:00 - 15:45 - Enterprise Marketing Weekly" at bounding box center [413, 259] width 381 height 8
drag, startPoint x: 267, startPoint y: 286, endPoint x: 225, endPoint y: 286, distance: 42.1
click at [225, 286] on li "16:00 - 16:30 - Ledger at Roland Garros 2026" at bounding box center [413, 285] width 381 height 8
click at [250, 67] on button at bounding box center [252, 62] width 11 height 11
click at [263, 308] on li "17:00 - 17:25 - susan x ledger weekly" at bounding box center [413, 311] width 381 height 8
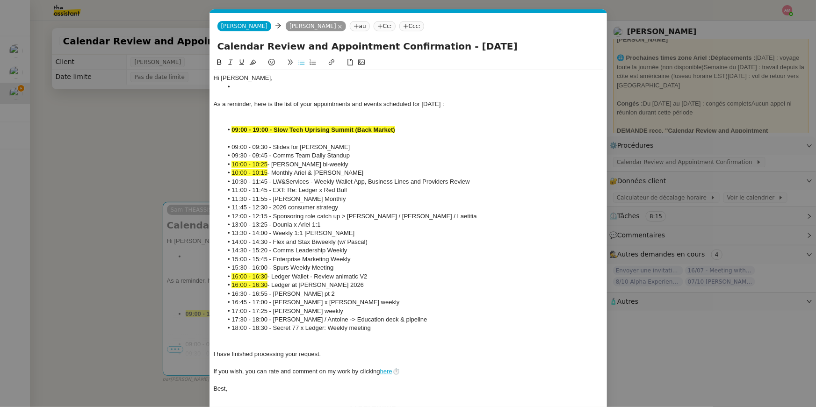
click at [269, 197] on li "11:30 - 11:55 - Ariel x Alex Monthly" at bounding box center [413, 199] width 381 height 8
drag, startPoint x: 263, startPoint y: 181, endPoint x: 229, endPoint y: 181, distance: 34.6
click at [229, 181] on li "10:30 - 11:45 - LW&Services - Weekly Wallet App, Business Lines and Providers R…" at bounding box center [413, 182] width 381 height 8
click at [251, 62] on icon at bounding box center [253, 62] width 7 height 7
click at [275, 205] on li "11:45 - 12:30 - 2026 consumer strategy" at bounding box center [413, 207] width 381 height 8
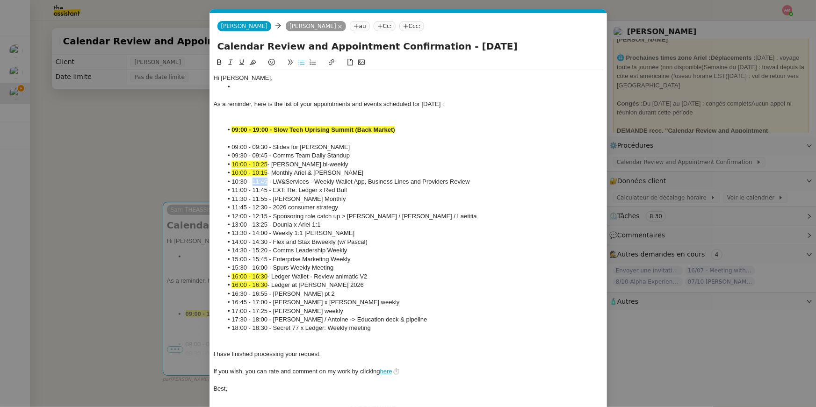
drag, startPoint x: 254, startPoint y: 181, endPoint x: 267, endPoint y: 182, distance: 13.1
click at [267, 182] on li "10:30 - 11:45 - LW&Services - Weekly Wallet App, Business Lines and Providers R…" at bounding box center [413, 182] width 381 height 8
click at [250, 63] on icon at bounding box center [253, 62] width 7 height 7
click at [263, 193] on li "11:00 - 11:45 - EXT: Re: Ledger x Red Bull" at bounding box center [413, 190] width 381 height 8
drag, startPoint x: 267, startPoint y: 190, endPoint x: 223, endPoint y: 197, distance: 45.1
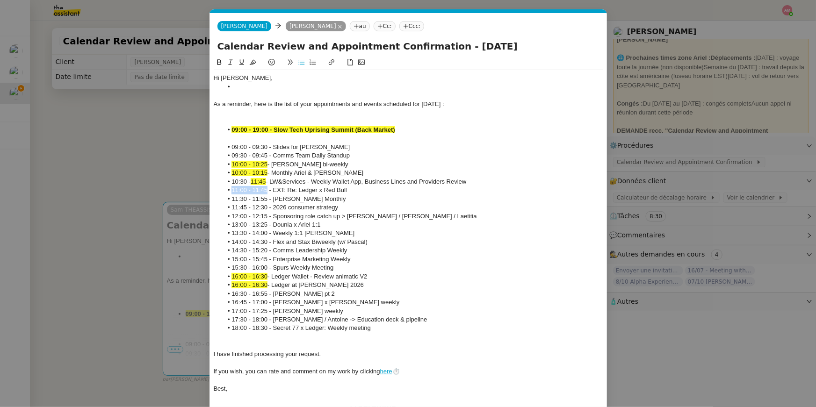
click at [223, 197] on ul "09:00 - 09:30 - Slides for Pascal 09:30 - 09:45 - Comms Team Daily Standup 10:0…" at bounding box center [409, 238] width 390 height 190
click at [276, 193] on li "11:00 - 11:45 - EXT: Re: Ledger x Red Bull" at bounding box center [413, 190] width 381 height 8
drag, startPoint x: 267, startPoint y: 197, endPoint x: 233, endPoint y: 197, distance: 33.7
click at [233, 197] on li "11:30 - 11:55 - Ariel x Alex Monthly" at bounding box center [413, 199] width 381 height 8
click at [264, 189] on li "11:00 - 11:45 - EXT: Re: Ledger x Red Bull" at bounding box center [413, 190] width 381 height 8
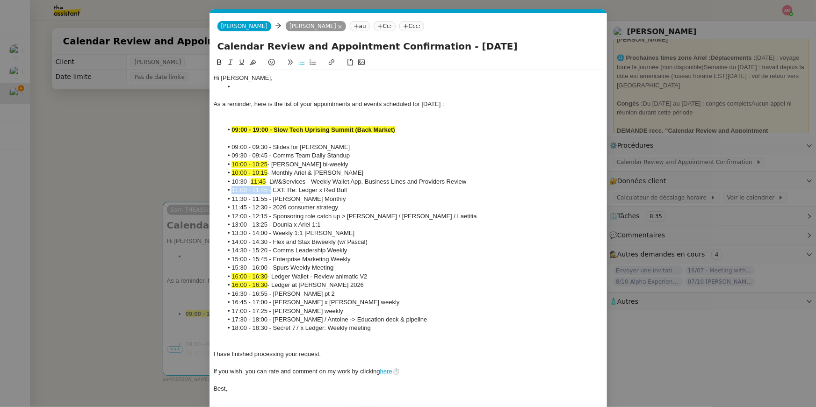
drag, startPoint x: 269, startPoint y: 190, endPoint x: 228, endPoint y: 190, distance: 41.2
click at [228, 190] on li "11:00 - 11:45 - EXT: Re: Ledger x Red Bull" at bounding box center [413, 190] width 381 height 8
click at [247, 62] on button at bounding box center [241, 62] width 11 height 11
click at [269, 170] on li "10:00 - 10:15 - Monthly Ariel & Charles" at bounding box center [413, 173] width 381 height 8
drag, startPoint x: 266, startPoint y: 191, endPoint x: 231, endPoint y: 189, distance: 34.6
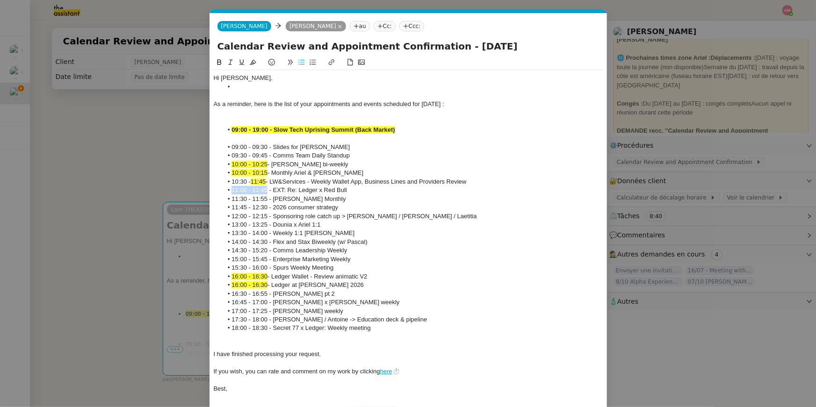
click at [231, 189] on li "11:00 - 11:45 - EXT: Re: Ledger x Red Bull" at bounding box center [413, 190] width 381 height 8
click at [254, 60] on icon at bounding box center [253, 62] width 7 height 5
click at [274, 196] on li "11:30 - 11:55 - Ariel x Alex Monthly" at bounding box center [413, 199] width 381 height 8
drag, startPoint x: 267, startPoint y: 200, endPoint x: 224, endPoint y: 200, distance: 43.0
click at [224, 200] on li "11:30 - 11:55 - Ariel x Alex Monthly" at bounding box center [413, 199] width 381 height 8
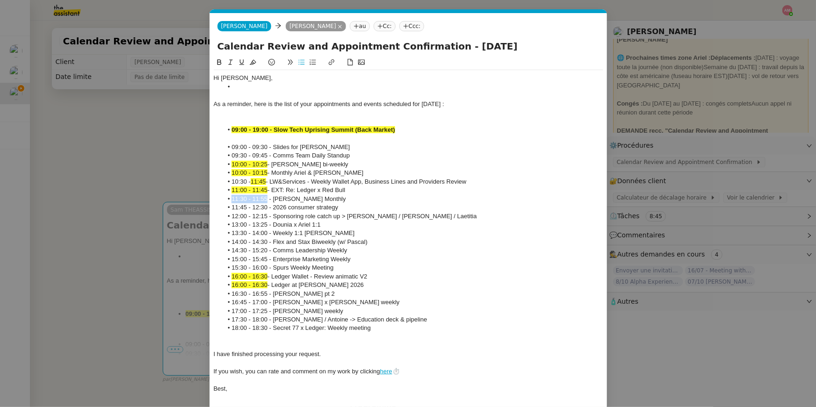
click at [257, 60] on button at bounding box center [252, 62] width 11 height 11
click at [264, 217] on li "12:00 - 12:15 - Sponsoring role catch up > Ariel / Stephane / Laetitia" at bounding box center [413, 216] width 381 height 8
drag, startPoint x: 247, startPoint y: 266, endPoint x: 227, endPoint y: 266, distance: 19.2
click at [227, 266] on li "15:30 - 16:00 - Spurs Weekly Meeting" at bounding box center [413, 268] width 381 height 8
click at [254, 60] on icon at bounding box center [253, 62] width 7 height 7
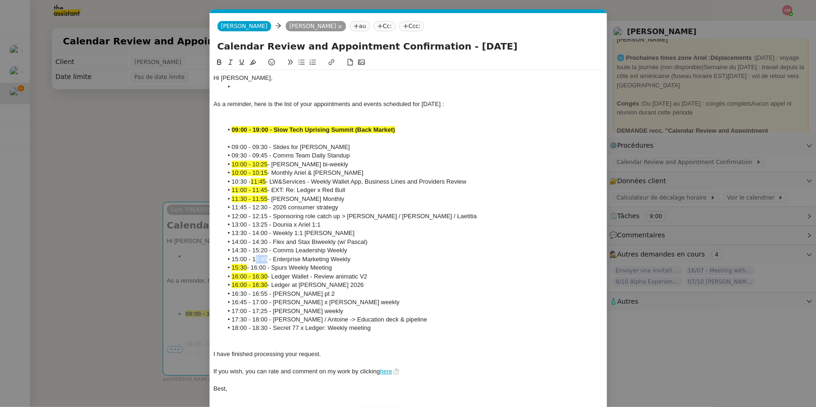
drag, startPoint x: 255, startPoint y: 258, endPoint x: 268, endPoint y: 258, distance: 12.6
click at [268, 258] on li "15:00 - 15:45 - Enterprise Marketing Weekly" at bounding box center [413, 259] width 381 height 8
drag, startPoint x: 267, startPoint y: 258, endPoint x: 254, endPoint y: 258, distance: 12.6
click at [254, 258] on li "15:00 - 15:45 - Enterprise Marketing Weekly" at bounding box center [413, 259] width 381 height 8
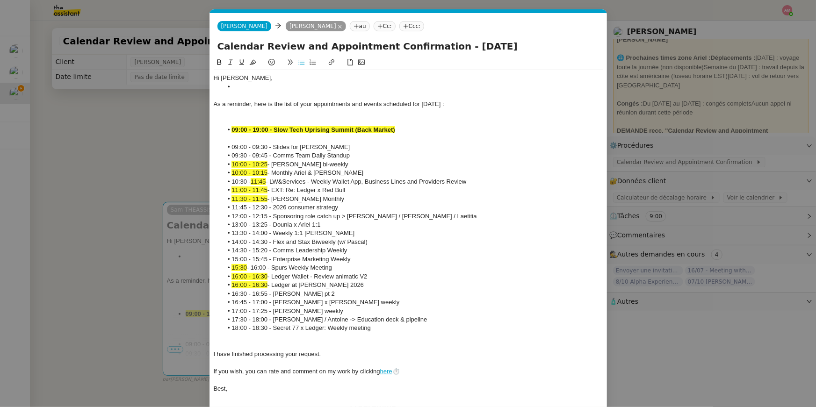
drag, startPoint x: 254, startPoint y: 259, endPoint x: 269, endPoint y: 259, distance: 15.0
click at [269, 259] on li "15:00 - 15:45 - Enterprise Marketing Weekly" at bounding box center [413, 259] width 381 height 8
drag, startPoint x: 268, startPoint y: 259, endPoint x: 254, endPoint y: 259, distance: 14.5
click at [254, 259] on li "15:00 - 15:45 - Enterprise Marketing Weekly" at bounding box center [413, 259] width 381 height 8
click at [254, 260] on li "15:00 - 15:45 - Enterprise Marketing Weekly" at bounding box center [413, 259] width 381 height 8
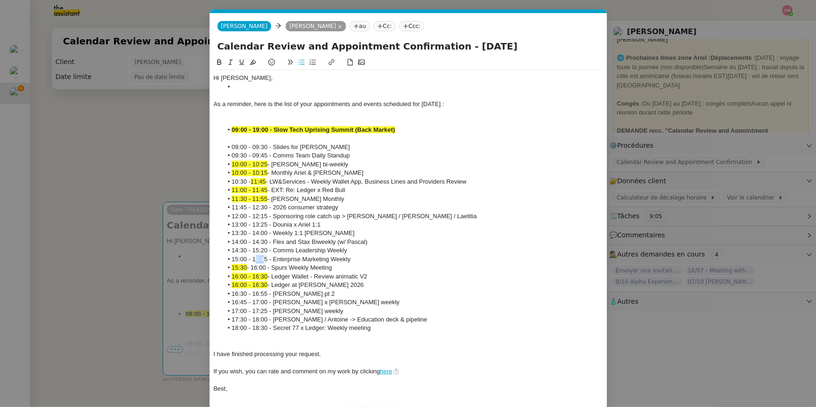
drag, startPoint x: 254, startPoint y: 260, endPoint x: 266, endPoint y: 258, distance: 11.3
click at [266, 258] on li "15:00 - 15:45 - Enterprise Marketing Weekly" at bounding box center [413, 259] width 381 height 8
click at [263, 258] on li "15:00 - 15:45 - Enterprise Marketing Weekly" at bounding box center [413, 259] width 381 height 8
drag, startPoint x: 263, startPoint y: 258, endPoint x: 255, endPoint y: 258, distance: 8.4
click at [255, 258] on li "15:00 - 15:45 - Enterprise Marketing Weekly" at bounding box center [413, 259] width 381 height 8
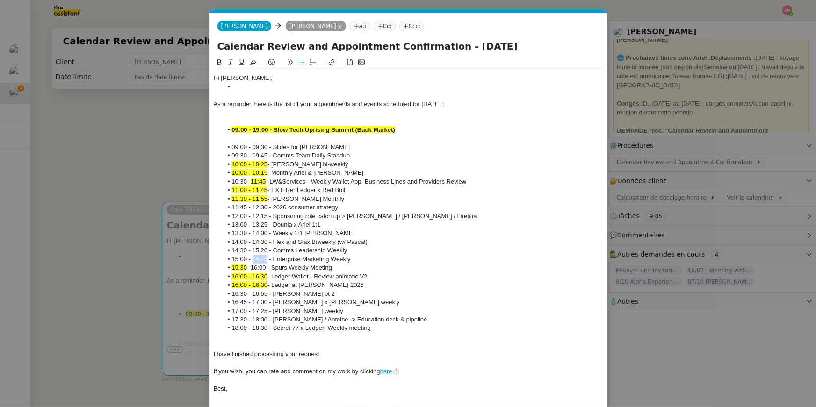
click at [250, 66] on button at bounding box center [252, 62] width 11 height 11
click at [276, 276] on li "16:00 - 16:30 - Ledger Wallet - Review animatic V2" at bounding box center [413, 277] width 381 height 8
drag, startPoint x: 246, startPoint y: 208, endPoint x: 226, endPoint y: 208, distance: 19.2
click at [226, 208] on li "11:45 - 12:30 - 2026 consumer strategy" at bounding box center [413, 207] width 381 height 8
click at [255, 61] on icon at bounding box center [253, 62] width 7 height 5
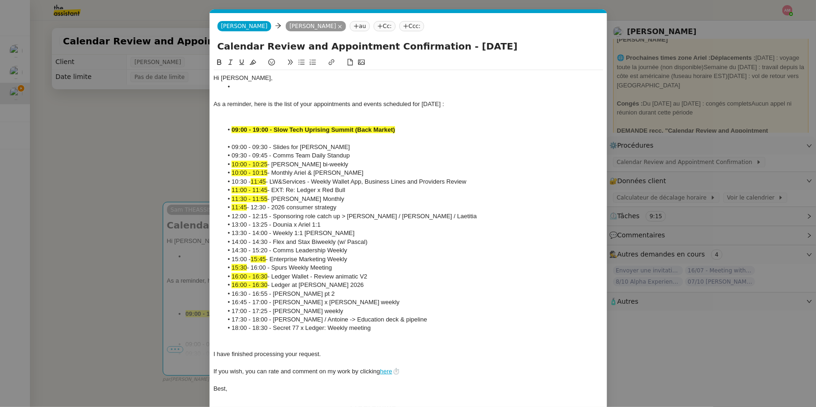
click at [253, 232] on li "13:30 - 14:00 - Weekly 1:1 Ariel Jules Mclean" at bounding box center [413, 233] width 381 height 8
drag, startPoint x: 254, startPoint y: 294, endPoint x: 267, endPoint y: 294, distance: 13.1
click at [267, 294] on li "16:30 - 16:55 - ian x ari pt 2" at bounding box center [413, 294] width 381 height 8
drag, startPoint x: 268, startPoint y: 294, endPoint x: 254, endPoint y: 293, distance: 13.6
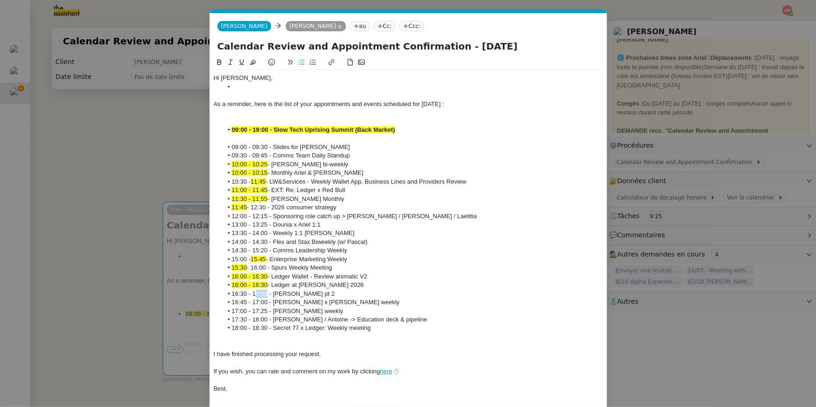
click at [254, 293] on li "16:30 - 16:55 - ian x ari pt 2" at bounding box center [413, 294] width 381 height 8
drag, startPoint x: 254, startPoint y: 293, endPoint x: 266, endPoint y: 293, distance: 11.7
click at [266, 293] on li "16:30 - 16:55 - ian x ari pt 2" at bounding box center [413, 294] width 381 height 8
click at [268, 293] on li "16:30 - 16:55 - ian x ari pt 2" at bounding box center [413, 294] width 381 height 8
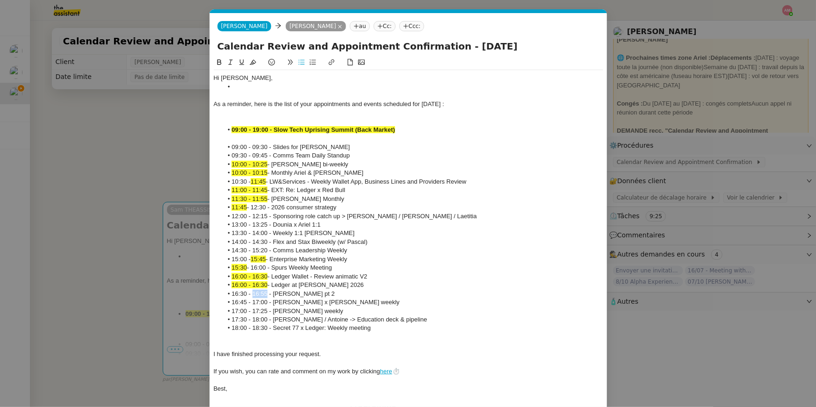
drag, startPoint x: 268, startPoint y: 293, endPoint x: 254, endPoint y: 292, distance: 14.1
click at [254, 292] on li "16:30 - 16:55 - ian x ari pt 2" at bounding box center [413, 294] width 381 height 8
click at [254, 61] on icon at bounding box center [253, 62] width 7 height 7
click at [251, 290] on li "16:30 - 16:55 - ian x ari pt 2" at bounding box center [413, 294] width 381 height 8
drag, startPoint x: 248, startPoint y: 301, endPoint x: 228, endPoint y: 300, distance: 20.2
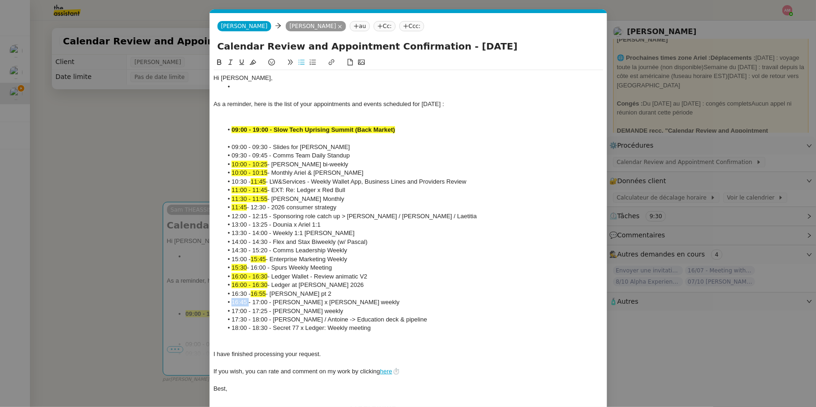
click at [228, 300] on li "16:45 - 17:00 - Phillip x Ariel x Aurelie weekly" at bounding box center [413, 302] width 381 height 8
click at [279, 226] on li "13:00 - 13:25 - Dounia x Ariel 1:1" at bounding box center [413, 225] width 381 height 8
drag, startPoint x: 247, startPoint y: 302, endPoint x: 234, endPoint y: 302, distance: 13.6
click at [234, 302] on li "16:45 - 17:00 - Phillip x Ariel x Aurelie weekly" at bounding box center [413, 302] width 381 height 8
click at [254, 61] on icon at bounding box center [253, 62] width 7 height 7
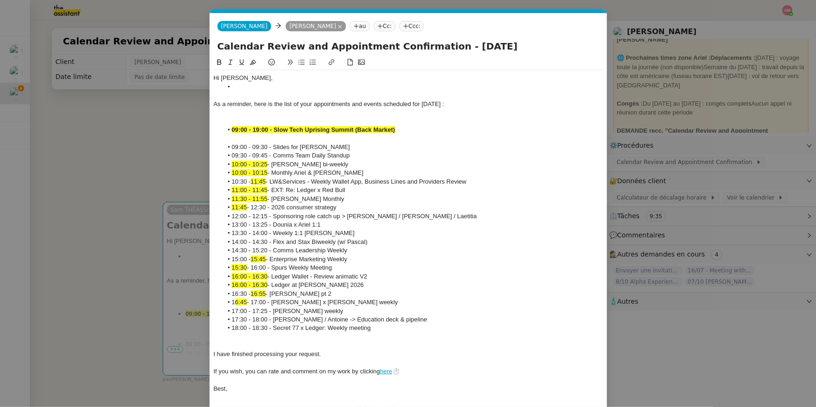
click at [286, 181] on li "10:30 - 11:45 - LW&Services - Weekly Wallet App, Business Lines and Providers R…" at bounding box center [413, 182] width 381 height 8
click at [237, 305] on li "1 6:45 - 17:00 - Phillip x Ariel x Aurelie weekly" at bounding box center [413, 302] width 381 height 8
click at [254, 62] on icon at bounding box center [253, 62] width 7 height 7
click at [282, 273] on li "16:00 - 16:30 - Ledger Wallet - Review animatic V2" at bounding box center [413, 277] width 381 height 8
click at [303, 338] on div at bounding box center [409, 337] width 390 height 8
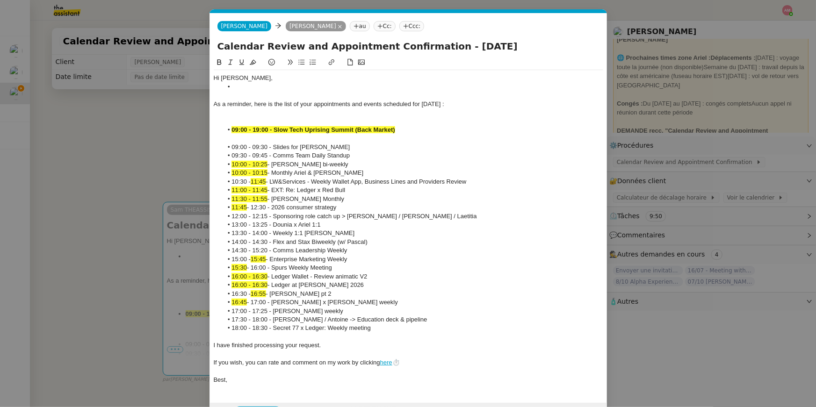
click at [245, 129] on strong "09:00 - 19:00 - Slow Tech Uprising Summit (Back Market)" at bounding box center [313, 129] width 163 height 7
click at [236, 121] on div at bounding box center [409, 121] width 390 height 8
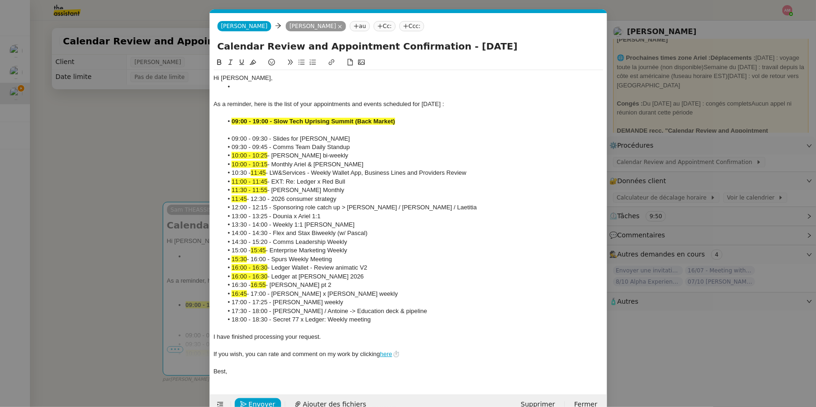
click at [143, 114] on nz-modal-container "Service TA - VOYAGE - PROPOSITION GLOBALE A utiliser dans le cadre de propositi…" at bounding box center [408, 203] width 816 height 407
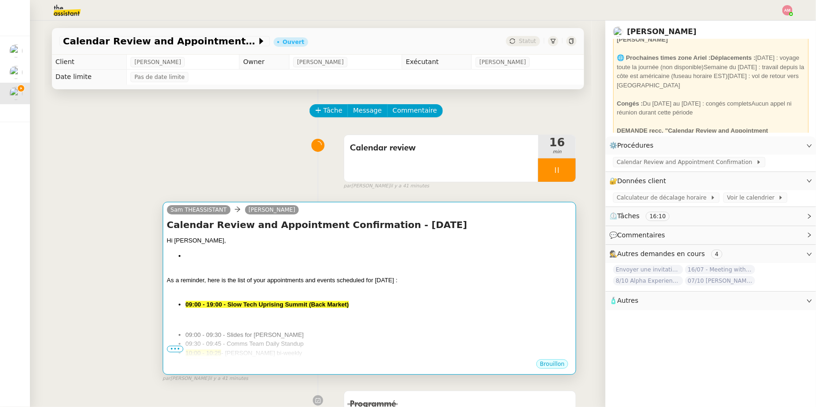
click at [355, 255] on li at bounding box center [379, 256] width 387 height 9
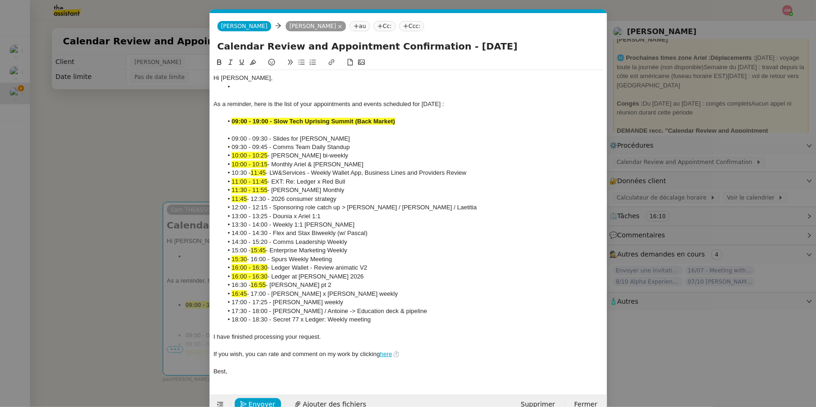
scroll to position [0, 20]
click at [245, 94] on div at bounding box center [409, 95] width 390 height 8
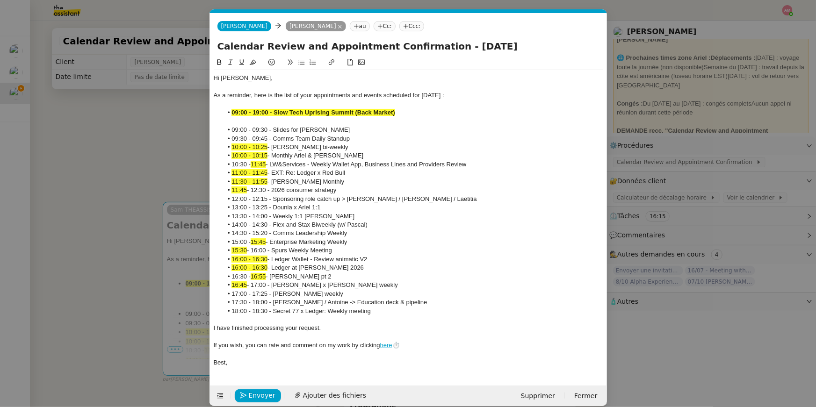
scroll to position [10, 0]
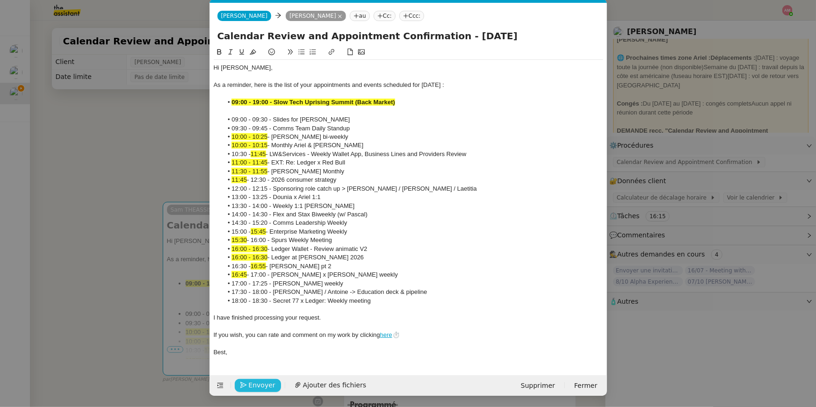
click at [257, 382] on span "Envoyer" at bounding box center [262, 385] width 27 height 11
click at [252, 376] on div "Confirmer l'envoi Ajouter des fichiers Supprimer Fermer" at bounding box center [408, 386] width 397 height 21
click at [254, 380] on span "Confirmer l'envoi" at bounding box center [277, 385] width 56 height 11
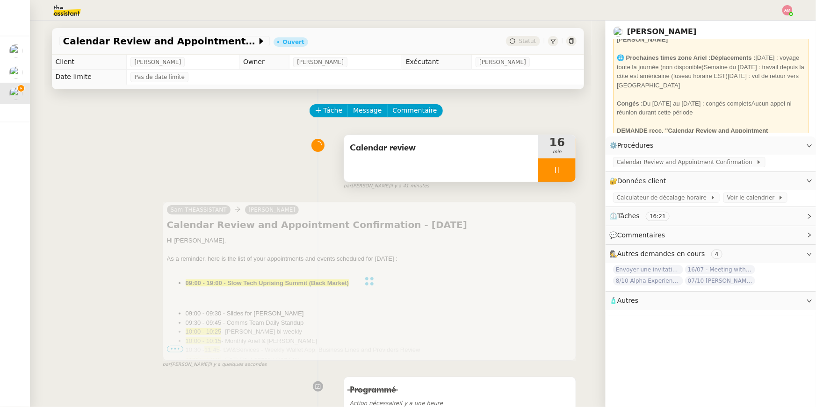
click at [565, 169] on div at bounding box center [556, 170] width 37 height 23
click at [570, 170] on icon at bounding box center [566, 170] width 7 height 7
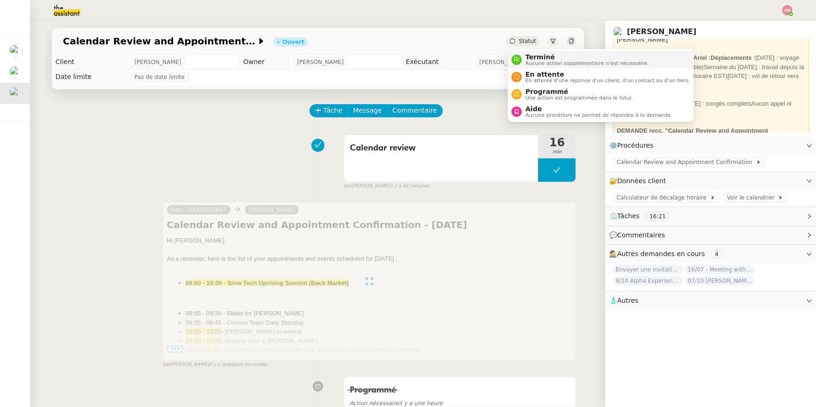
click at [521, 61] on div "Terminé Aucune action supplémentaire n'est nécessaire." at bounding box center [581, 59] width 138 height 13
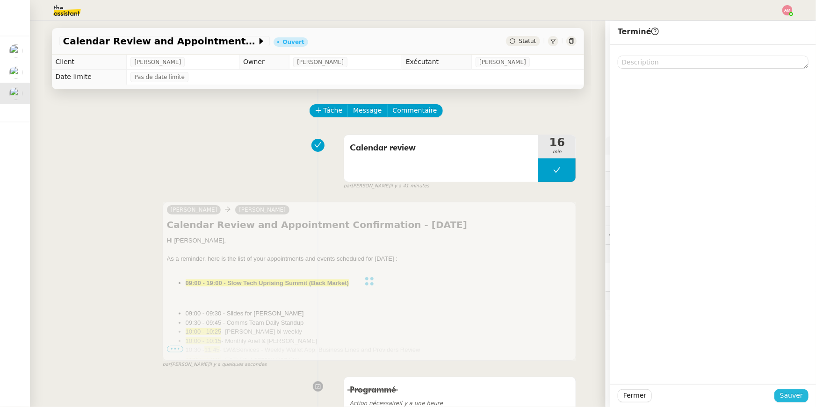
click at [781, 397] on button "Sauver" at bounding box center [792, 396] width 34 height 13
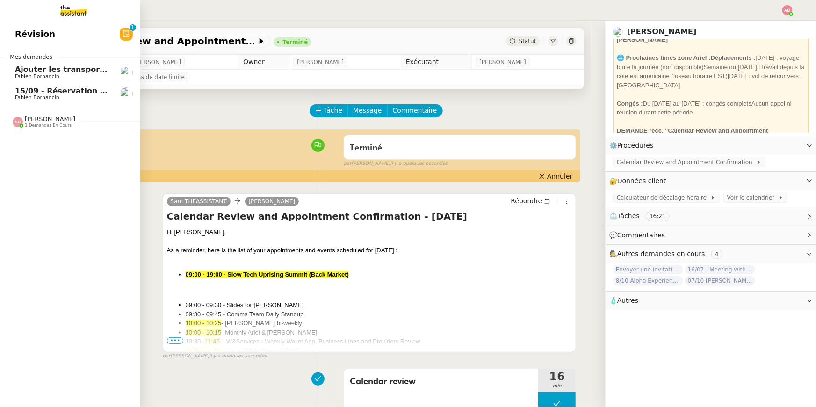
click at [16, 80] on link "Ajouter les transports dans l'agenda [PERSON_NAME]" at bounding box center [70, 73] width 140 height 22
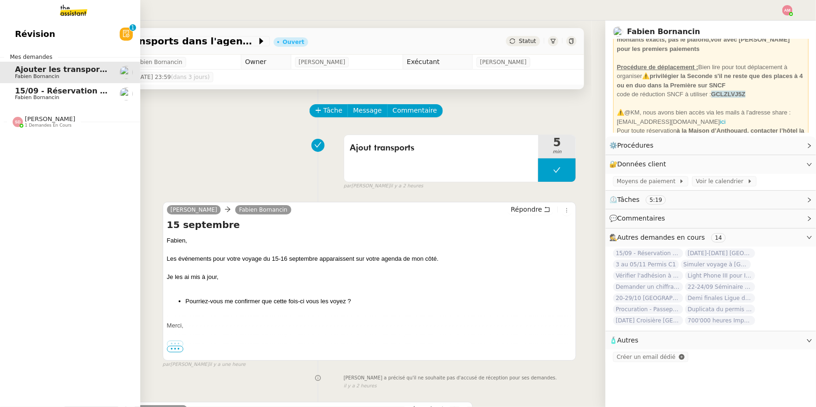
click at [27, 91] on span "15/09 - Réservation Biarritz" at bounding box center [73, 91] width 116 height 9
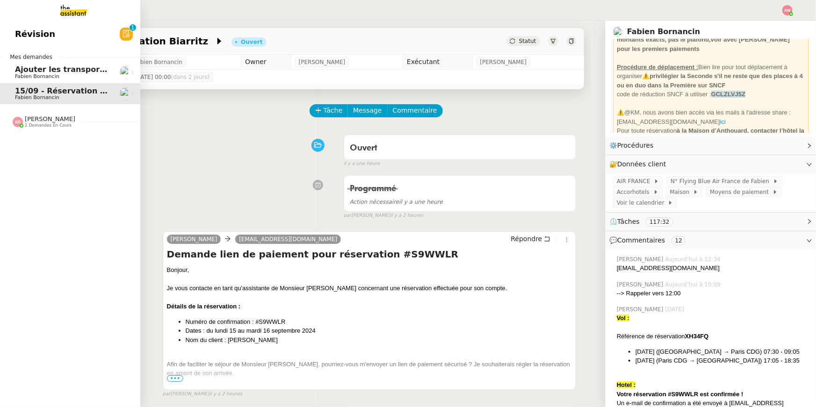
click at [28, 80] on link "Ajouter les transports dans l'agenda [PERSON_NAME]" at bounding box center [70, 73] width 140 height 22
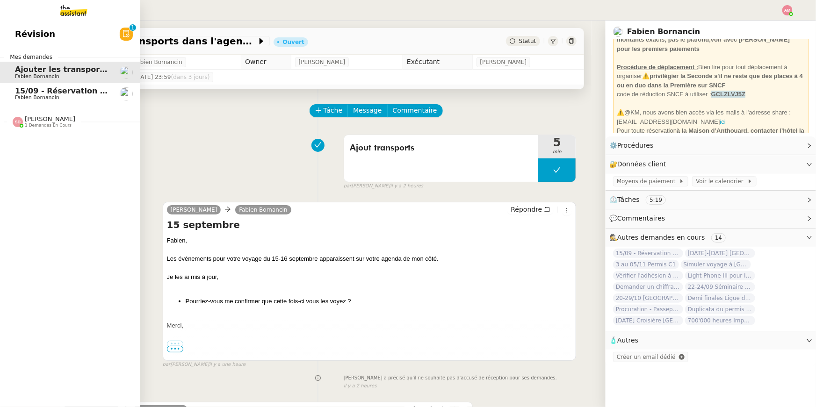
click at [18, 86] on link "15/09 - Réservation Biarritz Fabien Bornancin" at bounding box center [70, 94] width 140 height 22
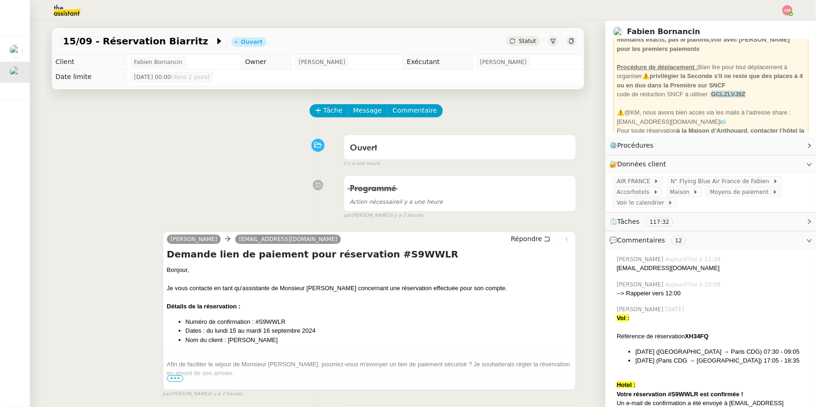
click at [791, 2] on div at bounding box center [407, 10] width 769 height 21
click at [786, 7] on img at bounding box center [788, 10] width 10 height 10
click at [772, 30] on li "Suivi" at bounding box center [762, 26] width 61 height 13
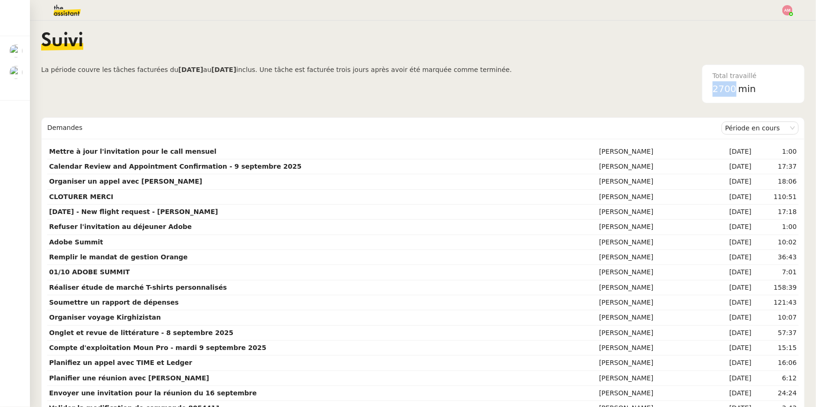
drag, startPoint x: 713, startPoint y: 87, endPoint x: 735, endPoint y: 89, distance: 22.0
click at [735, 89] on span "2700" at bounding box center [725, 88] width 24 height 11
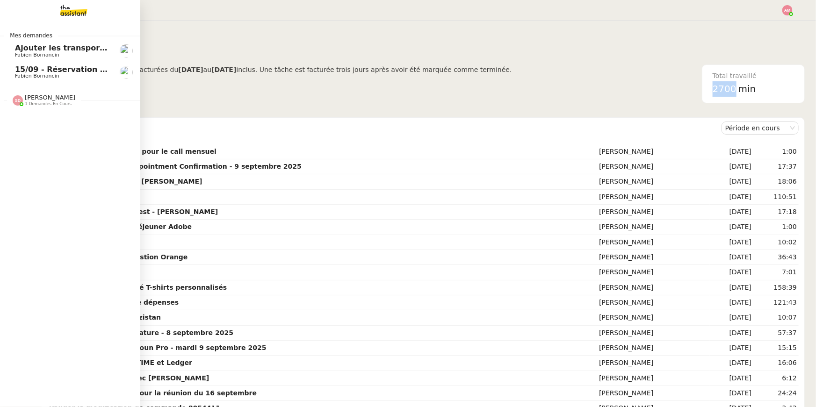
click at [17, 65] on span "15/09 - Réservation Biarritz" at bounding box center [73, 69] width 116 height 9
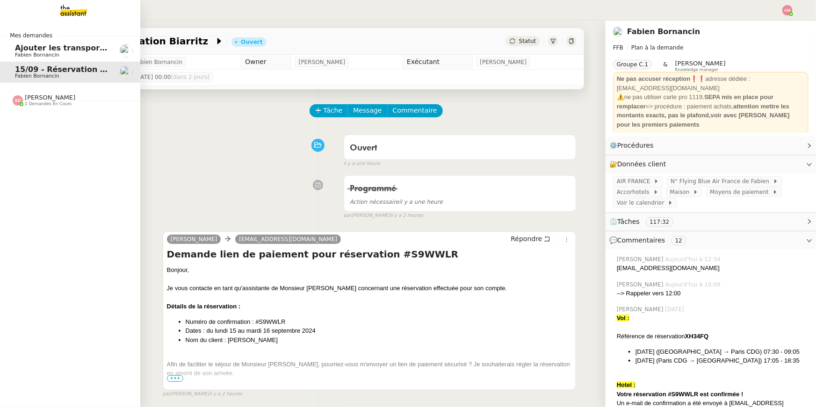
click at [29, 49] on span "Ajouter les transports dans l'agenda" at bounding box center [92, 48] width 154 height 9
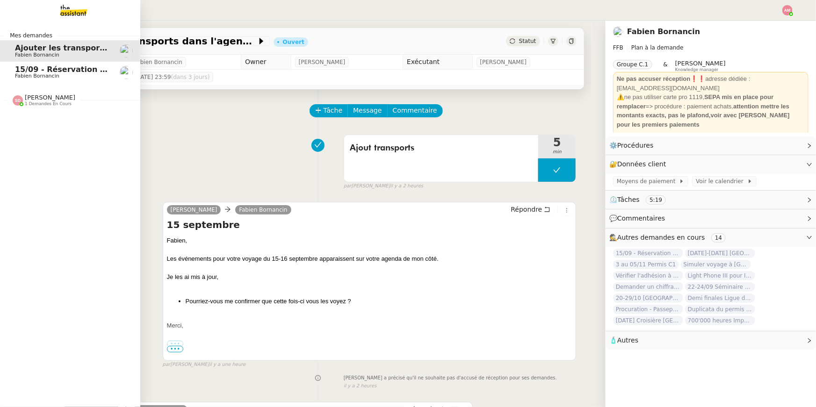
click at [29, 87] on span "Sheida Delpazir 1 demandes en cours" at bounding box center [74, 97] width 140 height 20
click at [26, 76] on span "Fabien Bornancin" at bounding box center [37, 76] width 44 height 6
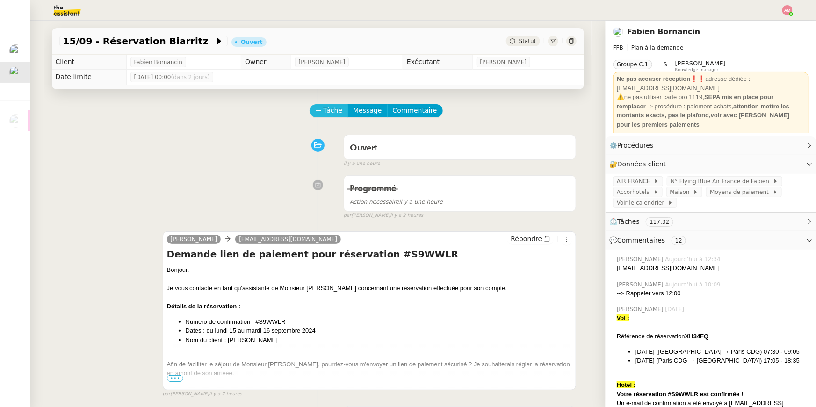
click at [319, 106] on button "Tâche" at bounding box center [329, 110] width 39 height 13
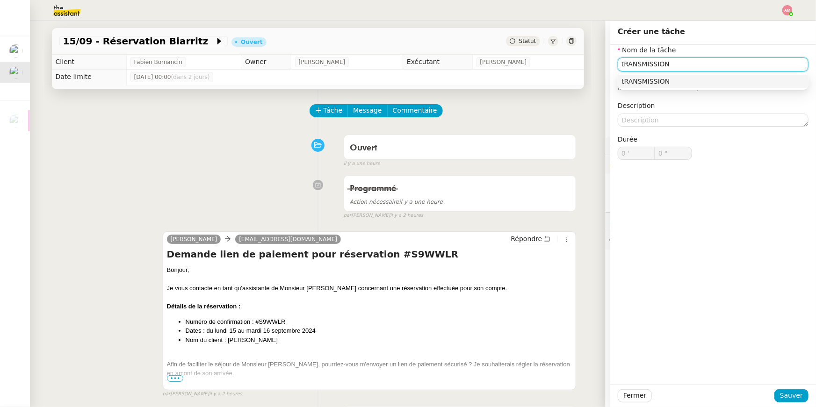
type input "tRANSMISSION"
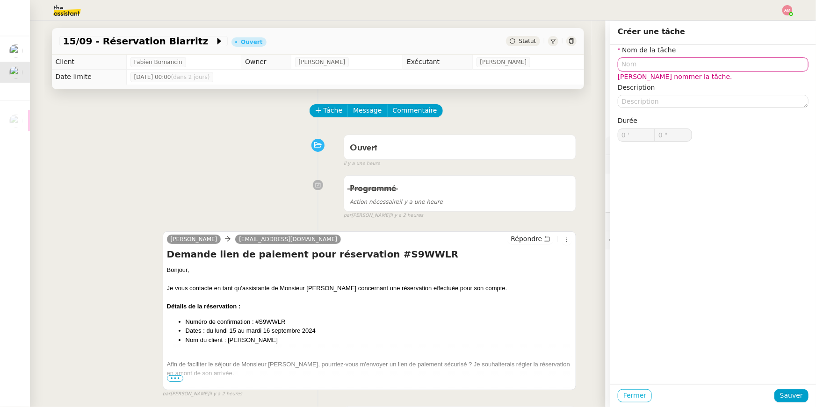
click at [636, 393] on span "Fermer" at bounding box center [635, 396] width 23 height 11
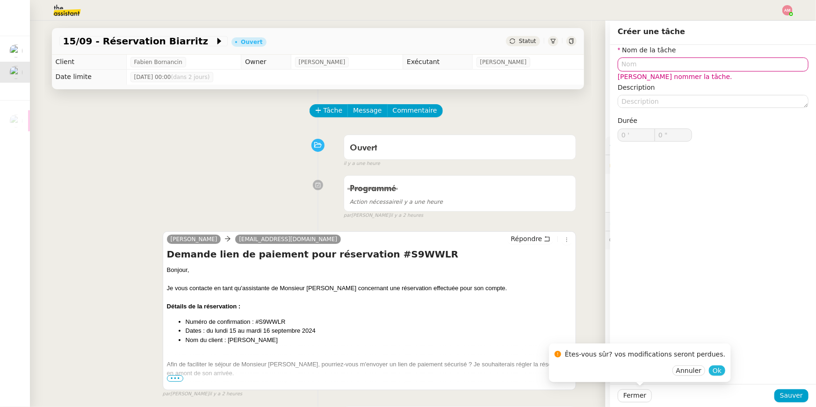
click at [713, 371] on span "Ok" at bounding box center [717, 370] width 9 height 9
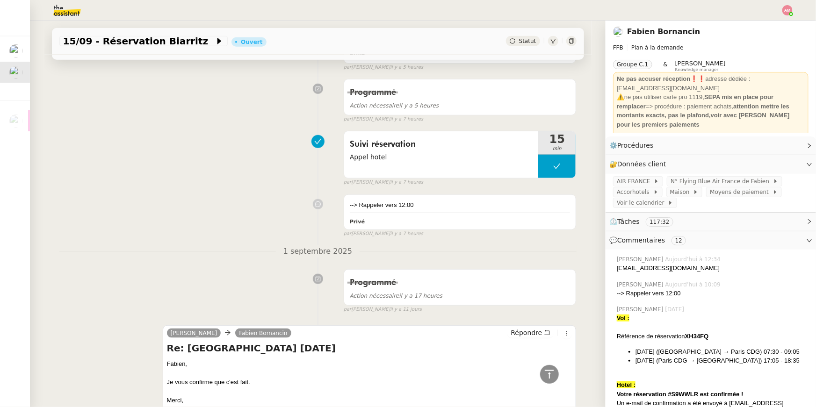
scroll to position [383, 0]
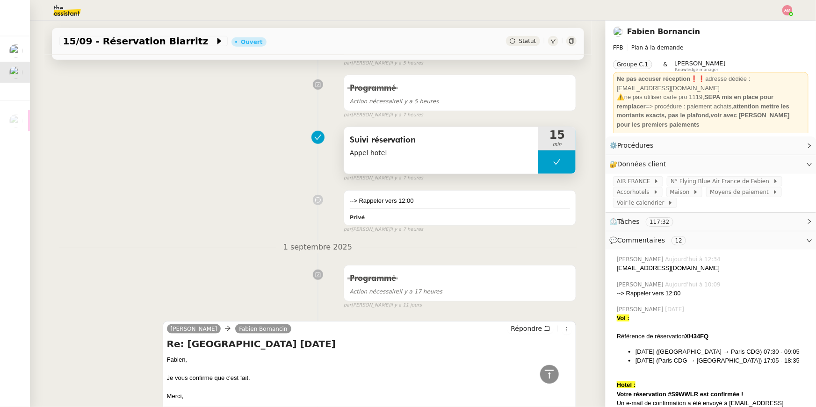
click at [541, 170] on button at bounding box center [556, 162] width 37 height 23
click at [540, 168] on div at bounding box center [547, 162] width 19 height 23
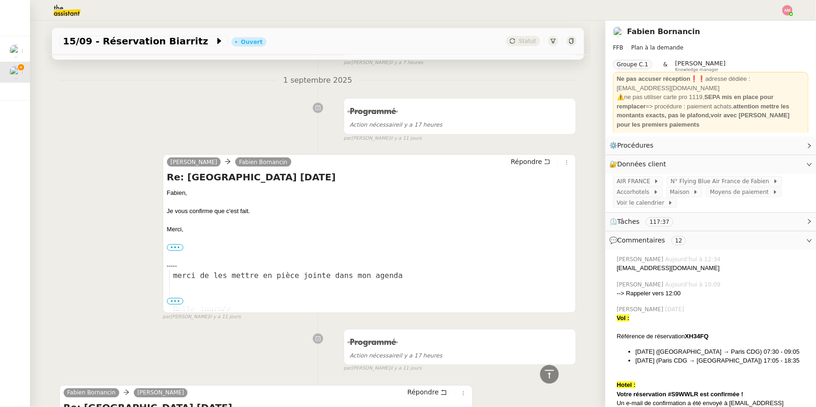
scroll to position [464, 0]
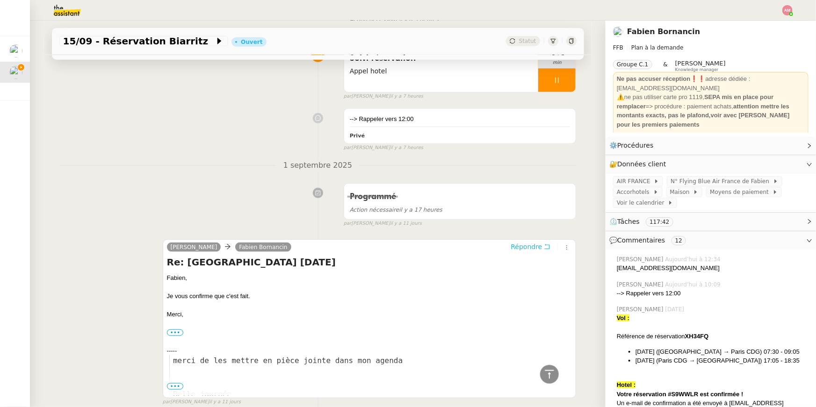
click at [529, 246] on span "Répondre" at bounding box center [526, 246] width 31 height 9
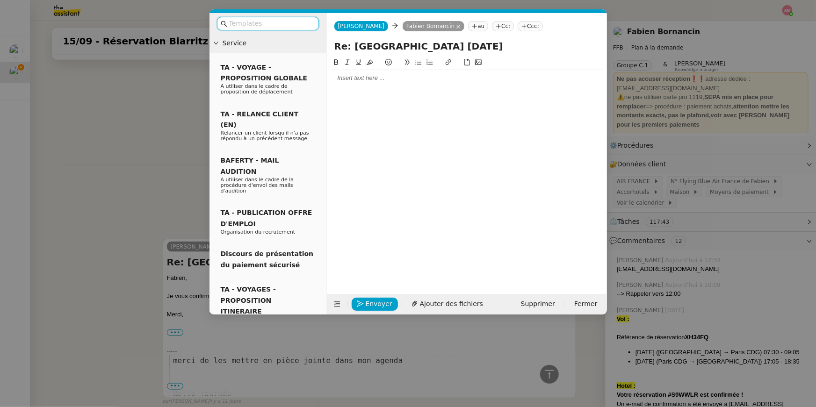
click at [175, 196] on nz-modal-container "Service TA - VOYAGE - PROPOSITION GLOBALE A utiliser dans le cadre de propositi…" at bounding box center [408, 203] width 816 height 407
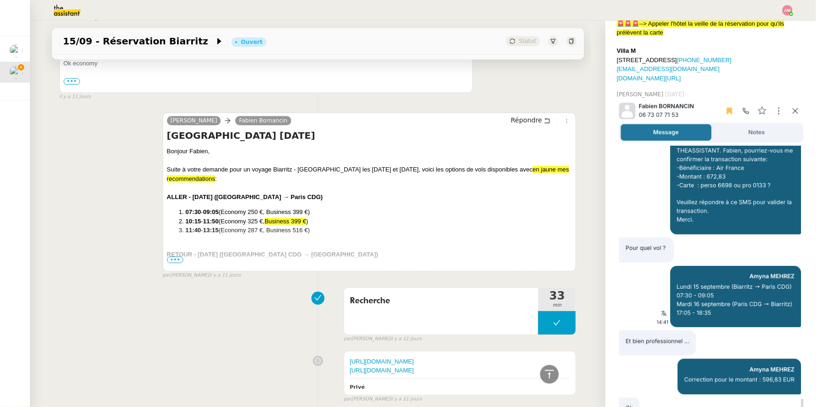
scroll to position [3456, 0]
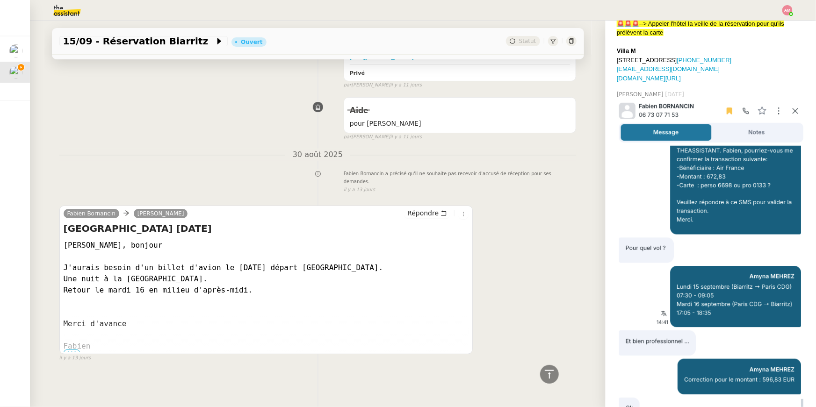
click at [159, 298] on div "J'aurais besoin d'un billet d'avion le lundi 15 septembre départ Biarritz. Une …" at bounding box center [267, 295] width 406 height 67
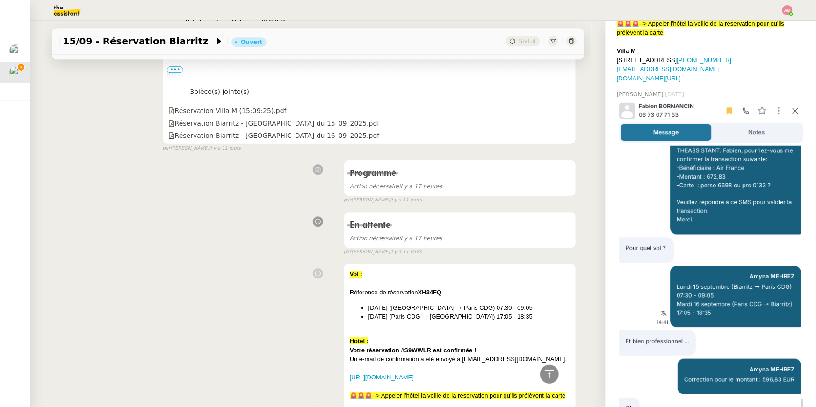
scroll to position [1062, 0]
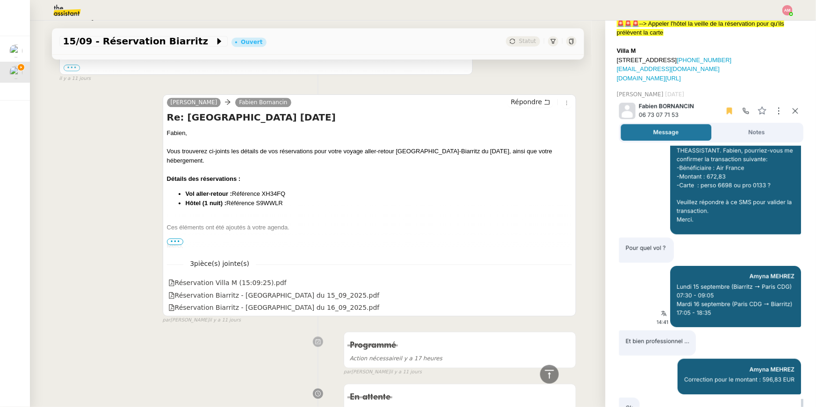
click at [175, 241] on div "Merci," at bounding box center [370, 245] width 406 height 9
click at [179, 241] on div "Merci," at bounding box center [370, 245] width 406 height 9
click at [177, 243] on span "•••" at bounding box center [175, 242] width 17 height 7
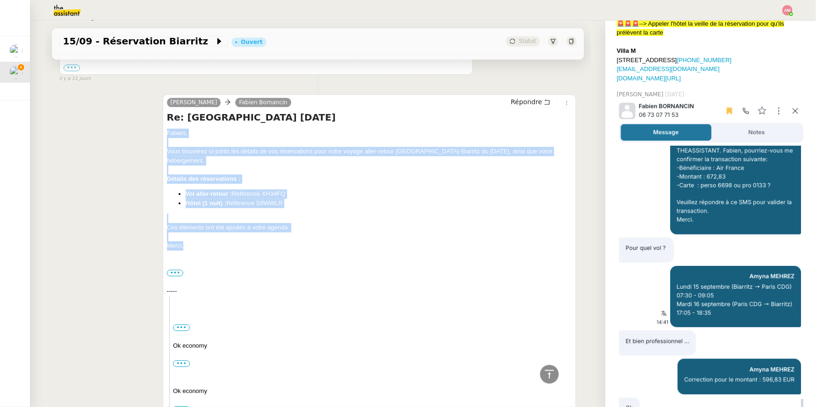
drag, startPoint x: 189, startPoint y: 237, endPoint x: 164, endPoint y: 135, distance: 105.2
click at [164, 135] on div "camille Fabien Bornancin Répondre Re: PARIS 15 SEPTEMBRE Fabien, Vous trouverez…" at bounding box center [370, 304] width 414 height 421
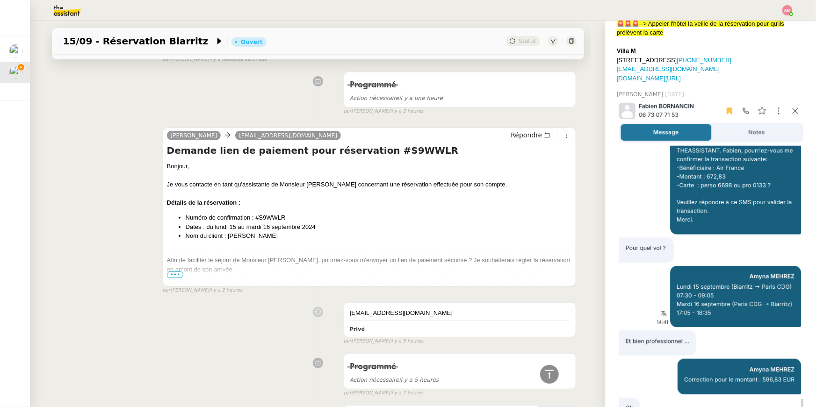
scroll to position [0, 0]
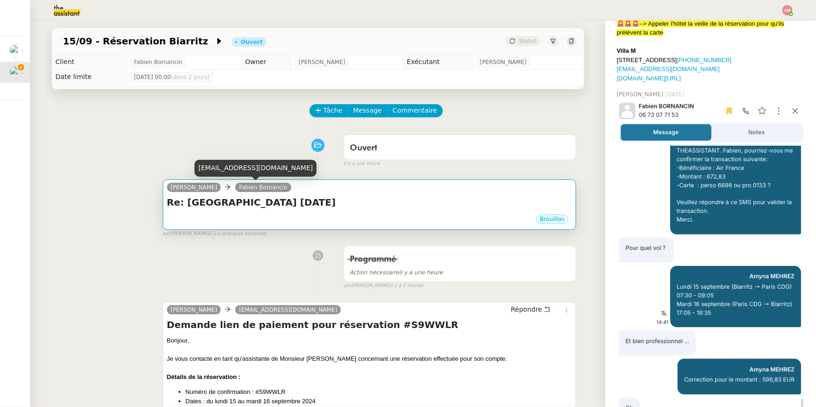
click at [266, 207] on h4 "Re: [GEOGRAPHIC_DATA] [DATE]" at bounding box center [370, 202] width 406 height 13
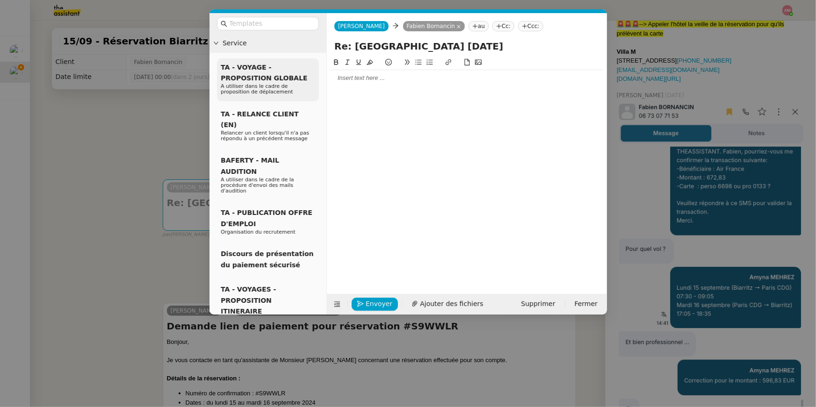
scroll to position [427, 0]
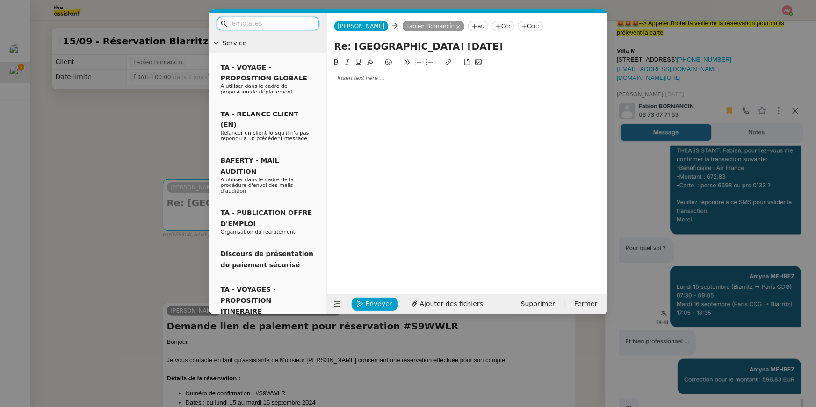
click at [339, 85] on div at bounding box center [467, 78] width 273 height 16
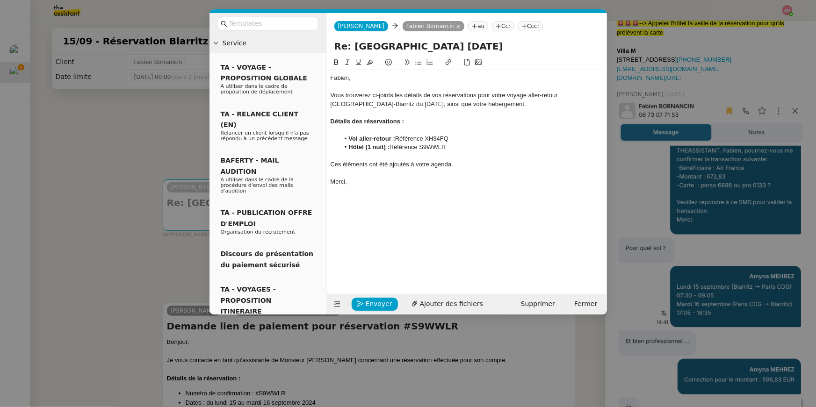
scroll to position [0, 0]
click at [343, 87] on div at bounding box center [467, 87] width 273 height 8
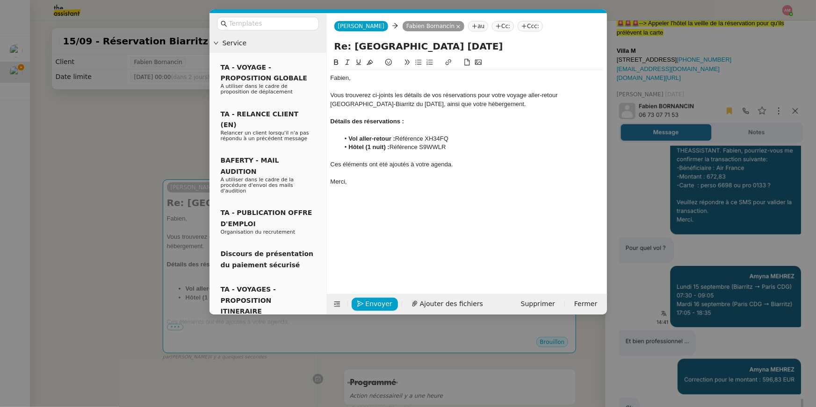
click at [336, 91] on div "Vous trouverez ci-joints les détails de vos réservations pour votre voyage alle…" at bounding box center [467, 99] width 273 height 17
click at [337, 93] on div "Vous trouverez ci-joints les détails de vos réservations pour votre voyage alle…" at bounding box center [467, 99] width 273 height 17
click at [334, 92] on div "Vous trouverez ci-joints les détails de vos réservations pour votre voyage alle…" at bounding box center [467, 99] width 273 height 17
click at [333, 88] on div at bounding box center [467, 87] width 273 height 8
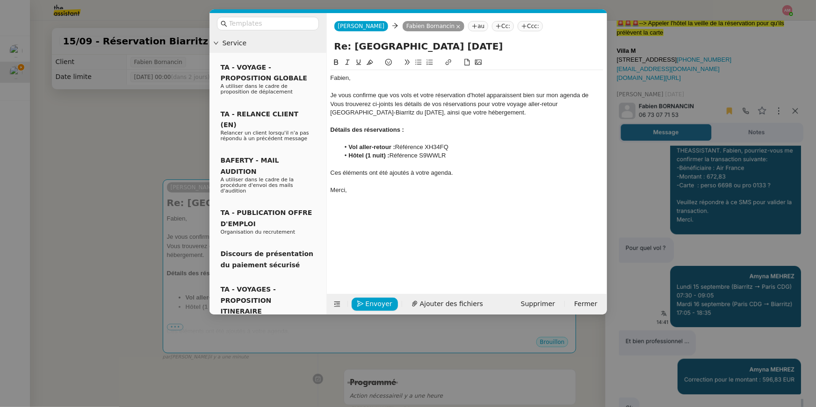
click at [558, 95] on div "Je vous confirme que vos vols et votre réservation d'hotel apparaissent bien su…" at bounding box center [467, 95] width 273 height 8
click at [596, 94] on div "Je vous confirme que vos vols et votre réservation d'hotel apparaissent bien su…" at bounding box center [467, 95] width 273 height 8
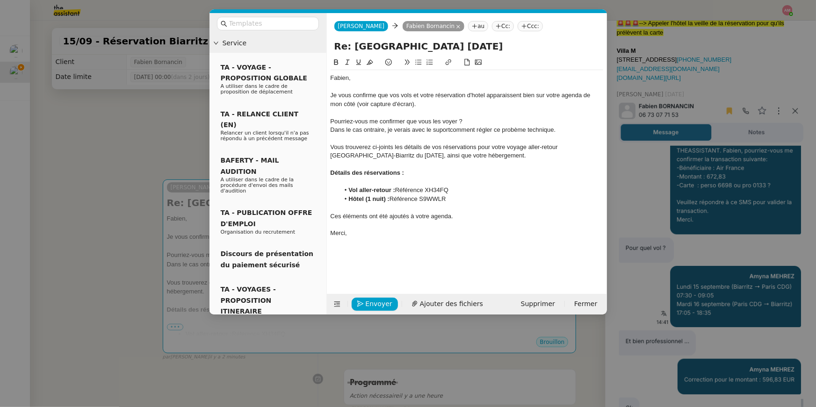
click at [402, 131] on div "Dans le cas ontraire, je verais avec le suportcomment régler ce probème techniq…" at bounding box center [467, 130] width 273 height 8
click at [363, 131] on div "Dans le cas ontraire, je vervais avec le suportcomment régler ce probème techni…" at bounding box center [467, 130] width 273 height 8
click at [364, 131] on div "Dans le cas ontraire, je vervais avec le suportcomment régler ce probème techni…" at bounding box center [467, 130] width 273 height 8
click at [455, 129] on div "Dans le cas contraire, je vervais avec le suportcomment régler ce probème techn…" at bounding box center [467, 130] width 273 height 8
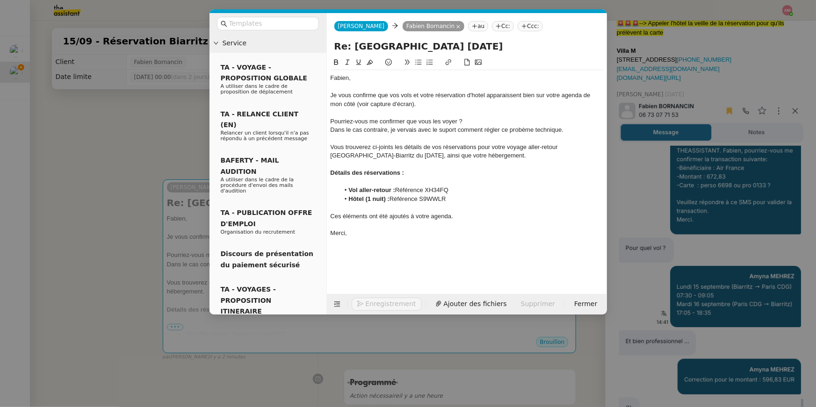
click at [512, 128] on div "Dans le cas contraire, je vervais avec le suport comment régler ce probème tech…" at bounding box center [467, 130] width 273 height 8
click at [522, 132] on div "Dans le cas contraire, je vervais avec le suport comment régler ce probème tech…" at bounding box center [467, 130] width 273 height 8
click at [449, 131] on div "Dans le cas contraire, je vervais avec le suport comment régler ce problème tec…" at bounding box center [467, 130] width 273 height 8
click at [406, 128] on div "Dans le cas contraire, je vervais avec le support comment régler ce problème te…" at bounding box center [467, 130] width 273 height 8
drag, startPoint x: 456, startPoint y: 120, endPoint x: 457, endPoint y: 135, distance: 15.0
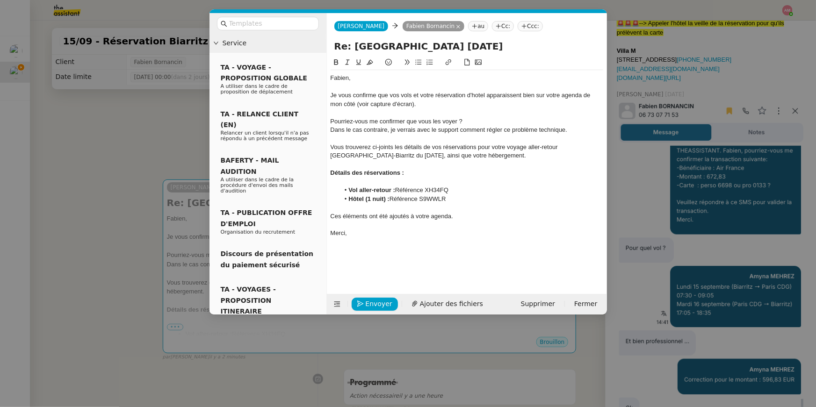
click at [456, 122] on div "Pourriez-vous me confirmer que vous les voyer ?" at bounding box center [467, 121] width 273 height 8
click at [476, 120] on div "Pourriez-vous me confirmer que vous les voyez ?" at bounding box center [467, 121] width 273 height 8
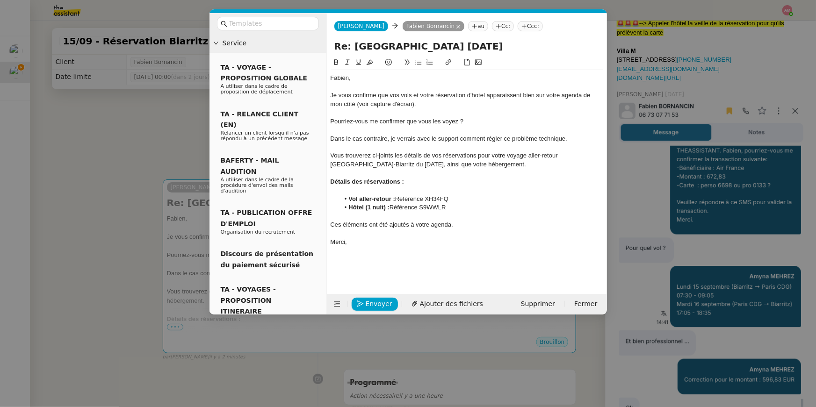
click at [435, 120] on div "Pourriez-vous me confirmer que vous les voyez ?" at bounding box center [467, 121] width 273 height 8
click at [420, 64] on icon at bounding box center [418, 62] width 7 height 7
click at [170, 111] on nz-modal-container "Service TA - VOYAGE - PROPOSITION GLOBALE A utiliser dans le cadre de propositi…" at bounding box center [408, 203] width 816 height 407
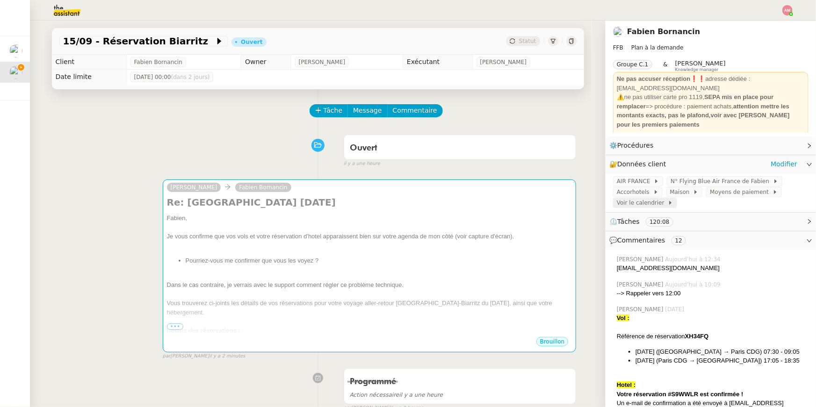
click at [648, 205] on span "Voir le calendrier" at bounding box center [642, 202] width 51 height 9
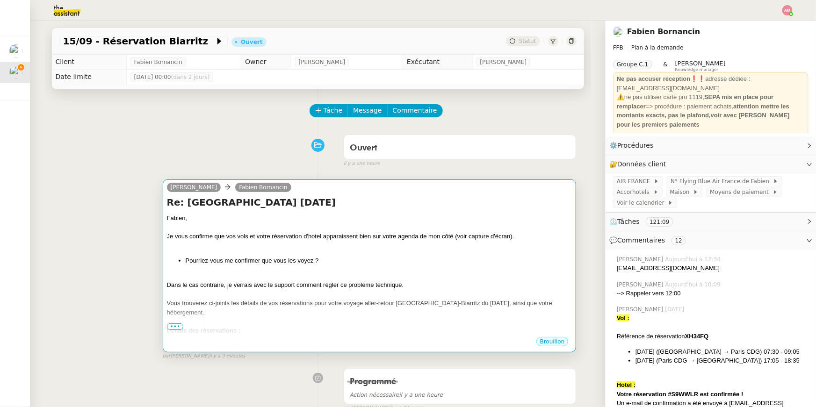
click at [292, 234] on div "Je vous confirme que vos vols et votre réservation d'hotel apparaissent bien su…" at bounding box center [370, 236] width 406 height 9
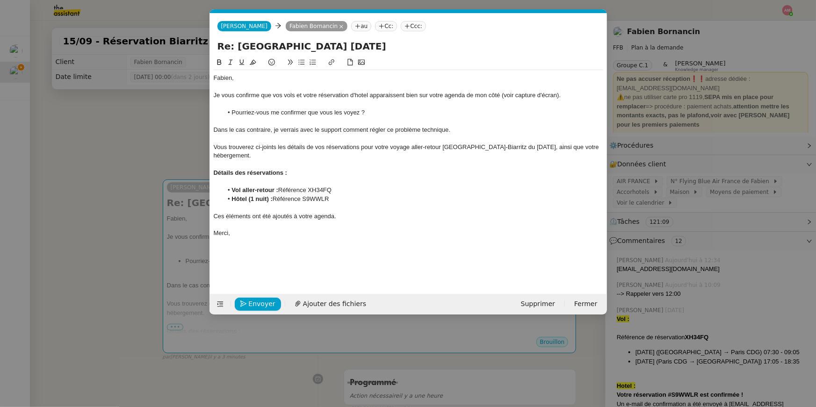
scroll to position [0, 20]
click at [537, 93] on div "Je vous confirme que vos vols et votre réservation d'hotel apparaissent bien su…" at bounding box center [409, 95] width 390 height 8
click at [512, 95] on div "Je vous confirme que vos vols et votre réservation d'hotel apparaissent bien su…" at bounding box center [409, 95] width 390 height 8
click at [323, 301] on span "Ajouter des fichiers" at bounding box center [334, 304] width 63 height 11
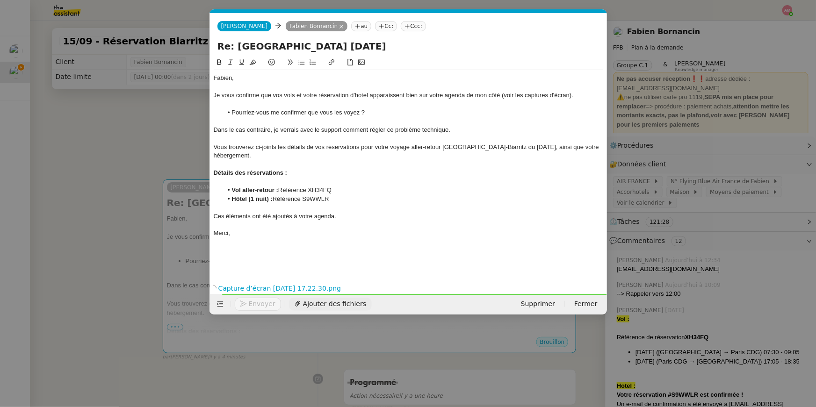
click at [330, 303] on span "Ajouter des fichiers" at bounding box center [334, 304] width 63 height 11
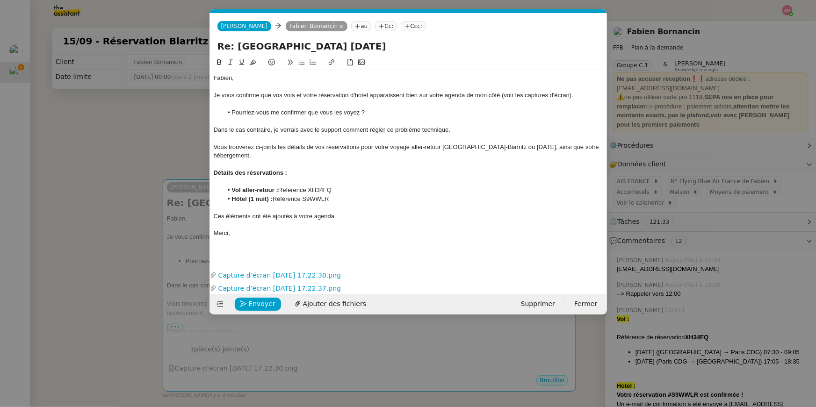
click at [118, 225] on nz-modal-container "Service TA - VOYAGE - PROPOSITION GLOBALE A utiliser dans le cadre de propositi…" at bounding box center [408, 203] width 816 height 407
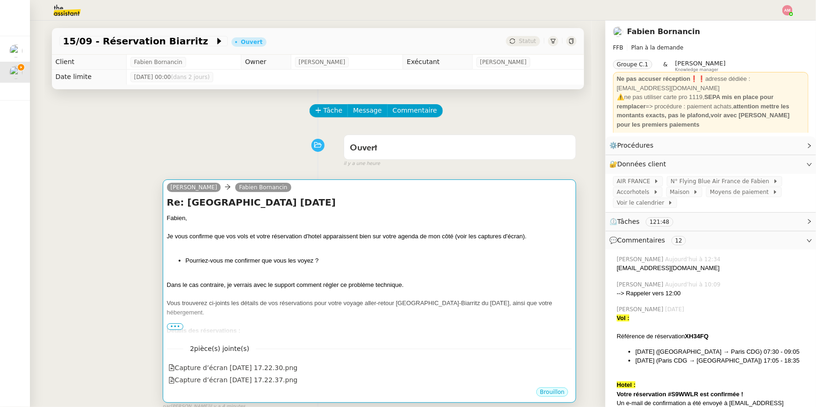
click at [371, 326] on div "Détails des réservations :" at bounding box center [370, 330] width 406 height 9
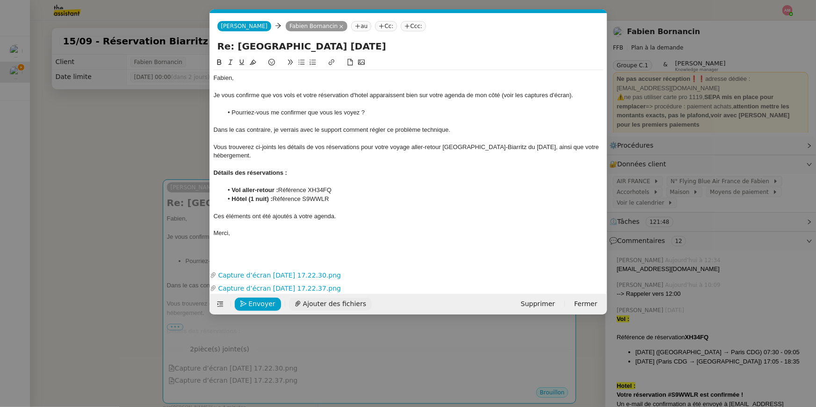
click at [334, 305] on span "Ajouter des fichiers" at bounding box center [334, 304] width 63 height 11
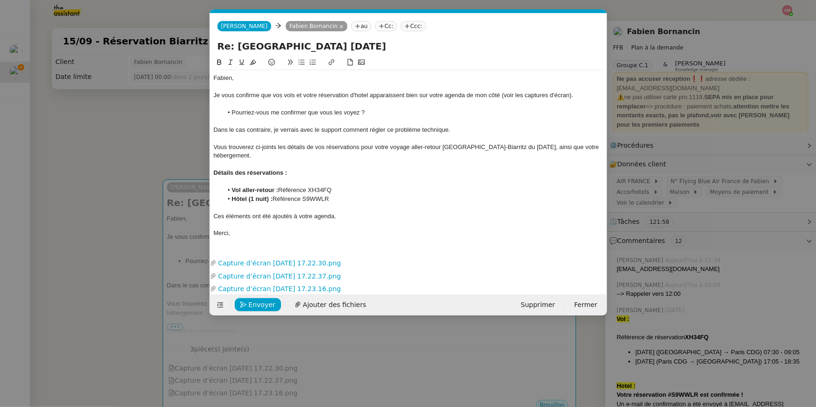
click at [132, 256] on nz-modal-container "Service TA - VOYAGE - PROPOSITION GLOBALE A utiliser dans le cadre de propositi…" at bounding box center [408, 203] width 816 height 407
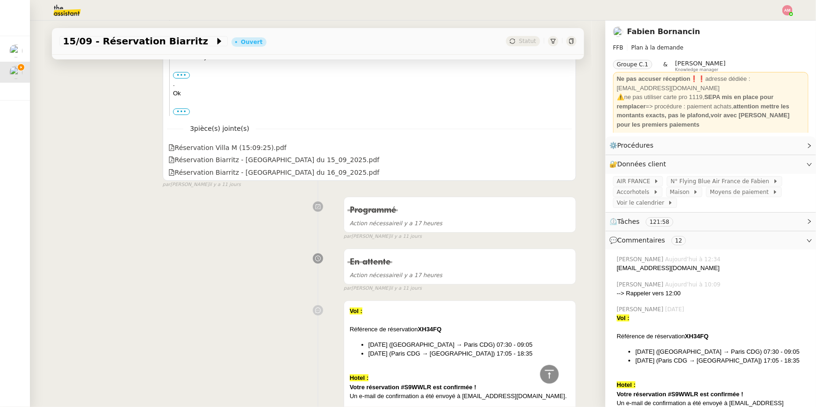
scroll to position [1480, 0]
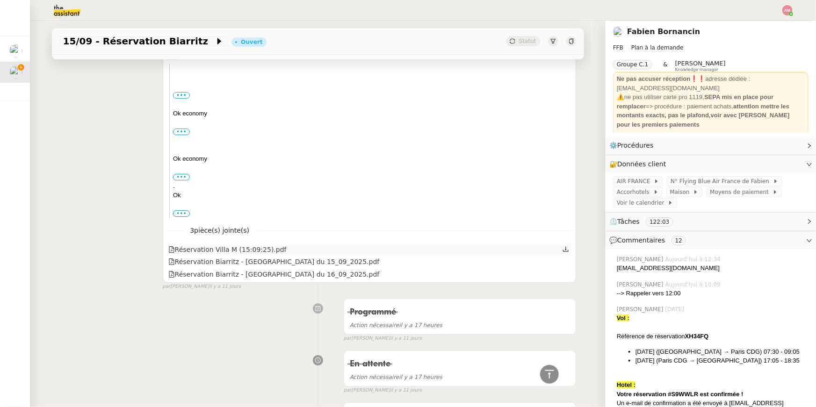
click at [566, 247] on icon at bounding box center [567, 249] width 6 height 5
click at [566, 258] on icon at bounding box center [566, 261] width 7 height 7
click at [563, 270] on icon at bounding box center [566, 273] width 7 height 7
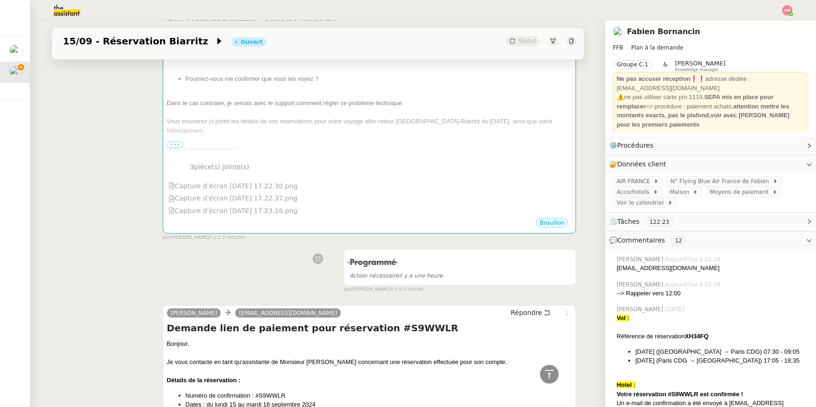
scroll to position [0, 0]
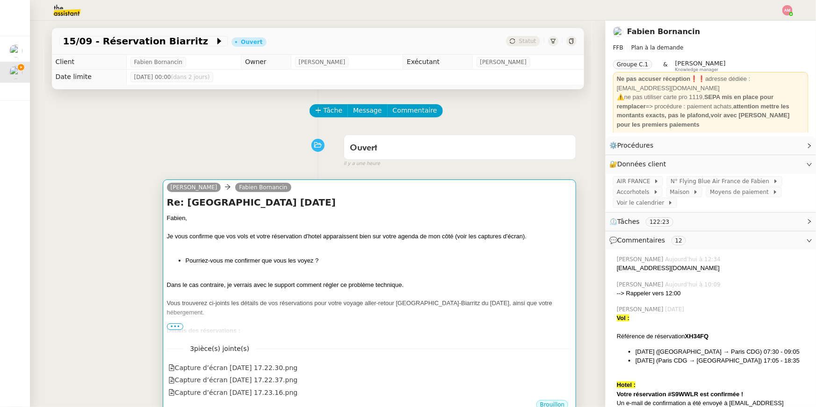
click at [405, 239] on div "Je vous confirme que vos vols et votre réservation d'hotel apparaissent bien su…" at bounding box center [370, 236] width 406 height 9
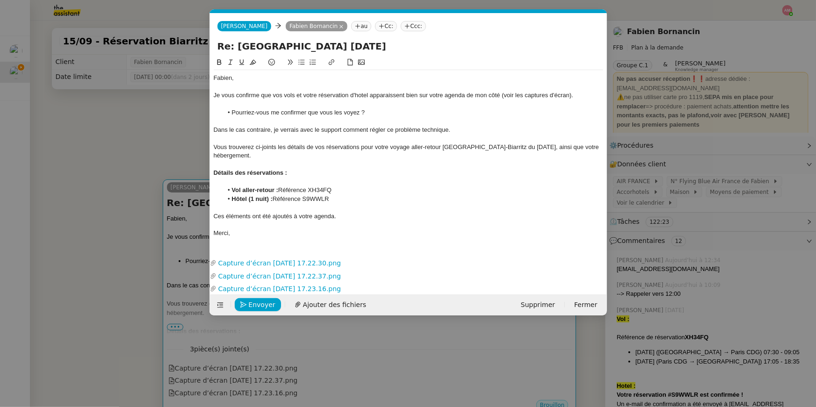
scroll to position [0, 20]
click at [337, 306] on span "Ajouter des fichiers" at bounding box center [334, 305] width 63 height 11
click at [321, 305] on span "Ajouter des fichiers" at bounding box center [334, 305] width 63 height 11
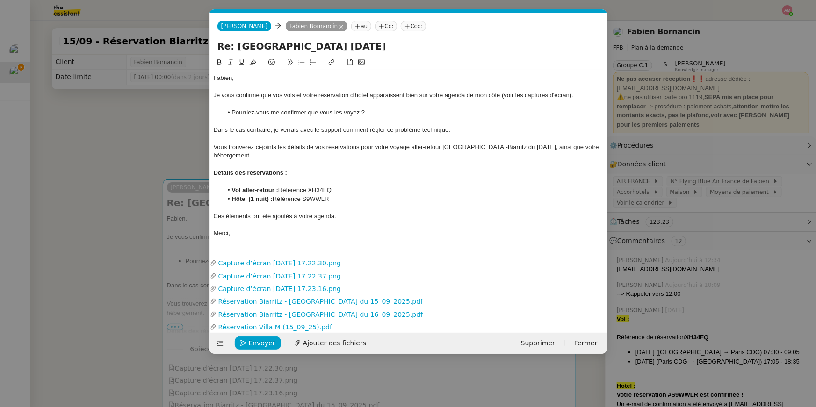
click at [270, 135] on div at bounding box center [409, 139] width 390 height 8
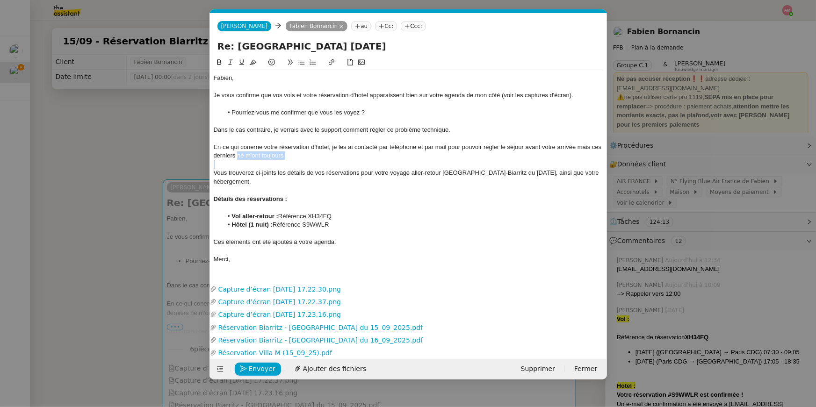
drag, startPoint x: 237, startPoint y: 155, endPoint x: 288, endPoint y: 160, distance: 51.8
click at [288, 160] on div "Fabien, Je vous confirme que vos vols et votre réservation d'hotel apparaissent…" at bounding box center [409, 168] width 390 height 197
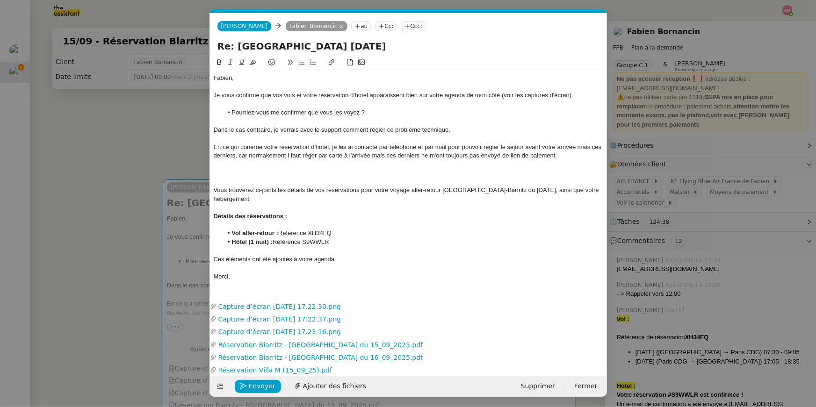
click at [249, 160] on div at bounding box center [409, 164] width 390 height 8
click at [246, 165] on div at bounding box center [409, 164] width 390 height 8
click at [239, 163] on div at bounding box center [409, 164] width 390 height 8
click at [275, 158] on div "En ce qui conerne votre réservation d'hotel, je les ai contacté par téléphone e…" at bounding box center [409, 151] width 390 height 17
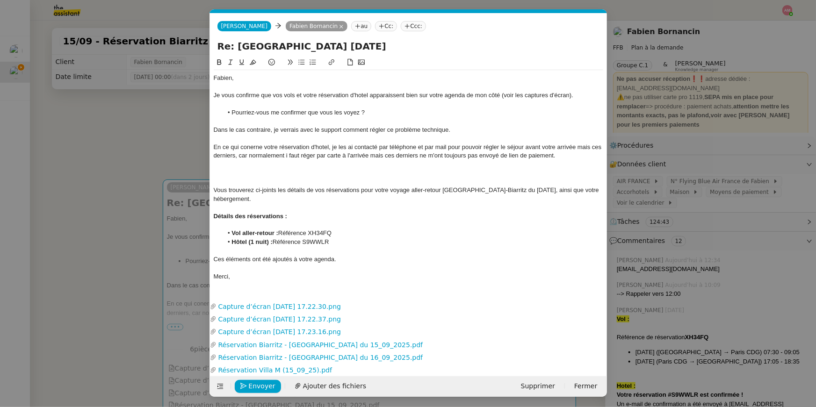
click at [306, 158] on div "En ce qui conerne votre réservation d'hotel, je les ai contacté par téléphone e…" at bounding box center [409, 151] width 390 height 17
click at [312, 158] on div "En ce qui conerne votre réservation d'hotel, je les ai contacté par téléphone e…" at bounding box center [409, 151] width 390 height 17
click at [570, 155] on div "En ce qui conerne votre réservation d'hotel, je les ai contacté par téléphone e…" at bounding box center [409, 151] width 390 height 17
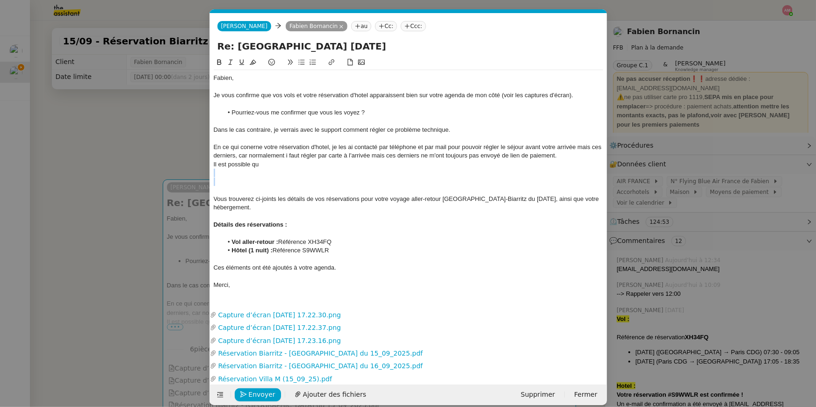
drag, startPoint x: 516, startPoint y: 164, endPoint x: 569, endPoint y: 158, distance: 53.2
click at [569, 158] on div "Fabien, Je vous confirme que vos vols et votre réservation d'hotel apparaissent…" at bounding box center [409, 181] width 390 height 223
click at [246, 180] on div at bounding box center [409, 182] width 390 height 8
drag, startPoint x: 396, startPoint y: 187, endPoint x: 315, endPoint y: 181, distance: 81.6
click at [315, 181] on div "Fabien, Je vous confirme que vos vols et votre réservation d'hotel apparaissent…" at bounding box center [409, 181] width 390 height 223
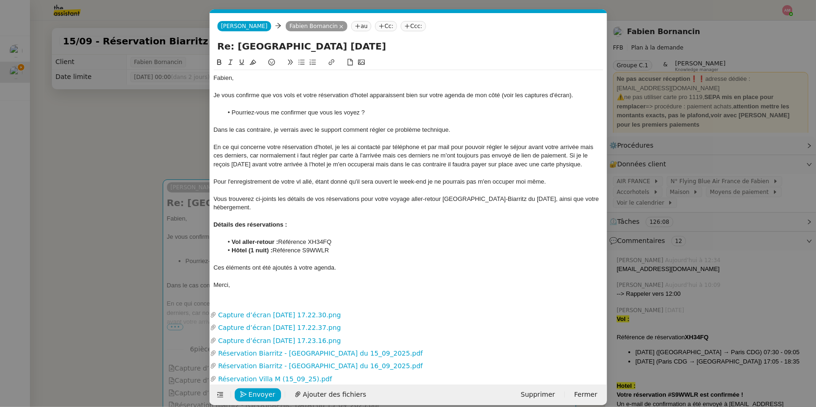
click at [299, 181] on div "Pour l'enregistrement de votre vl allé, étant donné qu'il sera ouvert le week-e…" at bounding box center [409, 182] width 390 height 8
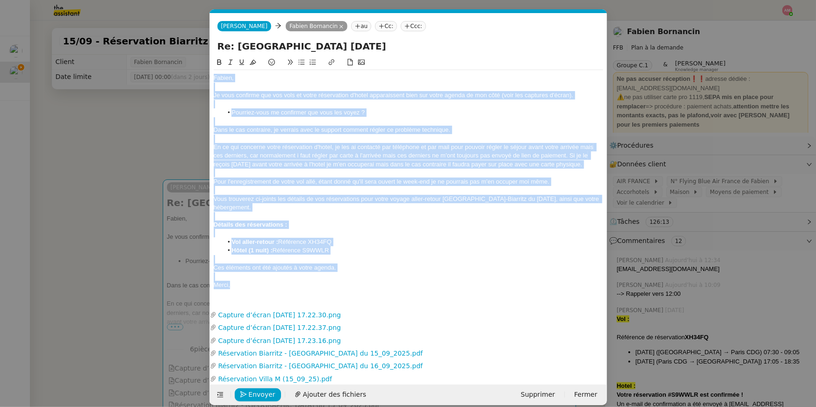
drag, startPoint x: 277, startPoint y: 281, endPoint x: 309, endPoint y: 59, distance: 224.1
click at [309, 59] on div "Fabien, Je vous confirme que vos vols et votre réservation d'hotel apparaissent…" at bounding box center [409, 175] width 390 height 237
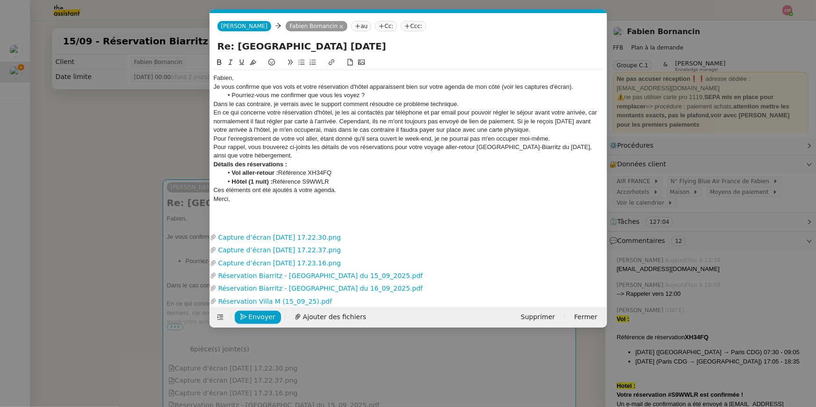
scroll to position [0, 0]
click at [239, 77] on div "Fabien," at bounding box center [409, 78] width 390 height 8
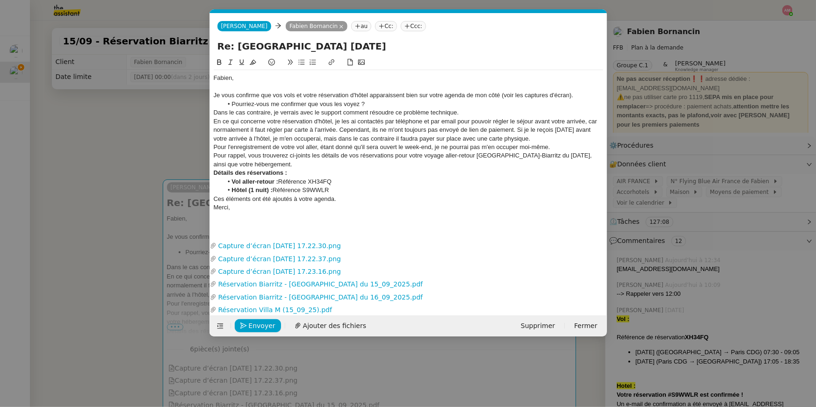
click at [583, 95] on div "Je vous confirme que vos vols et votre réservation d'hôtel apparaissent bien su…" at bounding box center [409, 95] width 390 height 8
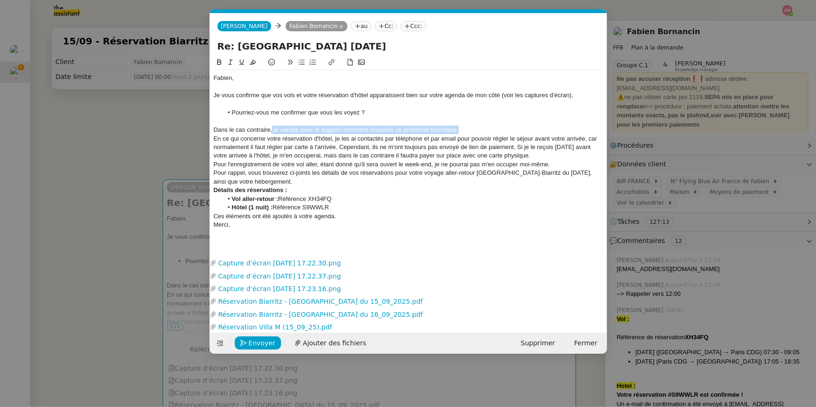
drag, startPoint x: 465, startPoint y: 130, endPoint x: 273, endPoint y: 131, distance: 192.2
click at [273, 131] on div "Dans le cas contraire, je verrais avec le support comment résoudre ce problème …" at bounding box center [409, 130] width 390 height 8
click at [214, 60] on button at bounding box center [219, 62] width 11 height 11
click at [483, 130] on div "Dans le cas contraire, je verrais avec le support comment résoudre ce problème …" at bounding box center [409, 130] width 390 height 8
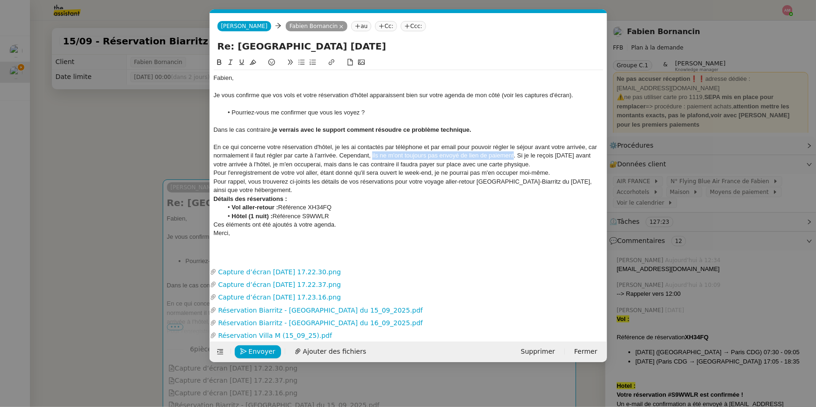
drag, startPoint x: 372, startPoint y: 156, endPoint x: 515, endPoint y: 155, distance: 142.2
click at [515, 155] on div "En ce qui concerne votre réservation d'hôtel, je les ai contactés par téléphone…" at bounding box center [409, 156] width 390 height 26
click at [221, 58] on button at bounding box center [219, 62] width 11 height 11
click at [537, 166] on div "En ce qui concerne votre réservation d'hôtel, je les ai contactés par téléphone…" at bounding box center [409, 156] width 390 height 26
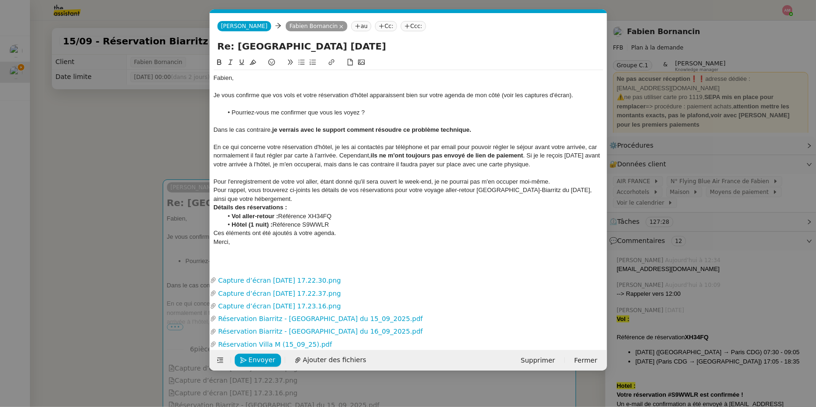
click at [530, 155] on div "En ce qui concerne votre réservation d'hôtel, je les ai contactés par téléphone…" at bounding box center [409, 156] width 390 height 26
click at [426, 173] on div at bounding box center [409, 173] width 390 height 8
drag, startPoint x: 550, startPoint y: 182, endPoint x: 518, endPoint y: 183, distance: 31.4
click at [518, 183] on div "Pour l'enregistrement de votre vol aller, étant donné qu'il sera ouvert le week…" at bounding box center [409, 182] width 390 height 8
drag, startPoint x: 525, startPoint y: 183, endPoint x: 321, endPoint y: 182, distance: 204.4
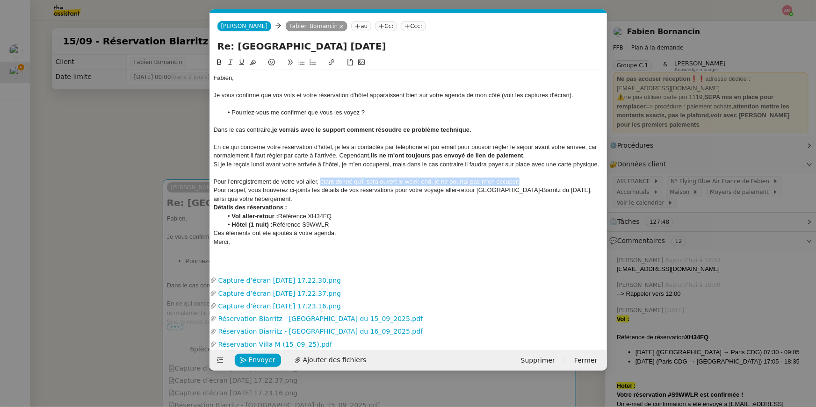
click at [321, 182] on div "Pour l'enregistrement de votre vol aller, étant donné qu'il sera ouvert le week…" at bounding box center [409, 182] width 390 height 8
drag, startPoint x: 275, startPoint y: 181, endPoint x: 196, endPoint y: 181, distance: 78.6
click at [196, 181] on nz-modal-container "Service TA - VOYAGE - PROPOSITION GLOBALE A utiliser dans le cadre de propositi…" at bounding box center [408, 203] width 816 height 407
click at [258, 173] on div at bounding box center [409, 173] width 390 height 8
drag, startPoint x: 270, startPoint y: 183, endPoint x: 192, endPoint y: 183, distance: 78.1
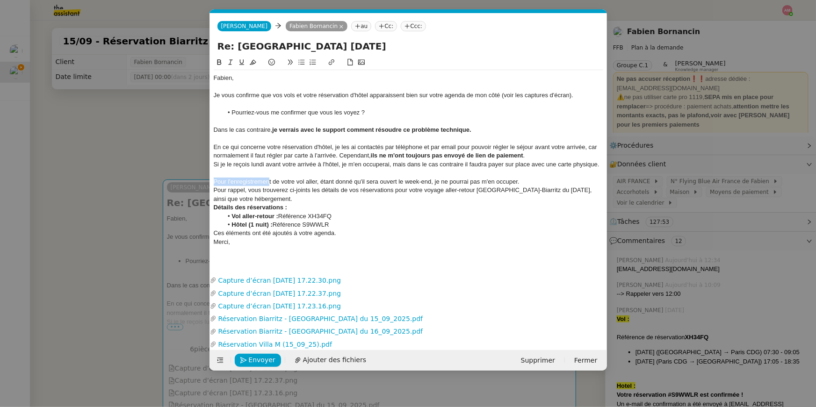
click at [192, 183] on nz-modal-container "Service TA - VOYAGE - PROPOSITION GLOBALE A utiliser dans le cadre de propositi…" at bounding box center [408, 203] width 816 height 407
click at [216, 62] on icon at bounding box center [219, 62] width 7 height 7
click at [443, 195] on div "Pour rappel, vous trouverez ci-joints les détails de vos réservations pour votr…" at bounding box center [409, 194] width 390 height 17
click at [276, 182] on div "Pour l'enregistremen t de votre vol aller, étant donné qu'il sera ouvert le wee…" at bounding box center [409, 182] width 390 height 8
click at [218, 63] on icon at bounding box center [219, 62] width 7 height 7
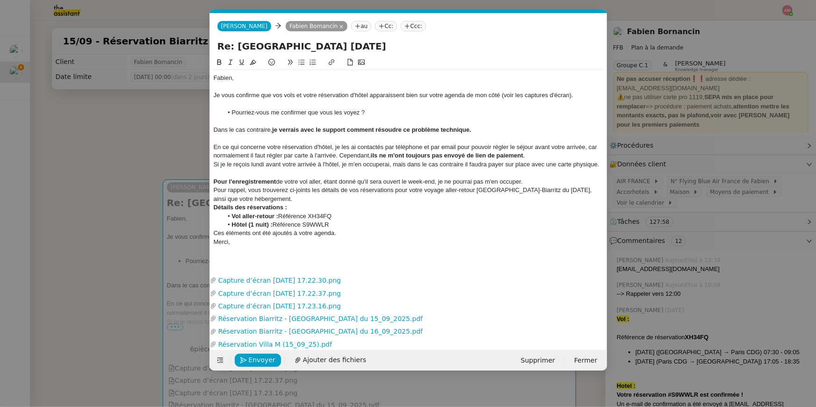
click at [475, 203] on div "Pour rappel, vous trouverez ci-joints les détails de vos réservations pour votr…" at bounding box center [409, 194] width 390 height 17
drag, startPoint x: 443, startPoint y: 182, endPoint x: 528, endPoint y: 182, distance: 84.2
click at [528, 182] on div "Pour l'enregistrement de votre vol aller, étant donné qu'il sera ouvert le week…" at bounding box center [409, 182] width 390 height 8
drag, startPoint x: 526, startPoint y: 182, endPoint x: 441, endPoint y: 179, distance: 85.2
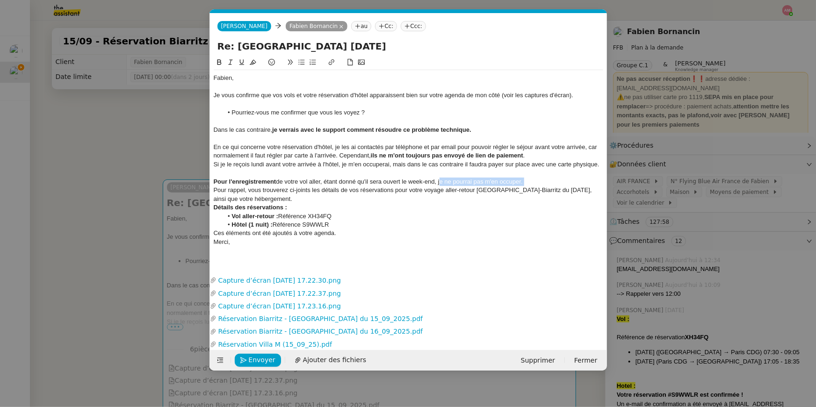
click at [441, 179] on div "Pour l'enregistrement de votre vol aller, étant donné qu'il sera ouvert le week…" at bounding box center [409, 182] width 390 height 8
click at [216, 54] on div "Re: [GEOGRAPHIC_DATA] [DATE]" at bounding box center [408, 48] width 397 height 18
drag, startPoint x: 532, startPoint y: 180, endPoint x: 439, endPoint y: 181, distance: 93.1
click at [439, 181] on div "Pour l'enregistrement de votre vol aller, étant donné qu'il sera ouvert le week…" at bounding box center [409, 182] width 390 height 8
drag, startPoint x: 323, startPoint y: 183, endPoint x: 277, endPoint y: 183, distance: 46.3
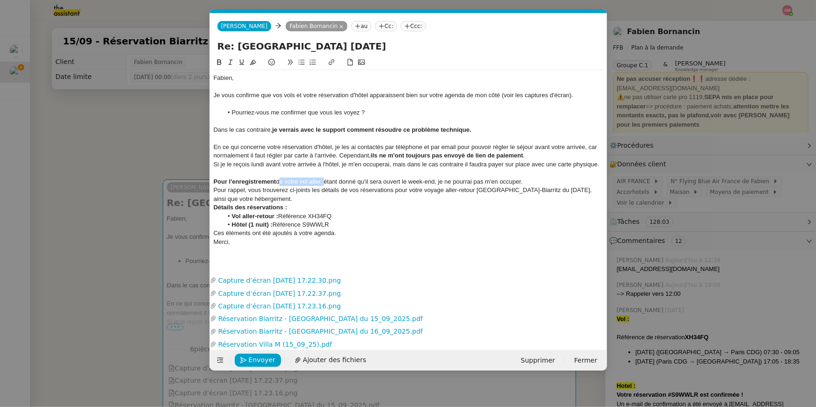
click at [277, 183] on div "Pour l'enregistrement de votre vol aller, étant donné qu'il sera ouvert le week…" at bounding box center [409, 182] width 390 height 8
click at [218, 62] on icon at bounding box center [219, 62] width 4 height 6
click at [457, 189] on div "Pour rappel, vous trouverez ci-joints les détails de vos réservations pour votr…" at bounding box center [409, 194] width 390 height 17
drag, startPoint x: 443, startPoint y: 184, endPoint x: 535, endPoint y: 176, distance: 91.5
click at [535, 176] on div "Fabien, Je vous confirme que vos vols et votre réservation d'hôtel apparaissent…" at bounding box center [409, 164] width 390 height 189
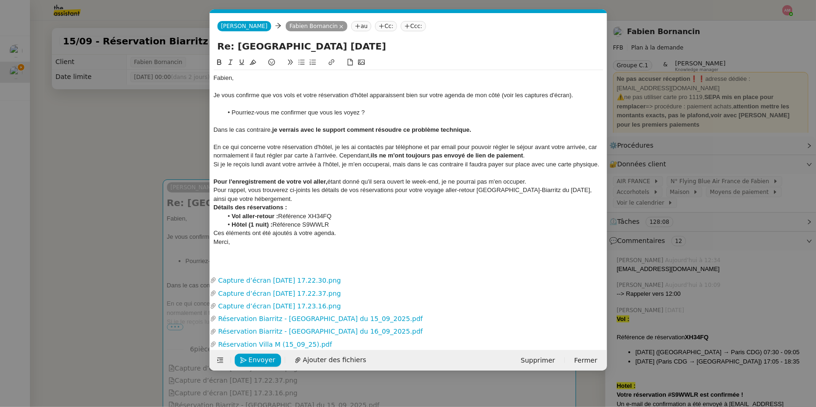
click at [528, 183] on div "Pour l'enregistrement de votre vol aller, étant donné qu'il sera ouvert le week…" at bounding box center [409, 182] width 390 height 8
drag, startPoint x: 535, startPoint y: 182, endPoint x: 443, endPoint y: 183, distance: 92.1
click at [443, 183] on div "Pour l'enregistrement de votre vol aller, étant donné qu'il sera ouvert le week…" at bounding box center [409, 182] width 390 height 8
click at [220, 60] on icon at bounding box center [219, 62] width 7 height 7
click at [216, 189] on div "Pour rappel, vous trouverez ci-joints les détails de vos réservations pour votr…" at bounding box center [409, 194] width 390 height 17
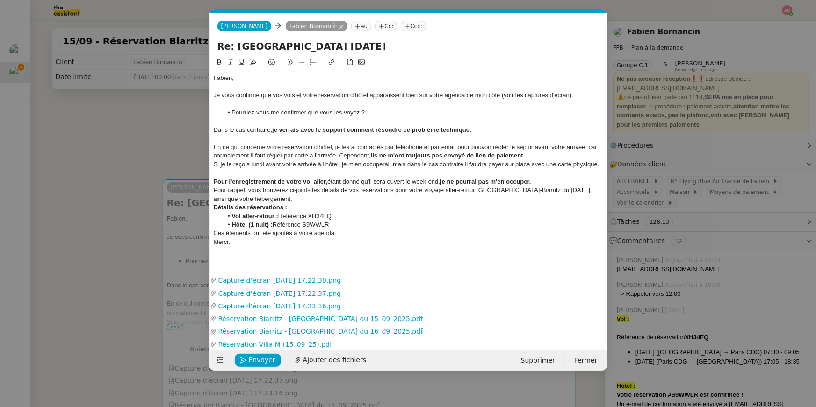
click at [214, 189] on div "Pour rappel, vous trouverez ci-joints les détails de vos réservations pour votr…" at bounding box center [409, 194] width 390 height 17
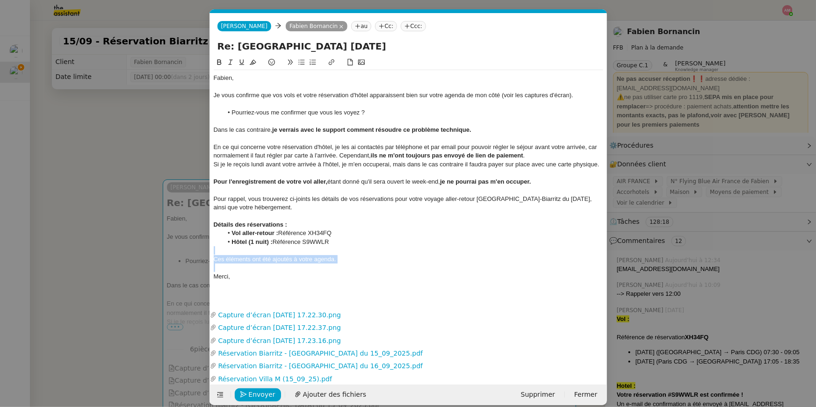
drag, startPoint x: 373, startPoint y: 267, endPoint x: 373, endPoint y: 248, distance: 19.2
click at [373, 248] on div "Fabien, Je vous confirme que vos vols et votre réservation d'hôtel apparaissent…" at bounding box center [409, 181] width 390 height 223
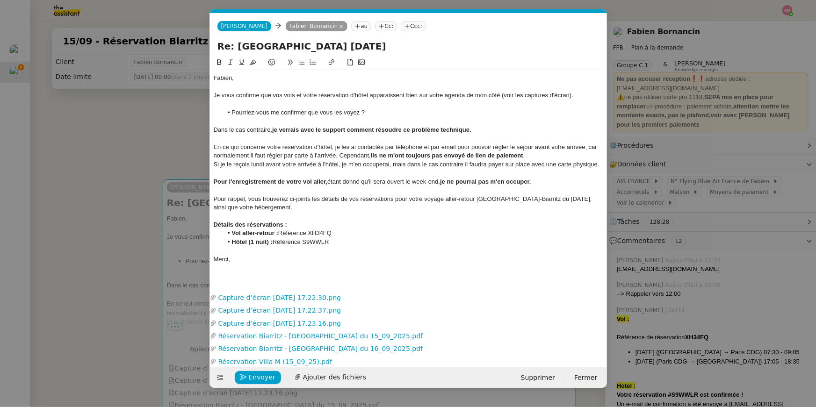
click at [115, 302] on nz-modal-container "Service TA - VOYAGE - PROPOSITION GLOBALE A utiliser dans le cadre de propositi…" at bounding box center [408, 203] width 816 height 407
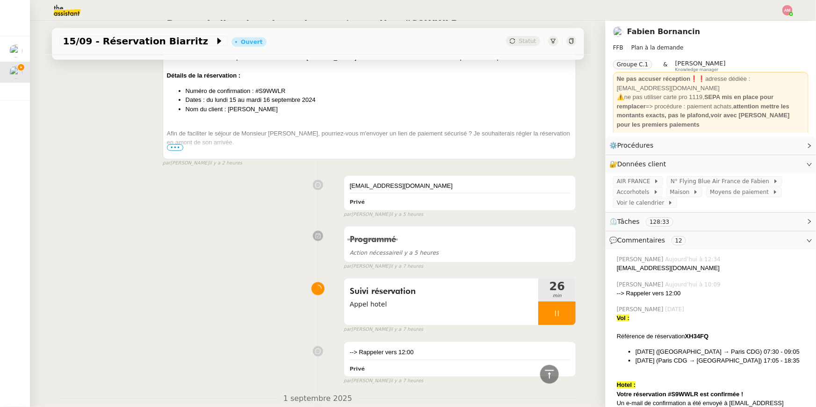
scroll to position [530, 0]
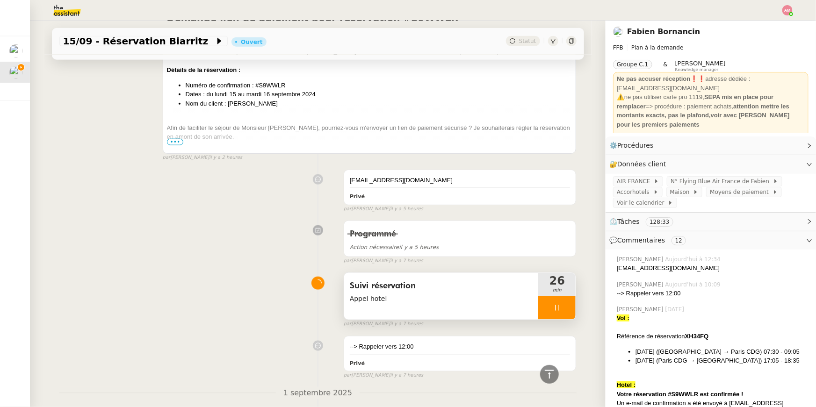
click at [451, 306] on div "Suivi réservation Appel hotel" at bounding box center [441, 296] width 195 height 47
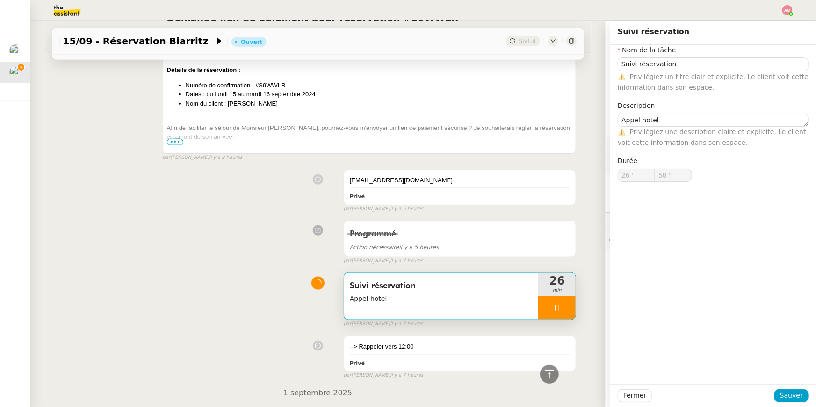
type input "59 ""
type input "27 '"
type input "50 ""
type input "28 '"
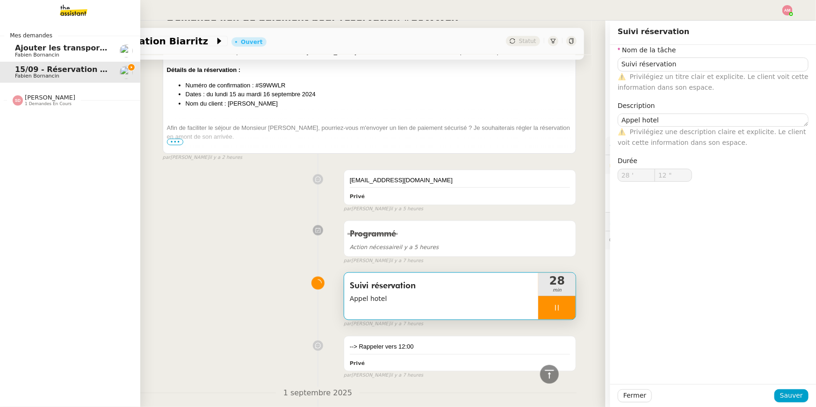
click at [29, 96] on span "[PERSON_NAME]" at bounding box center [50, 97] width 51 height 7
type input "13 ""
click at [29, 96] on span "[PERSON_NAME]" at bounding box center [50, 97] width 51 height 7
click at [37, 123] on span "[PERSON_NAME]" at bounding box center [36, 125] width 43 height 6
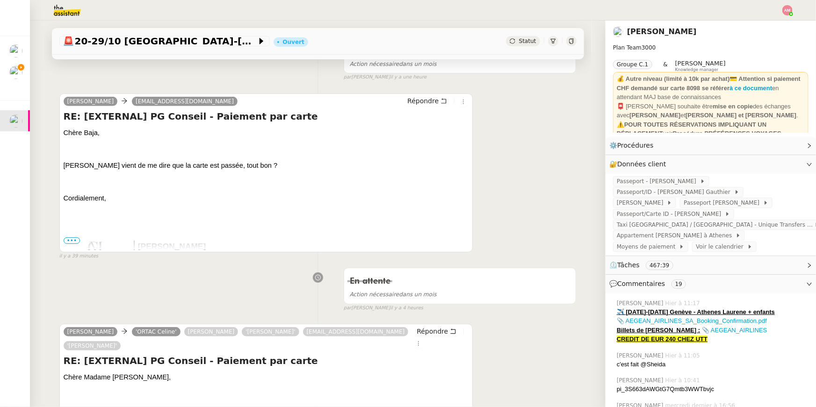
scroll to position [154, 0]
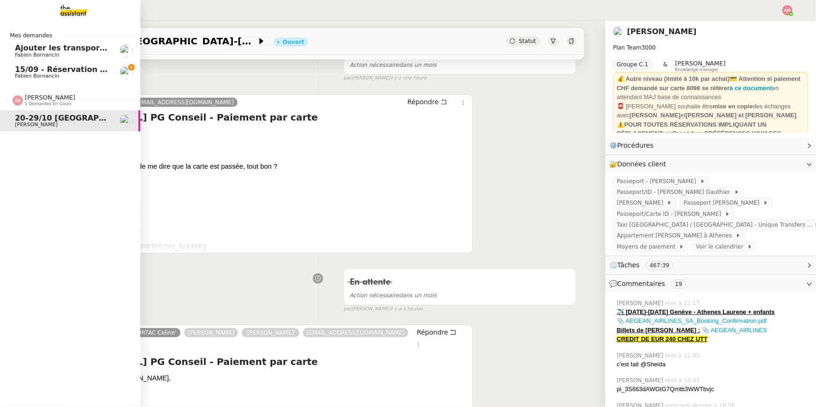
click at [10, 73] on link "15/09 - Réservation Biarritz Fabien Bornancin" at bounding box center [70, 73] width 140 height 22
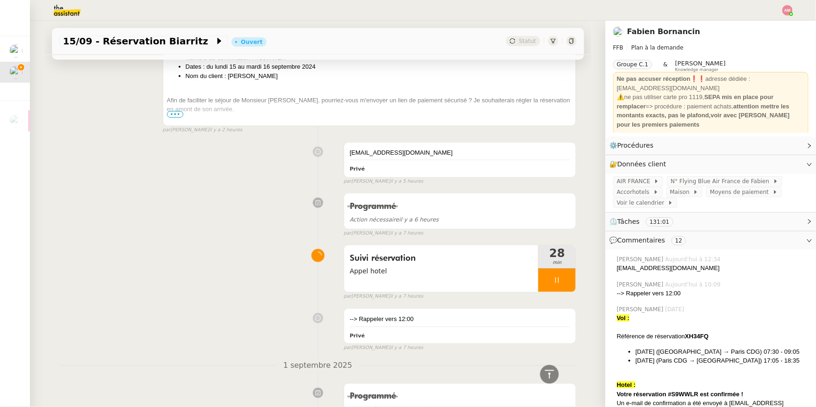
scroll to position [673, 0]
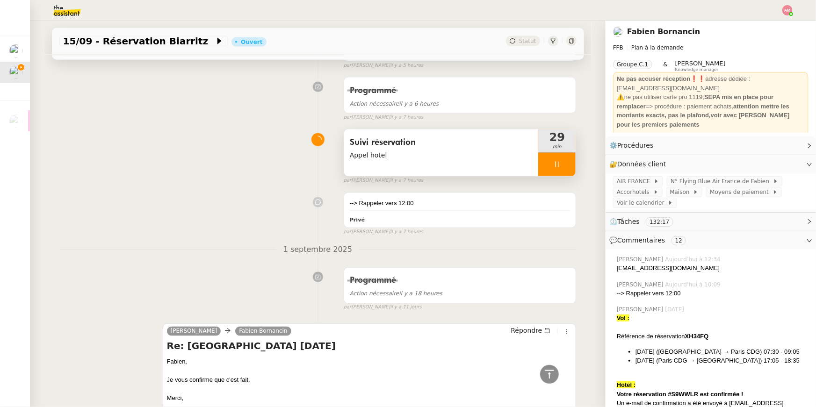
click at [520, 161] on div "Suivi réservation Appel hotel" at bounding box center [441, 153] width 195 height 47
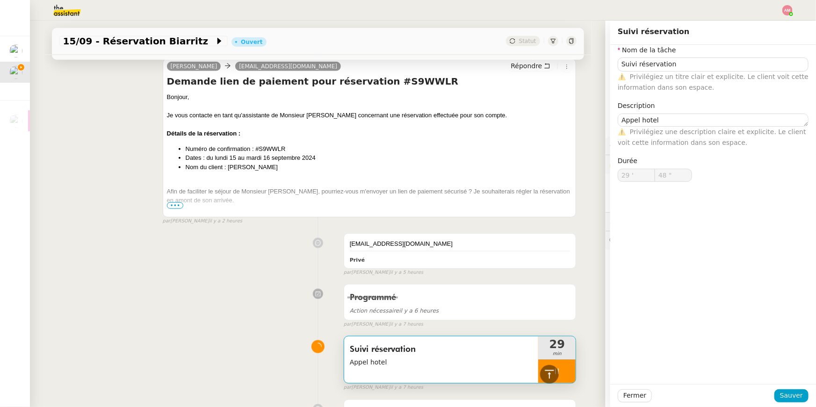
scroll to position [466, 0]
type input "50 ""
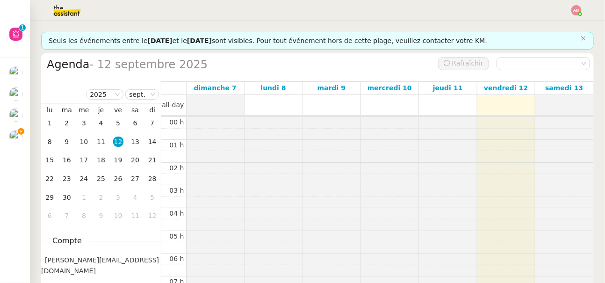
scroll to position [136, 0]
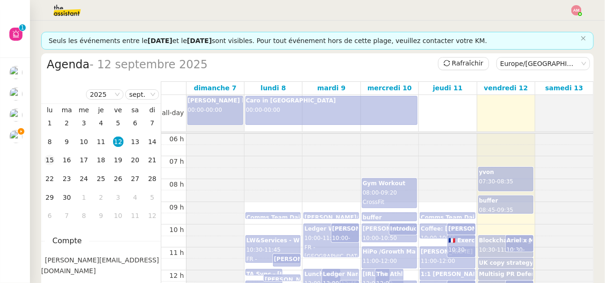
click at [50, 159] on div "15" at bounding box center [49, 160] width 10 height 10
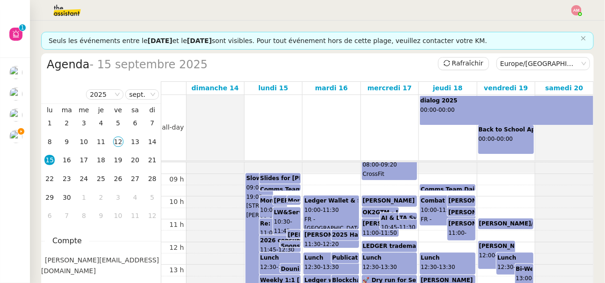
scroll to position [55, 0]
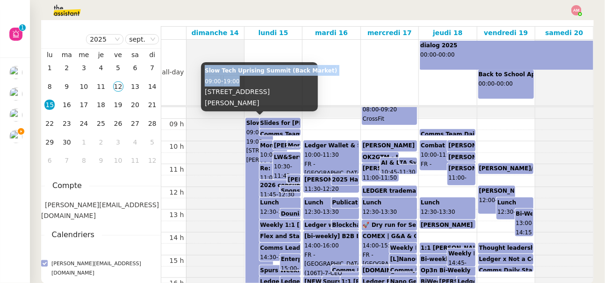
copy div "Slow Tech Uprising Summit (Back Market) 09:00 - 19:00"
drag, startPoint x: 203, startPoint y: 81, endPoint x: 258, endPoint y: 95, distance: 56.0
click at [258, 95] on div "Slow Tech Uprising Summit (Back Market) 09:00 - 19:00 [STREET_ADDRESS][PERSON_N…" at bounding box center [259, 86] width 117 height 49
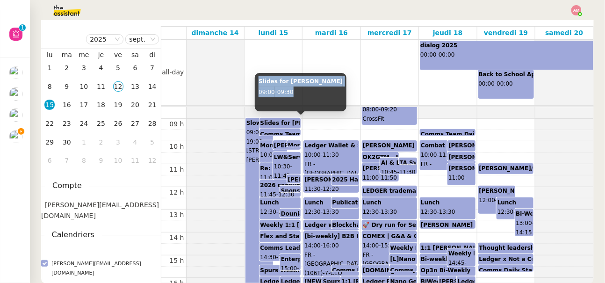
copy div "Slides for Pascal 09:00 - 09:30"
drag, startPoint x: 257, startPoint y: 80, endPoint x: 299, endPoint y: 92, distance: 43.7
click at [299, 92] on div "Slides for Pascal 09:00 - 09:30" at bounding box center [301, 92] width 92 height 38
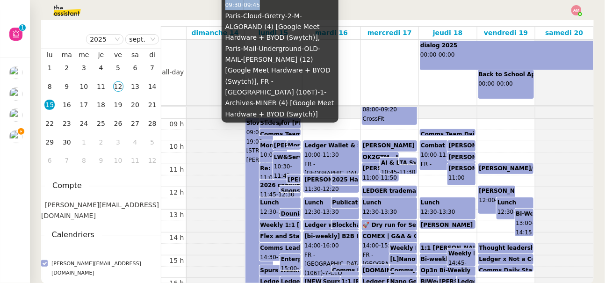
drag, startPoint x: 226, startPoint y: 8, endPoint x: 267, endPoint y: 16, distance: 41.8
click at [267, 16] on div "Comms Team Daily Standup 09:30 - 09:45 Paris-Cloud-Gretry-2-M-ALGORAND (4) [Goo…" at bounding box center [280, 54] width 117 height 137
copy div "Comms Team Daily Standup 09:30 - 09:45"
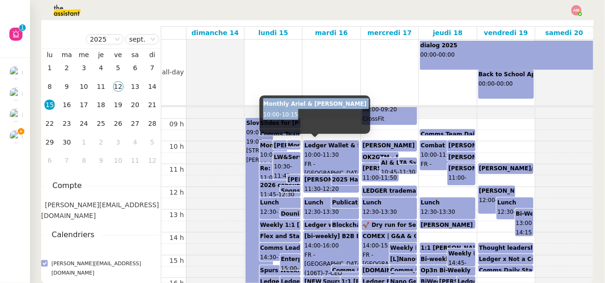
copy div "Monthly Ariel & Charles 10:00 - 10:15"
drag, startPoint x: 262, startPoint y: 103, endPoint x: 302, endPoint y: 113, distance: 40.5
click at [302, 113] on div "Monthly Ariel & Charles 10:00 - 10:15" at bounding box center [315, 114] width 111 height 38
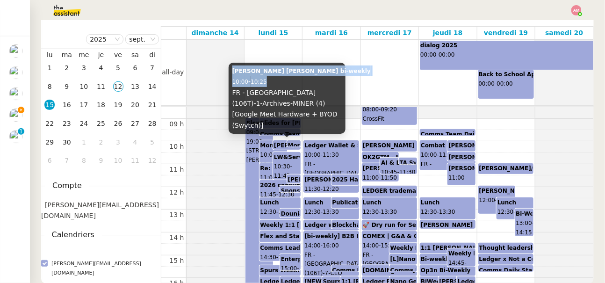
copy div "Ariel x Geraldine bi-weekly 10:00 - 10:25"
drag, startPoint x: 231, startPoint y: 82, endPoint x: 277, endPoint y: 89, distance: 46.9
click at [277, 89] on div "Ariel x Geraldine bi-weekly 10:00 - 10:25 FR - Paris (106T)-1-Archives-MINER (4…" at bounding box center [287, 98] width 117 height 71
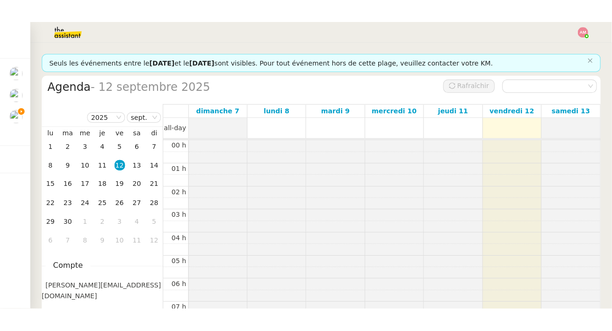
scroll to position [136, 0]
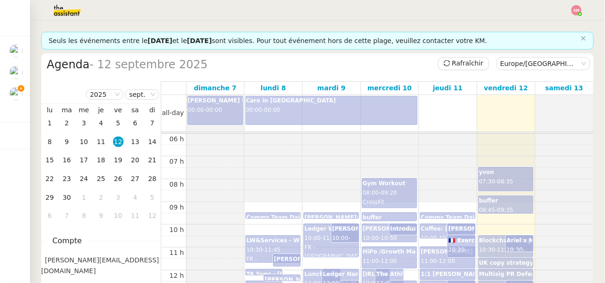
click at [38, 159] on nz-layout "Seuls les événements entre le [DATE] et le [DATE] sont visibles. Pour tout évén…" at bounding box center [317, 152] width 575 height 262
click at [47, 160] on div "15" at bounding box center [49, 160] width 10 height 10
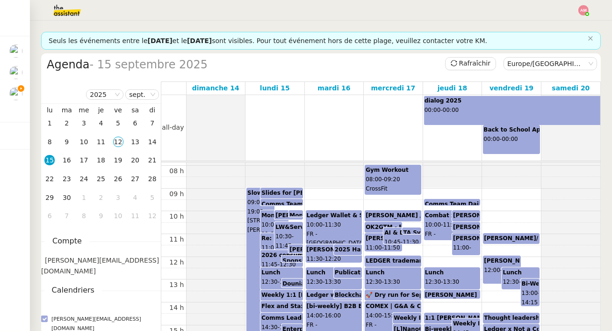
scroll to position [191, 0]
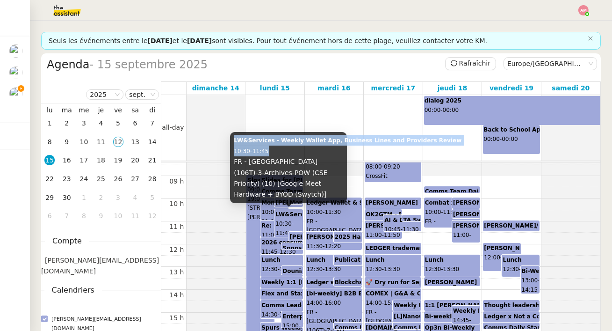
copy div "LW&Services - Weekly Wallet App, Business Lines and Providers Review 10:30 - 11…"
drag, startPoint x: 231, startPoint y: 152, endPoint x: 273, endPoint y: 163, distance: 42.9
click at [273, 163] on div "LW&Services - Weekly Wallet App, Business Lines and Providers Review 10:30 - 11…" at bounding box center [288, 167] width 117 height 71
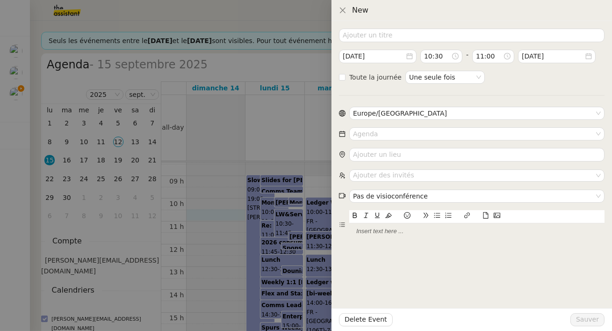
click at [265, 227] on div at bounding box center [306, 165] width 612 height 331
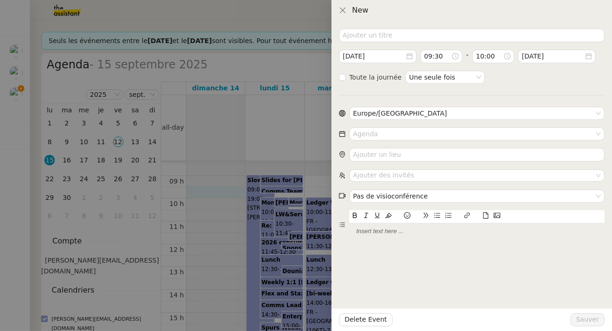
click at [200, 134] on div at bounding box center [306, 165] width 612 height 331
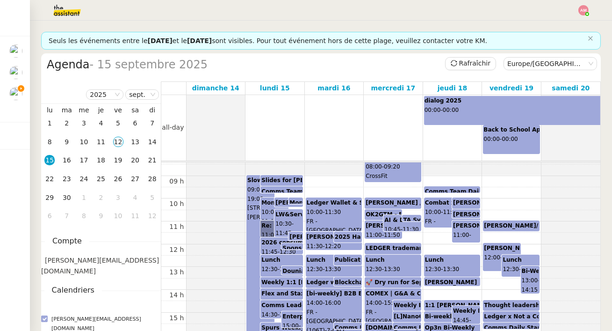
click at [319, 218] on span "FR - [GEOGRAPHIC_DATA] (106T)-8-BOARDROOM (19) [Google Meet Hardware + BYOD (Sw…" at bounding box center [336, 249] width 58 height 62
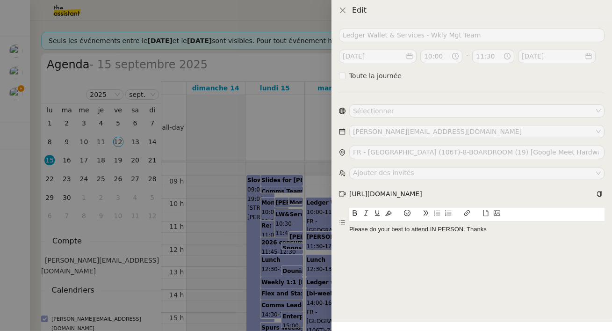
click at [319, 218] on div at bounding box center [306, 165] width 612 height 331
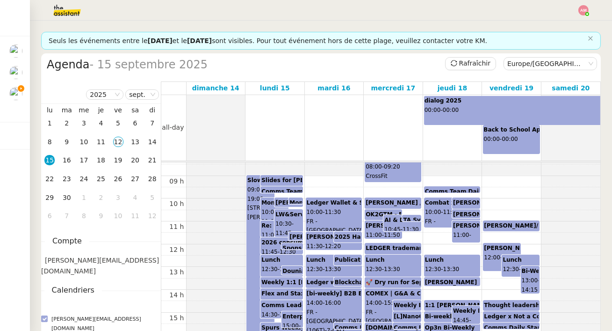
click at [319, 218] on div at bounding box center [306, 165] width 612 height 331
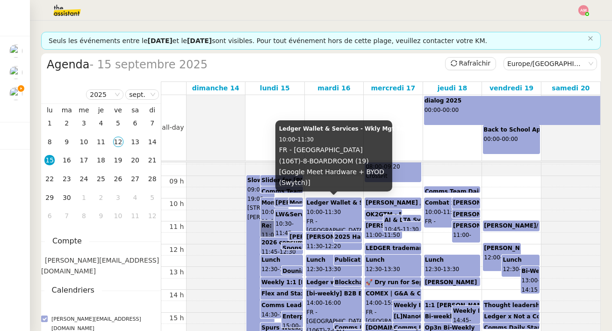
click at [319, 218] on span "FR - [GEOGRAPHIC_DATA] (106T)-8-BOARDROOM (19) [Google Meet Hardware + BYOD (Sw…" at bounding box center [336, 249] width 58 height 62
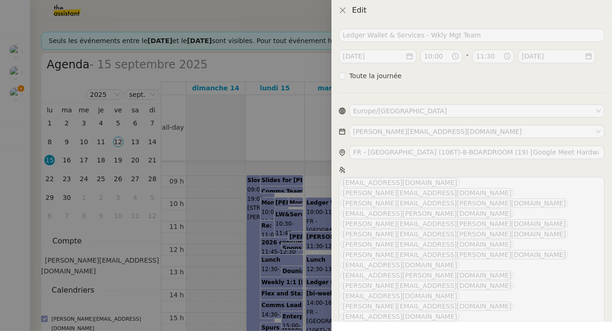
click at [265, 228] on div at bounding box center [306, 165] width 612 height 331
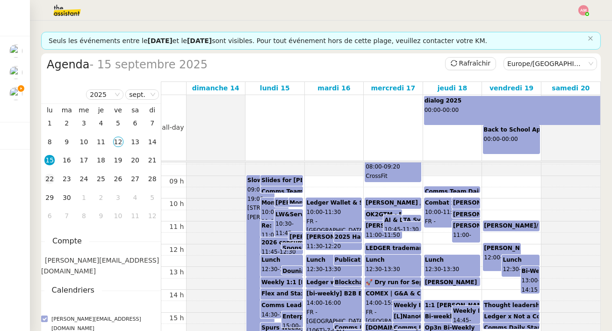
click at [51, 177] on div "22" at bounding box center [49, 179] width 10 height 10
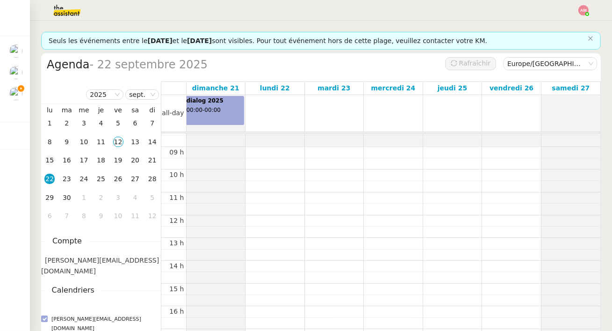
scroll to position [136, 0]
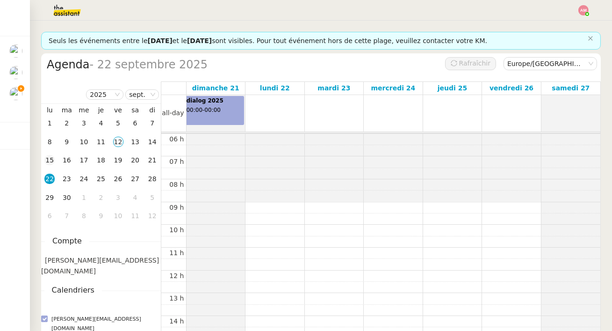
click at [51, 160] on div "15" at bounding box center [49, 160] width 10 height 10
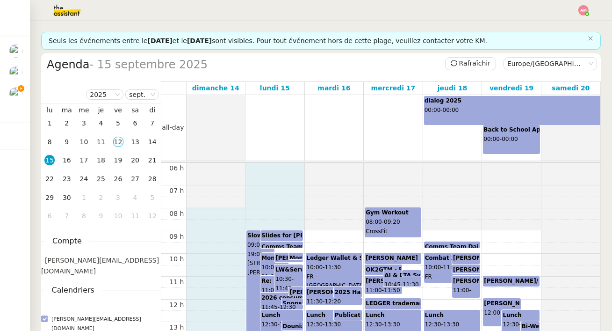
drag, startPoint x: 260, startPoint y: 223, endPoint x: 270, endPoint y: 225, distance: 10.1
click at [270, 225] on tr "Slow Tech Uprising Summit (Back Market) 09:00 - 19:00 [STREET_ADDRESS][PERSON_N…" at bounding box center [380, 299] width 439 height 546
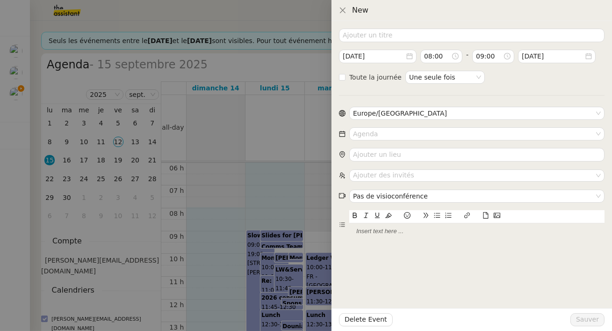
click at [221, 281] on div at bounding box center [306, 165] width 612 height 331
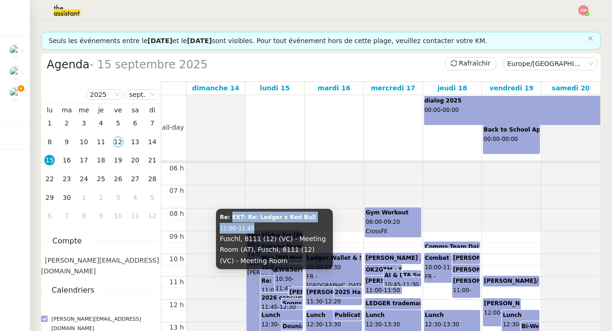
copy div "EXT: Re: Ledger x Red Bull 11:00 - 11:45"
drag, startPoint x: 229, startPoint y: 217, endPoint x: 281, endPoint y: 225, distance: 52.1
click at [281, 225] on div "Re: EXT: Re: Ledger x Red Bull 11:00 - 11:45 Fuschl, 8111 (12) (VC) - Meeting R…" at bounding box center [274, 239] width 117 height 60
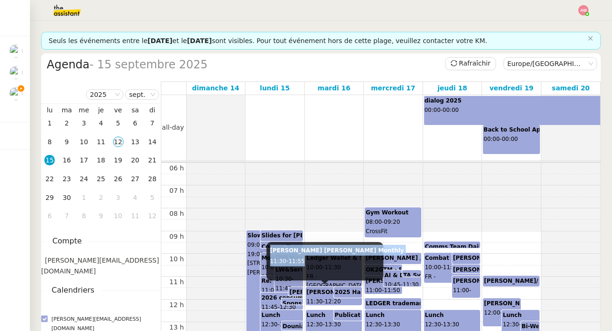
drag, startPoint x: 270, startPoint y: 250, endPoint x: 316, endPoint y: 256, distance: 45.8
click at [316, 256] on div "[PERSON_NAME] [PERSON_NAME] Monthly 11:30 - 11:55" at bounding box center [325, 261] width 117 height 38
copy div "[PERSON_NAME] [PERSON_NAME] Monthly 11:30 - 11:55"
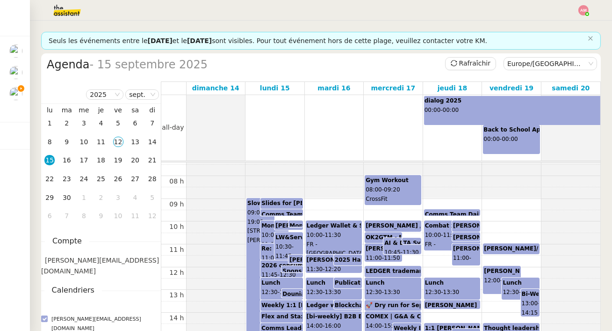
scroll to position [175, 0]
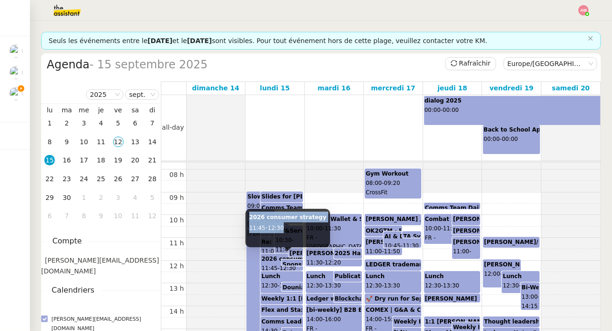
copy div "2026 consumer strategy 11:45 - 12:30"
drag, startPoint x: 248, startPoint y: 221, endPoint x: 304, endPoint y: 225, distance: 55.8
click at [304, 225] on div "2026 consumer strategy 11:45 - 12:30" at bounding box center [288, 228] width 85 height 38
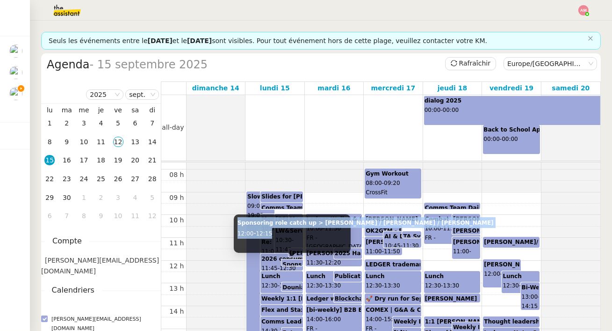
copy div "Sponsoring role catch up > [PERSON_NAME] / [PERSON_NAME] / Laetitia 12:00 - 12:…"
drag, startPoint x: 235, startPoint y: 226, endPoint x: 289, endPoint y: 237, distance: 54.9
click at [289, 237] on div "Sponsoring role catch up > [PERSON_NAME] / [PERSON_NAME] / Laetitia 12:00 - 12:…" at bounding box center [292, 233] width 117 height 38
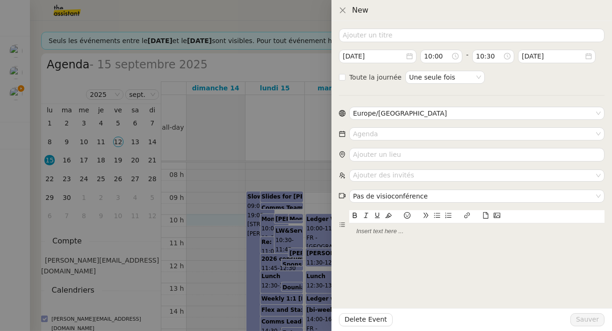
click at [252, 258] on div at bounding box center [306, 165] width 612 height 331
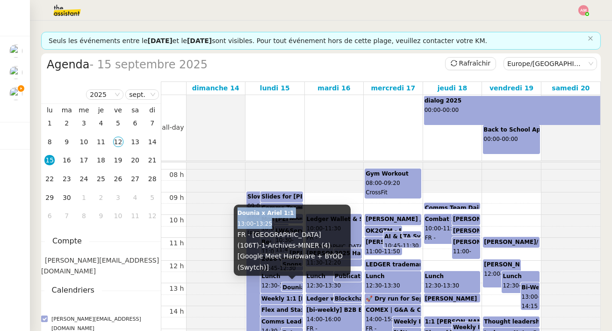
drag, startPoint x: 235, startPoint y: 224, endPoint x: 278, endPoint y: 237, distance: 45.0
click at [278, 237] on div "Dounia x Ariel 1:1 13:00 - 13:25 FR - [GEOGRAPHIC_DATA] (106T)-1-Archives-MINER…" at bounding box center [292, 239] width 117 height 71
copy div "Dounia x Ariel 1:1 13:00 - 13:25"
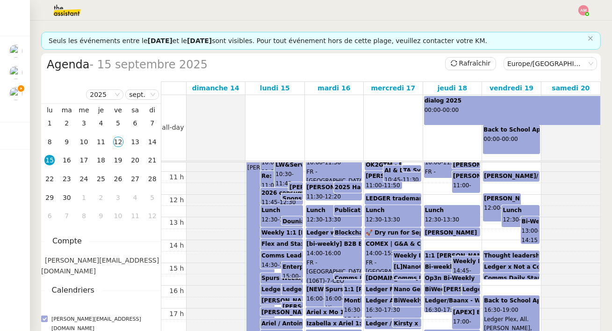
scroll to position [245, 0]
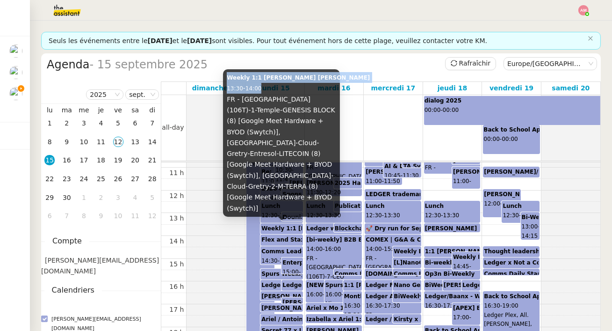
copy div "Weekly 1:1 [PERSON_NAME] [PERSON_NAME] 13:30 - 14:00"
drag, startPoint x: 225, startPoint y: 109, endPoint x: 266, endPoint y: 123, distance: 42.8
click at [266, 123] on div "Weekly 1:1 [PERSON_NAME] [PERSON_NAME] 13:30 - 14:00 FR - [GEOGRAPHIC_DATA] (10…" at bounding box center [281, 142] width 117 height 147
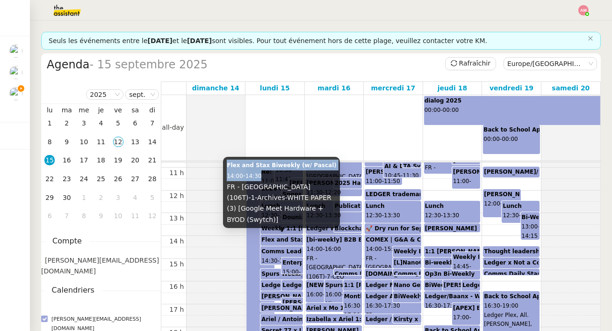
copy div "Flex and Stax Biweekly (w/ Pascal) 14:00 - 14:30"
drag, startPoint x: 227, startPoint y: 177, endPoint x: 281, endPoint y: 183, distance: 54.1
click at [281, 183] on div "Flex and Stax Biweekly (w/ Pascal) 14:00 - 14:30 FR - [GEOGRAPHIC_DATA] (106T)-…" at bounding box center [281, 192] width 117 height 71
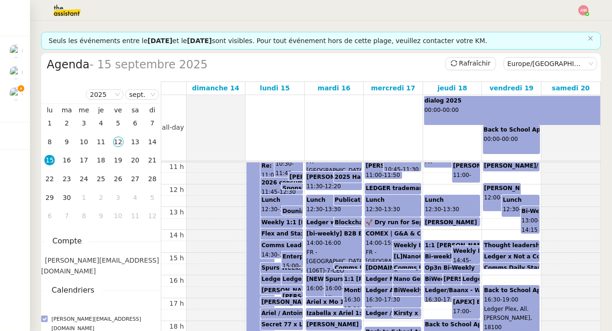
scroll to position [252, 0]
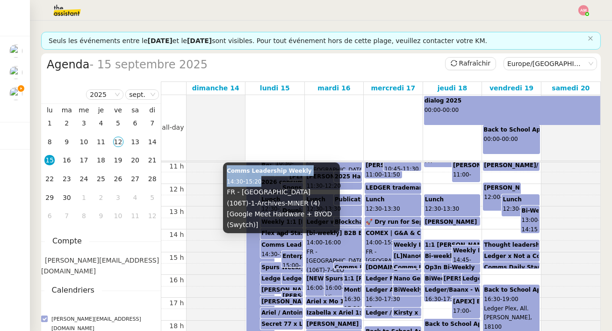
drag, startPoint x: 225, startPoint y: 184, endPoint x: 280, endPoint y: 190, distance: 55.5
click at [280, 190] on div "Comms Leadership Weekly 14:30 - 15:20 FR - [GEOGRAPHIC_DATA] (106T)-1-Archives-…" at bounding box center [281, 197] width 117 height 71
copy div "Comms Leadership Weekly 14:30 - 15:20"
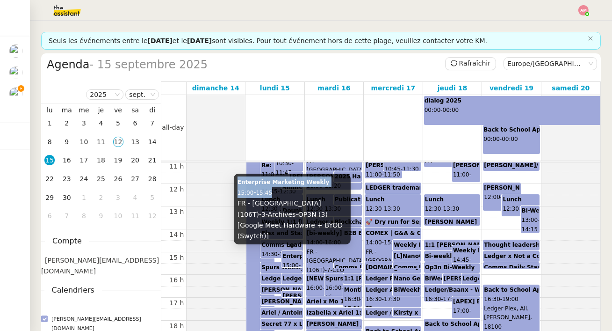
copy div "Enterprise Marketing Weekly 15:00 - 15:45"
drag, startPoint x: 236, startPoint y: 191, endPoint x: 283, endPoint y: 205, distance: 49.4
click at [283, 205] on div "Enterprise Marketing Weekly 15:00 - 15:45 FR - [GEOGRAPHIC_DATA] (106T)-3-Archi…" at bounding box center [292, 209] width 117 height 71
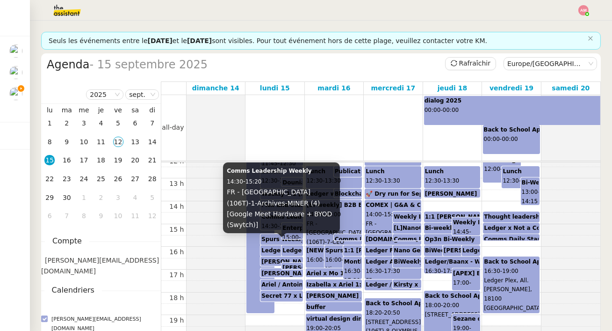
scroll to position [283, 0]
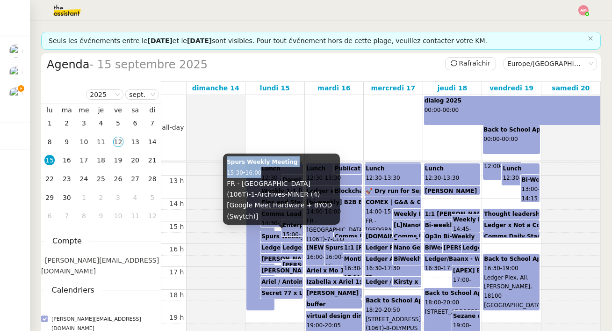
drag, startPoint x: 228, startPoint y: 175, endPoint x: 276, endPoint y: 182, distance: 49.2
click at [276, 182] on div "Spurs Weekly Meeting 15:30 - 16:00 FR - [GEOGRAPHIC_DATA] (106T)-1-Archives-MIN…" at bounding box center [281, 188] width 117 height 71
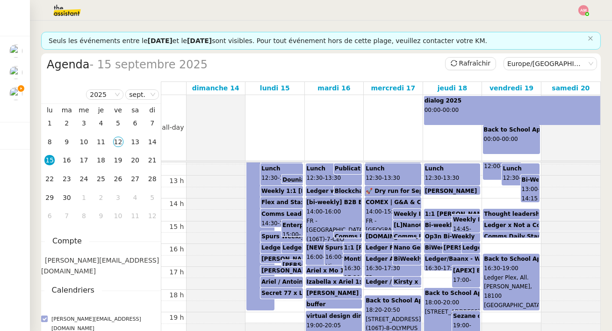
drag, startPoint x: 247, startPoint y: 208, endPoint x: 237, endPoint y: 222, distance: 17.4
click at [237, 222] on tr "Slow Tech Uprising Summit (Back Market) 09:00 - 19:00 [STREET_ADDRESS][PERSON_N…" at bounding box center [380, 153] width 439 height 546
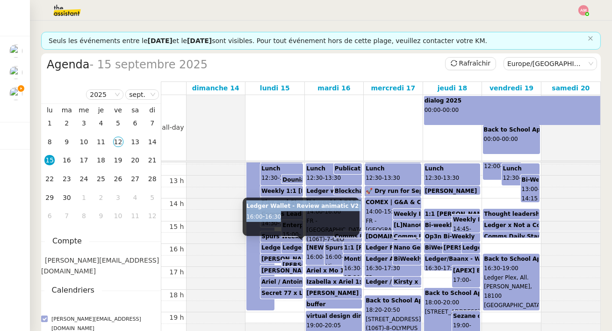
drag, startPoint x: 247, startPoint y: 210, endPoint x: 290, endPoint y: 216, distance: 42.5
click at [290, 216] on div "Ledger Wallet - Review animatic V2 16:00 - 16:30" at bounding box center [301, 216] width 117 height 38
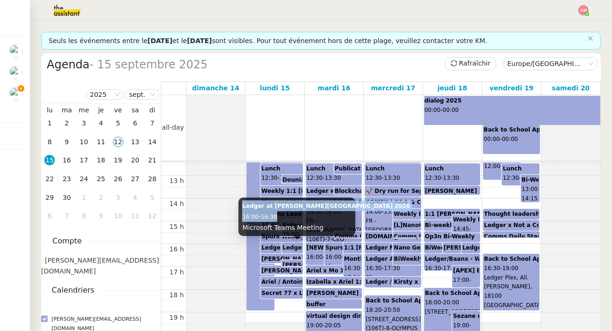
drag, startPoint x: 241, startPoint y: 205, endPoint x: 285, endPoint y: 218, distance: 46.1
click at [285, 218] on div "Ledger at [PERSON_NAME][GEOGRAPHIC_DATA] 2026 16:00 - 16:30 Microsoft Teams Mee…" at bounding box center [297, 216] width 117 height 38
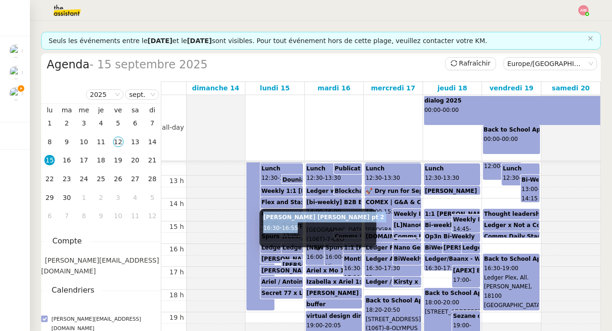
drag, startPoint x: 262, startPoint y: 218, endPoint x: 300, endPoint y: 225, distance: 38.7
click at [300, 225] on div "[PERSON_NAME] [PERSON_NAME] pt 2 16:30 - 16:55" at bounding box center [318, 228] width 117 height 38
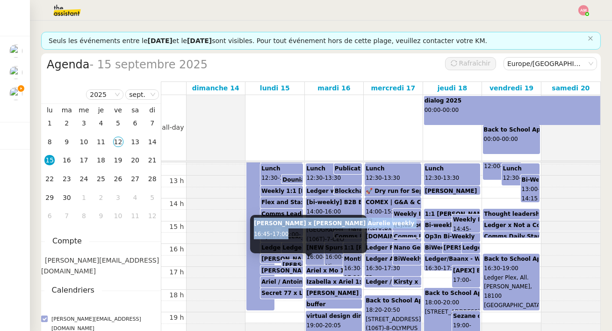
drag, startPoint x: 251, startPoint y: 223, endPoint x: 302, endPoint y: 235, distance: 52.0
click at [302, 235] on div "[PERSON_NAME] x [PERSON_NAME] Aurelie weekly 16:45 - 17:00" at bounding box center [308, 234] width 117 height 38
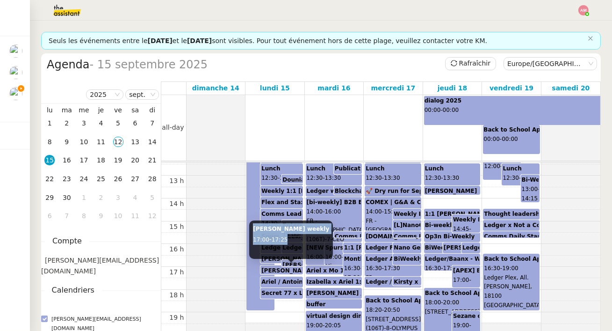
drag, startPoint x: 252, startPoint y: 230, endPoint x: 297, endPoint y: 237, distance: 46.0
click at [297, 237] on div "[PERSON_NAME] weekly 17:00 - 17:25" at bounding box center [291, 239] width 84 height 38
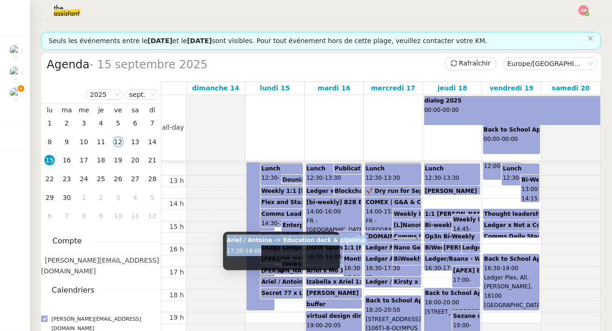
drag, startPoint x: 226, startPoint y: 239, endPoint x: 276, endPoint y: 250, distance: 51.3
click at [276, 250] on div "[PERSON_NAME] / [PERSON_NAME] -> Education deck & pipeline 17:30 - 18:00" at bounding box center [281, 251] width 117 height 38
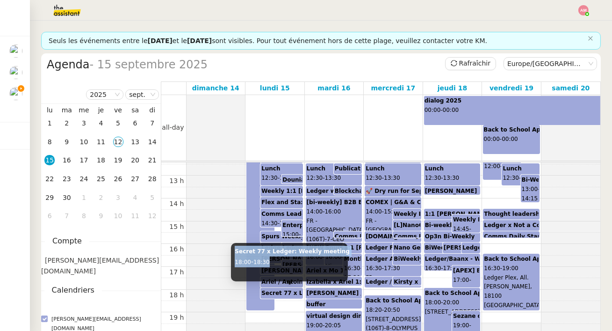
drag, startPoint x: 232, startPoint y: 252, endPoint x: 297, endPoint y: 262, distance: 64.8
click at [297, 262] on div "Secret 77 x Ledger: Weekly meeting 18:00 - 18:30" at bounding box center [289, 262] width 117 height 38
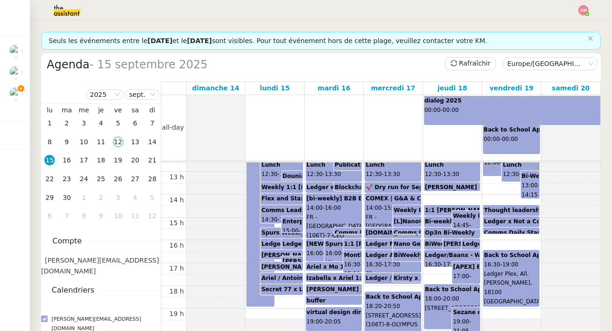
scroll to position [289, 0]
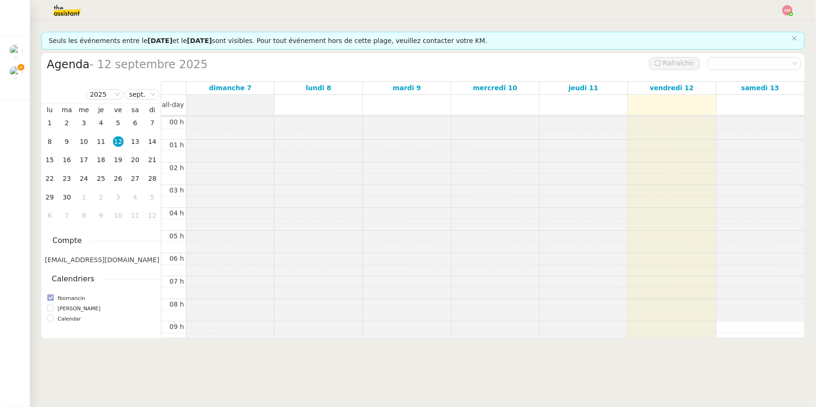
scroll to position [139, 0]
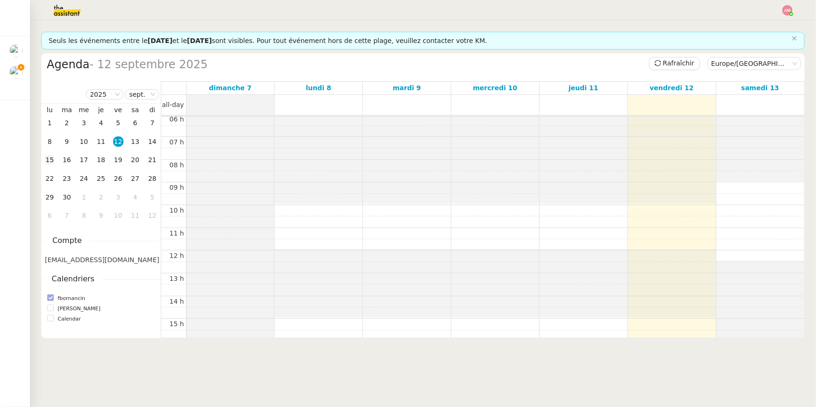
click at [52, 157] on div "15" at bounding box center [49, 160] width 10 height 10
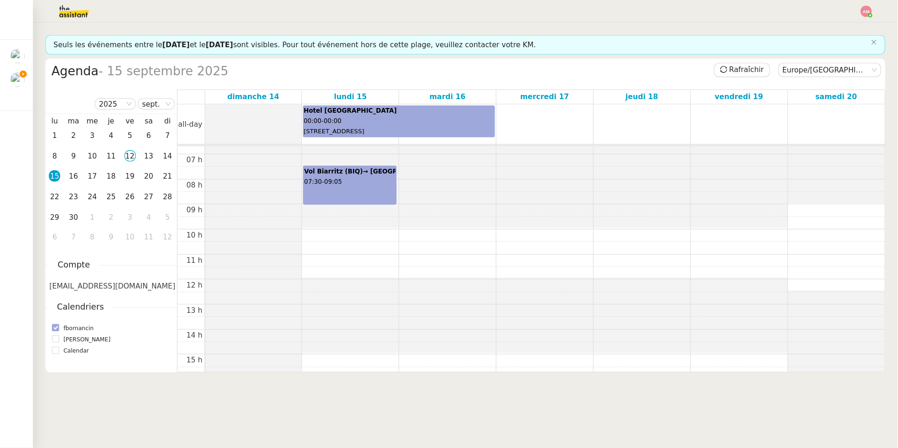
scroll to position [152, 0]
click at [749, 199] on div "00 h 01 h 02 h 03 h 04 h 05 h 06 h 07 h 08 h 09 h 10 h 11 h 12 h 13 h 14 h 15 h…" at bounding box center [482, 253] width 643 height 546
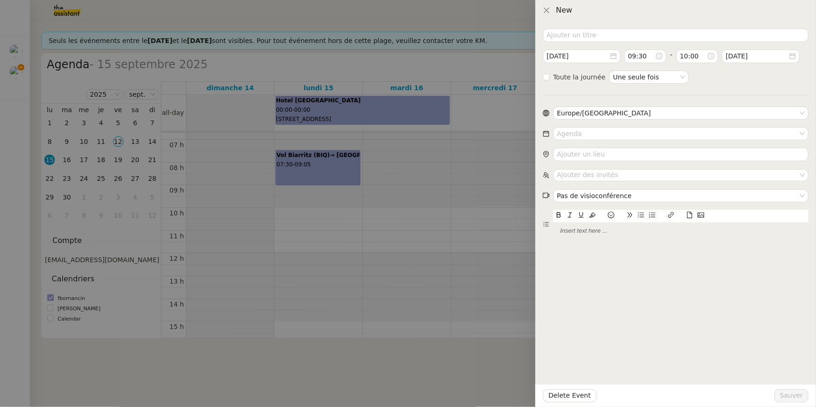
click at [519, 133] on div at bounding box center [408, 203] width 816 height 407
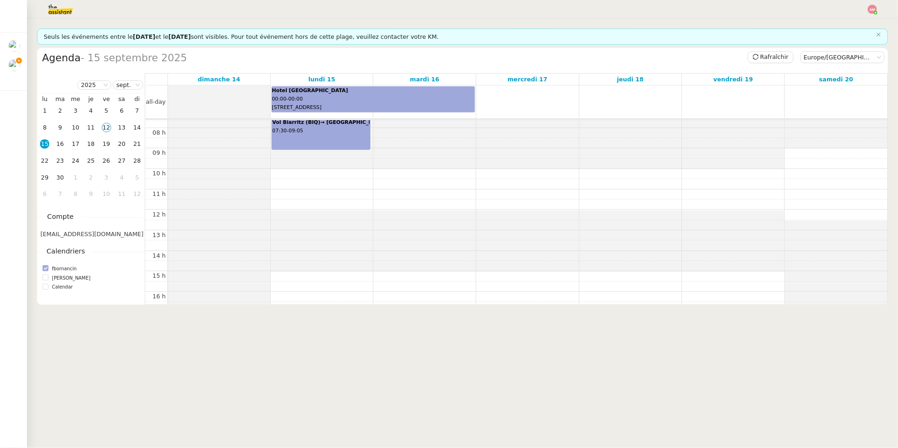
scroll to position [174, 0]
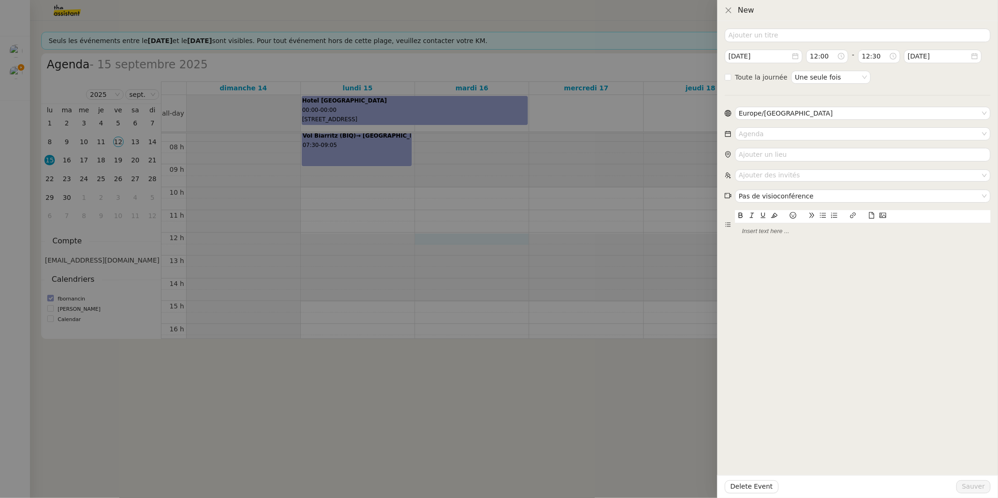
click at [611, 180] on div at bounding box center [499, 249] width 998 height 498
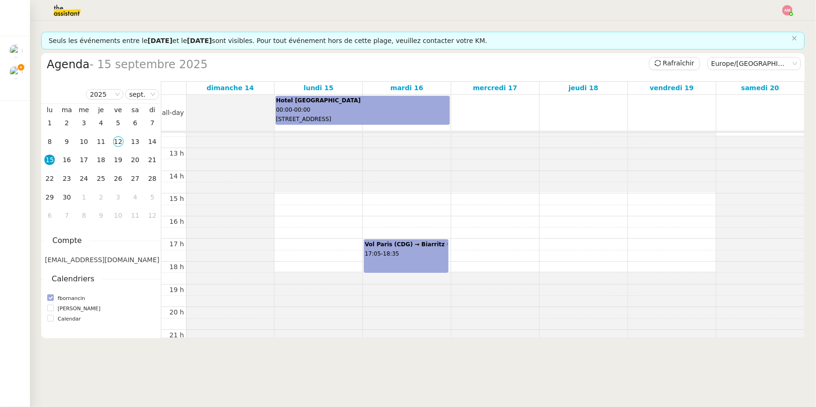
scroll to position [333, 0]
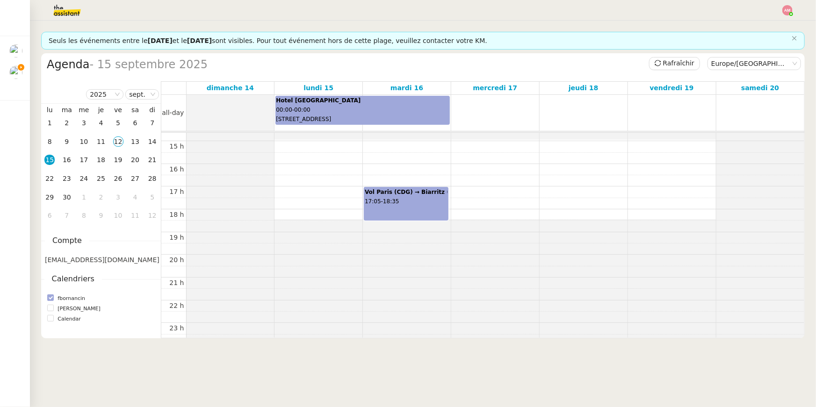
click at [365, 114] on div "Hotel Villa M 00:00 - 00:00 [STREET_ADDRESS]" at bounding box center [363, 110] width 174 height 28
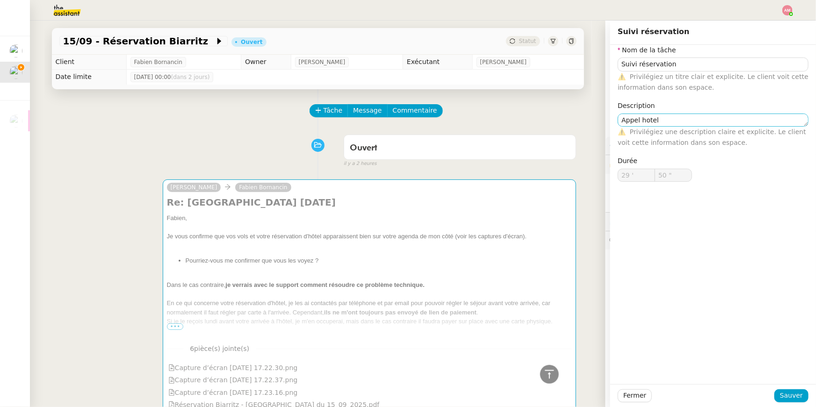
scroll to position [466, 0]
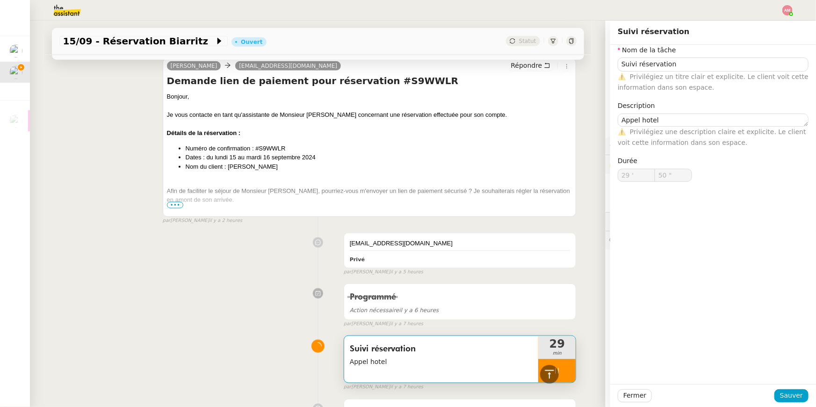
type input "51 ""
type textarea "Appel hotel X"
type input "52 ""
type textarea "Appel hotel Xé"
type input "53 ""
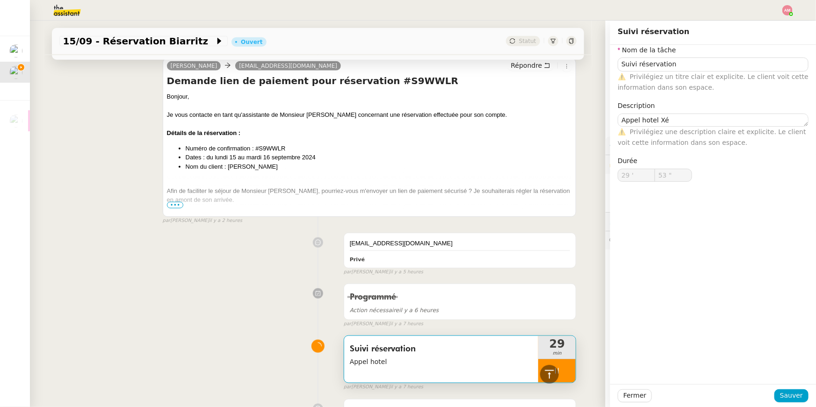
type textarea "Appel hotel X"
type input "54 ""
type textarea "Appel hotel"
type input "55 ""
type textarea "Appel hotel x2"
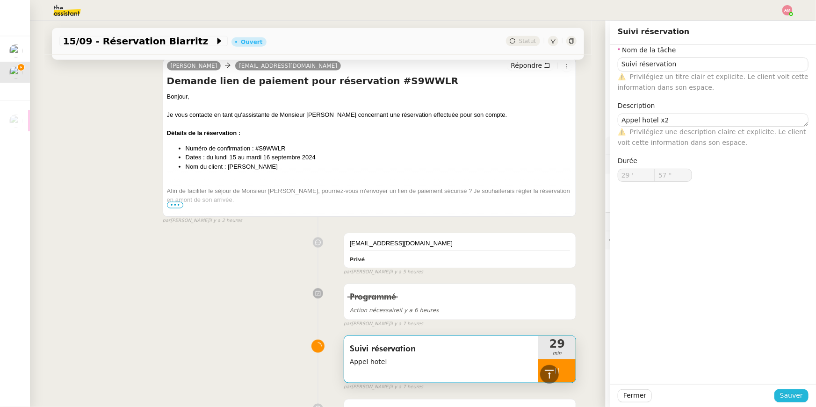
type input "58 ""
type textarea "Appel hotel x2"
click at [790, 398] on span "Sauver" at bounding box center [791, 396] width 23 height 11
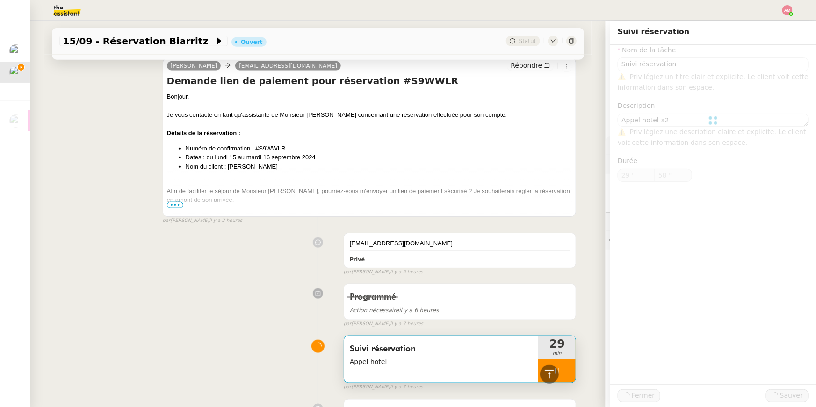
type input "59 ""
type input "Suivi réservation"
type textarea "Appel hotel x2"
type input "29 '"
type input "59 ""
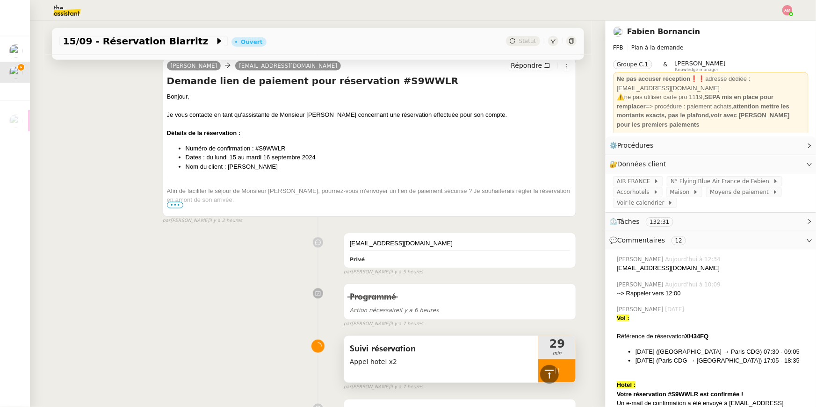
click at [479, 374] on div "Suivi réservation Appel hotel x2" at bounding box center [441, 359] width 195 height 47
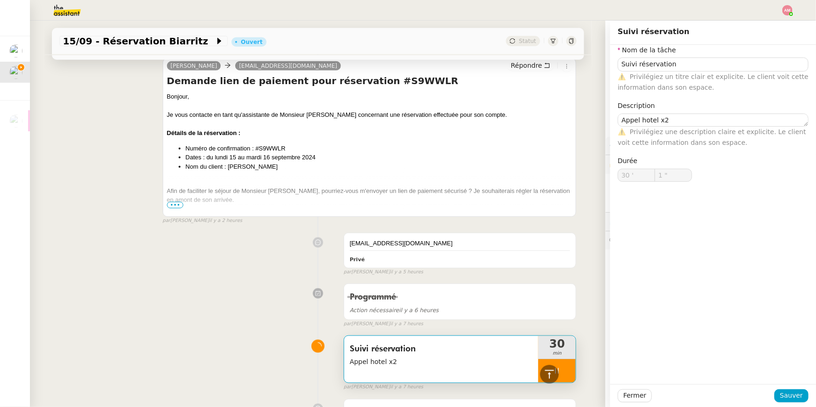
type input "2 ""
click at [569, 376] on div at bounding box center [556, 371] width 37 height 23
click at [574, 374] on button at bounding box center [566, 371] width 19 height 23
type input "Suivi réservation"
type textarea "Appel hotel x2"
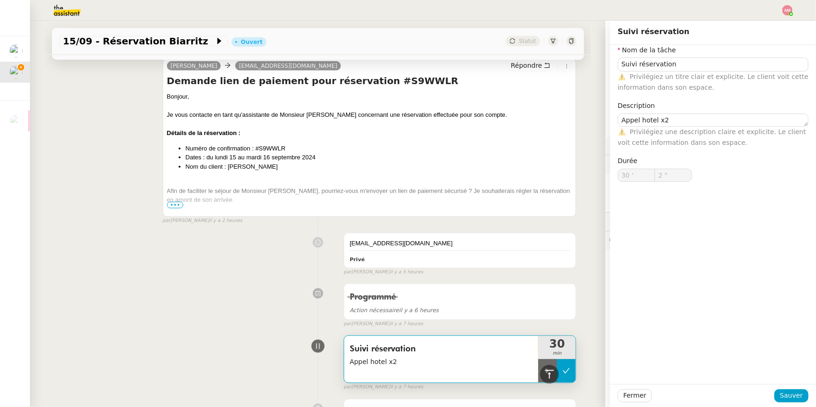
type input "30 '"
type input "2 ""
type input "Suivi réservation"
type textarea "Appel hotel x2"
type input "30 '"
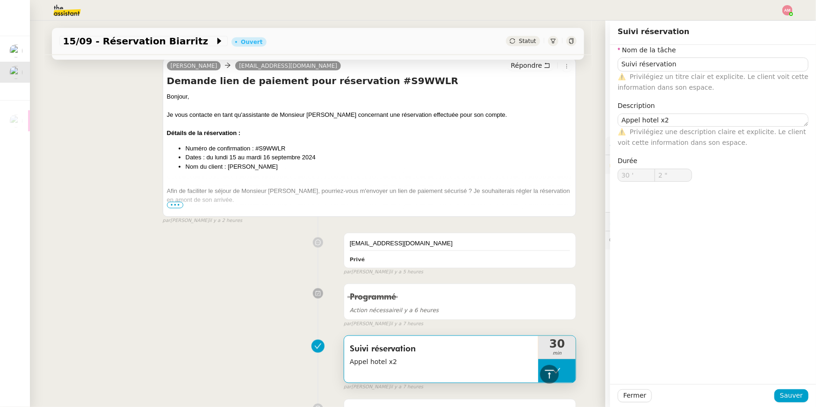
type input "2 ""
type input "Suivi réservation"
type textarea "Appel hotel x2"
type input "30 '"
type input "2 ""
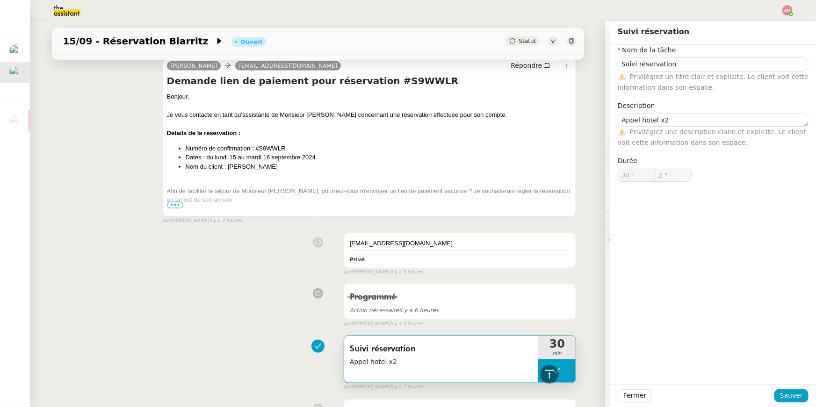
type input "Suivi réservation"
type textarea "Appel hotel x2"
type input "30 '"
type input "2 ""
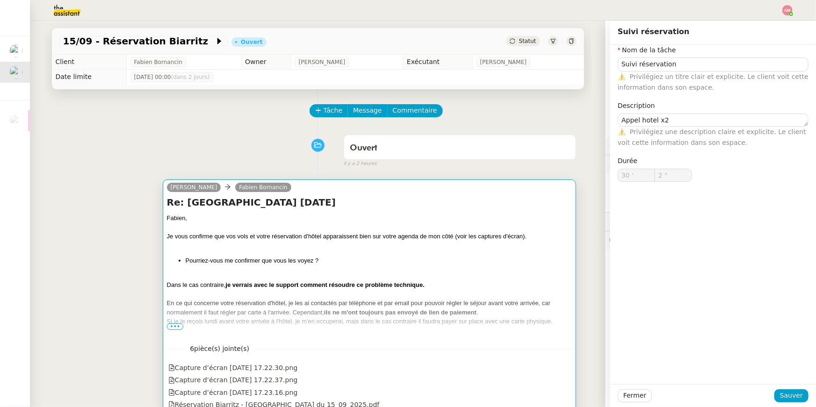
click at [485, 255] on div "Fabien, Je vous confirme que vos vols et votre réservation d'hôtel apparaissent…" at bounding box center [370, 331] width 406 height 234
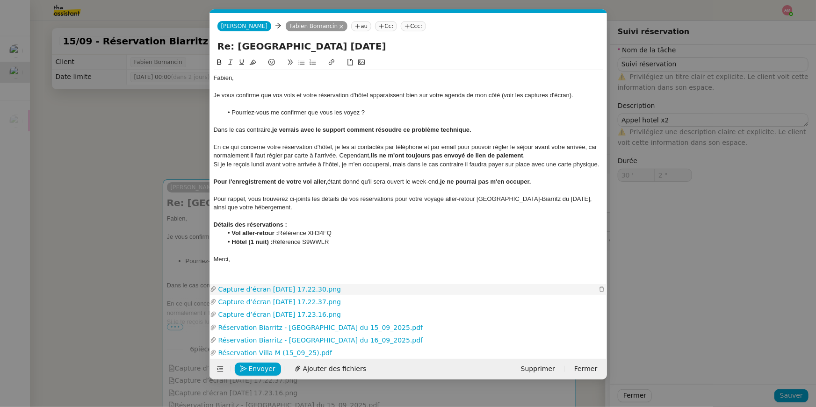
scroll to position [0, 20]
click at [254, 365] on span "Envoyer" at bounding box center [262, 369] width 27 height 11
click at [254, 365] on span "Confirmer l'envoi" at bounding box center [277, 369] width 56 height 11
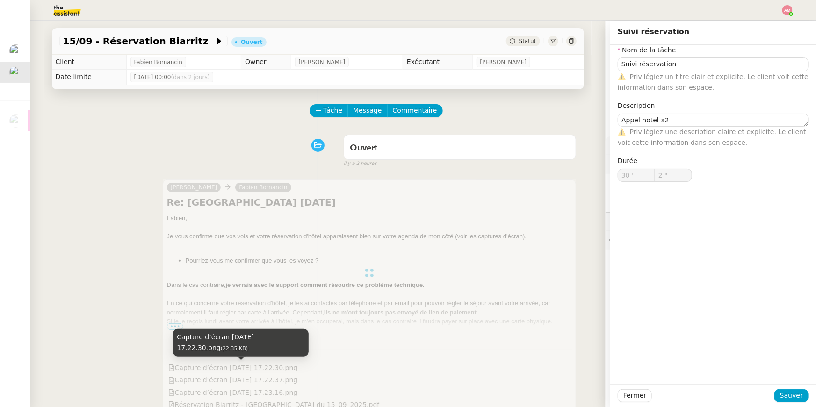
type input "Suivi réservation"
type textarea "Appel hotel x2"
type input "30 '"
type input "2 ""
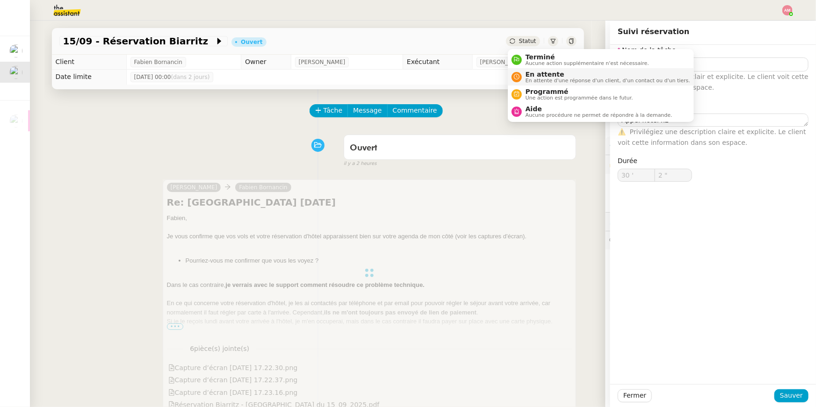
click at [526, 80] on span "En attente d'une réponse d'un client, d'un contact ou d'un tiers." at bounding box center [608, 80] width 165 height 5
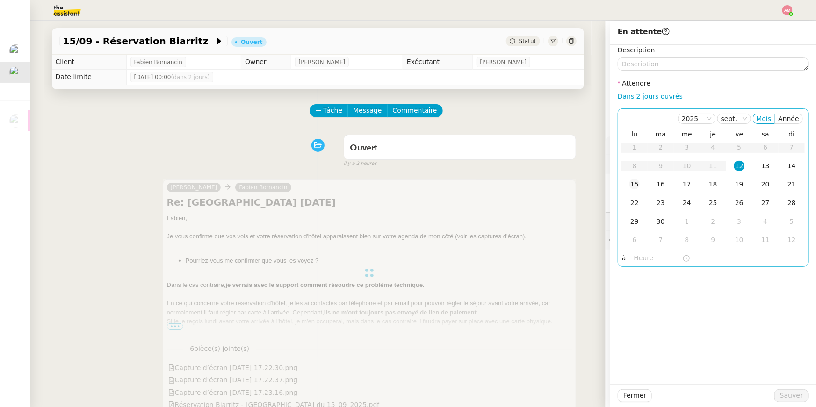
click at [635, 184] on div "15" at bounding box center [635, 184] width 10 height 10
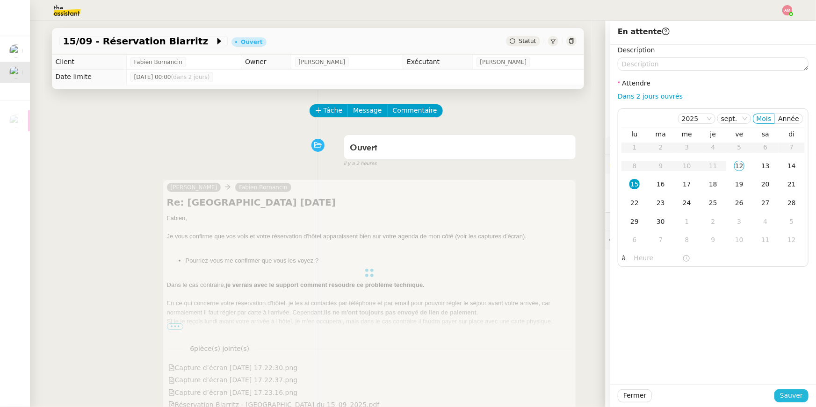
click at [794, 391] on span "Sauver" at bounding box center [791, 396] width 23 height 11
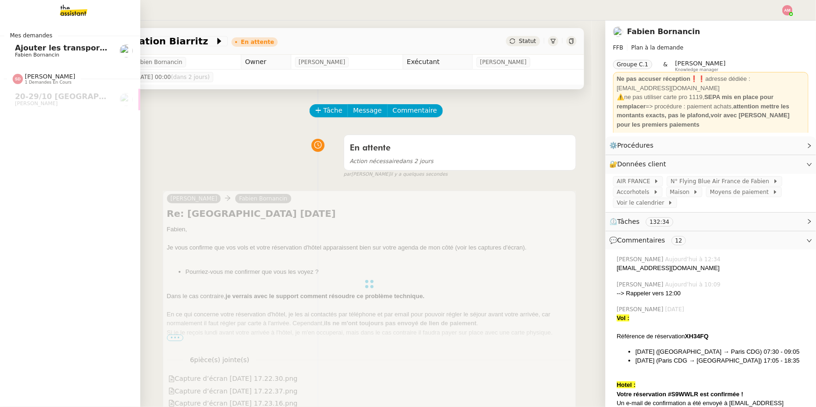
click at [29, 51] on span "Ajouter les transports dans l'agenda" at bounding box center [92, 48] width 154 height 9
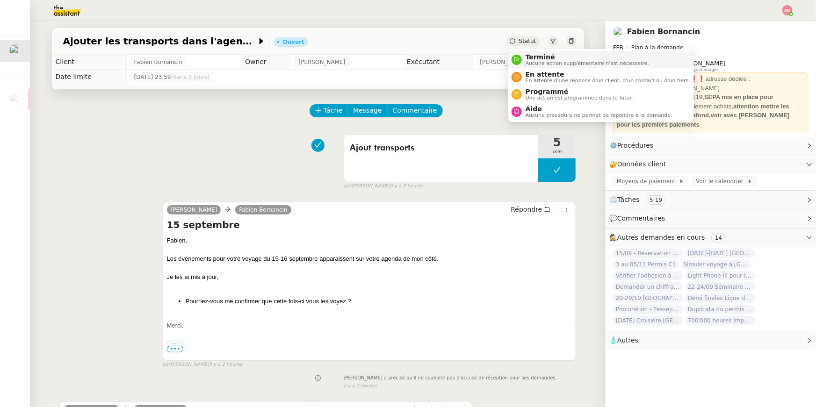
click at [519, 59] on icon at bounding box center [516, 59] width 5 height 5
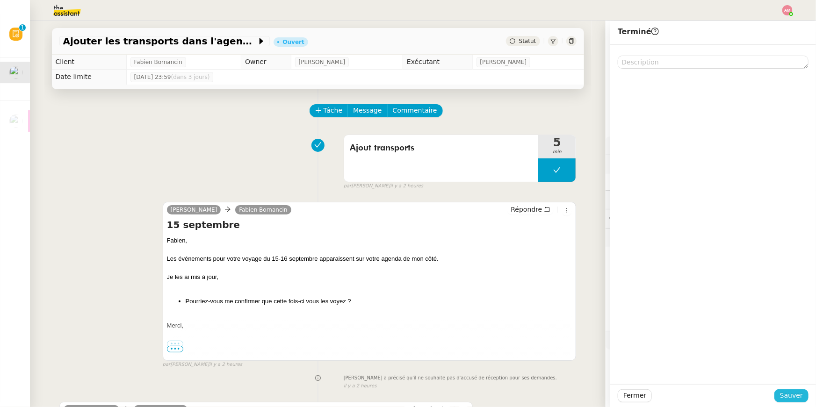
click at [785, 392] on span "Sauver" at bounding box center [791, 396] width 23 height 11
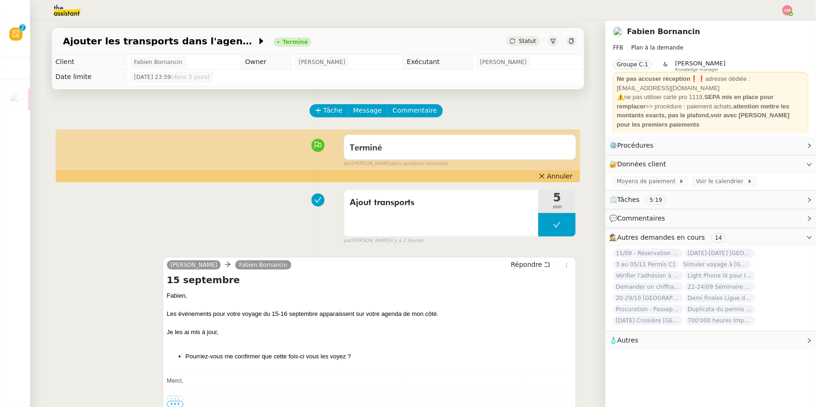
click at [791, 5] on div at bounding box center [788, 10] width 10 height 10
click at [773, 25] on li "Suivi" at bounding box center [762, 26] width 61 height 13
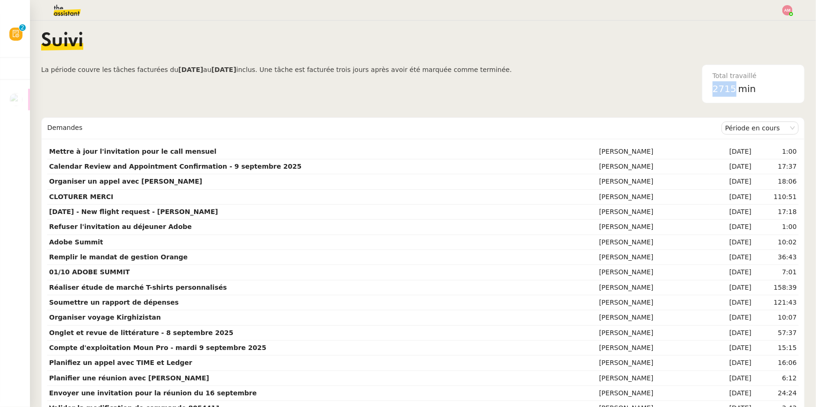
drag, startPoint x: 707, startPoint y: 88, endPoint x: 738, endPoint y: 88, distance: 30.9
click at [738, 88] on nz-card "Total travaillé 2715 min" at bounding box center [753, 84] width 103 height 39
copy span "2715"
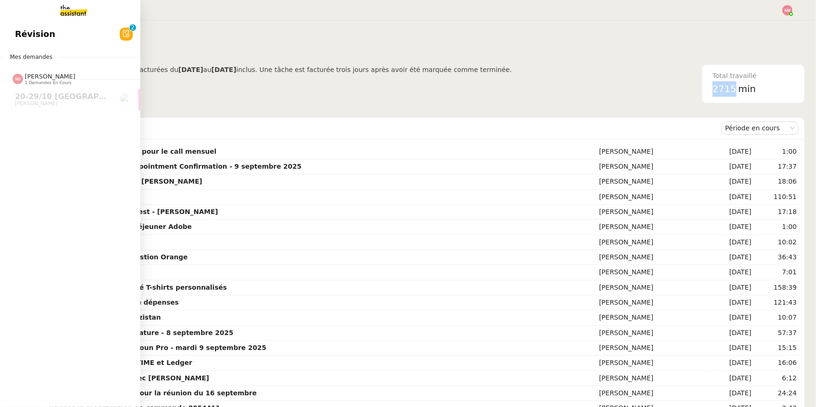
click at [23, 38] on span "Révision" at bounding box center [35, 34] width 40 height 14
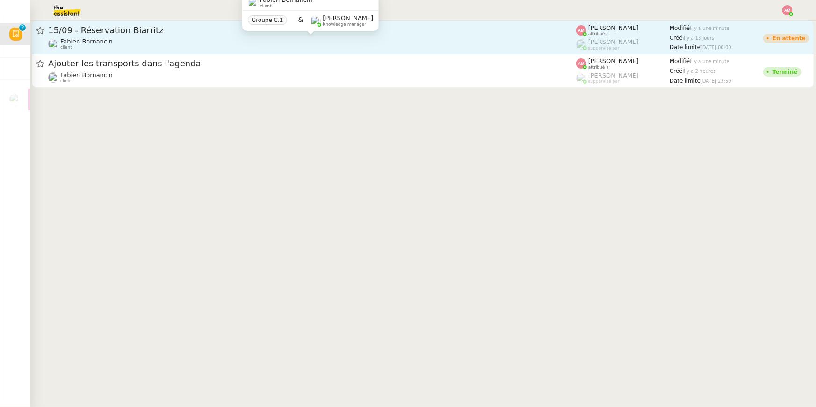
click at [262, 39] on div "[PERSON_NAME] client" at bounding box center [312, 44] width 528 height 12
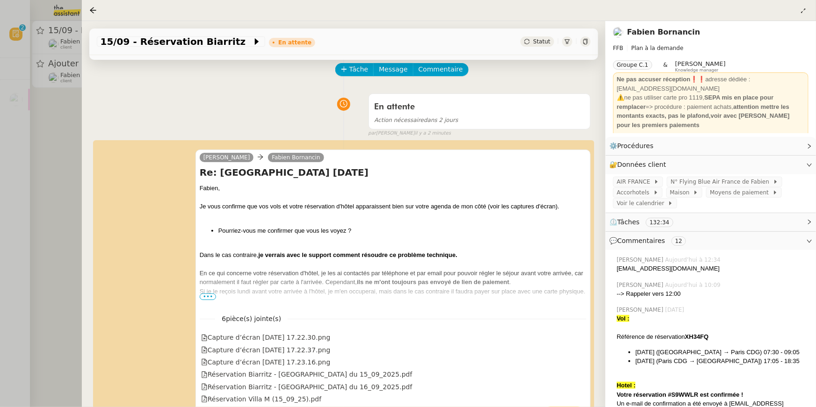
scroll to position [44, 0]
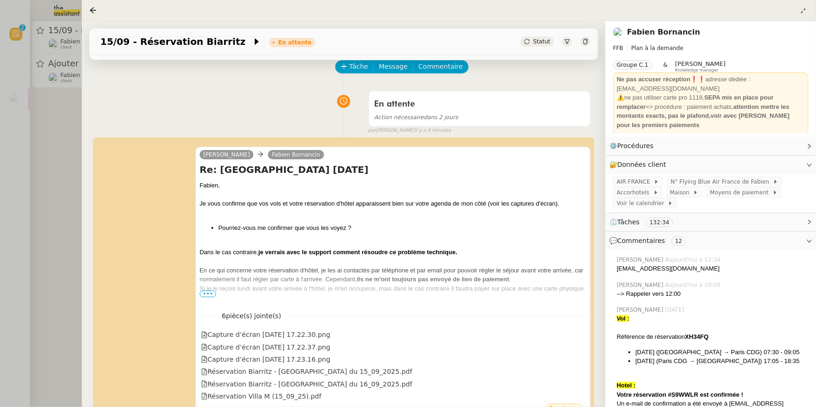
click at [32, 75] on div at bounding box center [408, 203] width 816 height 407
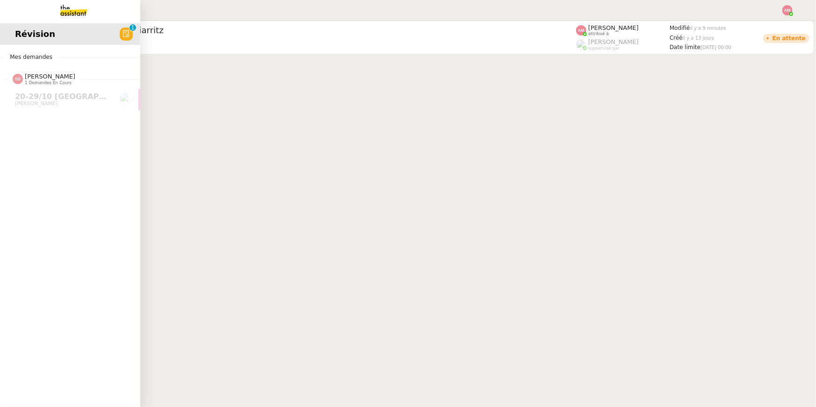
click at [15, 36] on span "Révision" at bounding box center [35, 34] width 40 height 14
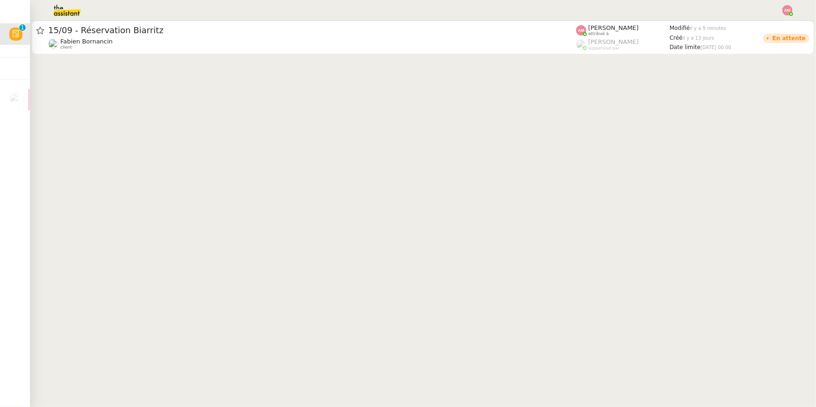
click at [185, 7] on div at bounding box center [407, 10] width 769 height 21
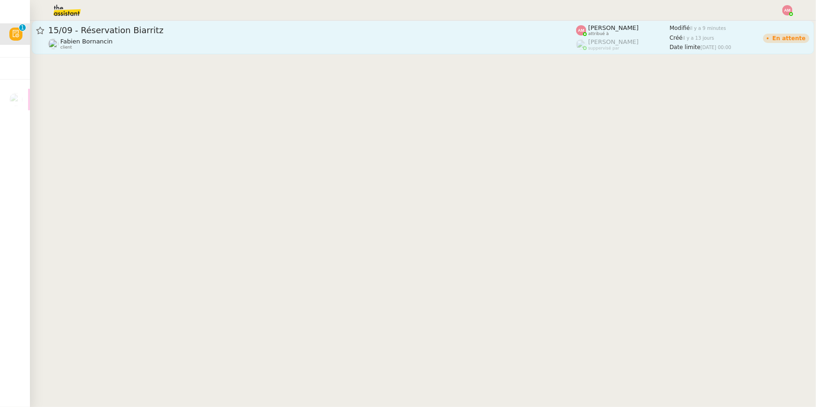
click at [150, 39] on div "[PERSON_NAME] client" at bounding box center [312, 44] width 528 height 12
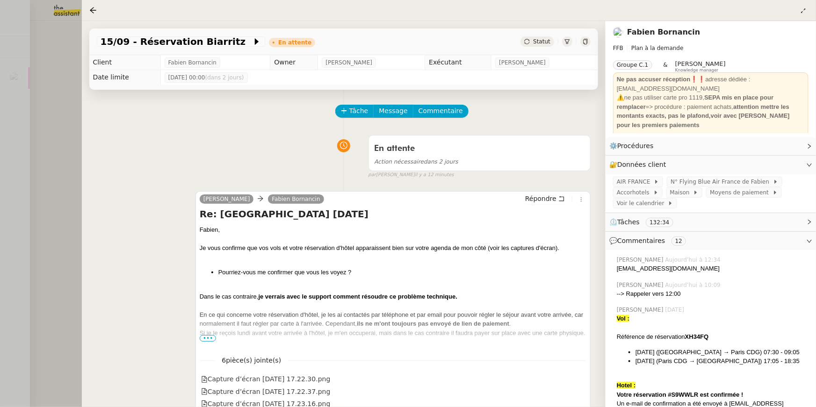
click at [57, 192] on div at bounding box center [408, 203] width 816 height 407
